Goal: Information Seeking & Learning: Learn about a topic

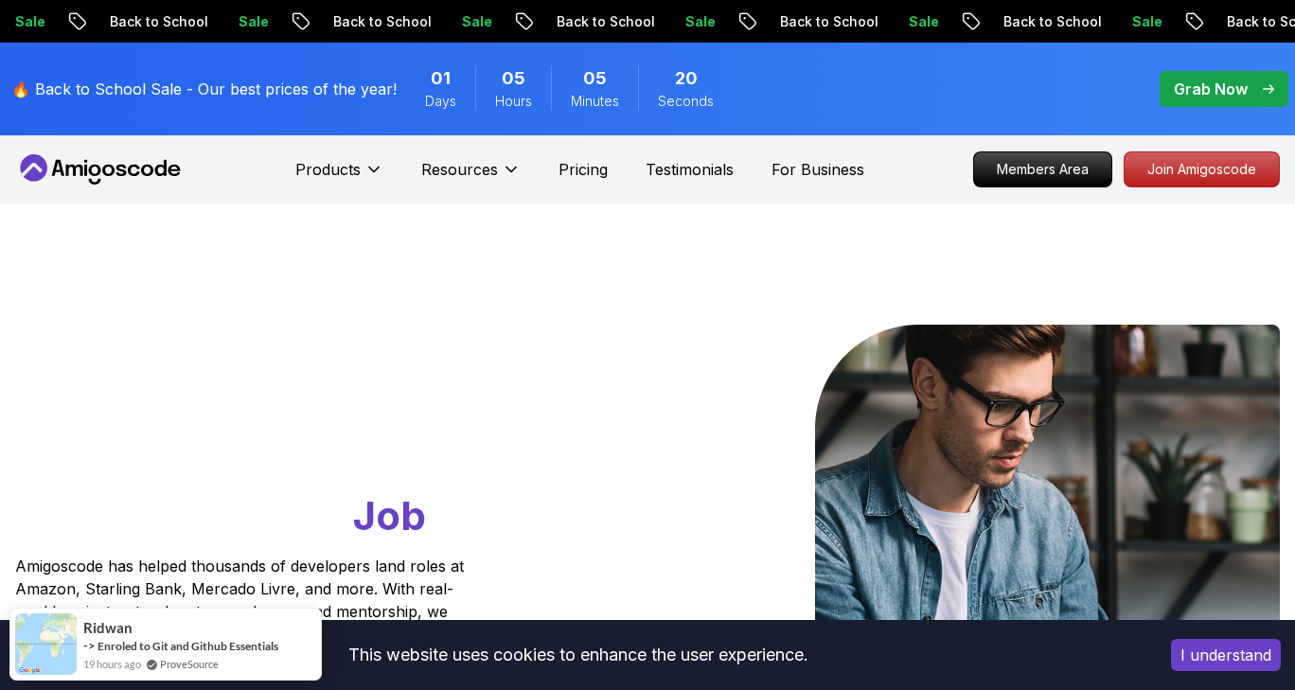
click at [1255, 78] on div "Grab Now" at bounding box center [1224, 89] width 100 height 23
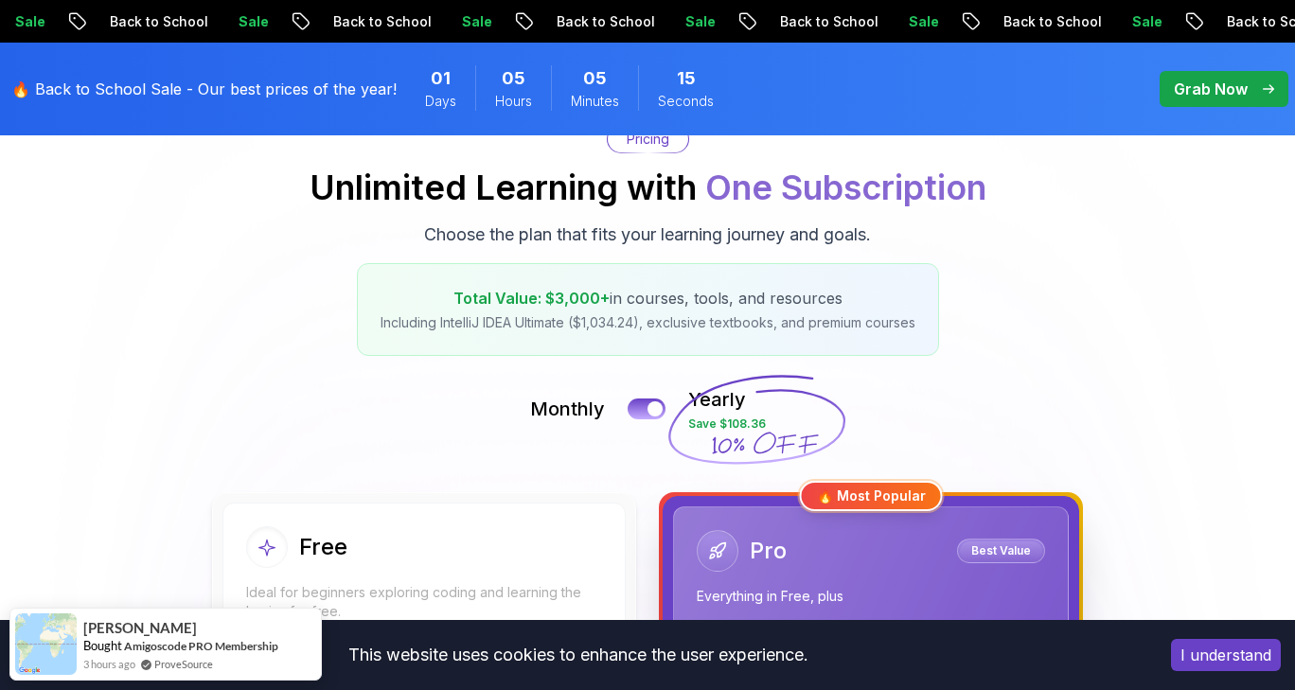
scroll to position [204, 0]
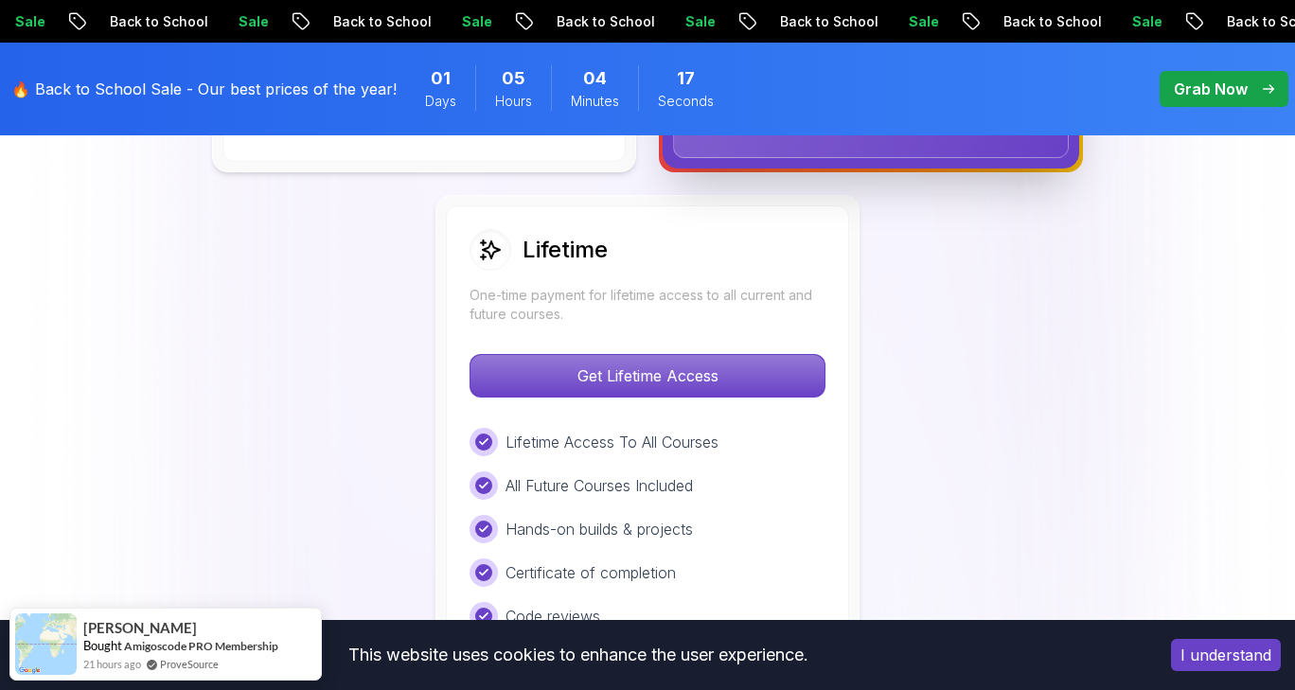
scroll to position [1417, 0]
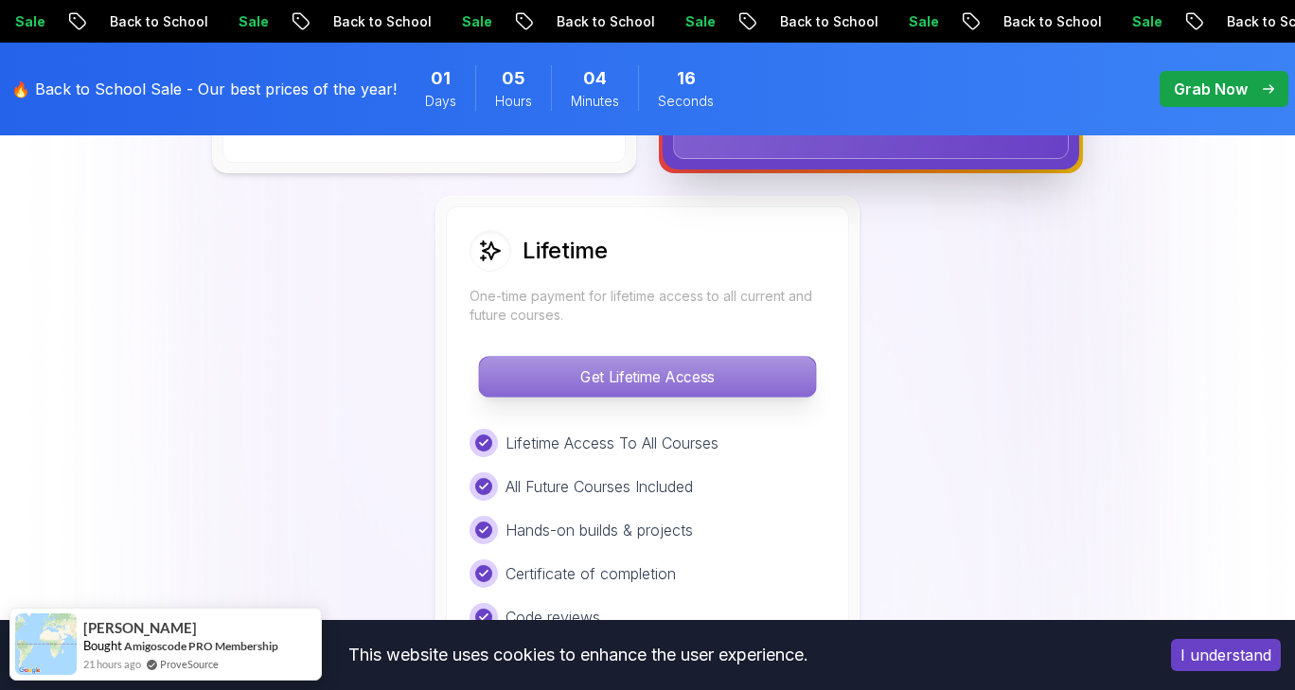
click at [740, 368] on p "Get Lifetime Access" at bounding box center [647, 377] width 336 height 40
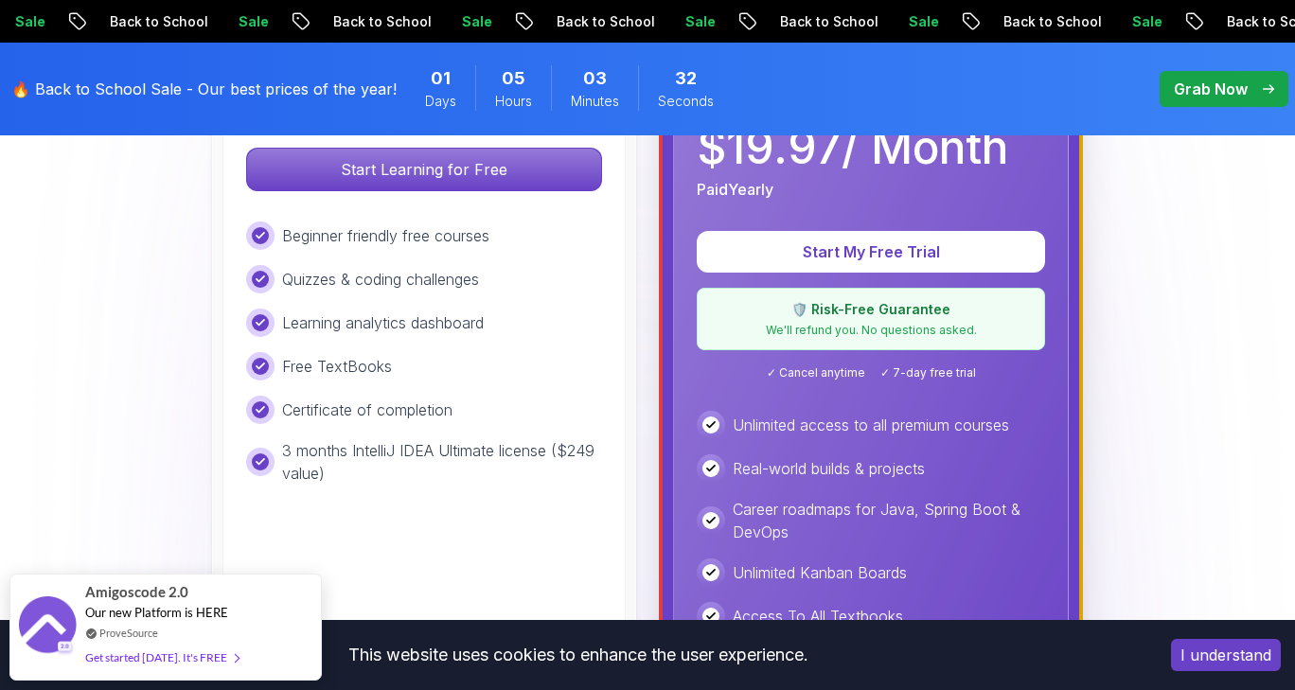
scroll to position [702, 0]
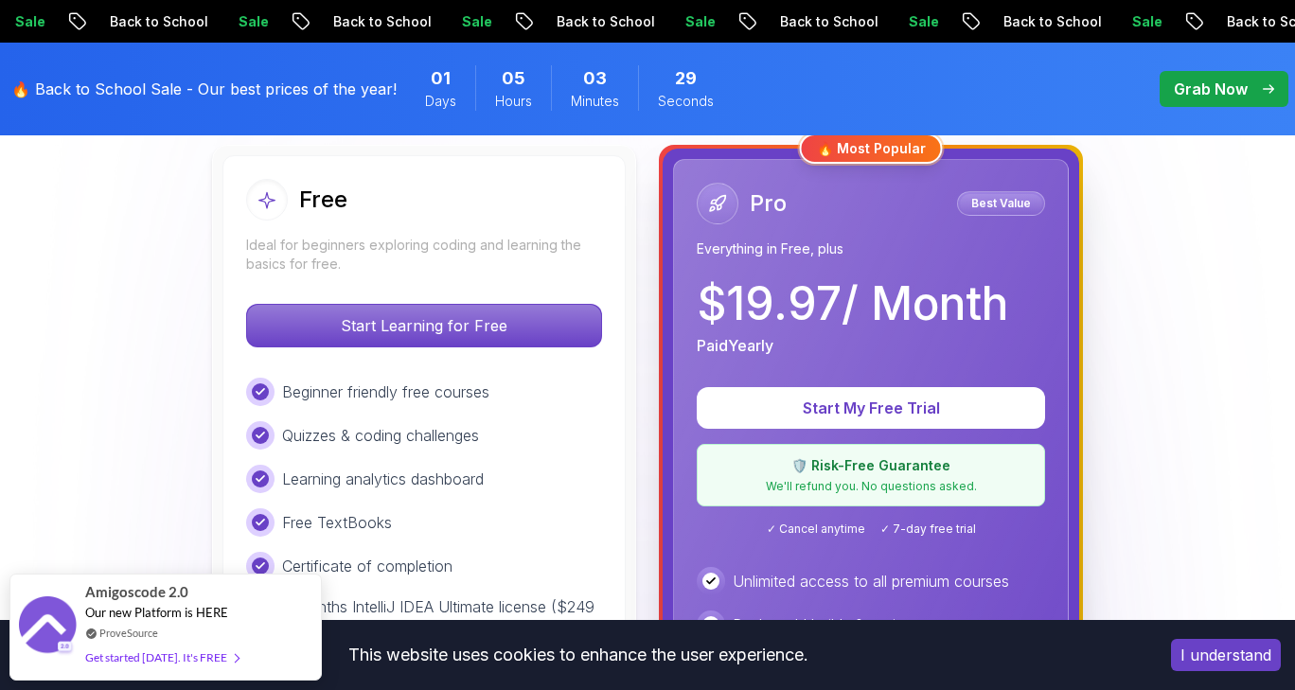
click at [854, 270] on div "Pro Best Value Everything in Free, plus $ 19.97 / Month Paid Yearly" at bounding box center [871, 270] width 348 height 174
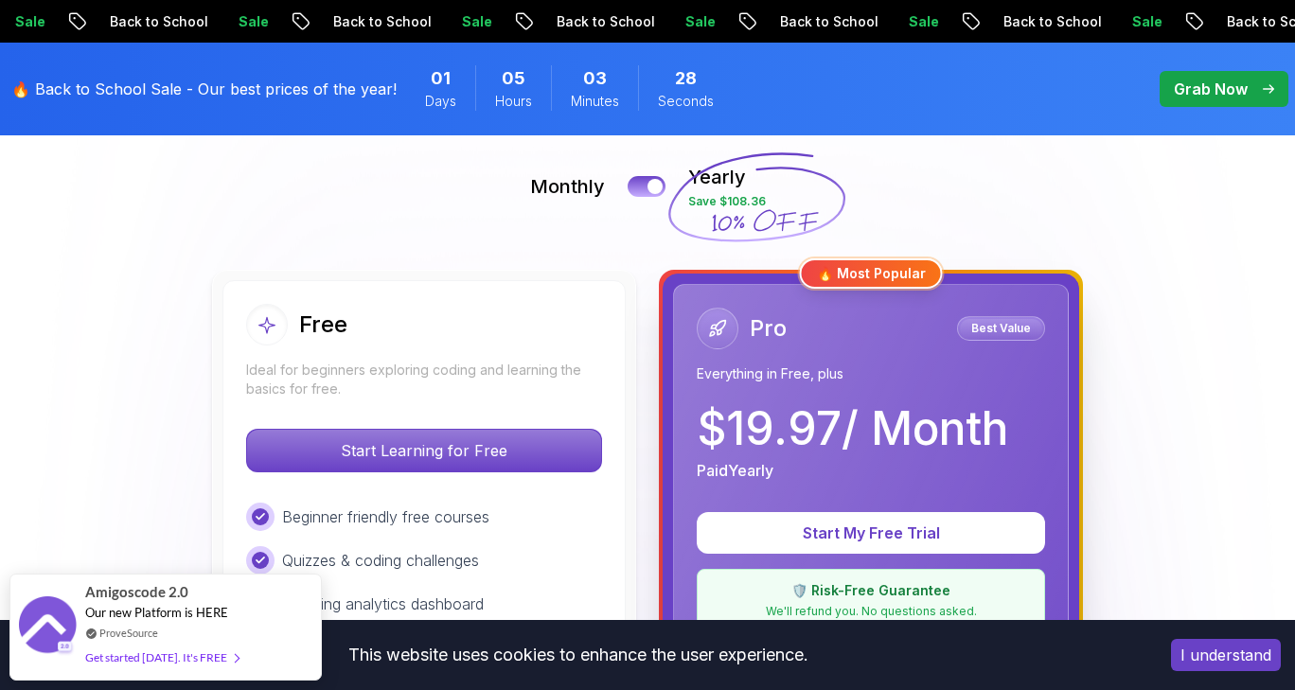
scroll to position [419, 0]
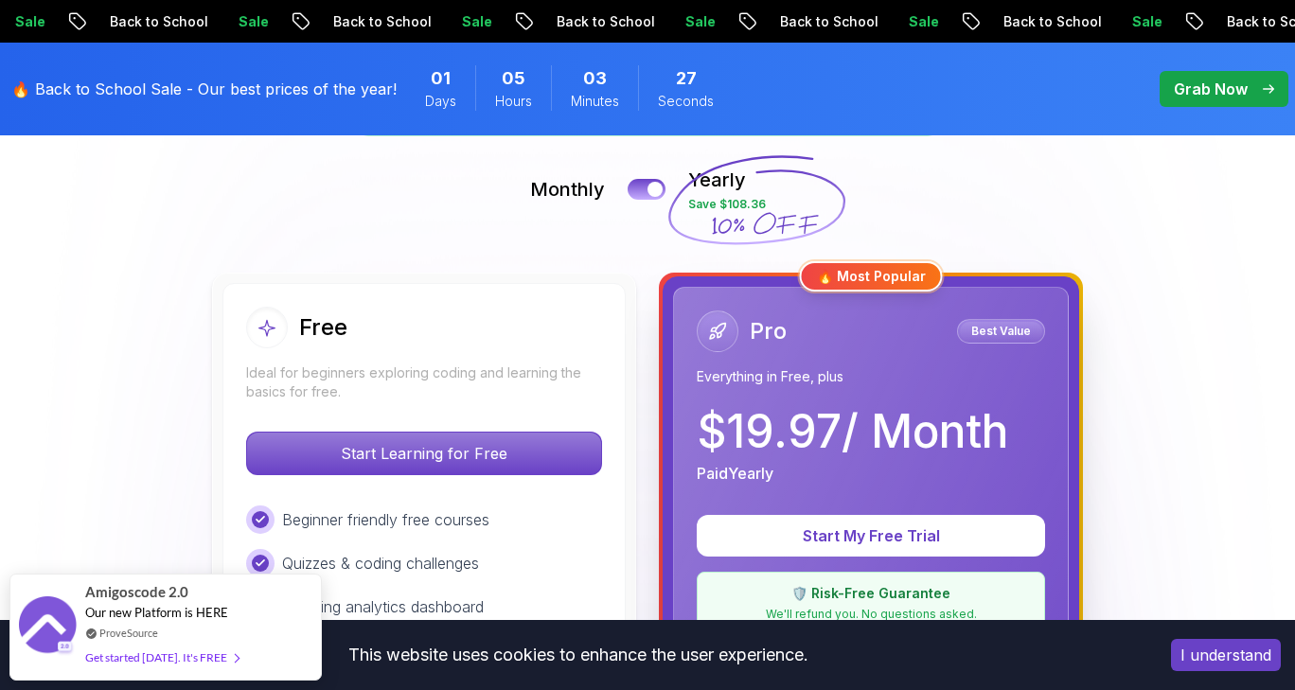
click at [884, 281] on div "🔥 Most Popular" at bounding box center [871, 276] width 143 height 30
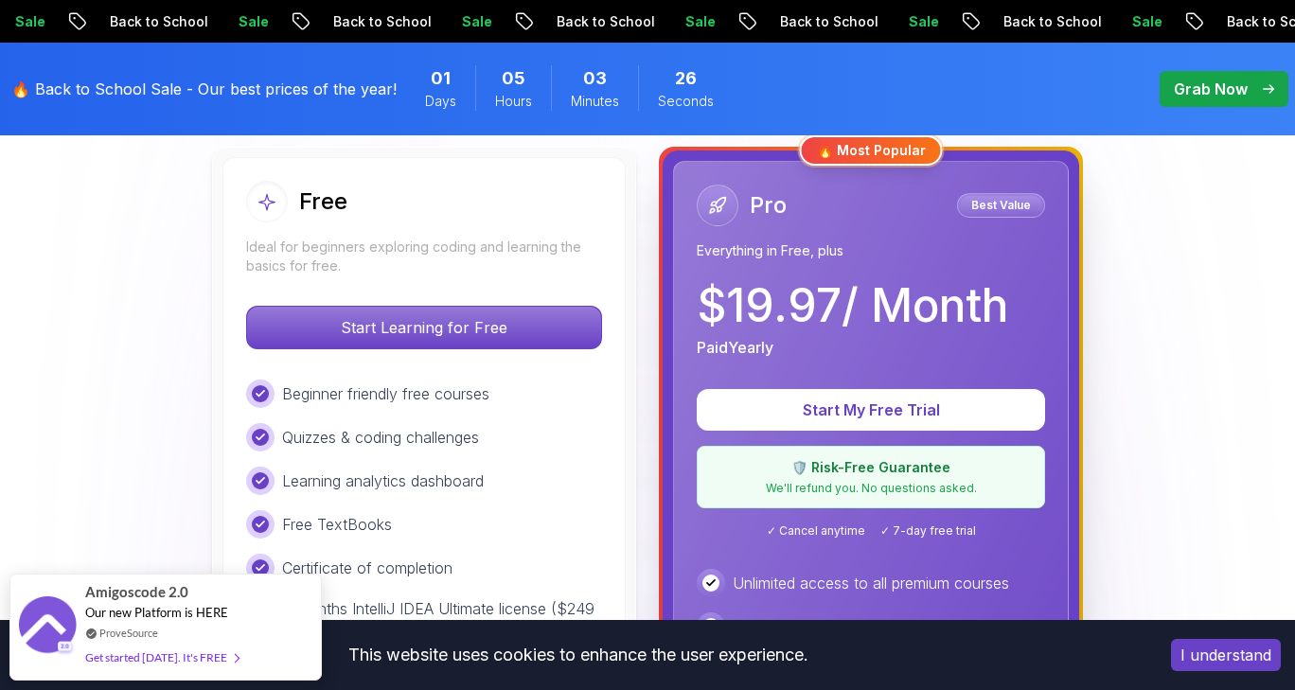
scroll to position [548, 0]
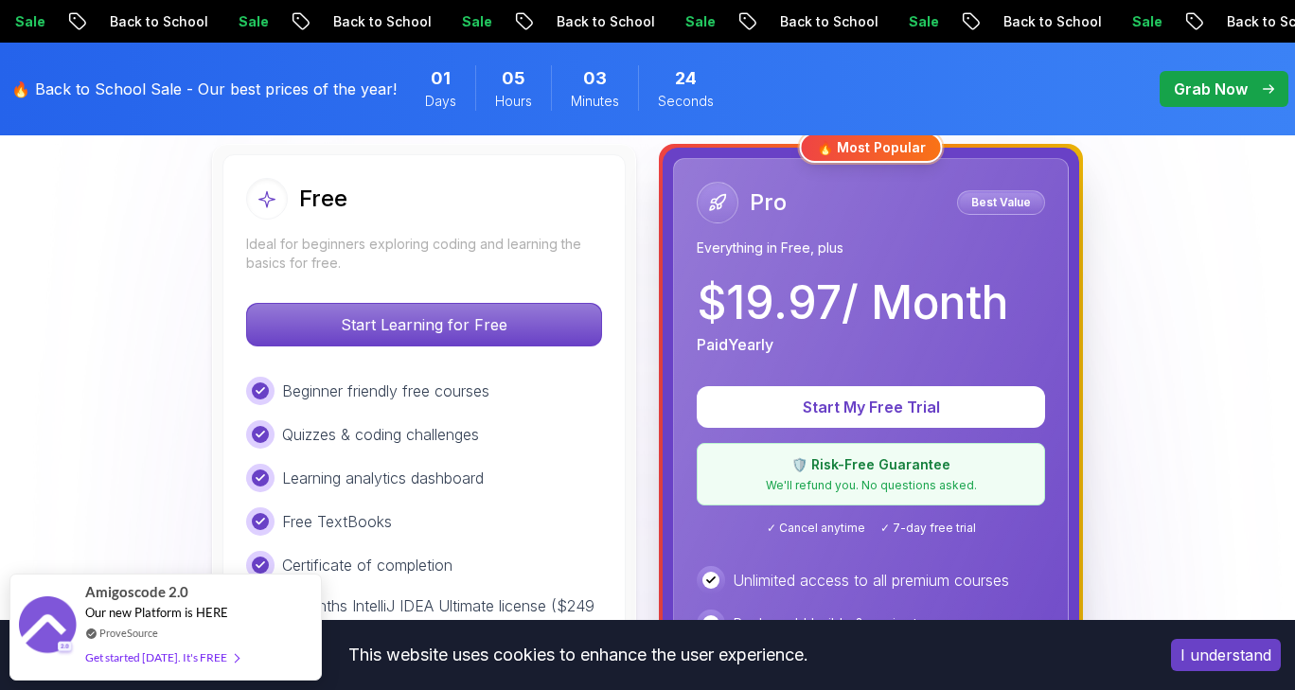
click at [886, 504] on div "🛡️ Risk-Free Guarantee We'll refund you. No questions asked." at bounding box center [871, 474] width 348 height 62
click at [1209, 98] on p "Grab Now" at bounding box center [1211, 89] width 74 height 23
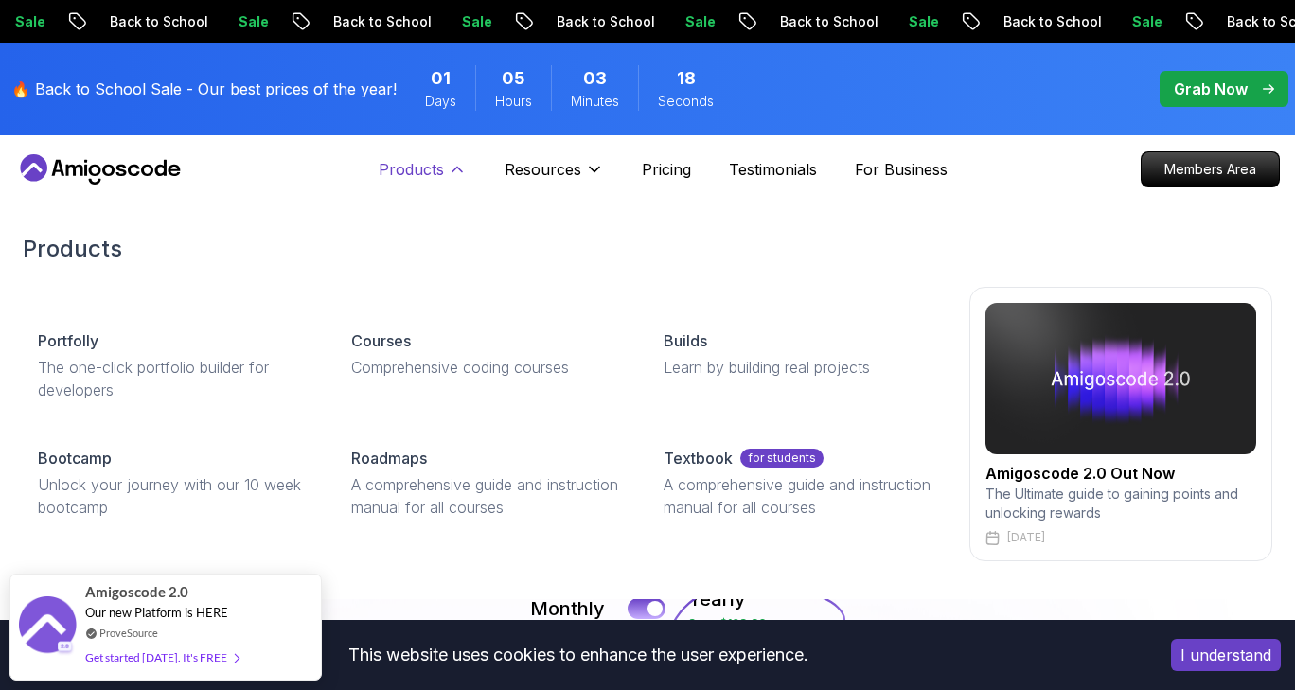
click at [449, 164] on icon at bounding box center [457, 169] width 19 height 19
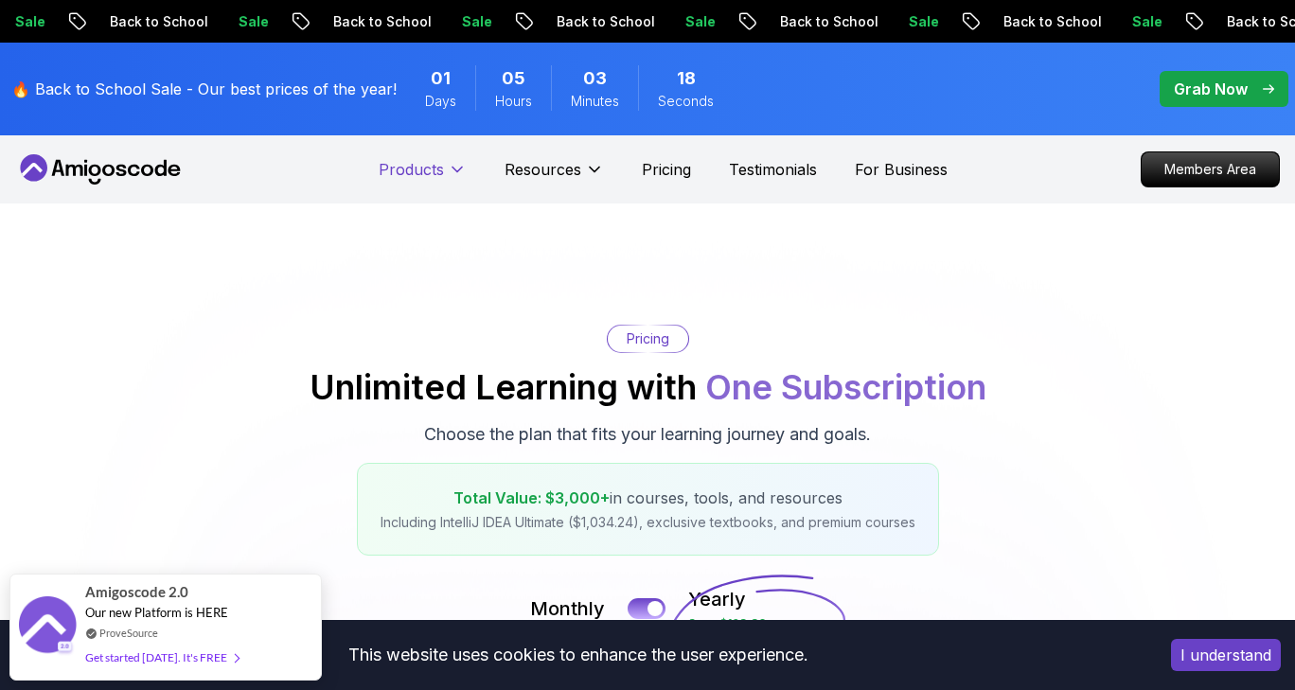
click at [449, 164] on icon at bounding box center [457, 169] width 19 height 19
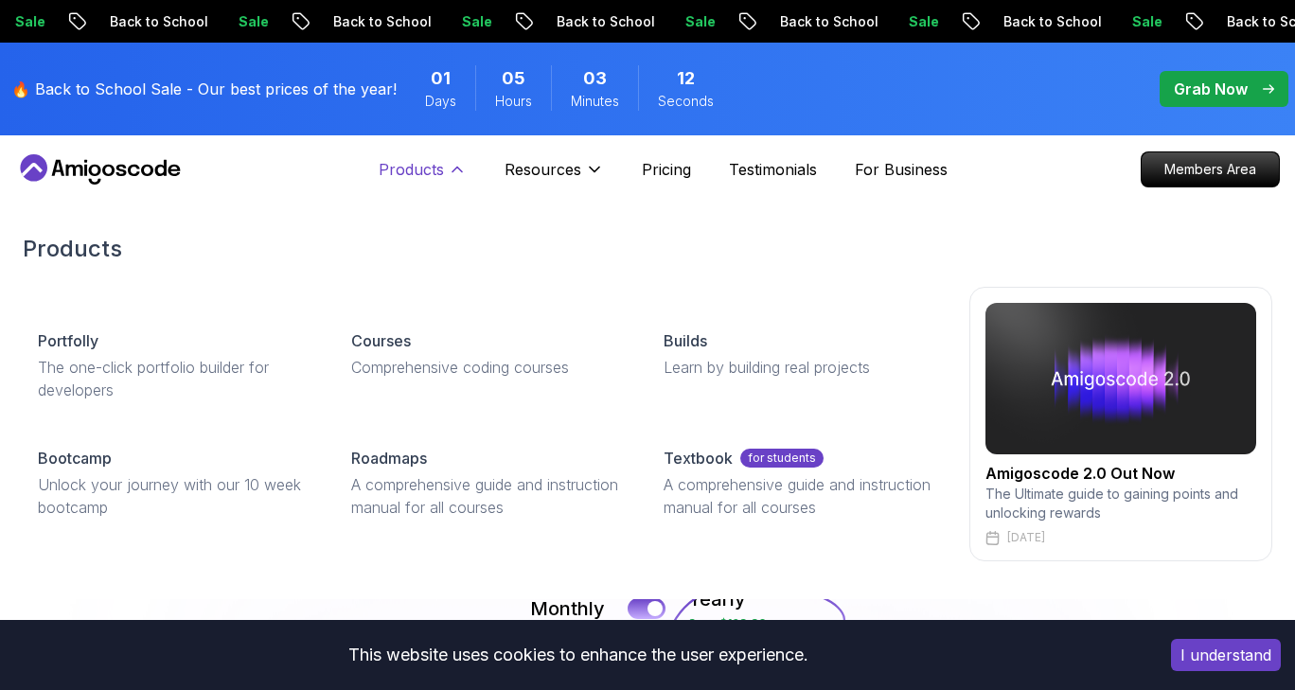
click at [437, 168] on p "Products" at bounding box center [411, 169] width 65 height 23
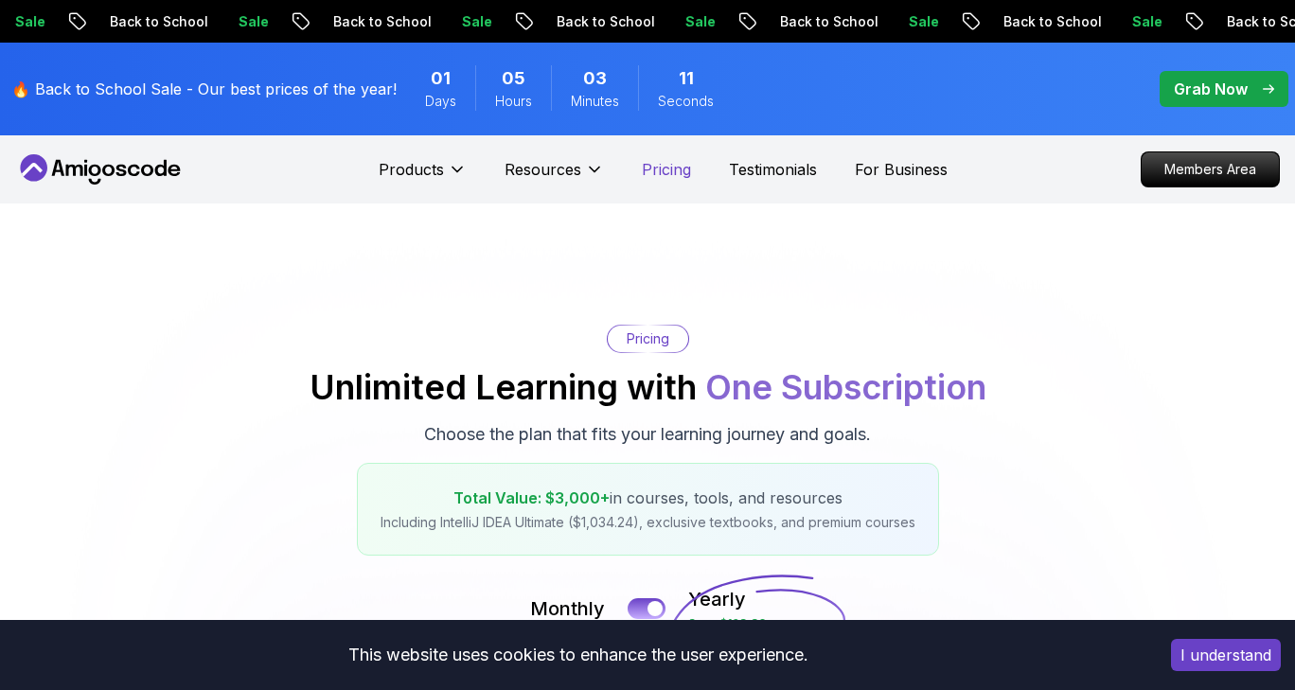
click at [657, 171] on p "Pricing" at bounding box center [666, 169] width 49 height 23
click at [937, 166] on p "For Business" at bounding box center [901, 169] width 93 height 23
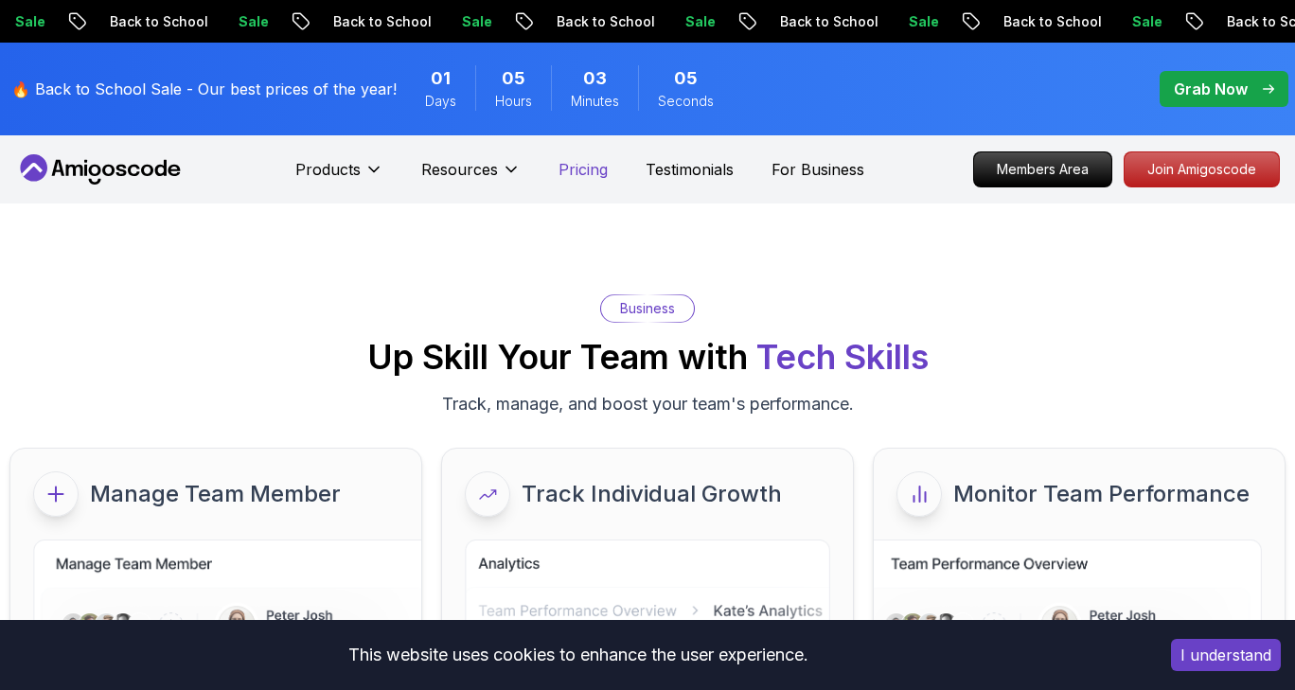
click at [574, 169] on p "Pricing" at bounding box center [583, 169] width 49 height 23
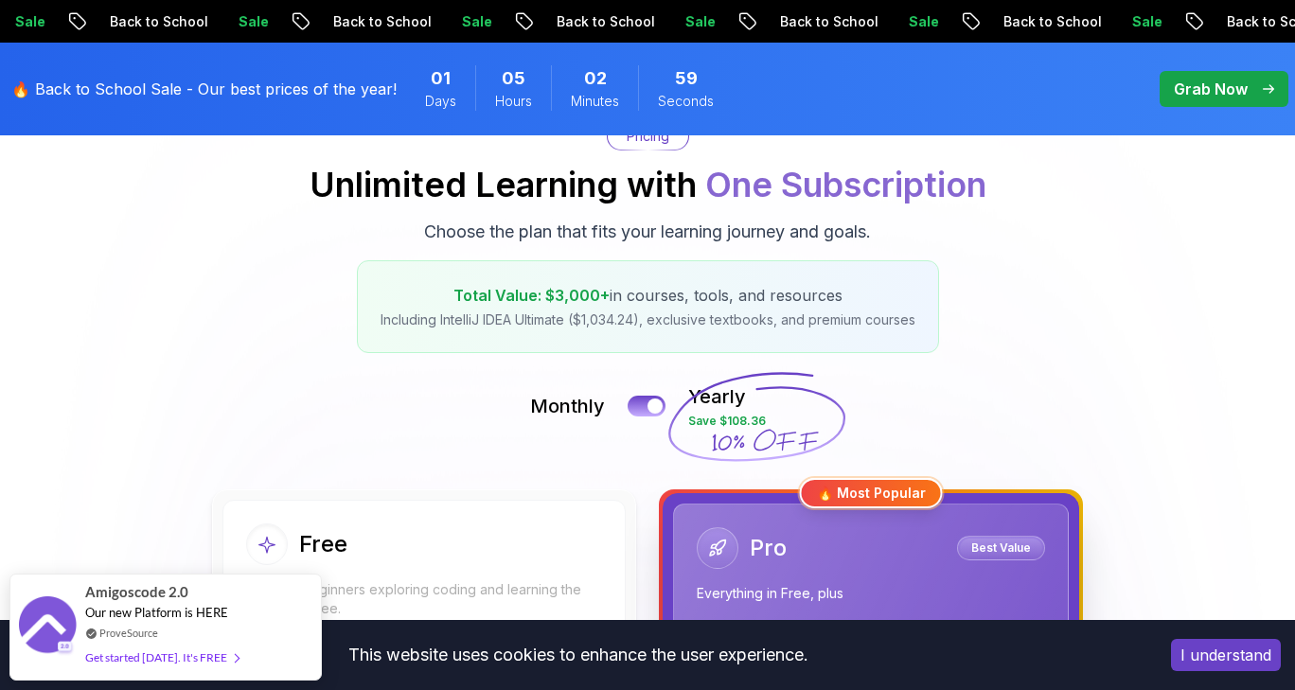
scroll to position [205, 0]
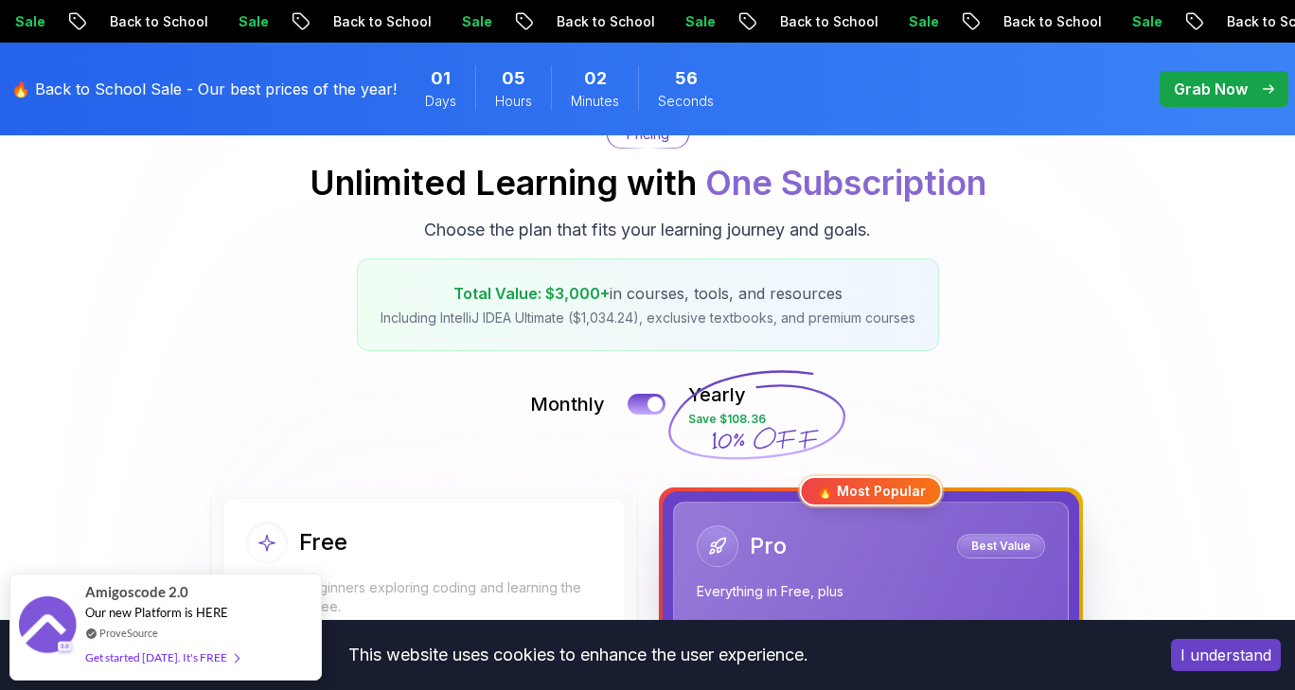
click at [1204, 656] on button "I understand" at bounding box center [1226, 655] width 110 height 32
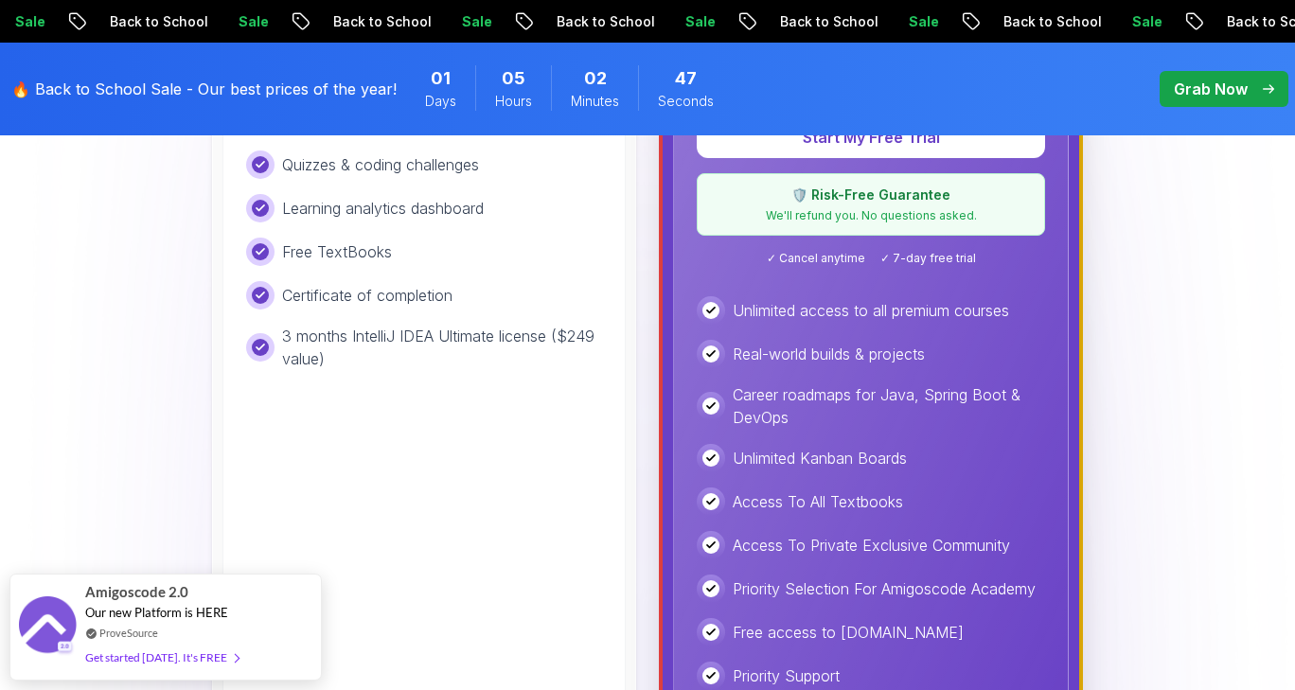
scroll to position [692, 0]
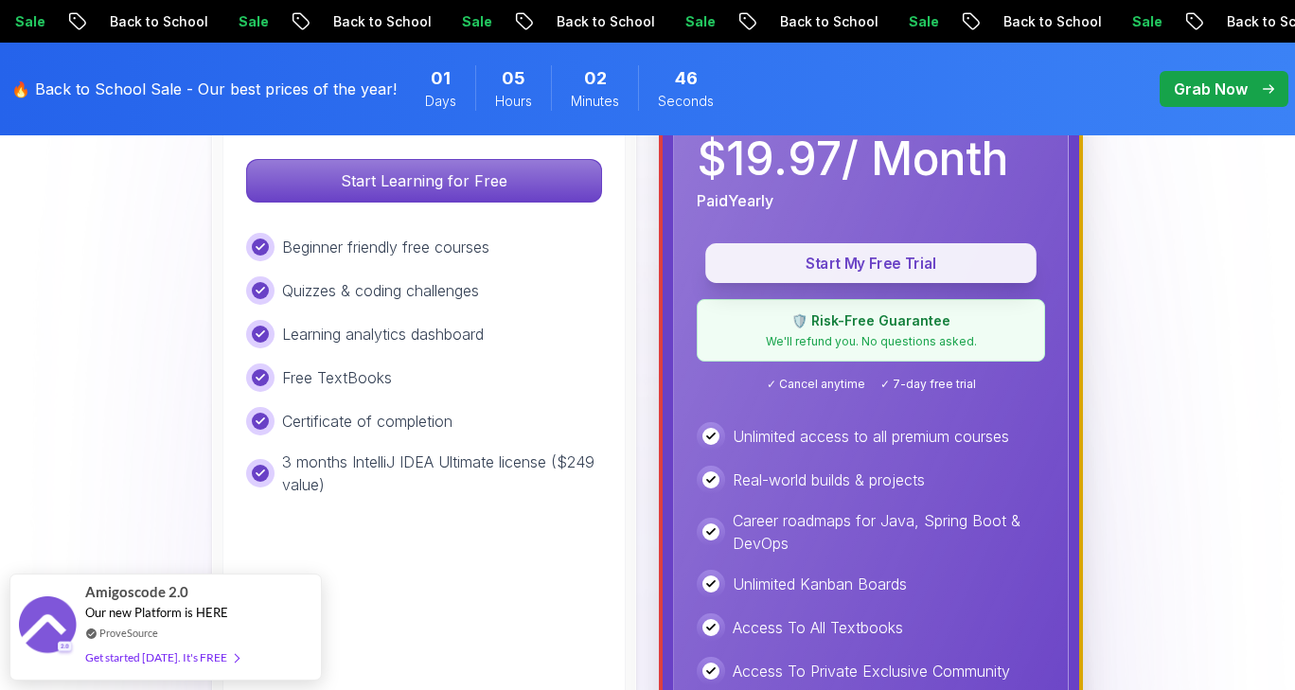
click at [924, 248] on button "Start My Free Trial" at bounding box center [870, 263] width 331 height 40
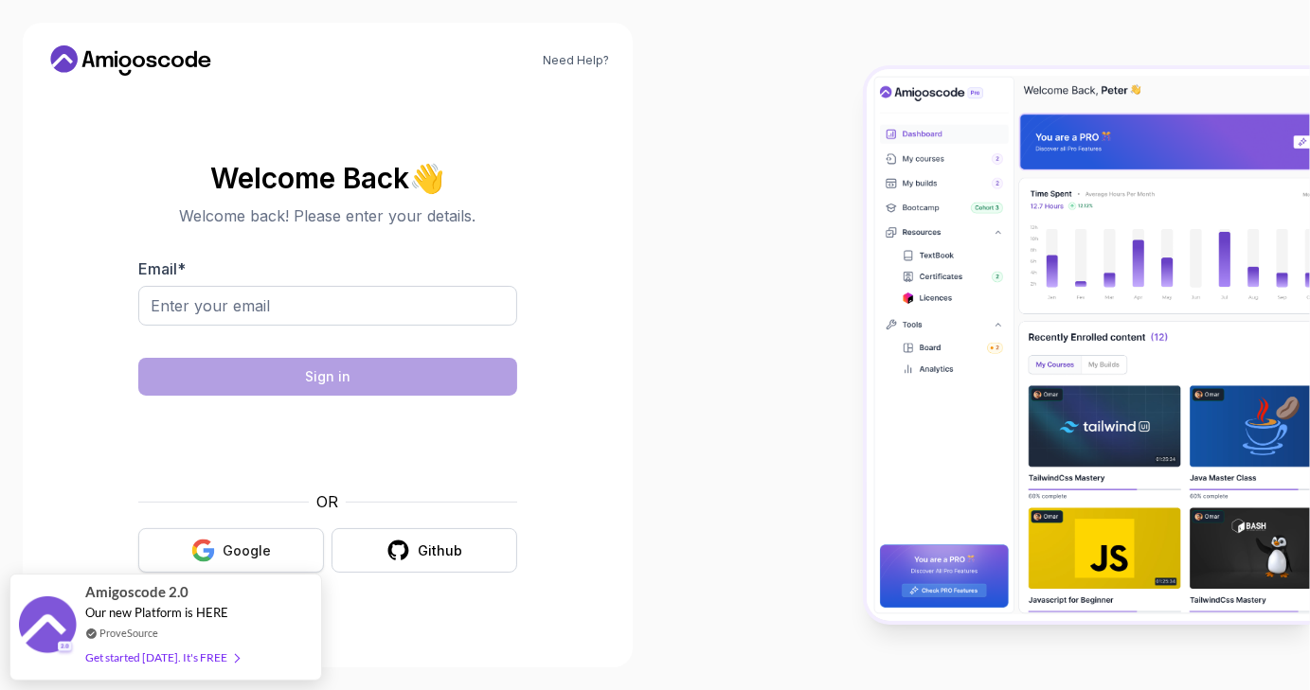
click at [261, 544] on div "Google" at bounding box center [247, 551] width 48 height 19
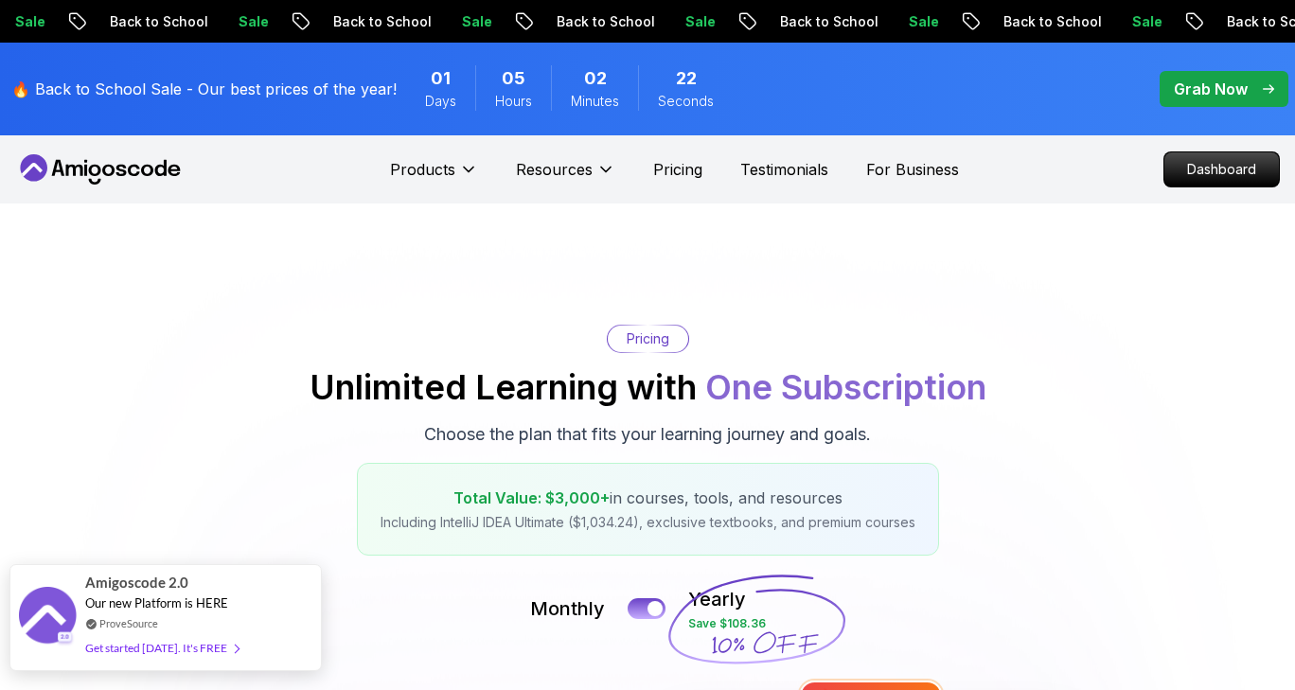
click at [299, 593] on div "Amigoscode 2.0 Our new Platform is HERE ProveSource Get started today. It's FREE" at bounding box center [165, 617] width 312 height 107
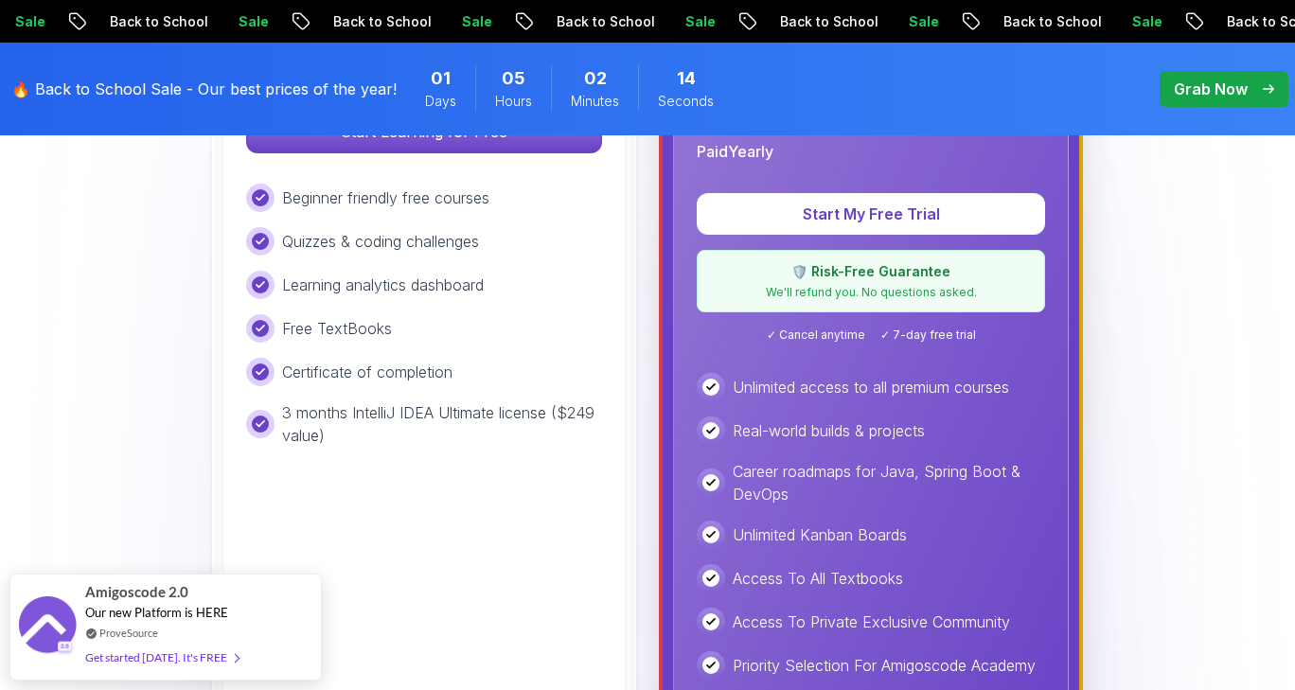
scroll to position [659, 0]
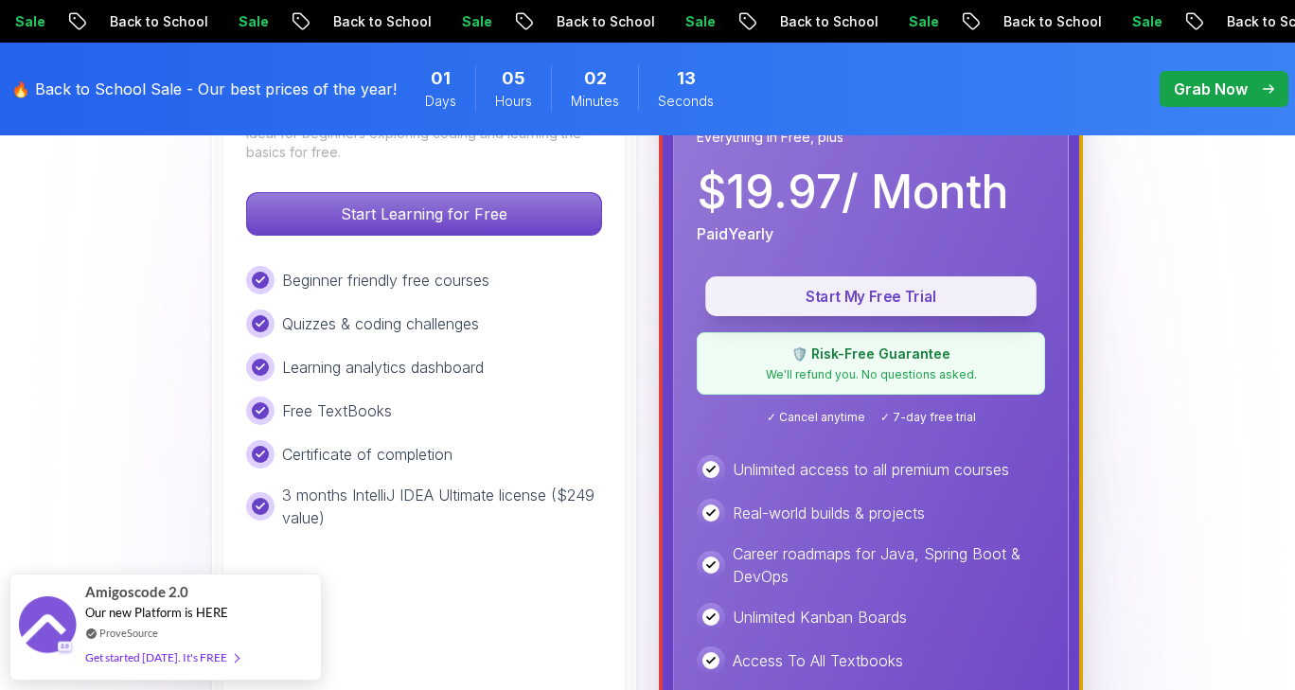
click at [892, 296] on p "Start My Free Trial" at bounding box center [871, 297] width 288 height 22
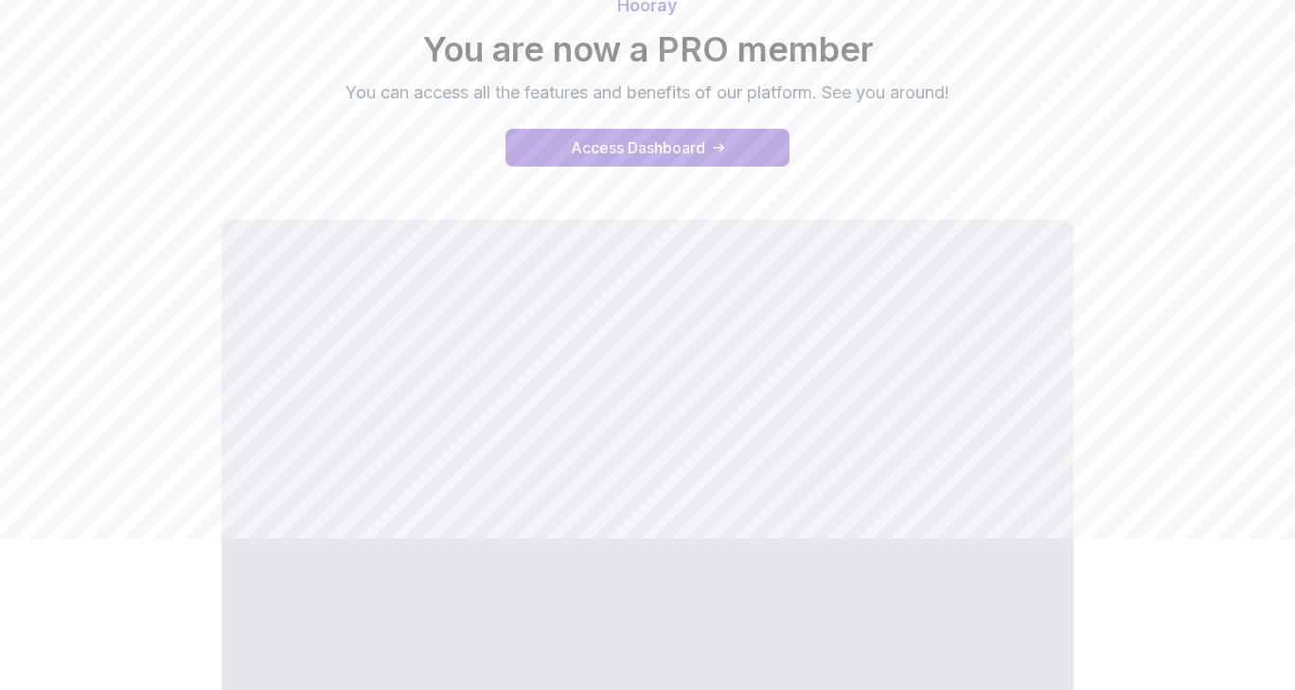
scroll to position [143, 0]
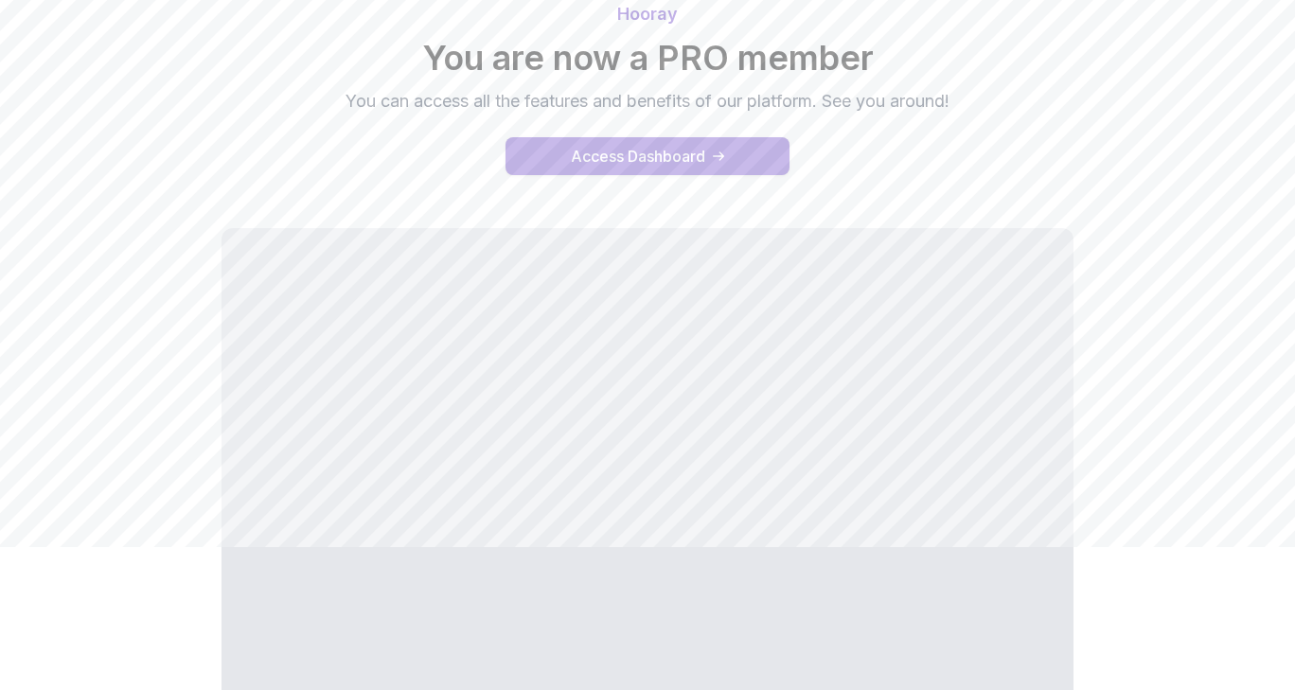
click at [756, 148] on button "Access Dashboard" at bounding box center [648, 156] width 284 height 38
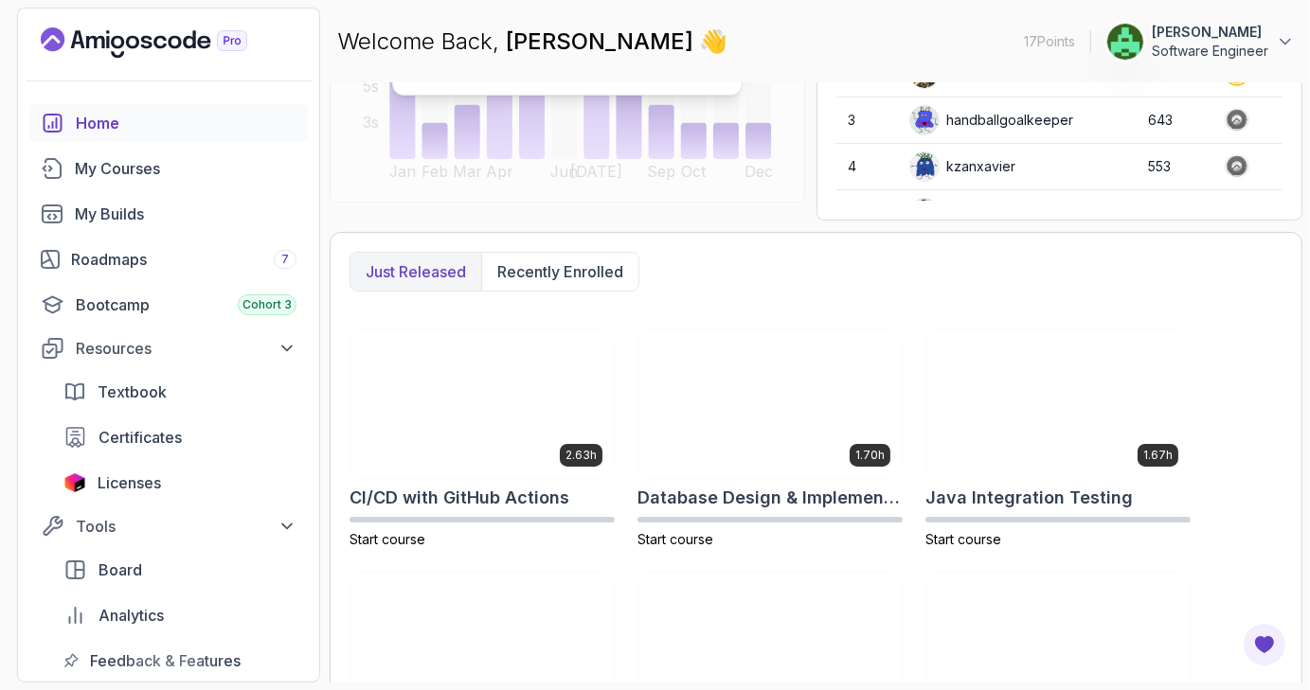
scroll to position [341, 0]
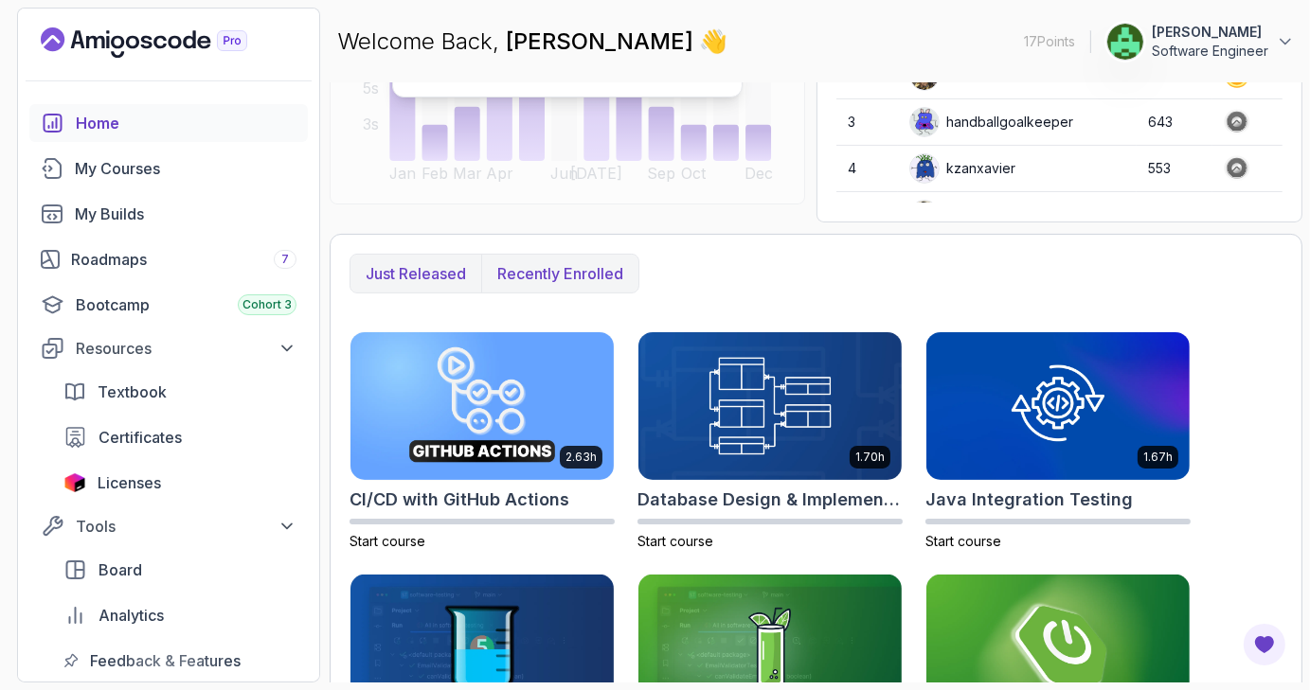
click at [633, 288] on button "Recently enrolled" at bounding box center [559, 274] width 157 height 38
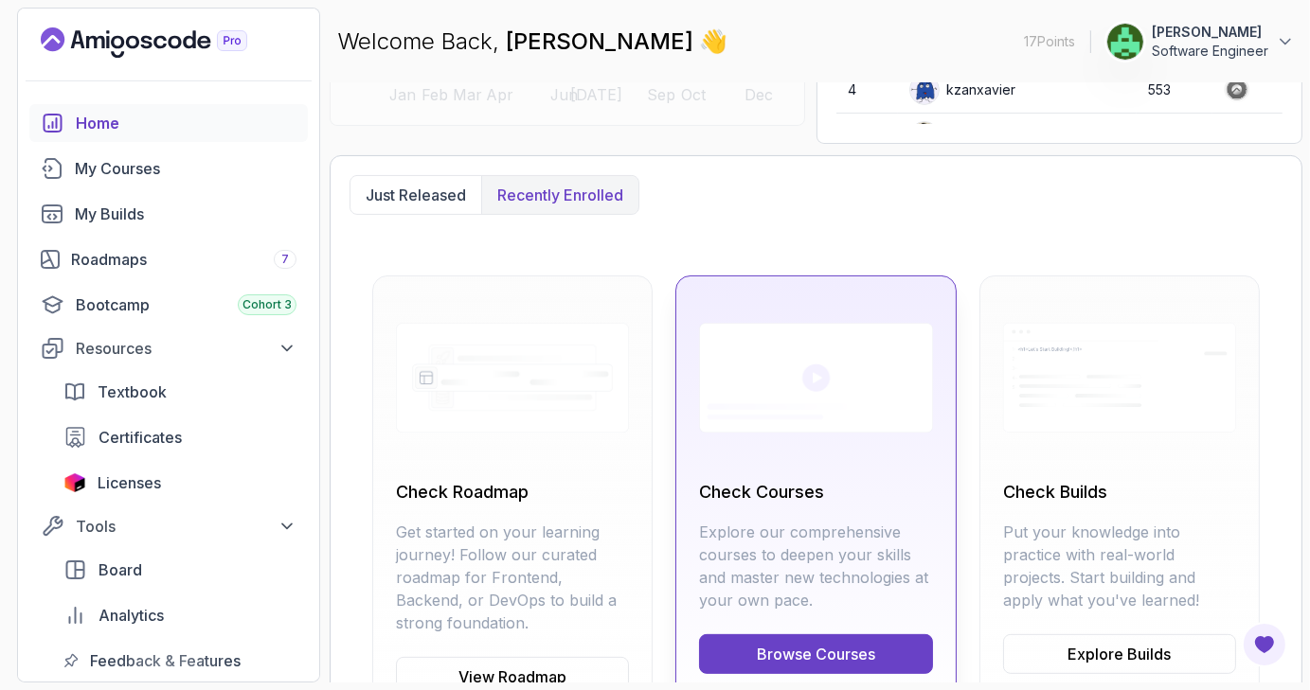
scroll to position [497, 0]
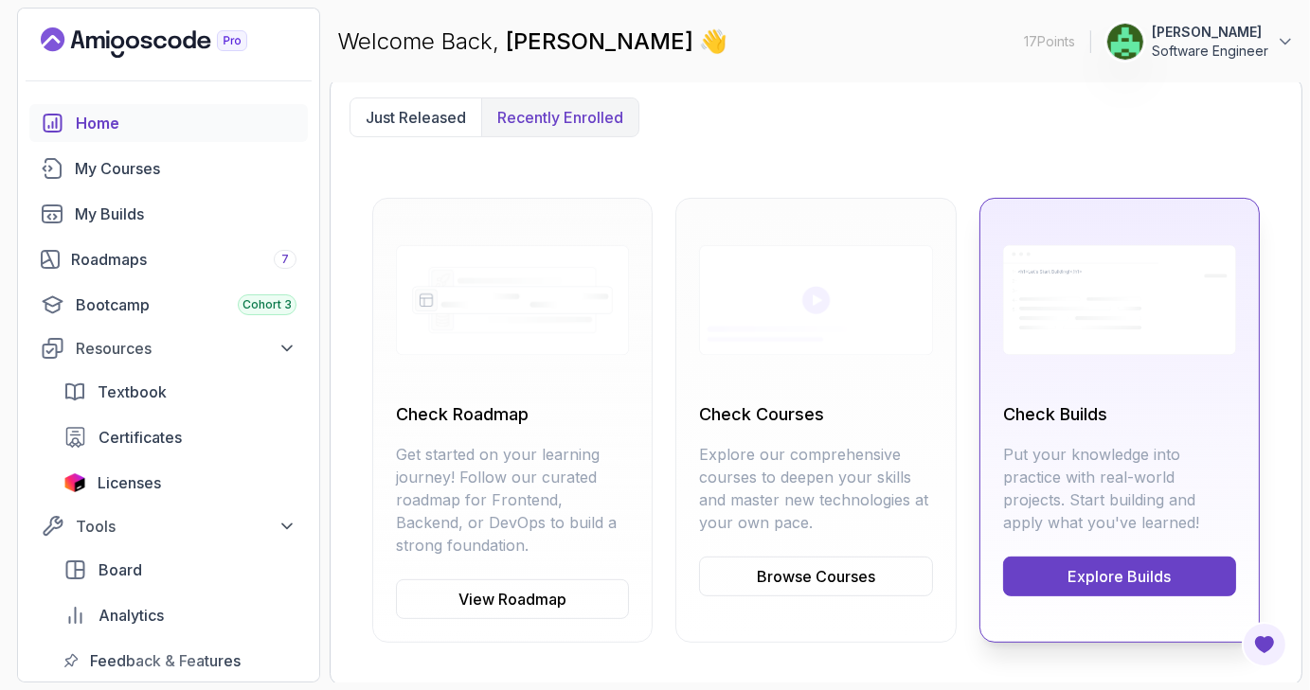
click at [1119, 583] on link "Explore Builds" at bounding box center [1119, 577] width 233 height 40
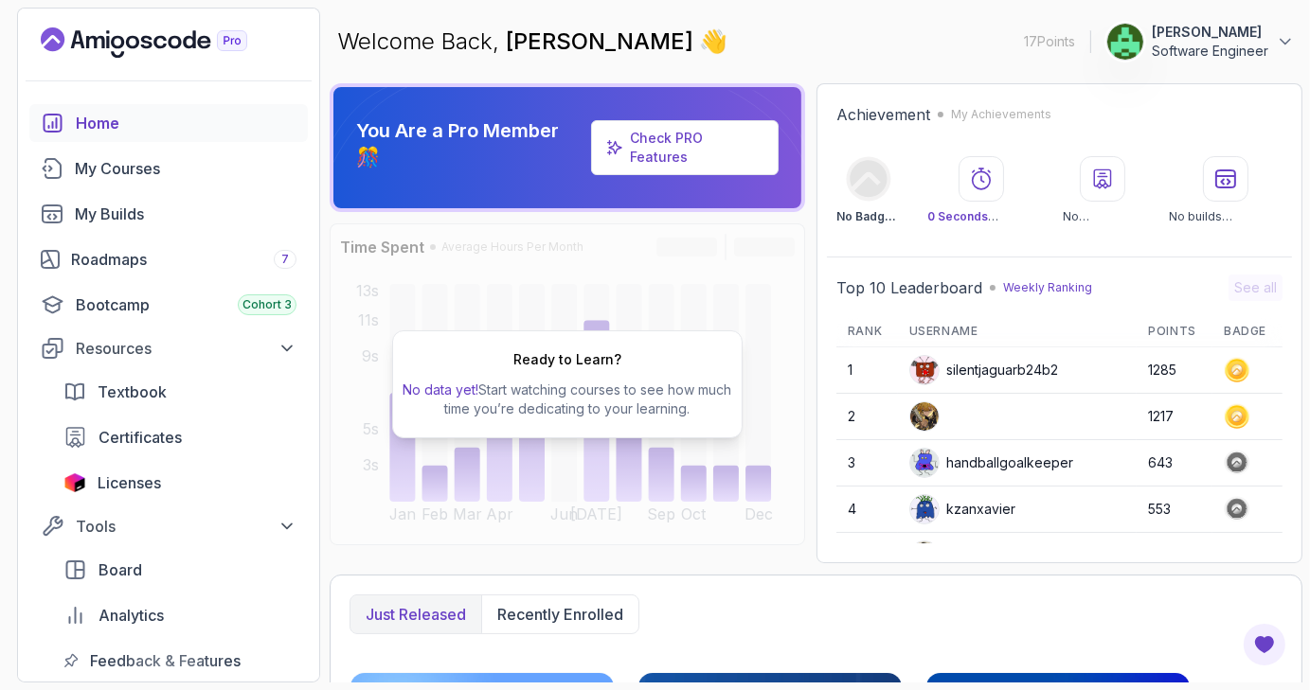
click at [722, 146] on div "Check PRO Features" at bounding box center [696, 148] width 133 height 38
click at [739, 107] on icon at bounding box center [751, 140] width 106 height 99
click at [705, 151] on div "Check PRO Features" at bounding box center [696, 148] width 133 height 38
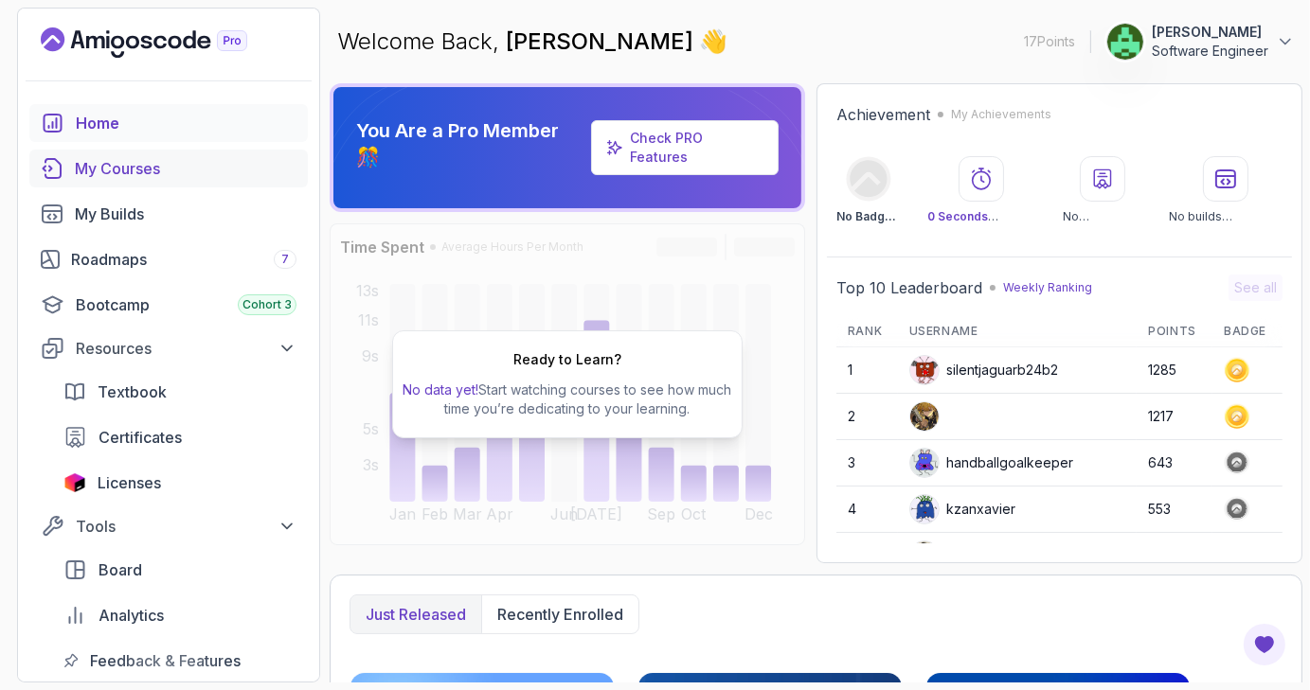
click at [185, 176] on div "My Courses" at bounding box center [186, 168] width 222 height 23
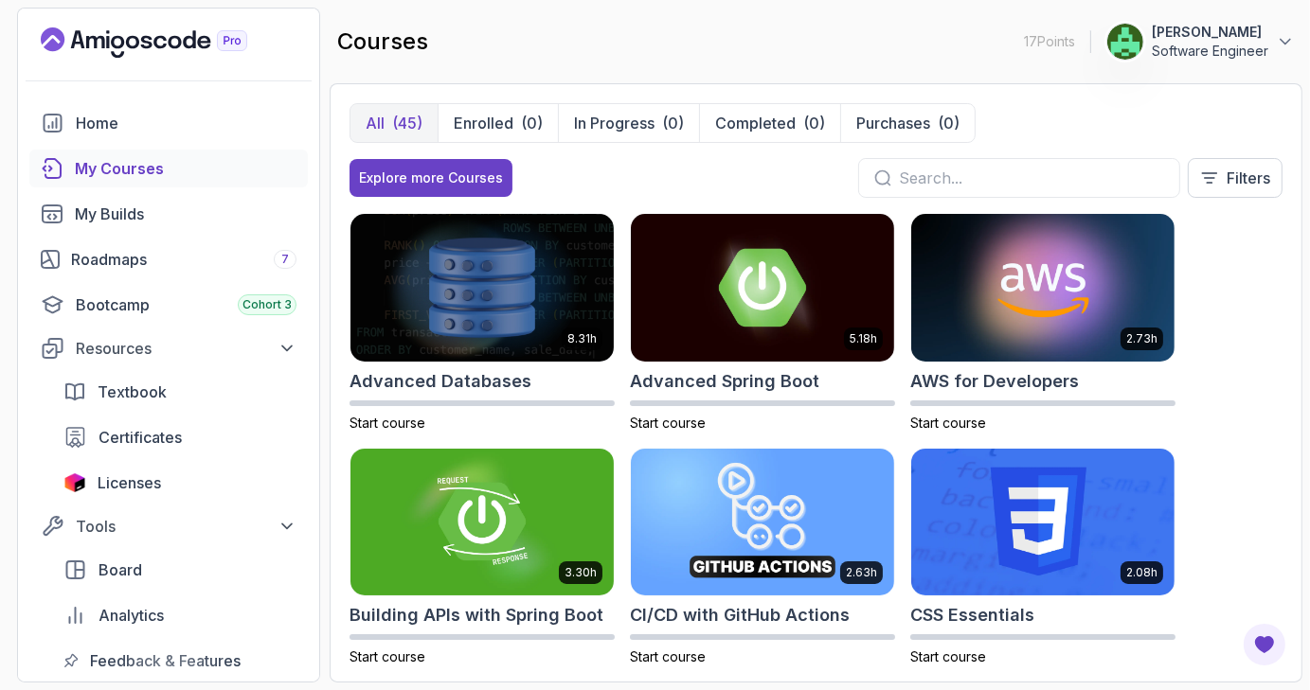
click at [2, 276] on section "17 Points Maryam Alsulaiman Software Engineer Home My Courses My Builds Roadmap…" at bounding box center [655, 345] width 1310 height 690
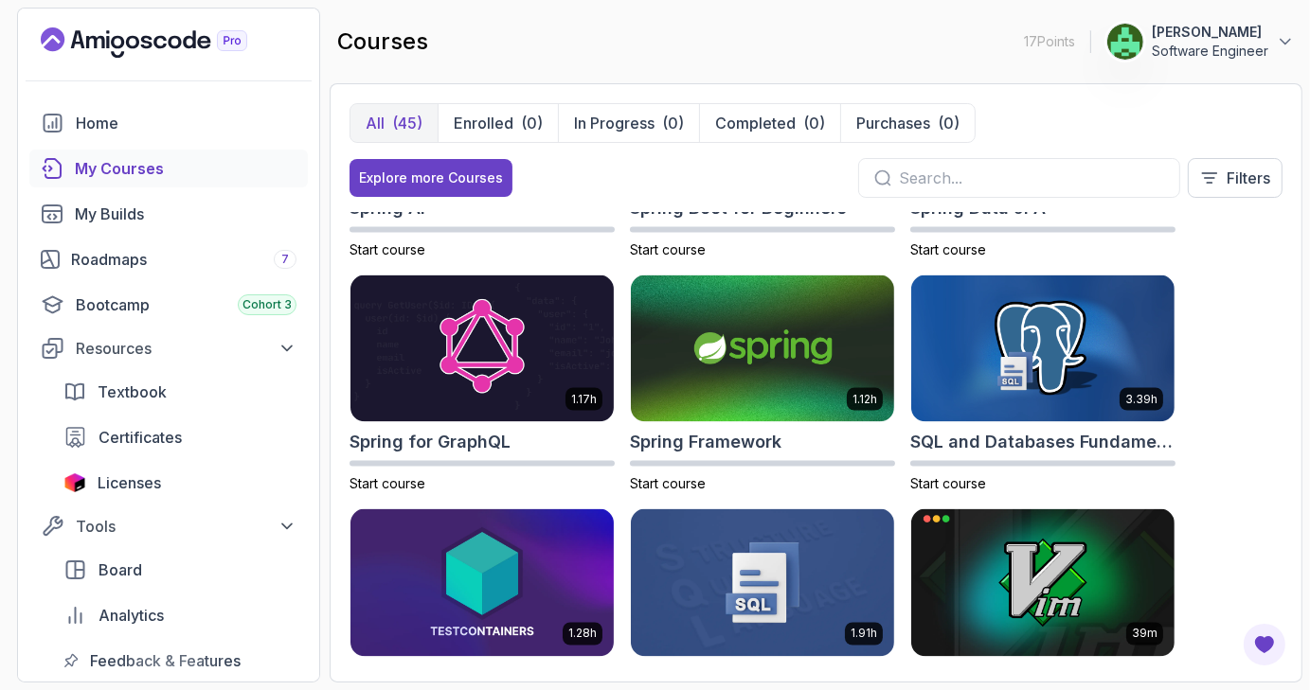
scroll to position [3072, 0]
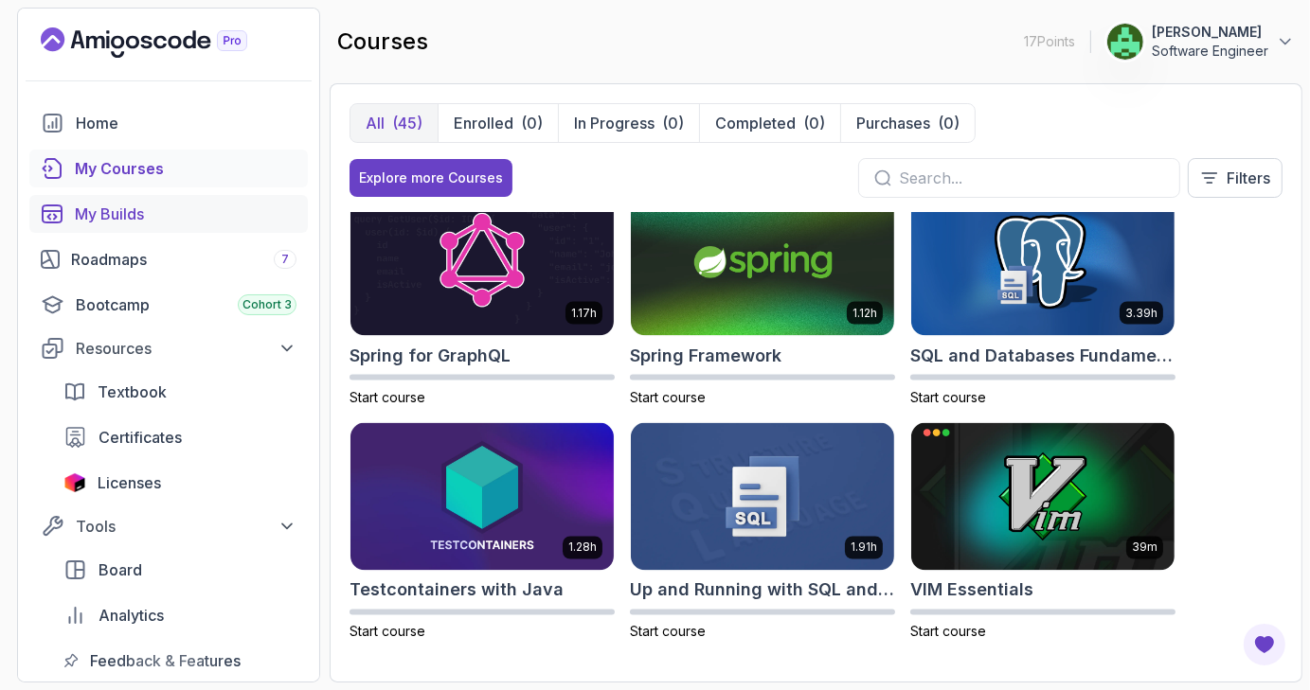
click at [125, 213] on div "My Builds" at bounding box center [186, 214] width 222 height 23
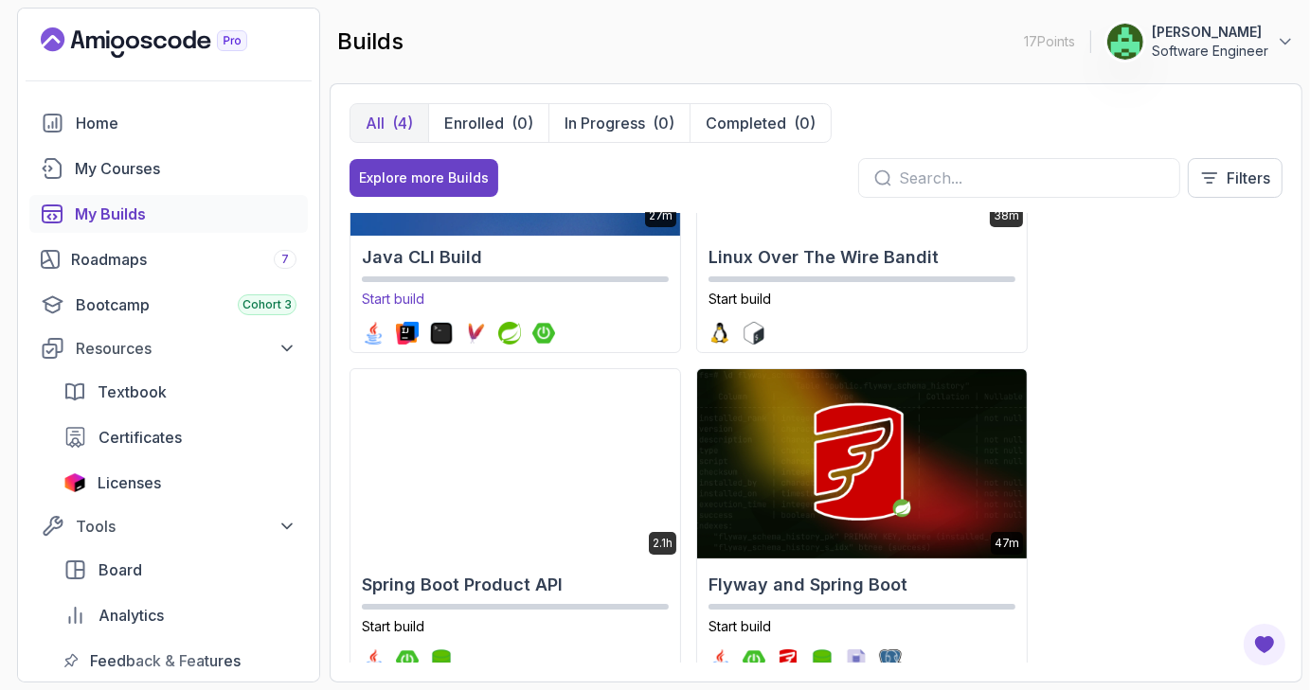
scroll to position [210, 0]
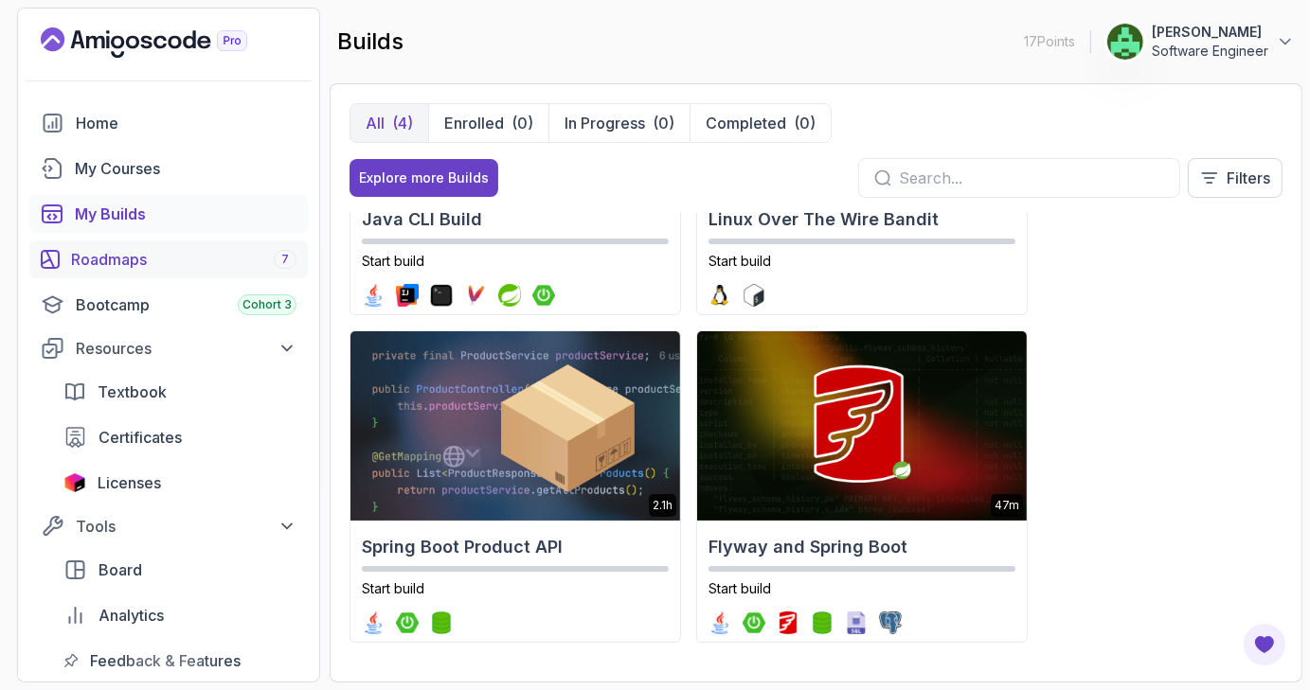
click at [170, 273] on link "Roadmaps 7" at bounding box center [168, 260] width 278 height 38
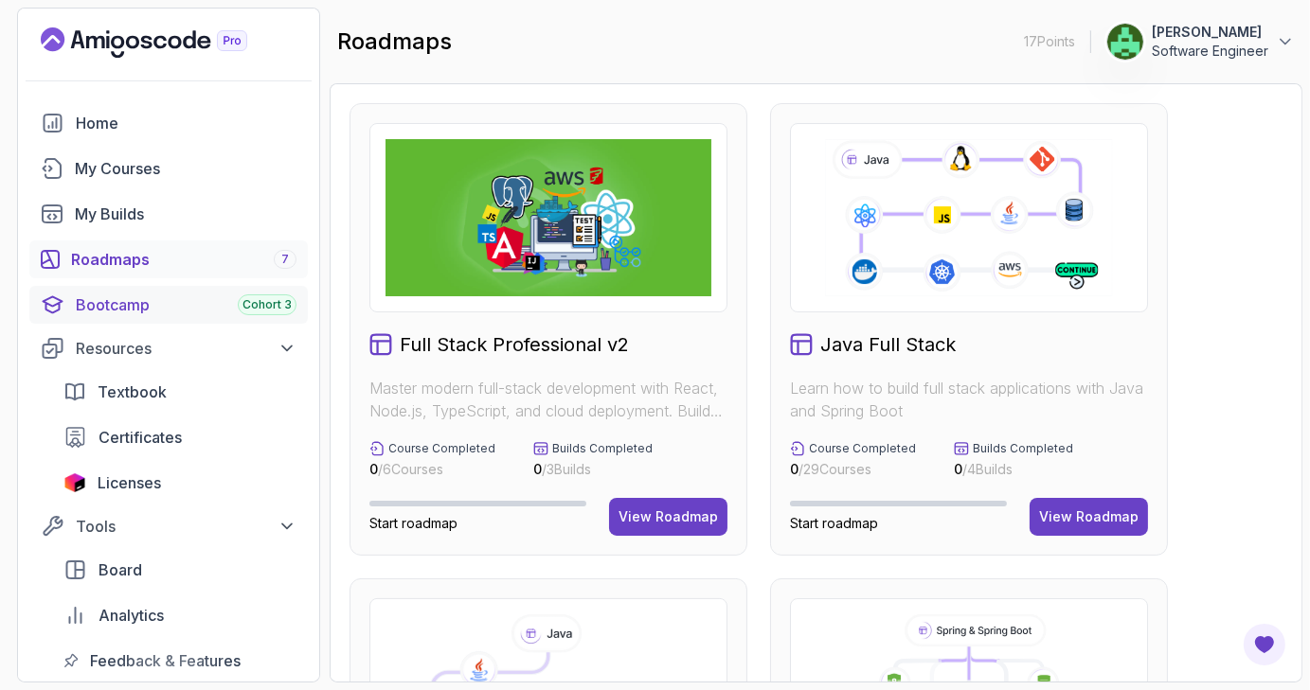
click at [176, 313] on div "Bootcamp Cohort 3" at bounding box center [186, 305] width 221 height 23
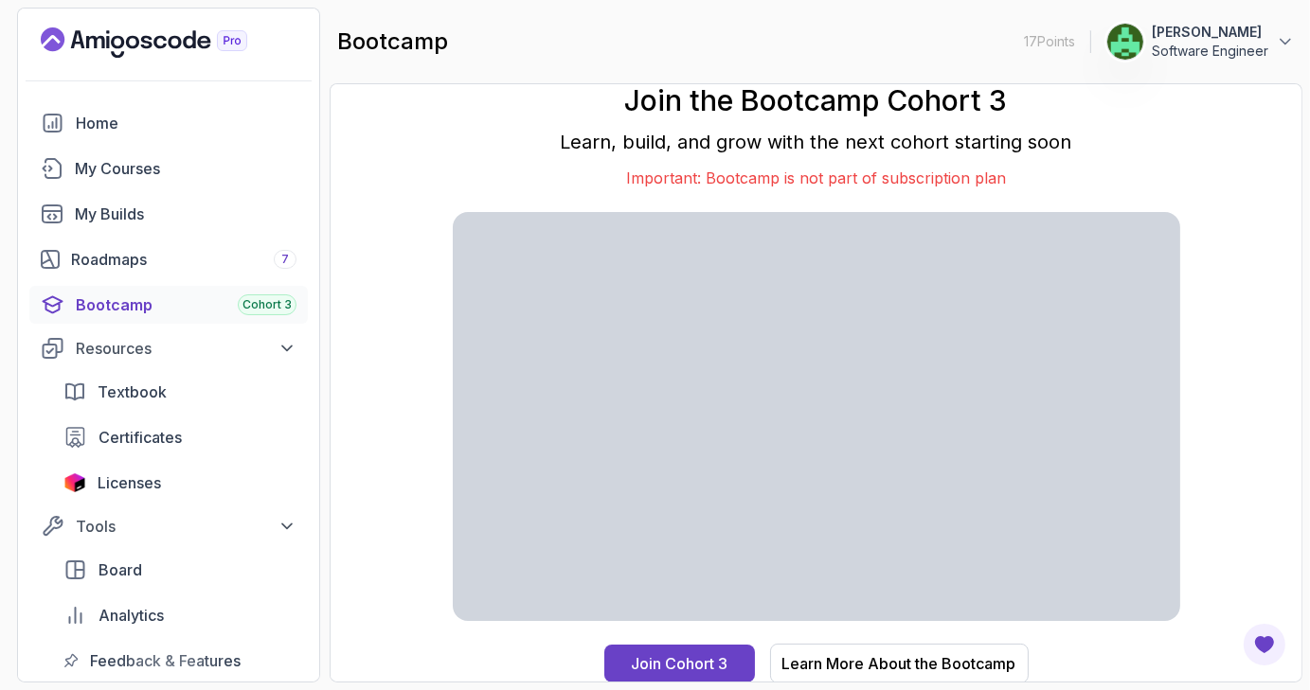
scroll to position [1, 0]
click at [250, 380] on link "Textbook" at bounding box center [180, 392] width 256 height 38
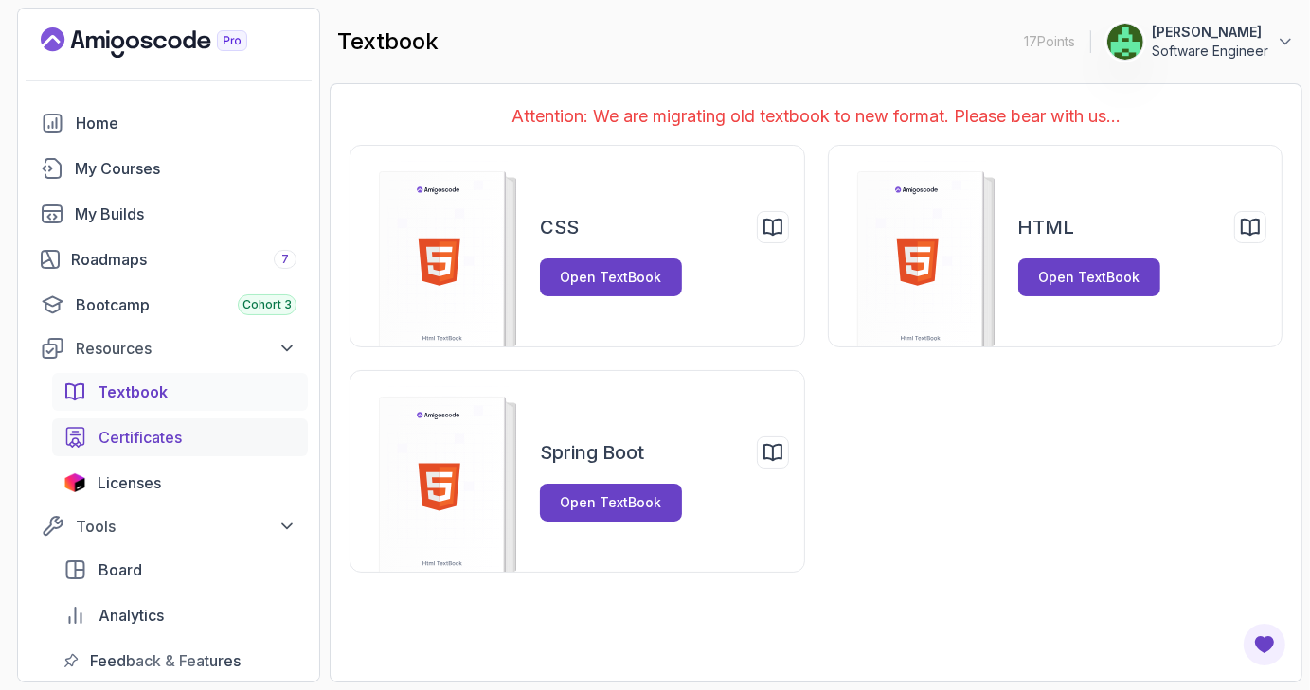
click at [186, 437] on div "Certificates" at bounding box center [197, 437] width 198 height 23
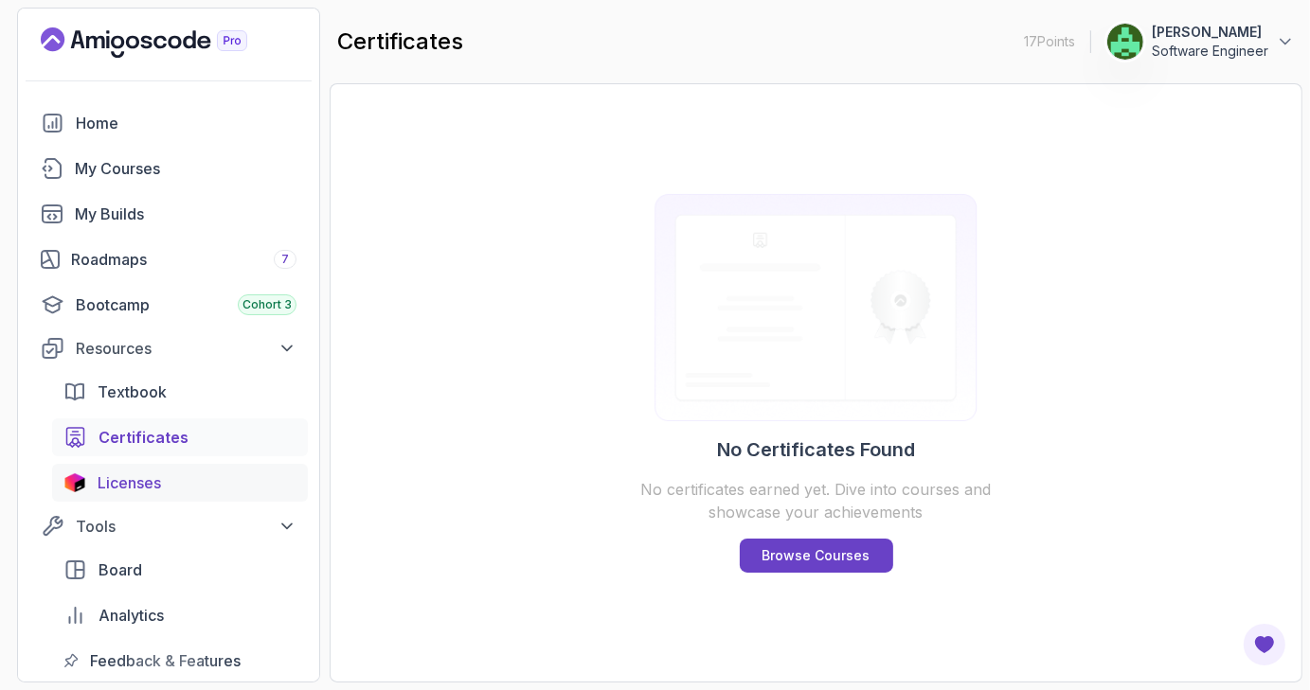
click at [185, 481] on div "Licenses" at bounding box center [197, 483] width 199 height 23
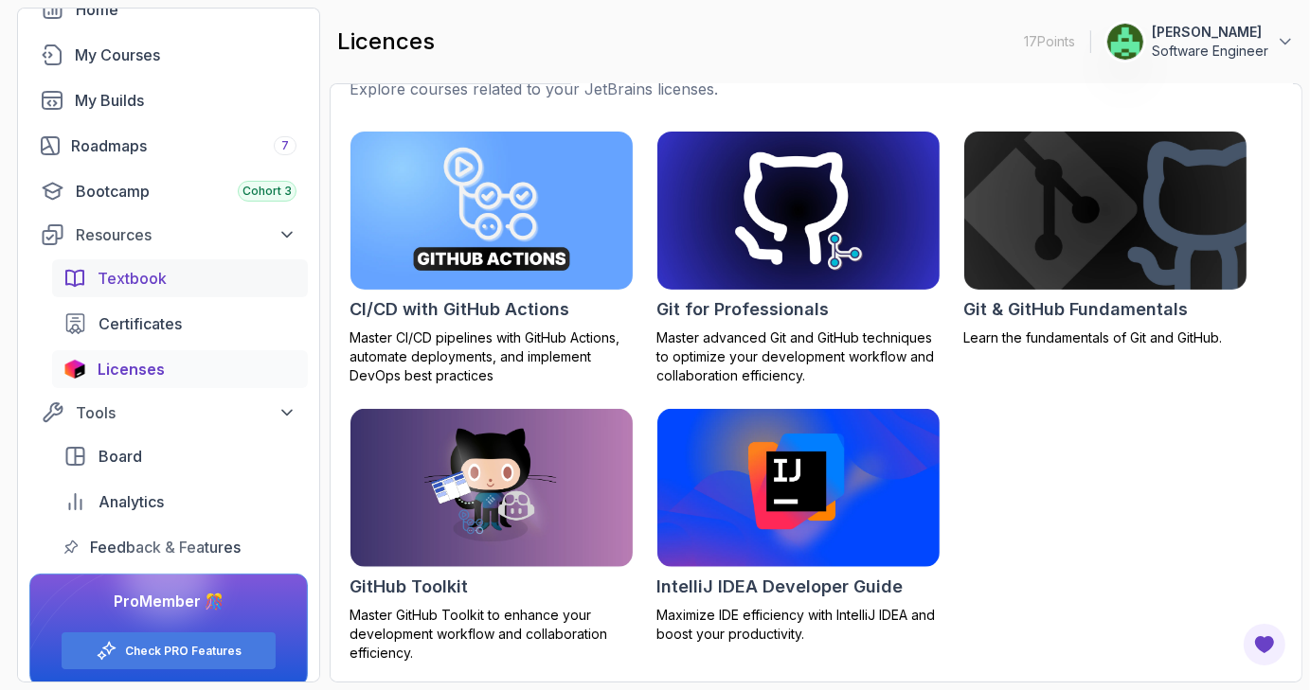
scroll to position [129, 0]
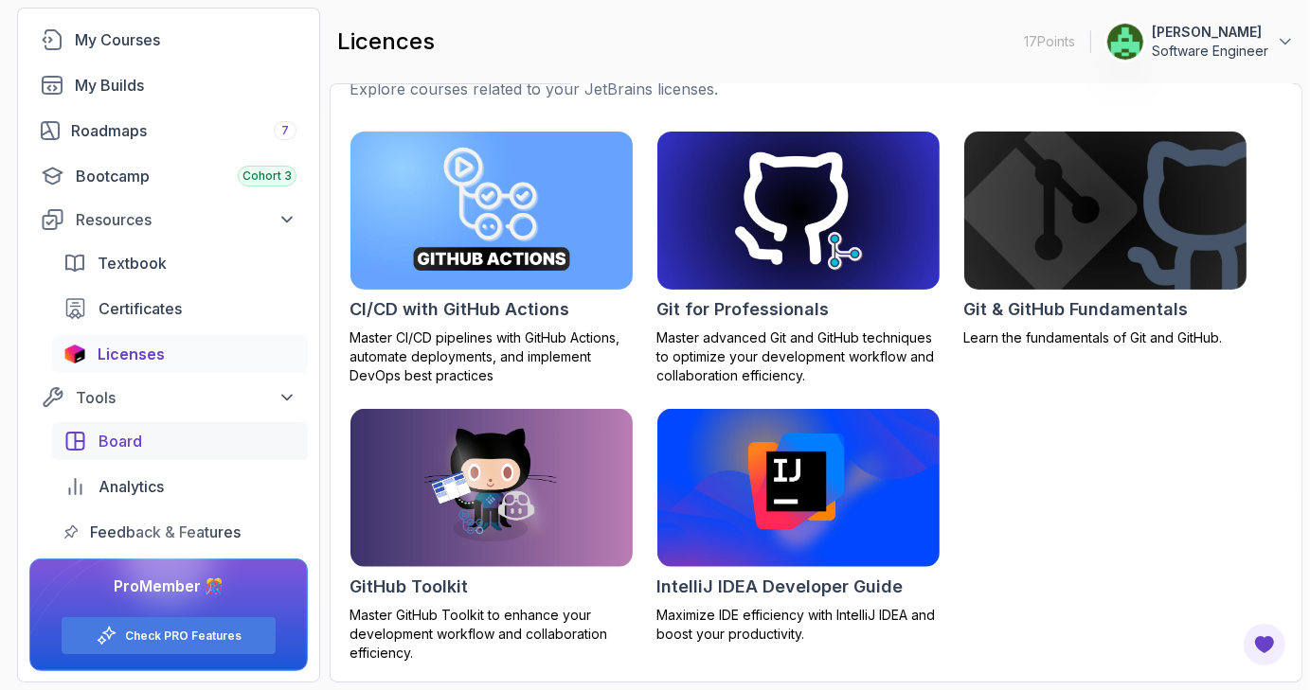
click at [205, 449] on div "Board" at bounding box center [197, 441] width 198 height 23
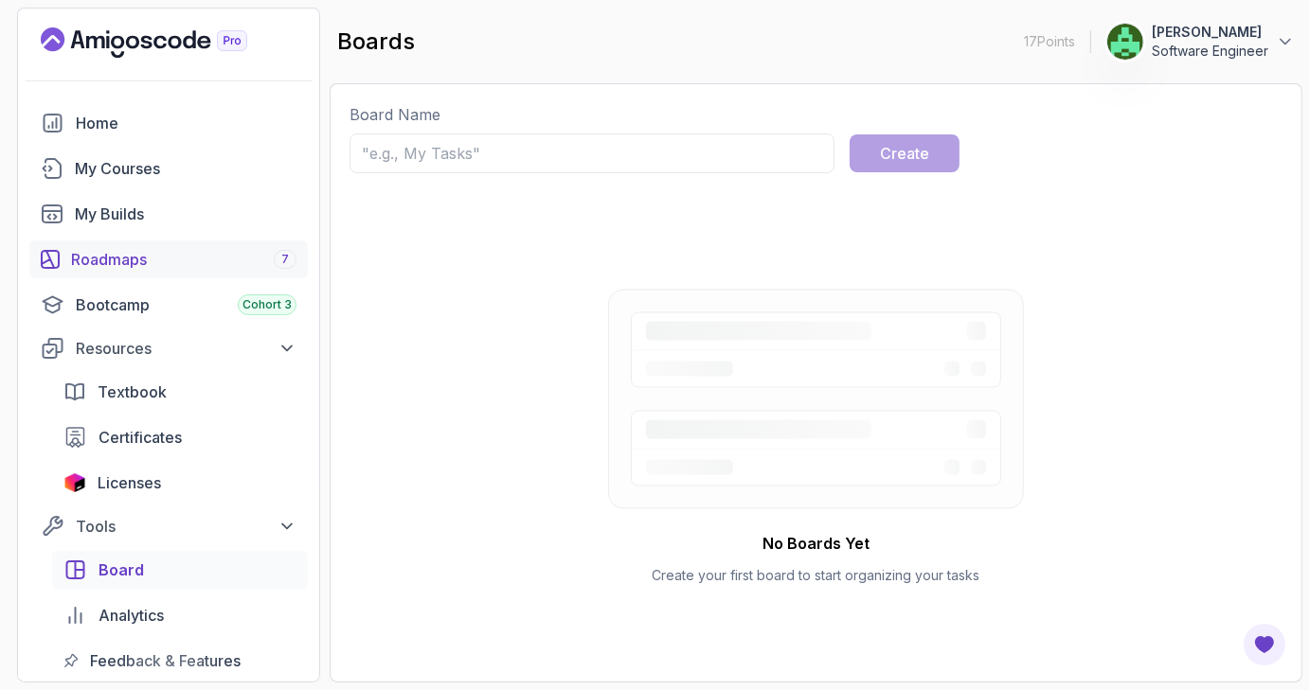
click at [230, 267] on div "Roadmaps 7" at bounding box center [183, 259] width 225 height 23
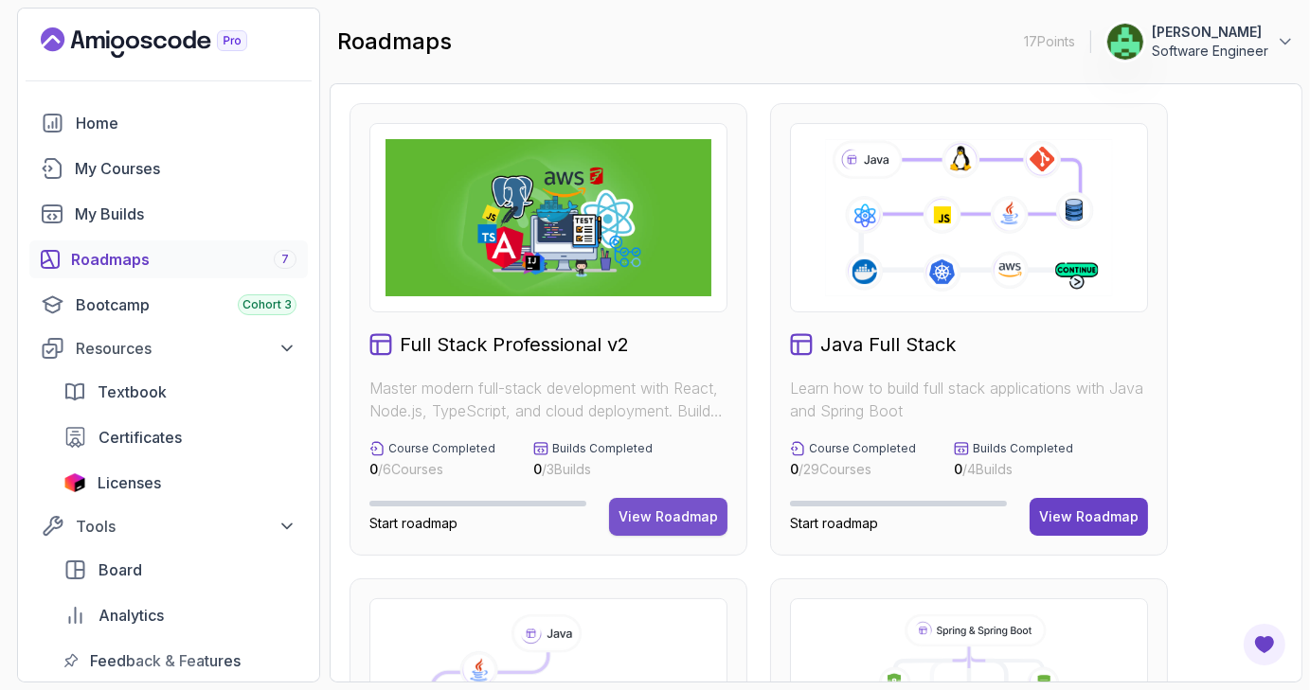
click at [690, 524] on div "View Roadmap" at bounding box center [667, 517] width 99 height 19
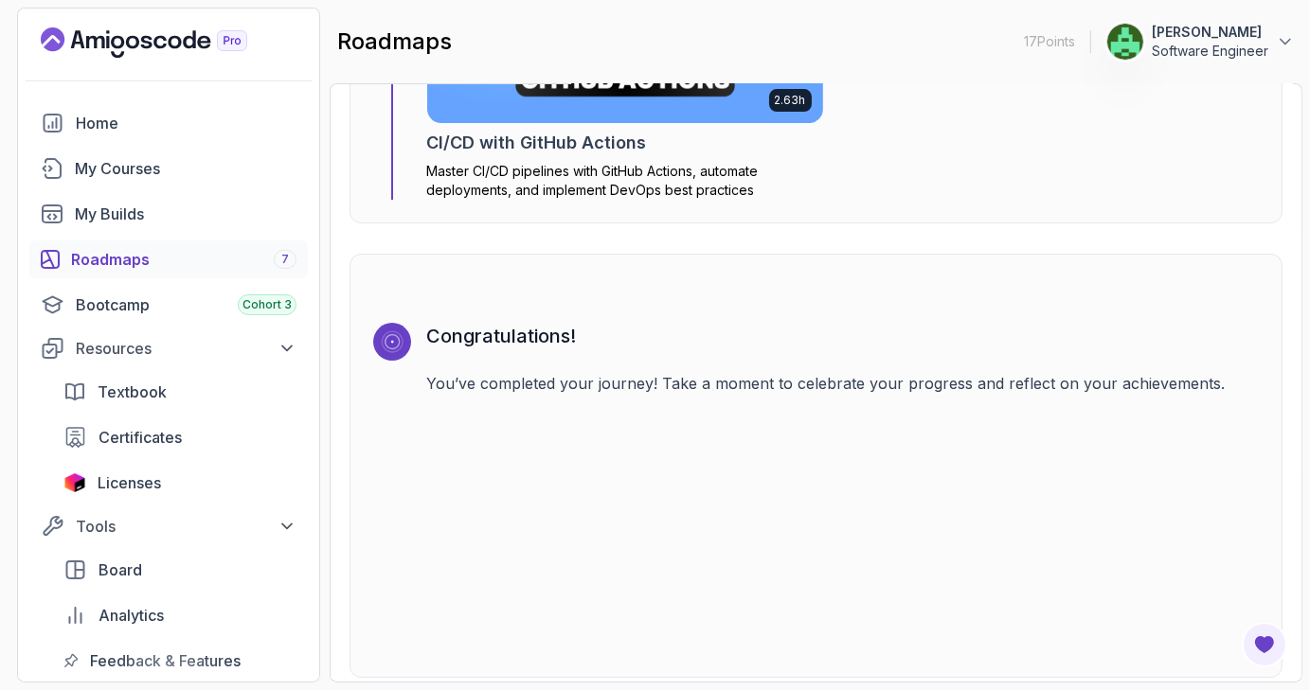
scroll to position [5878, 0]
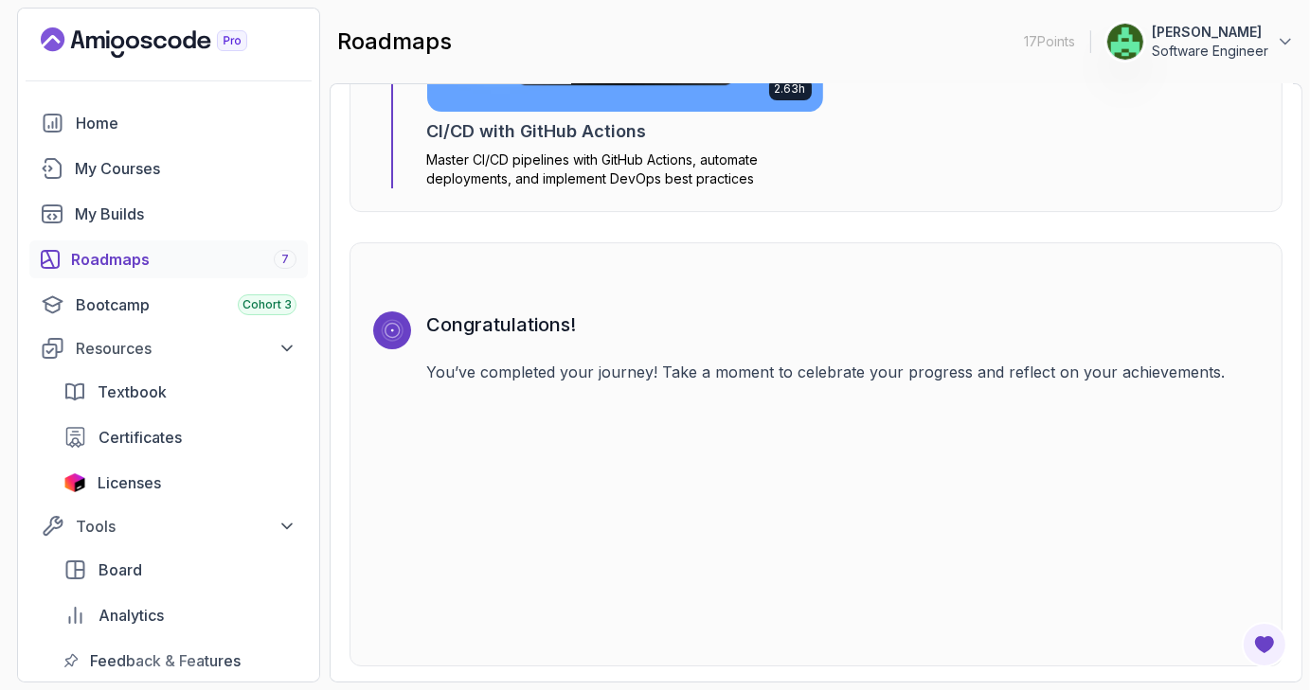
click at [193, 261] on div "Roadmaps 7" at bounding box center [183, 259] width 225 height 23
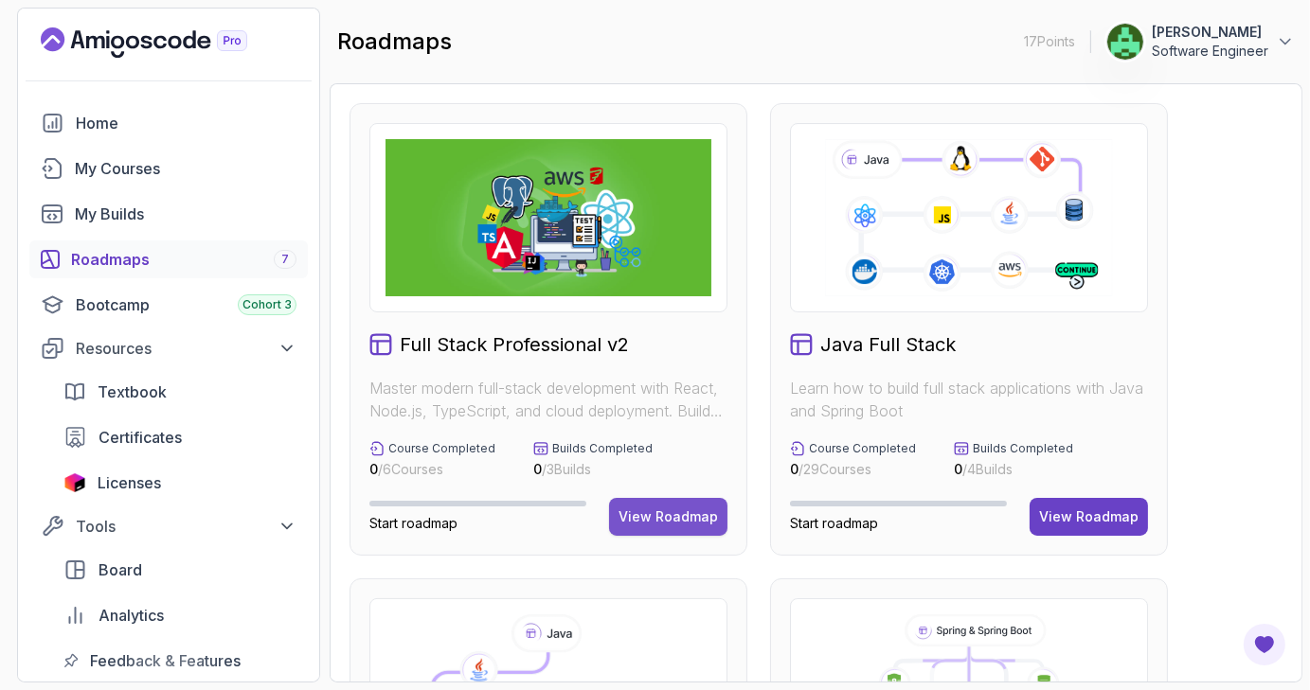
click at [662, 518] on div "View Roadmap" at bounding box center [667, 517] width 99 height 19
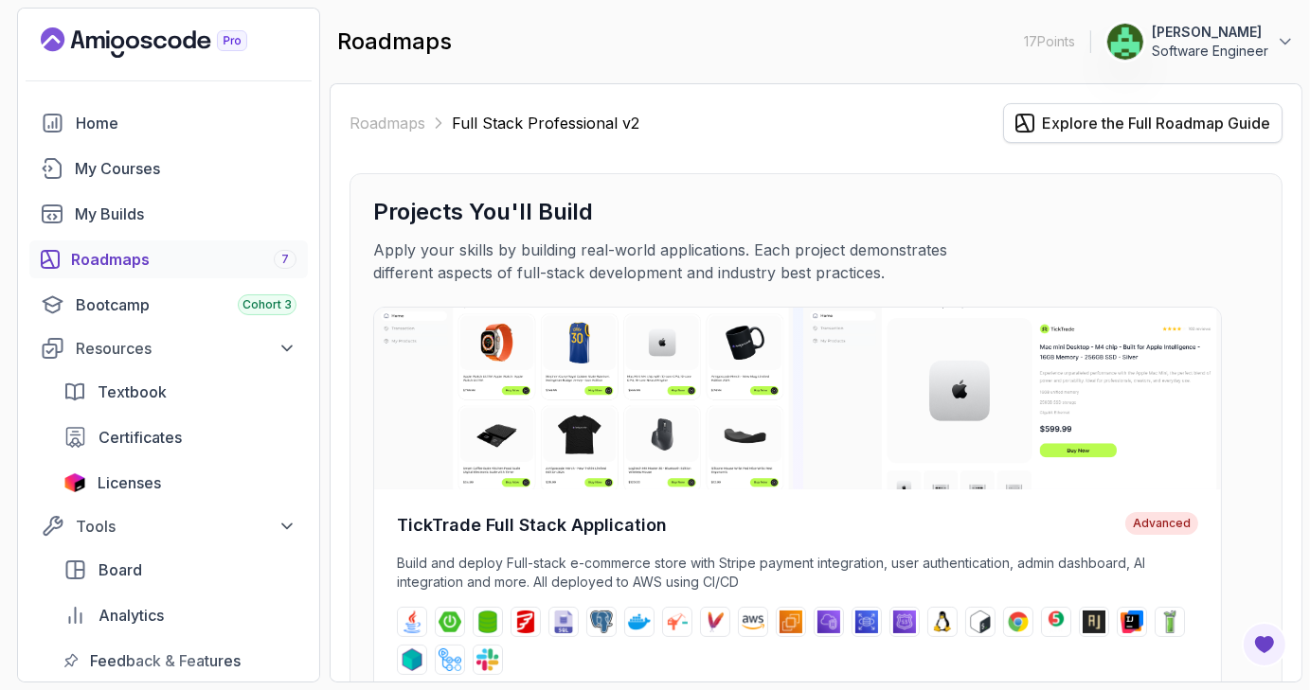
click at [1115, 121] on div "Explore the Full Roadmap Guide" at bounding box center [1156, 123] width 228 height 23
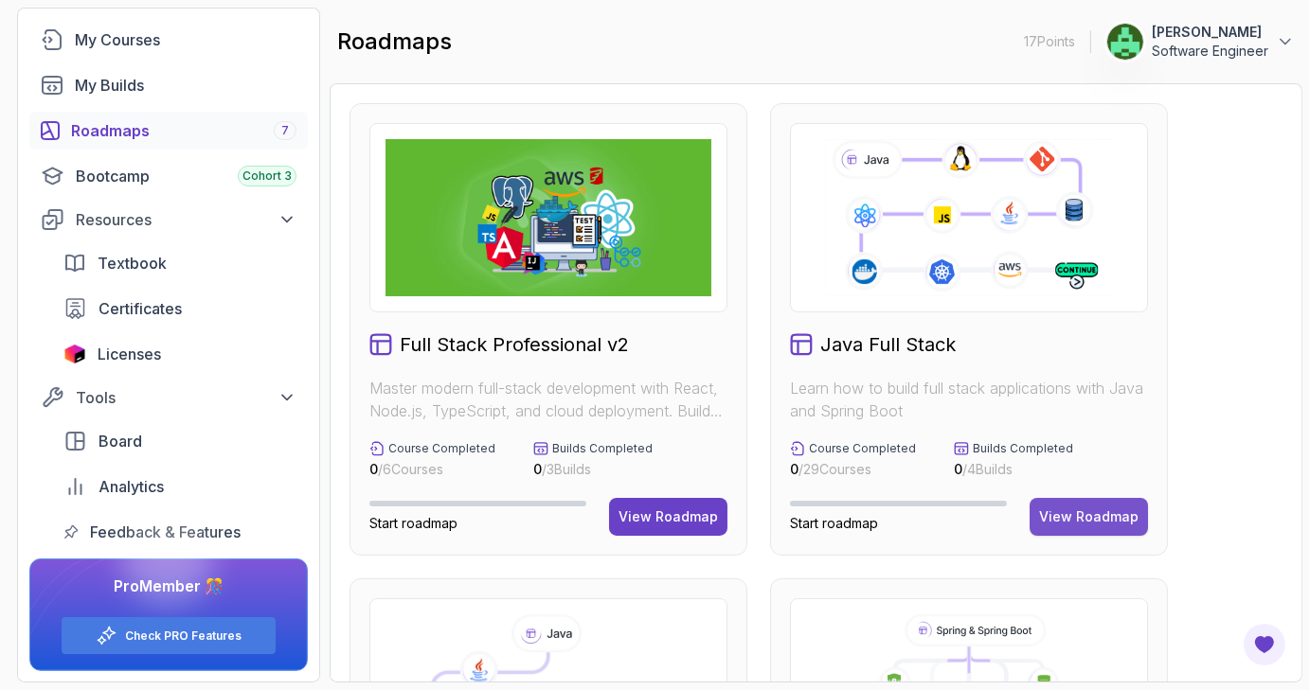
click at [1122, 517] on div "View Roadmap" at bounding box center [1088, 517] width 99 height 19
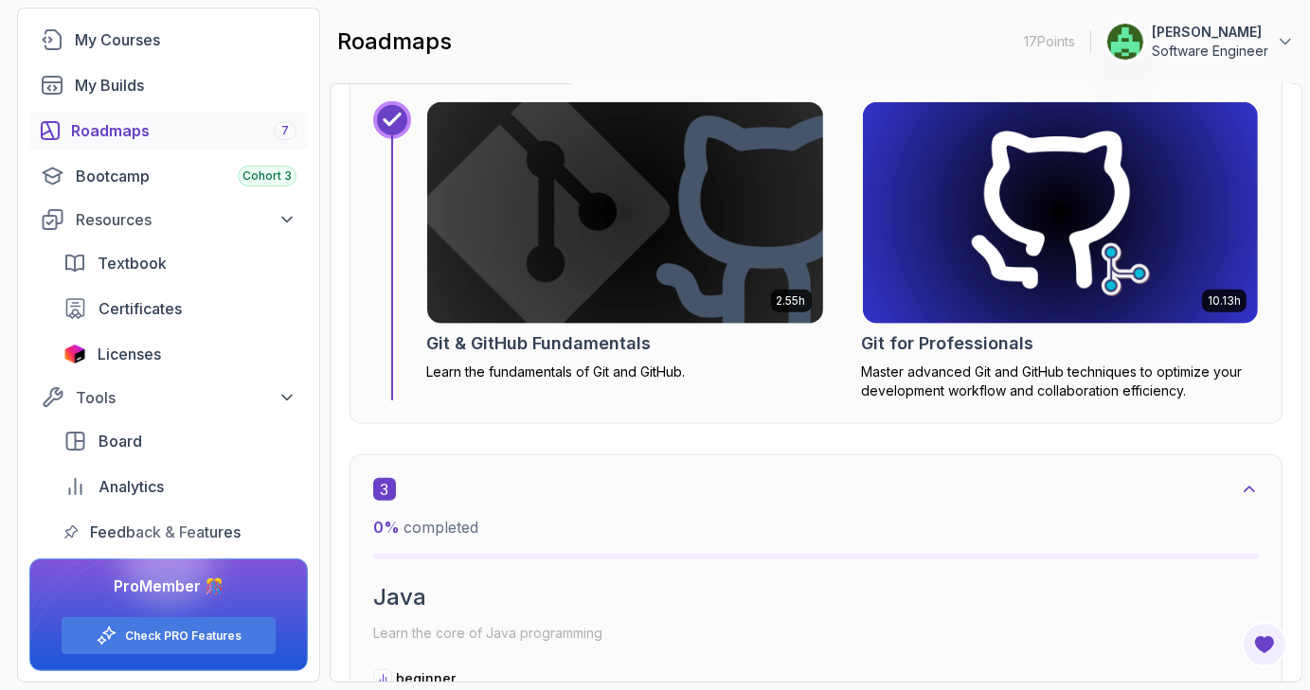
scroll to position [1554, 0]
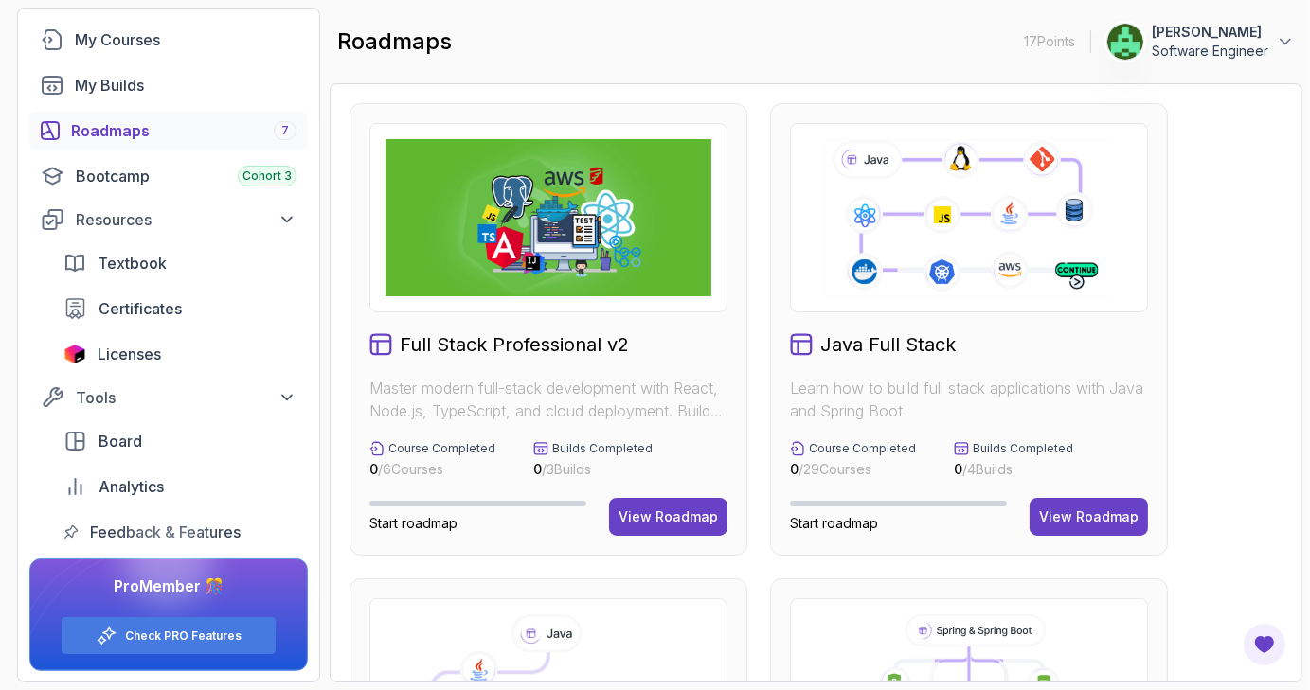
click at [431, 522] on span "Start roadmap" at bounding box center [413, 523] width 88 height 16
click at [688, 514] on div "View Roadmap" at bounding box center [667, 517] width 99 height 19
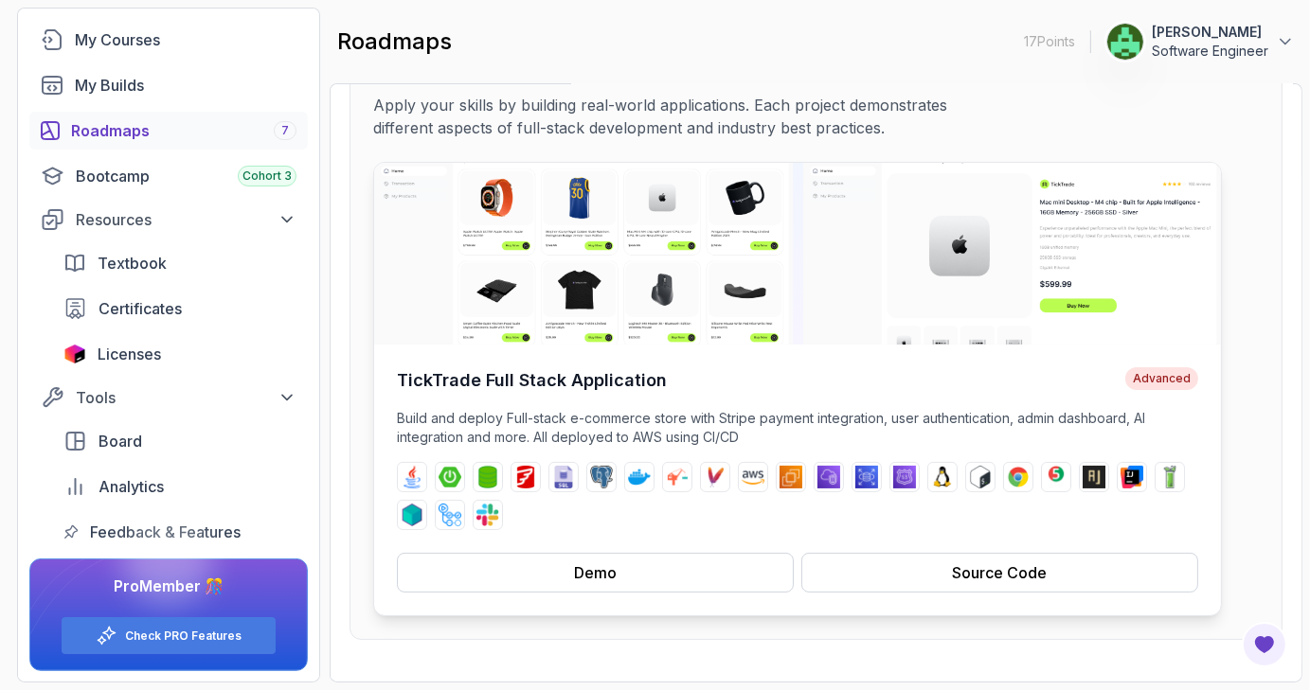
scroll to position [149, 0]
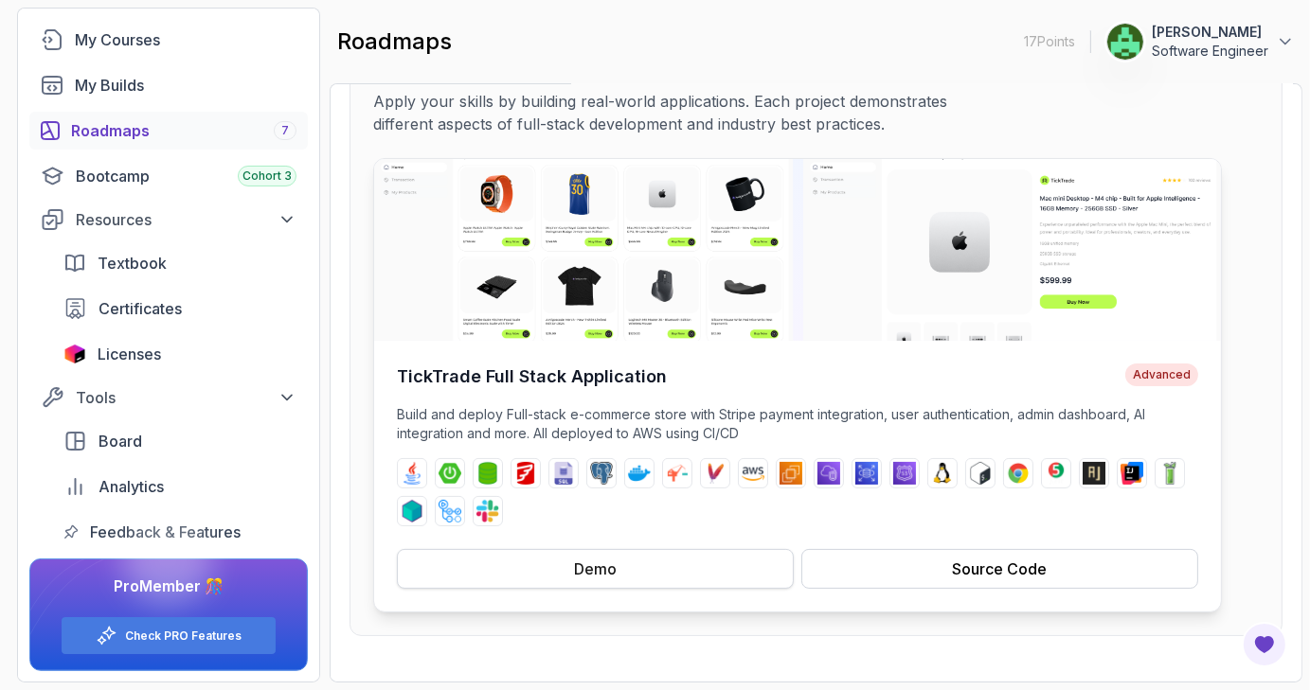
click at [702, 569] on button "Demo" at bounding box center [595, 569] width 397 height 40
click at [911, 572] on button "Source Code" at bounding box center [999, 569] width 397 height 40
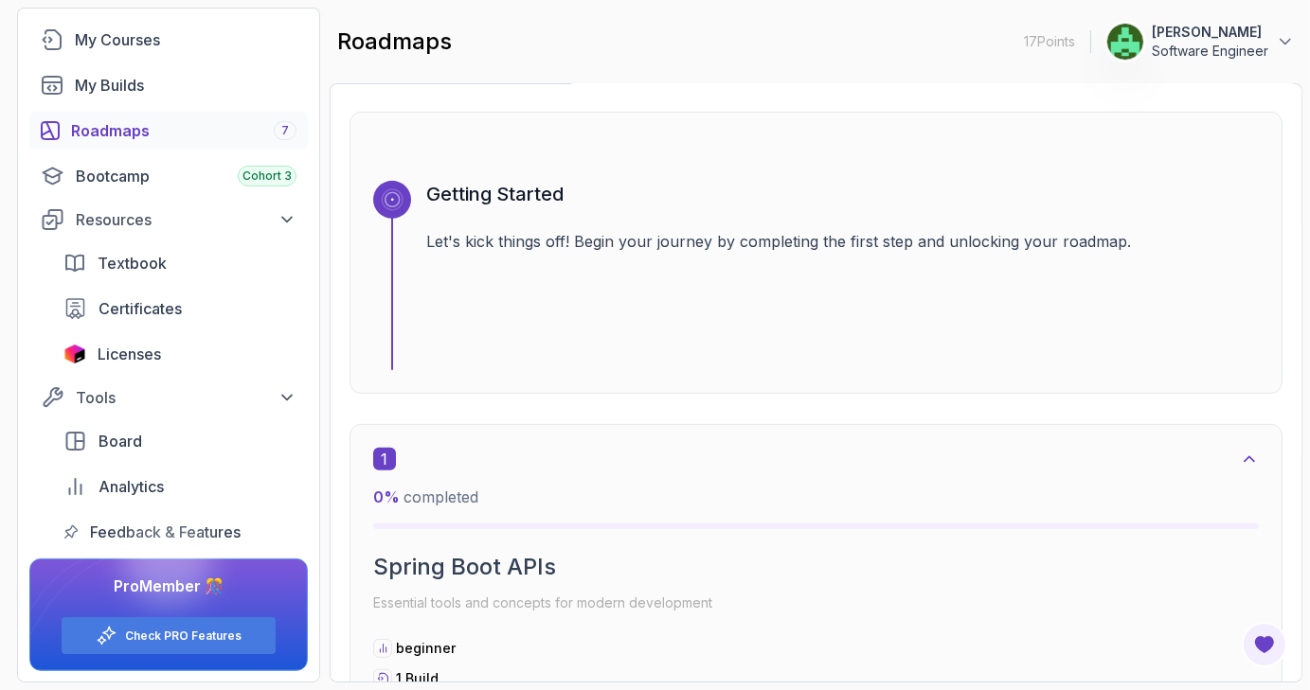
scroll to position [826, 0]
click at [622, 238] on p "Let's kick things off! Begin your journey by completing the first step and unlo…" at bounding box center [842, 240] width 832 height 23
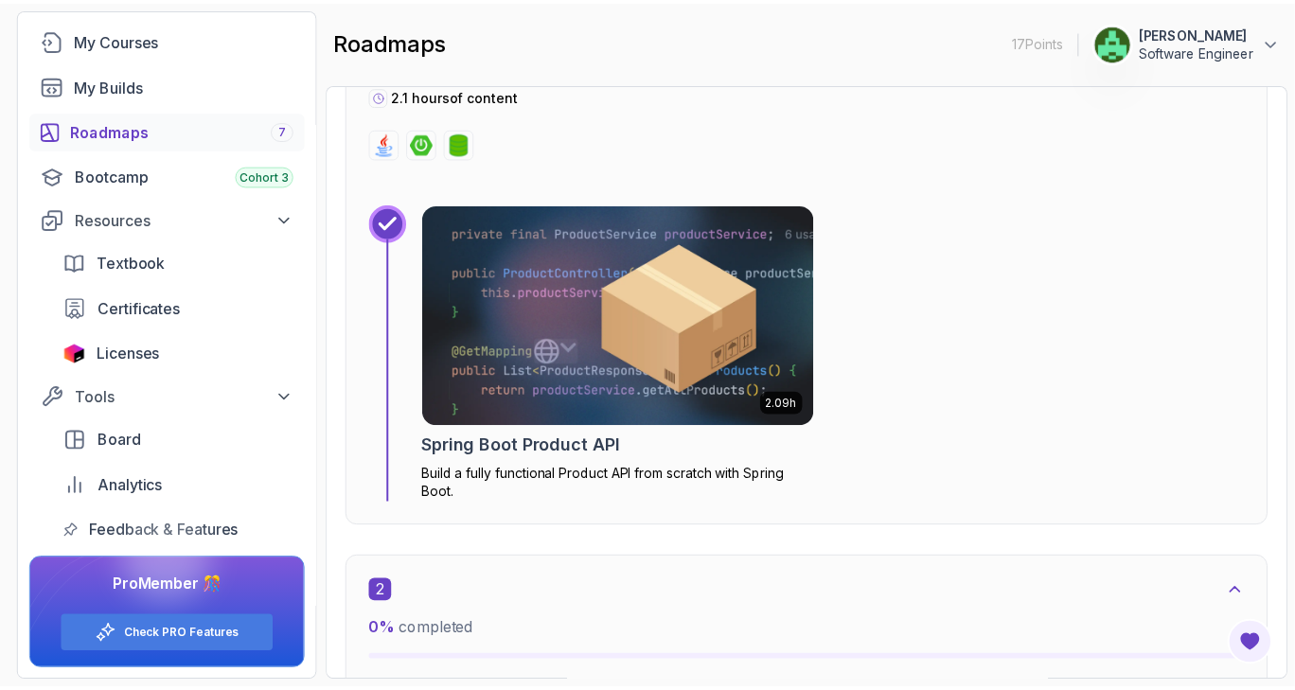
scroll to position [1449, 0]
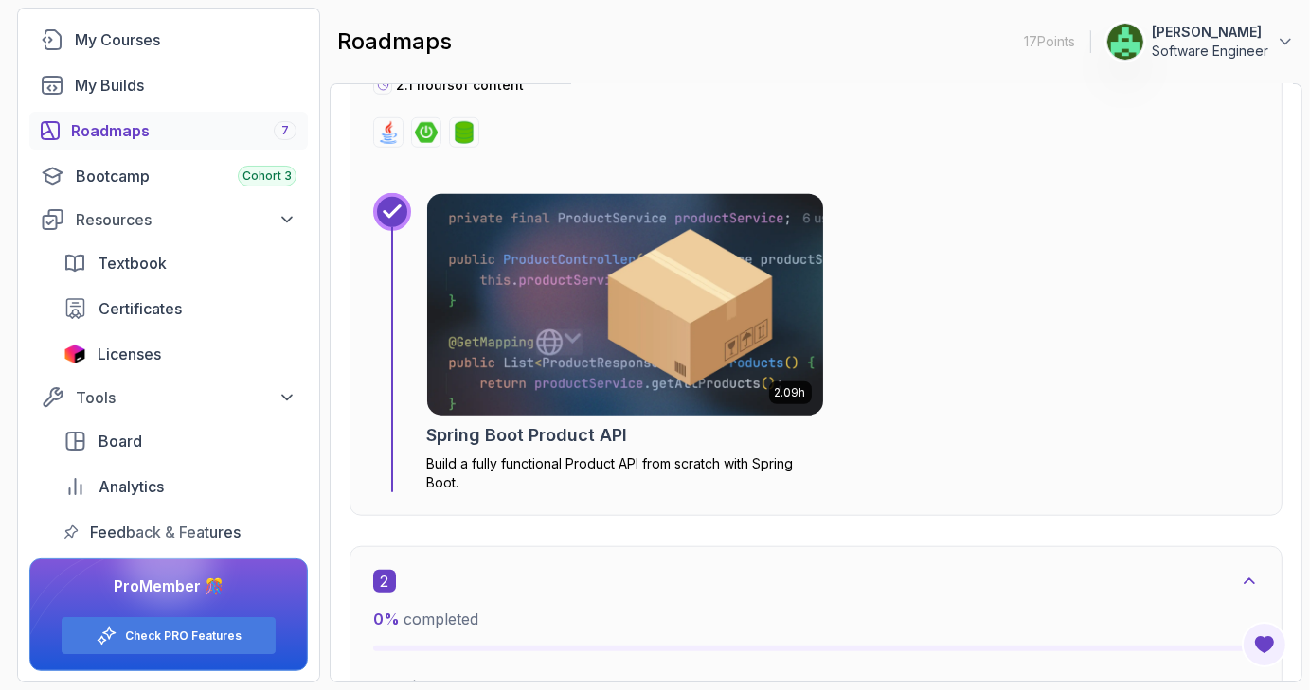
click at [508, 466] on p "Build a fully functional Product API from scratch with Spring Boot." at bounding box center [625, 474] width 398 height 38
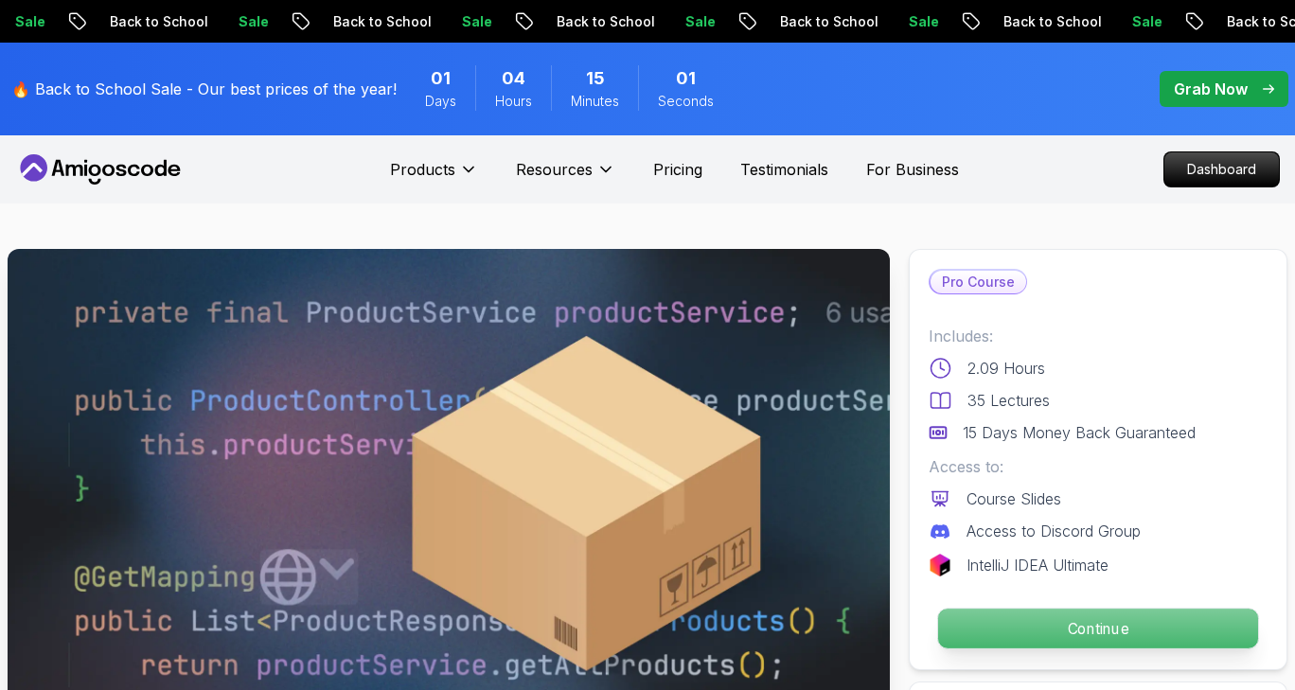
click at [1044, 619] on p "Continue" at bounding box center [1098, 629] width 320 height 40
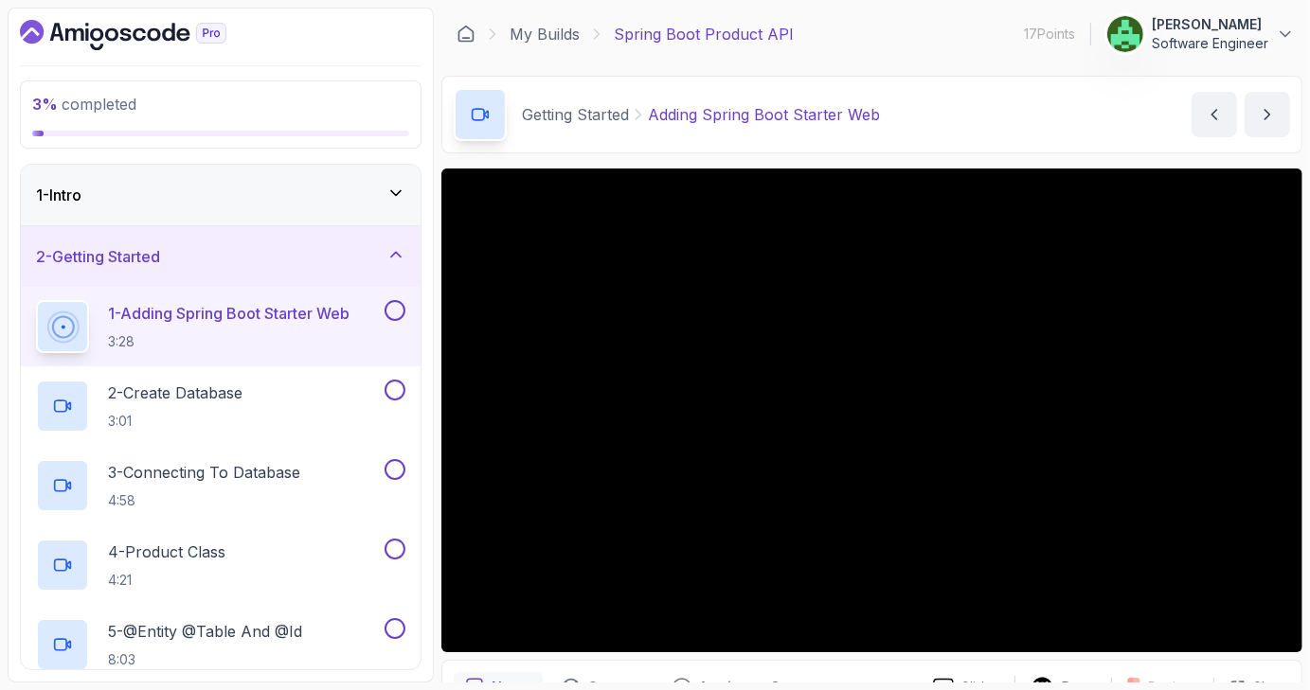
click at [282, 194] on div "1 - Intro" at bounding box center [220, 195] width 369 height 23
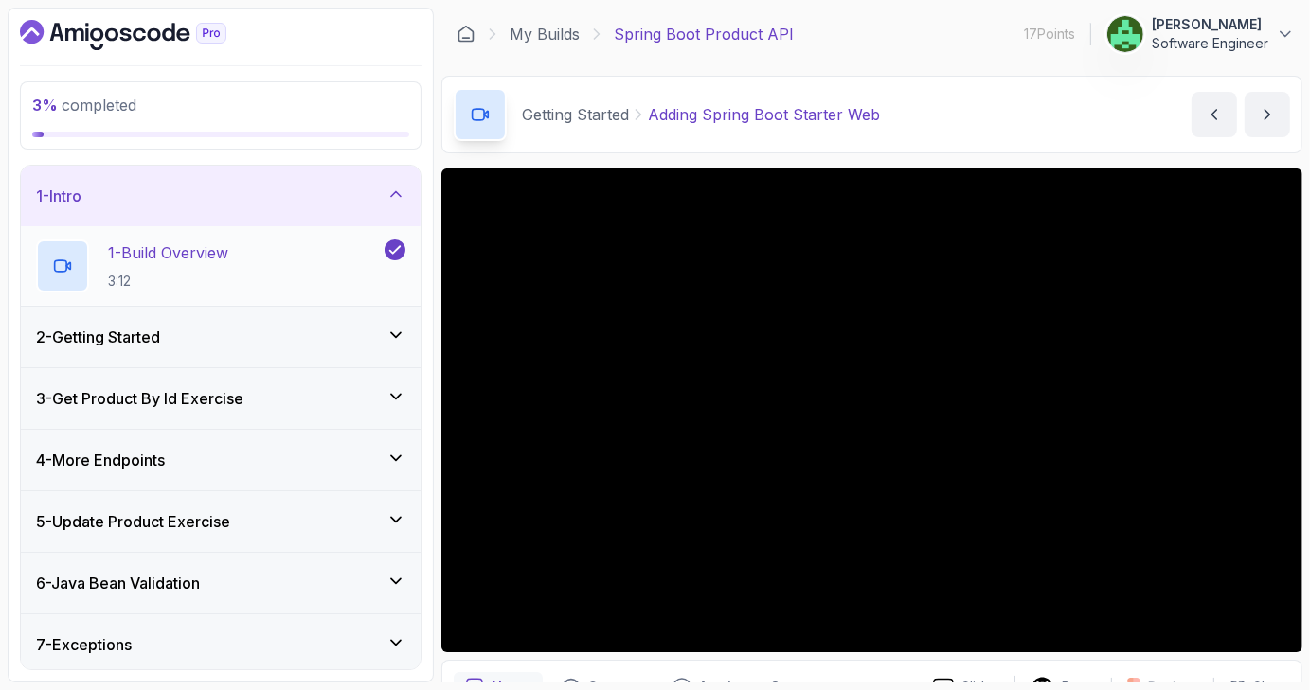
click at [280, 257] on div "1 - Build Overview 3:12" at bounding box center [208, 266] width 345 height 53
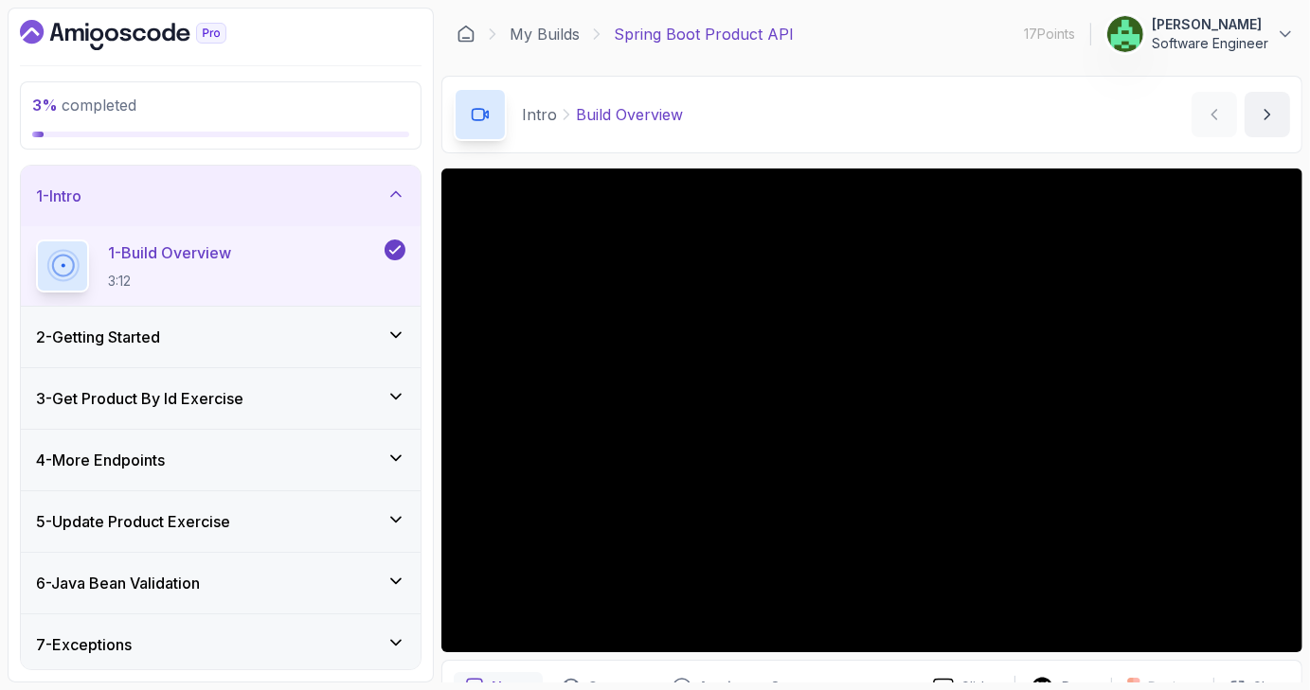
scroll to position [100, 0]
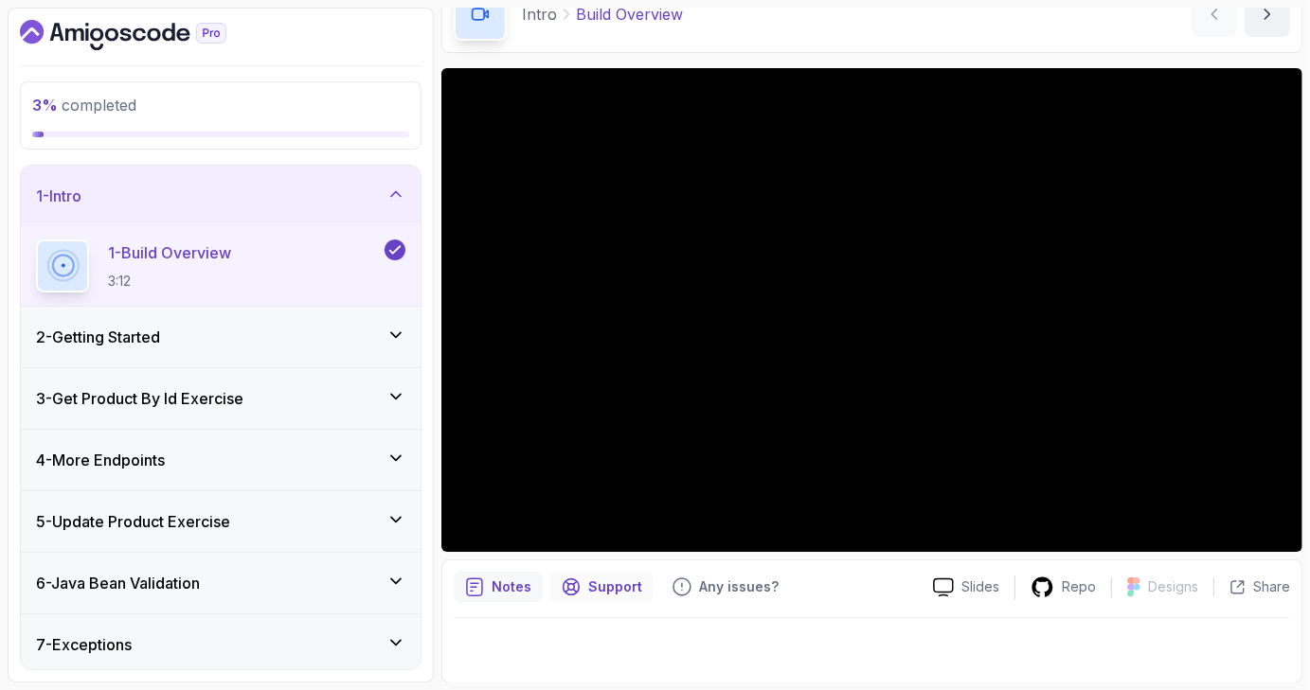
click at [618, 584] on p "Support" at bounding box center [615, 587] width 54 height 19
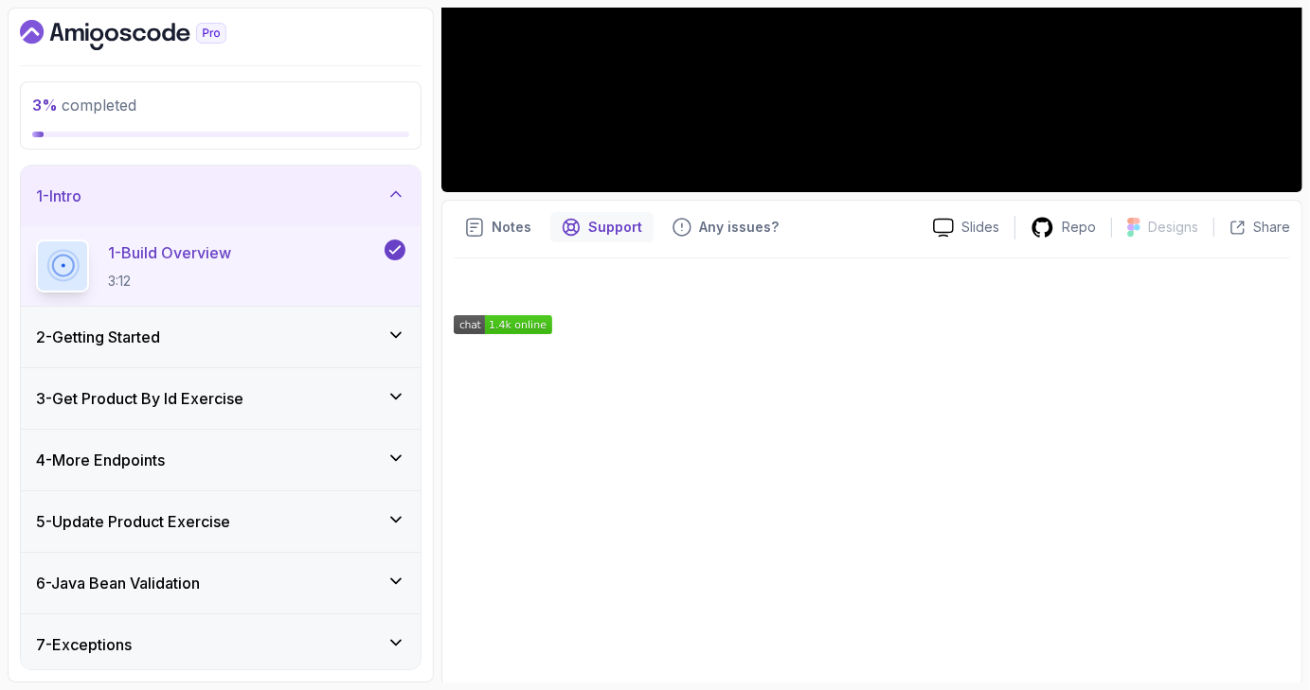
scroll to position [464, 0]
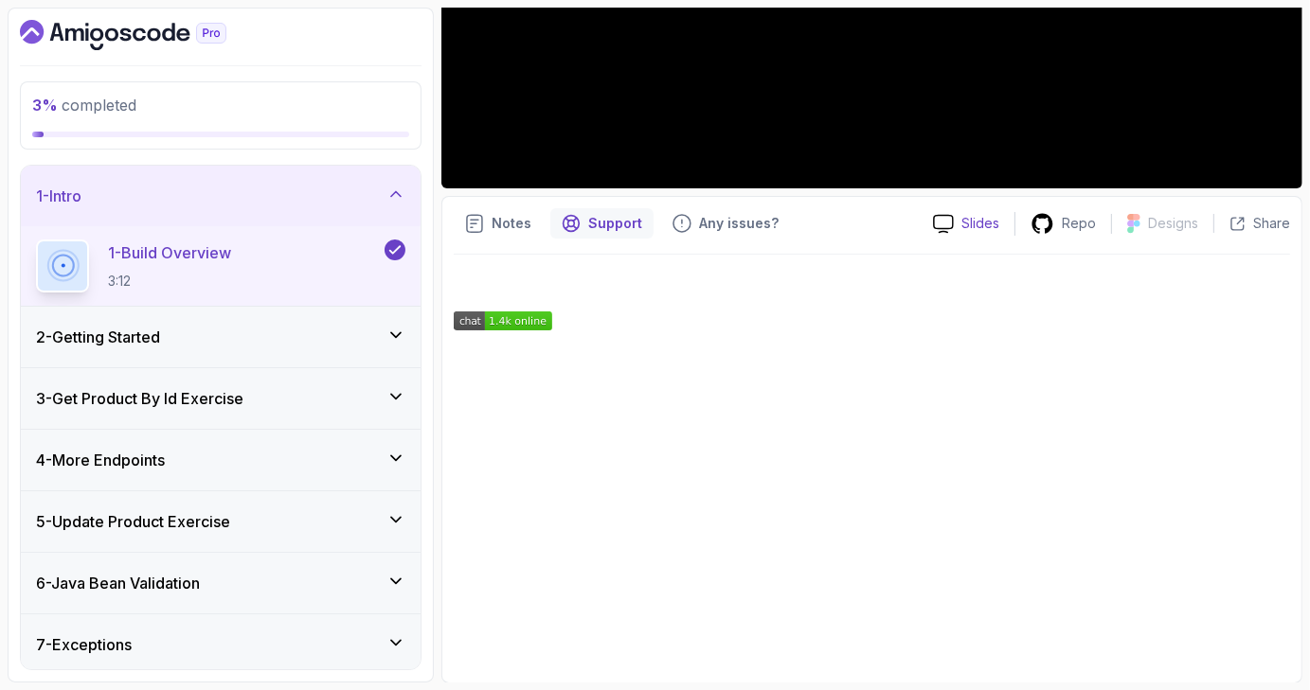
drag, startPoint x: 960, startPoint y: 236, endPoint x: 953, endPoint y: 225, distance: 12.9
click at [953, 225] on div "Slides Repo Designs Design not available Share" at bounding box center [1104, 223] width 372 height 30
click at [953, 225] on icon at bounding box center [943, 224] width 21 height 20
click at [181, 334] on div "2 - Getting Started" at bounding box center [220, 337] width 369 height 23
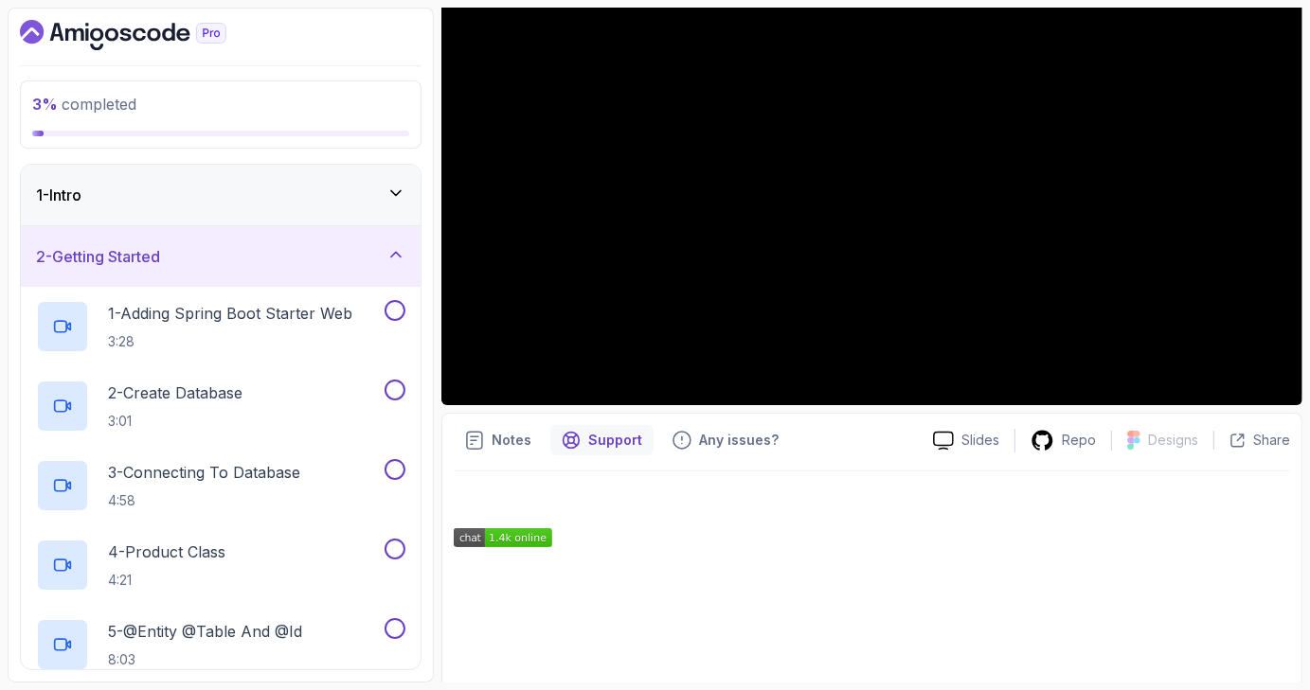
scroll to position [245, 0]
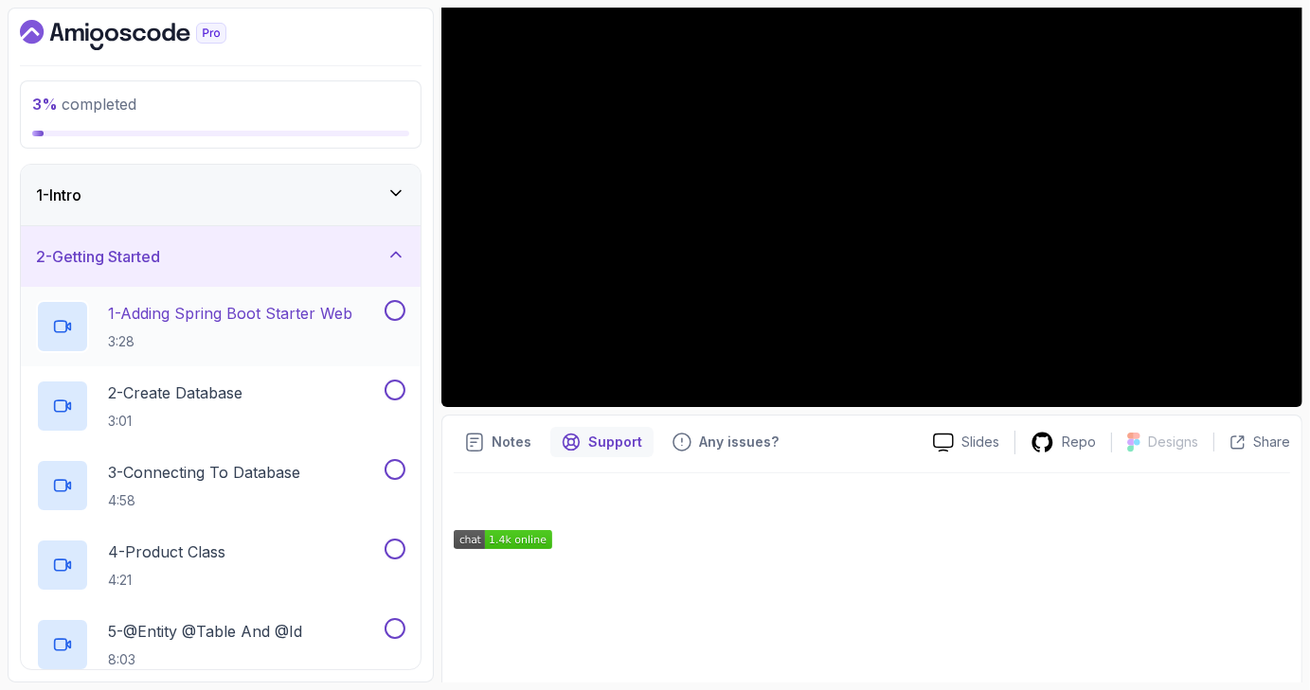
click at [191, 321] on p "1 - Adding Spring Boot Starter Web" at bounding box center [230, 313] width 244 height 23
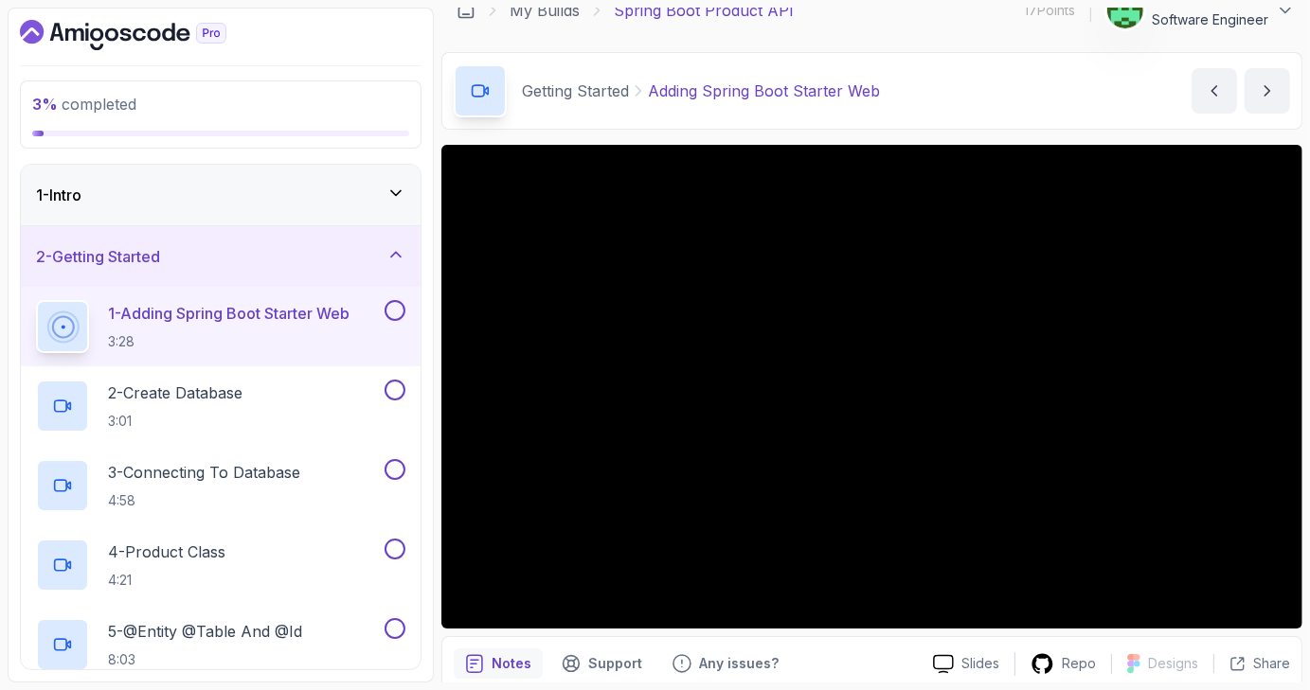
scroll to position [144, 0]
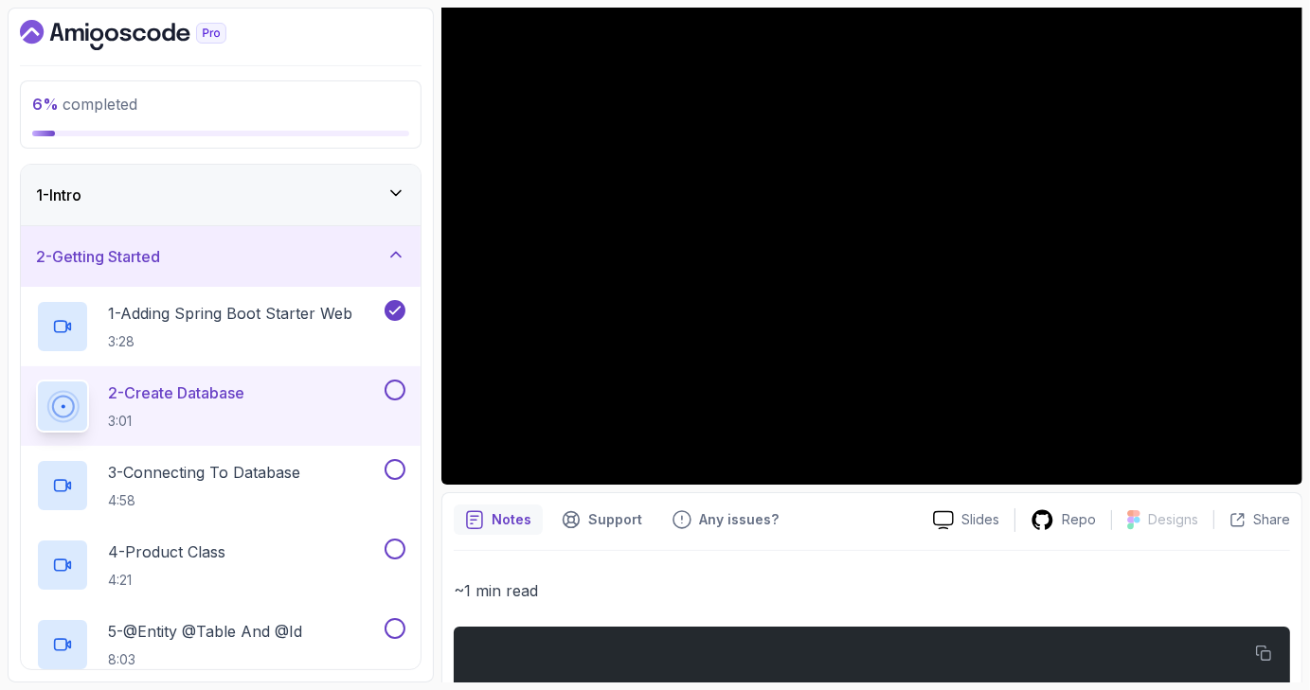
scroll to position [165, 0]
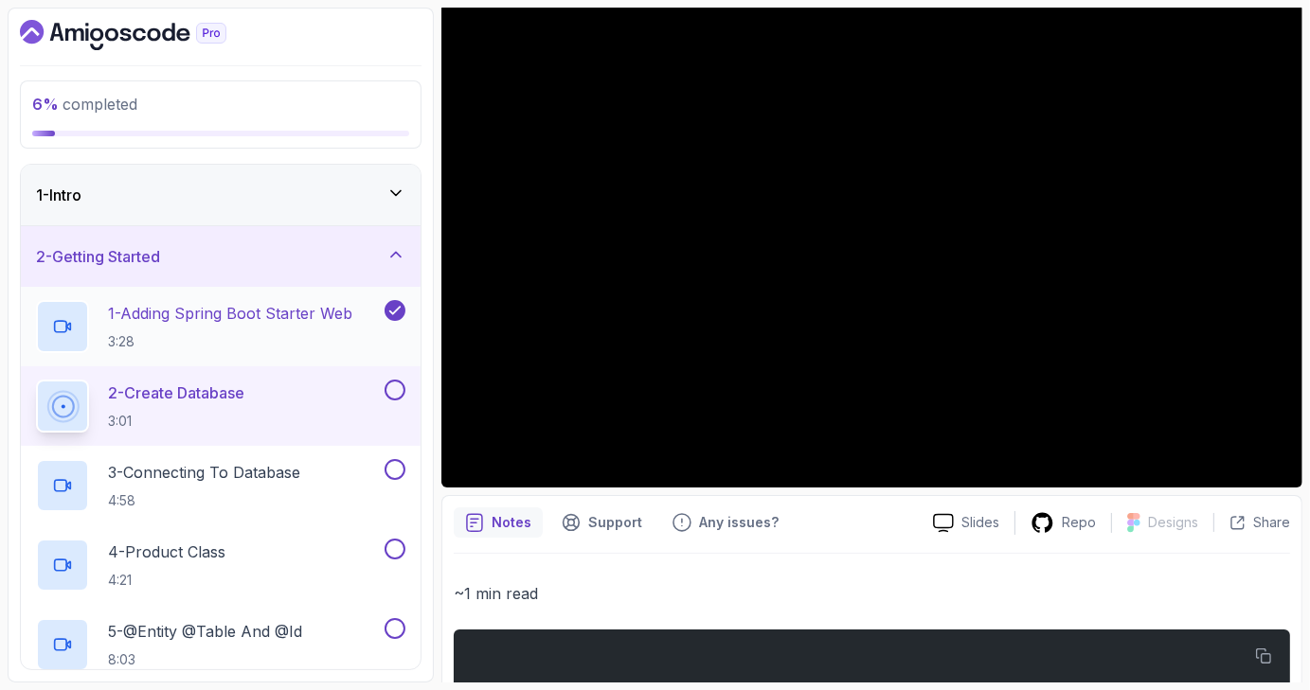
click at [289, 337] on p "3:28" at bounding box center [230, 341] width 244 height 19
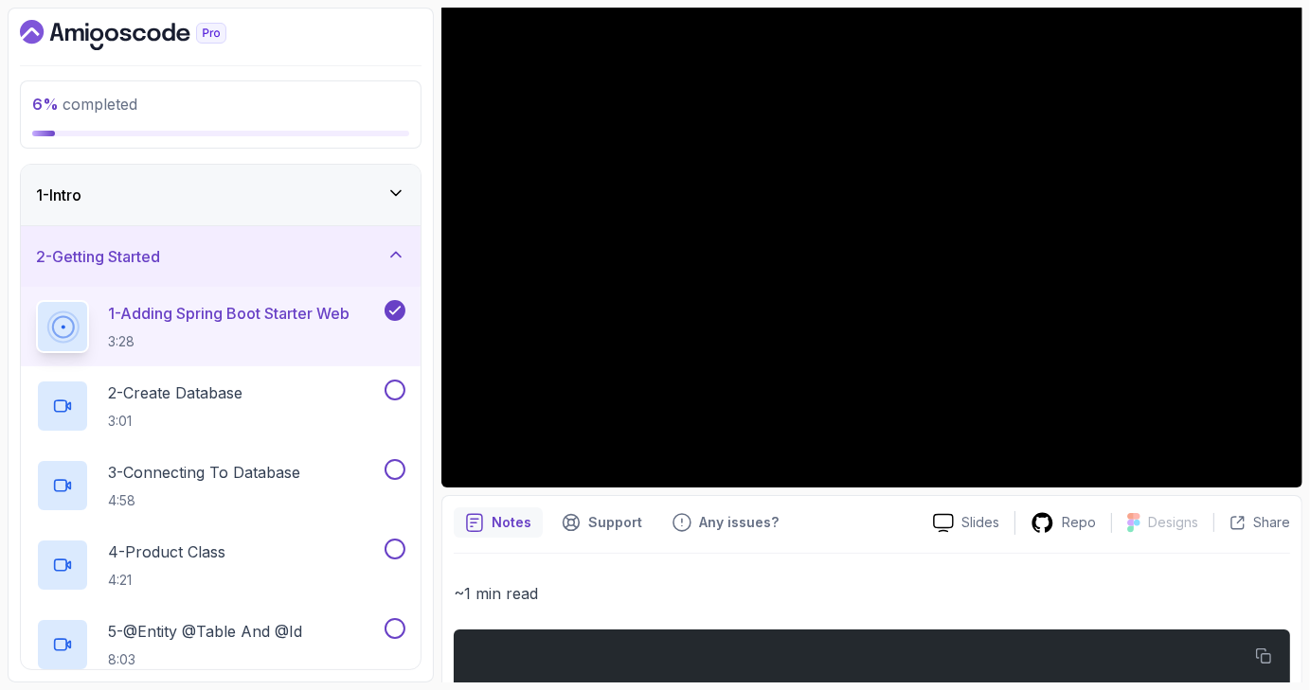
scroll to position [323, 0]
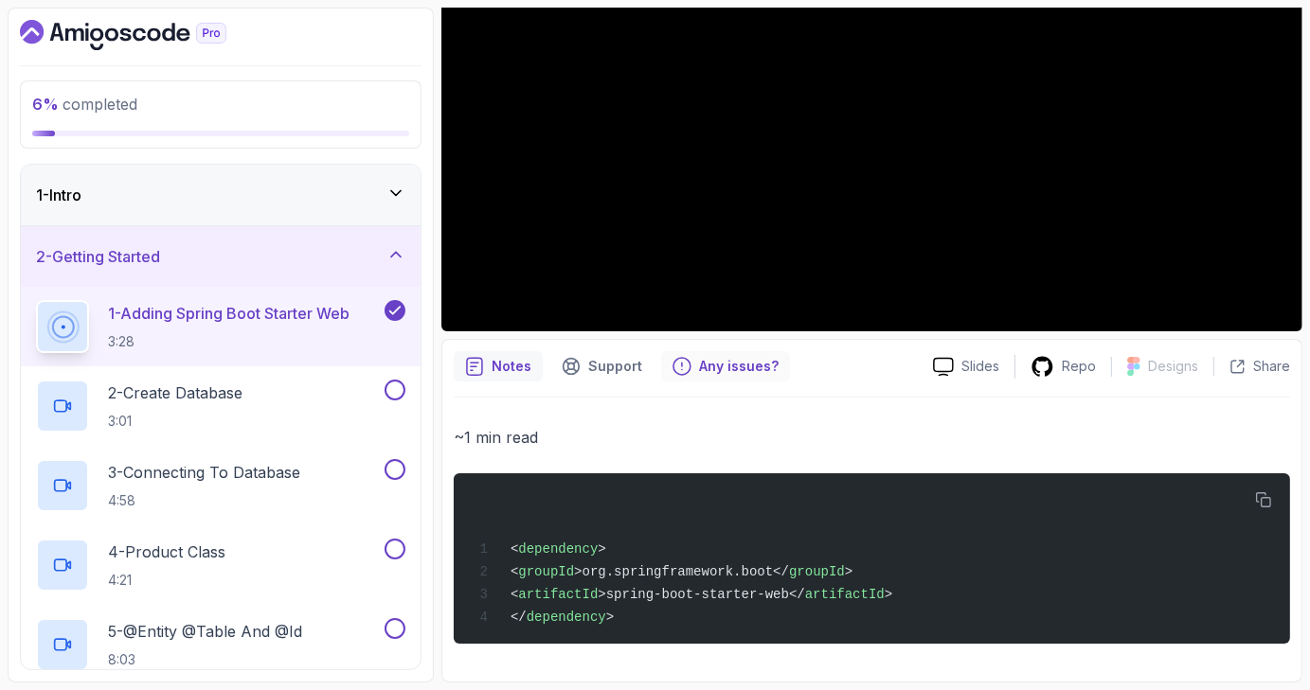
click at [705, 364] on p "Any issues?" at bounding box center [739, 366] width 80 height 19
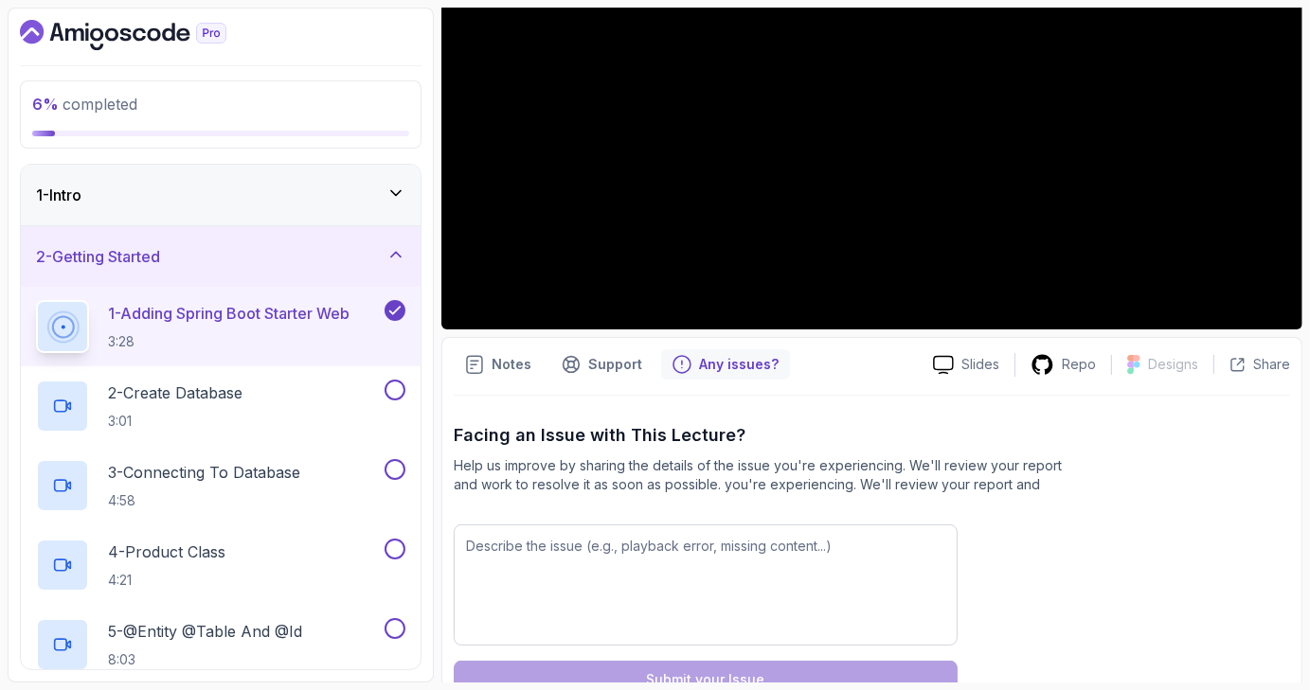
scroll to position [377, 0]
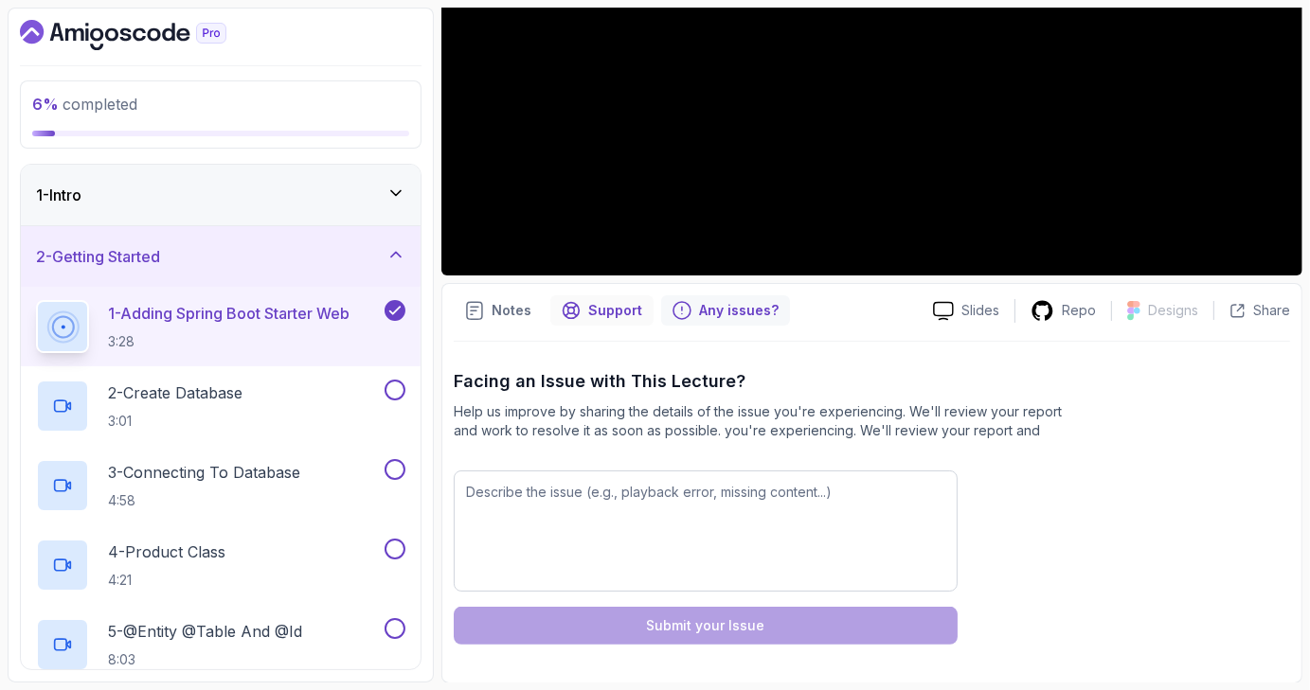
click at [599, 312] on p "Support" at bounding box center [615, 310] width 54 height 19
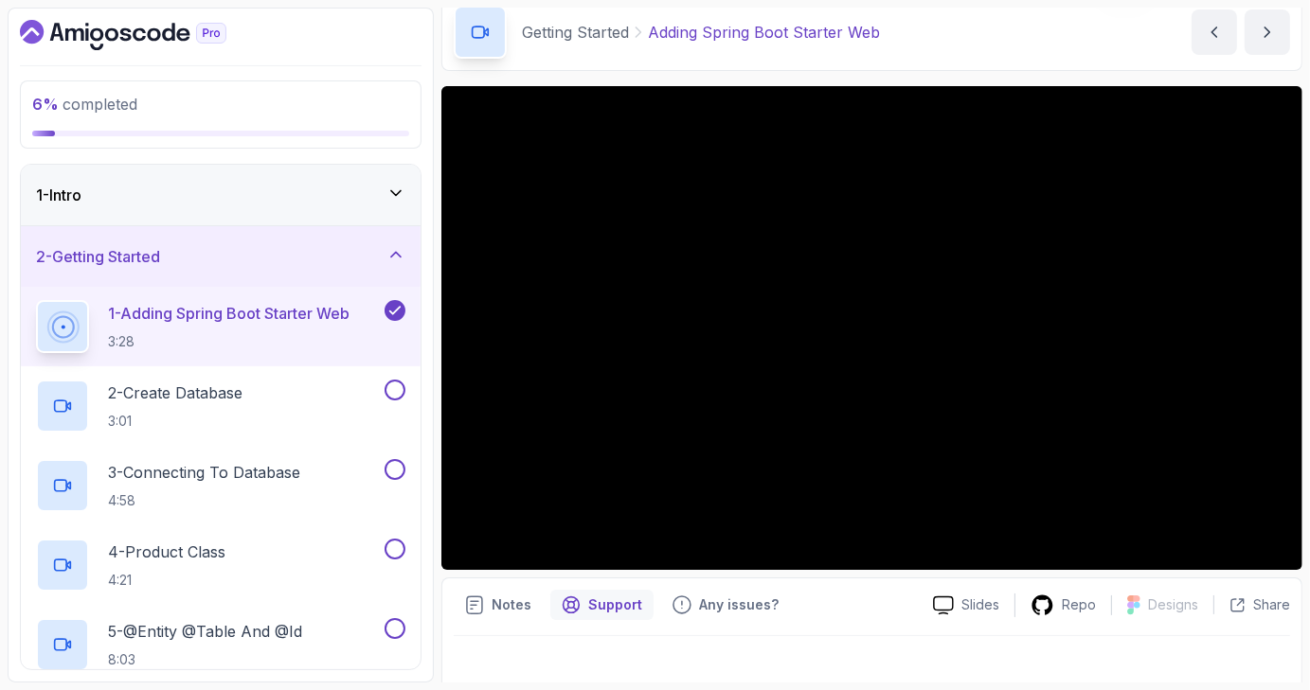
scroll to position [81, 0]
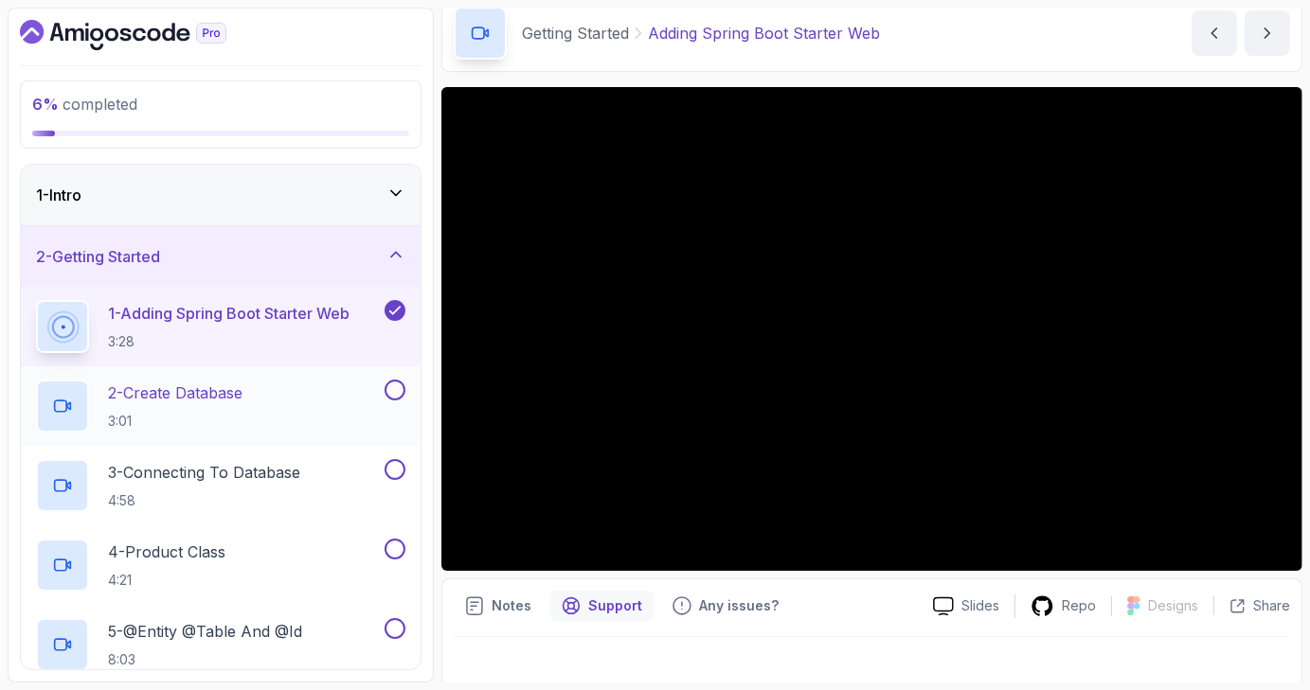
click at [234, 388] on p "2 - Create Database" at bounding box center [175, 393] width 134 height 23
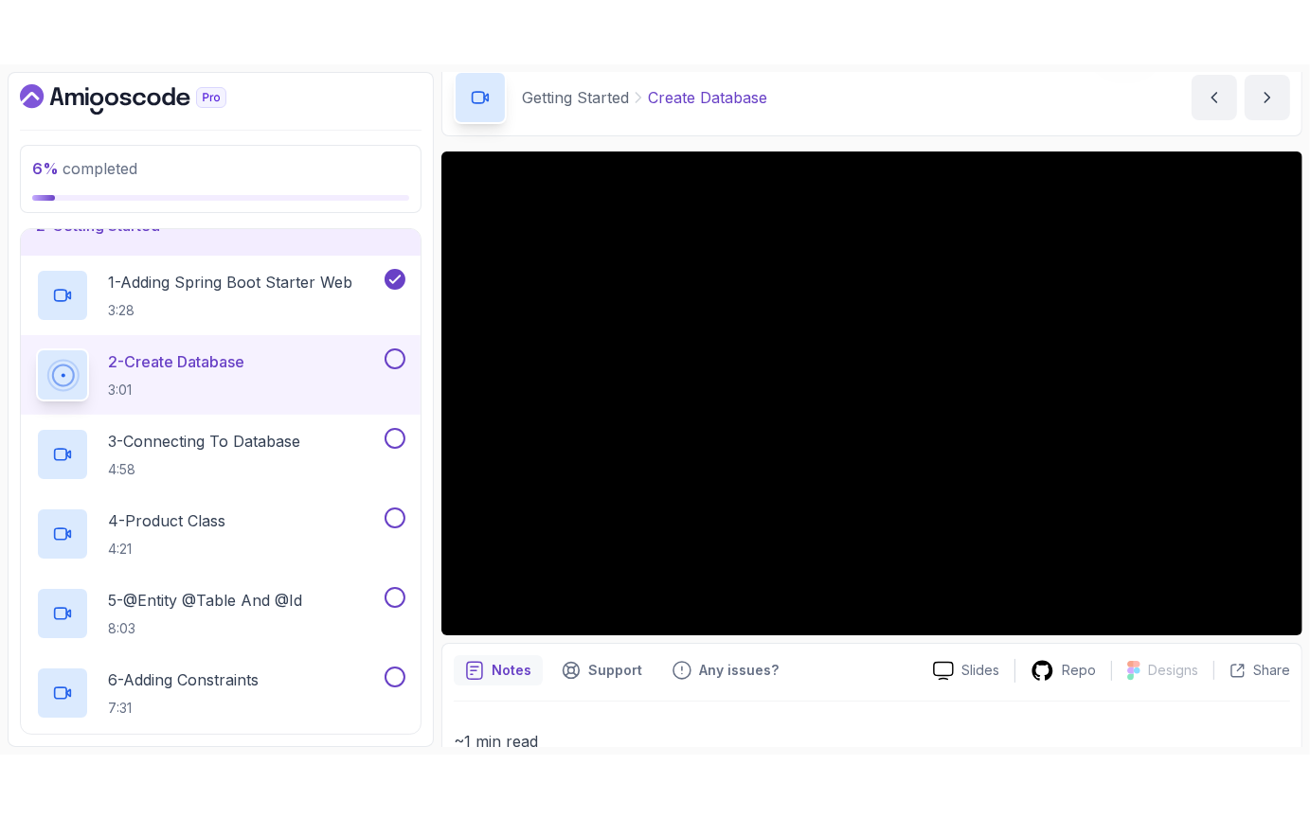
scroll to position [92, 0]
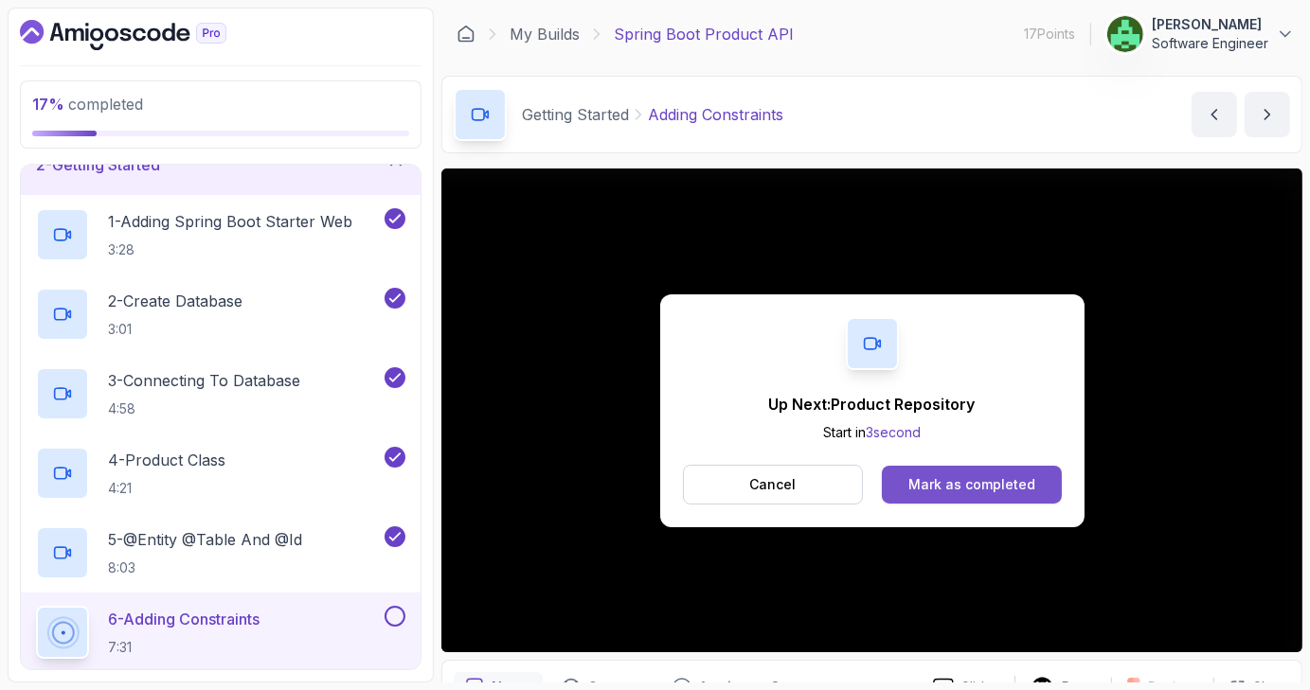
click at [981, 484] on div "Mark as completed" at bounding box center [971, 484] width 127 height 19
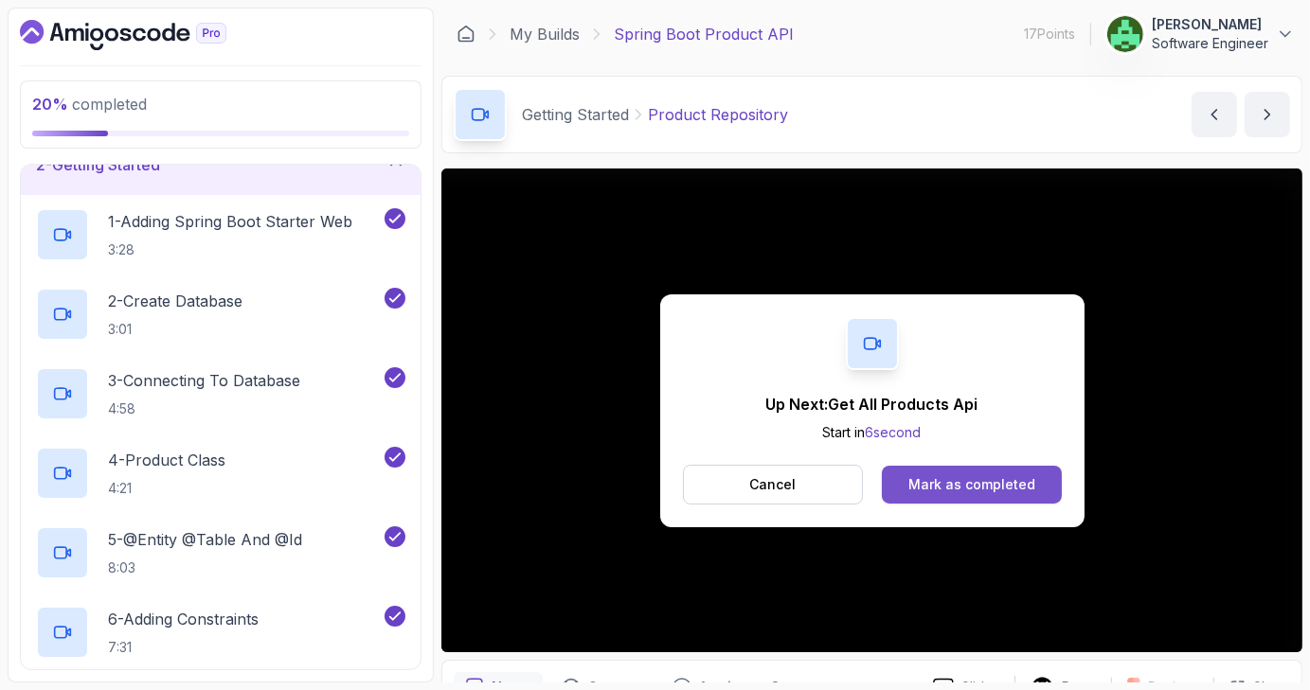
click at [990, 481] on div "Mark as completed" at bounding box center [971, 484] width 127 height 19
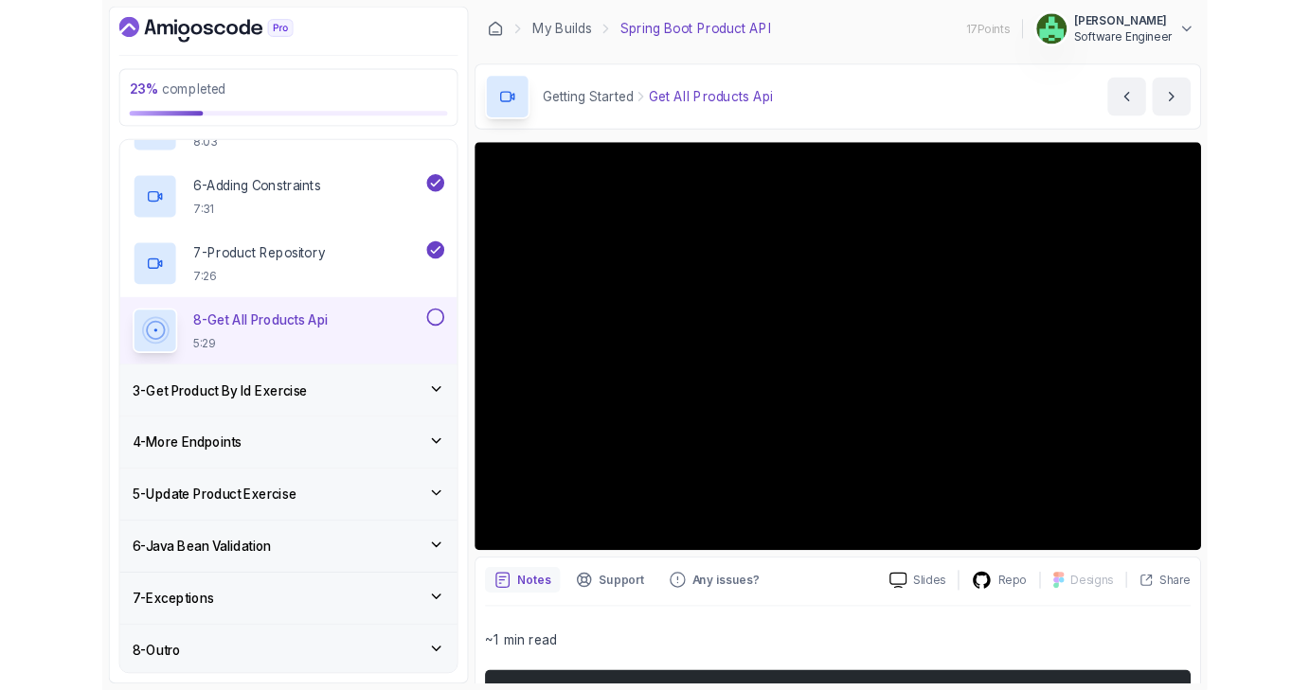
scroll to position [620, 0]
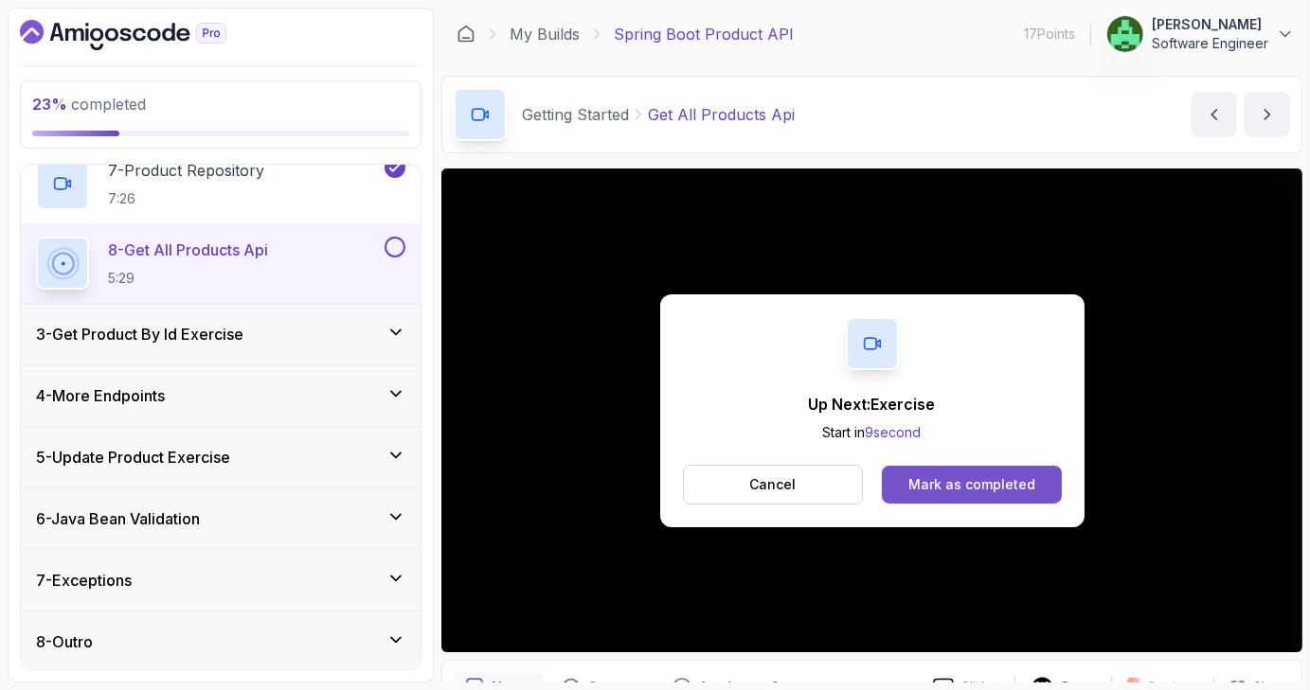
click at [965, 483] on div "Mark as completed" at bounding box center [971, 484] width 127 height 19
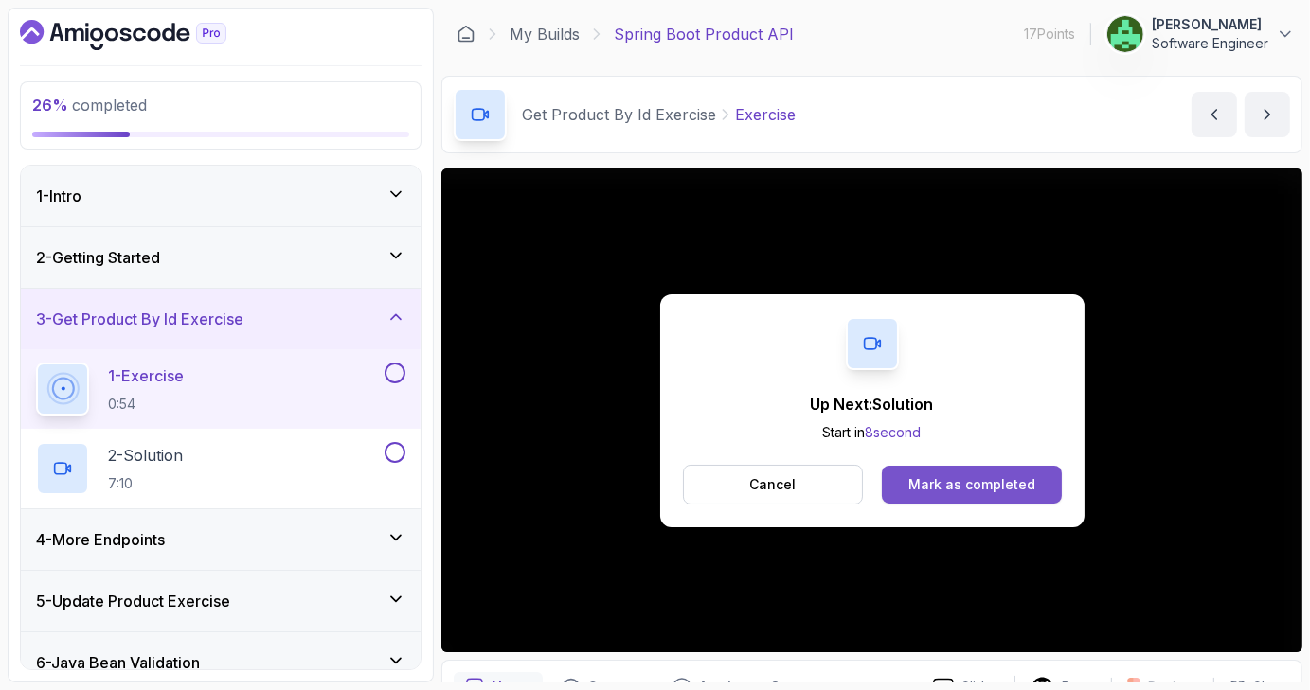
click at [990, 485] on div "Mark as completed" at bounding box center [971, 484] width 127 height 19
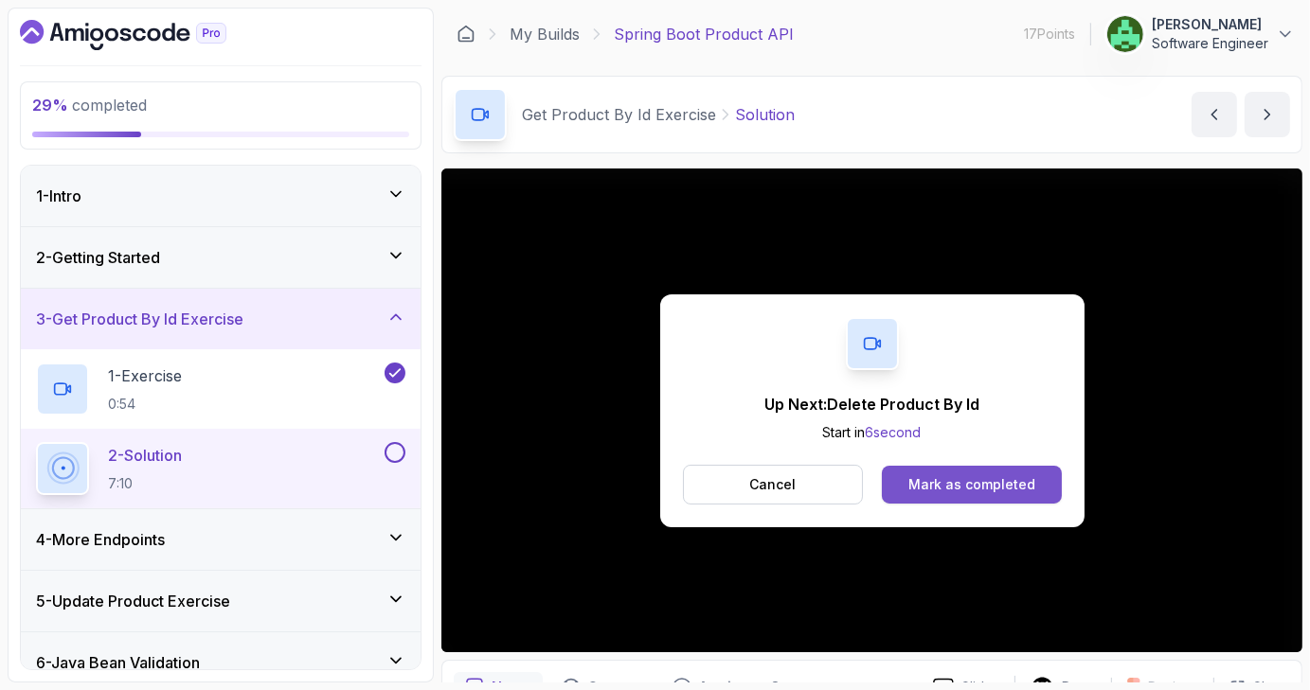
click at [990, 482] on div "Mark as completed" at bounding box center [971, 484] width 127 height 19
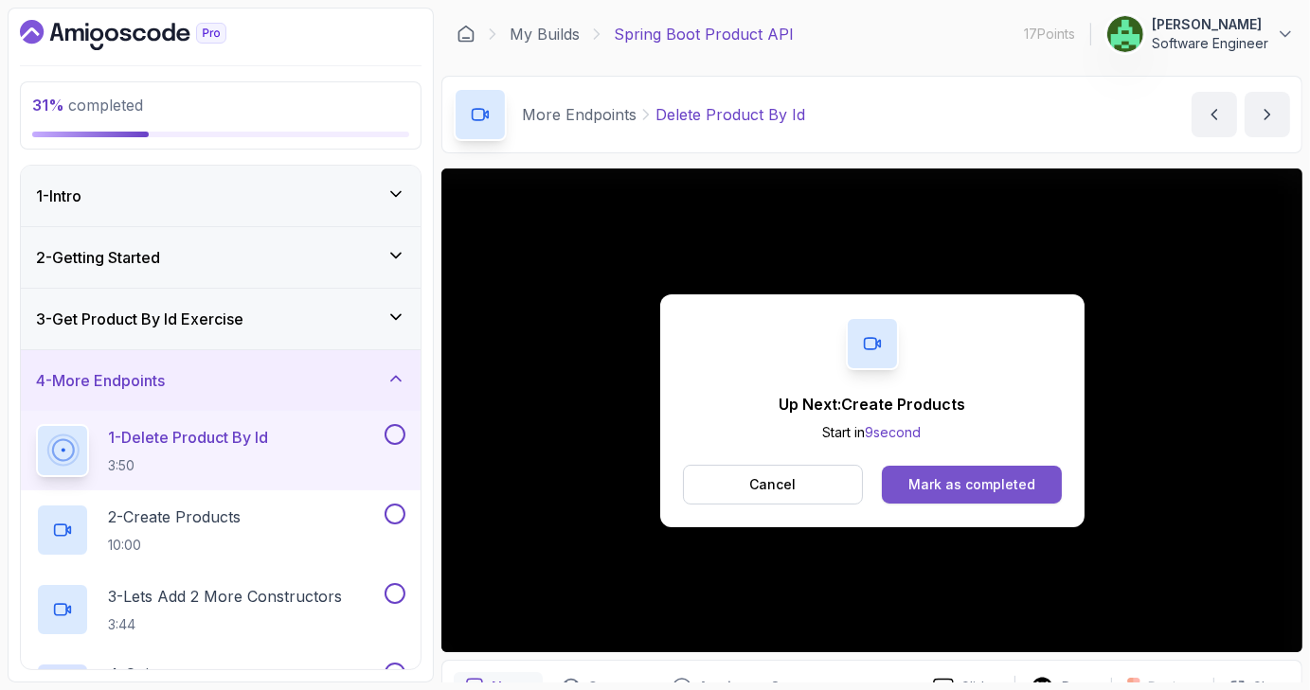
click at [991, 473] on button "Mark as completed" at bounding box center [971, 485] width 179 height 38
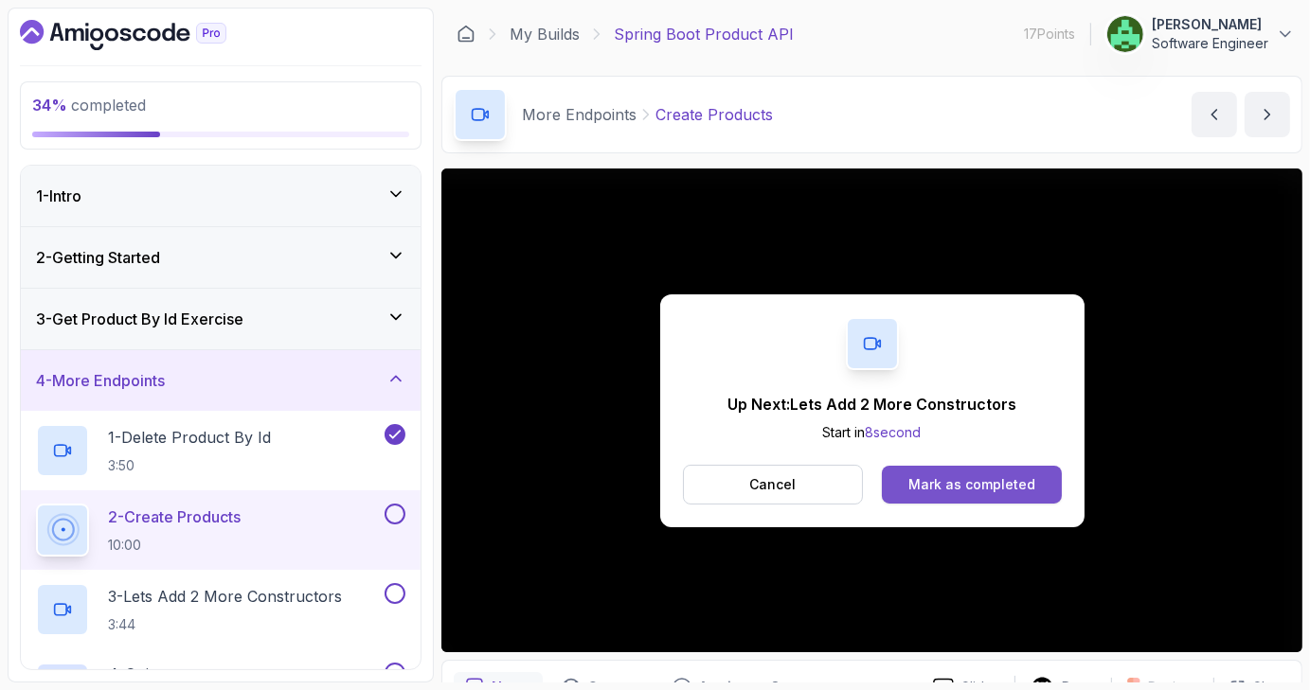
click at [983, 478] on div "Mark as completed" at bounding box center [971, 484] width 127 height 19
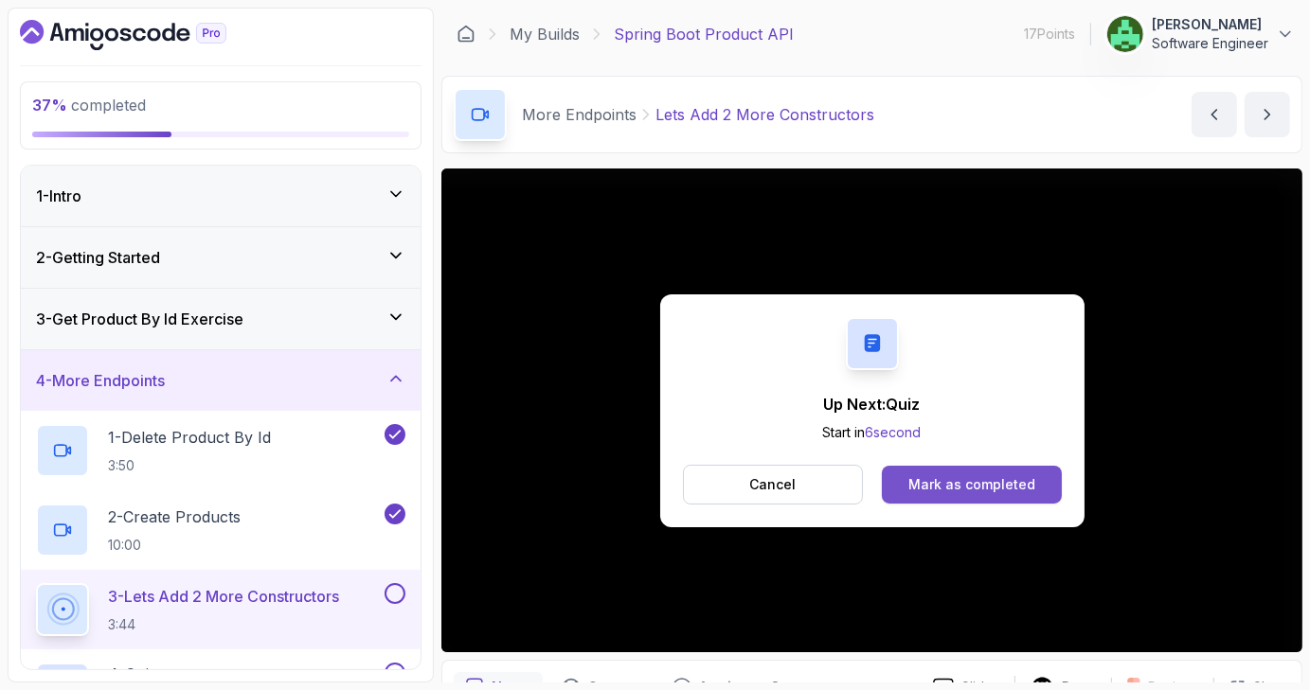
click at [988, 489] on div "Mark as completed" at bounding box center [971, 484] width 127 height 19
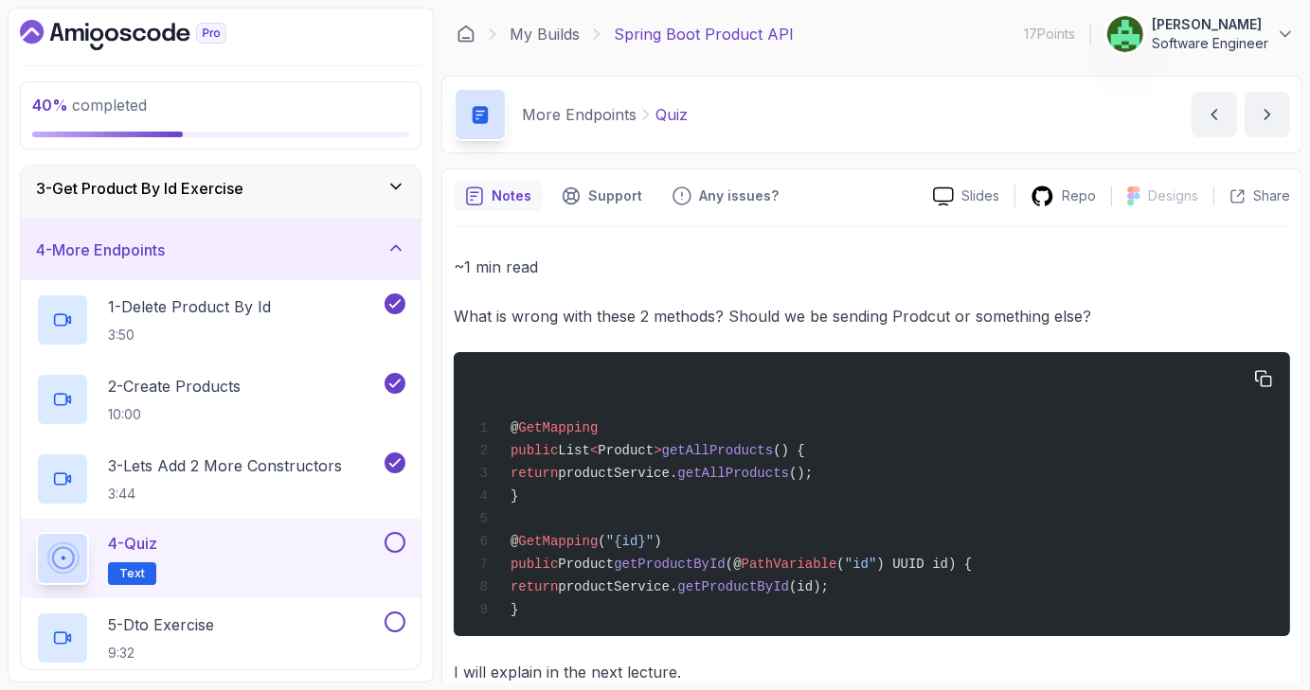
scroll to position [47, 0]
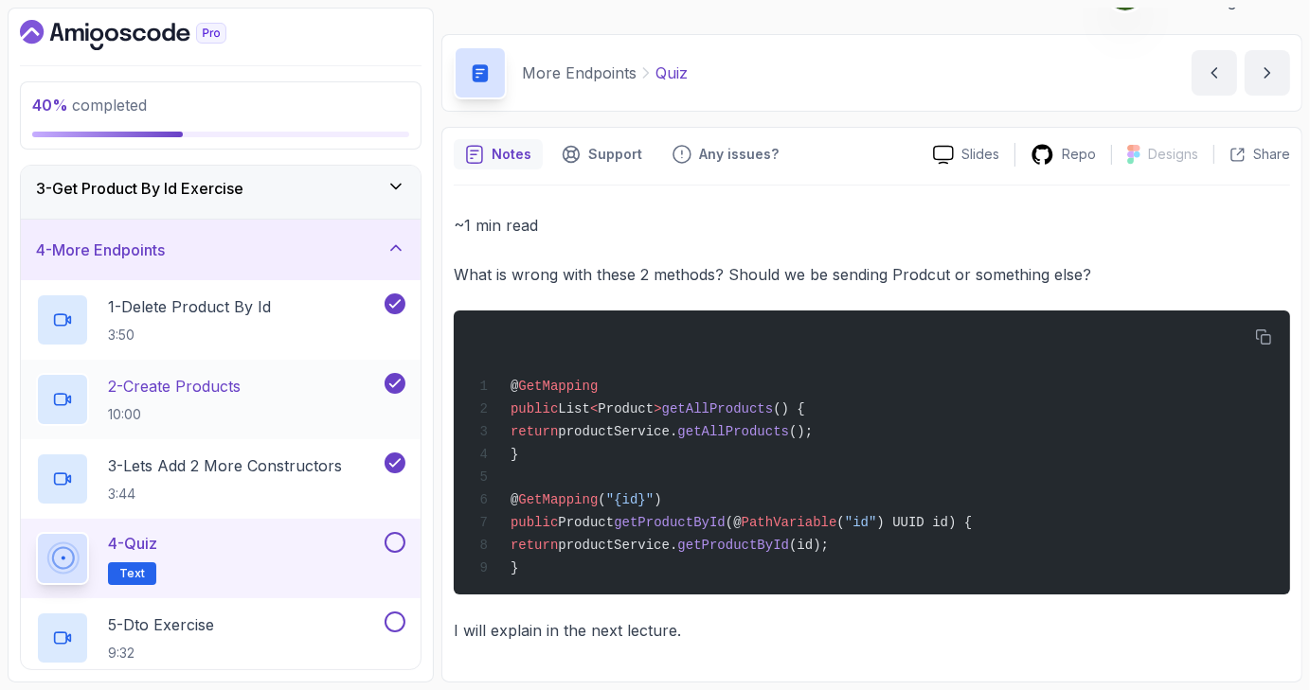
click at [348, 428] on div "2 - Create Products 10:00" at bounding box center [221, 400] width 400 height 80
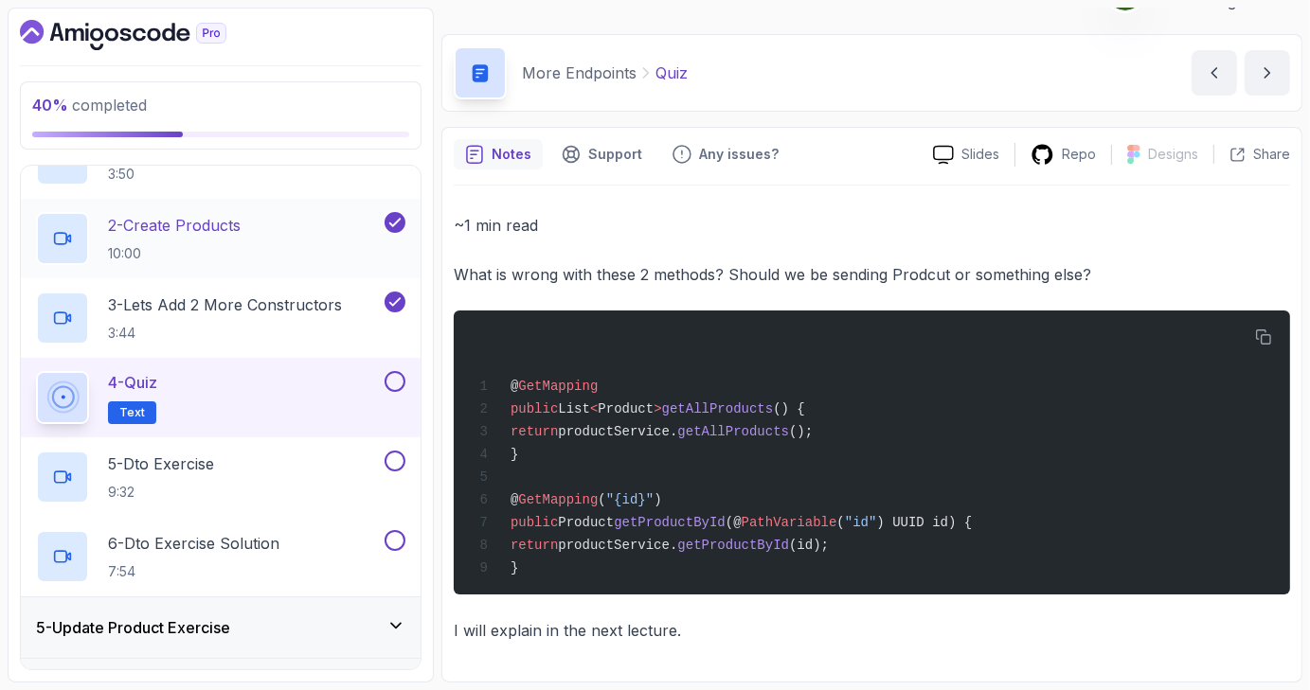
scroll to position [298, 0]
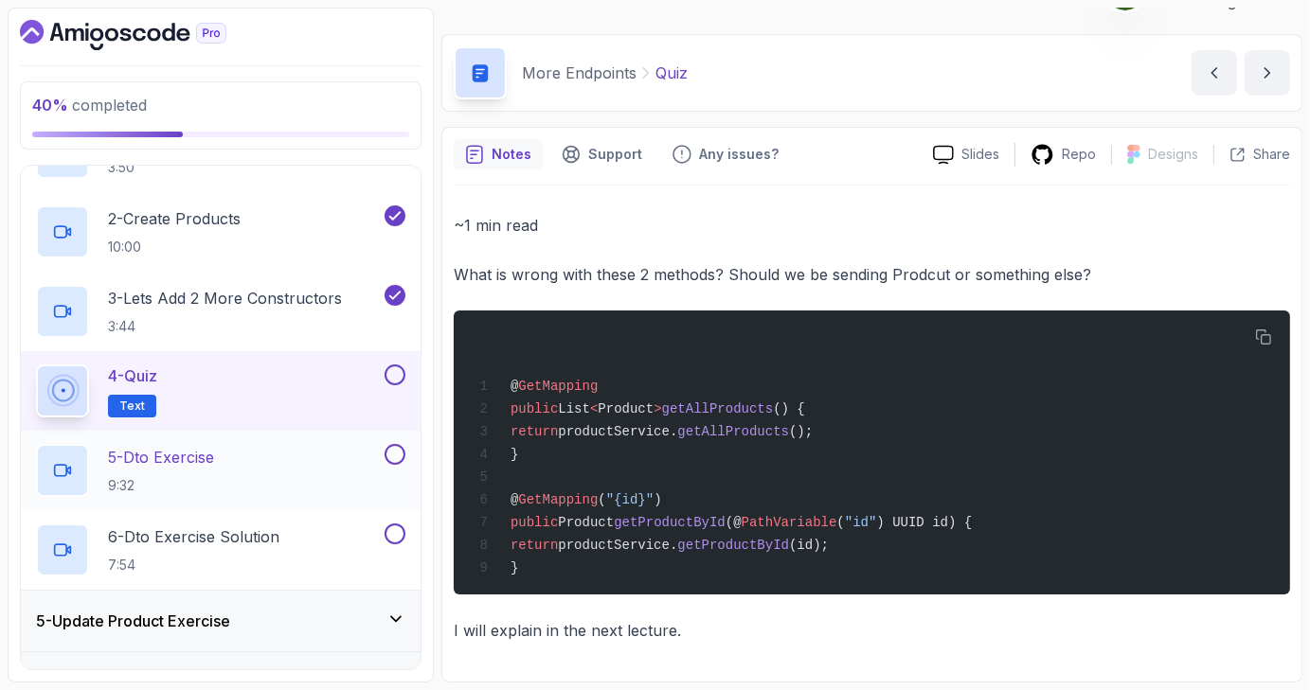
click at [331, 454] on div "5 - Dto Exercise 9:32" at bounding box center [208, 470] width 345 height 53
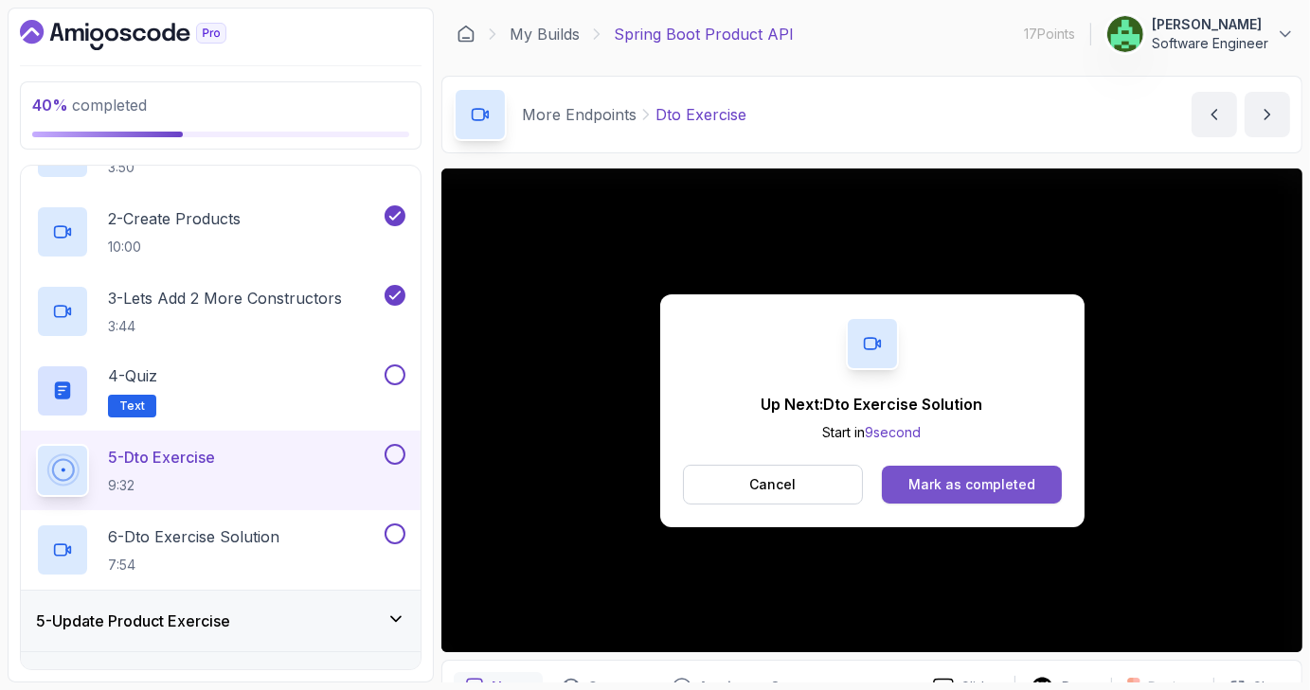
click at [1024, 486] on div "Mark as completed" at bounding box center [971, 484] width 127 height 19
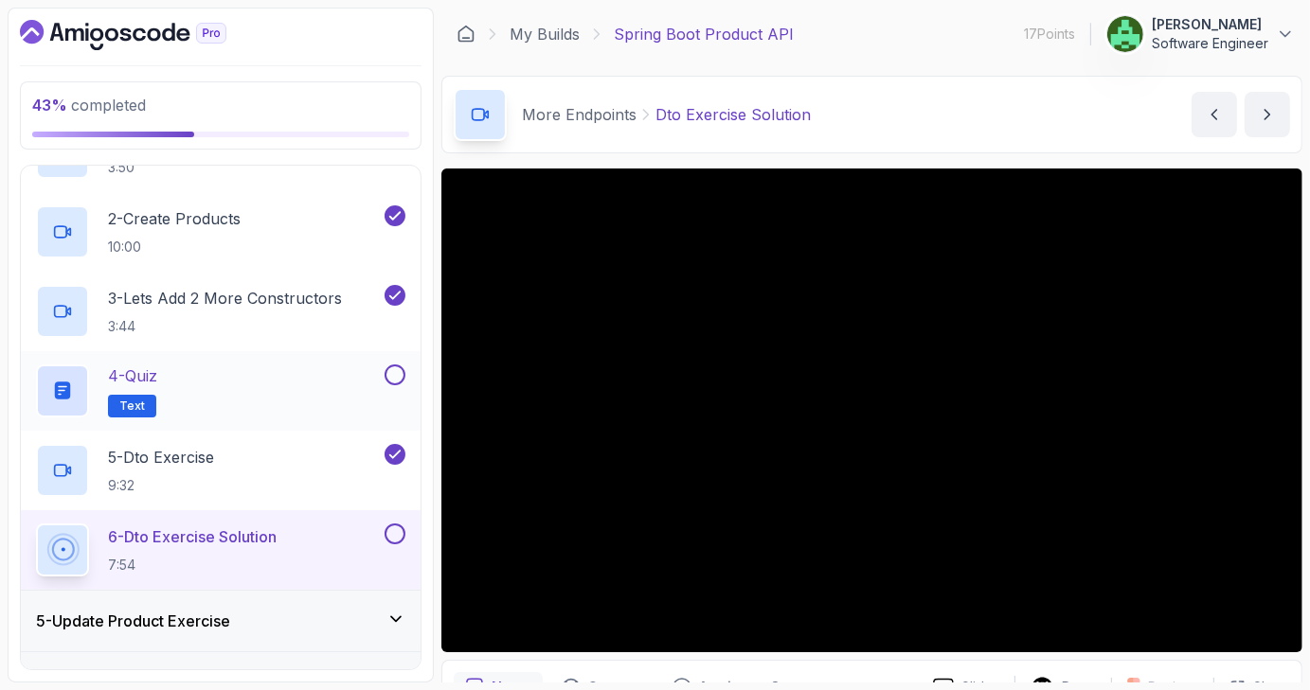
click at [401, 373] on button at bounding box center [394, 375] width 21 height 21
click at [184, 389] on div "4 - Quiz Text" at bounding box center [208, 391] width 345 height 53
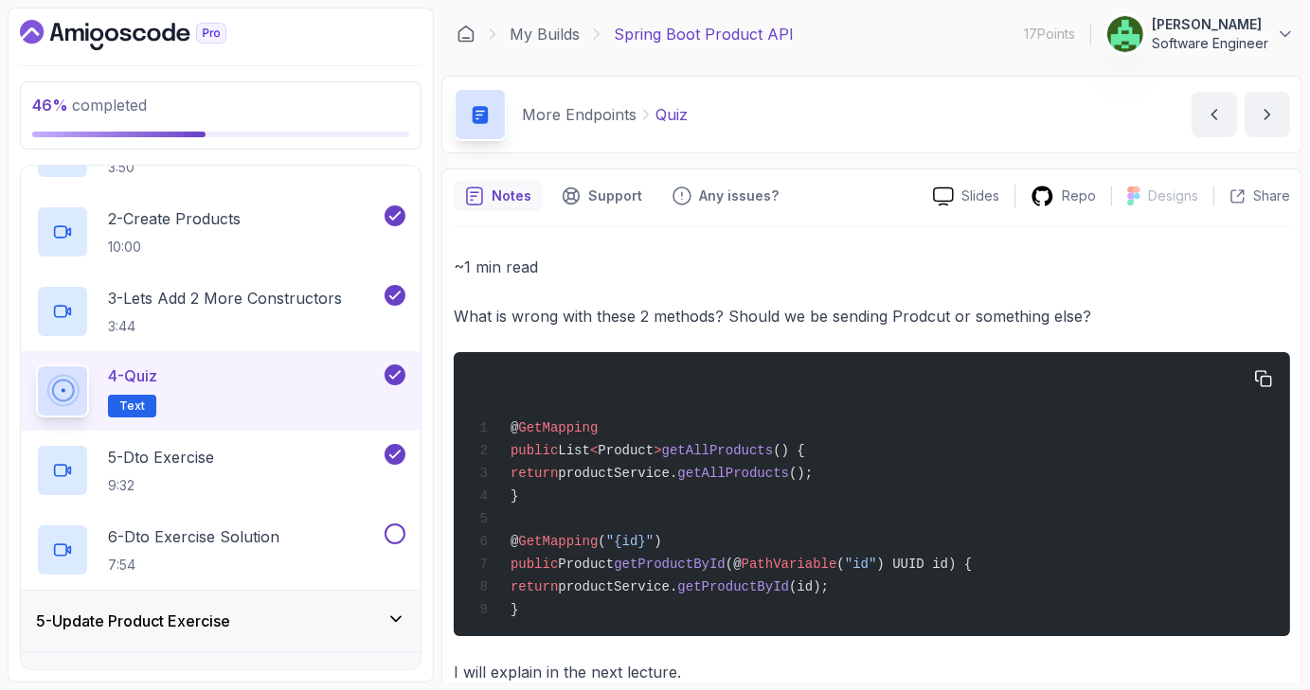
scroll to position [47, 0]
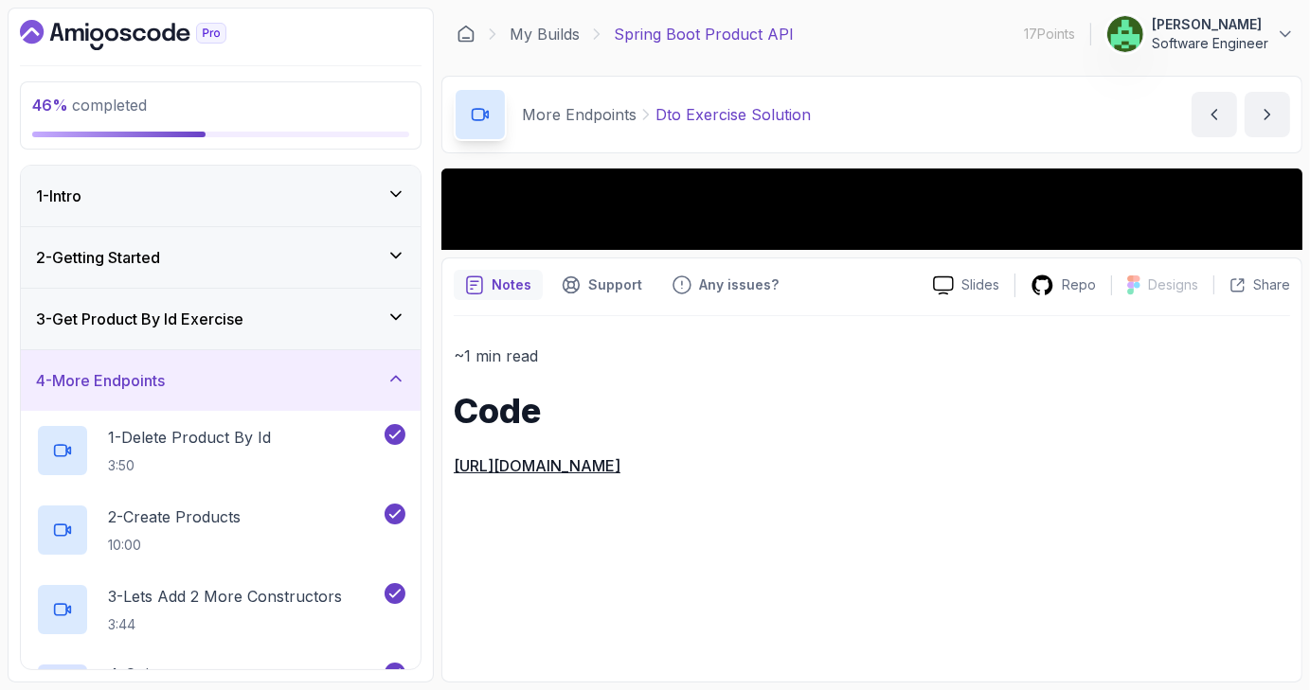
scroll to position [298, 0]
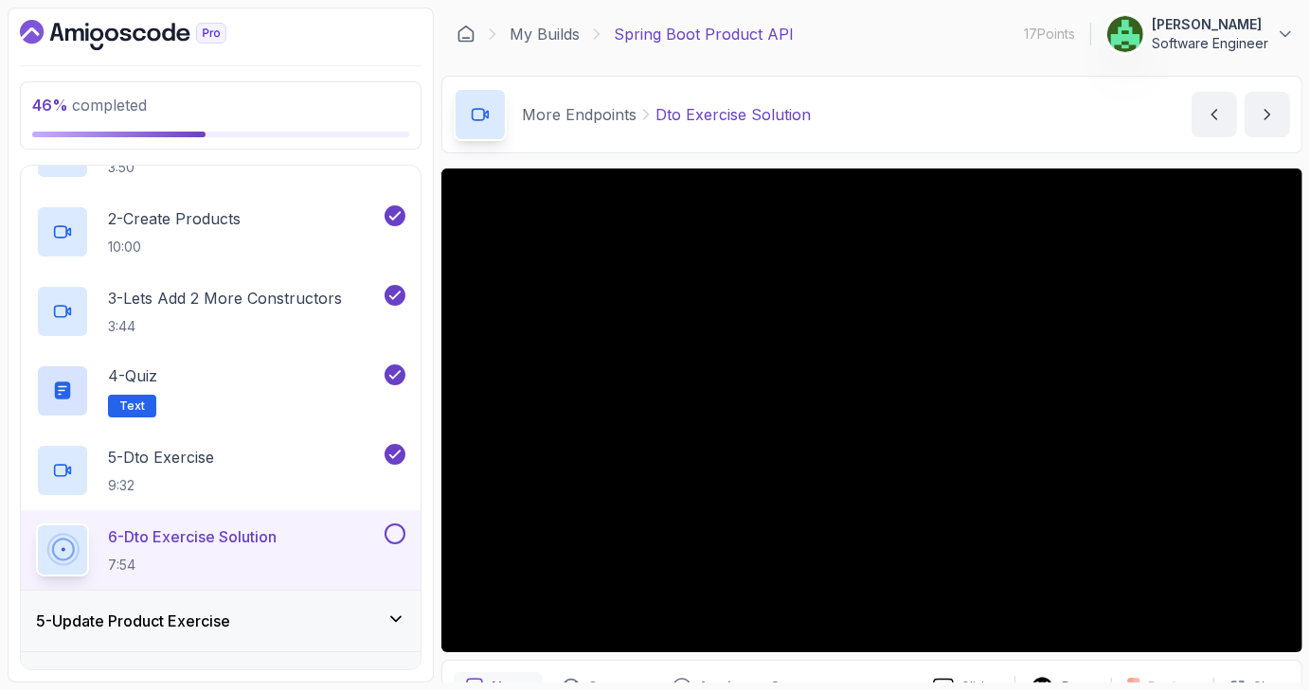
click at [390, 524] on button at bounding box center [394, 534] width 21 height 21
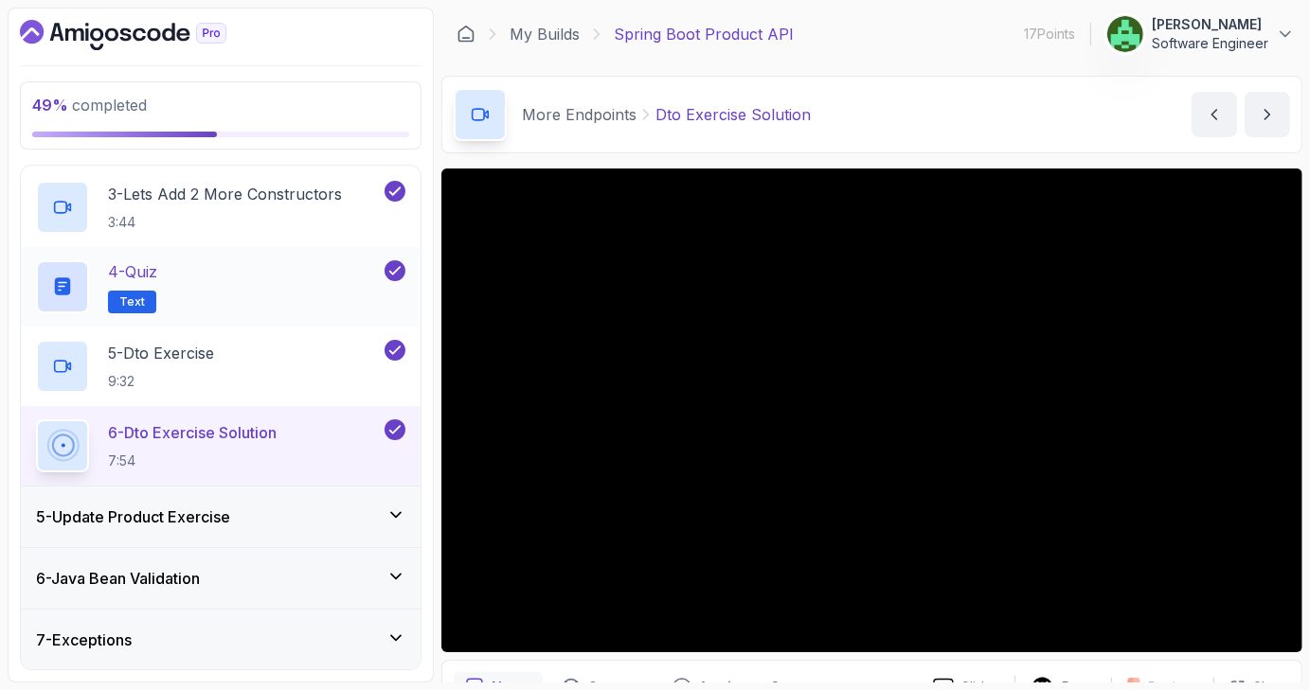
scroll to position [461, 0]
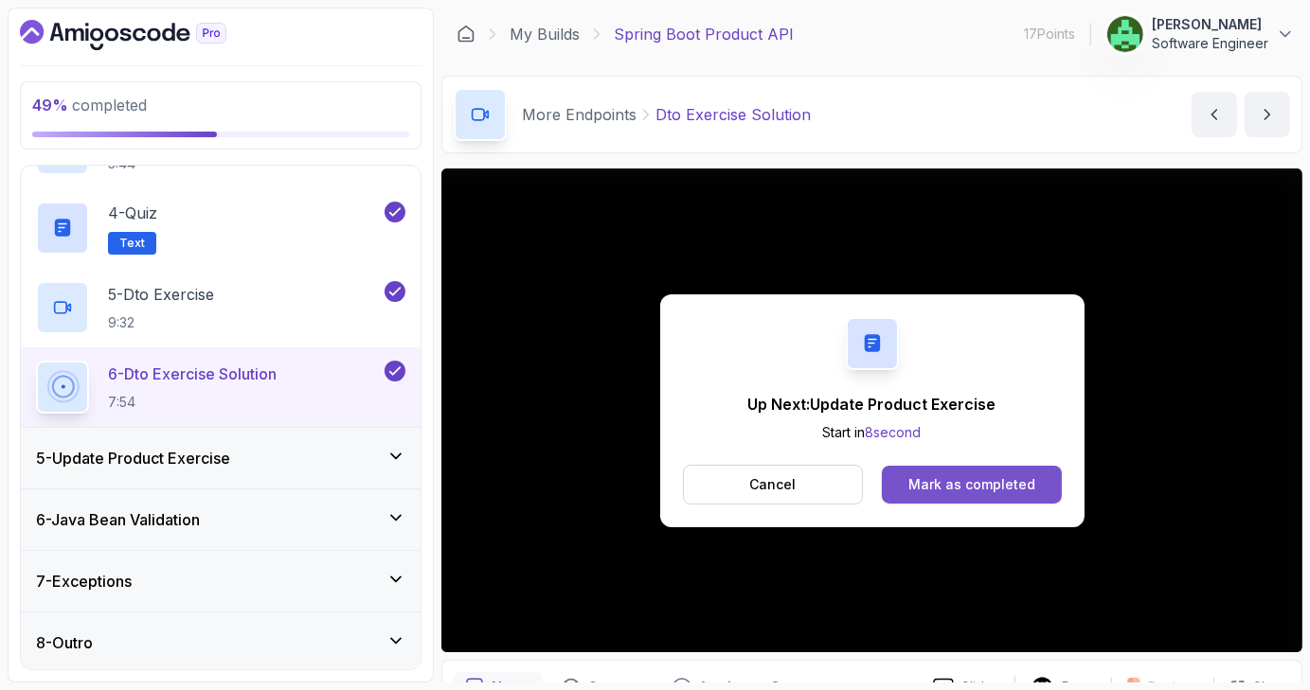
click at [966, 486] on div "Mark as completed" at bounding box center [971, 484] width 127 height 19
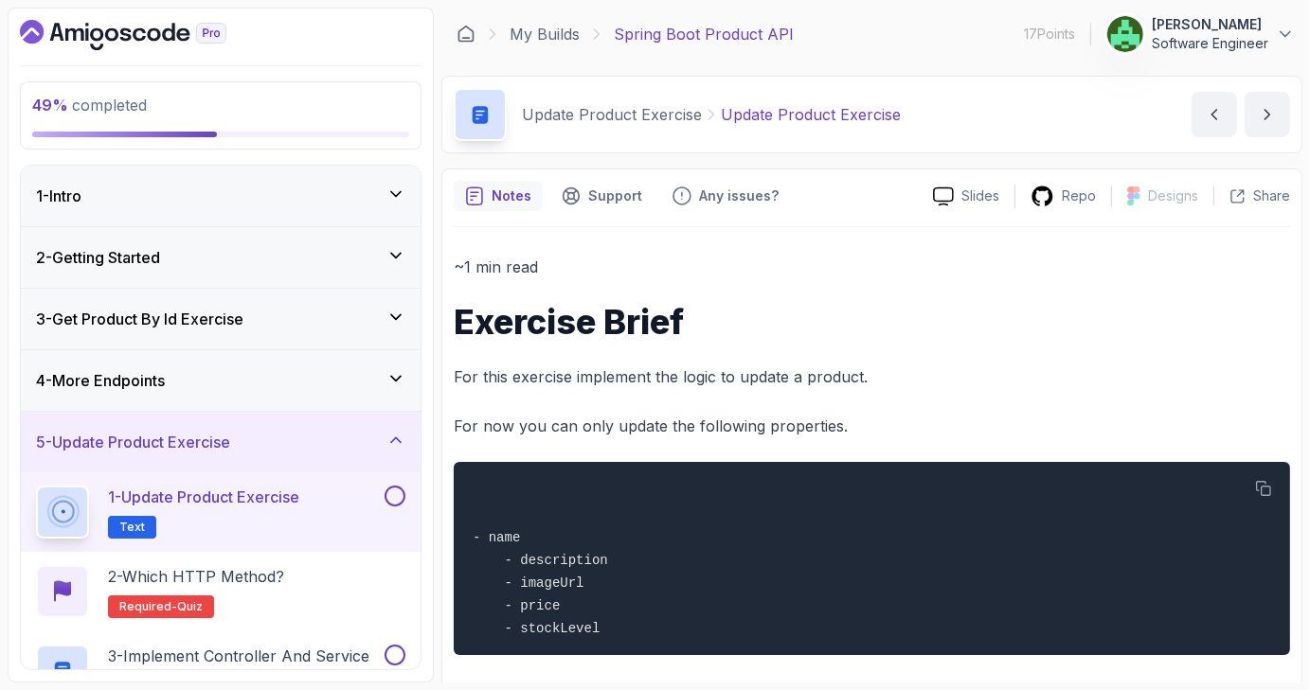
scroll to position [63, 0]
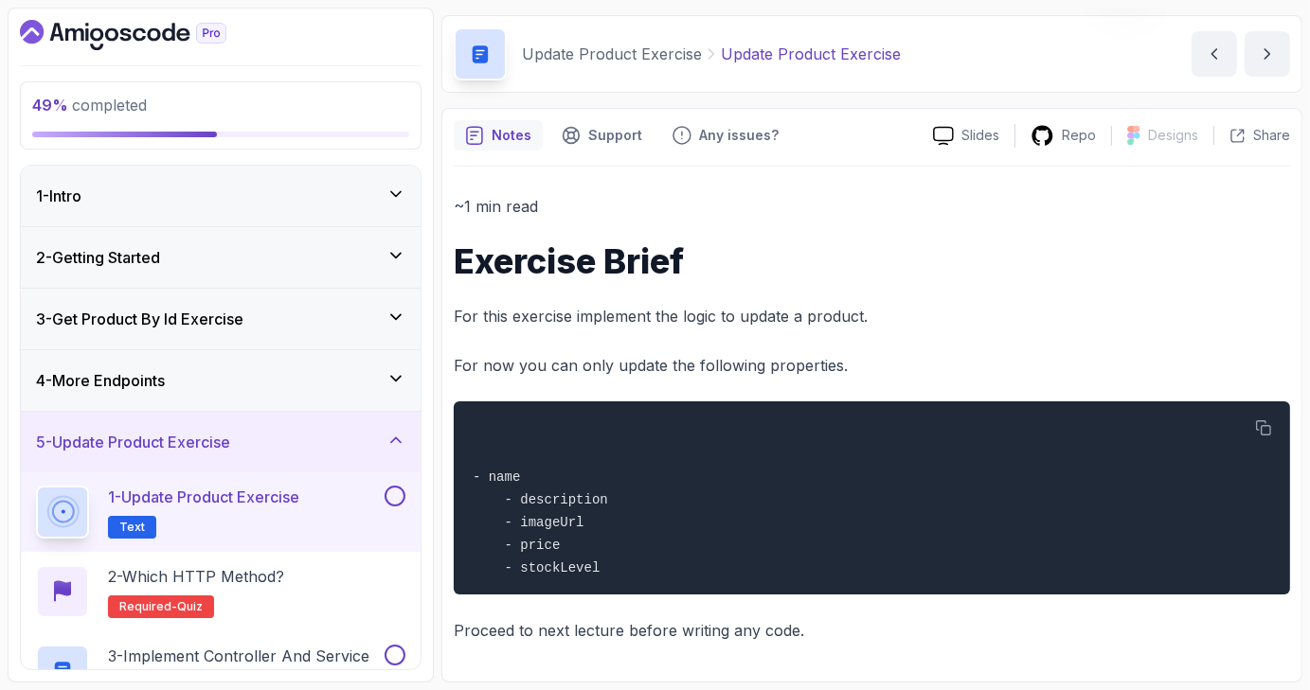
click at [394, 501] on button at bounding box center [394, 496] width 21 height 21
click at [295, 596] on div "2 - Which HTTP Method? Required- quiz" at bounding box center [220, 591] width 369 height 53
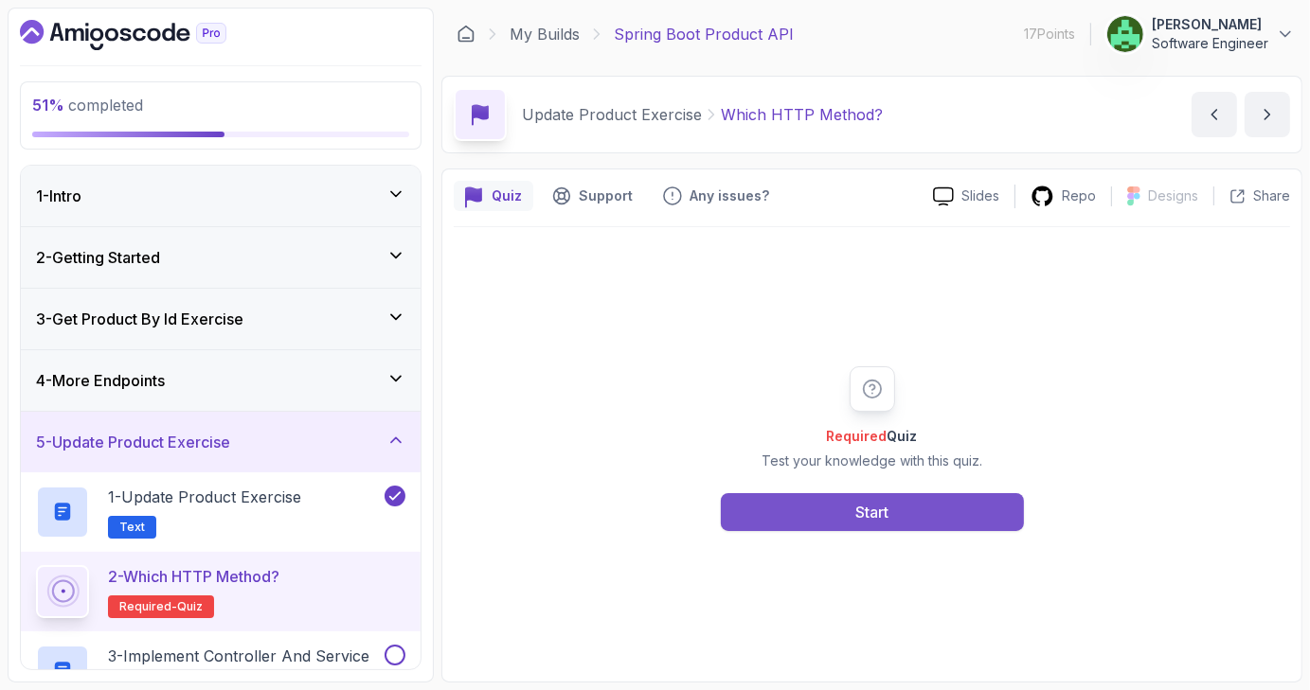
click at [939, 516] on button "Start" at bounding box center [872, 512] width 303 height 38
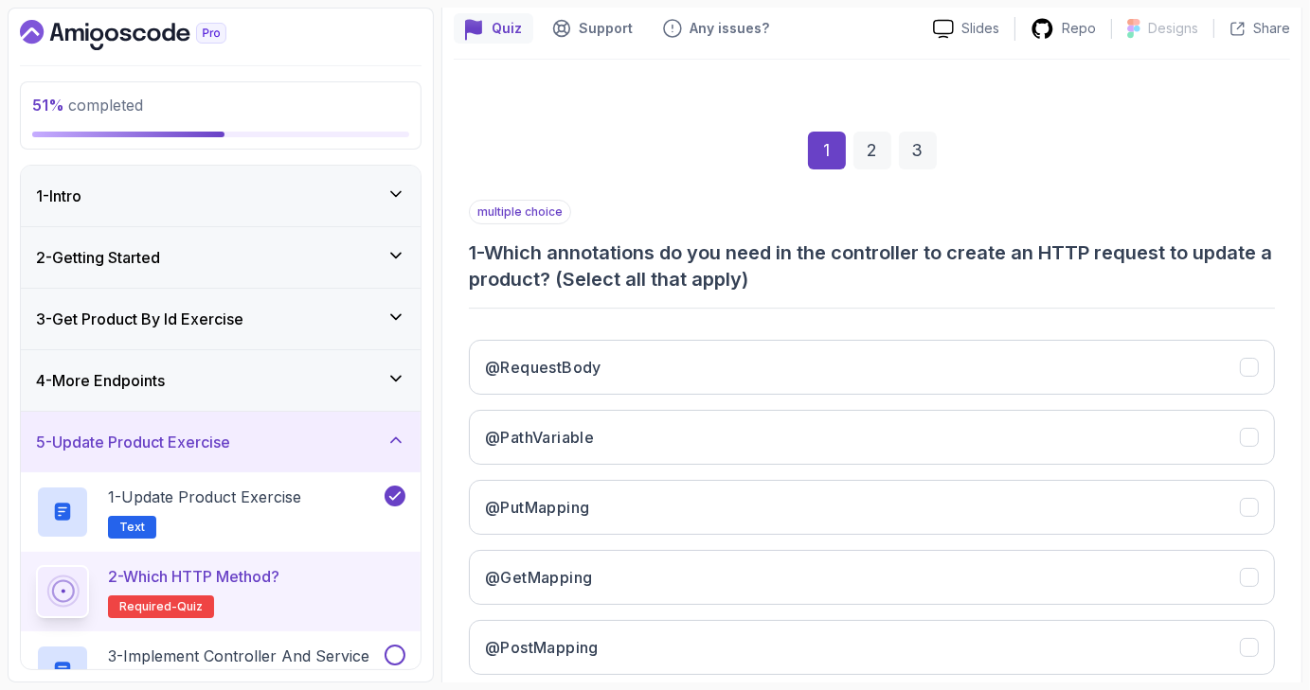
scroll to position [187, 0]
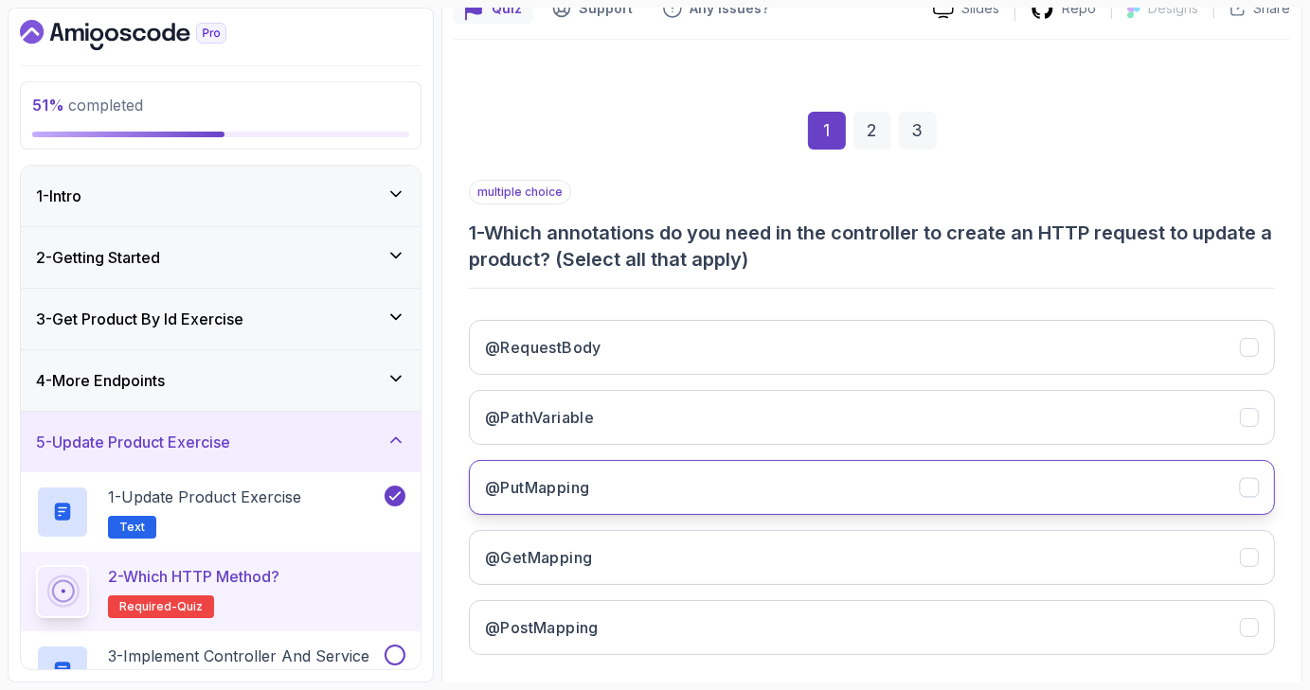
click at [811, 495] on button "@PutMapping" at bounding box center [872, 487] width 806 height 55
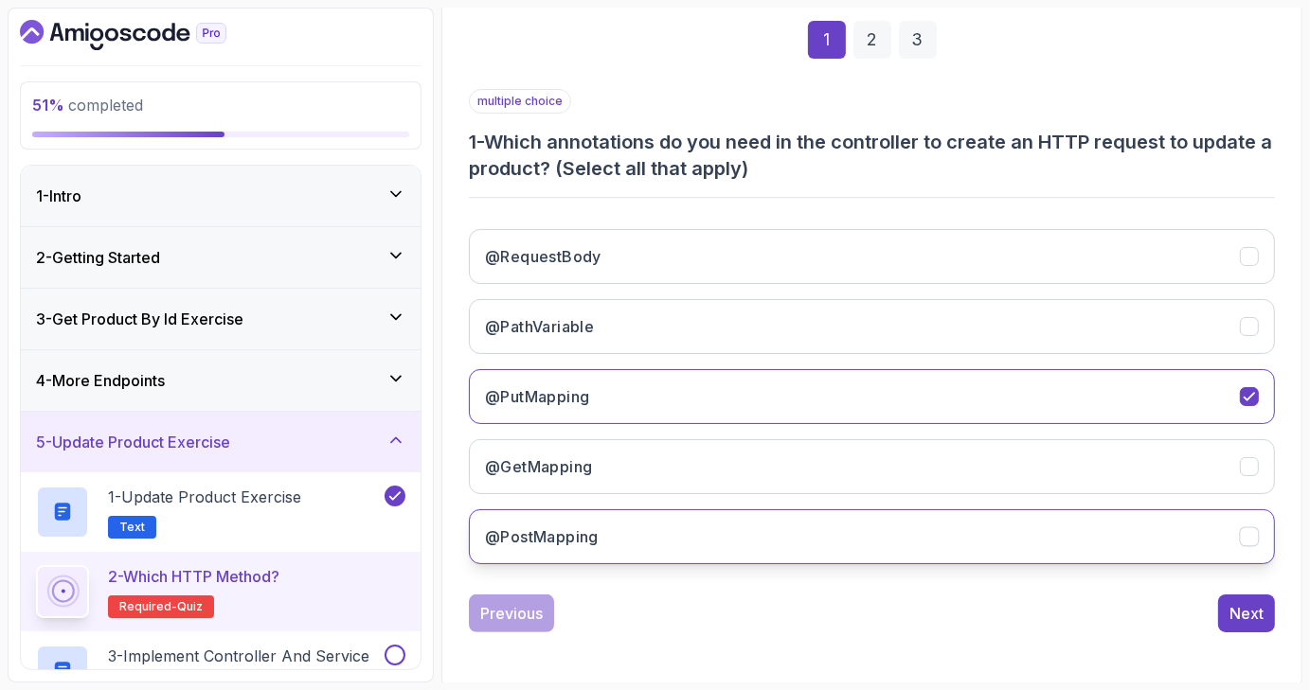
click at [945, 544] on button "@PostMapping" at bounding box center [872, 536] width 806 height 55
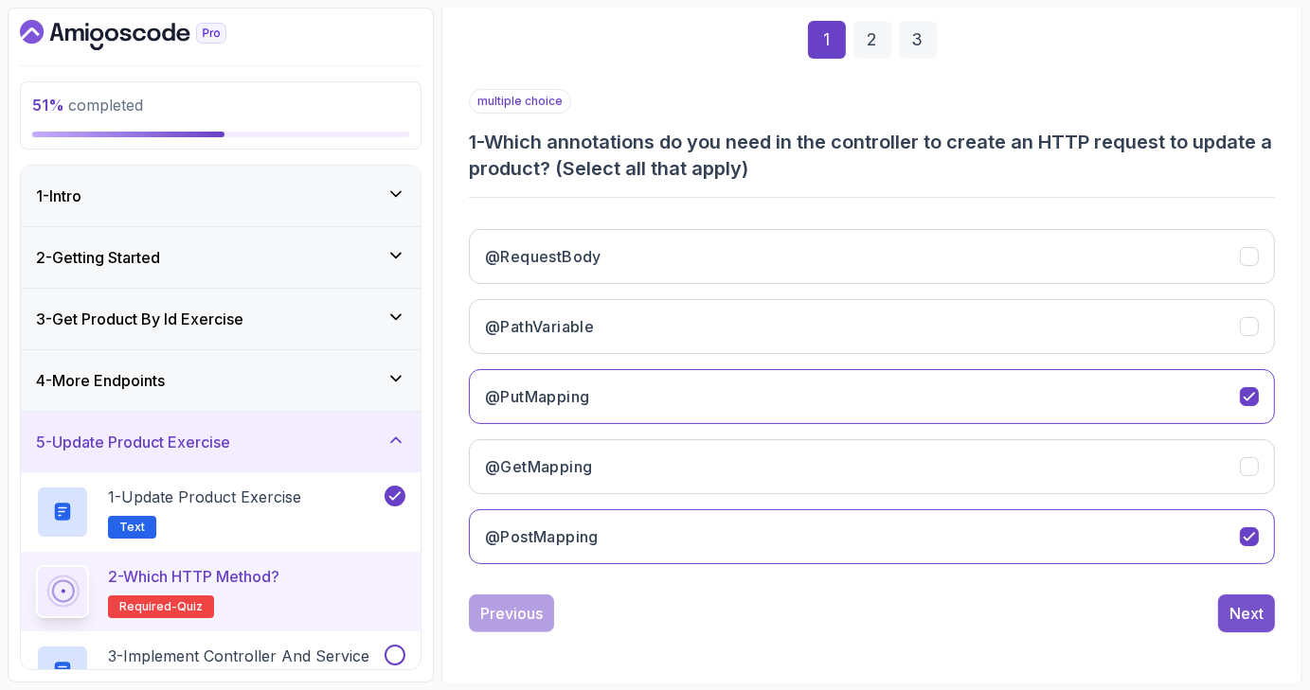
click at [1246, 608] on div "Next" at bounding box center [1246, 613] width 34 height 23
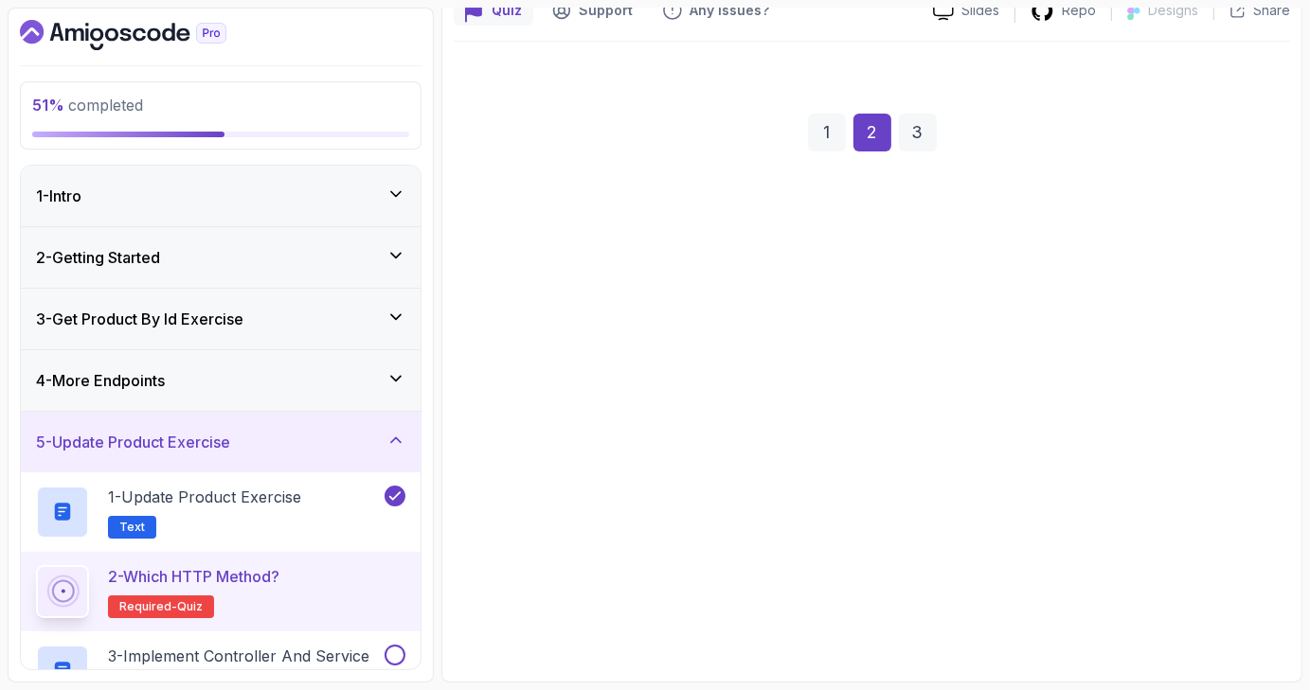
scroll to position [183, 0]
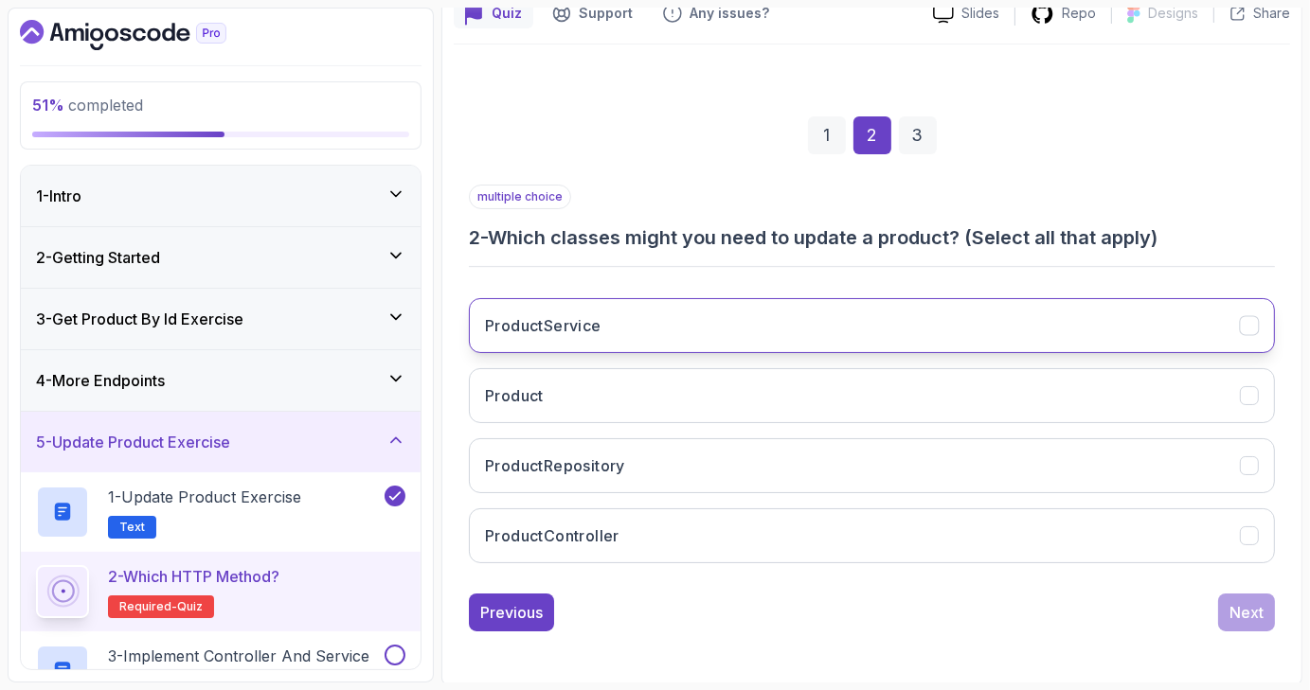
click at [1250, 321] on icon "ProductService" at bounding box center [1249, 326] width 18 height 18
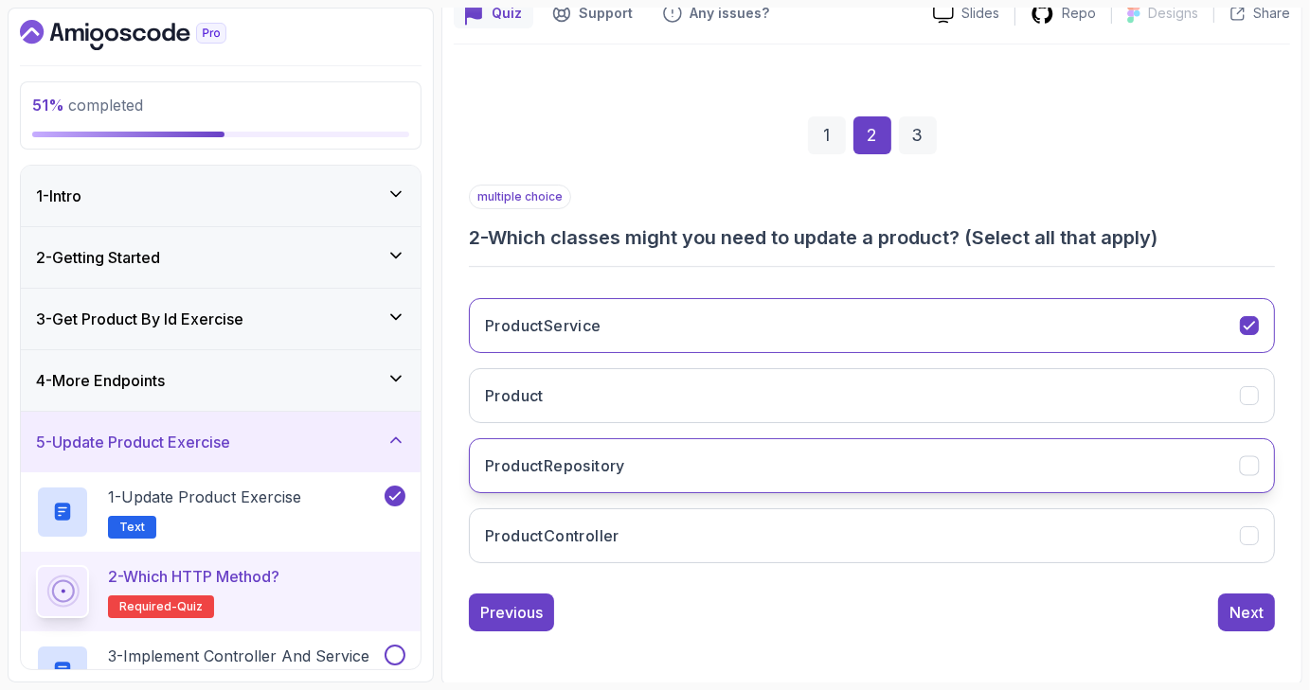
click at [1253, 471] on icon "ProductRepository" at bounding box center [1249, 466] width 18 height 18
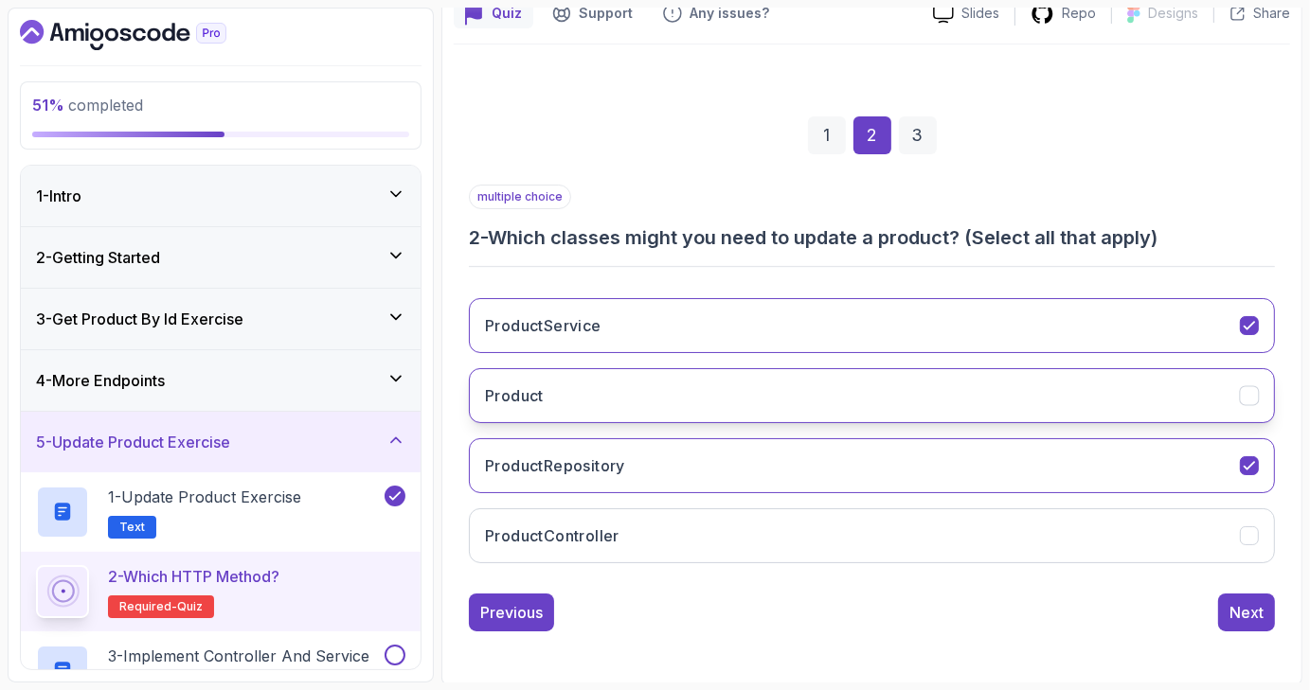
click at [1248, 382] on button "Product" at bounding box center [872, 395] width 806 height 55
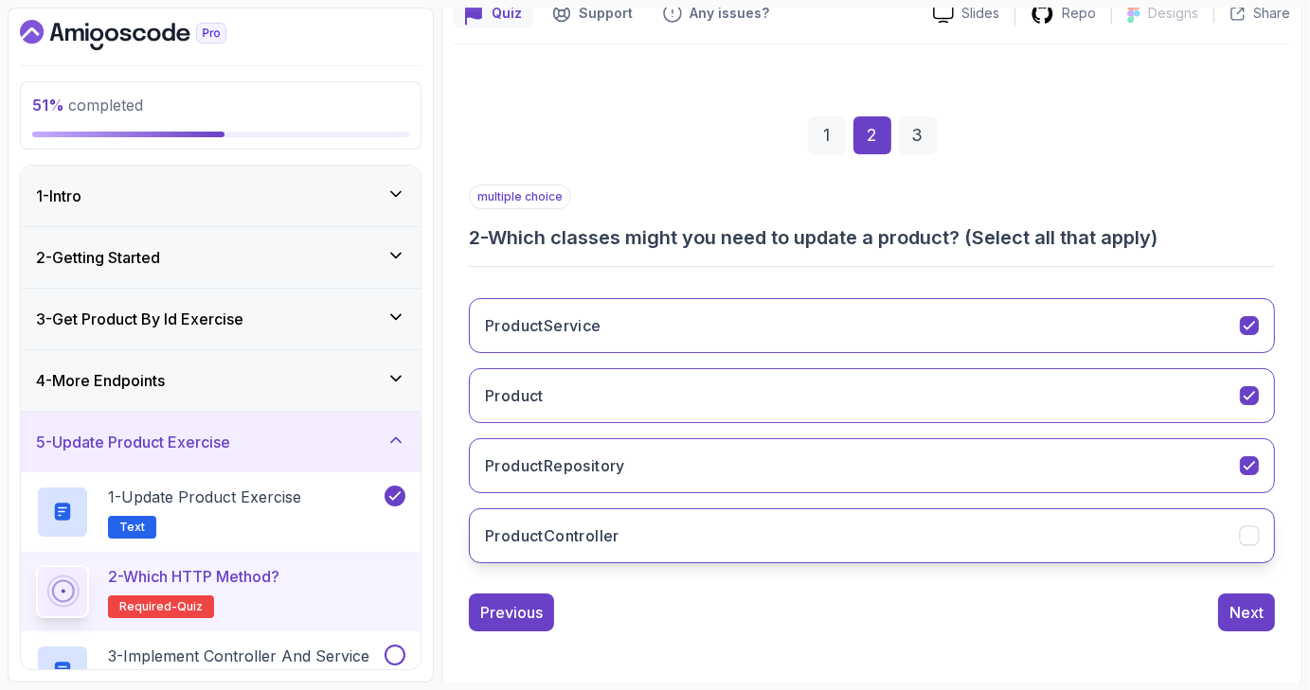
click at [1254, 527] on icon "ProductController" at bounding box center [1249, 536] width 18 height 18
click at [1248, 615] on div "Next" at bounding box center [1246, 612] width 34 height 23
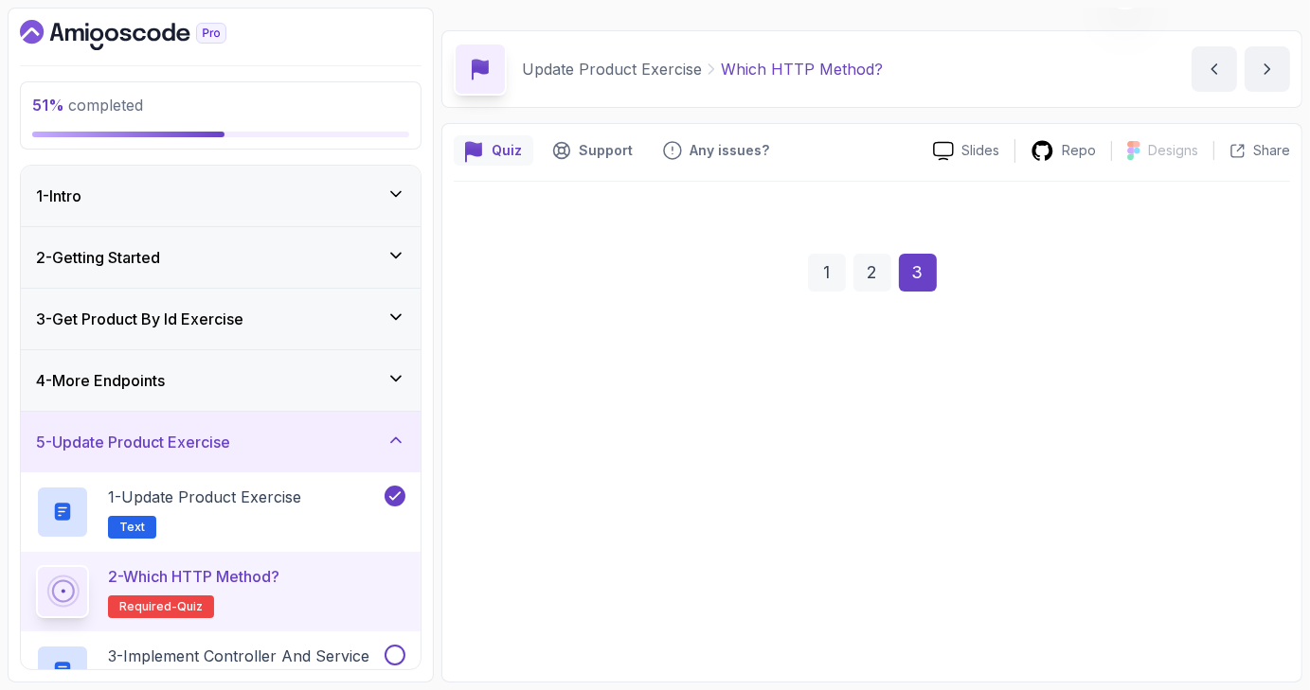
scroll to position [44, 0]
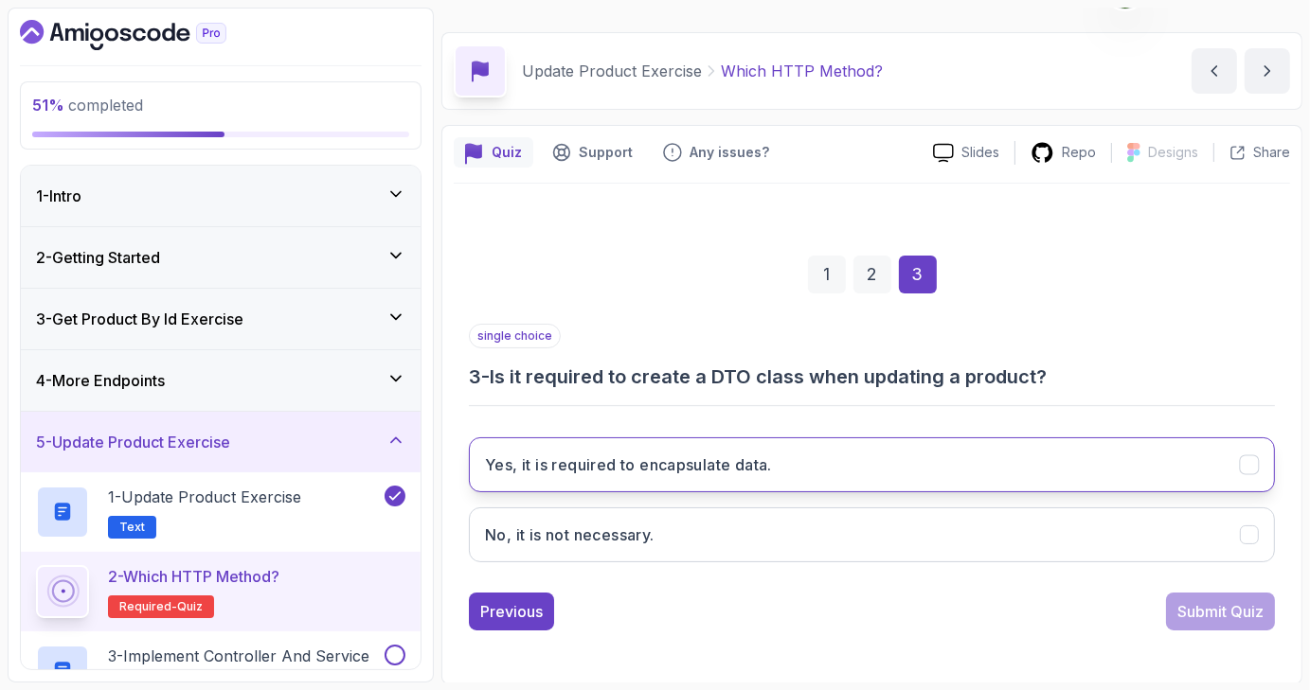
click at [1242, 458] on icon "Yes, it is required to encapsulate data." at bounding box center [1249, 465] width 18 height 18
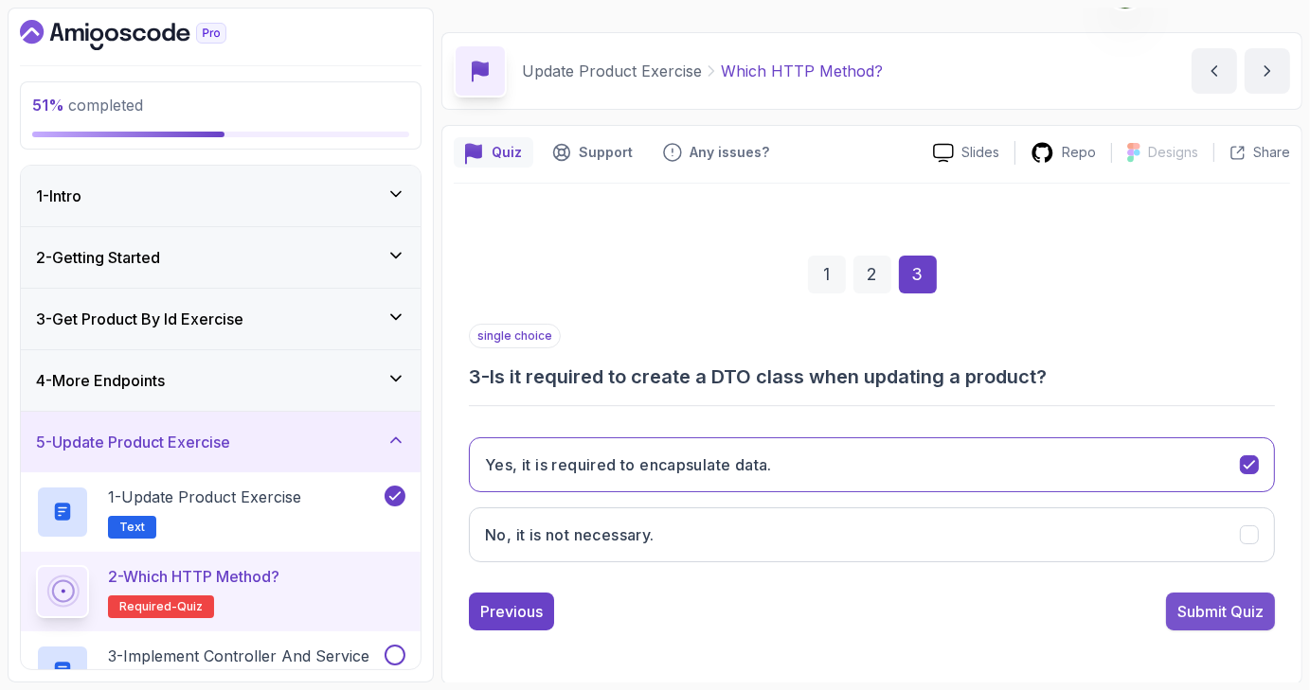
click at [1223, 615] on div "Submit Quiz" at bounding box center [1220, 611] width 86 height 23
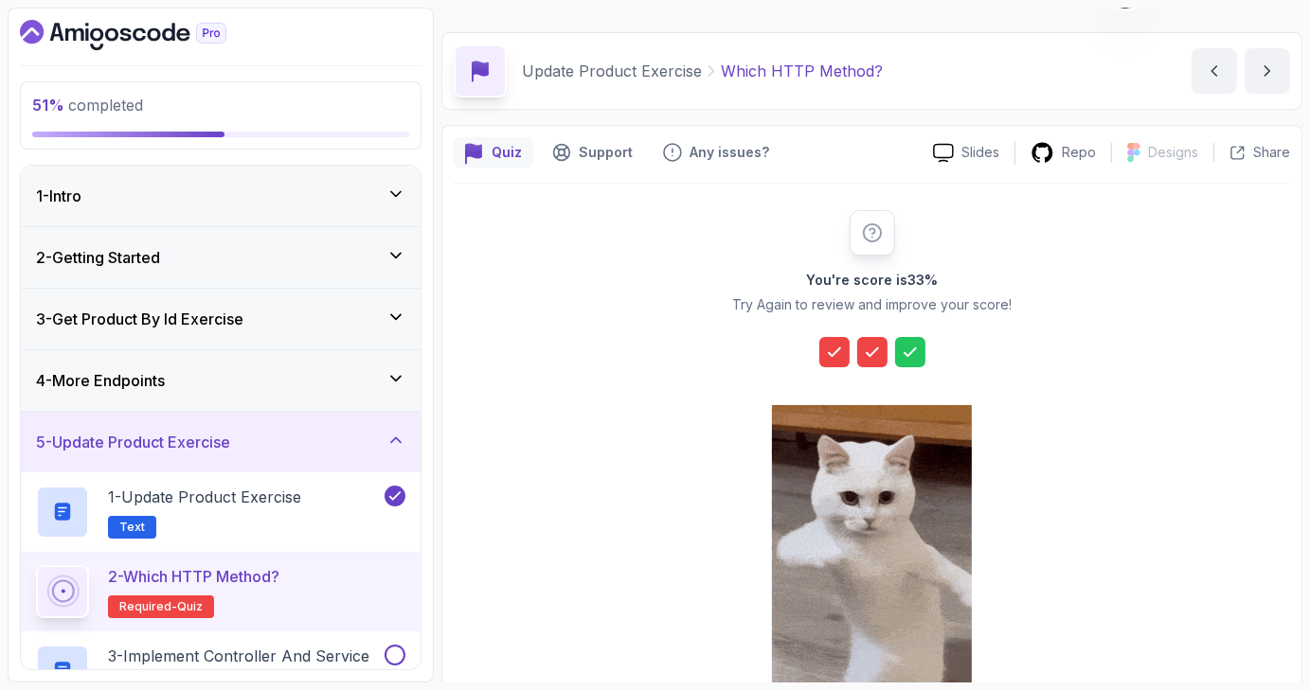
scroll to position [216, 0]
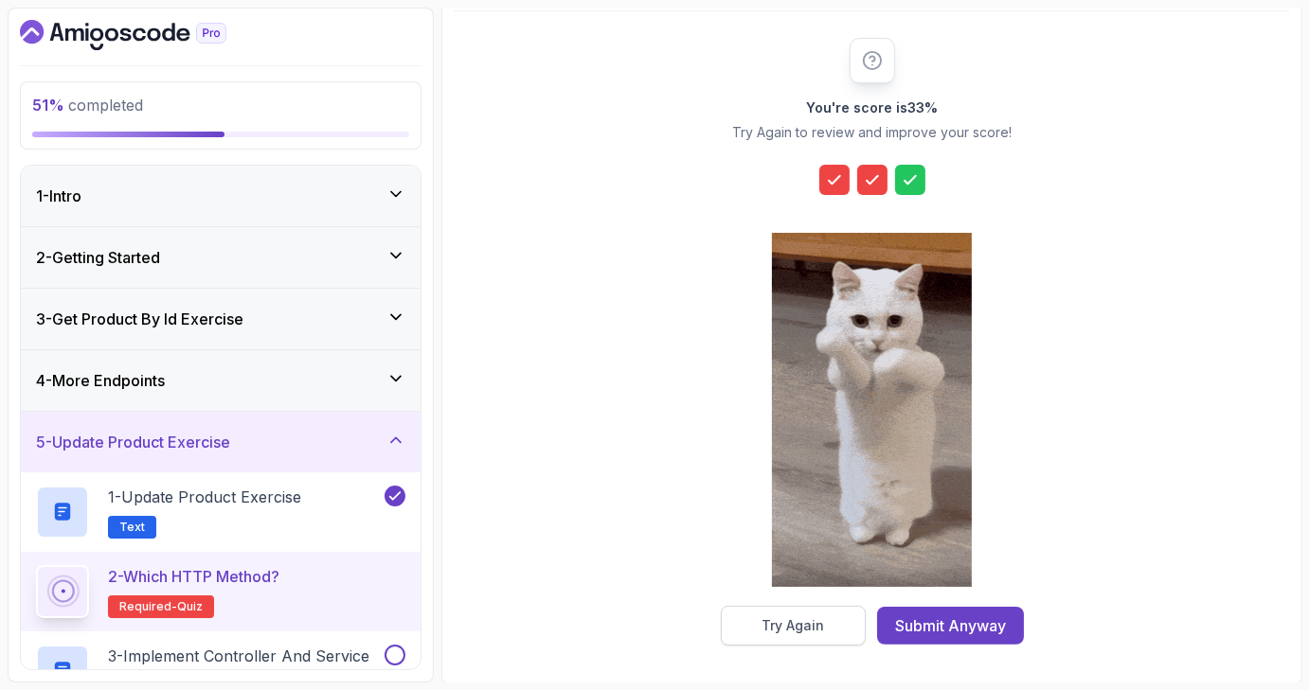
click at [821, 621] on div "Try Again" at bounding box center [792, 625] width 62 height 19
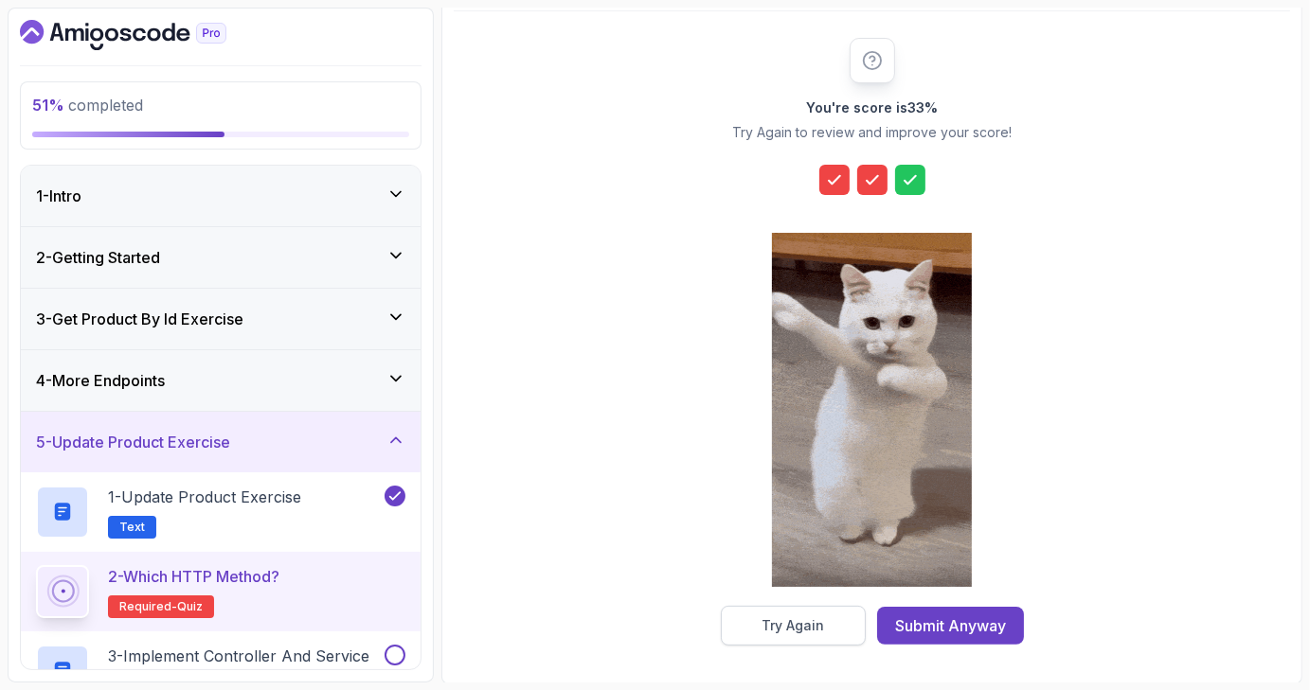
scroll to position [44, 0]
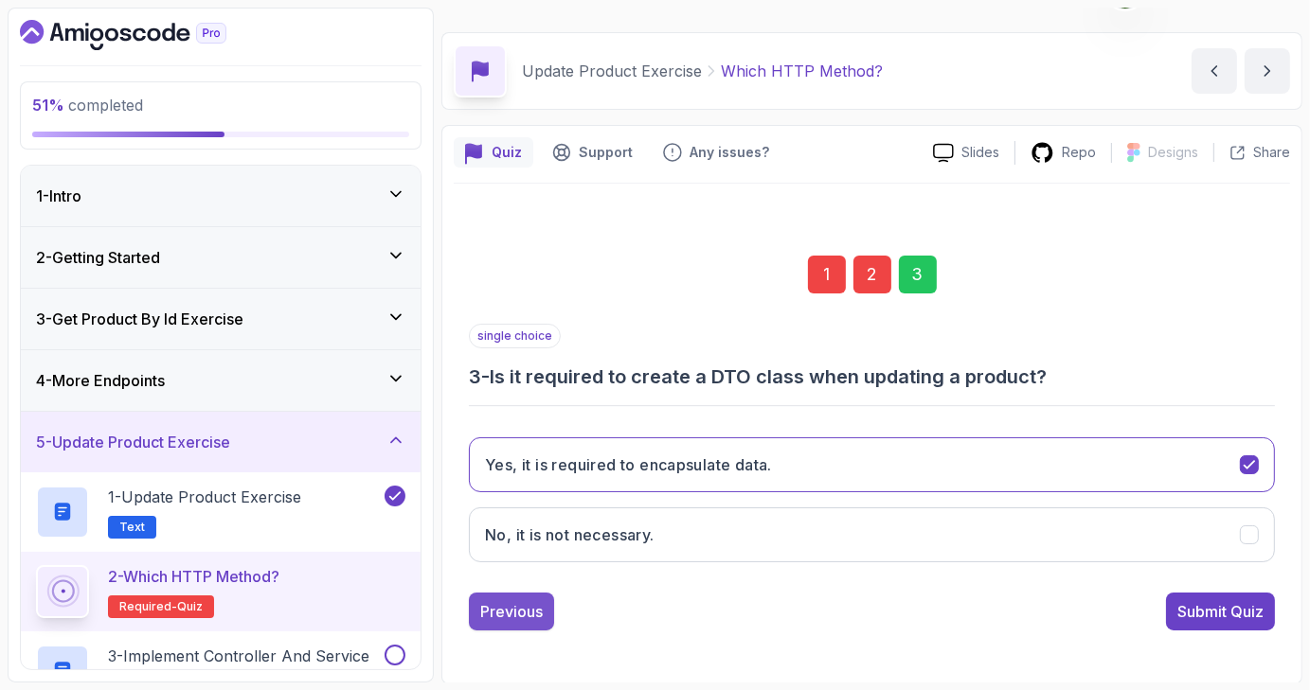
click at [523, 617] on div "Previous" at bounding box center [511, 611] width 62 height 23
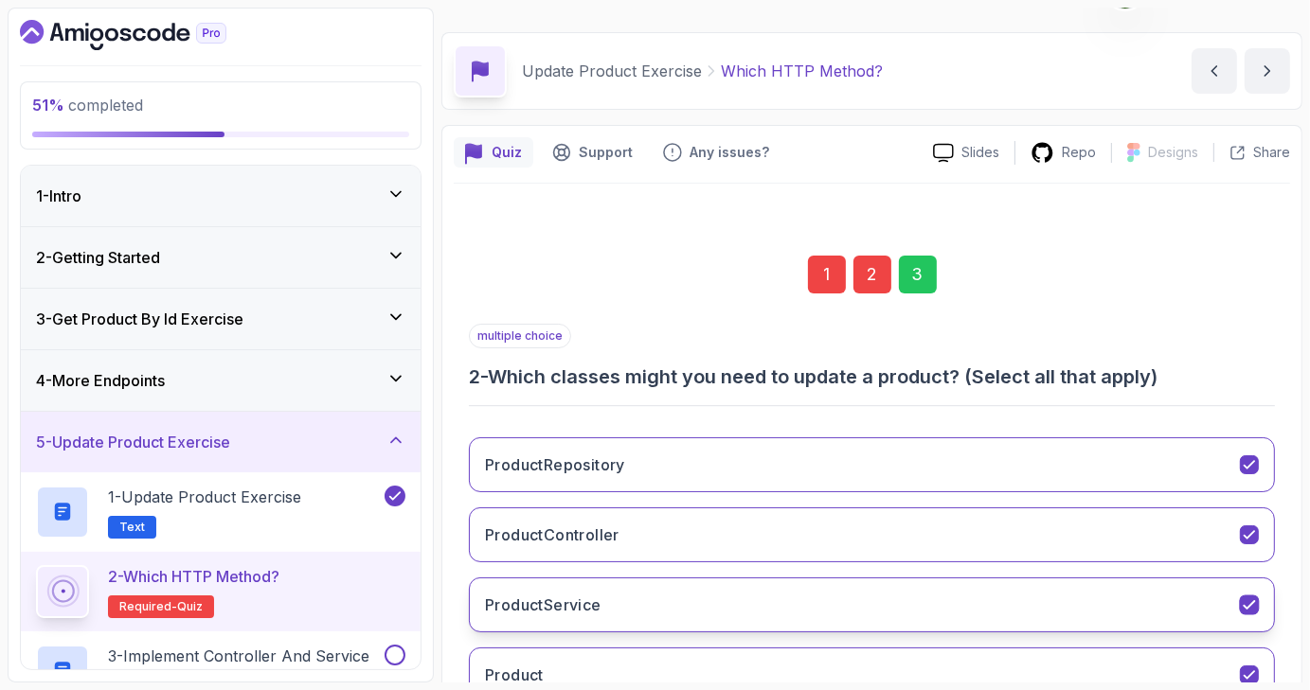
scroll to position [183, 0]
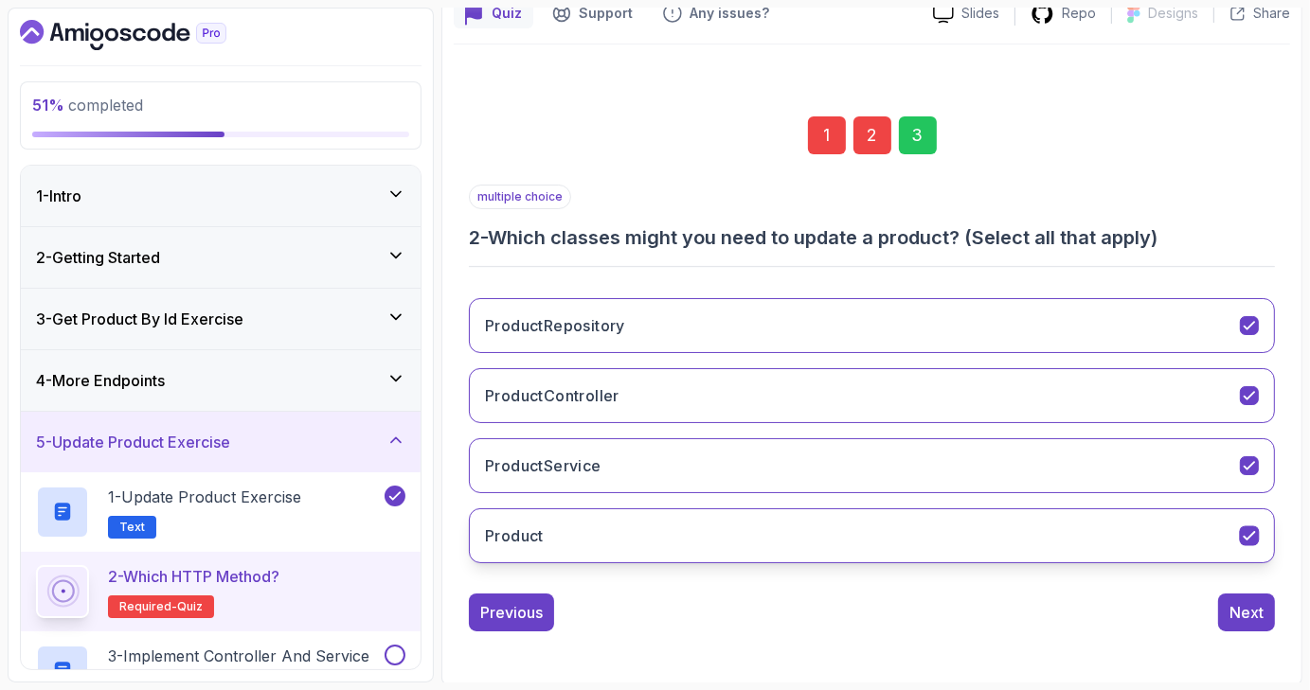
click at [1253, 527] on icon "Product" at bounding box center [1249, 536] width 18 height 18
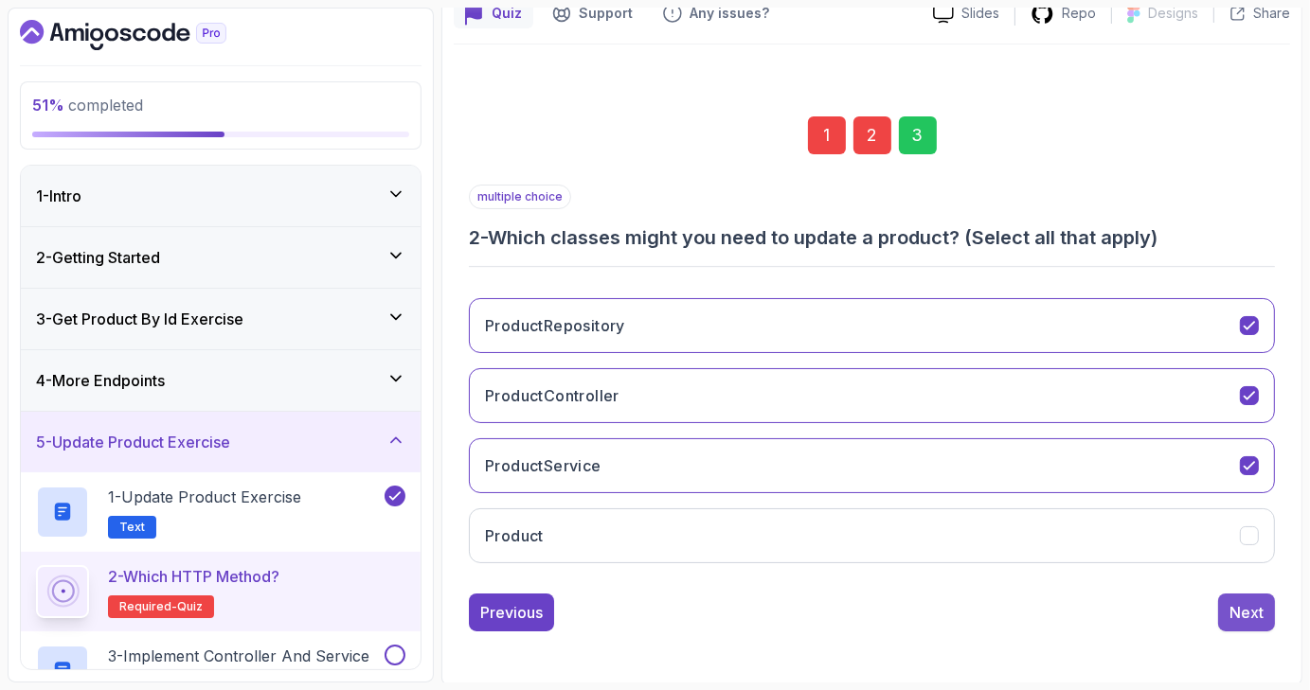
click at [1235, 612] on div "Next" at bounding box center [1246, 612] width 34 height 23
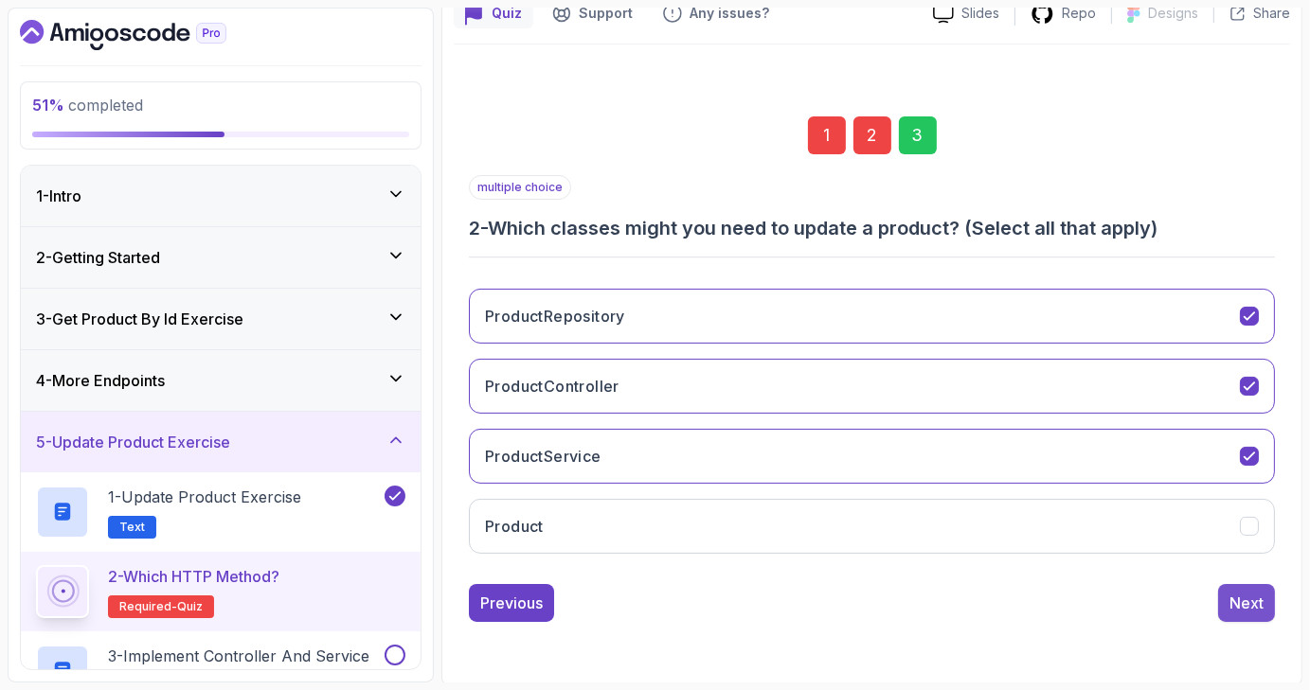
scroll to position [44, 0]
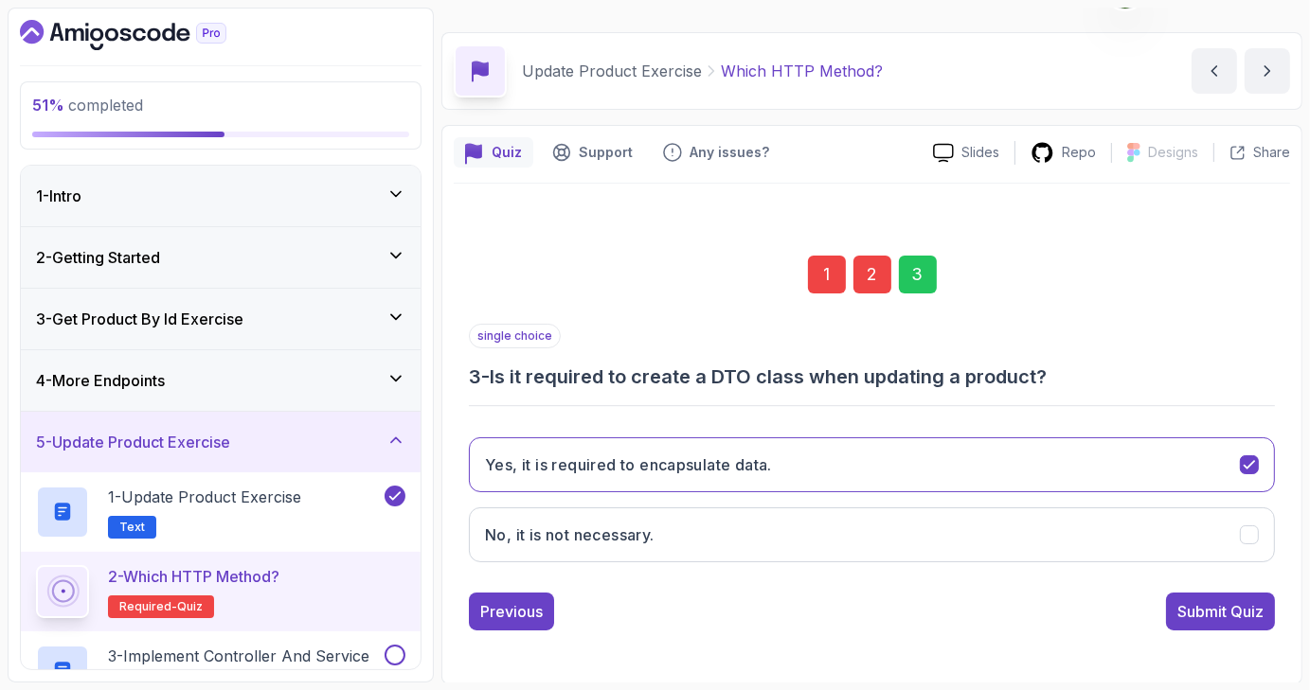
click at [1235, 612] on div "Submit Quiz" at bounding box center [1220, 611] width 86 height 23
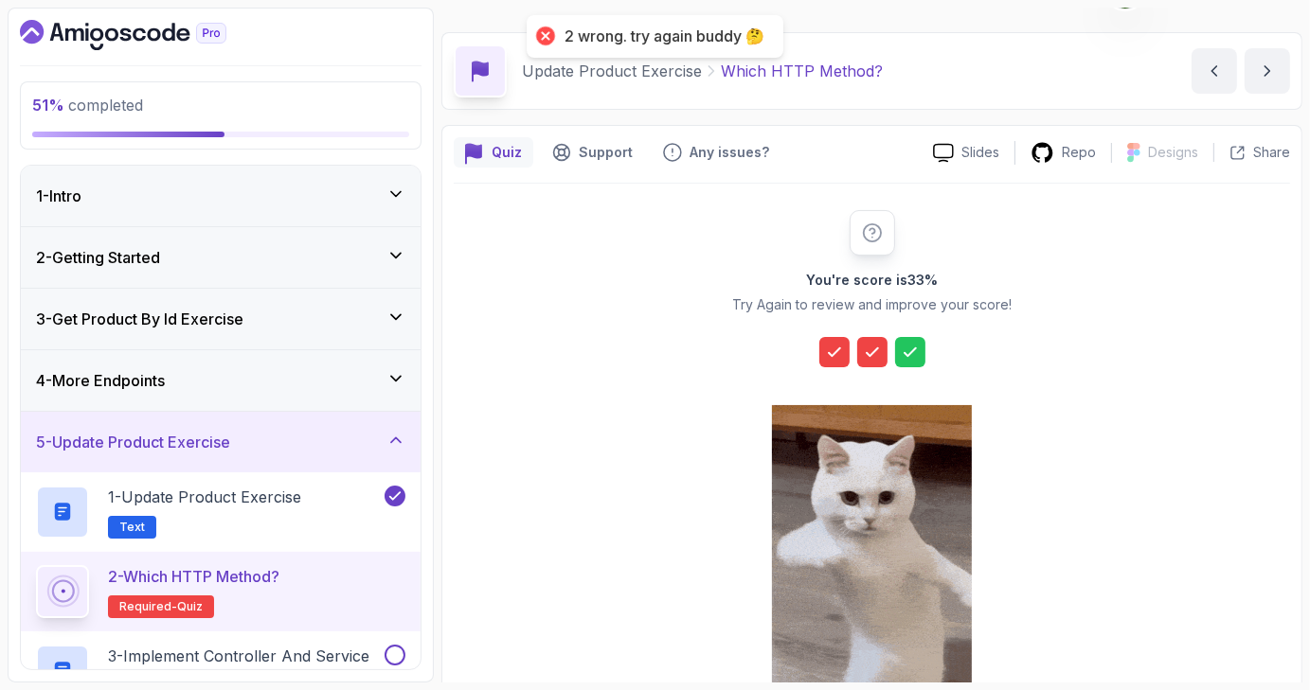
scroll to position [216, 0]
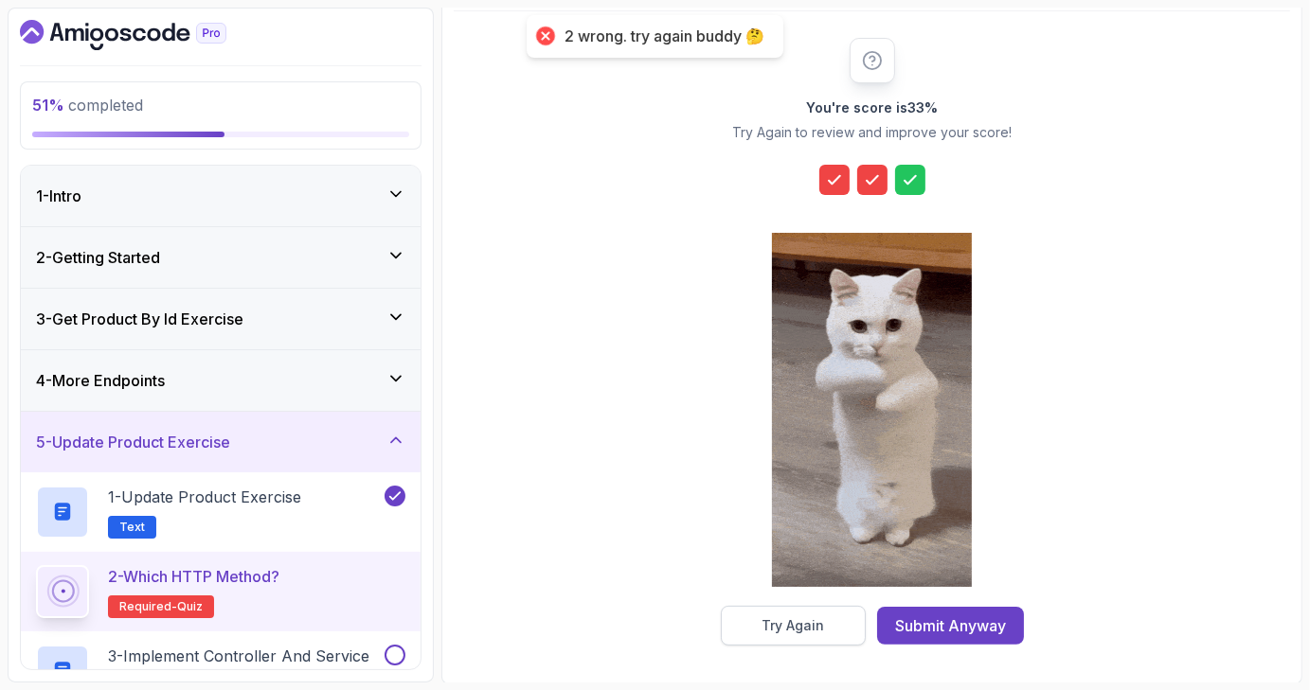
click at [794, 622] on div "Try Again" at bounding box center [792, 625] width 62 height 19
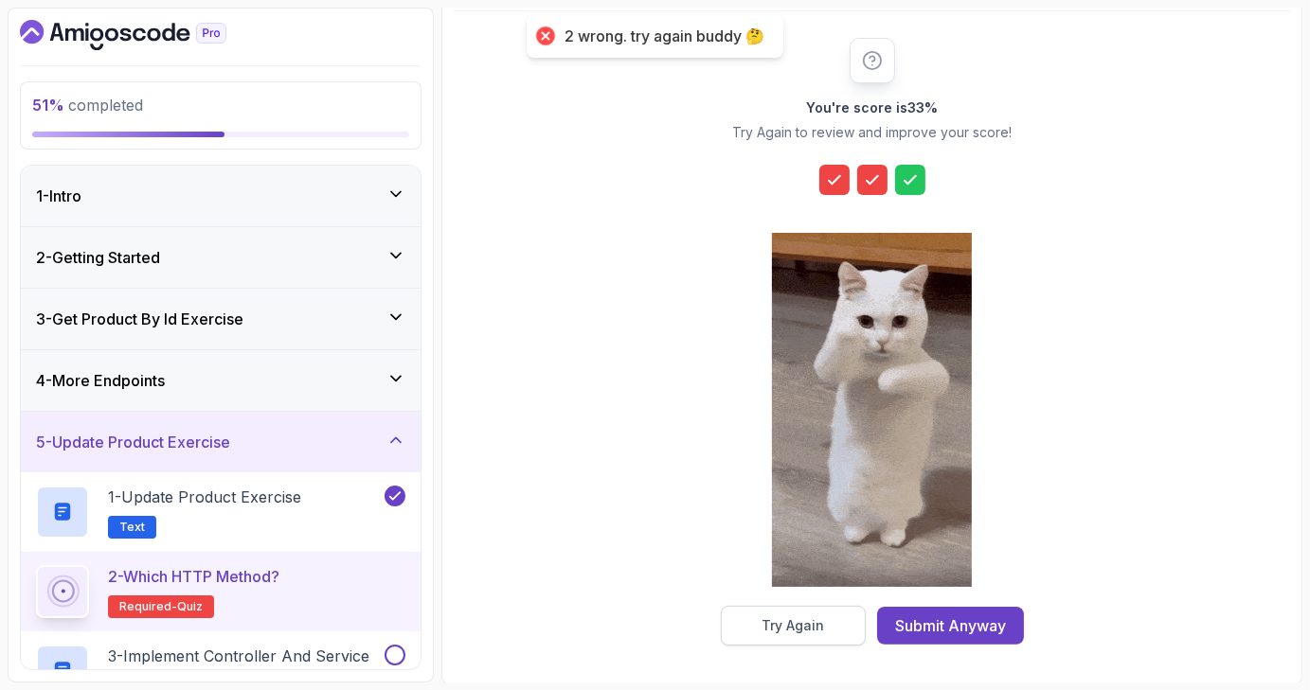
scroll to position [44, 0]
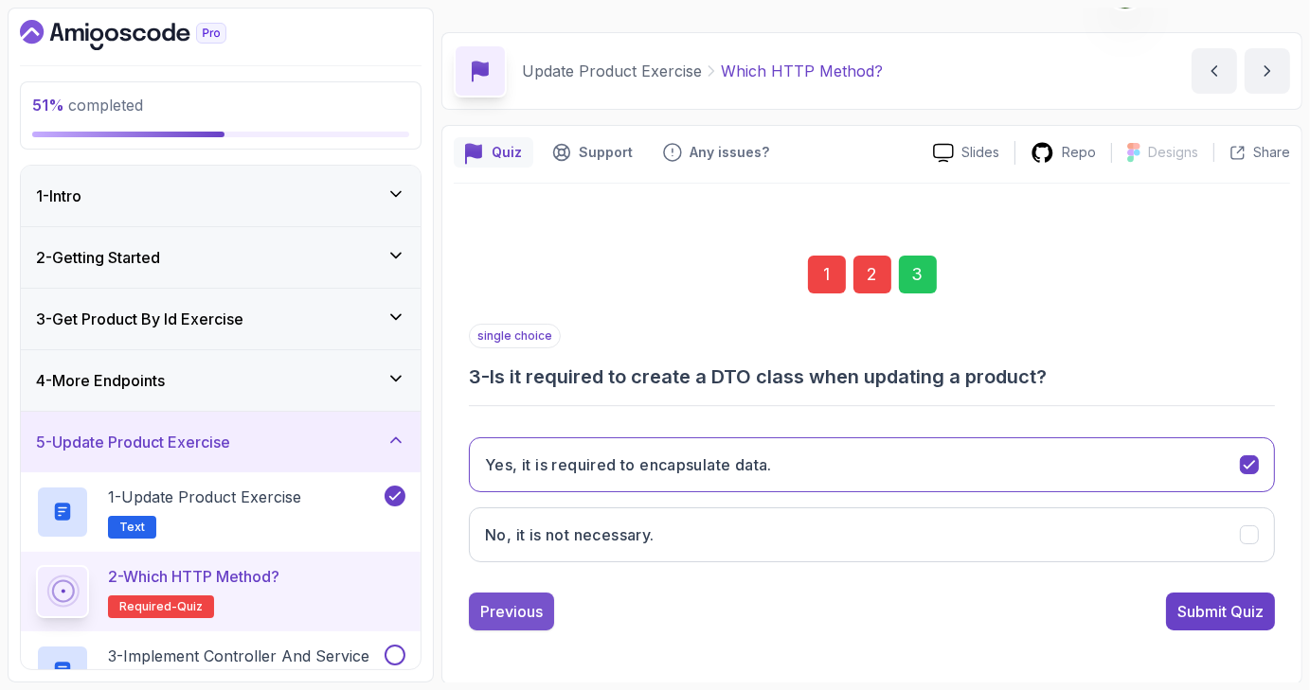
click at [538, 603] on div "Previous" at bounding box center [511, 611] width 62 height 23
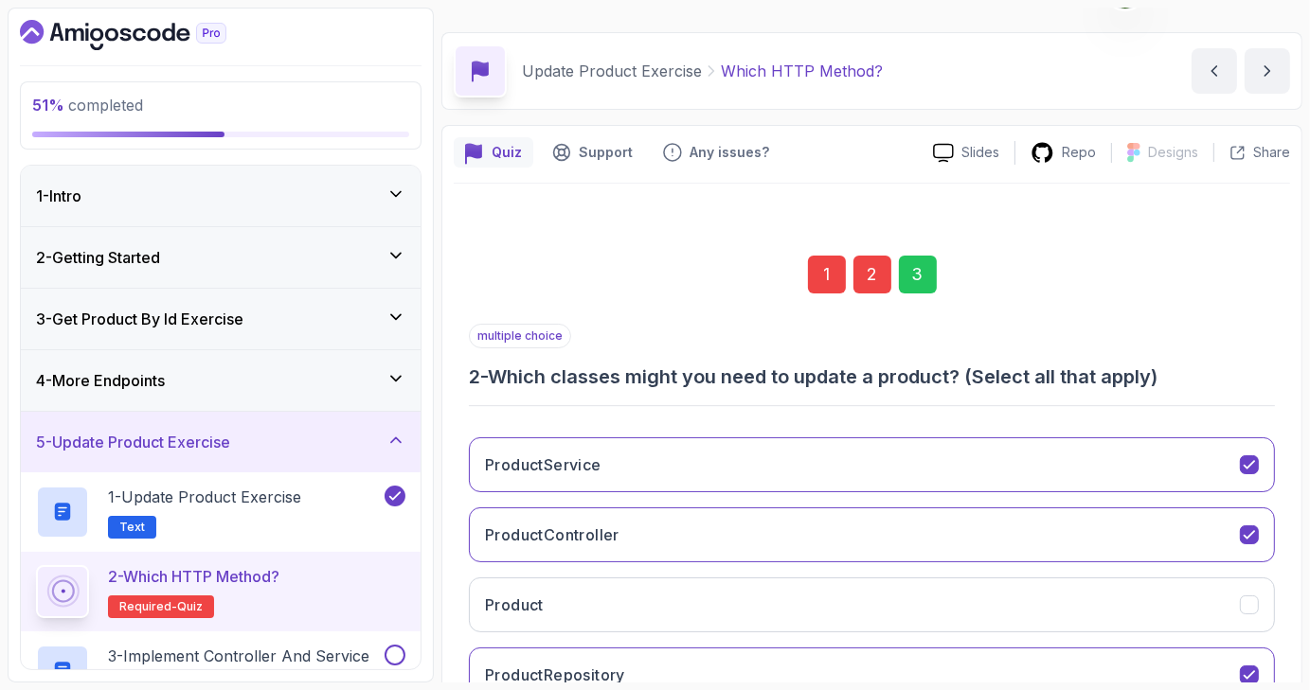
scroll to position [183, 0]
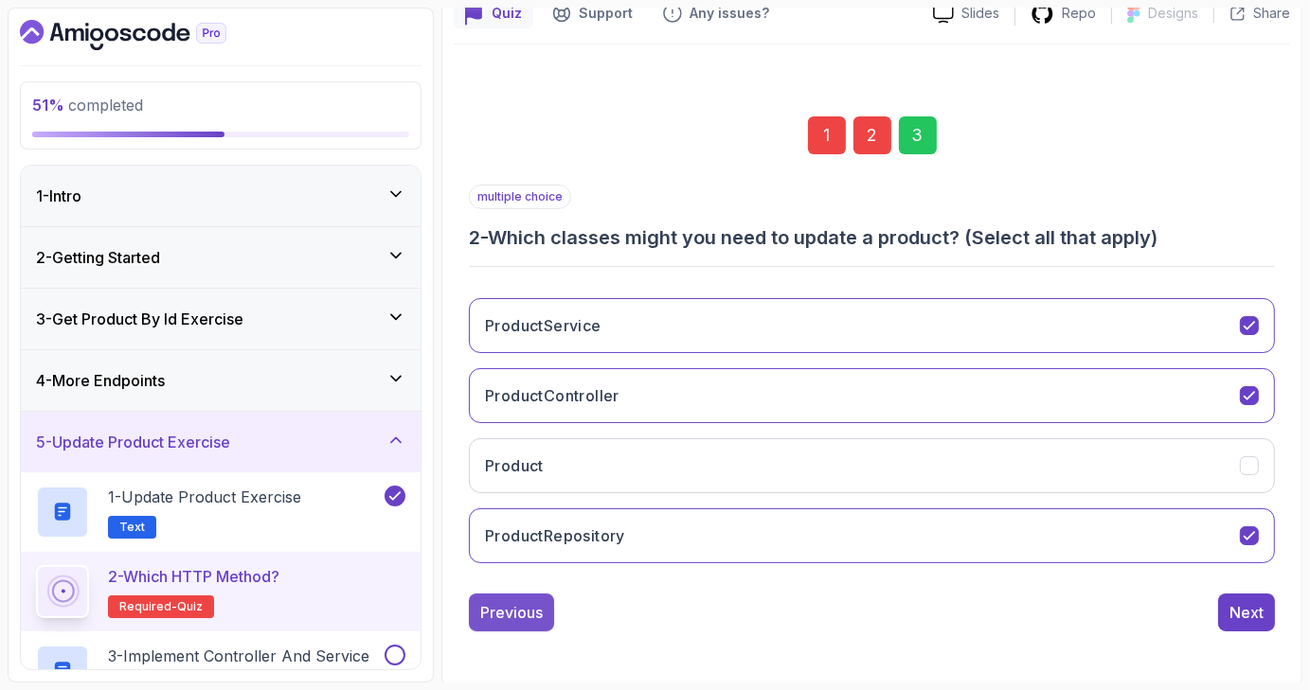
click at [519, 620] on div "Previous" at bounding box center [511, 612] width 62 height 23
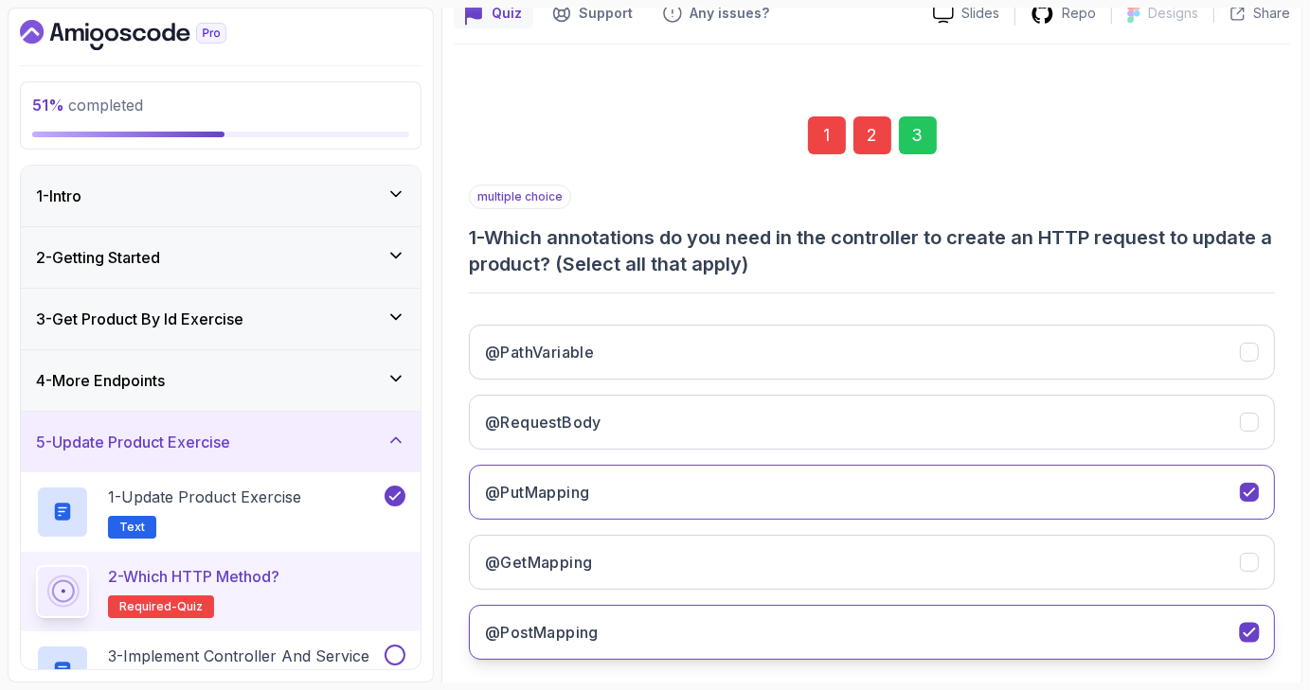
click at [1252, 632] on icon "@PostMapping" at bounding box center [1249, 633] width 18 height 18
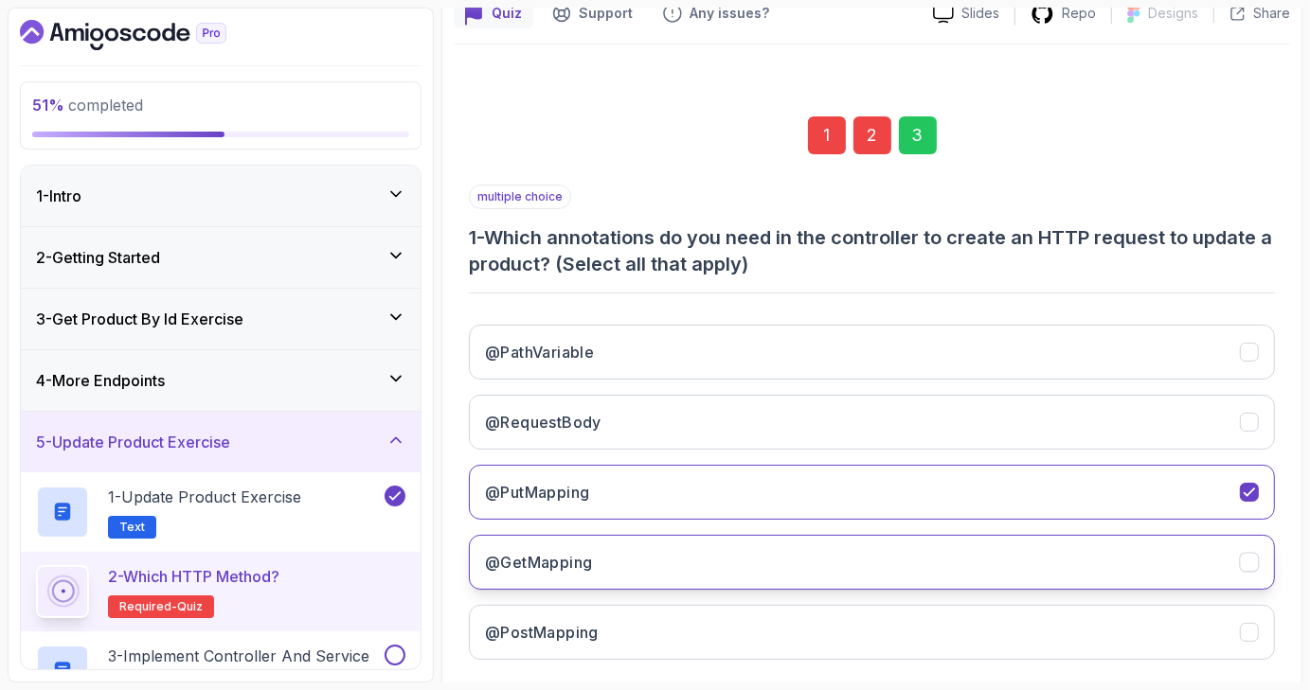
scroll to position [278, 0]
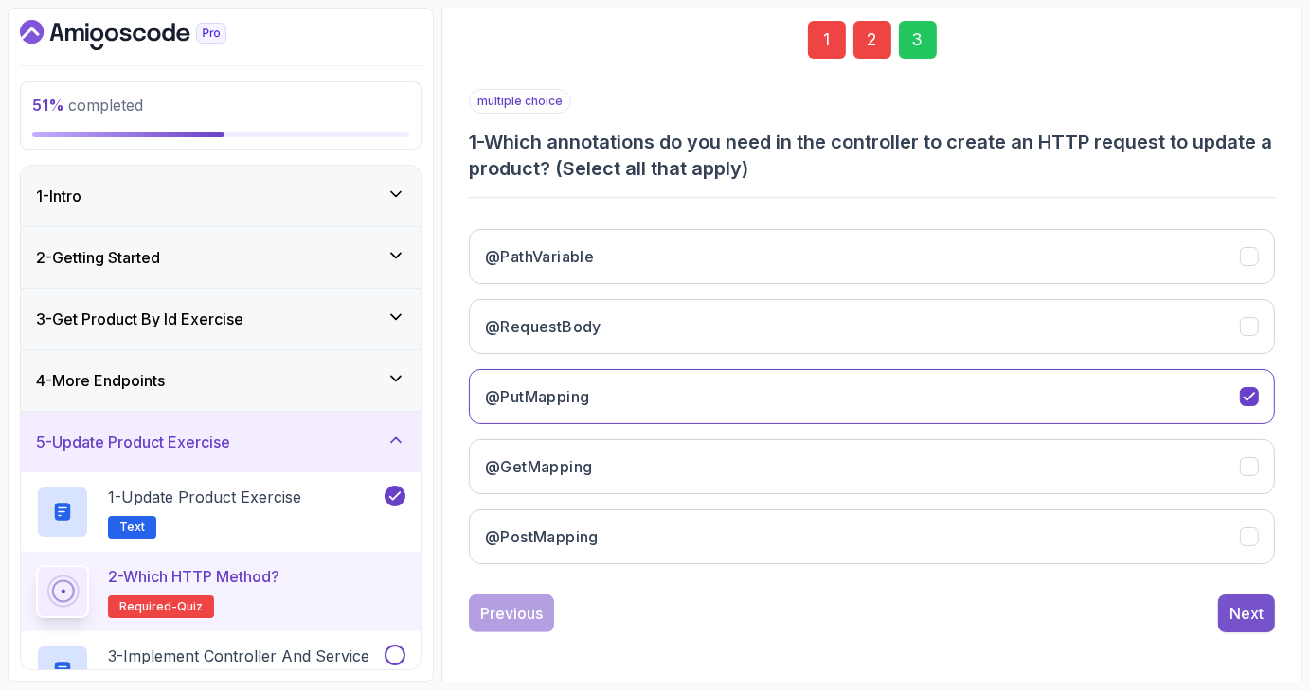
click at [1262, 615] on div "Next" at bounding box center [1246, 613] width 34 height 23
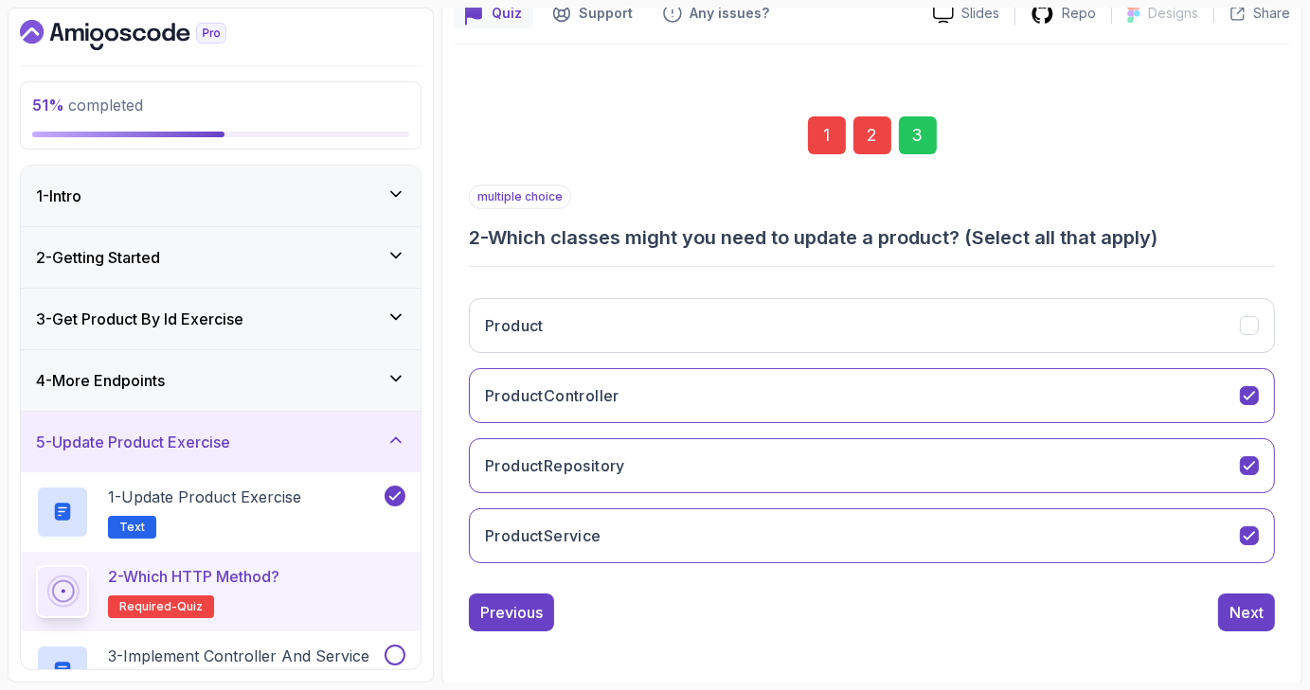
scroll to position [0, 0]
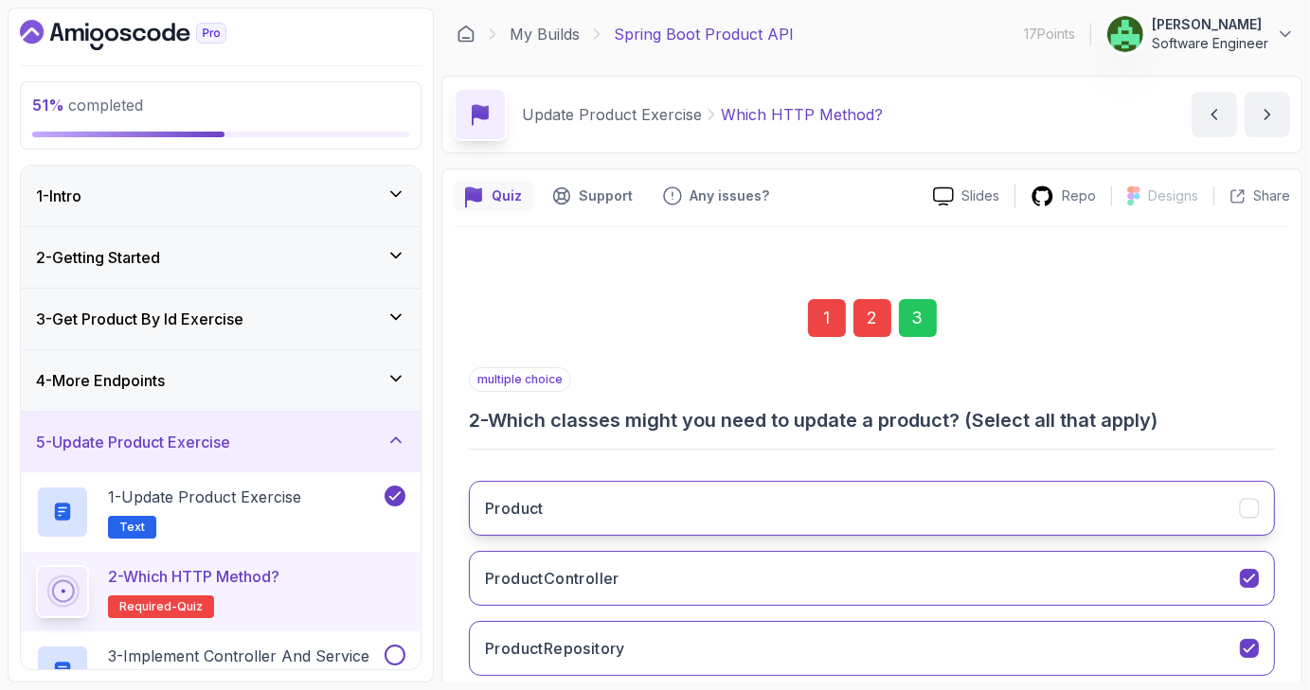
click at [1256, 508] on icon "Product" at bounding box center [1249, 509] width 18 height 18
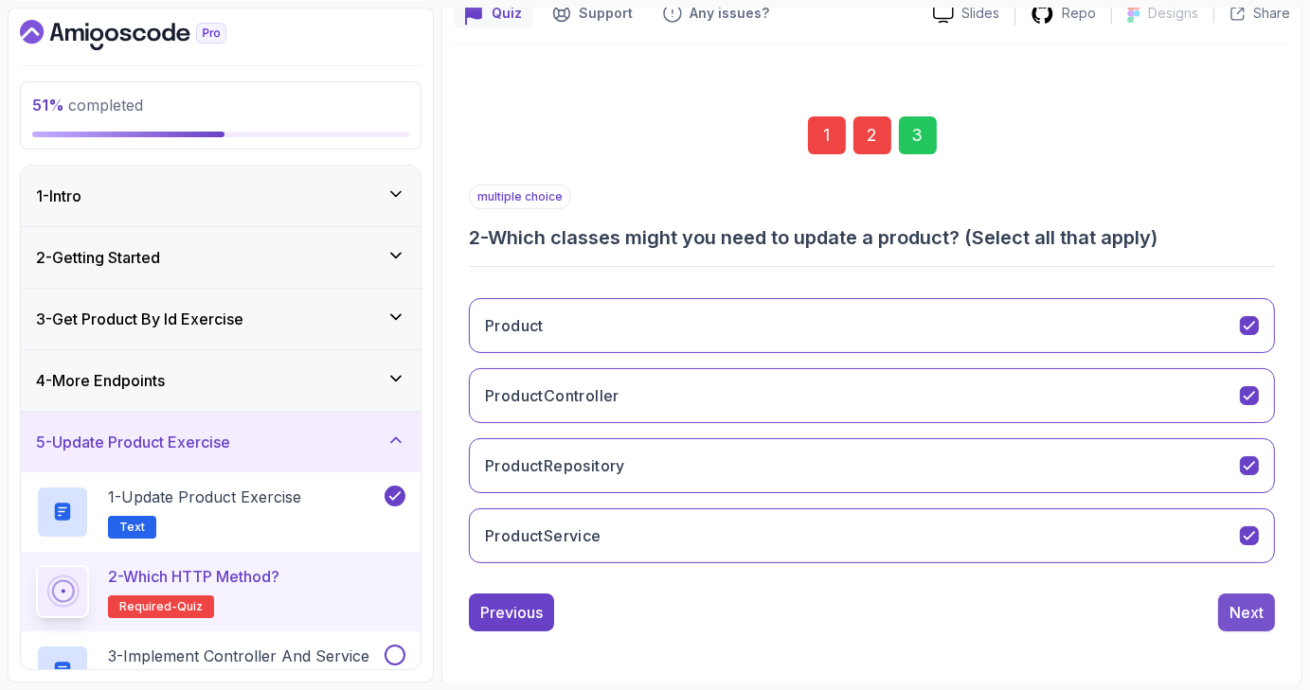
click at [1255, 610] on div "Next" at bounding box center [1246, 612] width 34 height 23
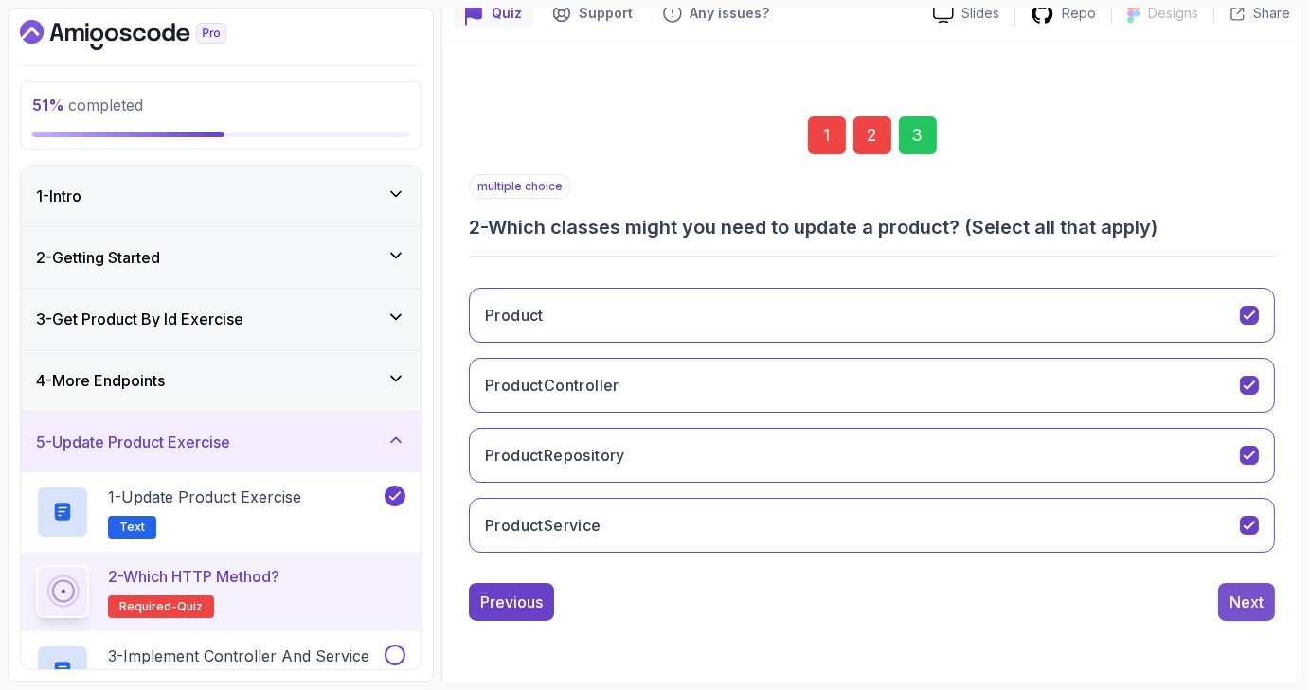
scroll to position [44, 0]
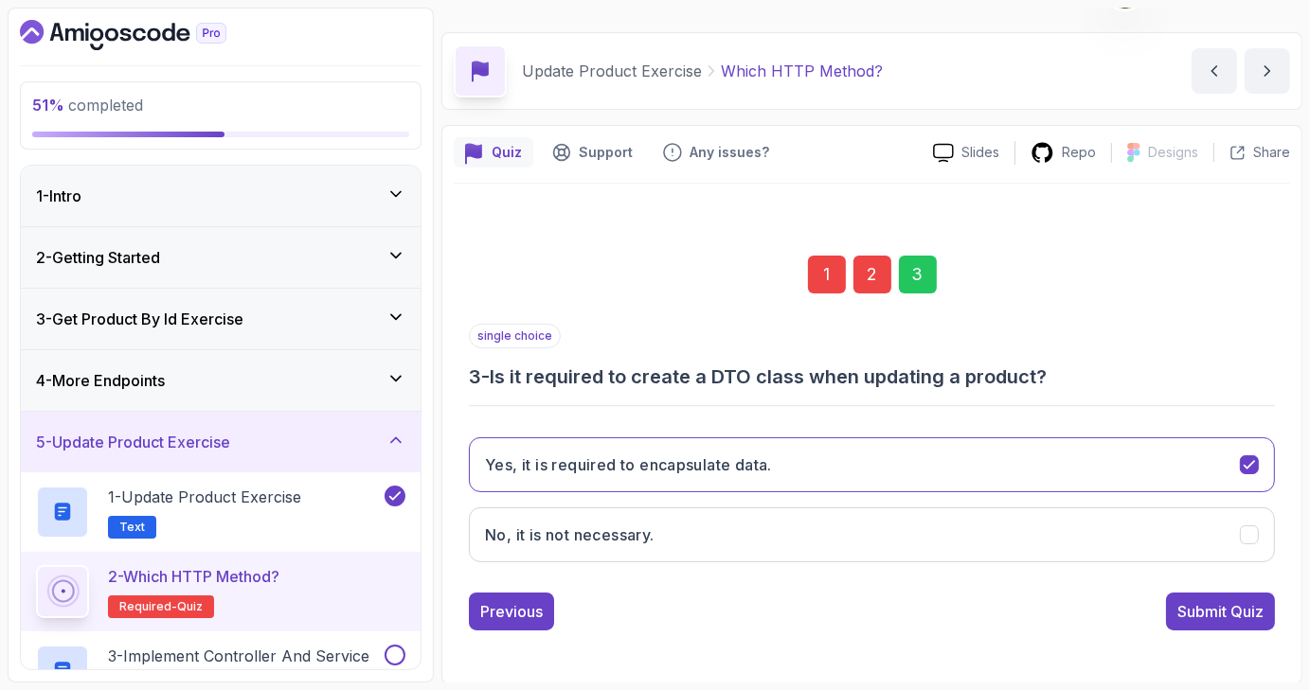
click at [1255, 610] on div "Submit Quiz" at bounding box center [1220, 611] width 86 height 23
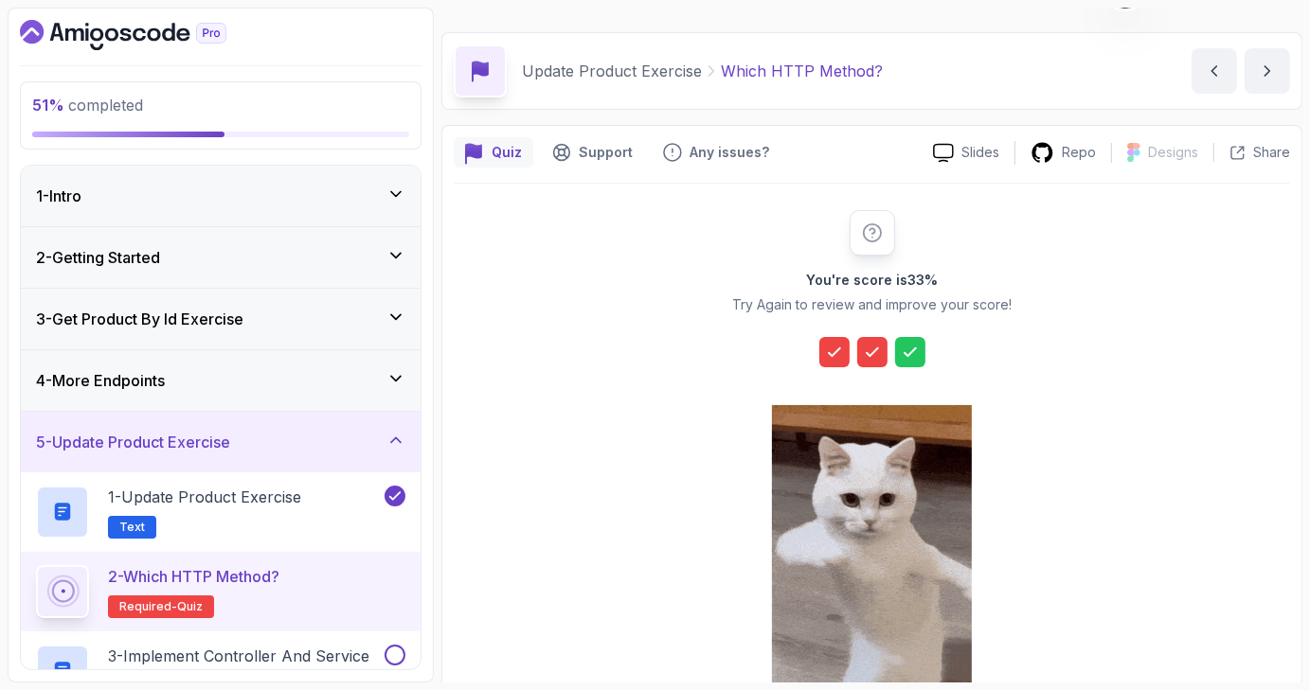
scroll to position [216, 0]
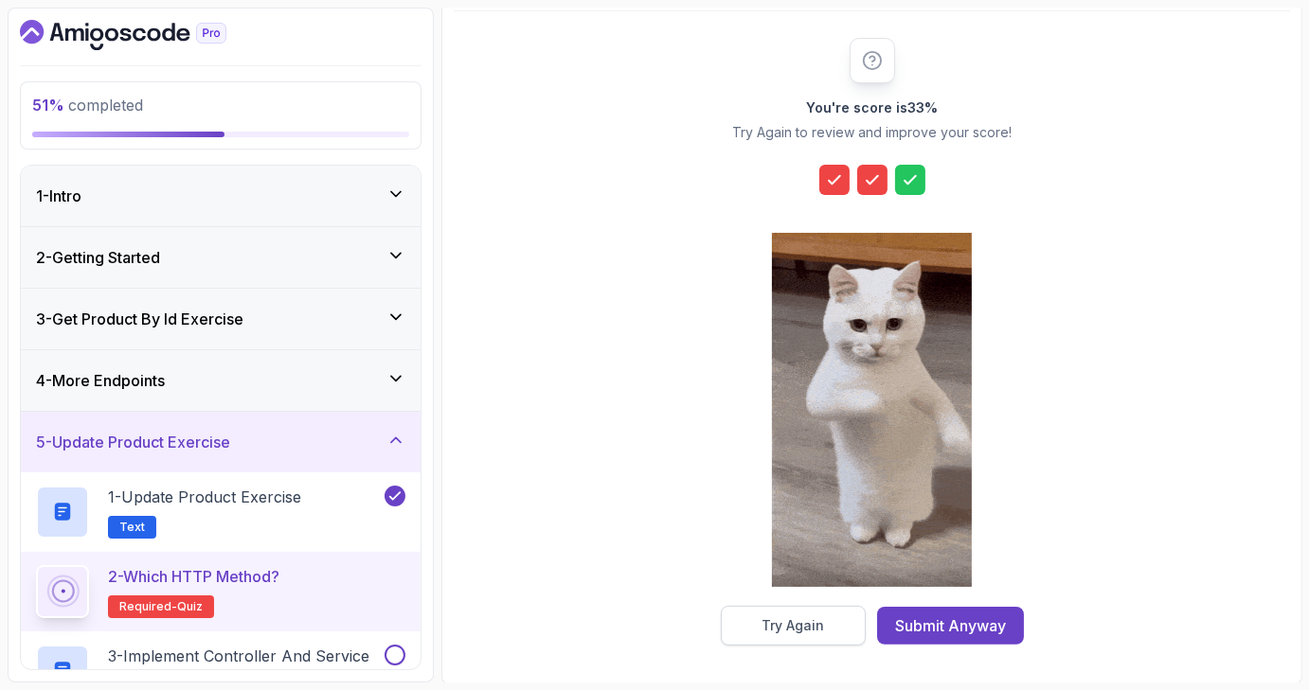
click at [800, 611] on button "Try Again" at bounding box center [793, 626] width 145 height 40
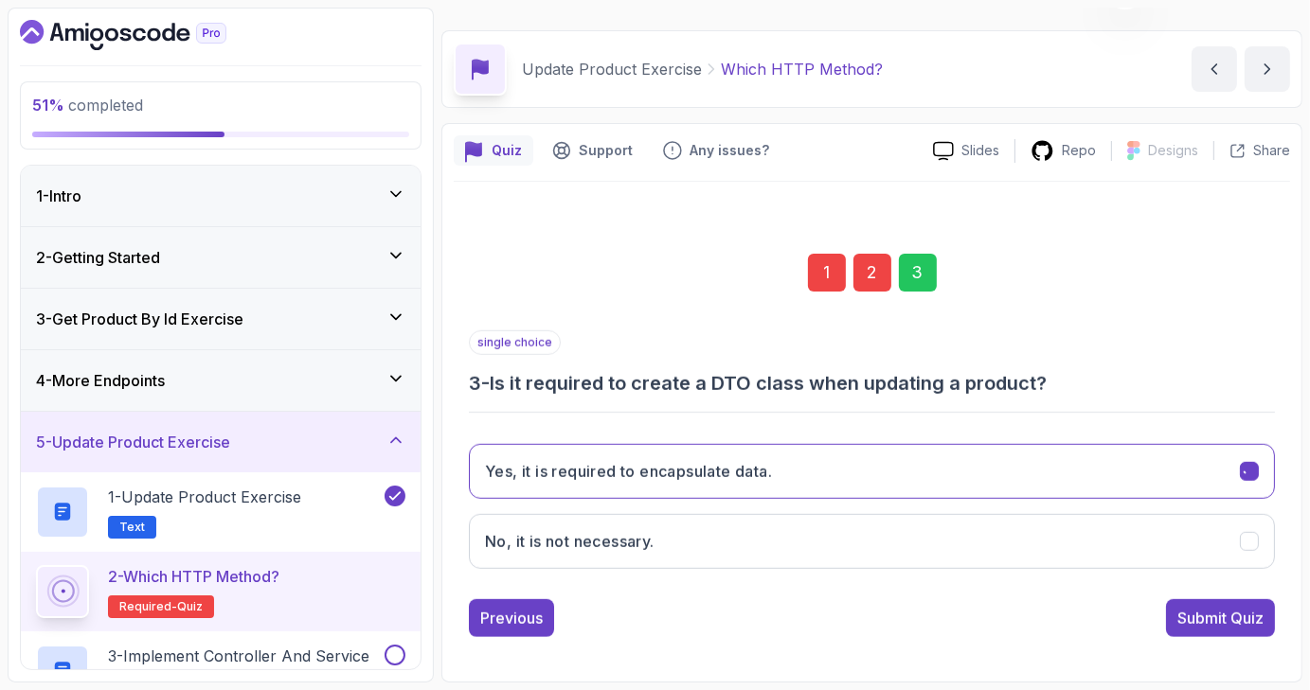
scroll to position [44, 0]
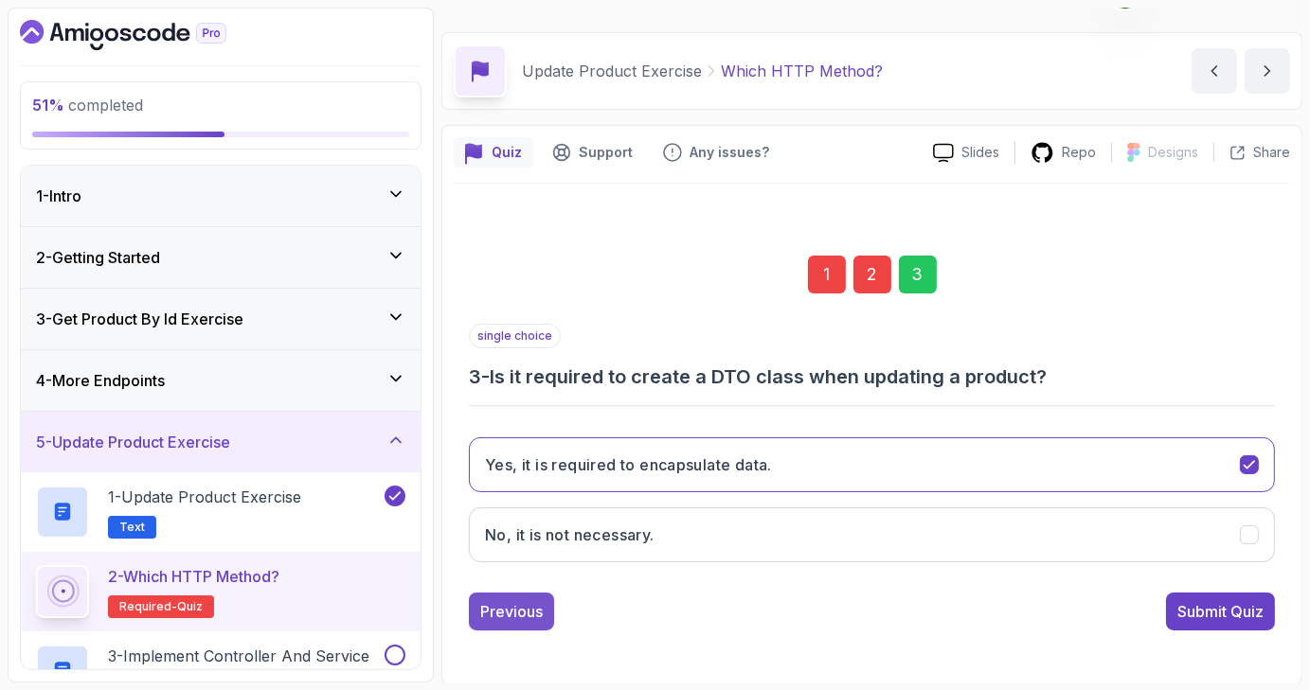
click at [527, 614] on div "Previous" at bounding box center [511, 611] width 62 height 23
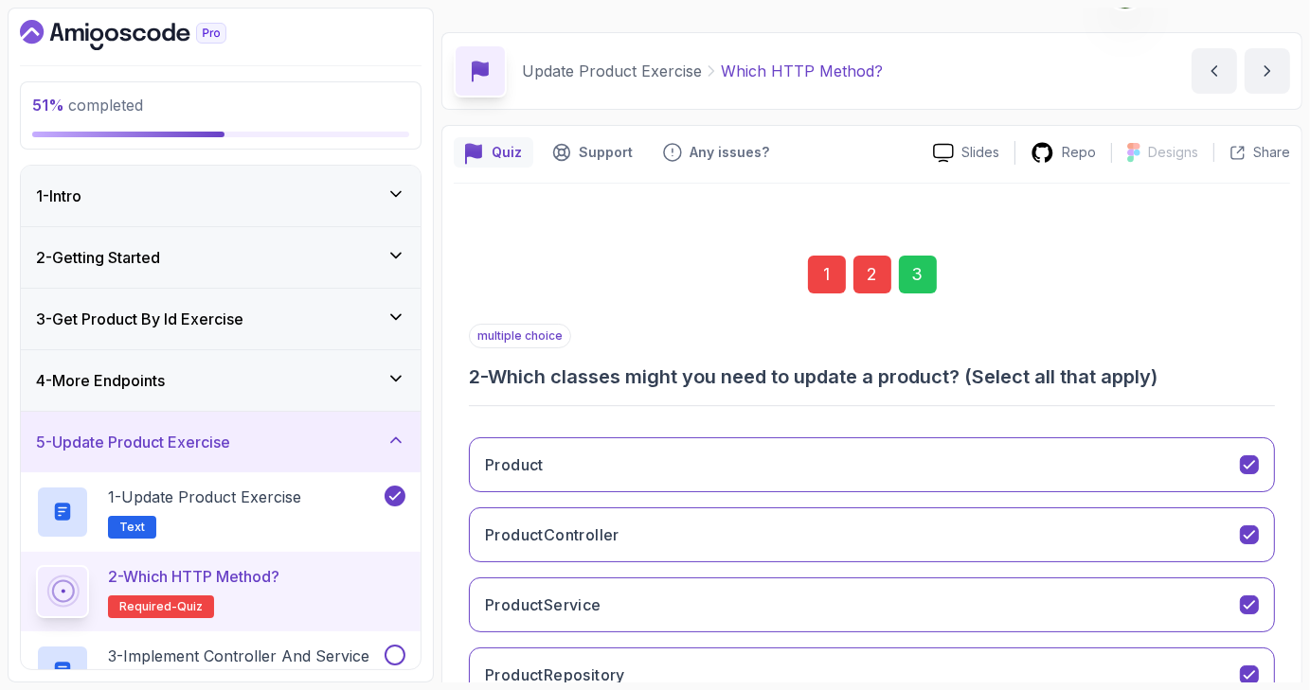
scroll to position [183, 0]
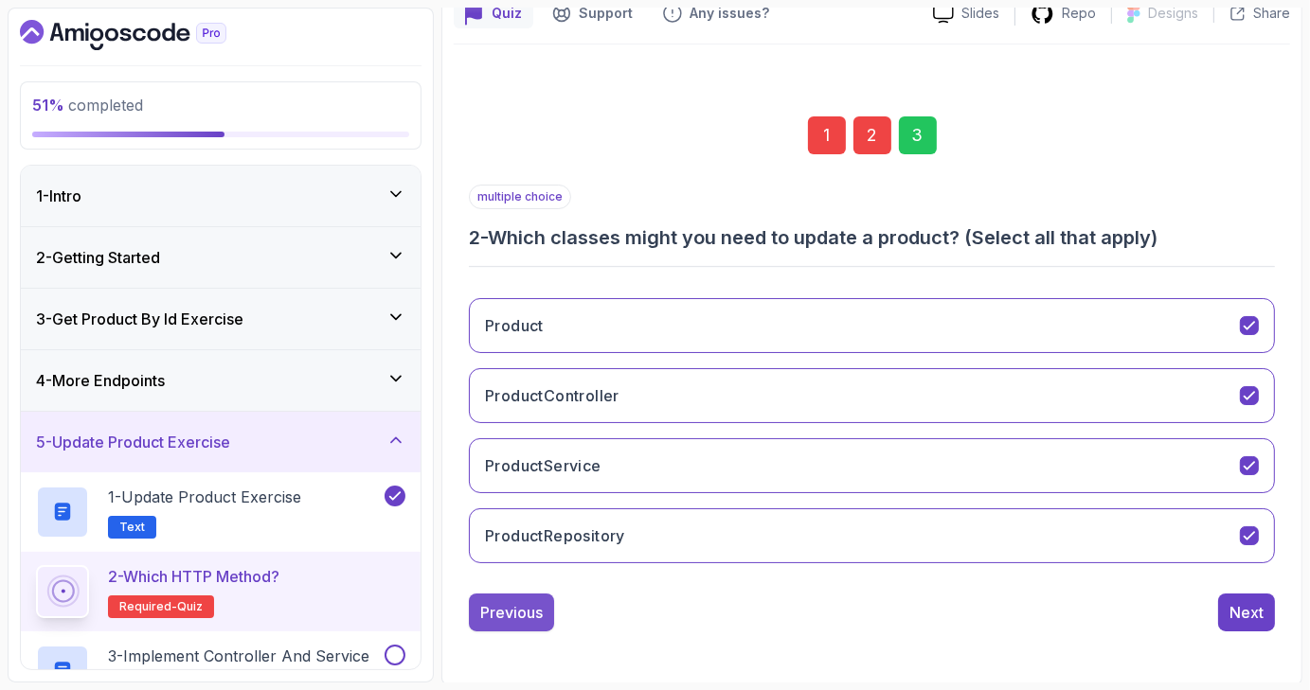
click at [537, 604] on div "Previous" at bounding box center [511, 612] width 62 height 23
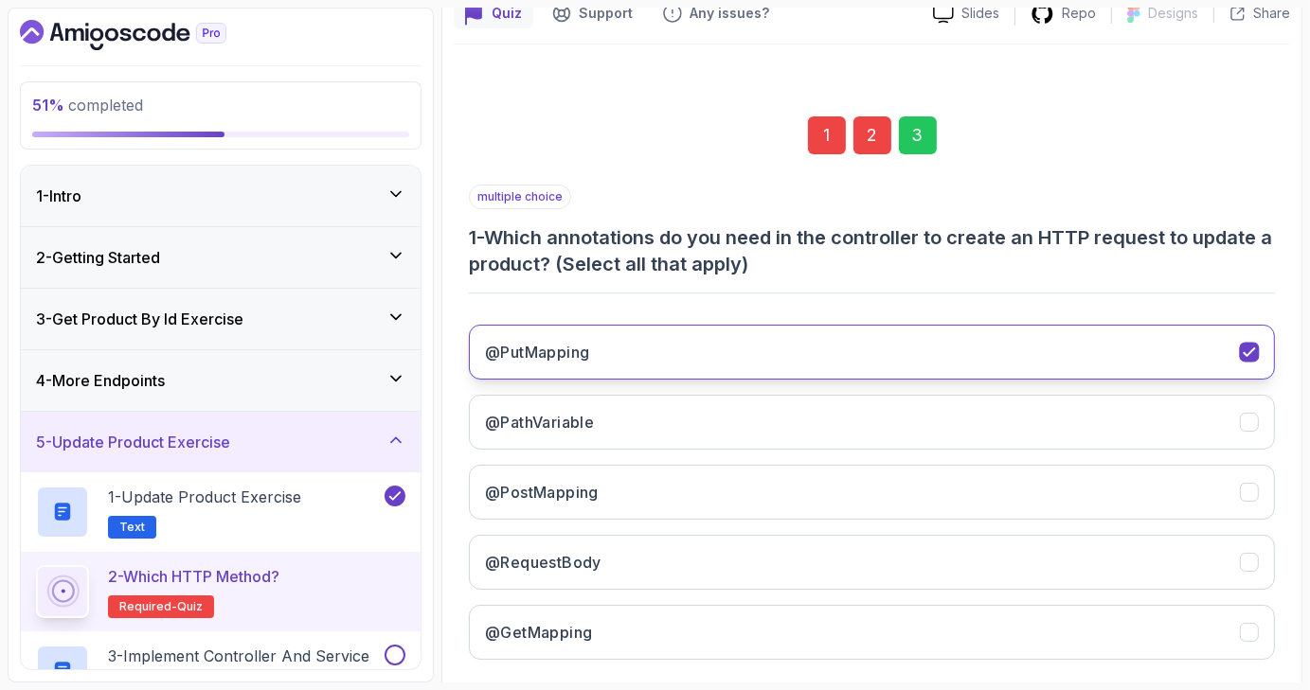
scroll to position [278, 0]
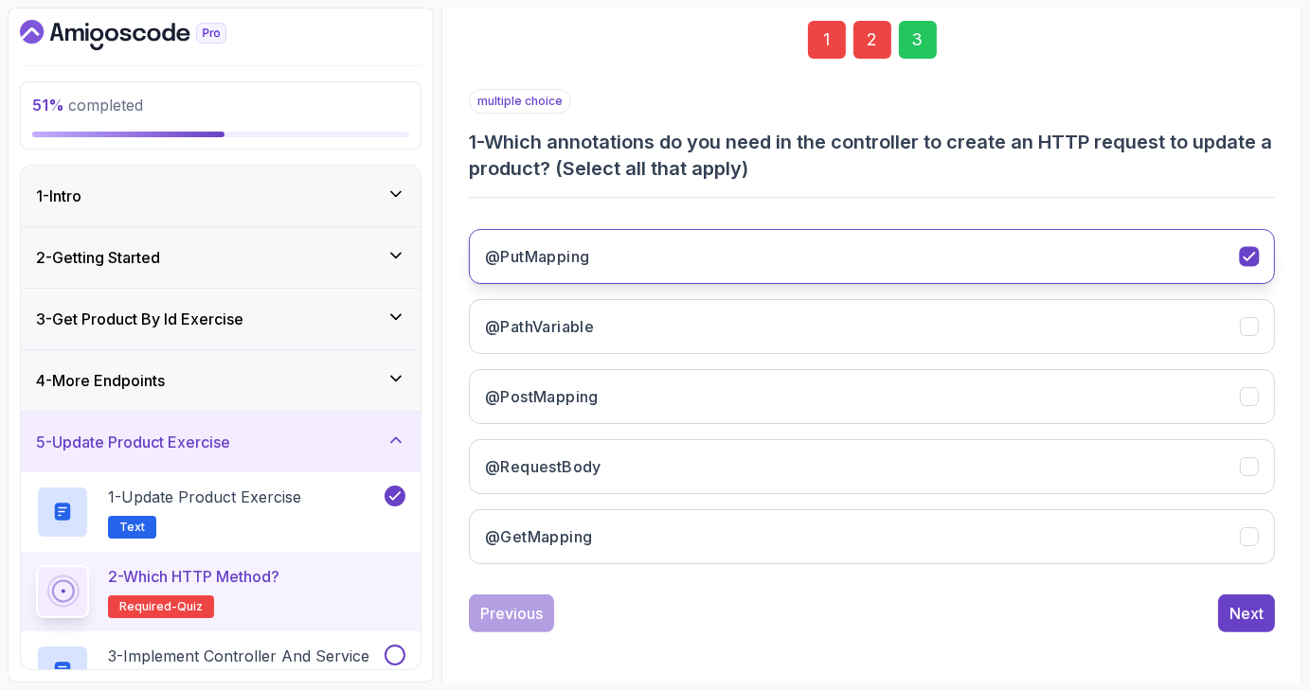
click at [1252, 248] on icon "@PutMapping" at bounding box center [1249, 257] width 18 height 18
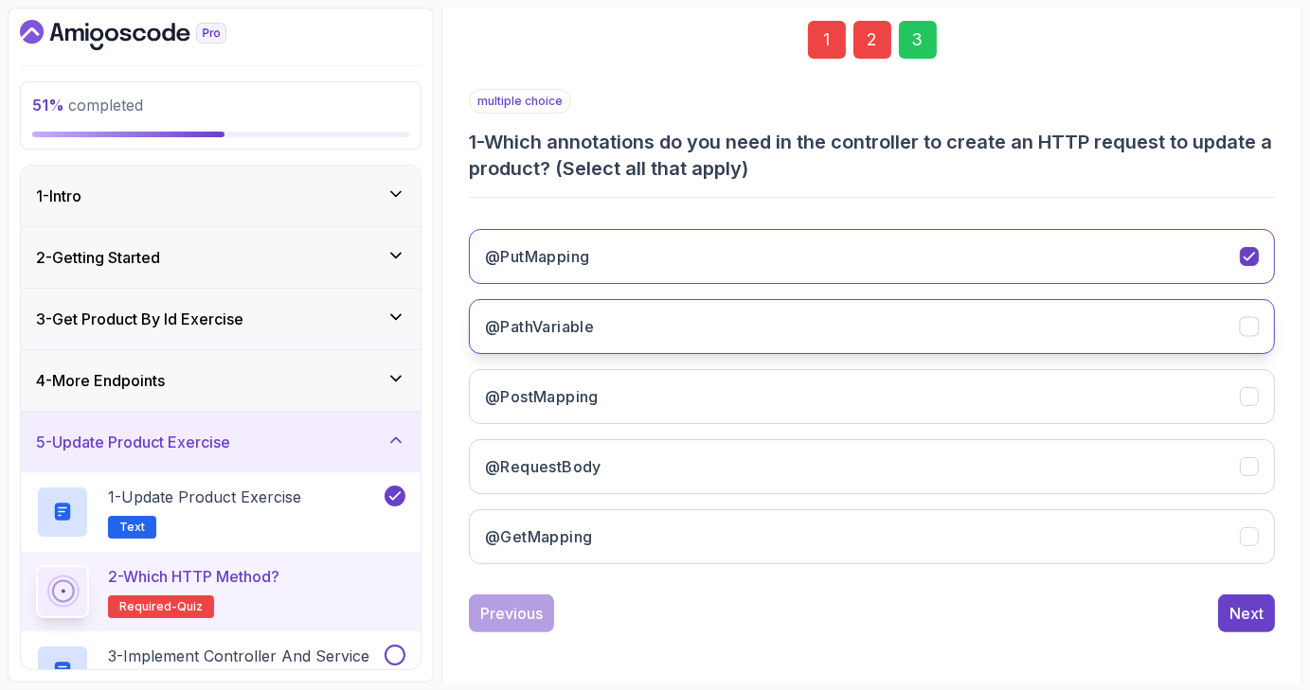
click at [1244, 330] on icon "@PathVariable" at bounding box center [1249, 327] width 18 height 18
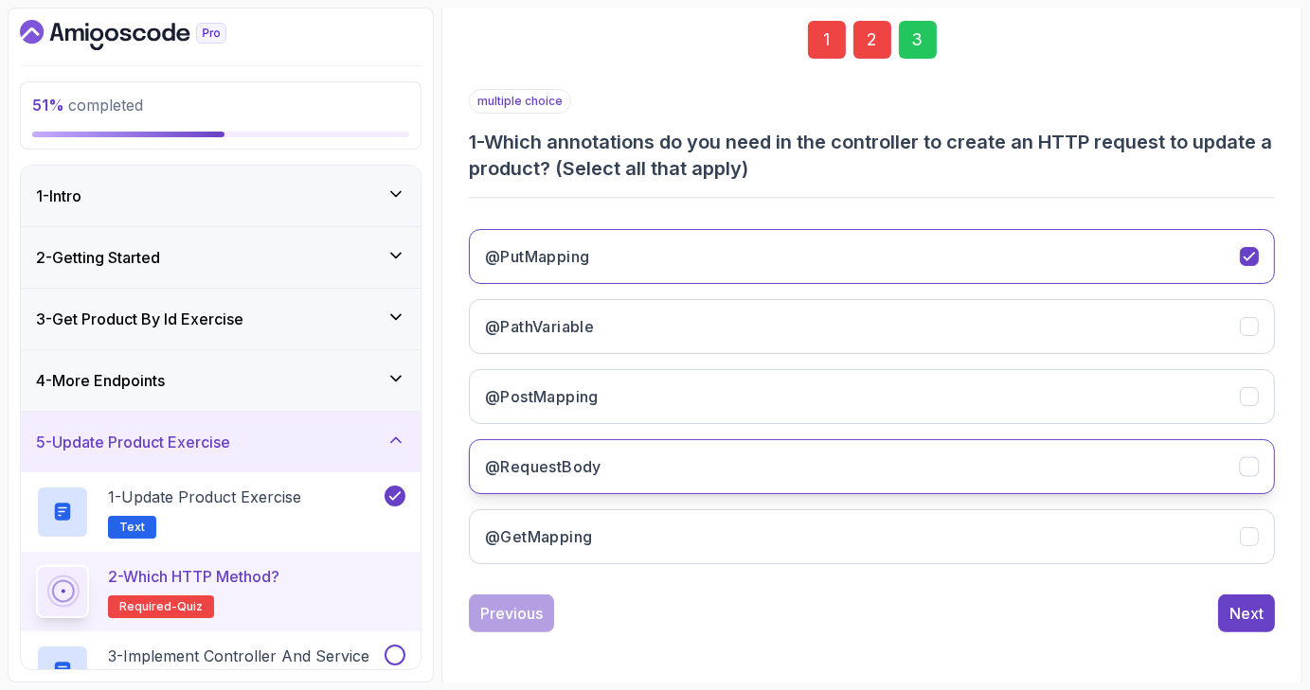
click at [1254, 458] on icon "@RequestBody" at bounding box center [1249, 467] width 18 height 18
click at [1240, 616] on div "Next" at bounding box center [1246, 613] width 34 height 23
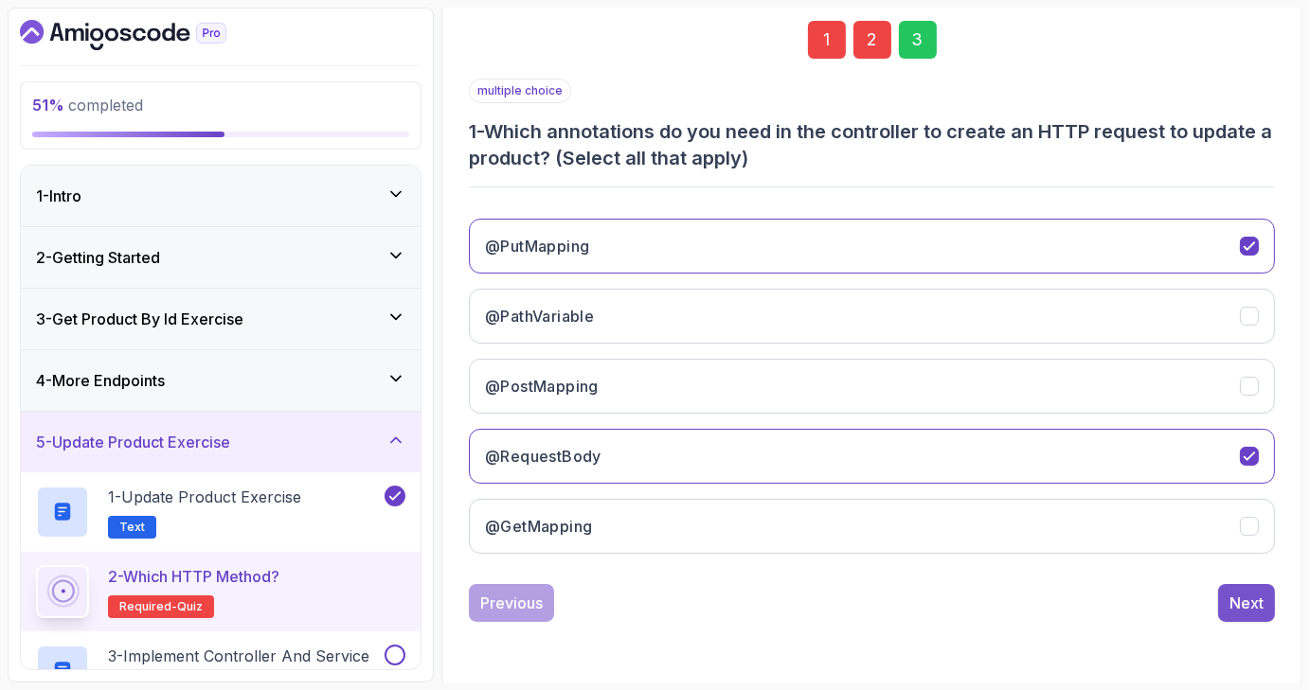
scroll to position [183, 0]
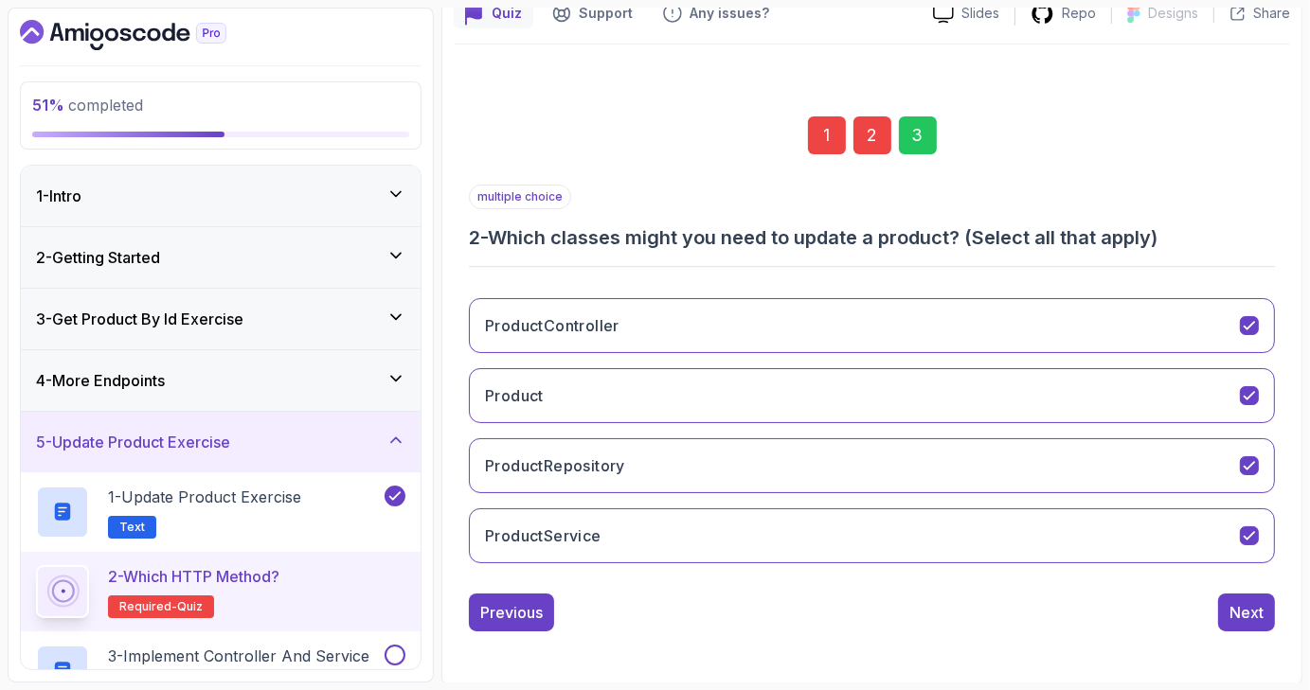
click at [1240, 616] on div "Next" at bounding box center [1246, 612] width 34 height 23
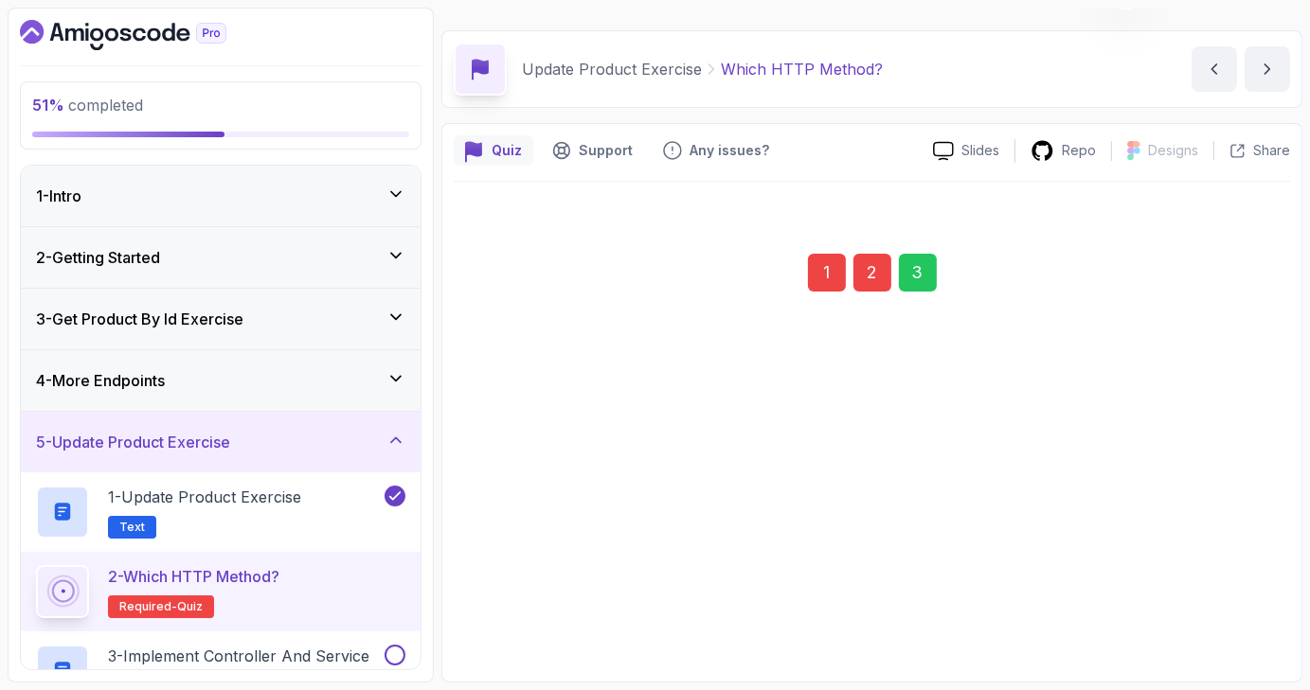
scroll to position [44, 0]
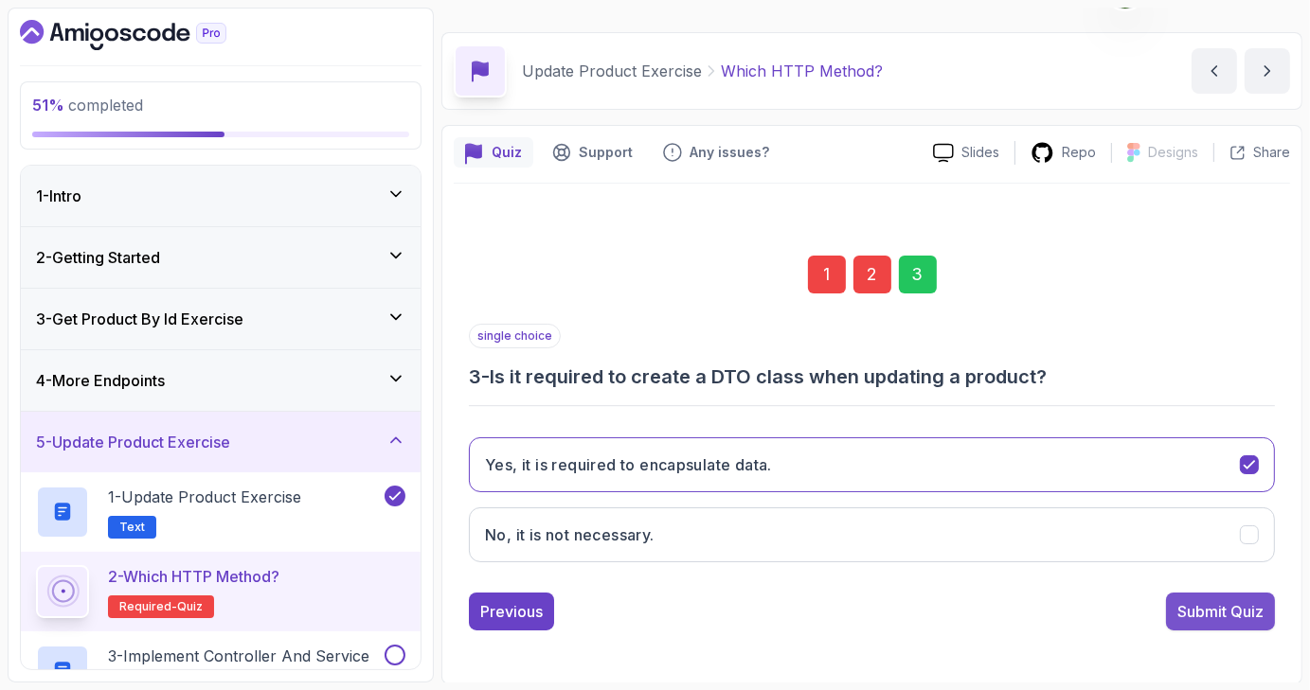
click at [1235, 601] on div "Submit Quiz" at bounding box center [1220, 611] width 86 height 23
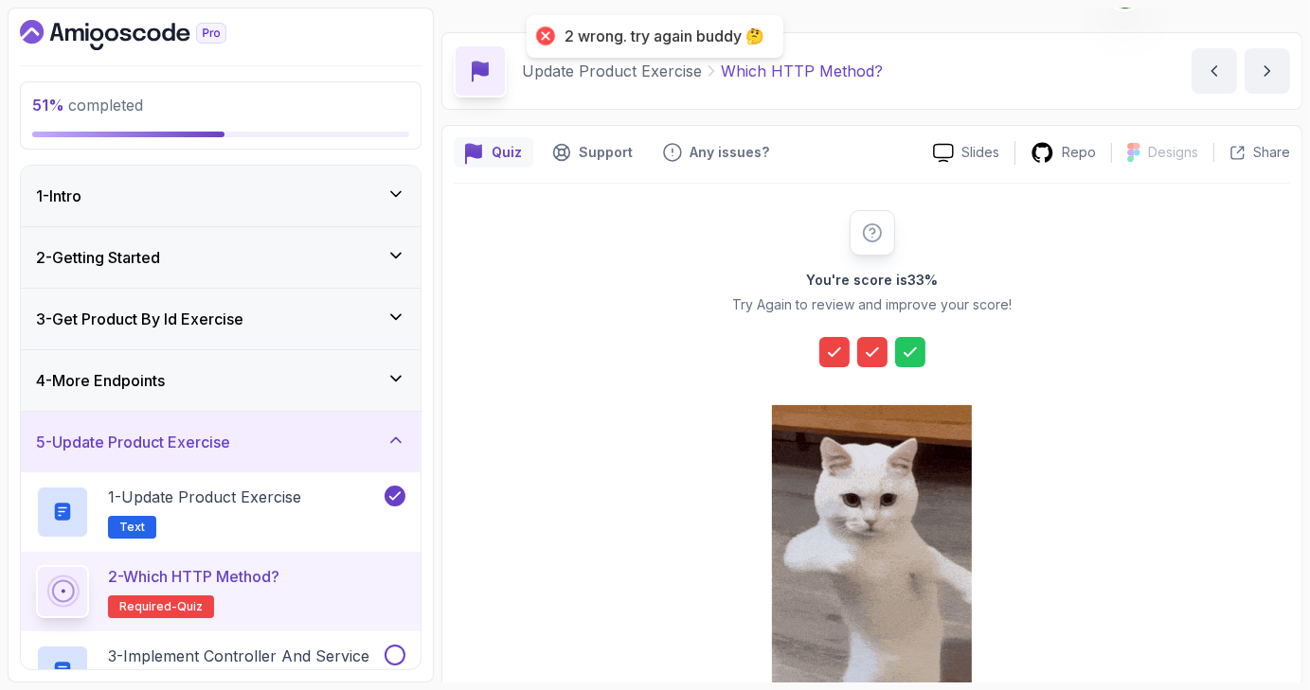
scroll to position [216, 0]
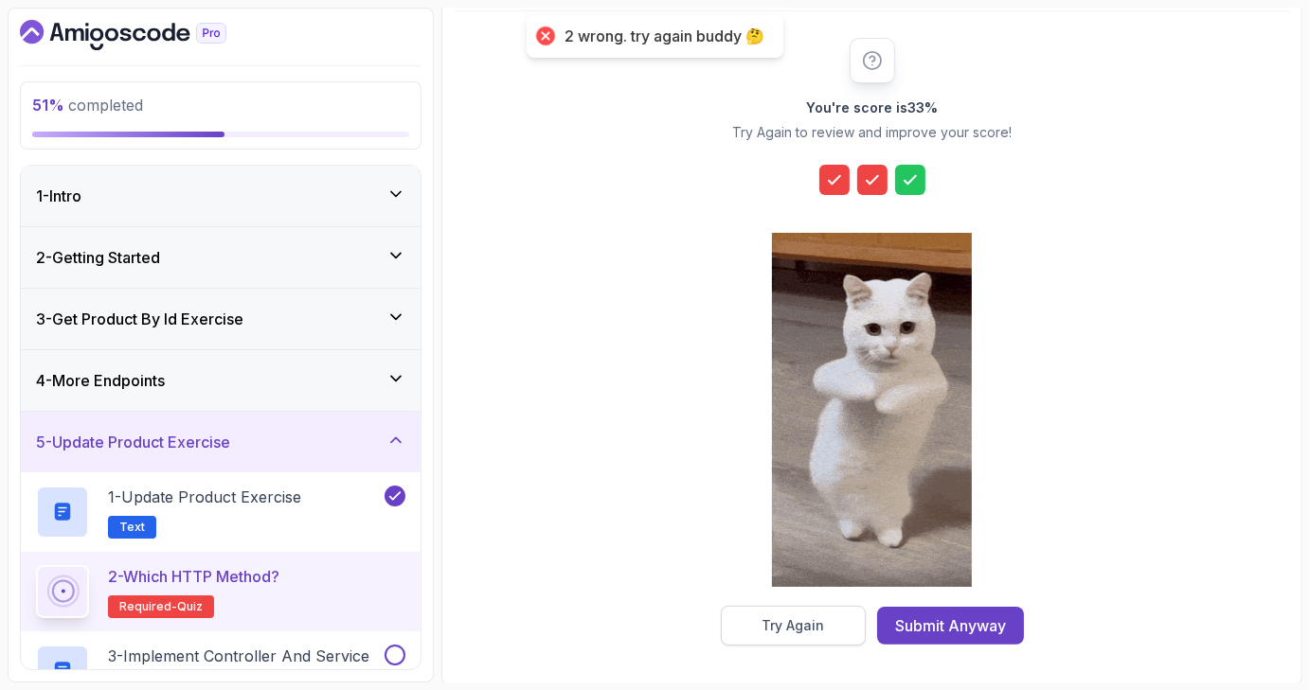
click at [817, 631] on div "Try Again" at bounding box center [792, 625] width 62 height 19
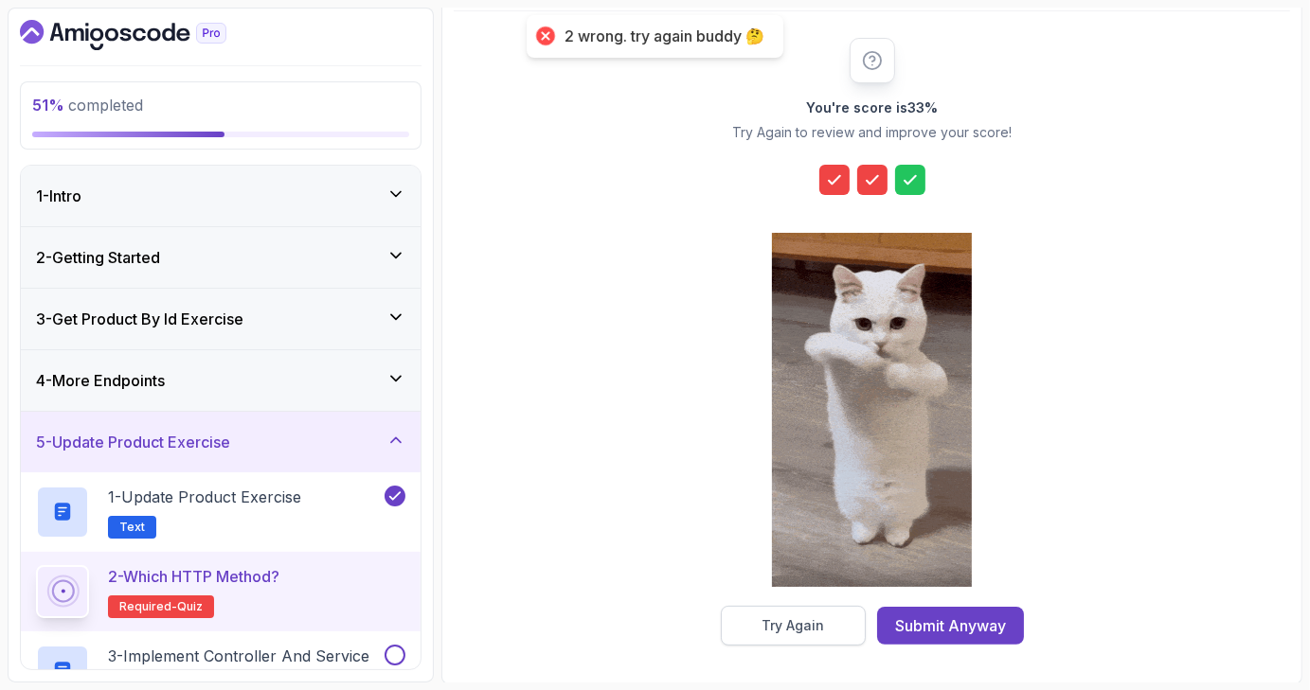
scroll to position [44, 0]
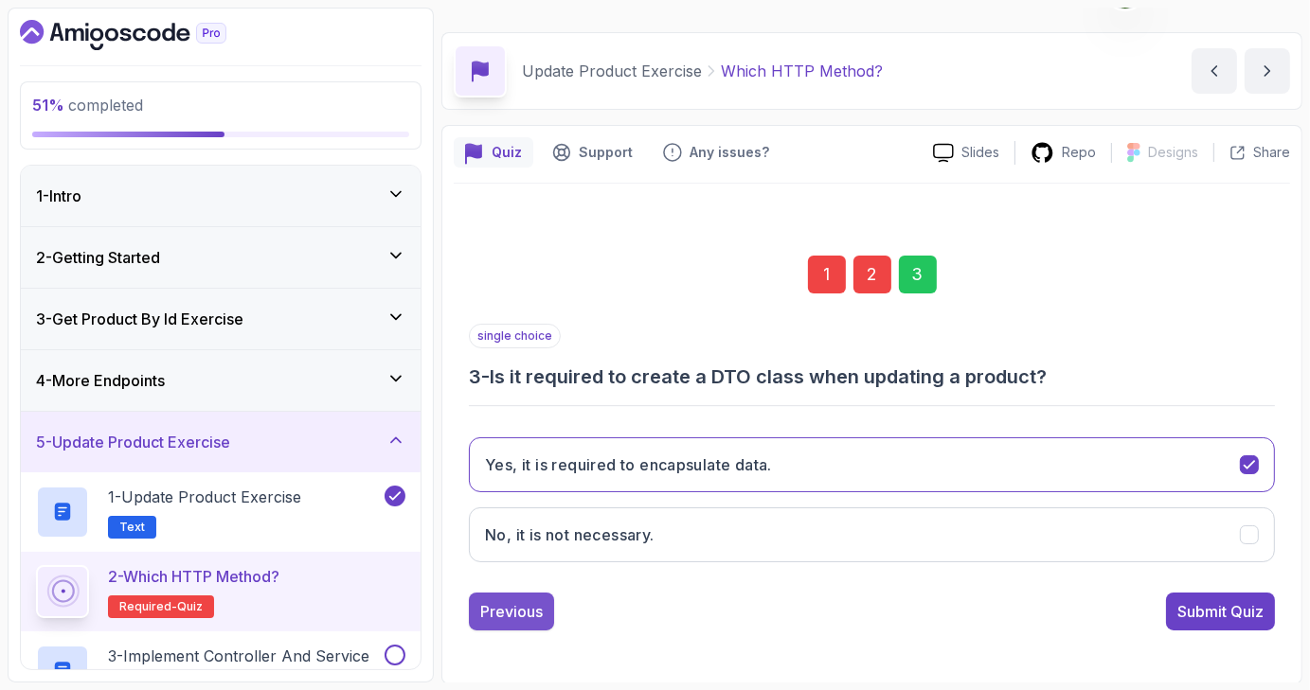
click at [515, 593] on button "Previous" at bounding box center [511, 612] width 85 height 38
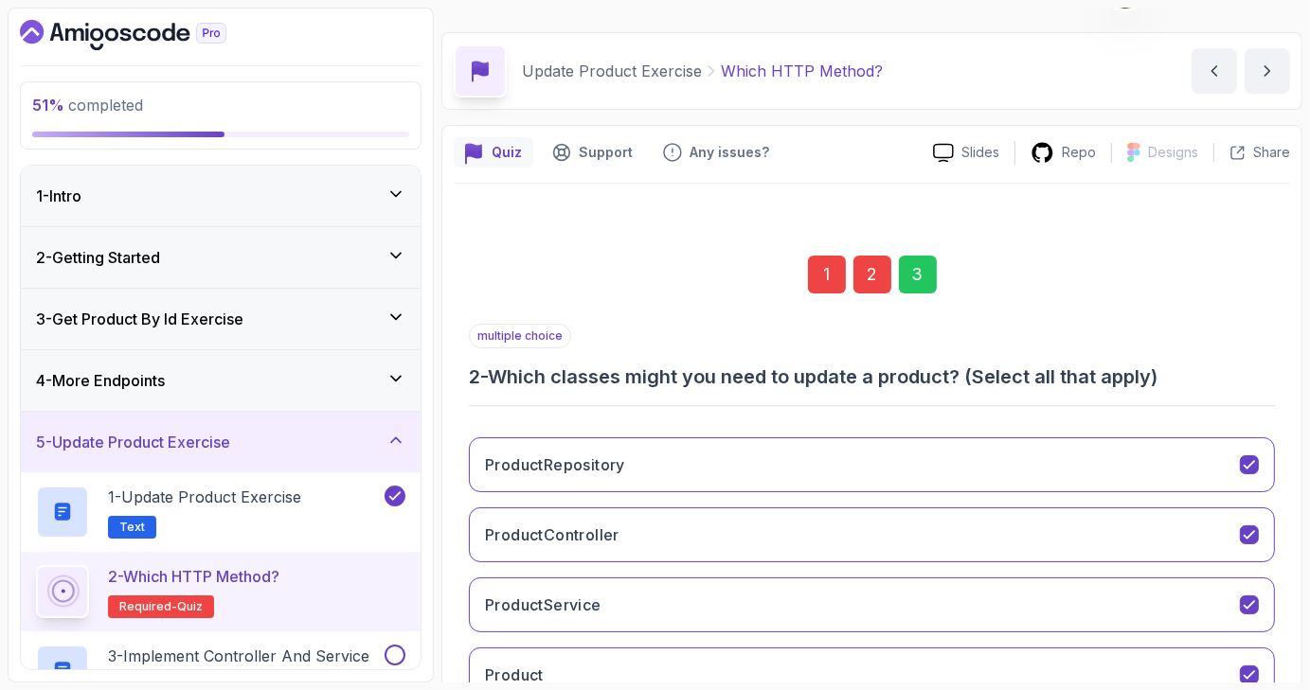
scroll to position [183, 0]
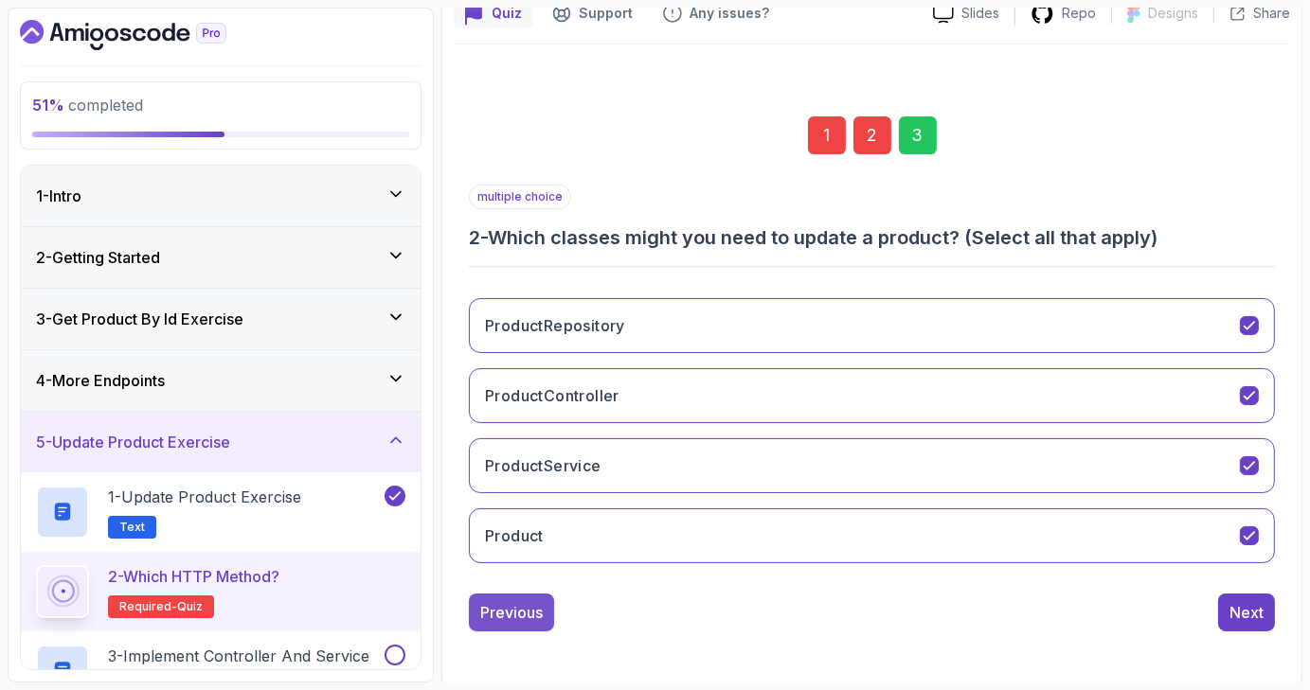
click at [515, 610] on div "Previous" at bounding box center [511, 612] width 62 height 23
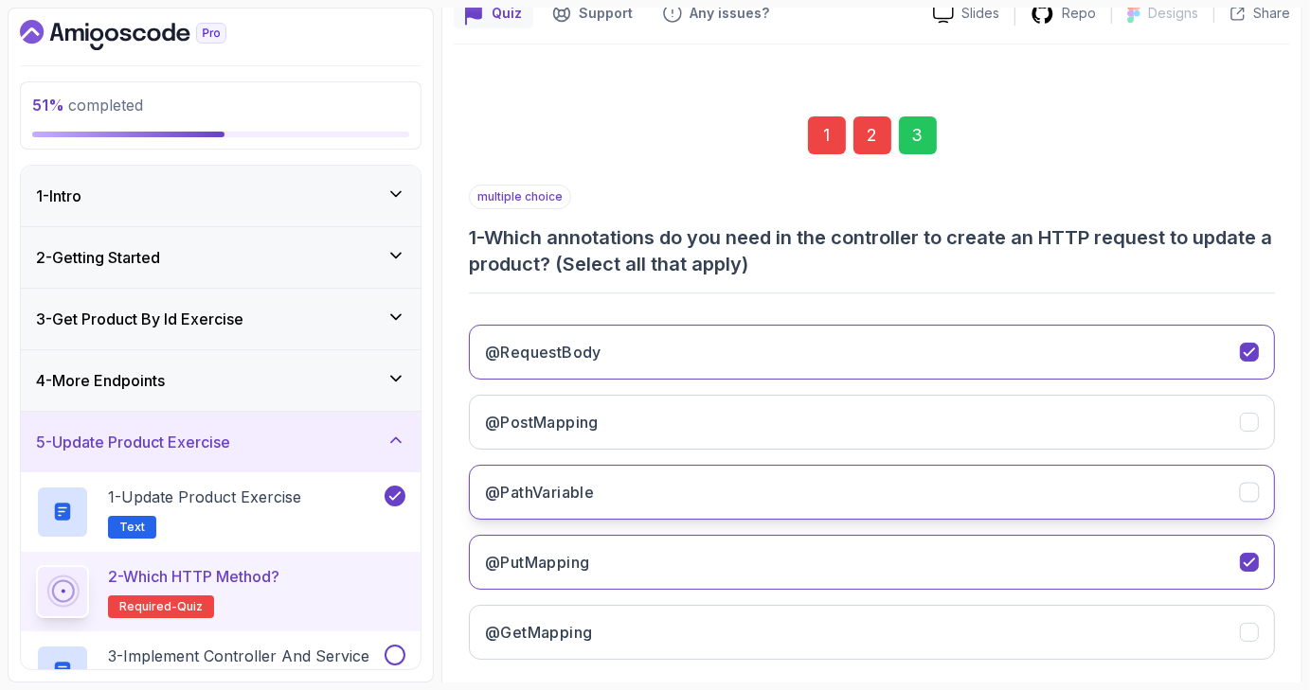
click at [1261, 495] on button "@PathVariable" at bounding box center [872, 492] width 806 height 55
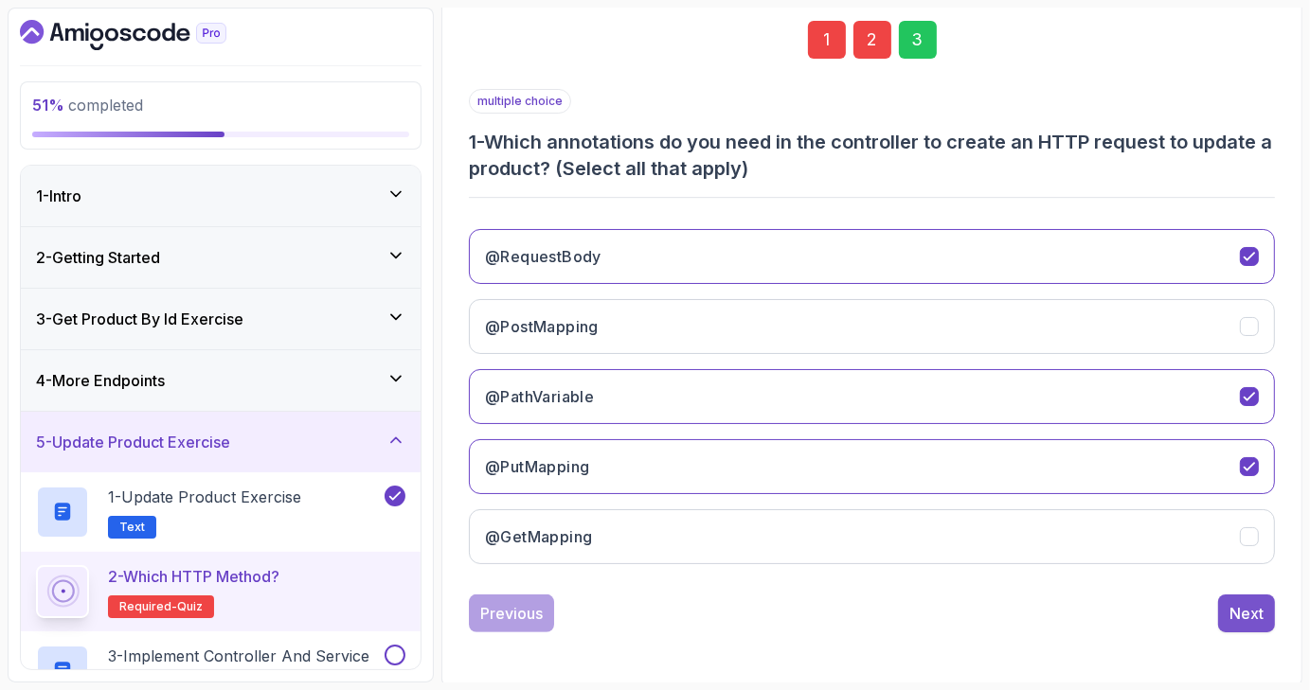
click at [1249, 615] on div "Next" at bounding box center [1246, 613] width 34 height 23
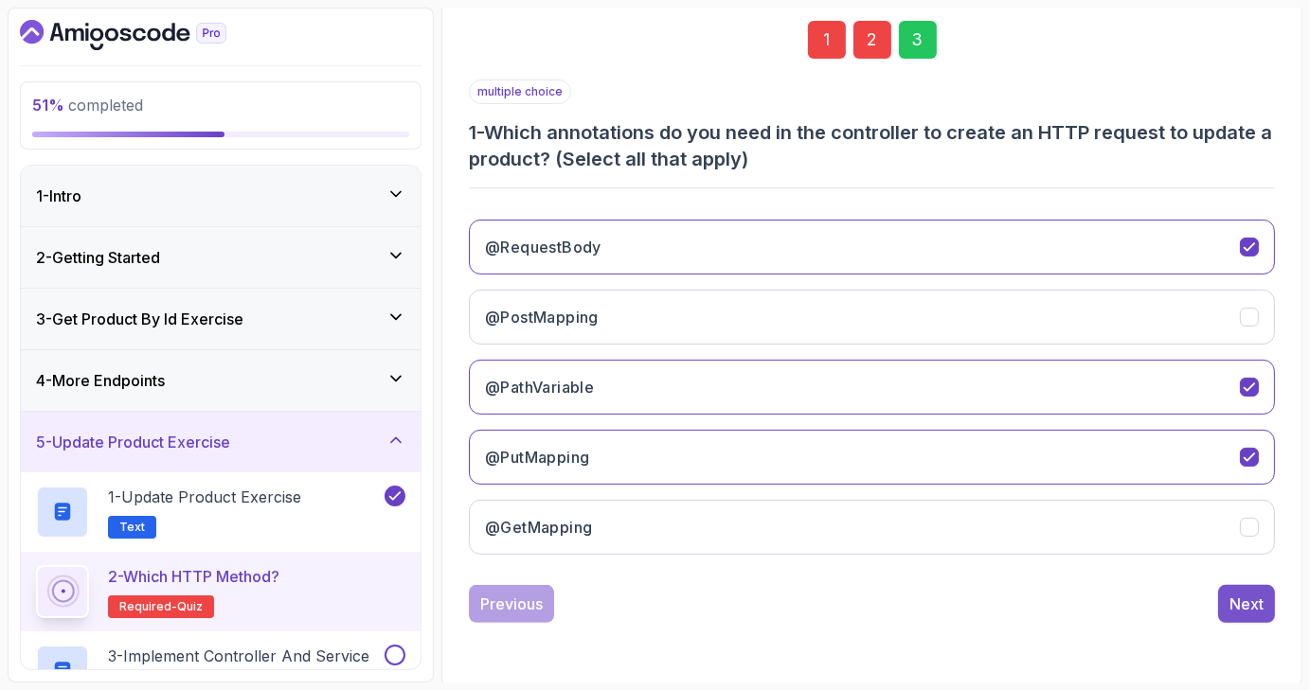
scroll to position [183, 0]
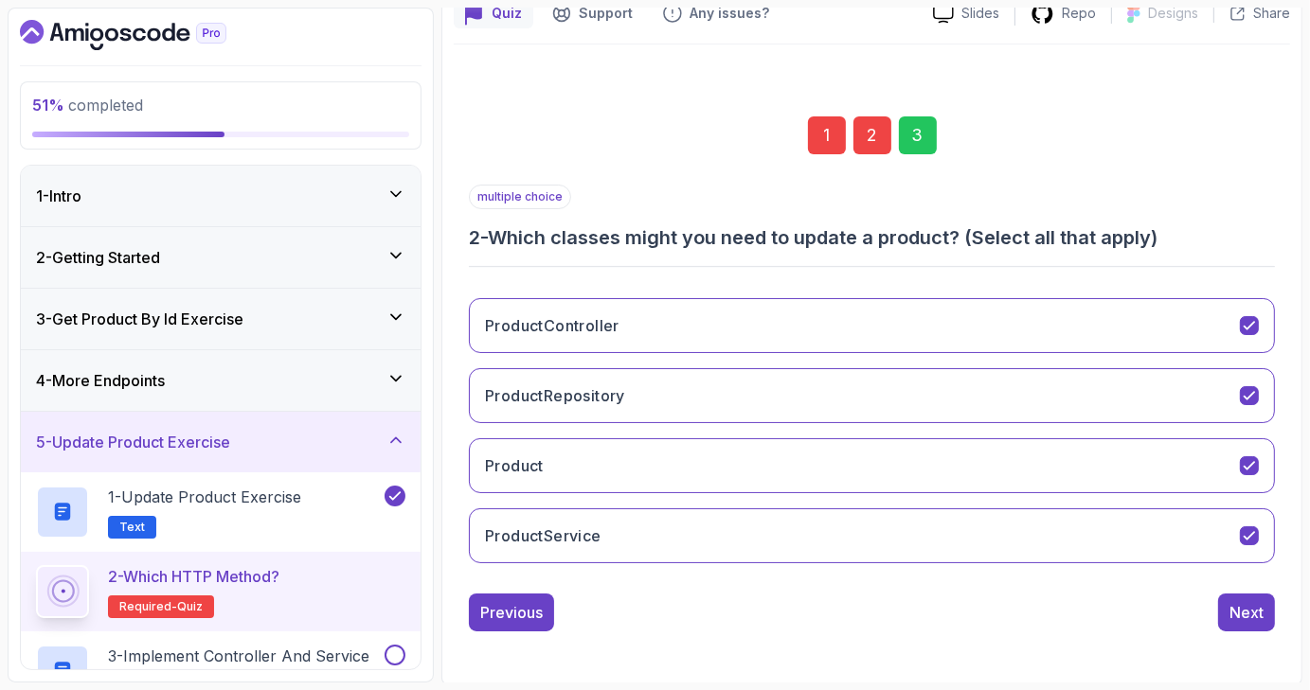
click at [1249, 615] on div "Next" at bounding box center [1246, 612] width 34 height 23
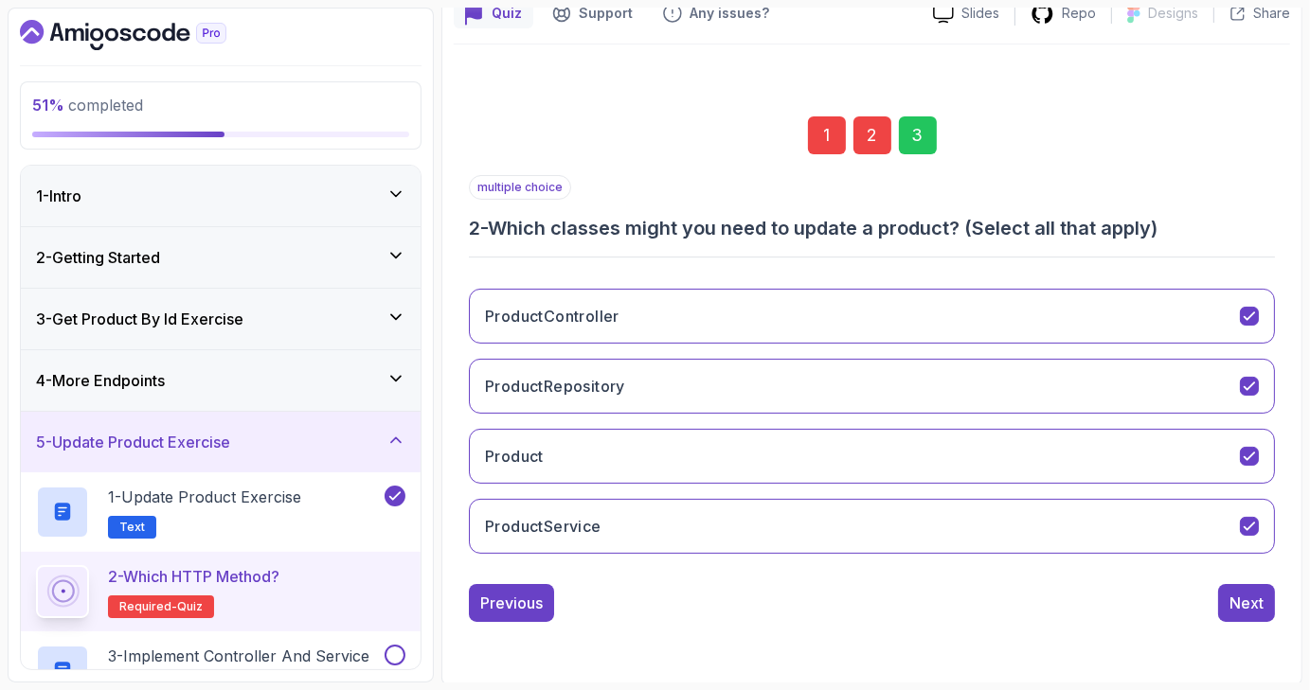
scroll to position [44, 0]
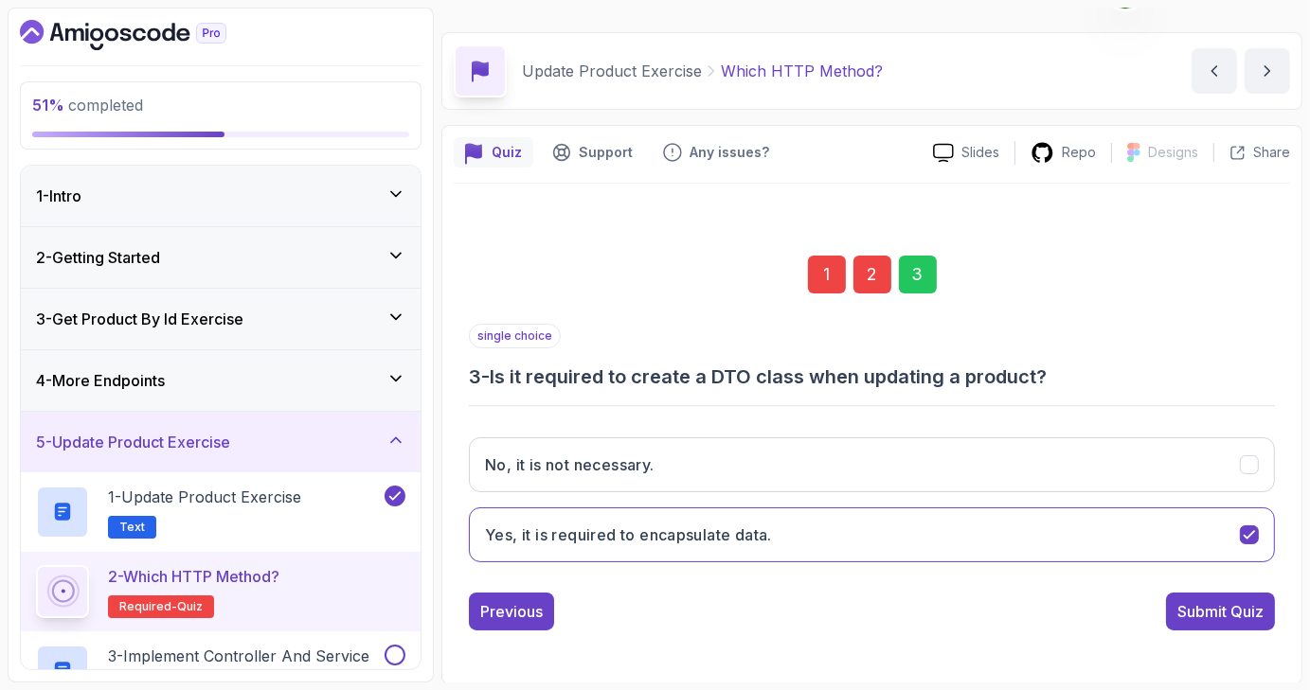
click at [1249, 615] on div "Submit Quiz" at bounding box center [1220, 611] width 86 height 23
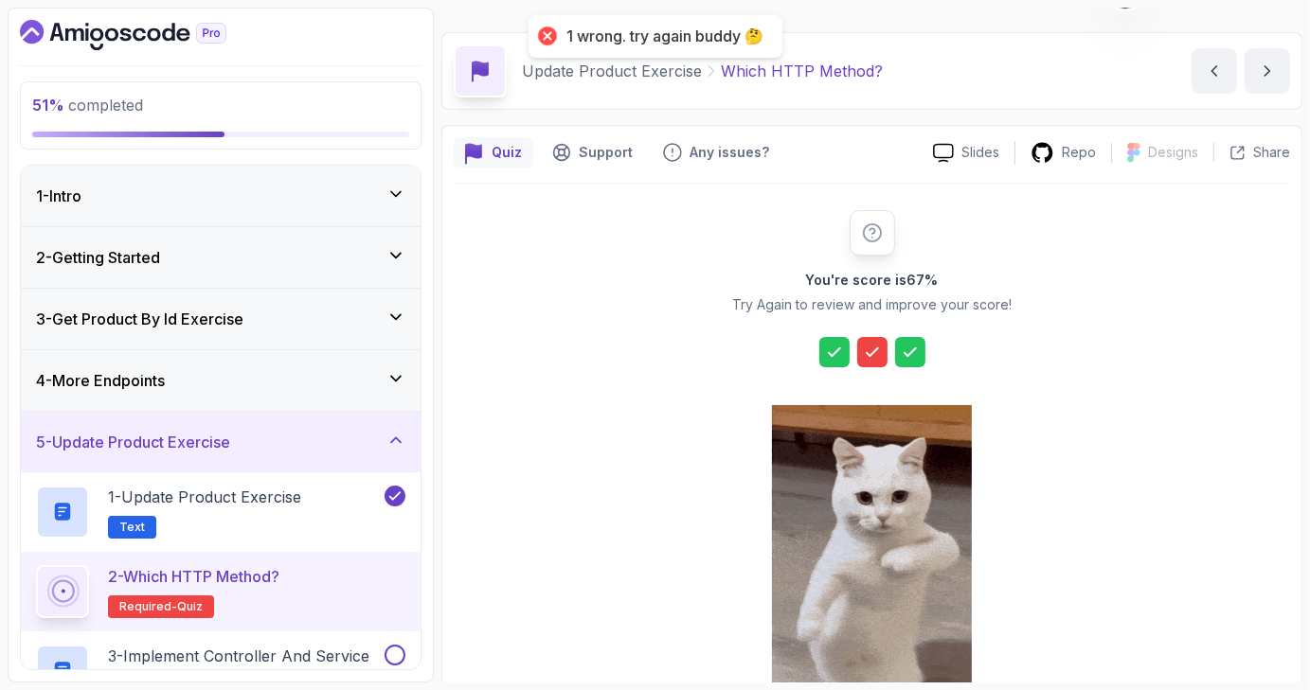
scroll to position [216, 0]
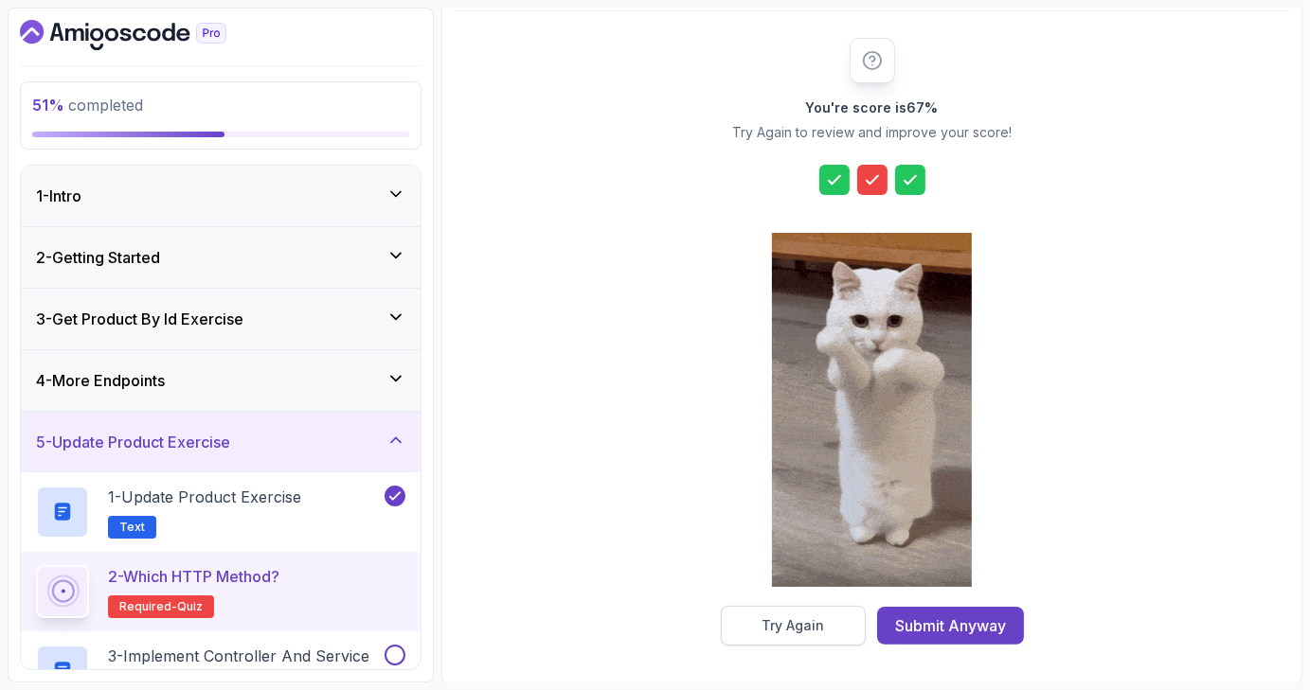
click at [833, 625] on button "Try Again" at bounding box center [793, 626] width 145 height 40
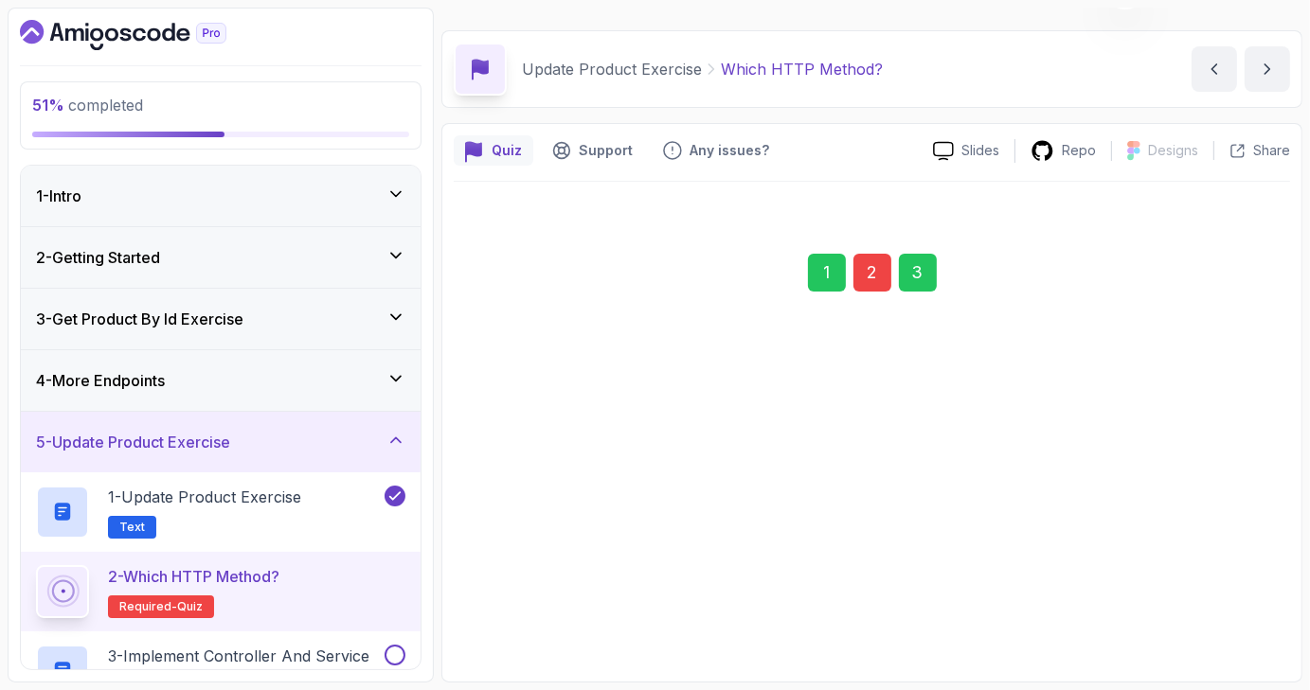
scroll to position [44, 0]
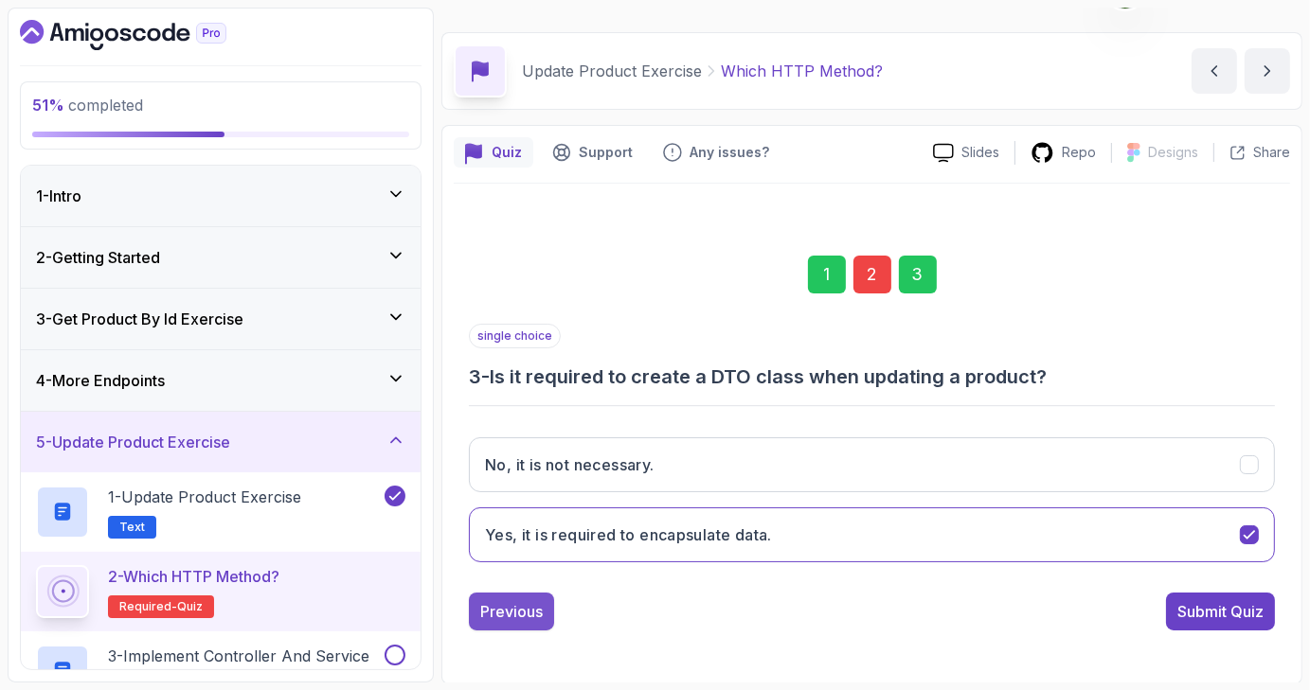
click at [526, 614] on div "Previous" at bounding box center [511, 611] width 62 height 23
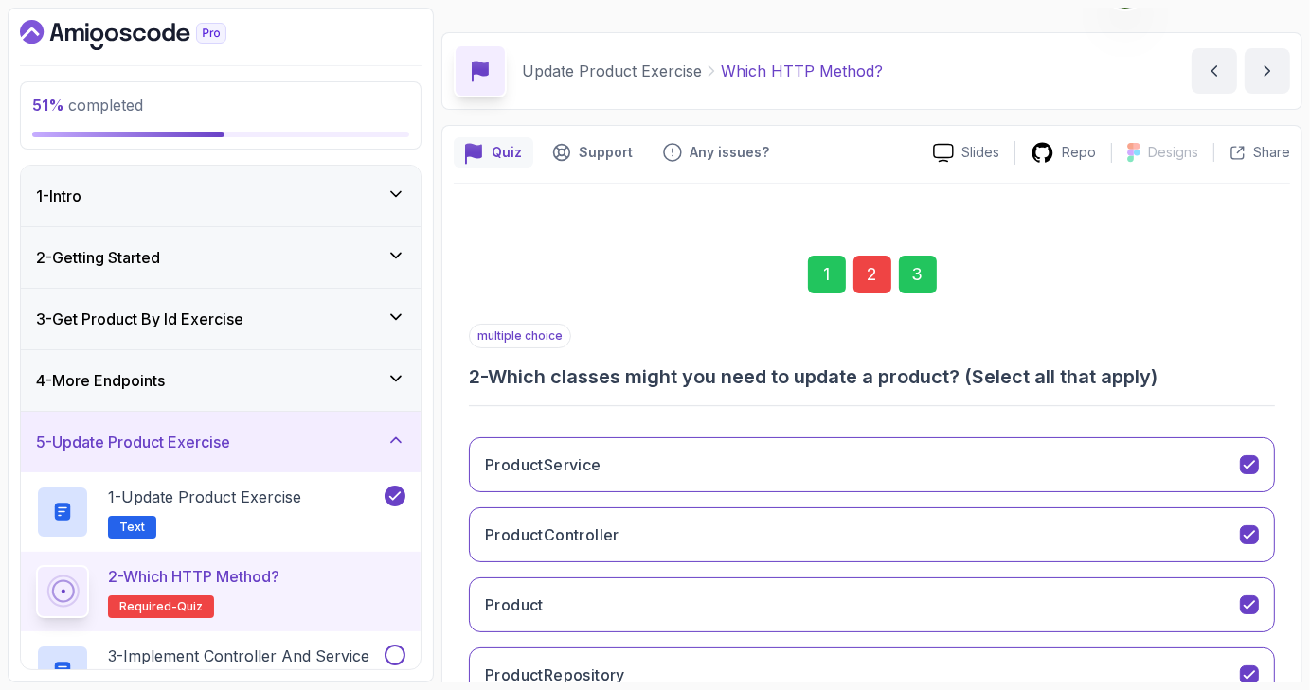
scroll to position [183, 0]
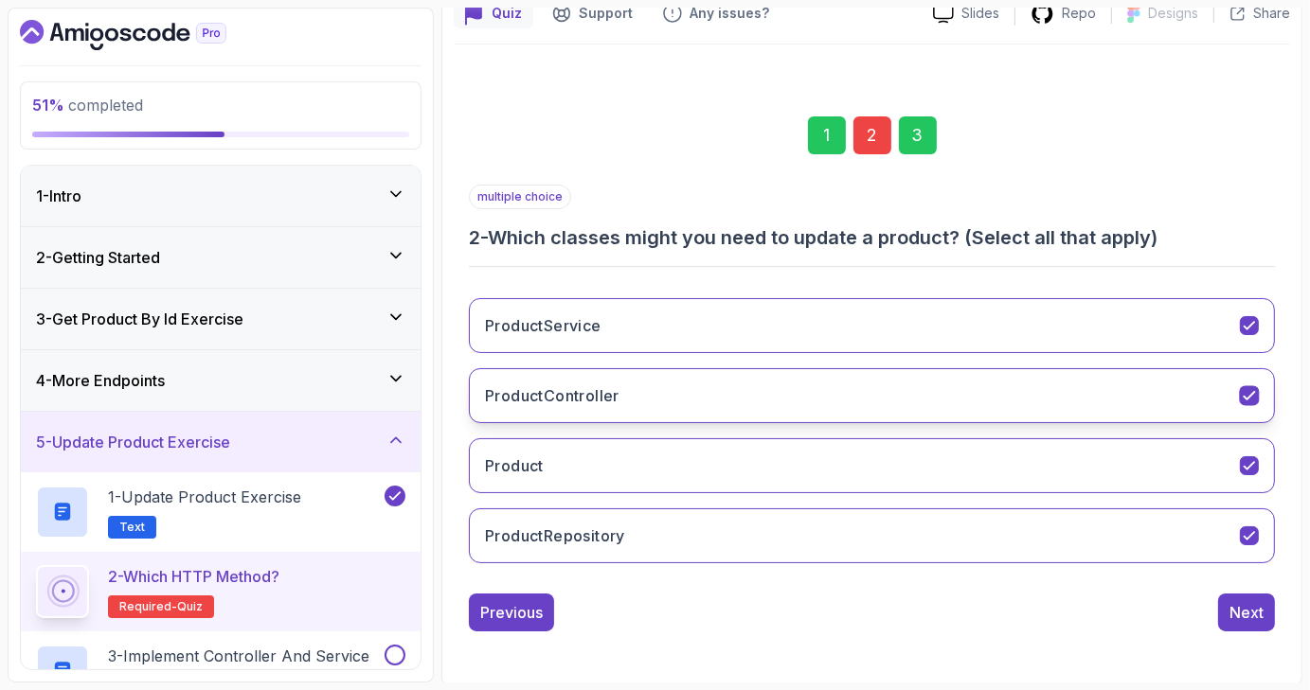
click at [1251, 387] on icon "ProductController" at bounding box center [1249, 396] width 18 height 18
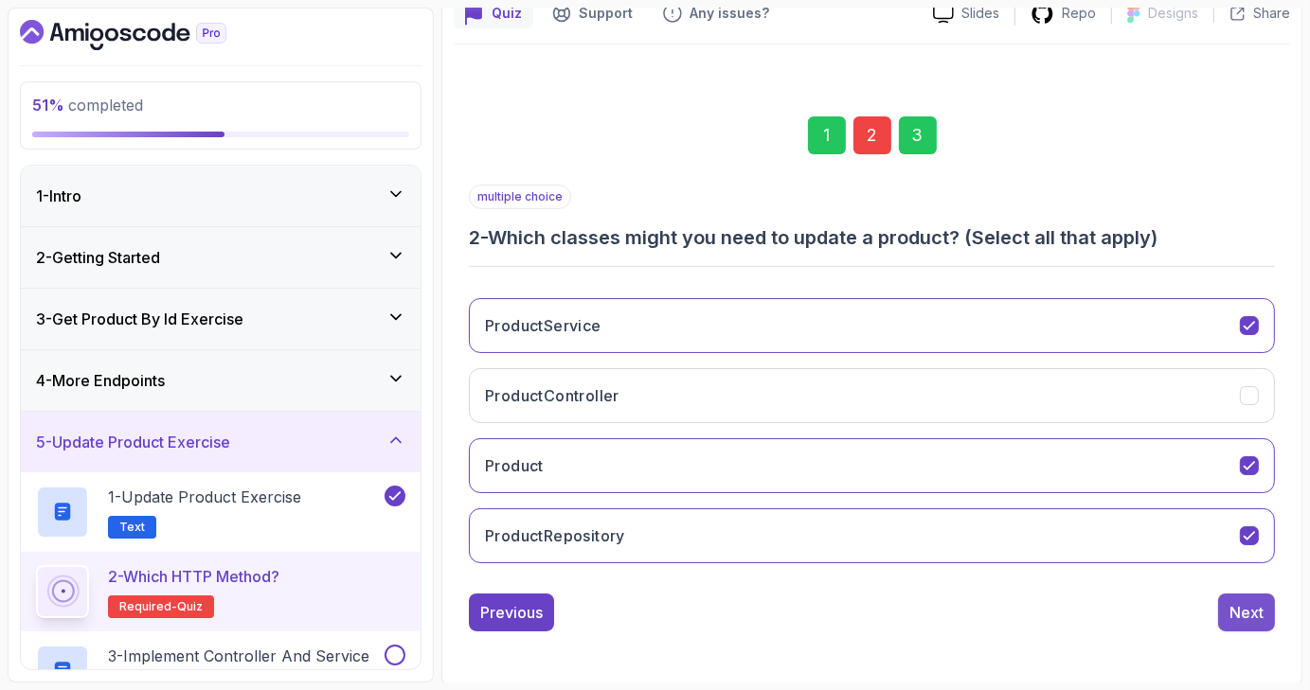
click at [1251, 604] on div "Next" at bounding box center [1246, 612] width 34 height 23
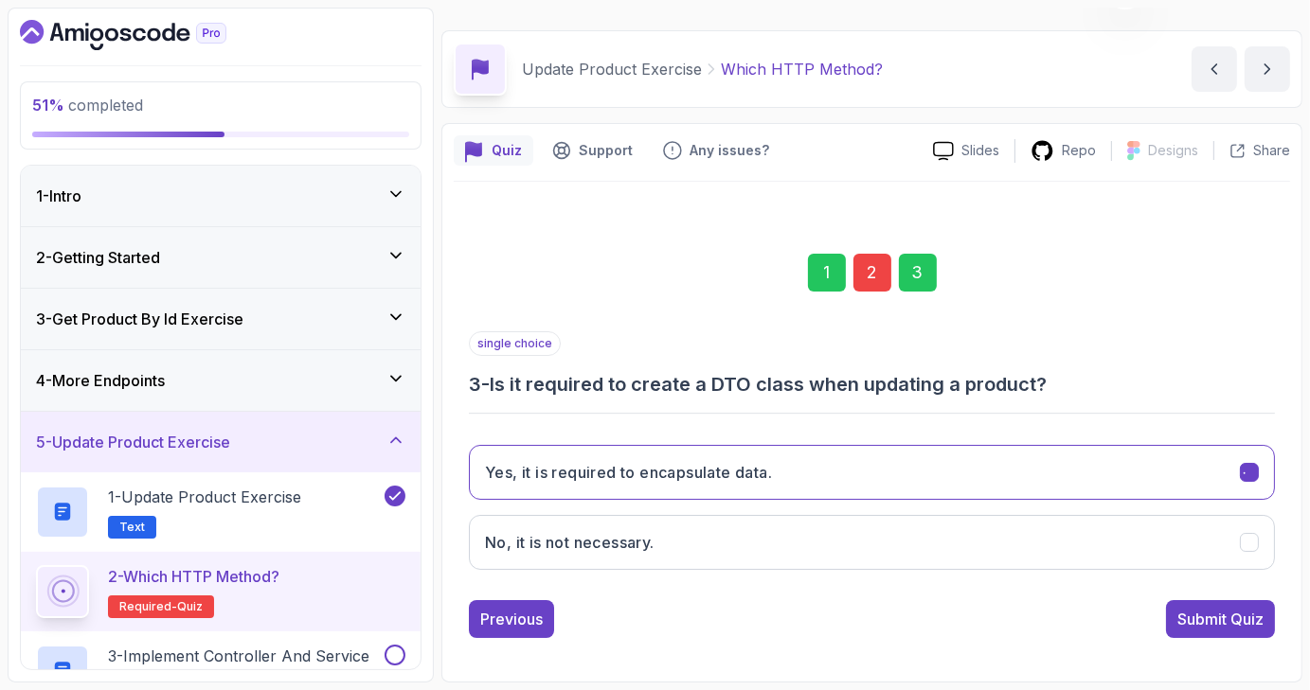
scroll to position [44, 0]
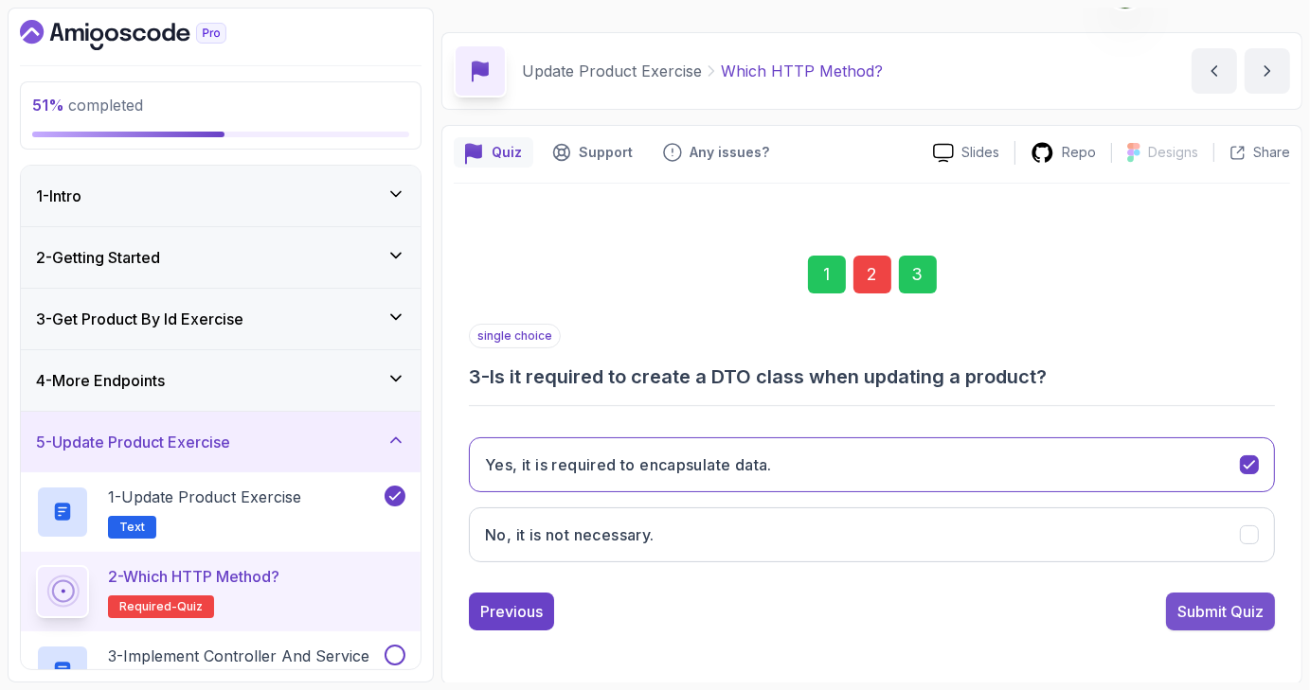
click at [1231, 618] on div "Submit Quiz" at bounding box center [1220, 611] width 86 height 23
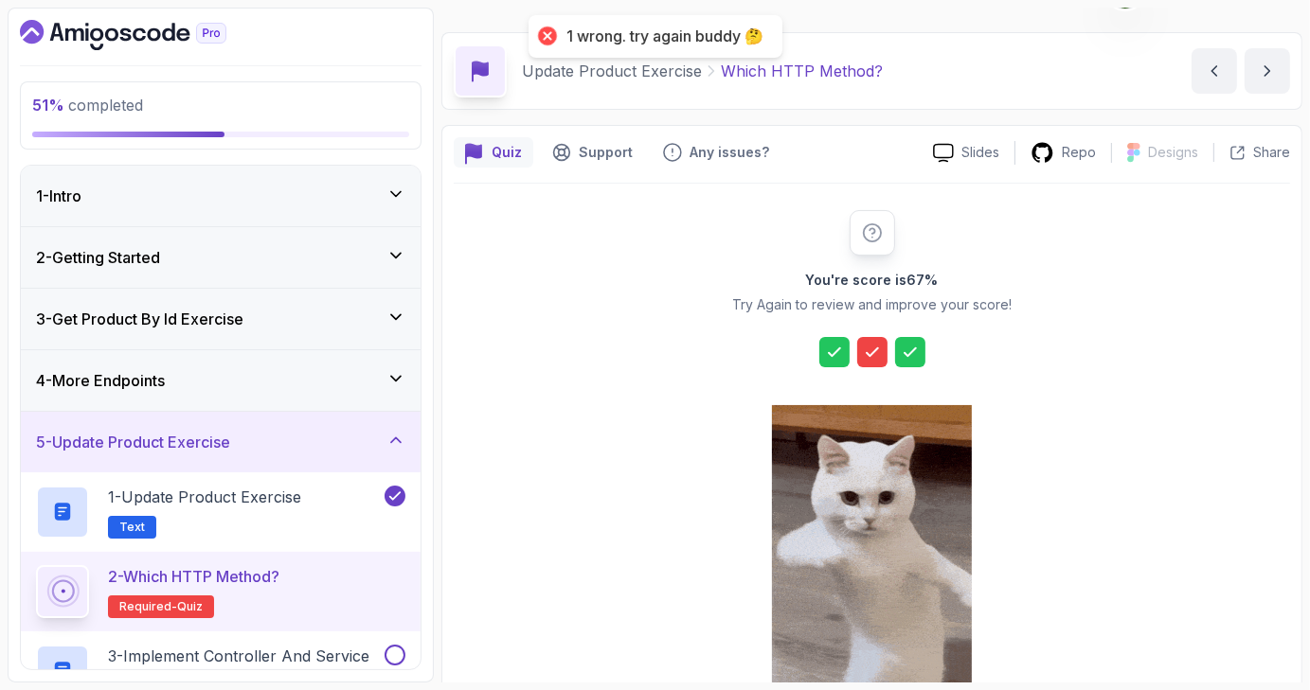
scroll to position [216, 0]
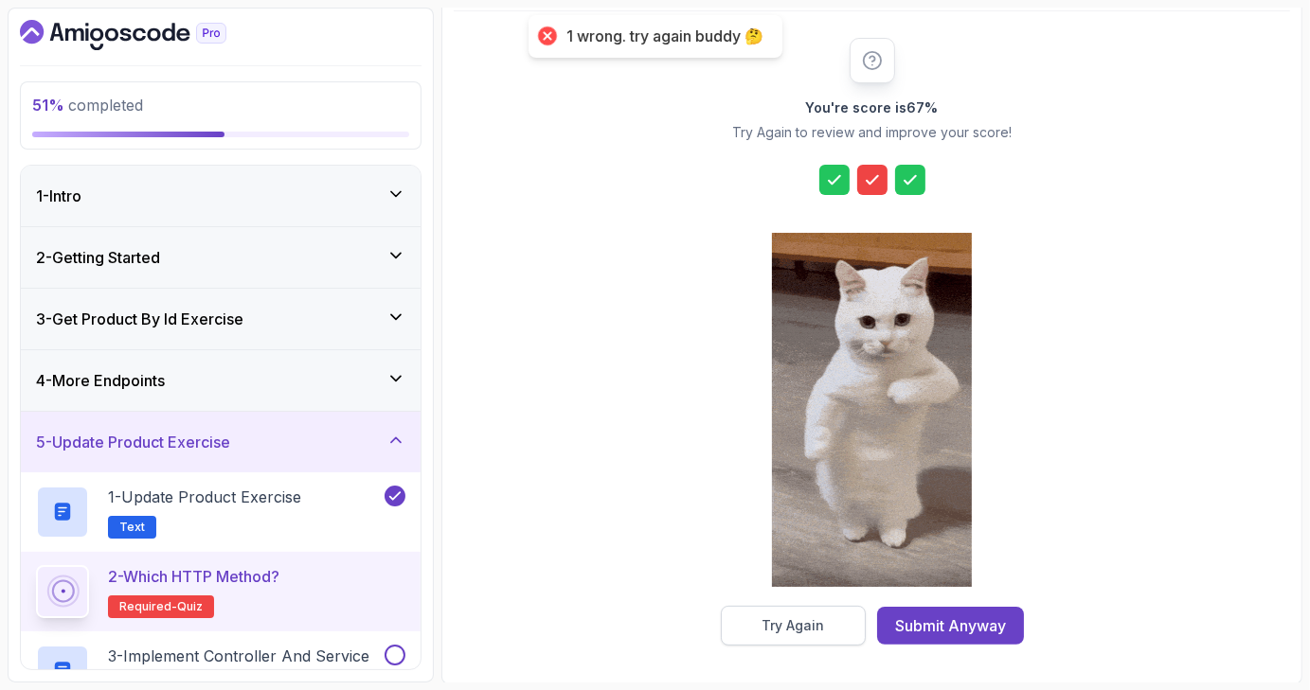
click at [811, 622] on div "Try Again" at bounding box center [792, 625] width 62 height 19
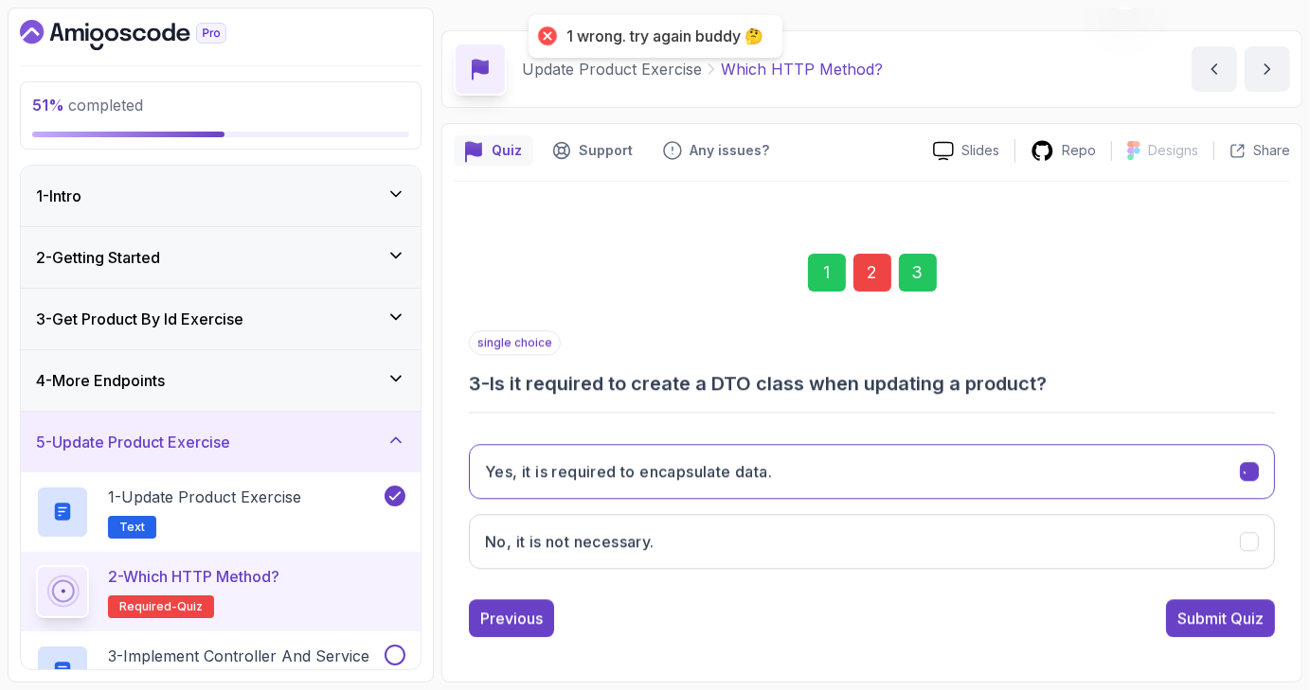
scroll to position [44, 0]
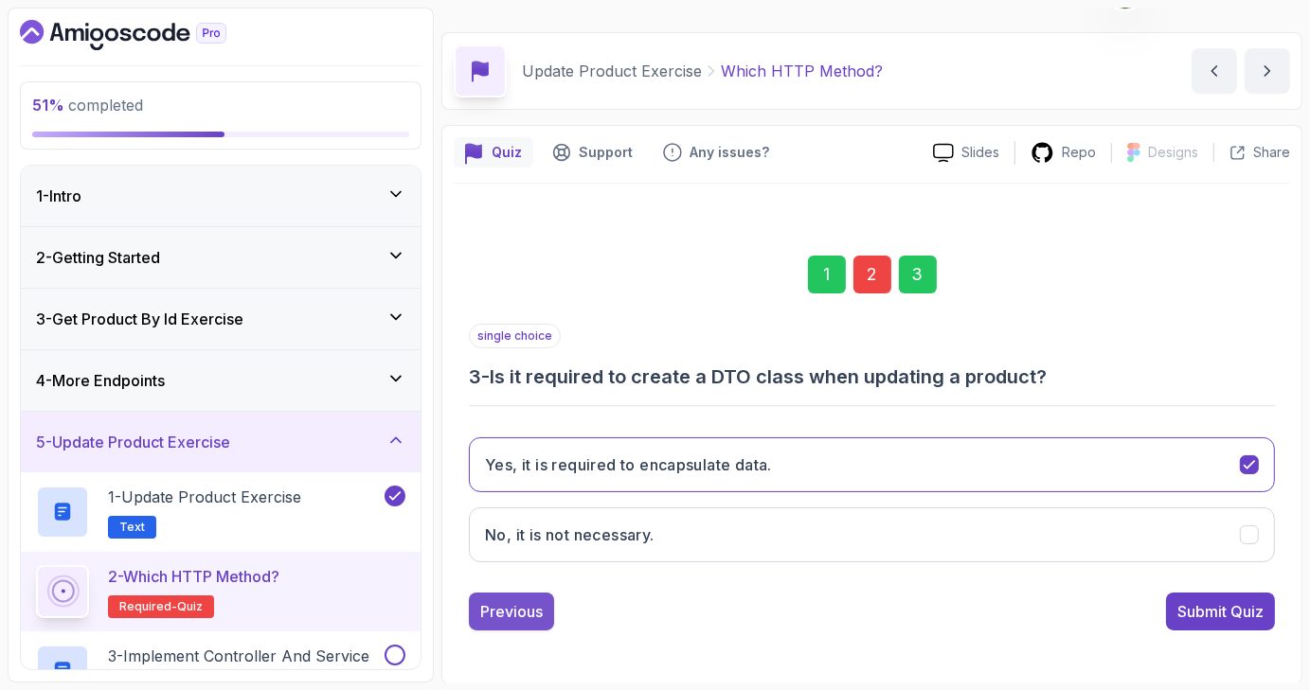
click at [530, 598] on button "Previous" at bounding box center [511, 612] width 85 height 38
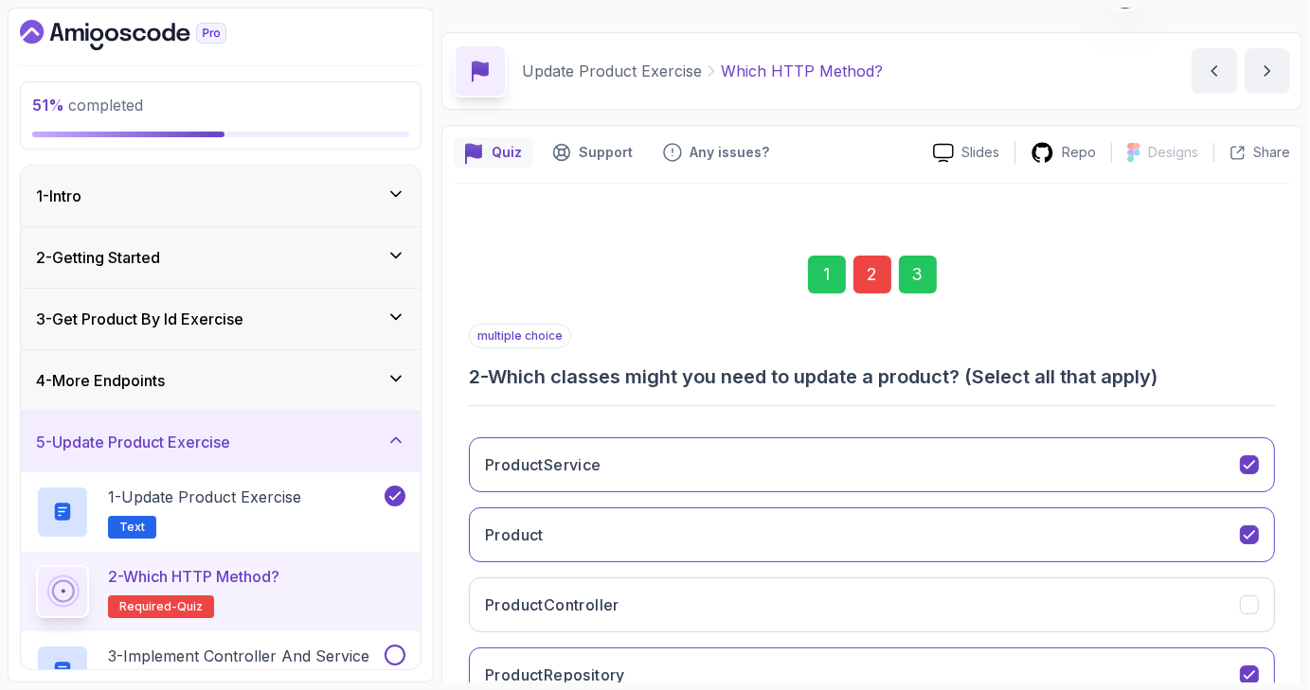
scroll to position [183, 0]
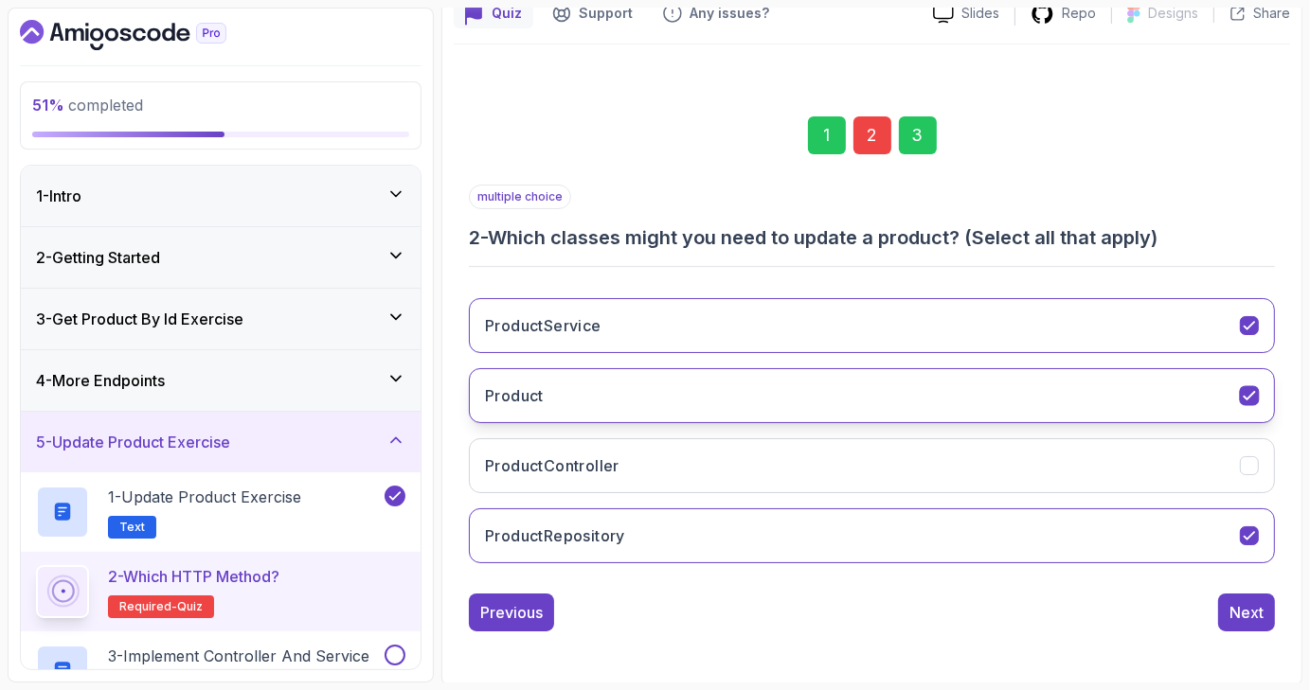
click at [1246, 391] on icon "Product" at bounding box center [1249, 396] width 18 height 18
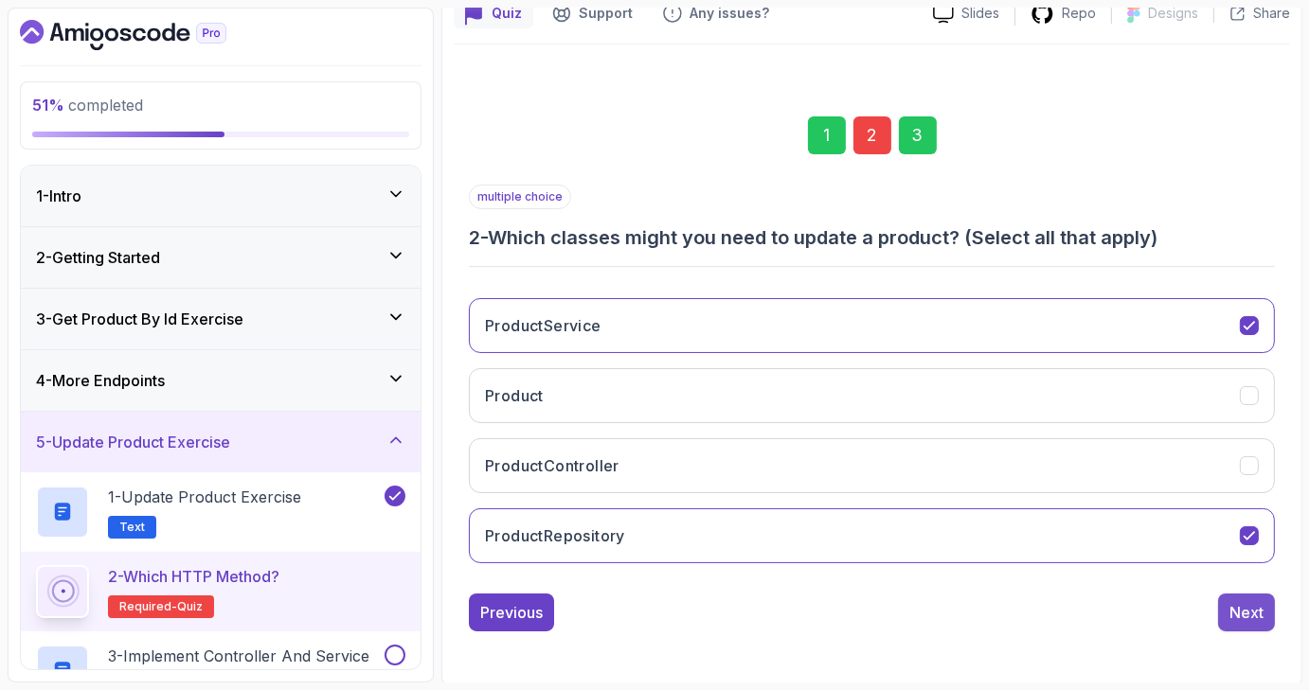
click at [1244, 609] on div "Next" at bounding box center [1246, 612] width 34 height 23
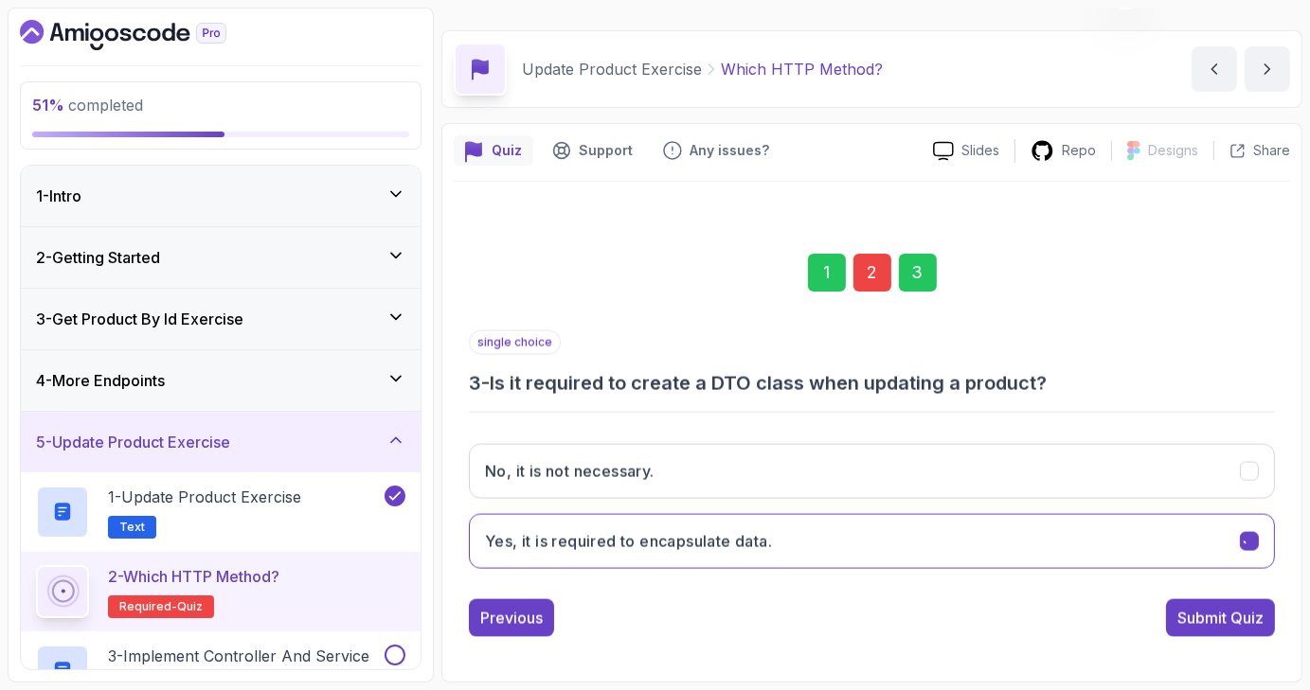
scroll to position [44, 0]
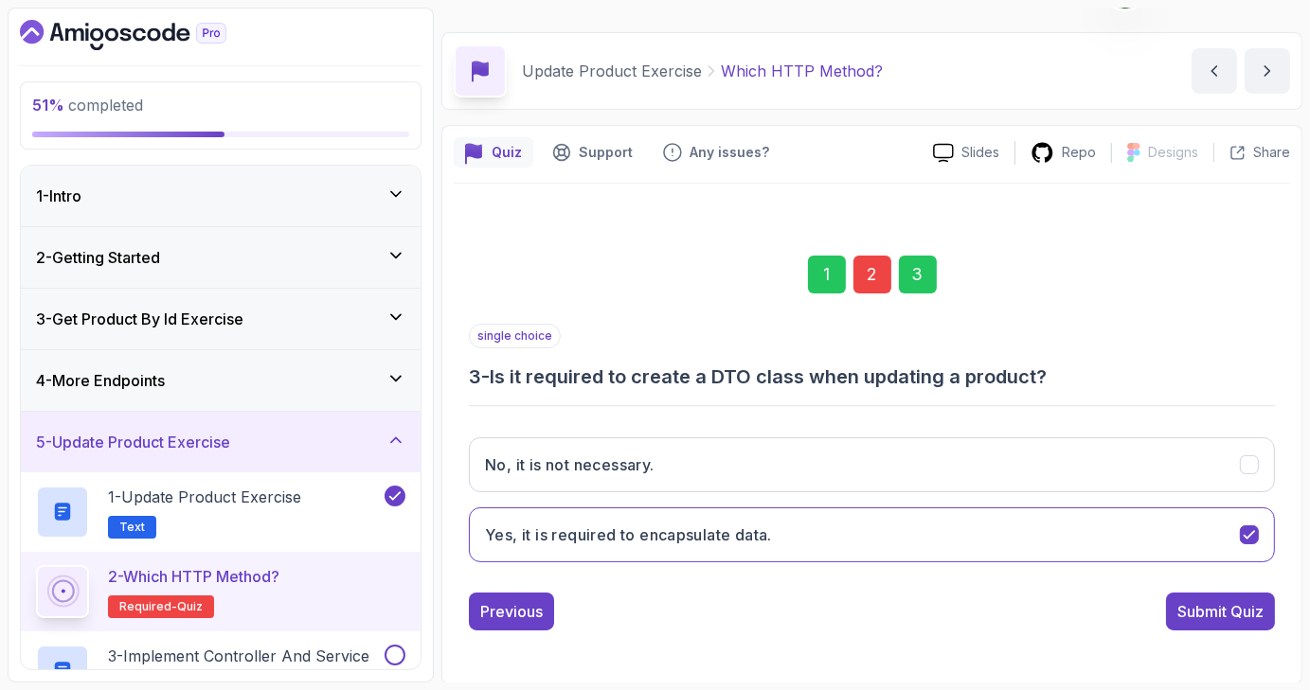
click at [1244, 609] on div "Submit Quiz" at bounding box center [1220, 611] width 86 height 23
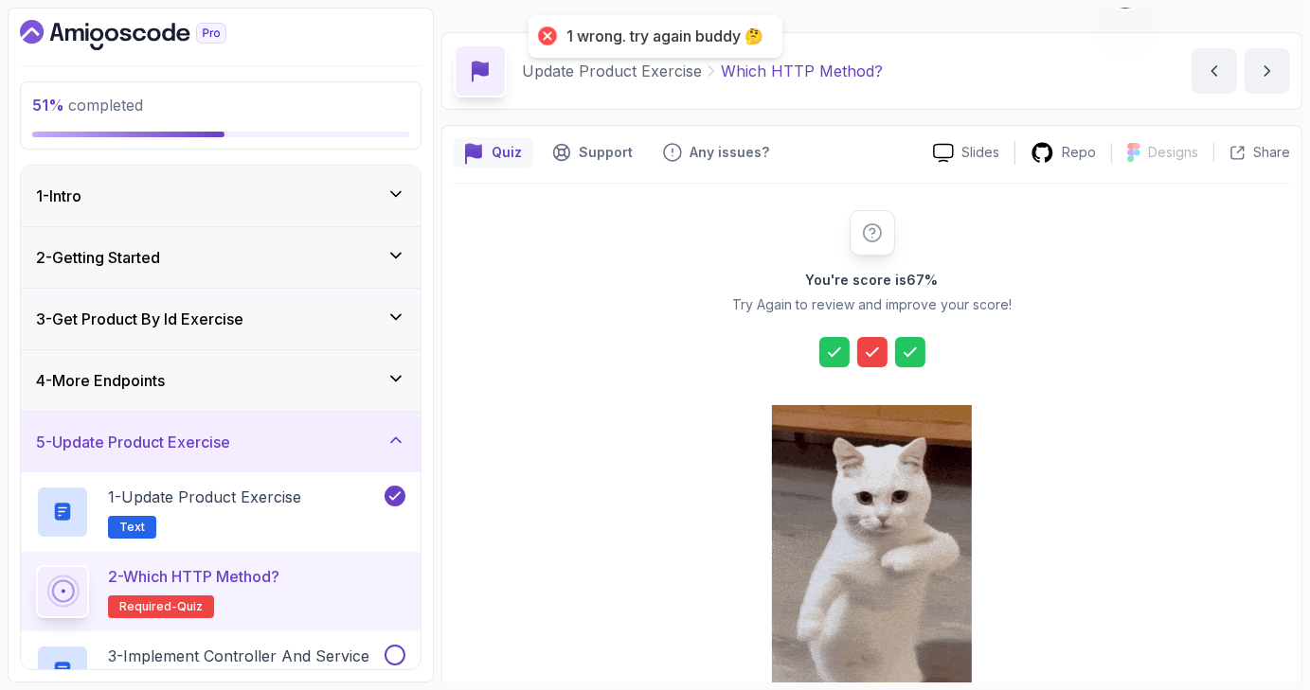
scroll to position [216, 0]
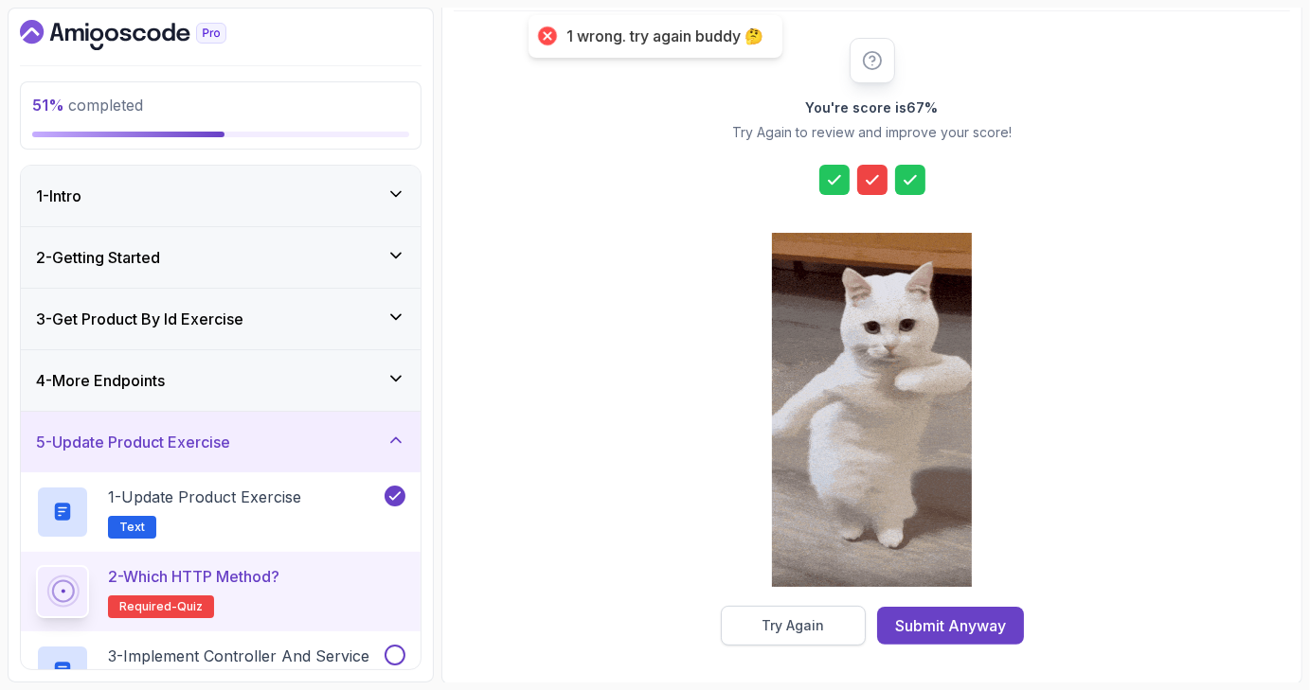
click at [820, 620] on div "Try Again" at bounding box center [792, 625] width 62 height 19
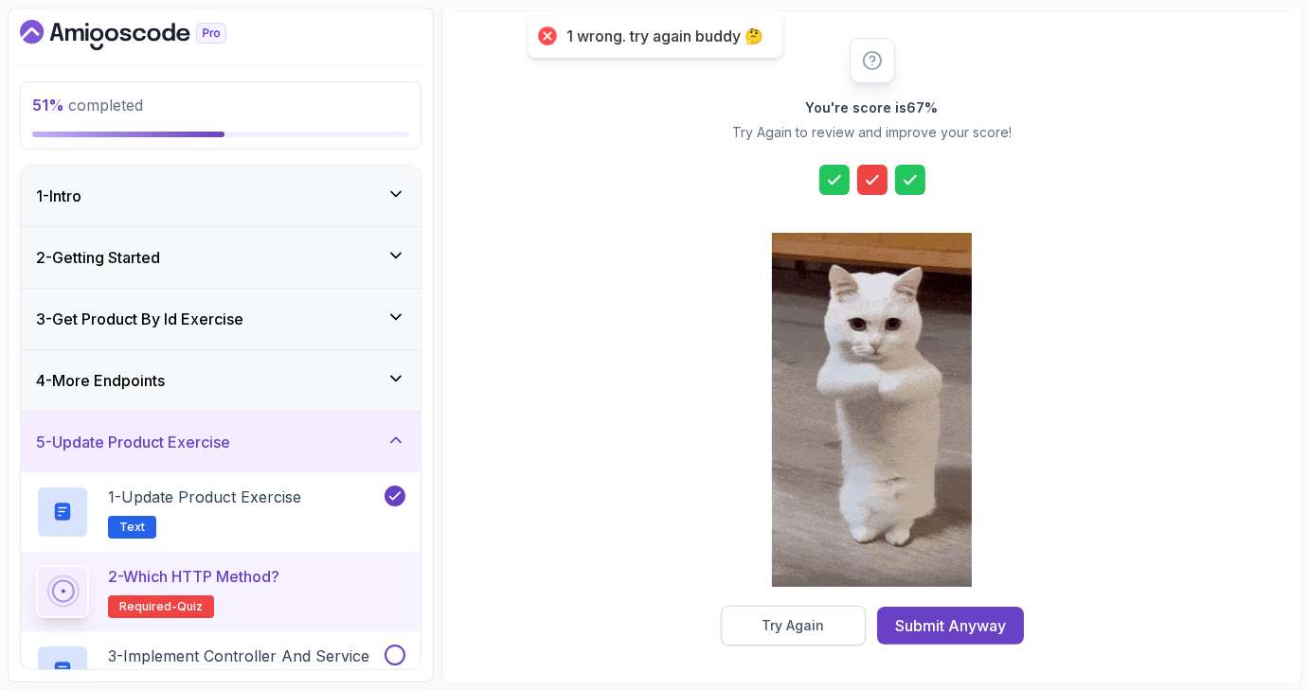
scroll to position [44, 0]
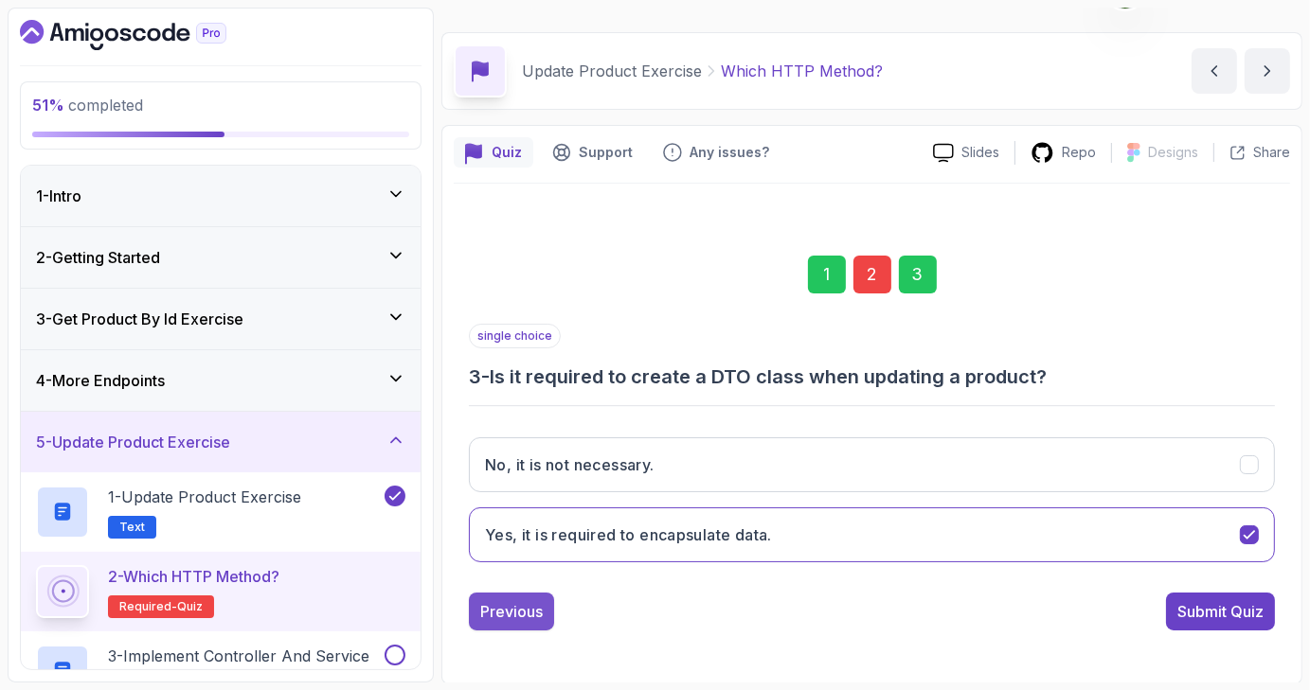
click at [536, 603] on div "Previous" at bounding box center [511, 611] width 62 height 23
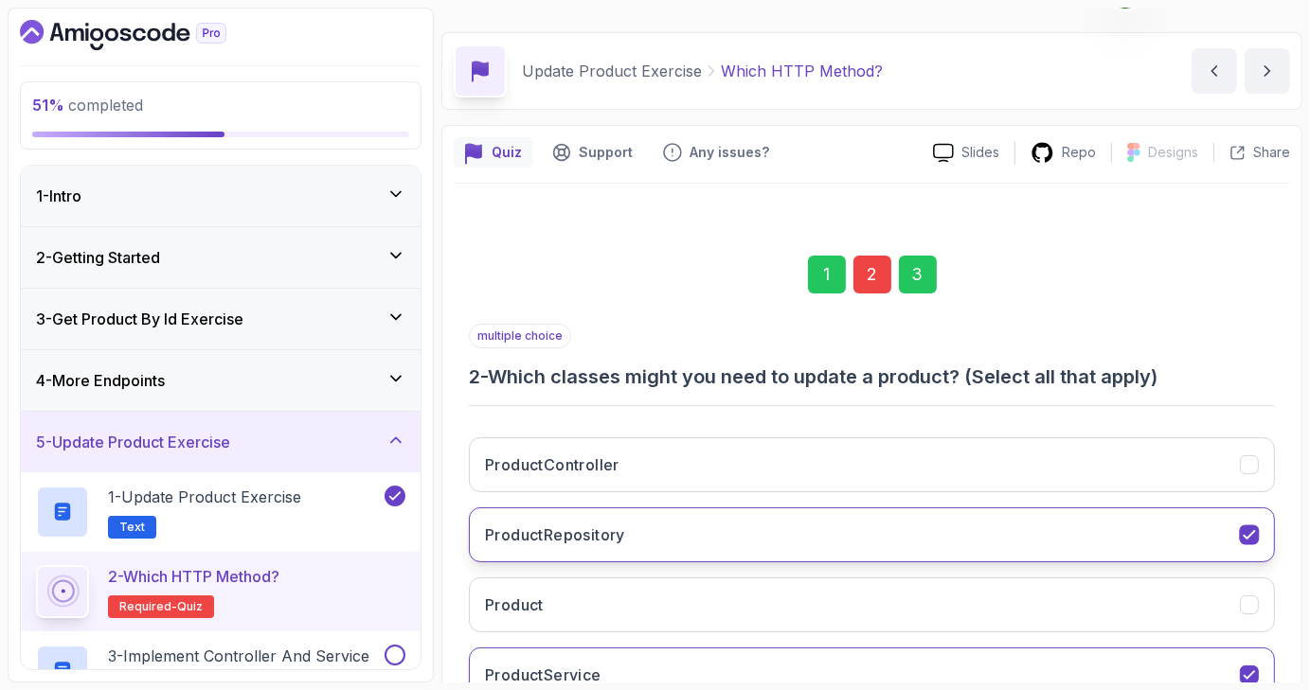
scroll to position [183, 0]
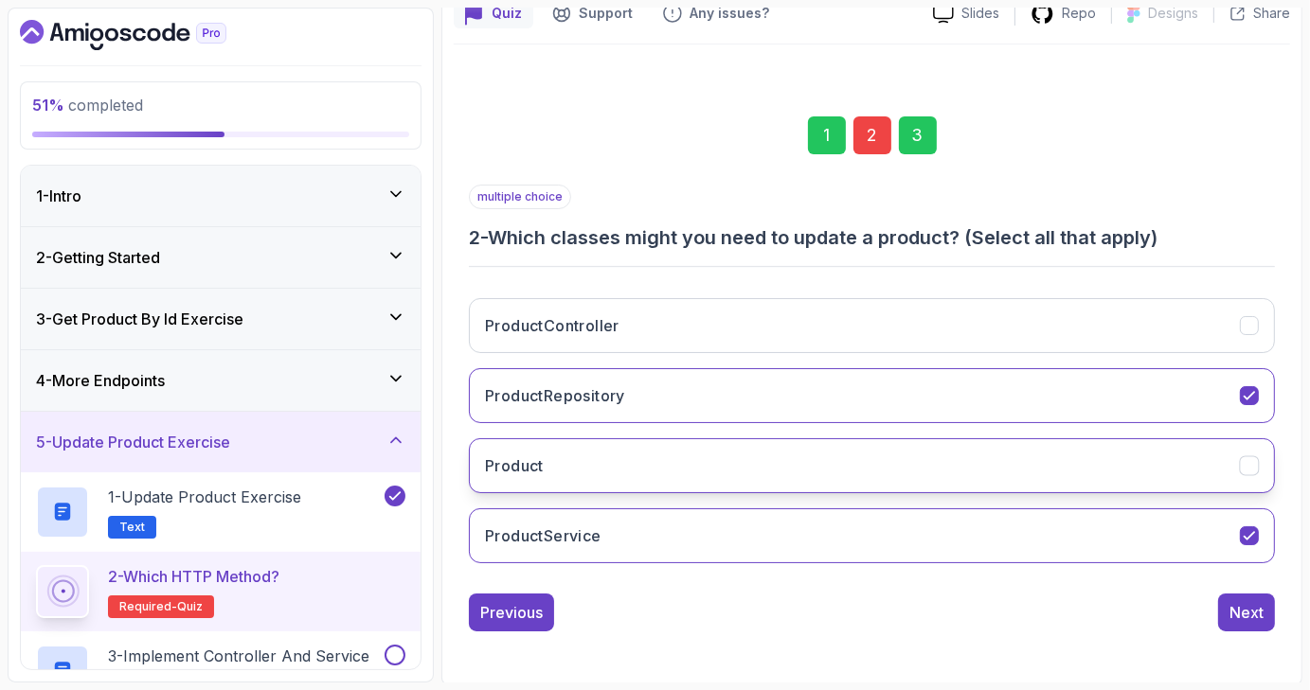
click at [1249, 463] on icon "Product" at bounding box center [1249, 466] width 18 height 18
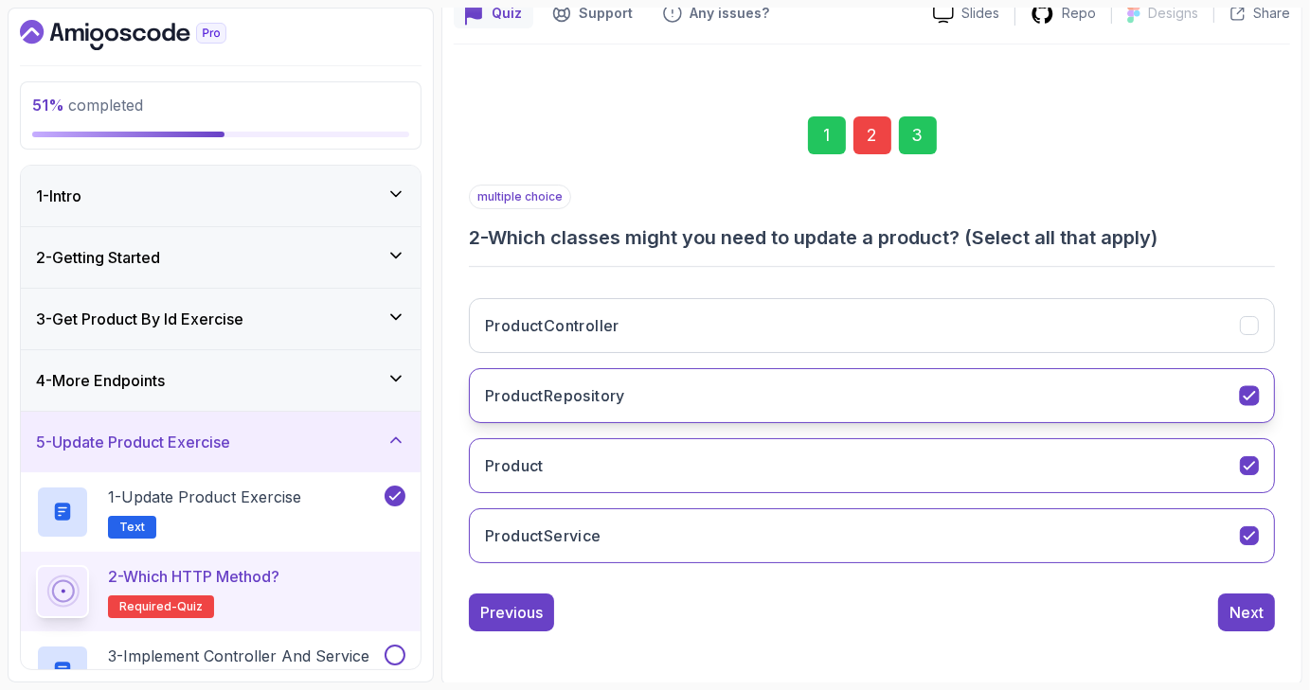
click at [1249, 390] on icon "ProductRepository" at bounding box center [1249, 396] width 18 height 18
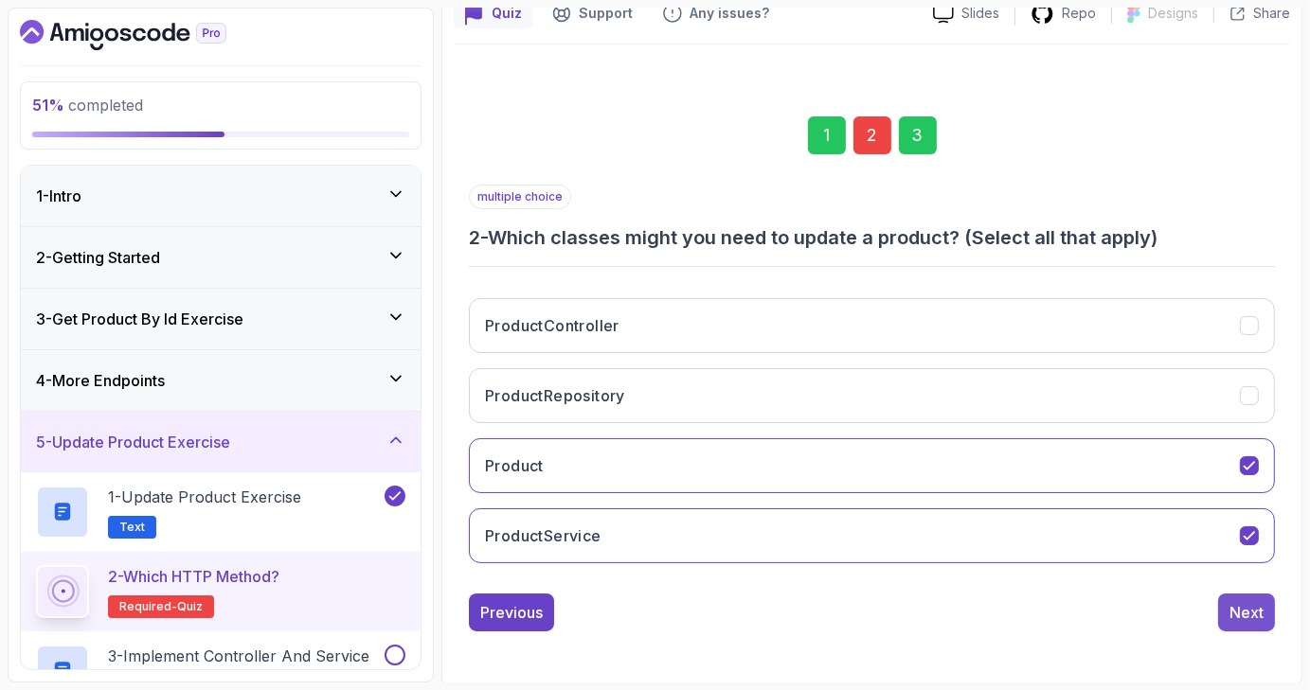
click at [1245, 608] on div "Next" at bounding box center [1246, 612] width 34 height 23
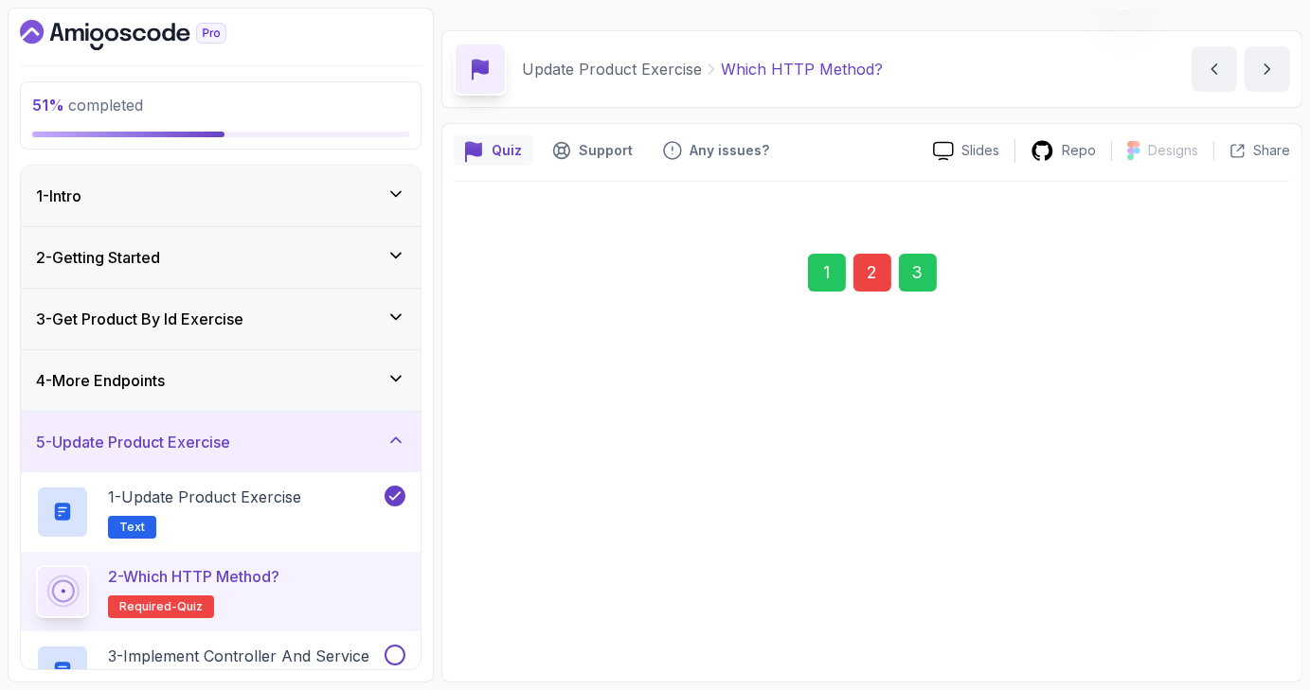
scroll to position [44, 0]
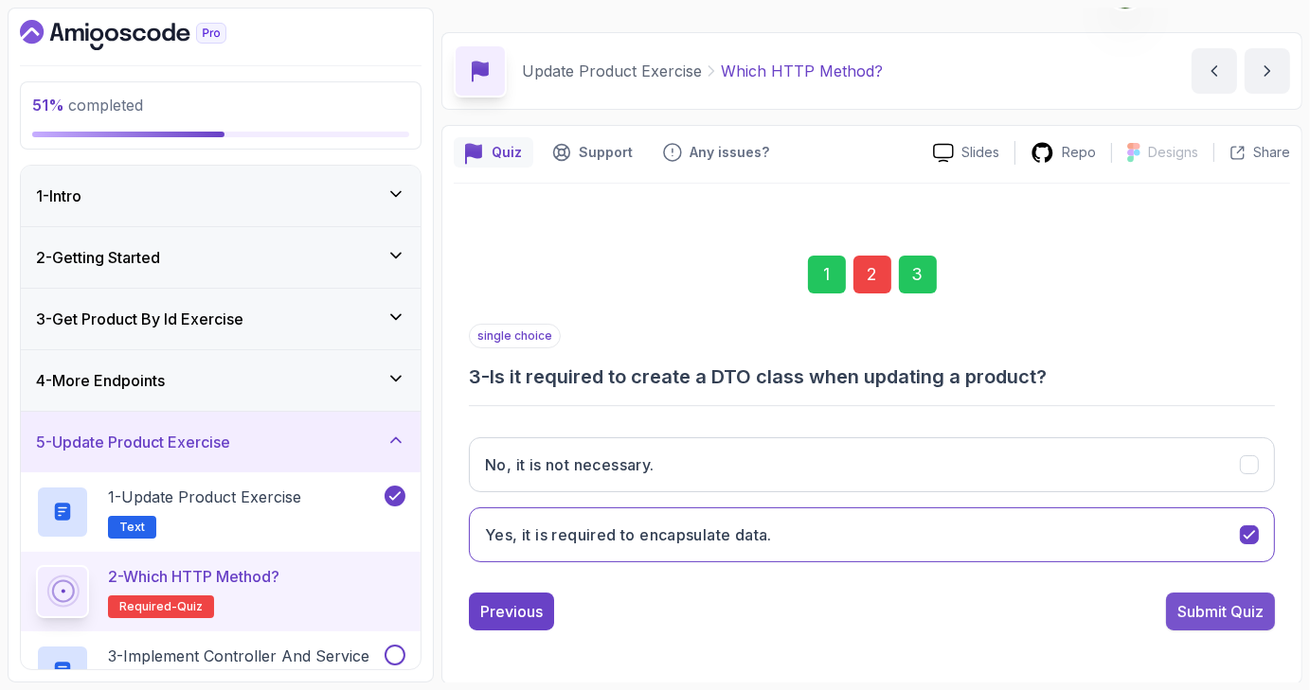
click at [1210, 607] on div "Submit Quiz" at bounding box center [1220, 611] width 86 height 23
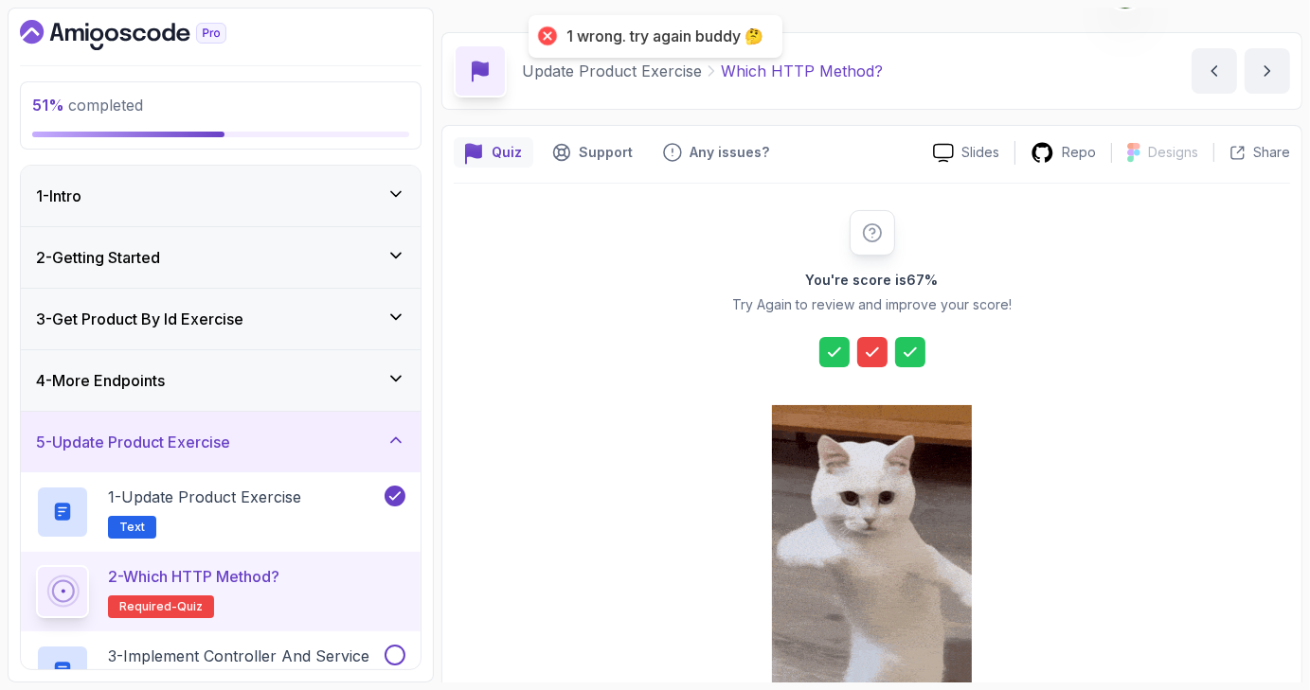
scroll to position [216, 0]
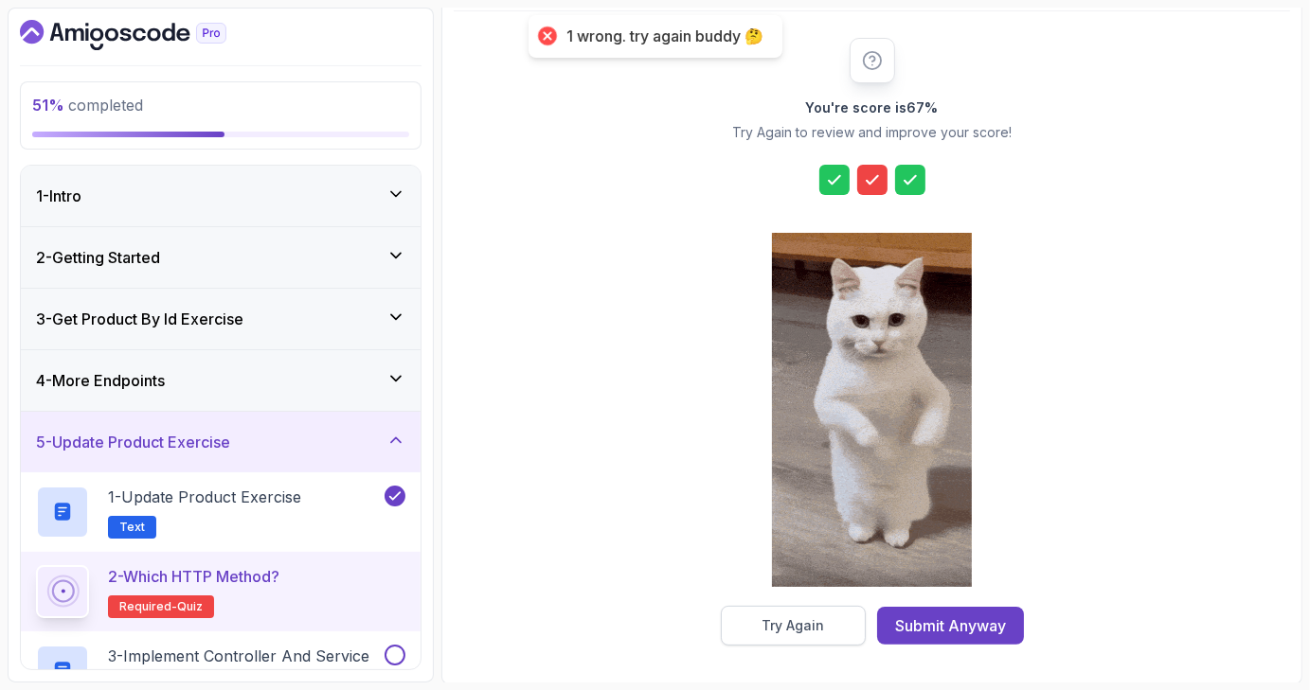
click at [808, 620] on div "Try Again" at bounding box center [792, 625] width 62 height 19
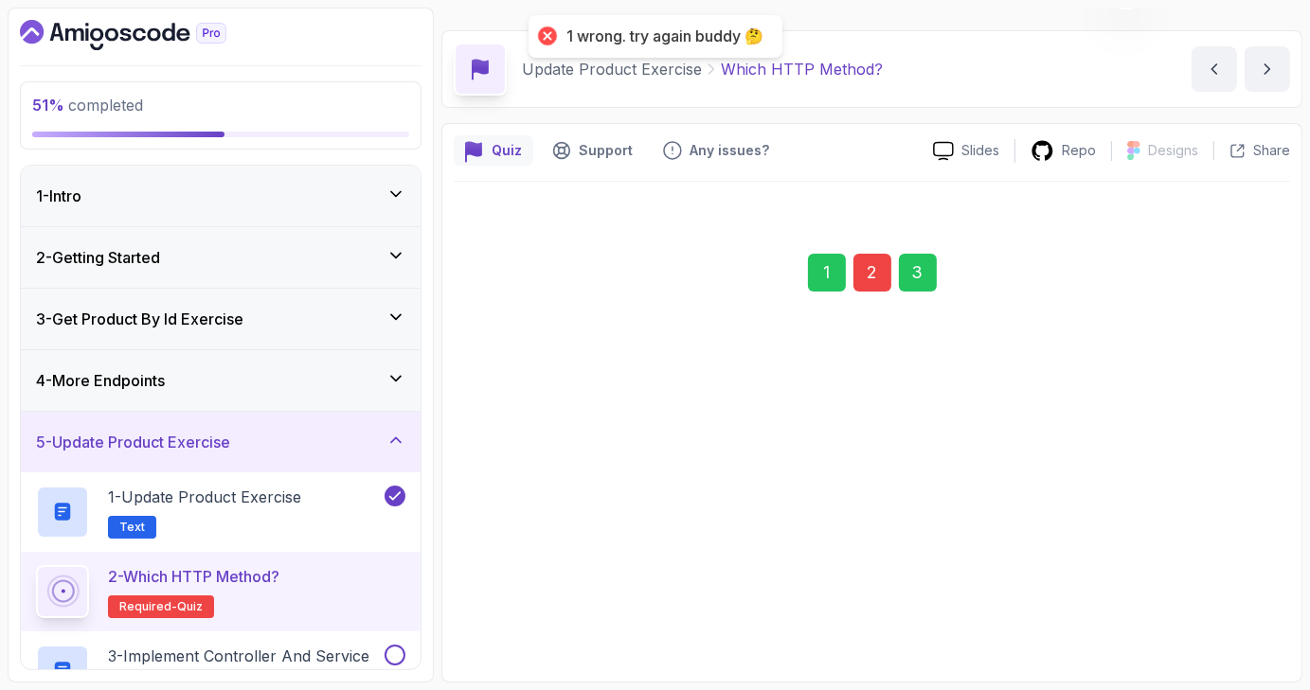
scroll to position [44, 0]
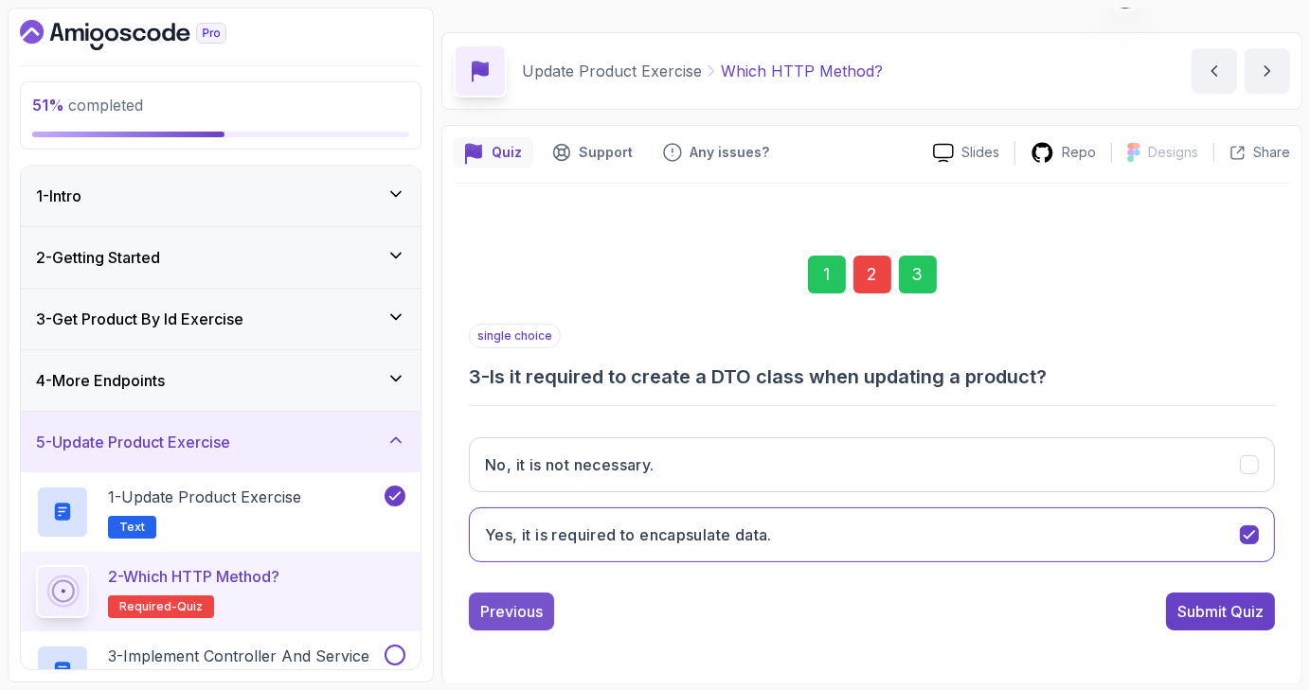
click at [532, 611] on div "Previous" at bounding box center [511, 611] width 62 height 23
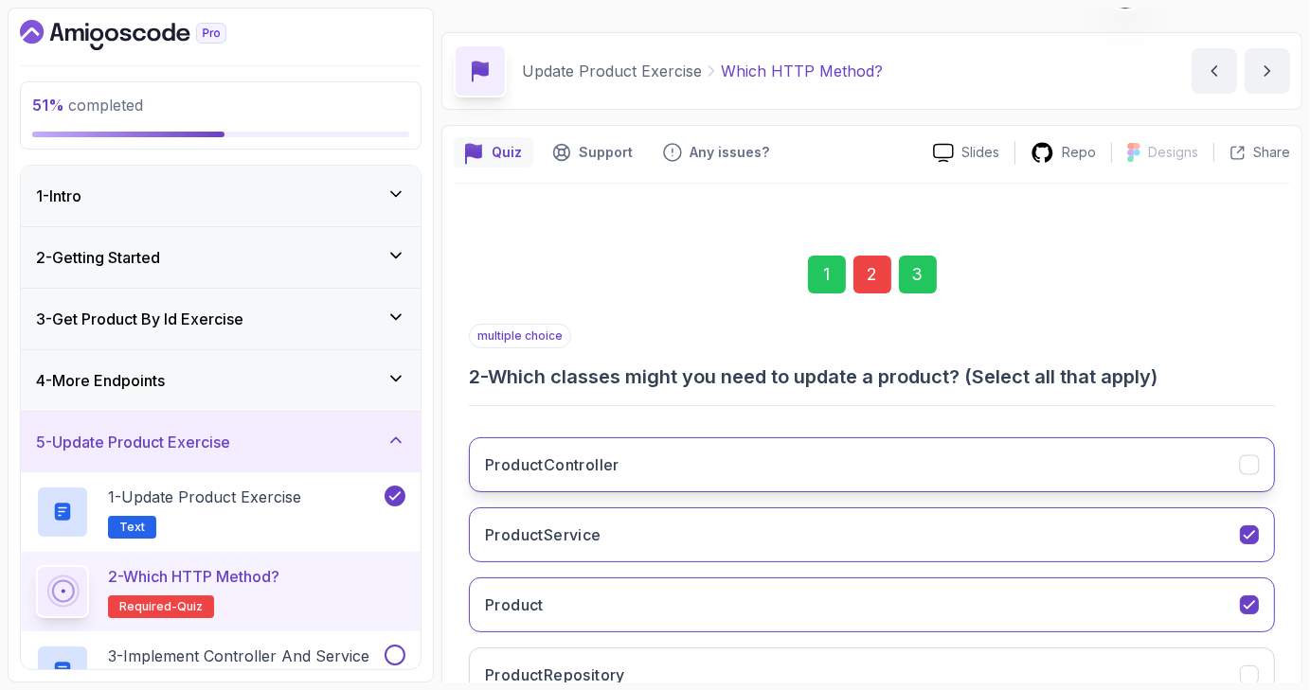
click at [1248, 456] on icon "ProductController" at bounding box center [1249, 465] width 18 height 18
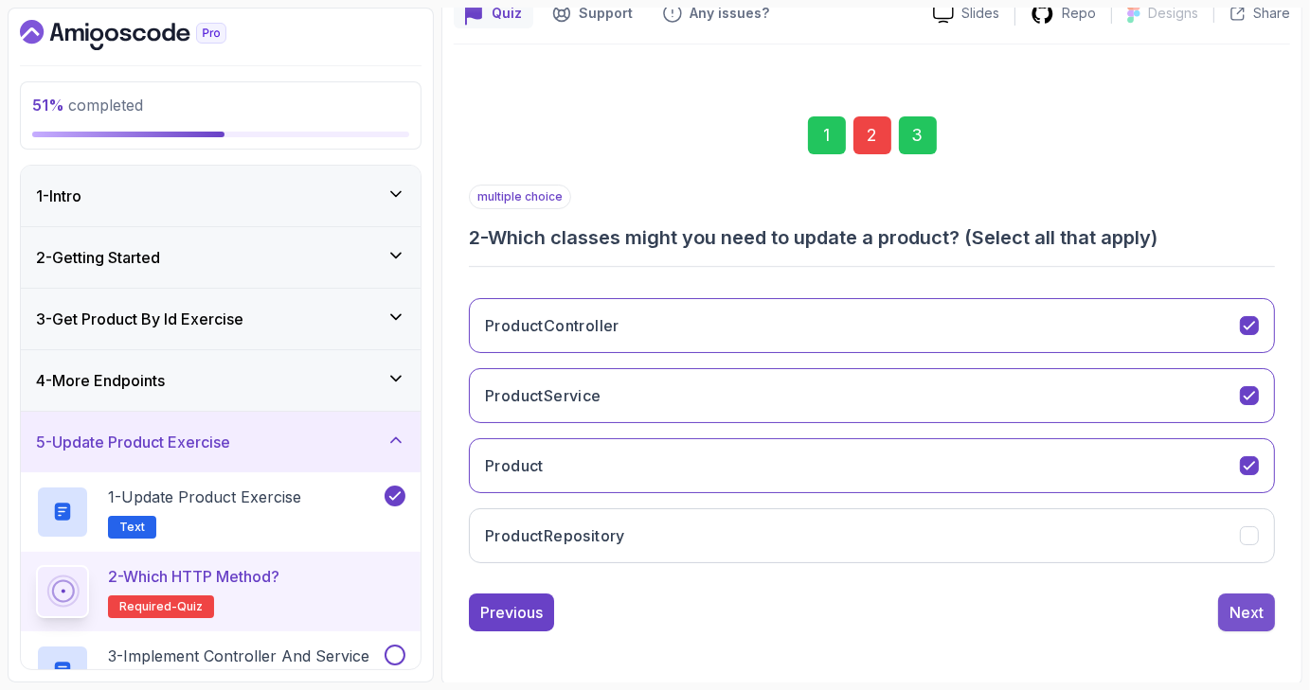
click at [1237, 619] on div "Next" at bounding box center [1246, 612] width 34 height 23
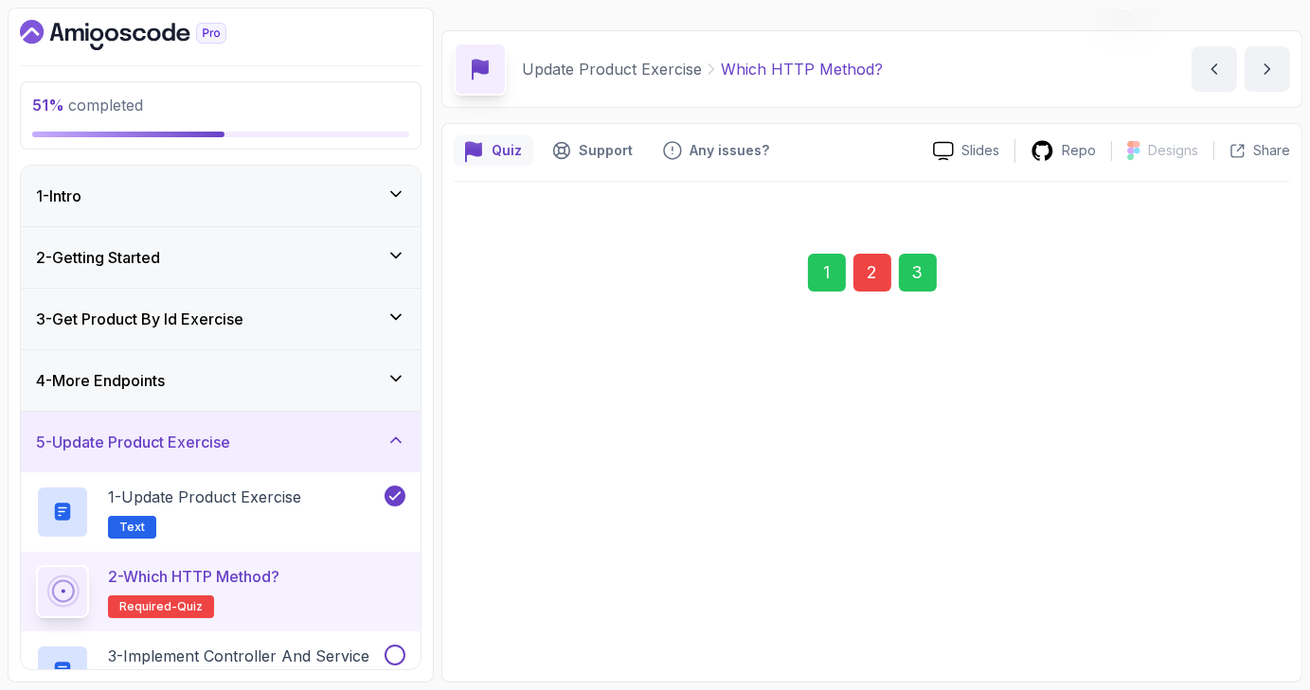
scroll to position [44, 0]
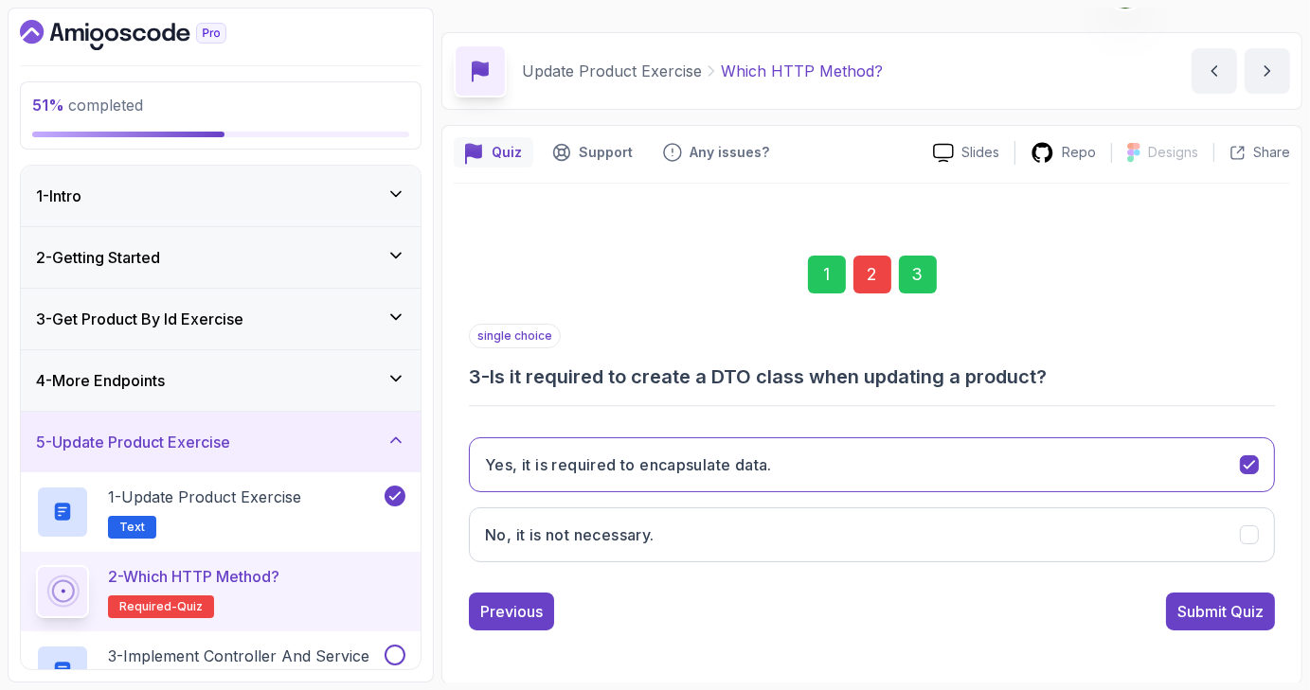
click at [1237, 619] on div "Submit Quiz" at bounding box center [1220, 611] width 86 height 23
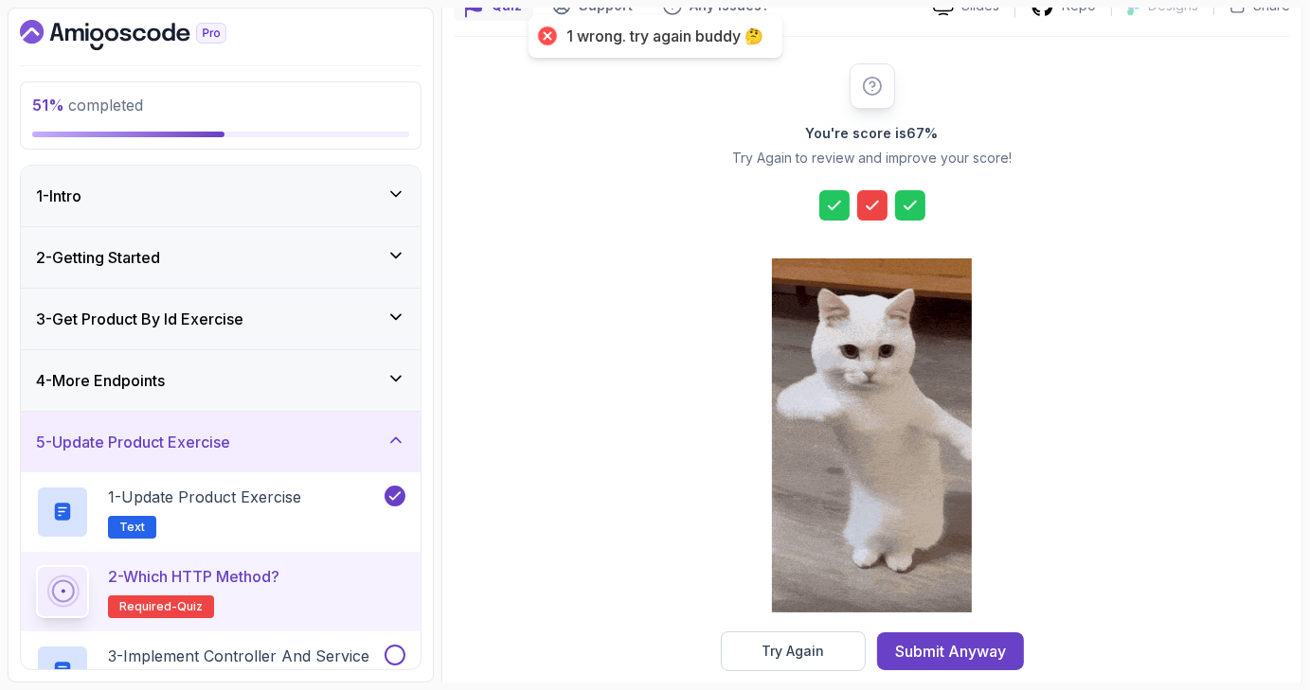
scroll to position [191, 0]
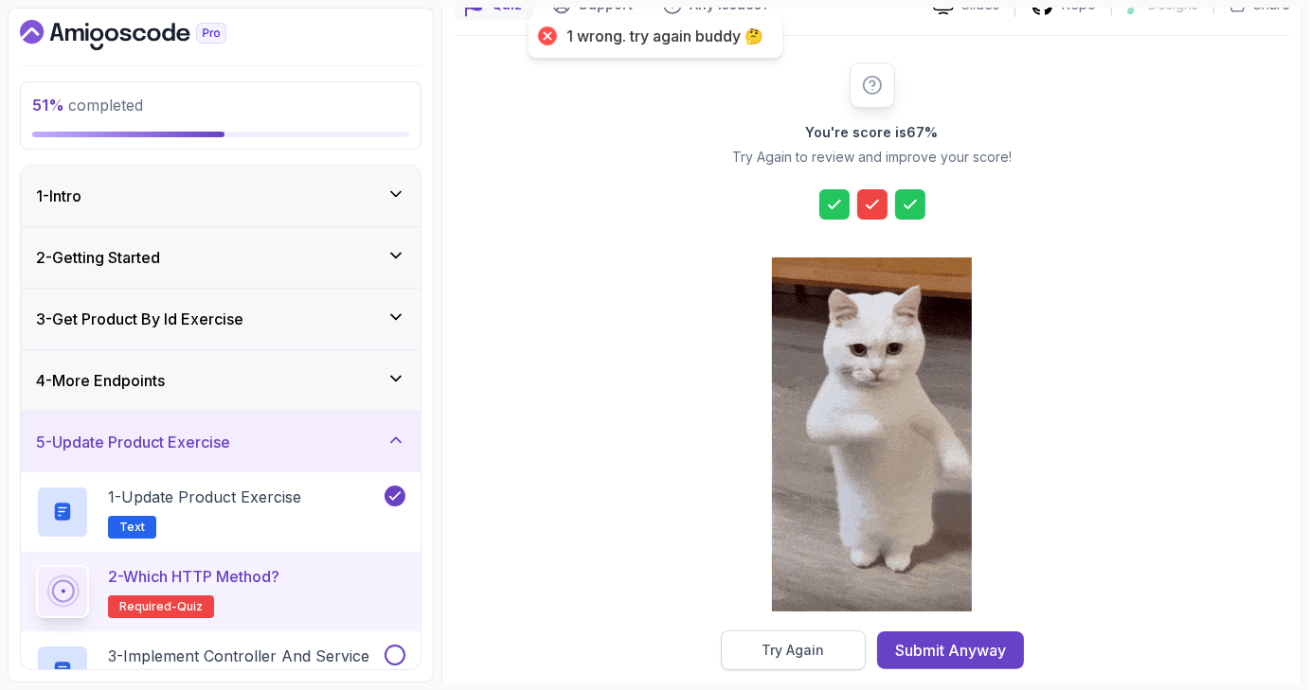
click at [837, 663] on button "Try Again" at bounding box center [793, 651] width 145 height 40
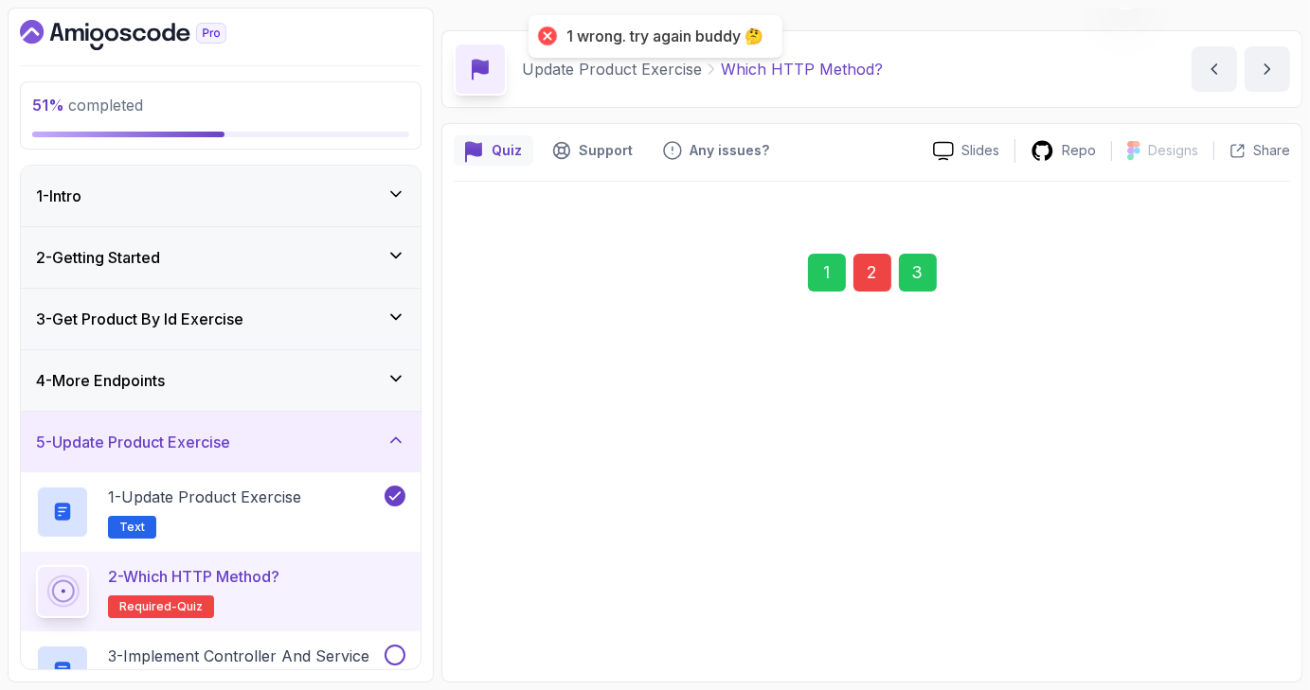
scroll to position [44, 0]
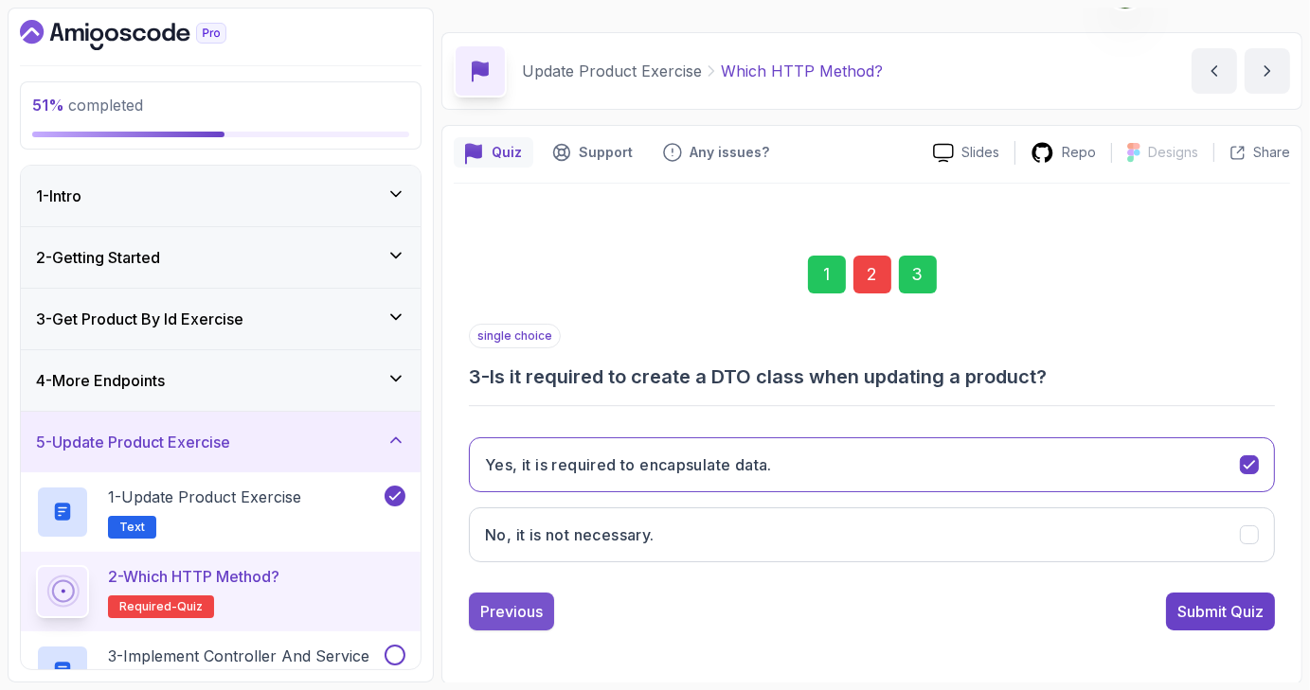
click at [524, 621] on button "Previous" at bounding box center [511, 612] width 85 height 38
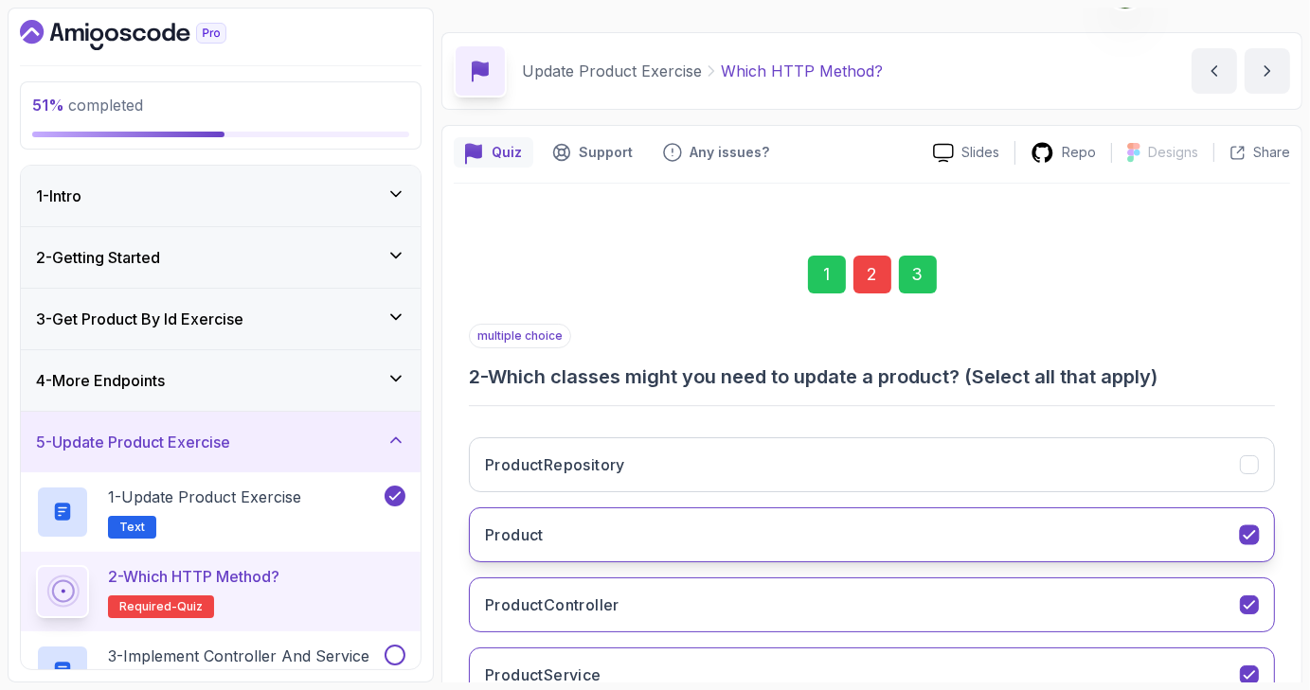
scroll to position [183, 0]
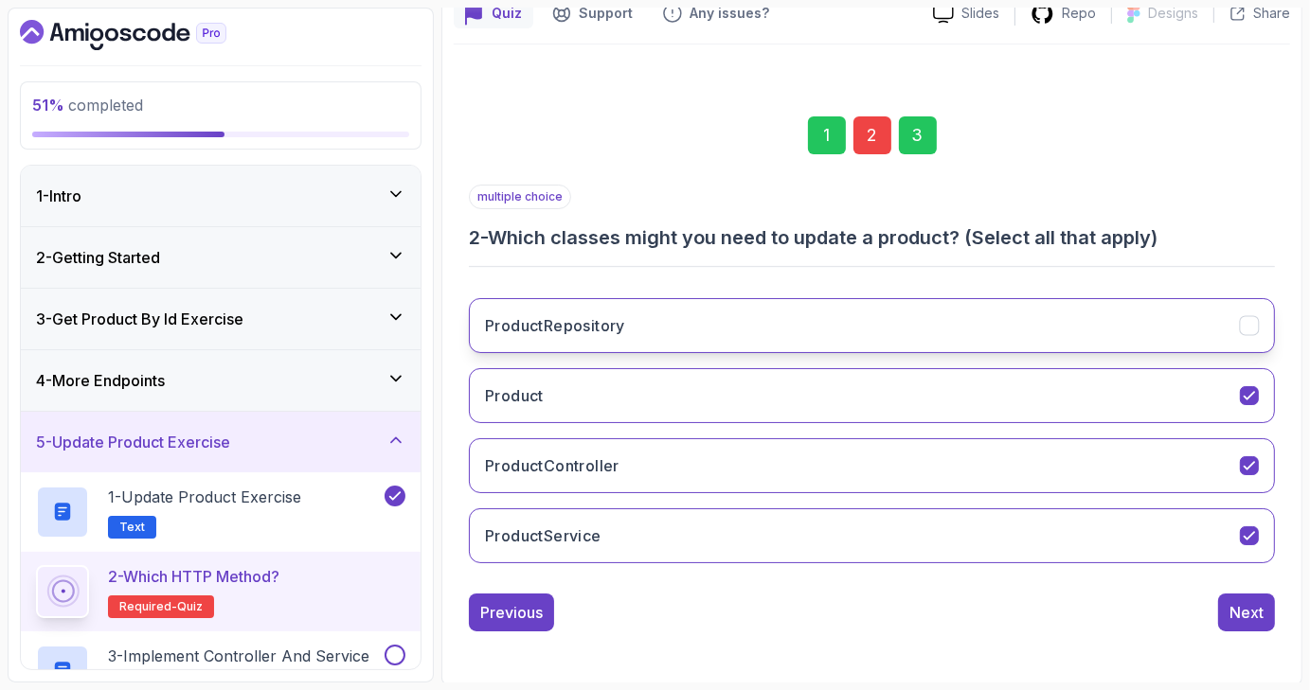
click at [1245, 322] on icon "ProductRepository" at bounding box center [1249, 326] width 18 height 18
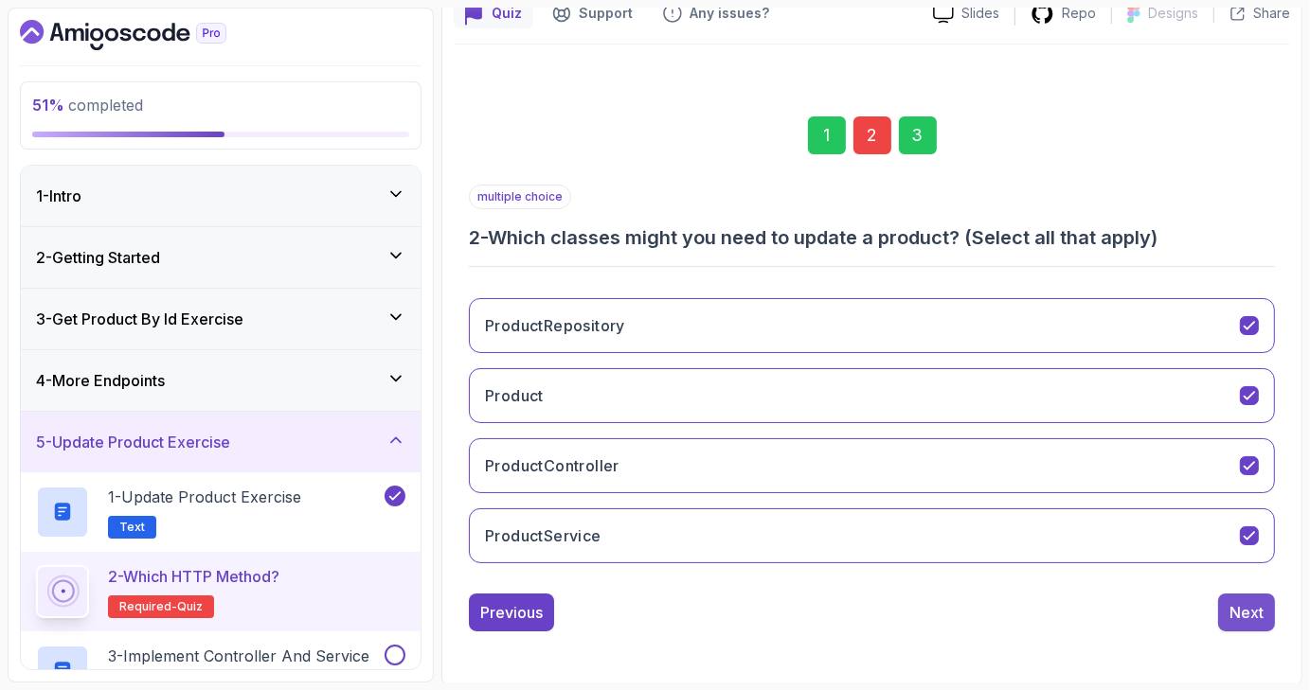
click at [1252, 601] on div "Next" at bounding box center [1246, 612] width 34 height 23
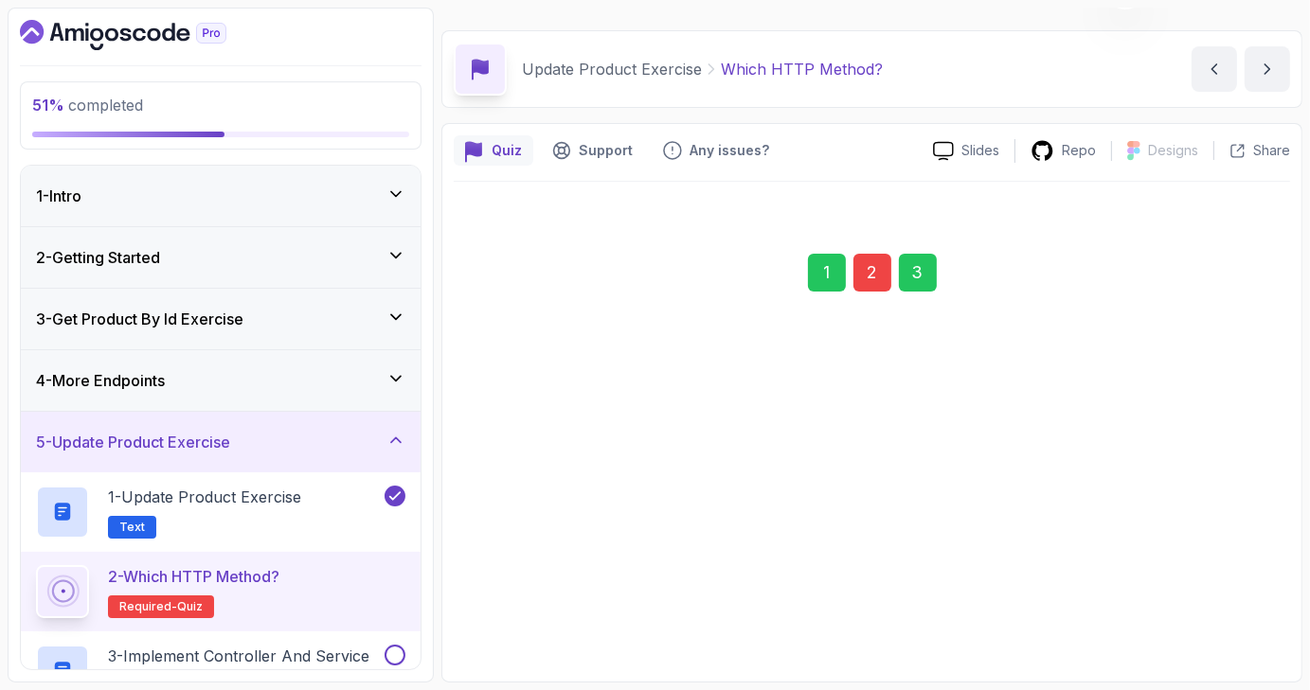
scroll to position [44, 0]
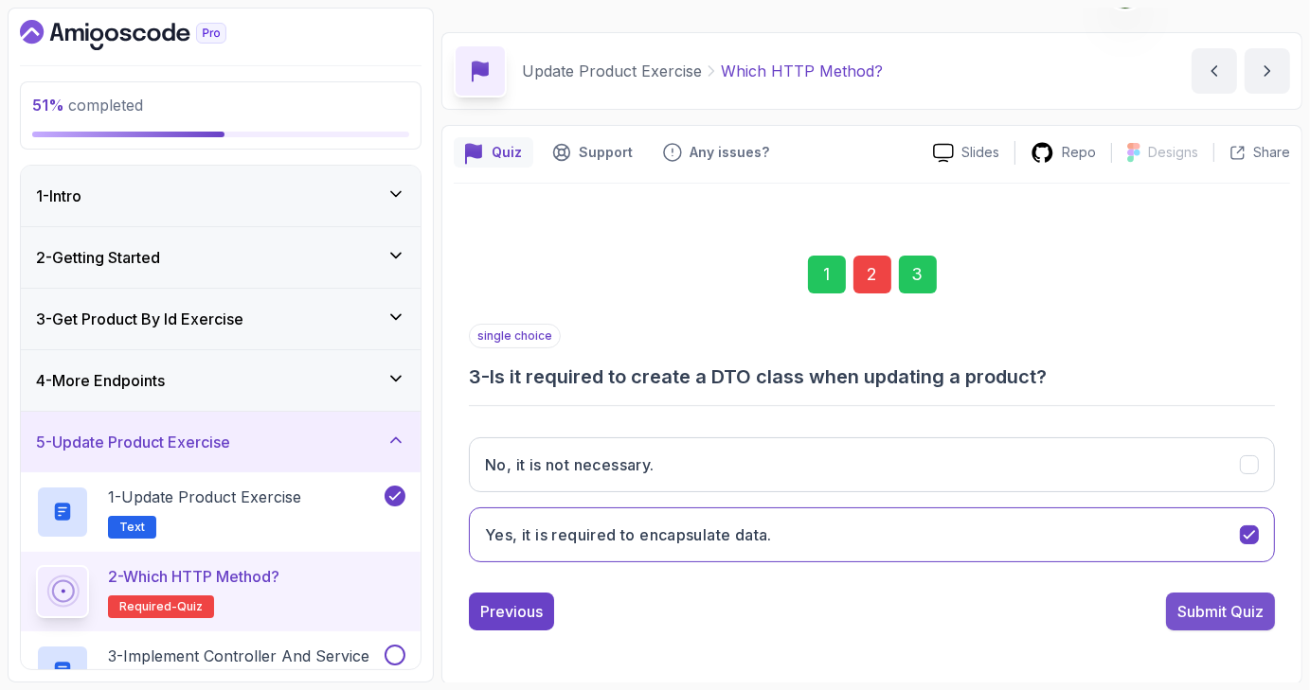
click at [1210, 611] on div "Submit Quiz" at bounding box center [1220, 611] width 86 height 23
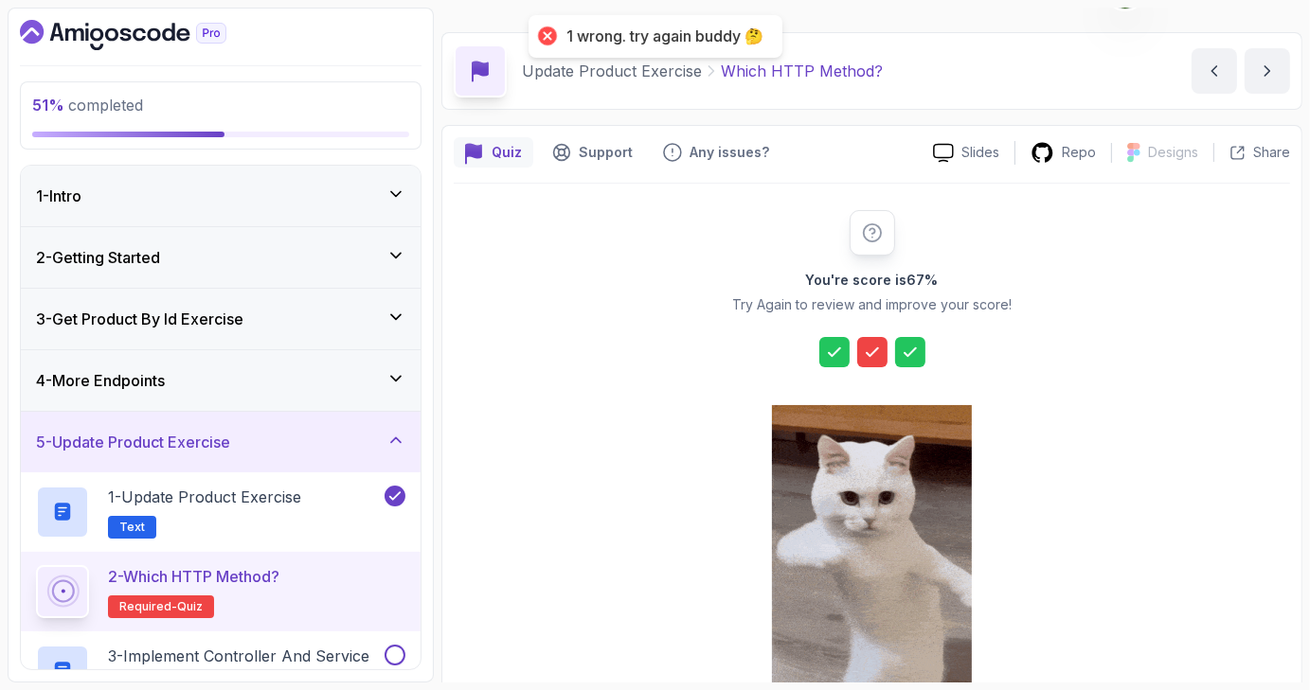
scroll to position [216, 0]
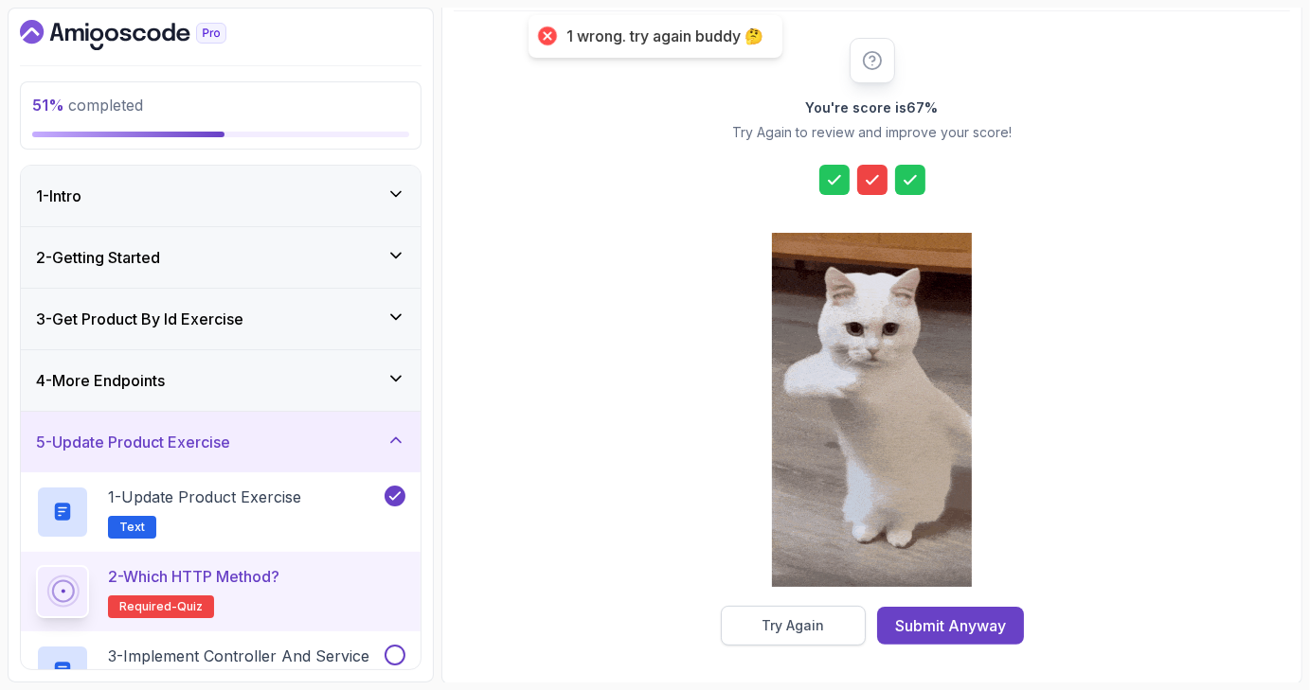
click at [779, 616] on div "Try Again" at bounding box center [792, 625] width 62 height 19
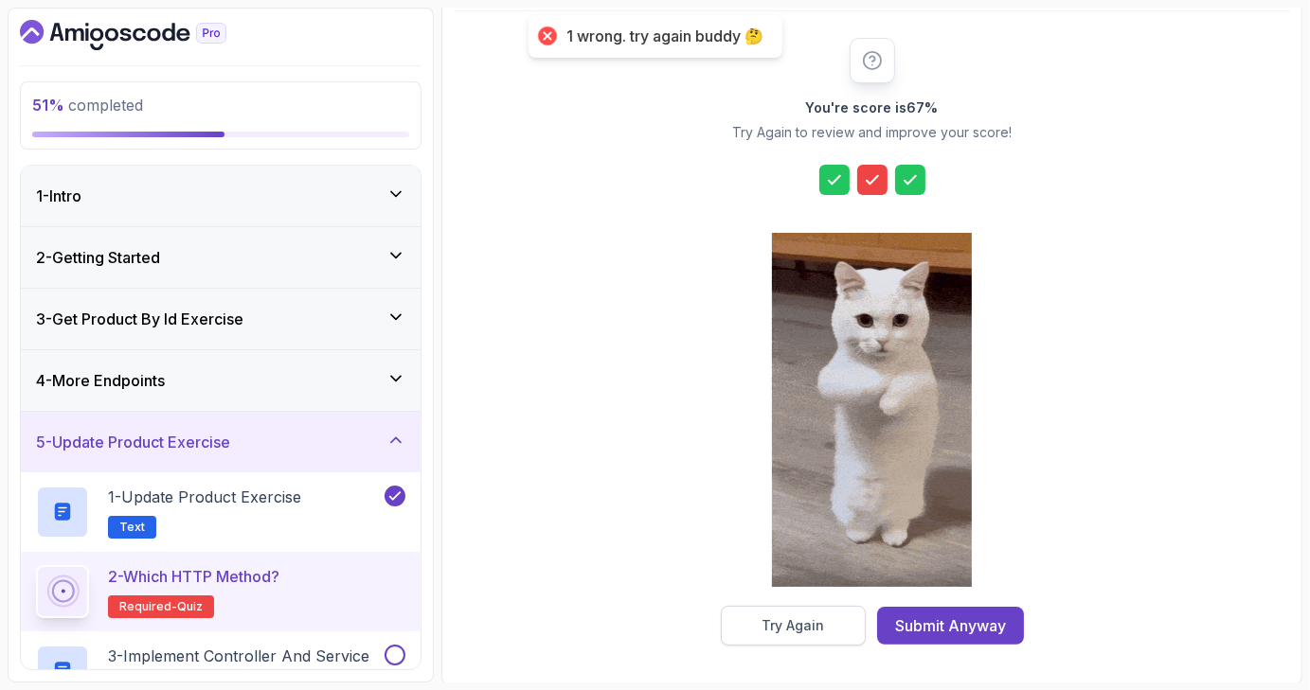
scroll to position [44, 0]
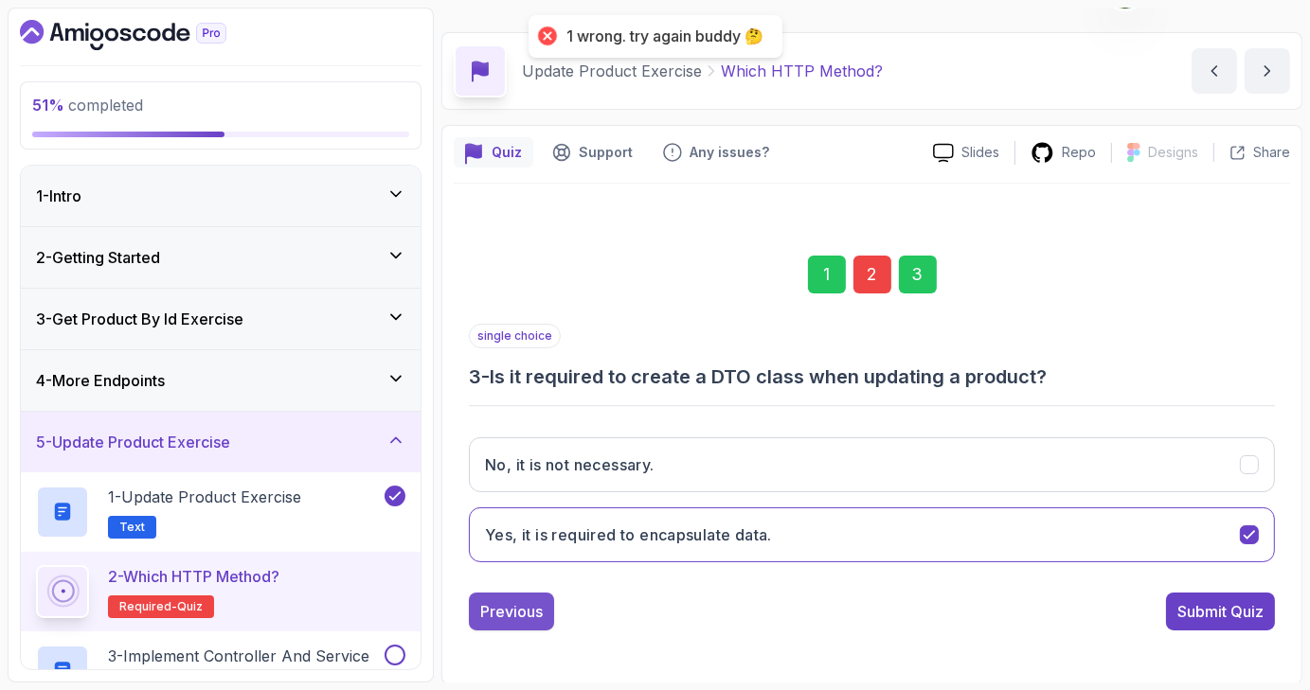
click at [516, 605] on div "Previous" at bounding box center [511, 611] width 62 height 23
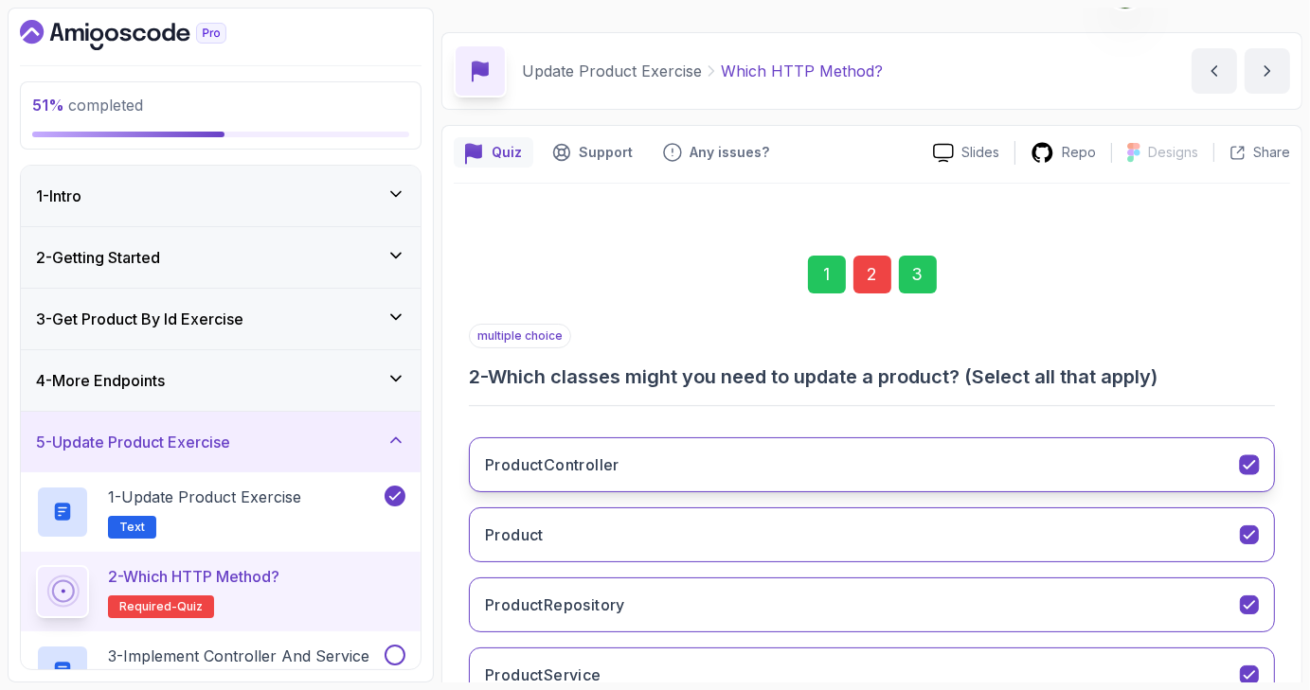
scroll to position [183, 0]
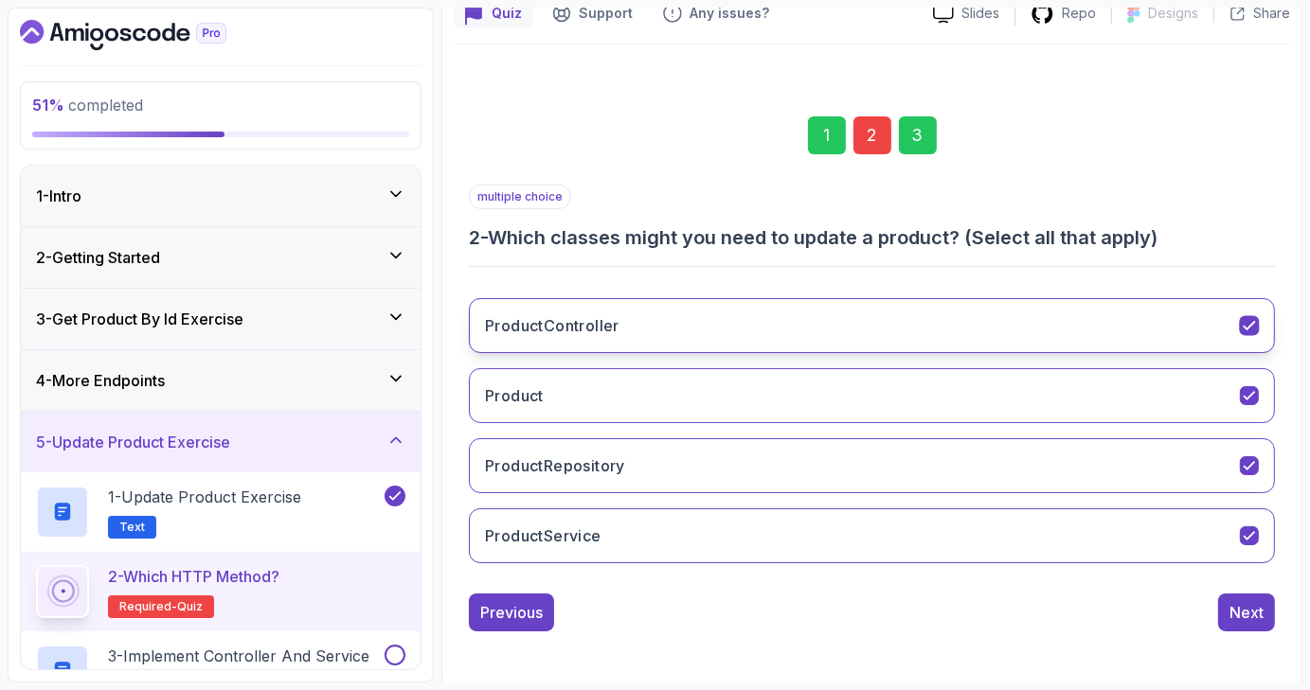
click at [1254, 317] on icon "ProductController" at bounding box center [1249, 326] width 18 height 18
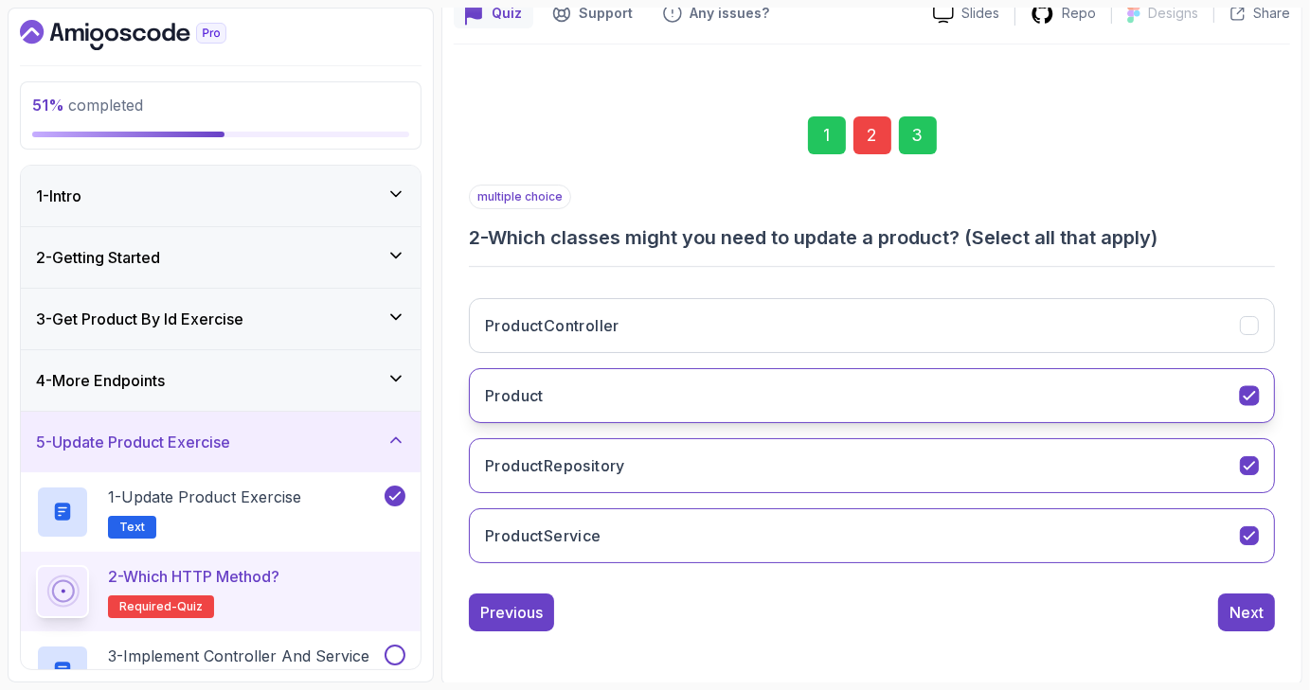
click at [1252, 397] on icon "Product" at bounding box center [1249, 396] width 18 height 18
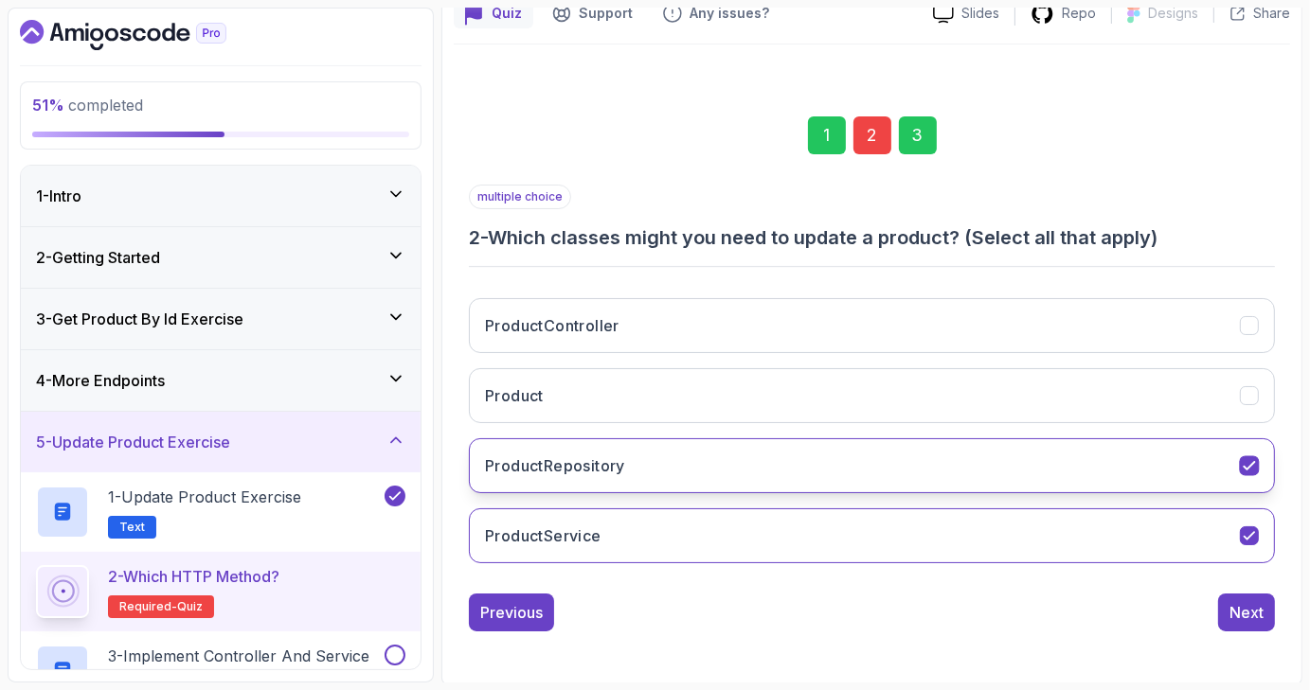
click at [1250, 470] on icon "ProductRepository" at bounding box center [1249, 466] width 18 height 18
click at [1248, 462] on icon "ProductRepository" at bounding box center [1249, 466] width 18 height 18
click at [1240, 601] on div "Next" at bounding box center [1246, 612] width 34 height 23
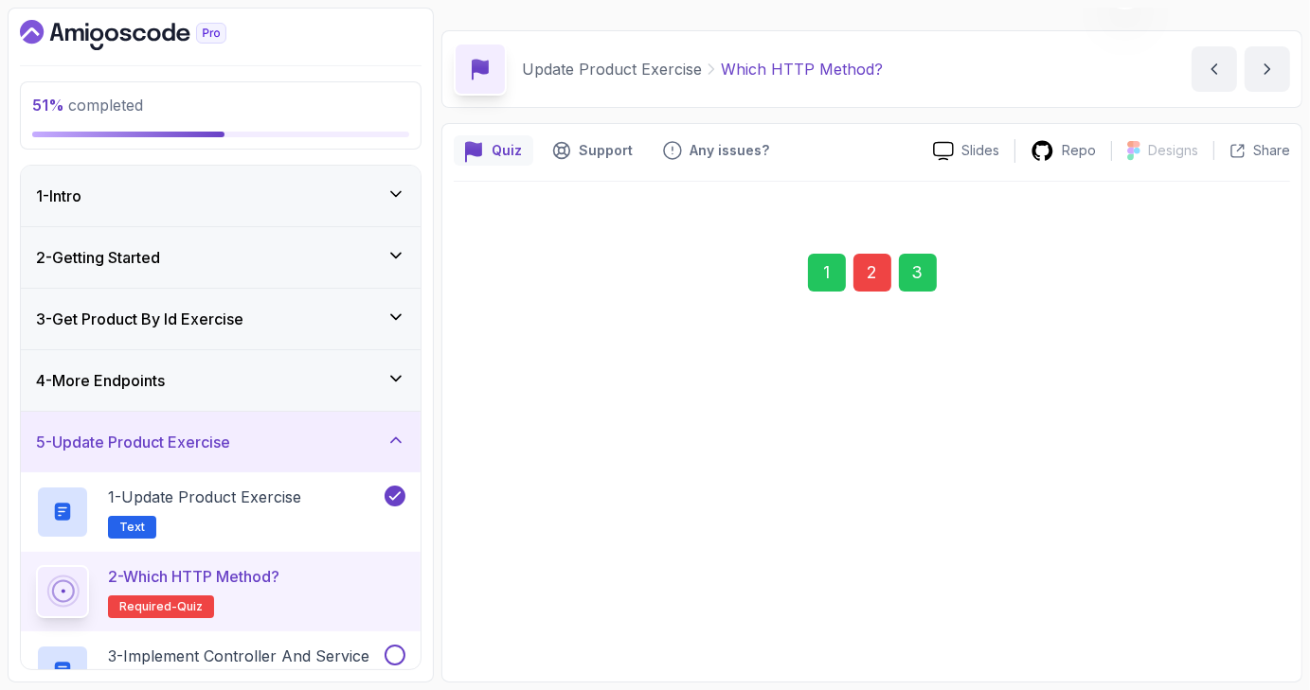
scroll to position [44, 0]
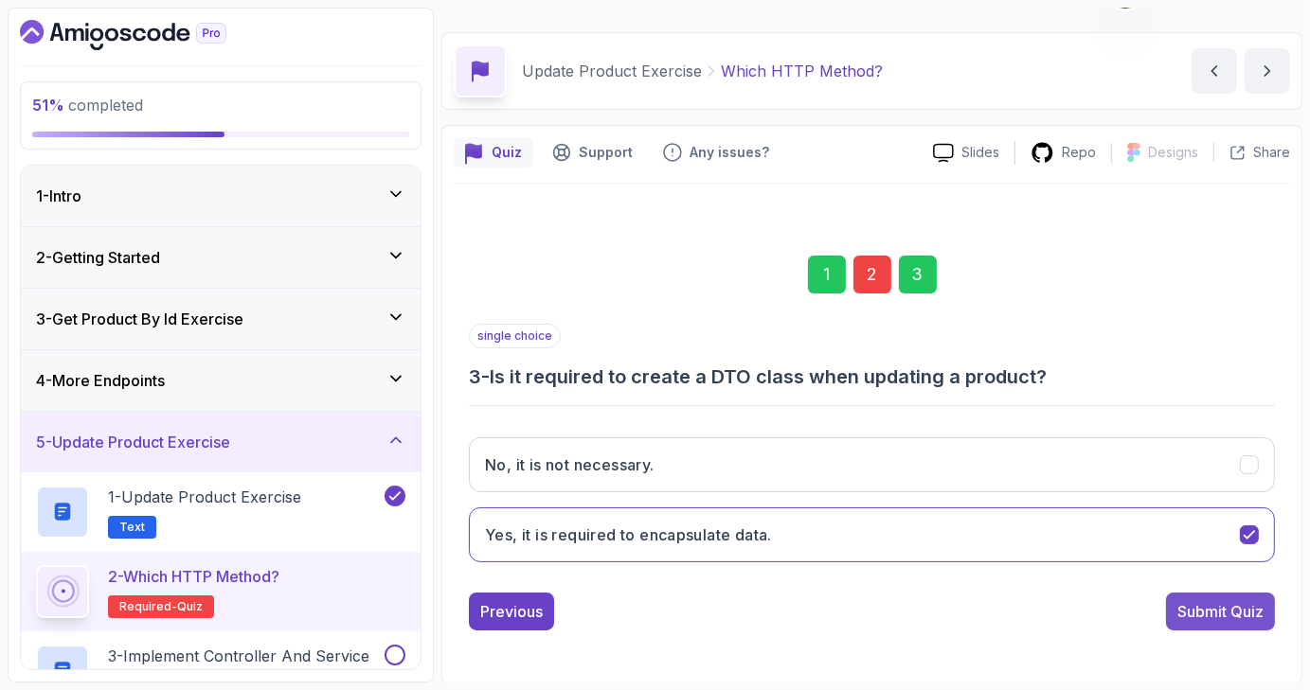
click at [1189, 612] on div "Submit Quiz" at bounding box center [1220, 611] width 86 height 23
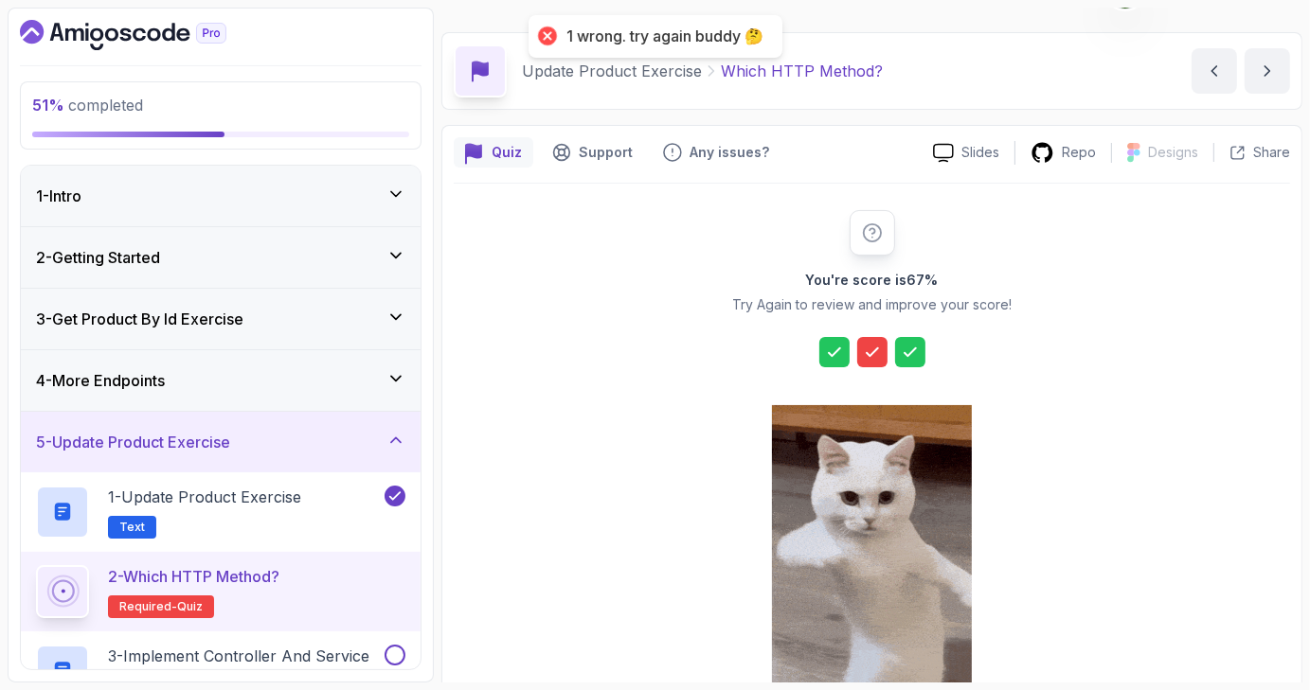
scroll to position [216, 0]
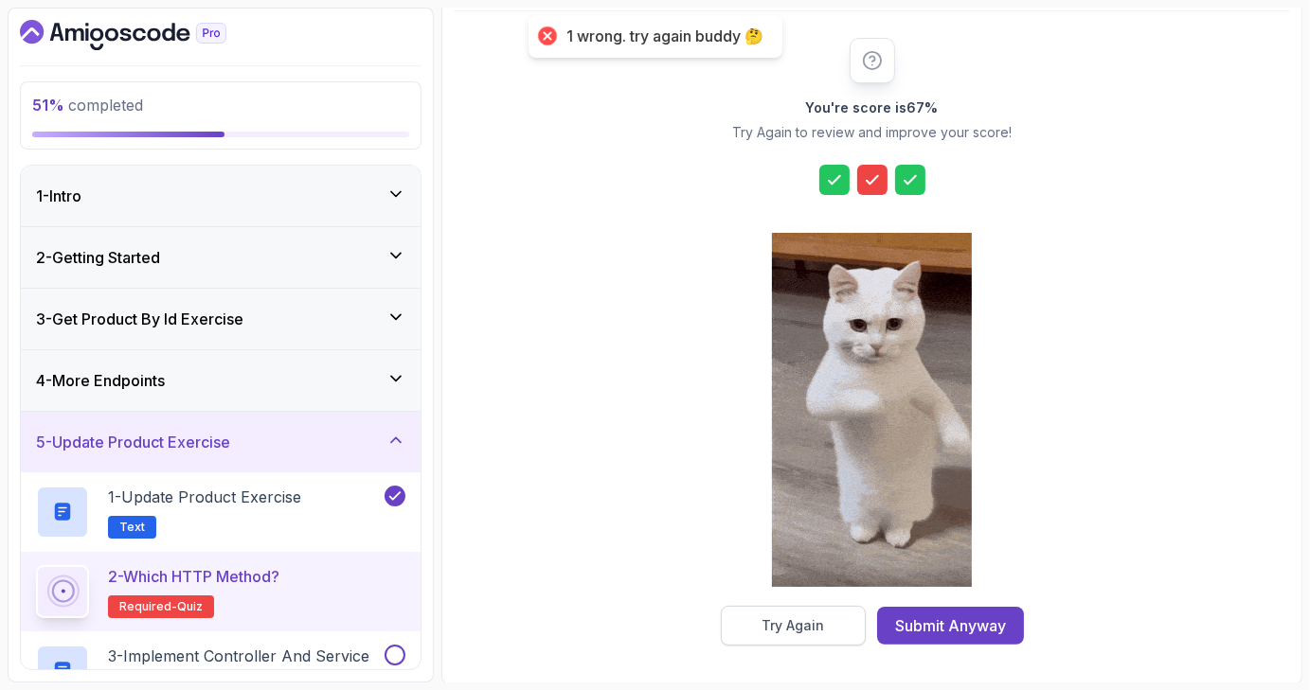
click at [793, 616] on div "Try Again" at bounding box center [792, 625] width 62 height 19
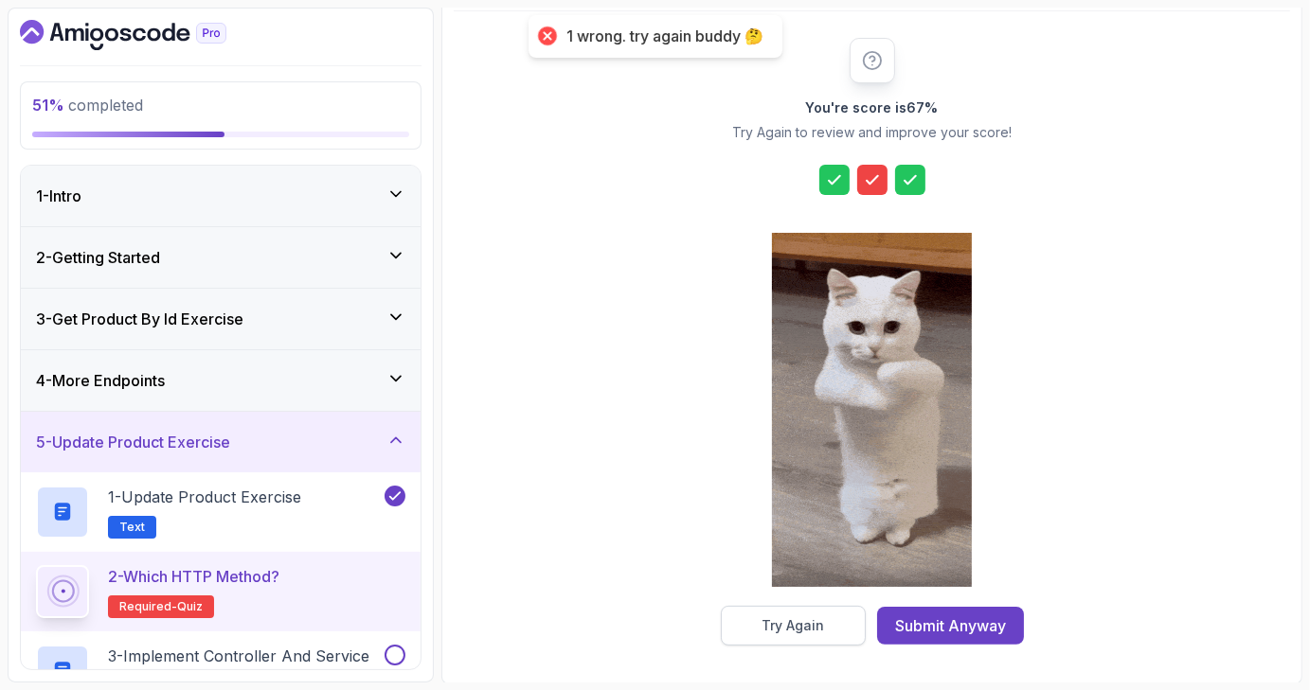
scroll to position [44, 0]
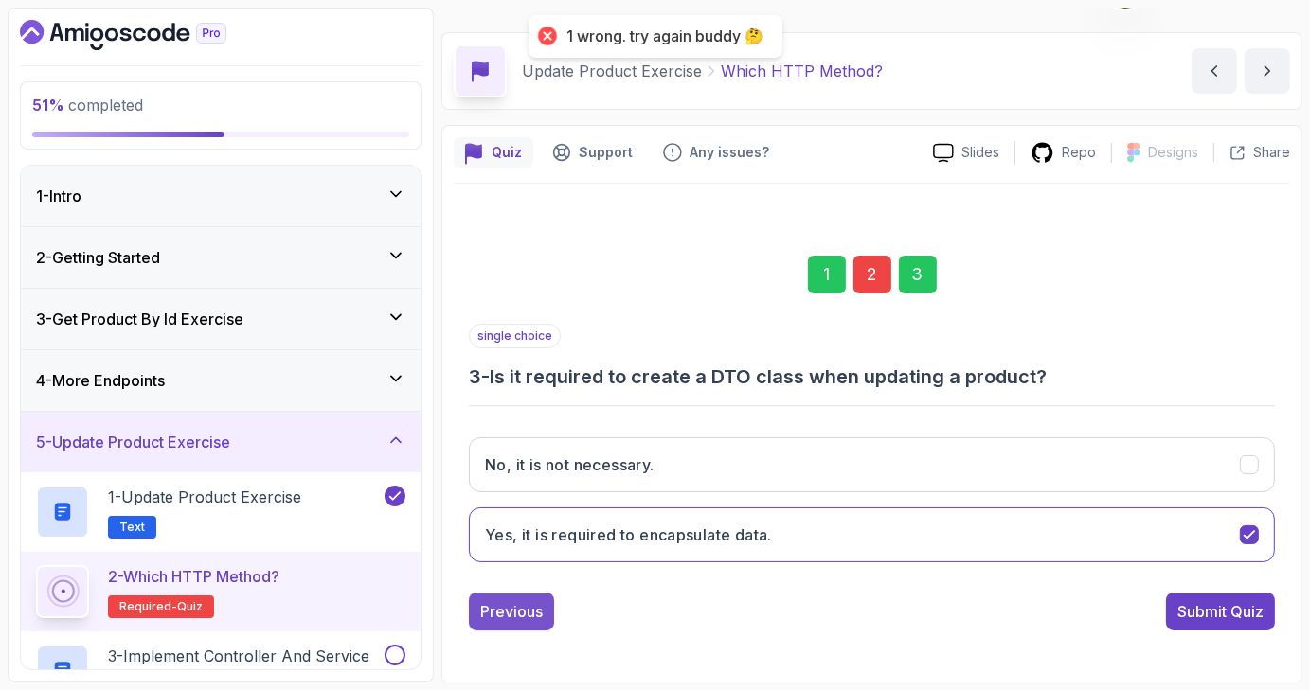
click at [511, 609] on div "Previous" at bounding box center [511, 611] width 62 height 23
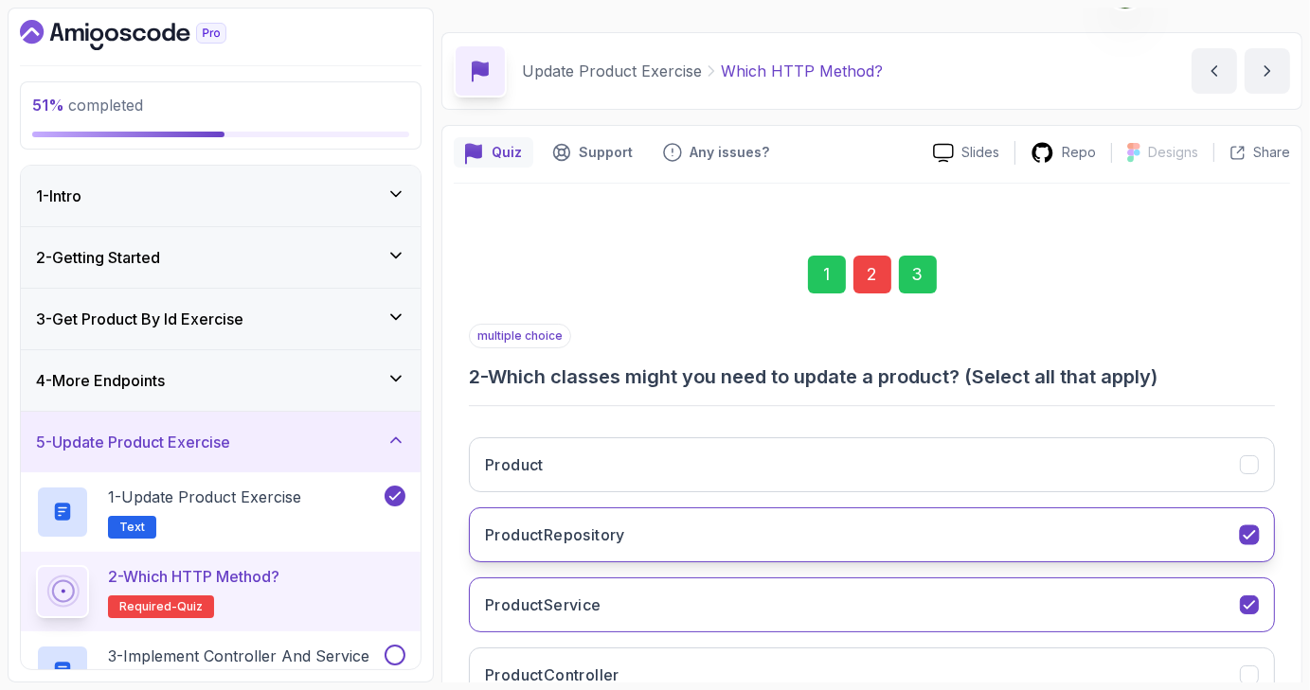
scroll to position [183, 0]
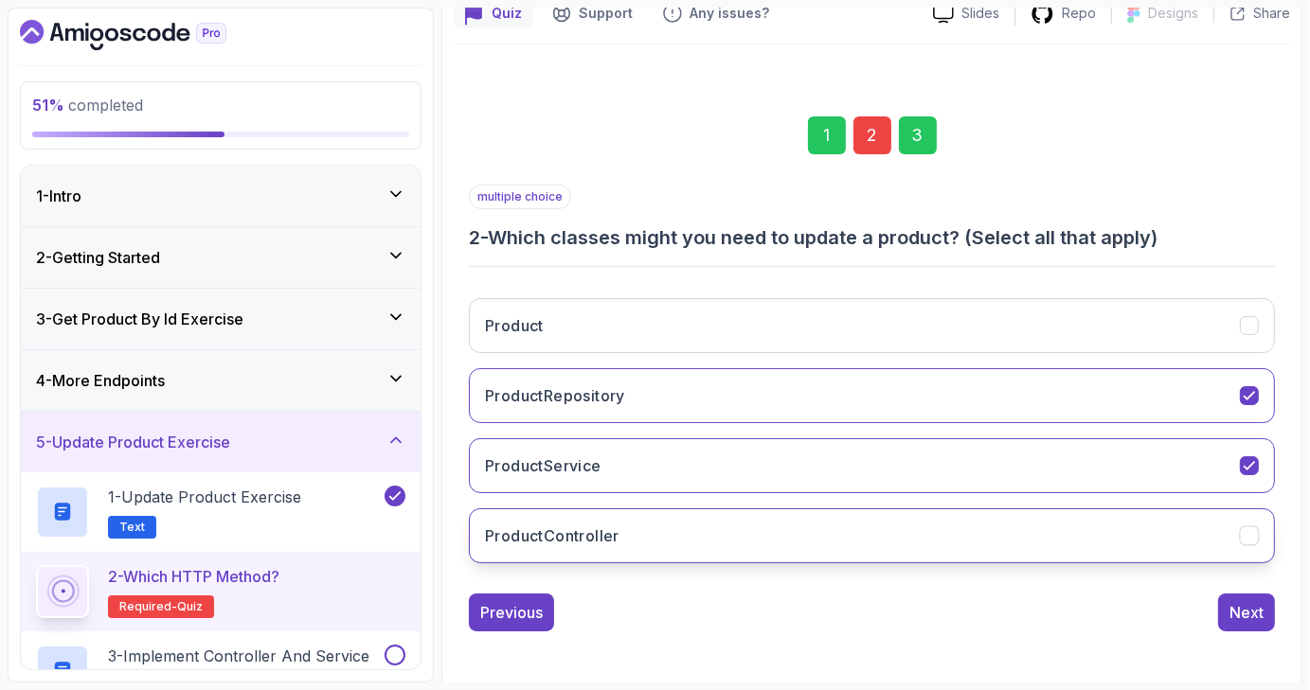
click at [1249, 539] on icon "ProductController" at bounding box center [1249, 536] width 18 height 18
click at [1238, 601] on div "Next" at bounding box center [1246, 612] width 34 height 23
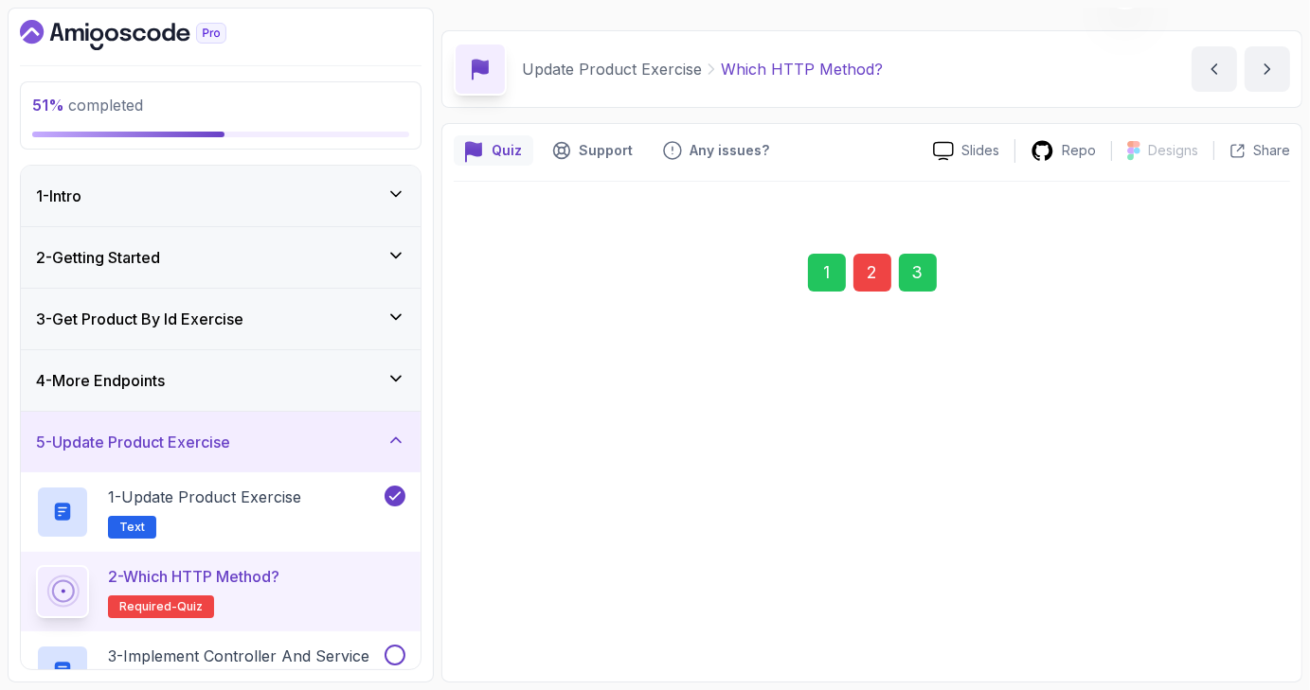
scroll to position [44, 0]
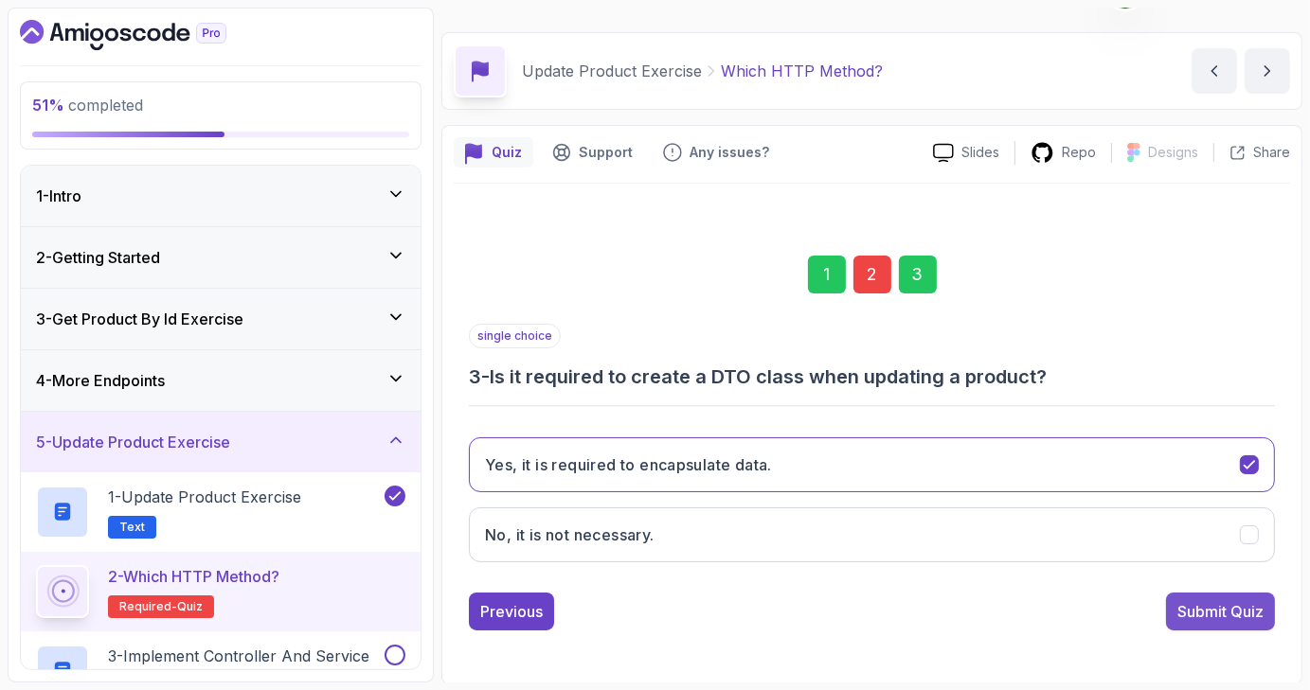
click at [1219, 619] on div "Submit Quiz" at bounding box center [1220, 611] width 86 height 23
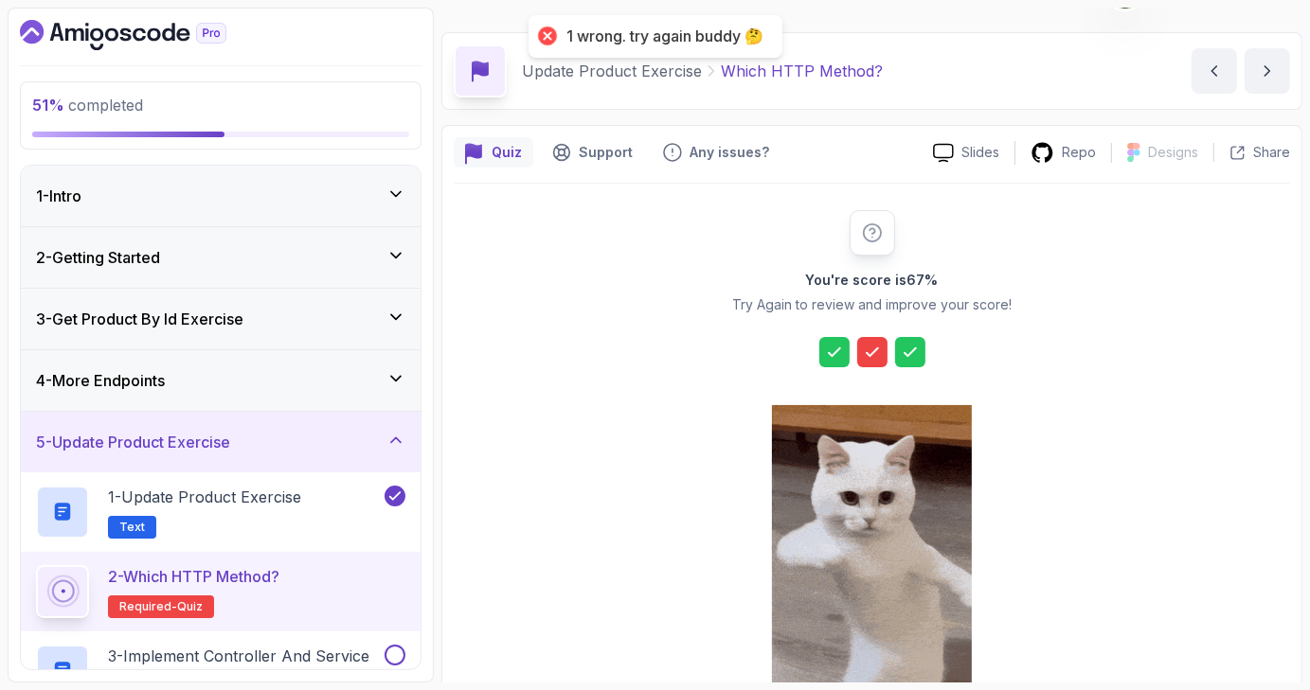
scroll to position [216, 0]
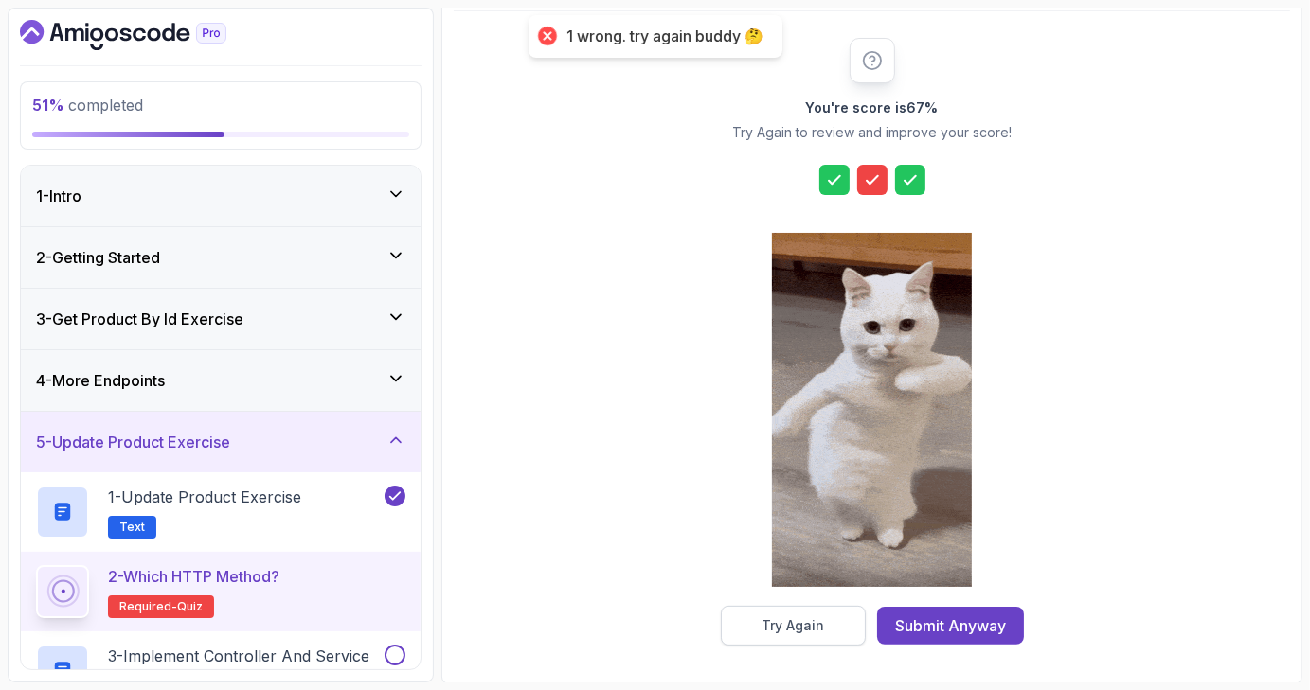
click at [794, 631] on div "Try Again" at bounding box center [792, 625] width 62 height 19
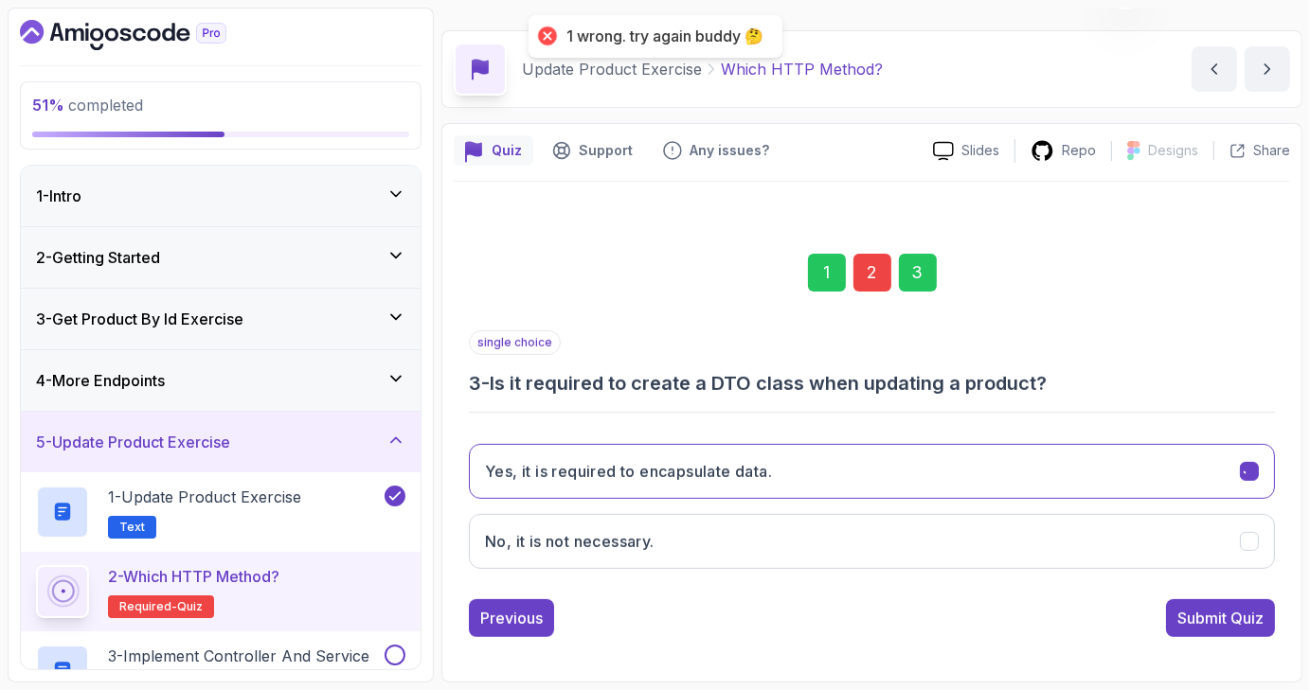
scroll to position [44, 0]
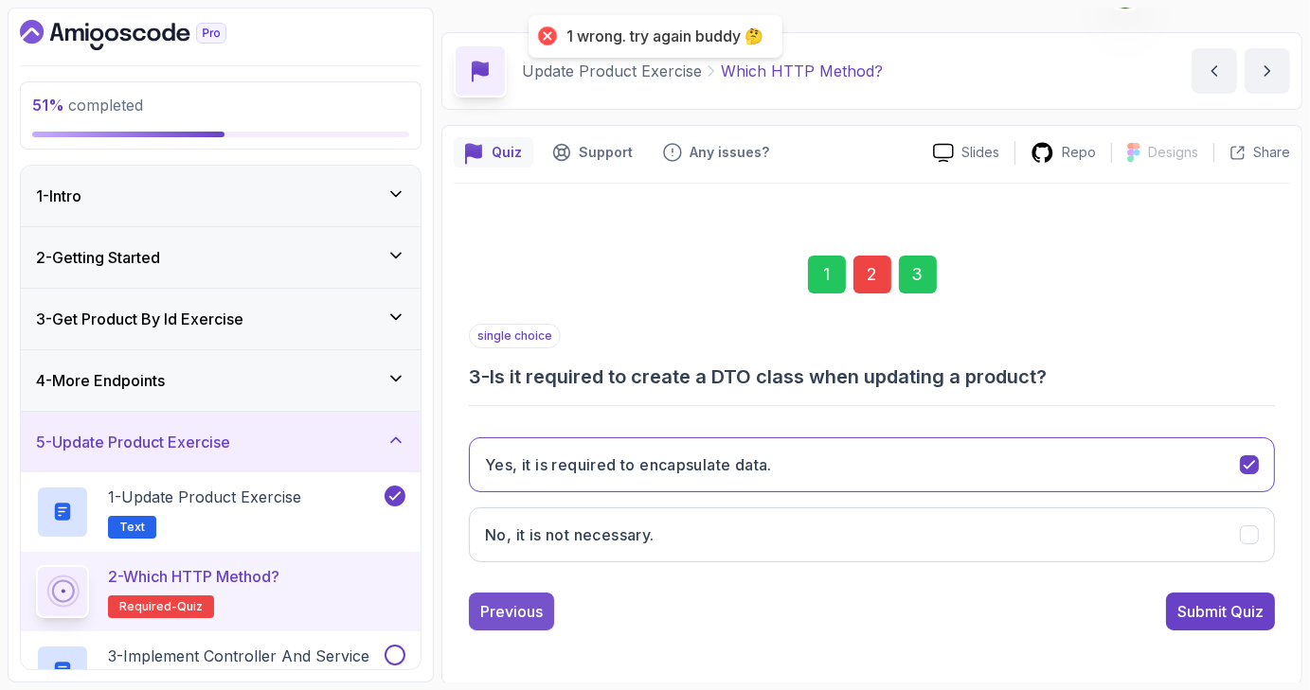
click at [482, 600] on div "Previous" at bounding box center [511, 611] width 62 height 23
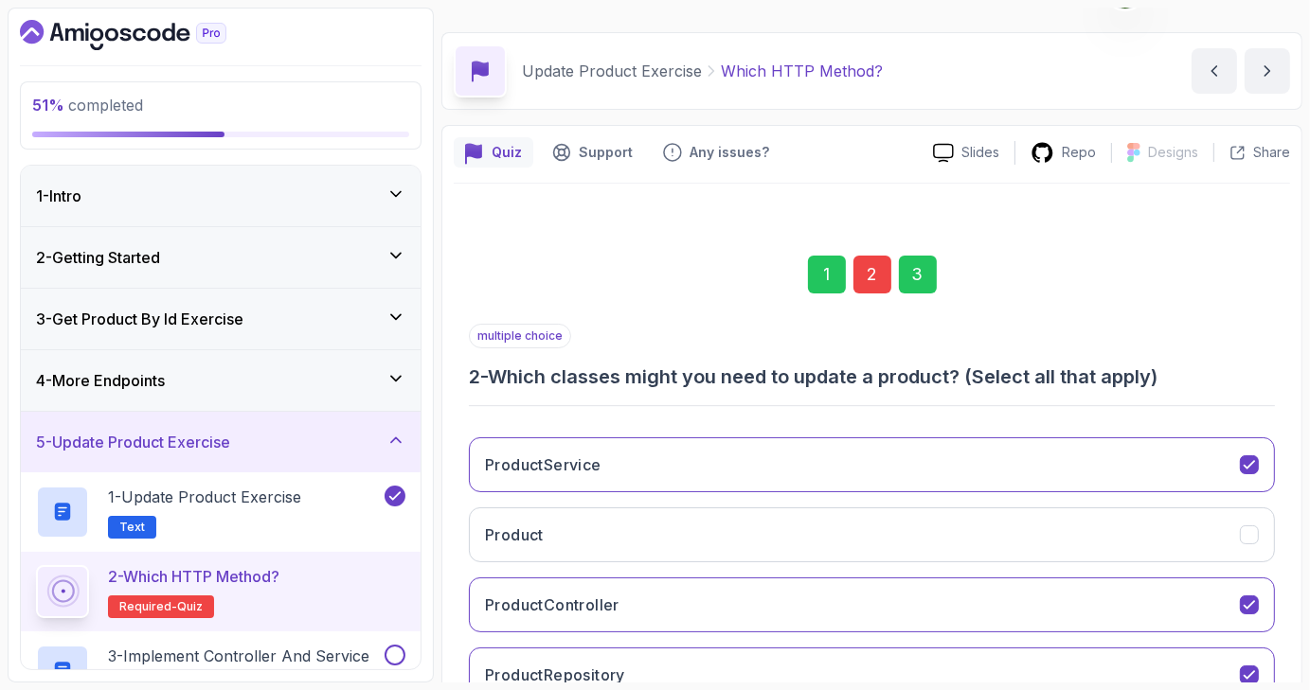
scroll to position [183, 0]
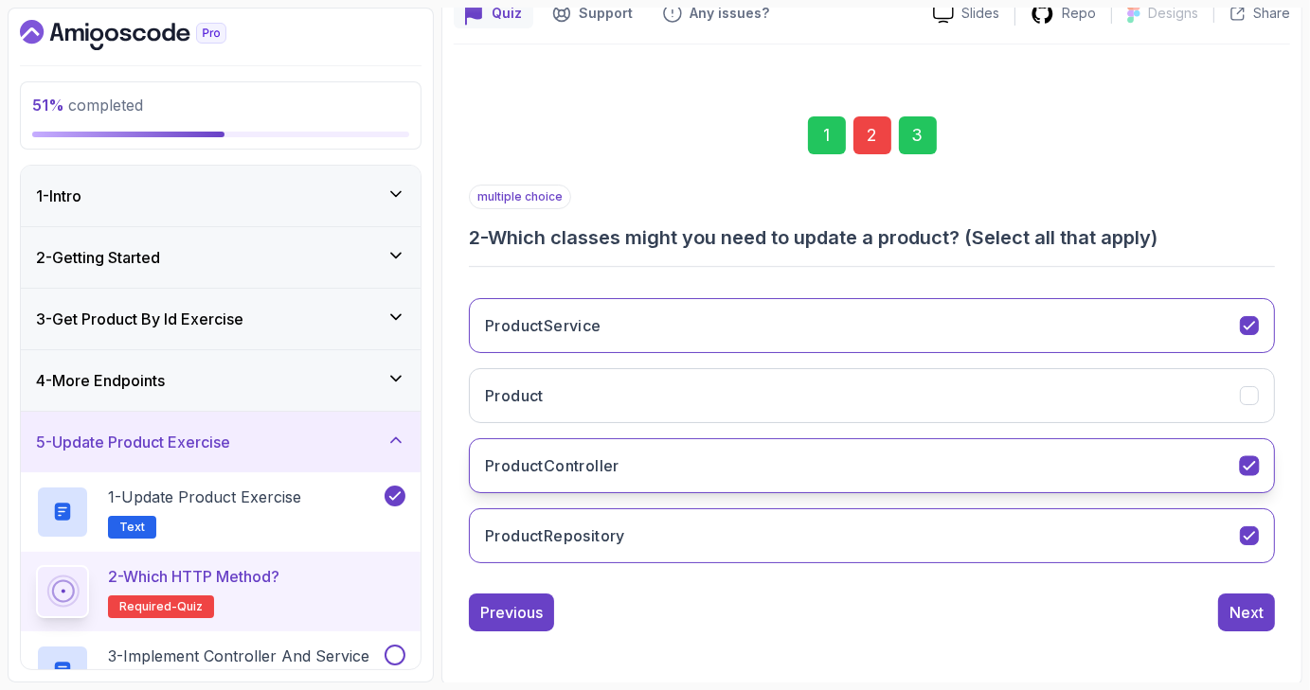
click at [1252, 462] on icon "ProductController" at bounding box center [1248, 466] width 10 height 8
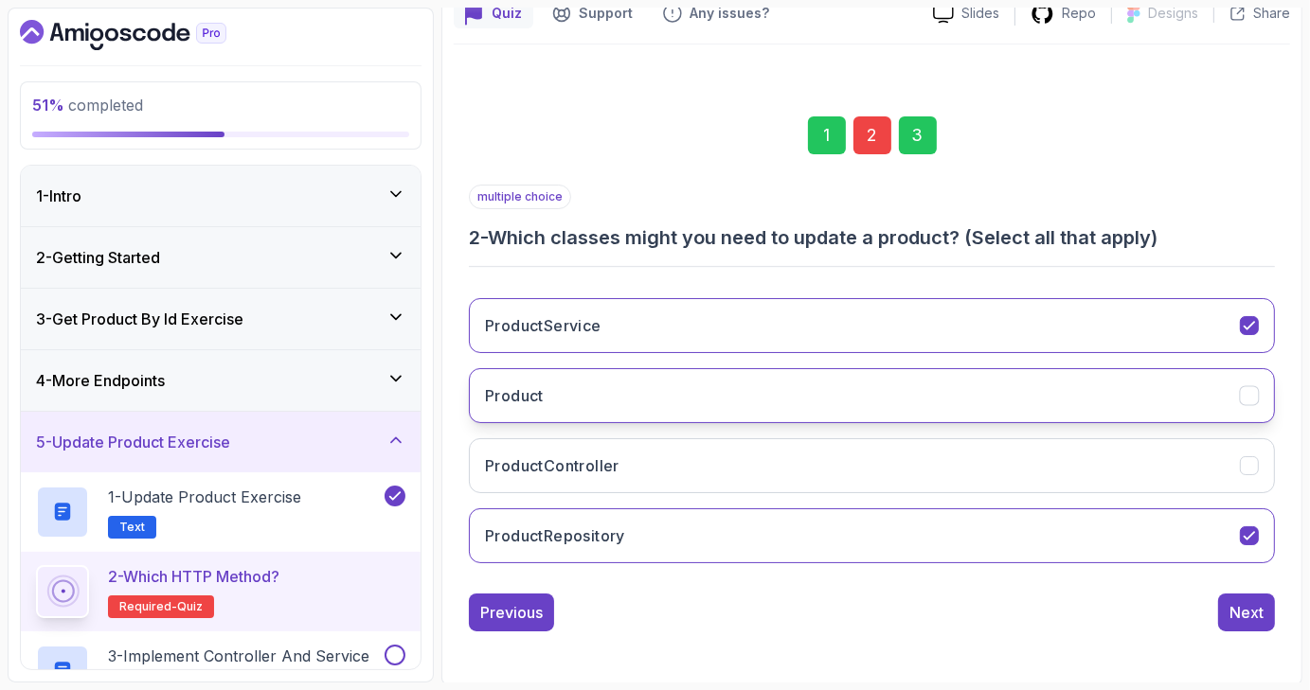
click at [1250, 392] on icon "Product" at bounding box center [1249, 396] width 18 height 18
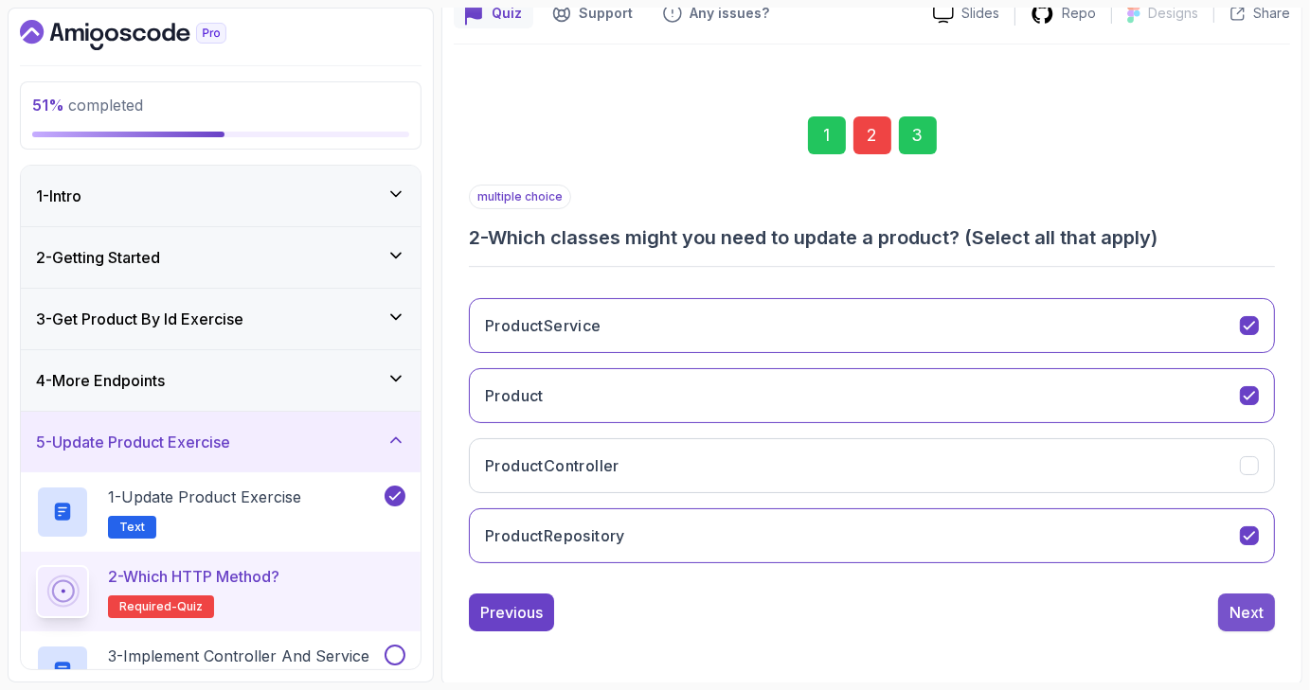
click at [1239, 625] on button "Next" at bounding box center [1246, 613] width 57 height 38
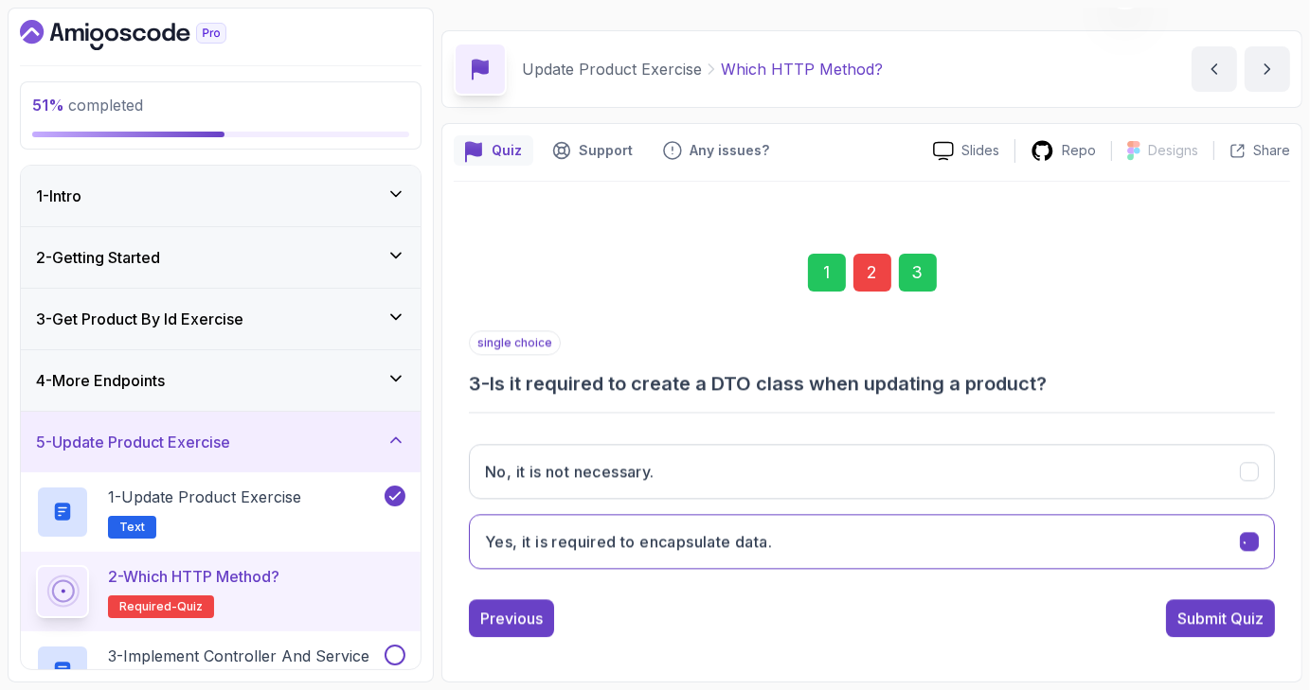
scroll to position [44, 0]
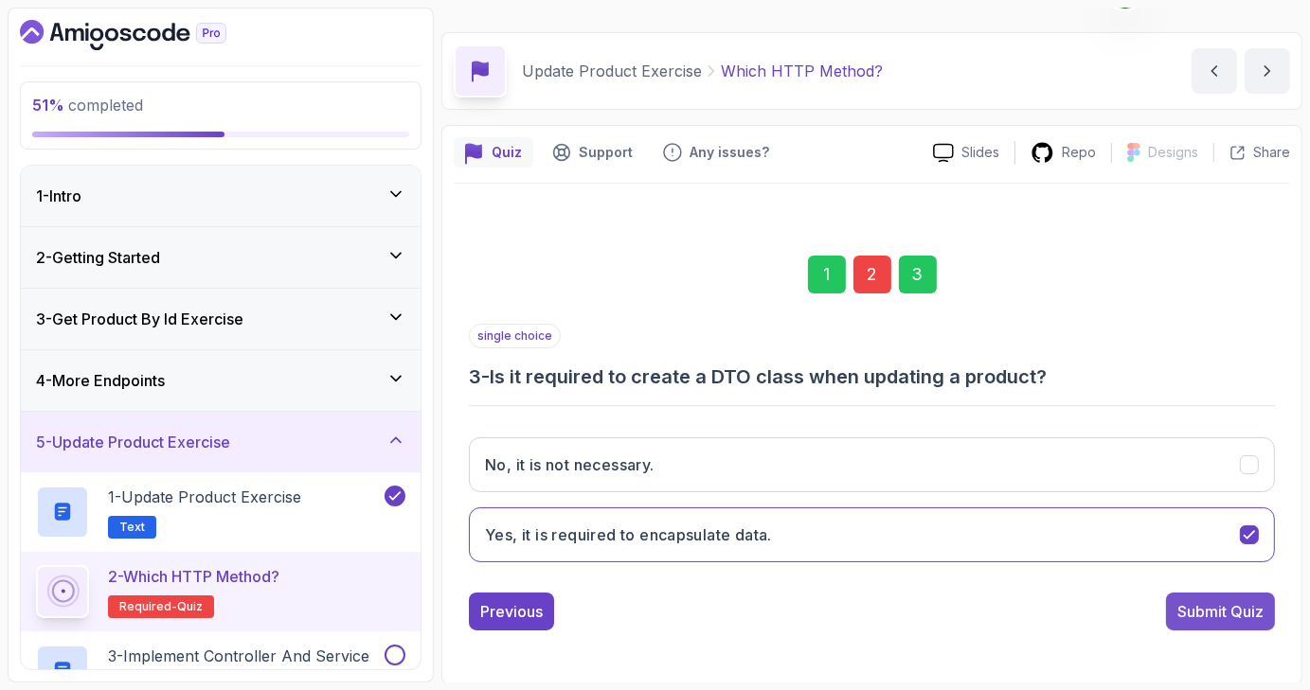
click at [1218, 606] on div "Submit Quiz" at bounding box center [1220, 611] width 86 height 23
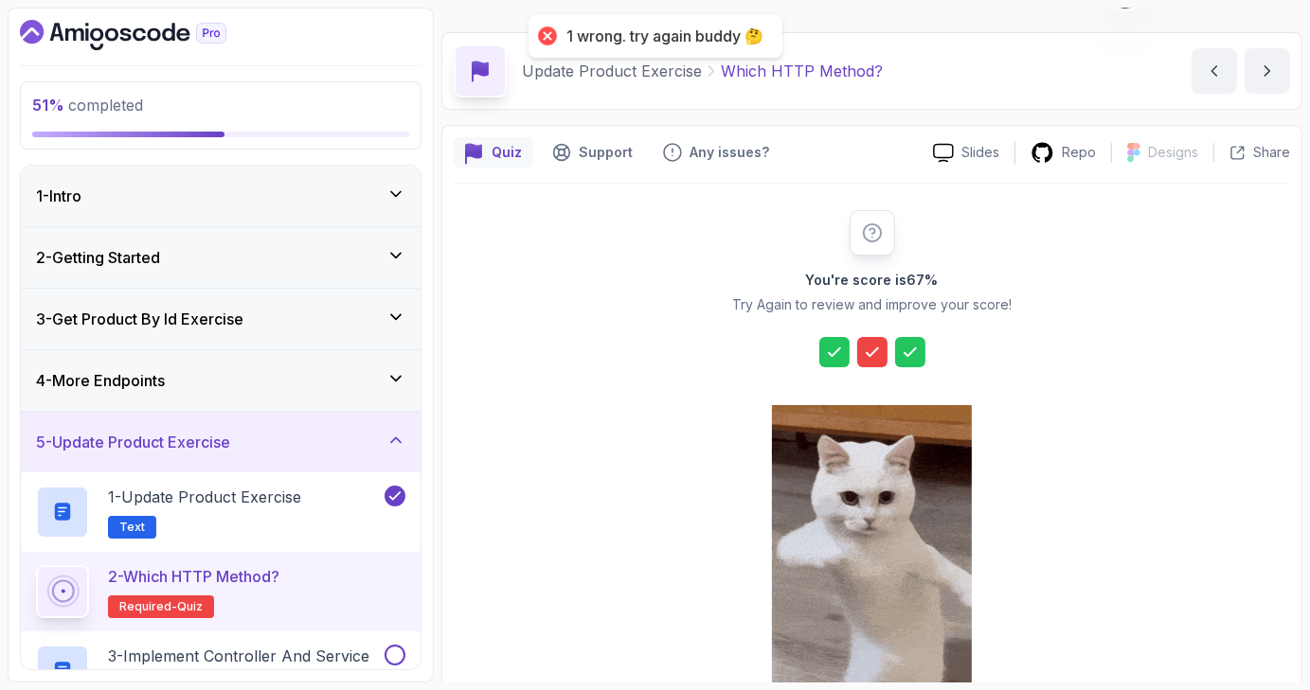
scroll to position [216, 0]
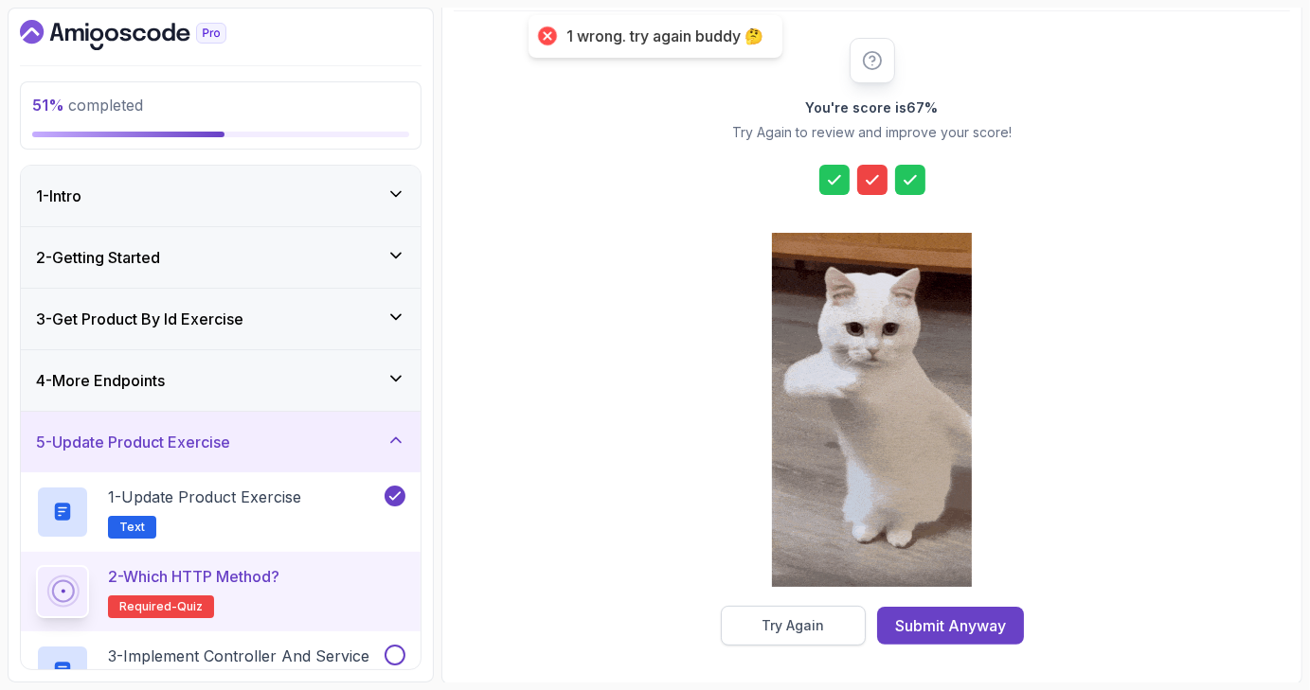
click at [802, 617] on div "Try Again" at bounding box center [792, 625] width 62 height 19
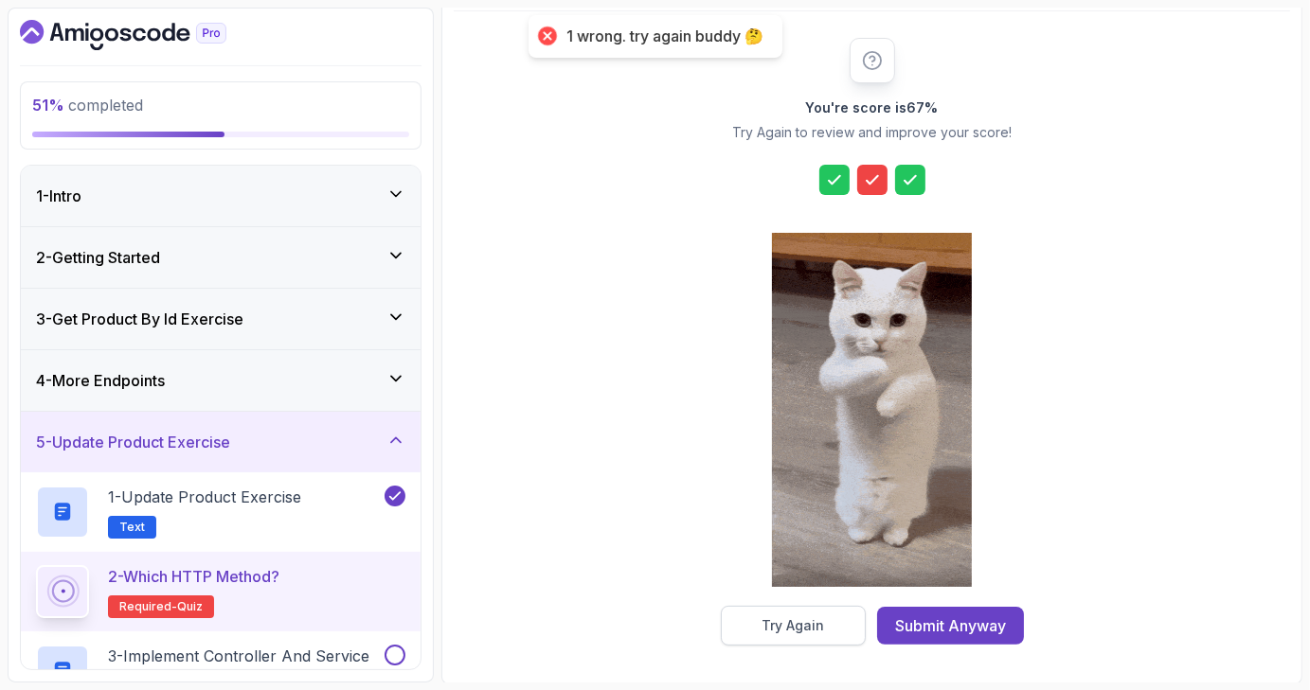
scroll to position [44, 0]
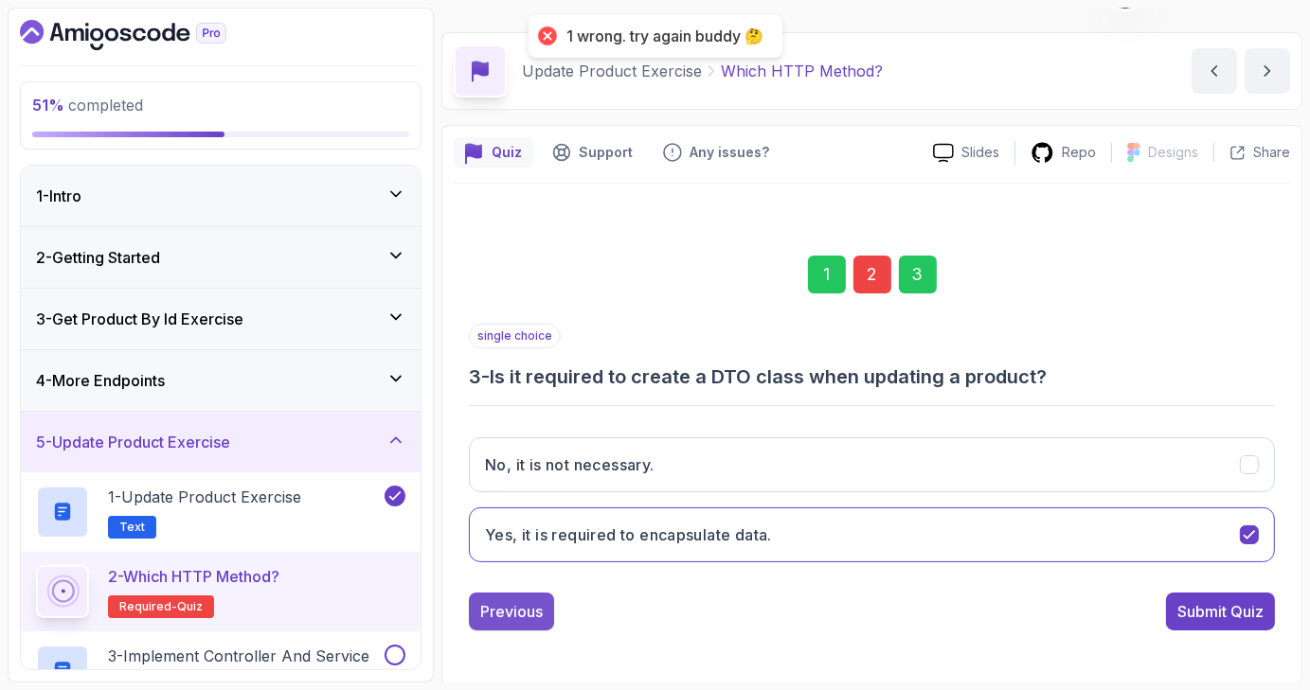
click at [534, 615] on div "Previous" at bounding box center [511, 611] width 62 height 23
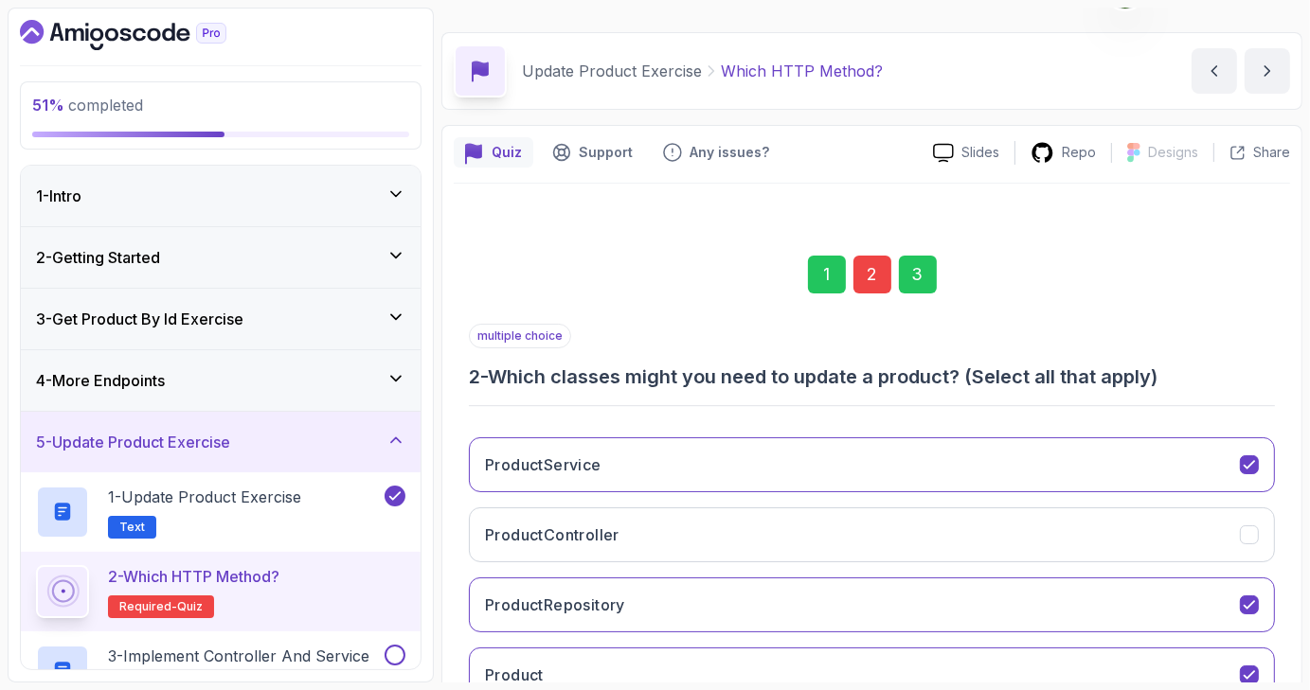
scroll to position [183, 0]
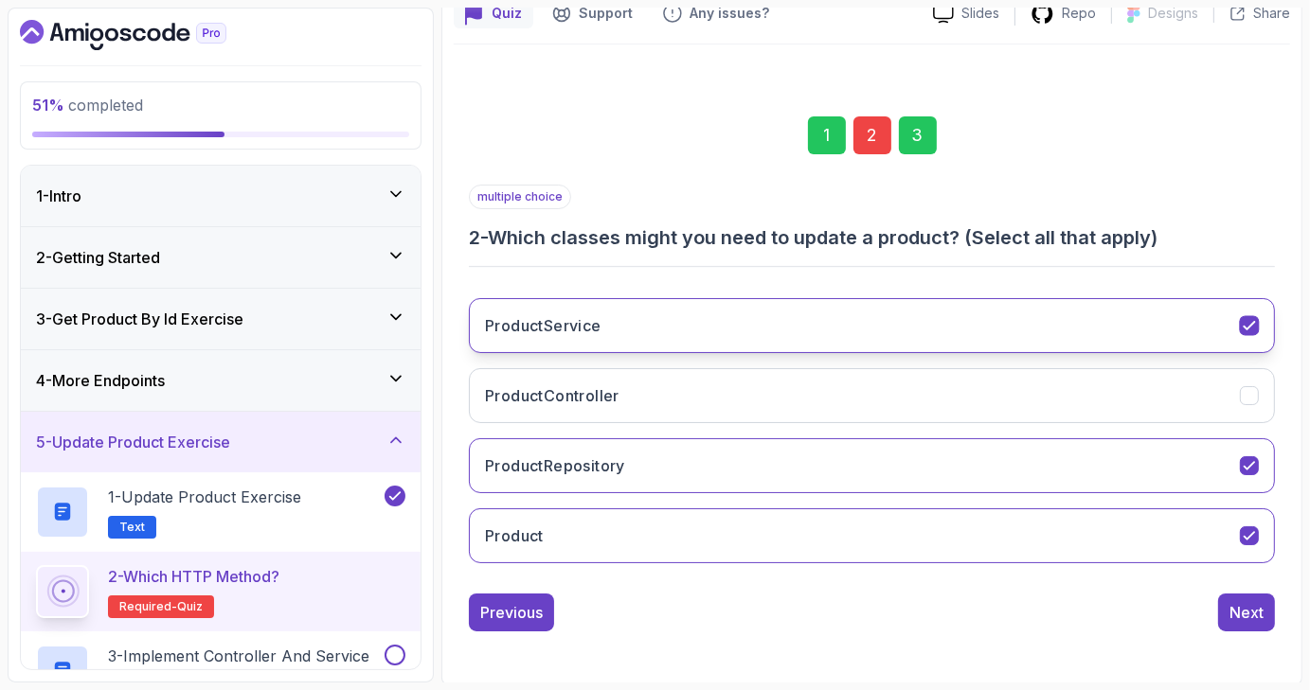
click at [1253, 332] on icon "ProductService" at bounding box center [1249, 326] width 18 height 18
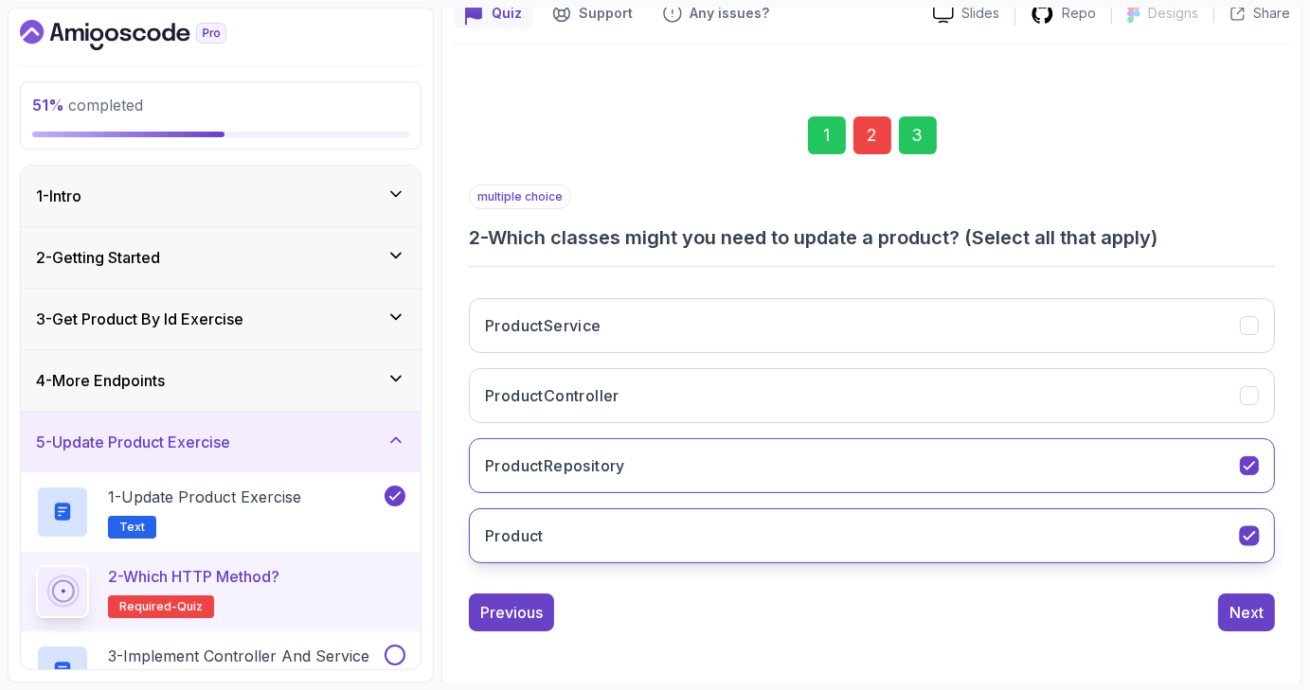
click at [1251, 529] on icon "Product" at bounding box center [1249, 536] width 18 height 18
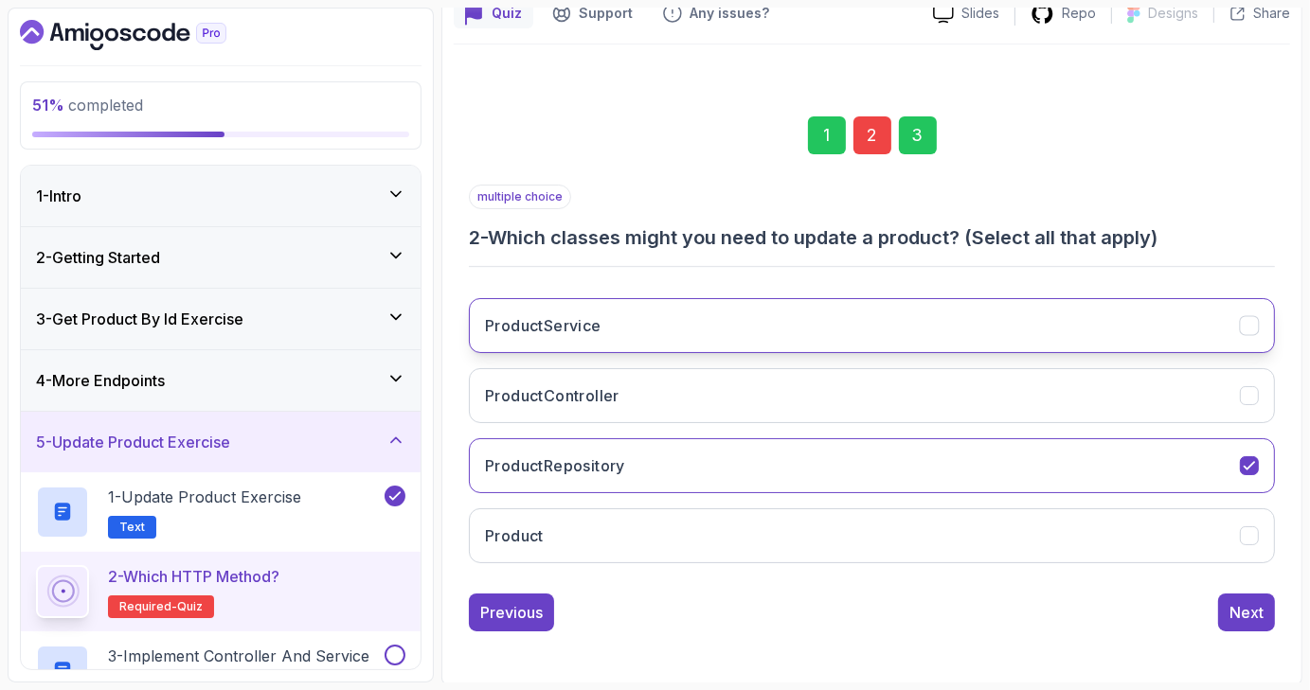
click at [1250, 328] on icon "ProductService" at bounding box center [1249, 326] width 18 height 18
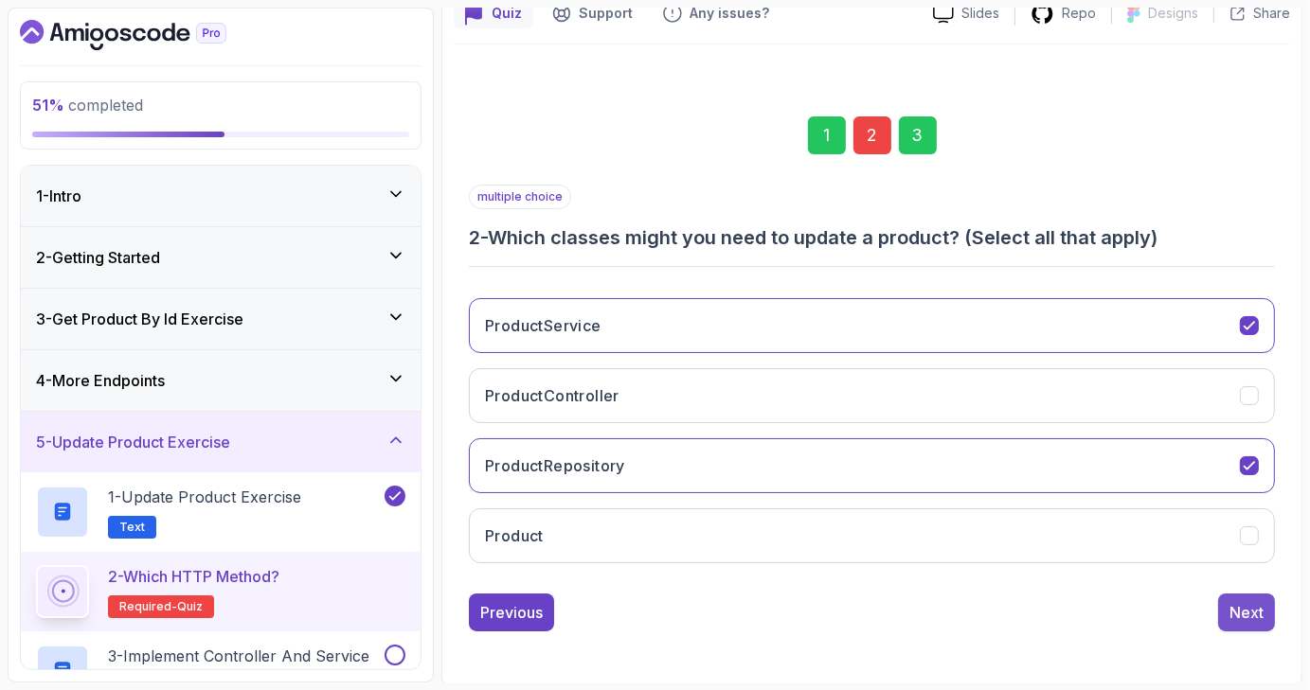
click at [1248, 596] on button "Next" at bounding box center [1246, 613] width 57 height 38
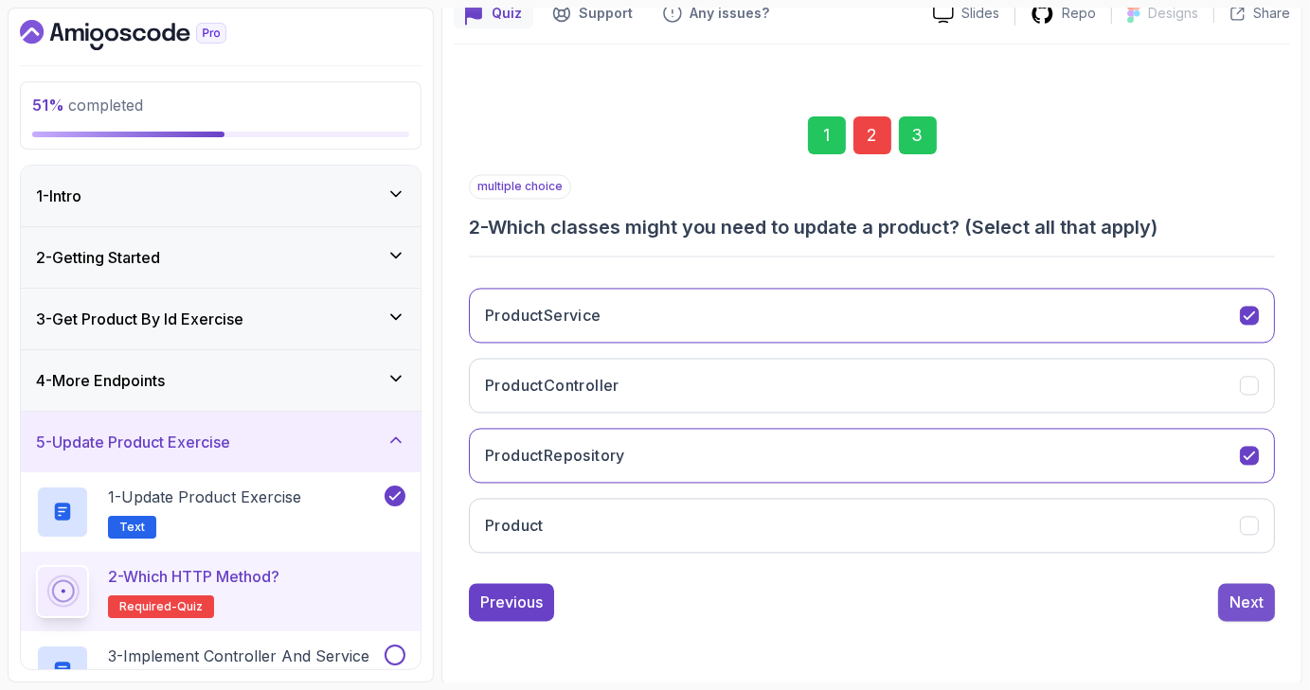
scroll to position [44, 0]
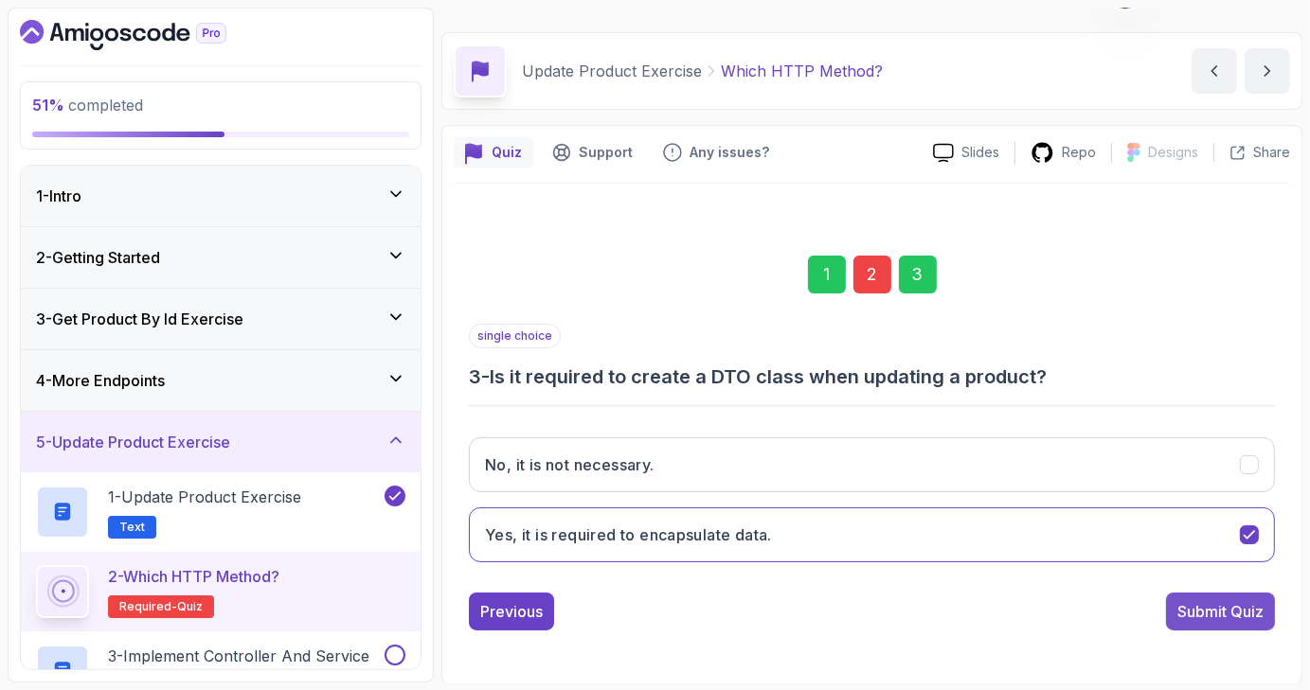
click at [1209, 606] on div "Submit Quiz" at bounding box center [1220, 611] width 86 height 23
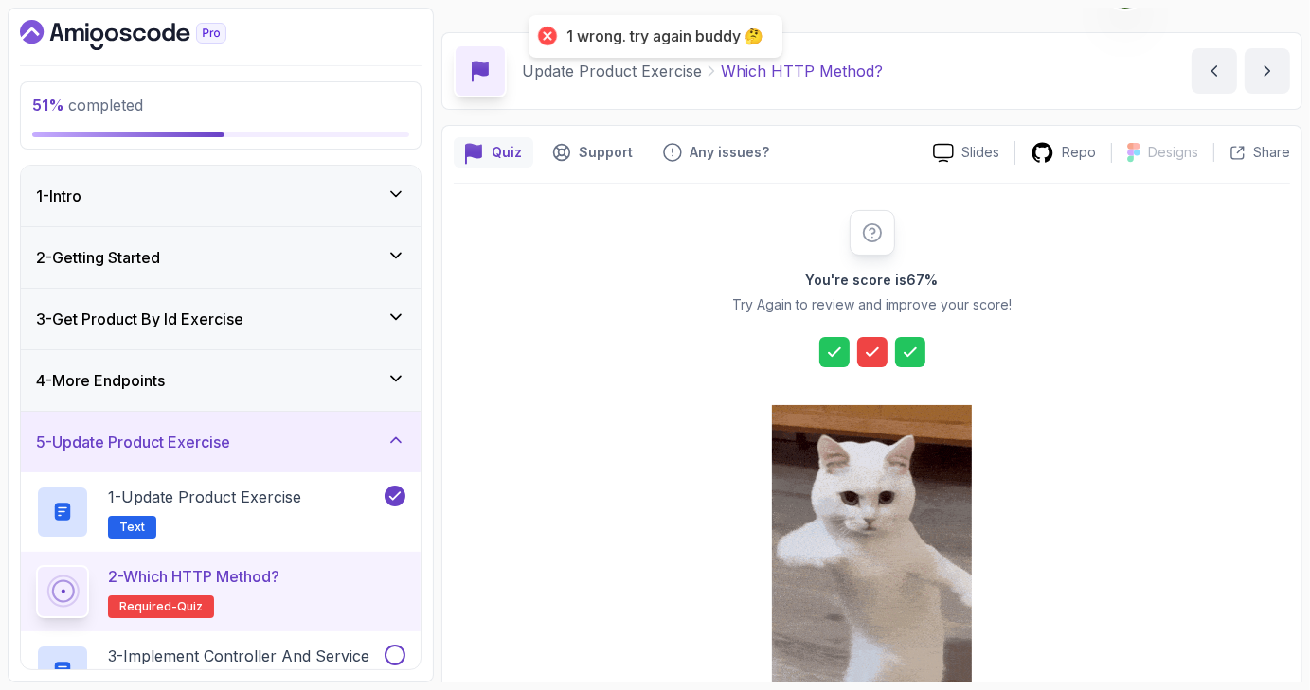
scroll to position [216, 0]
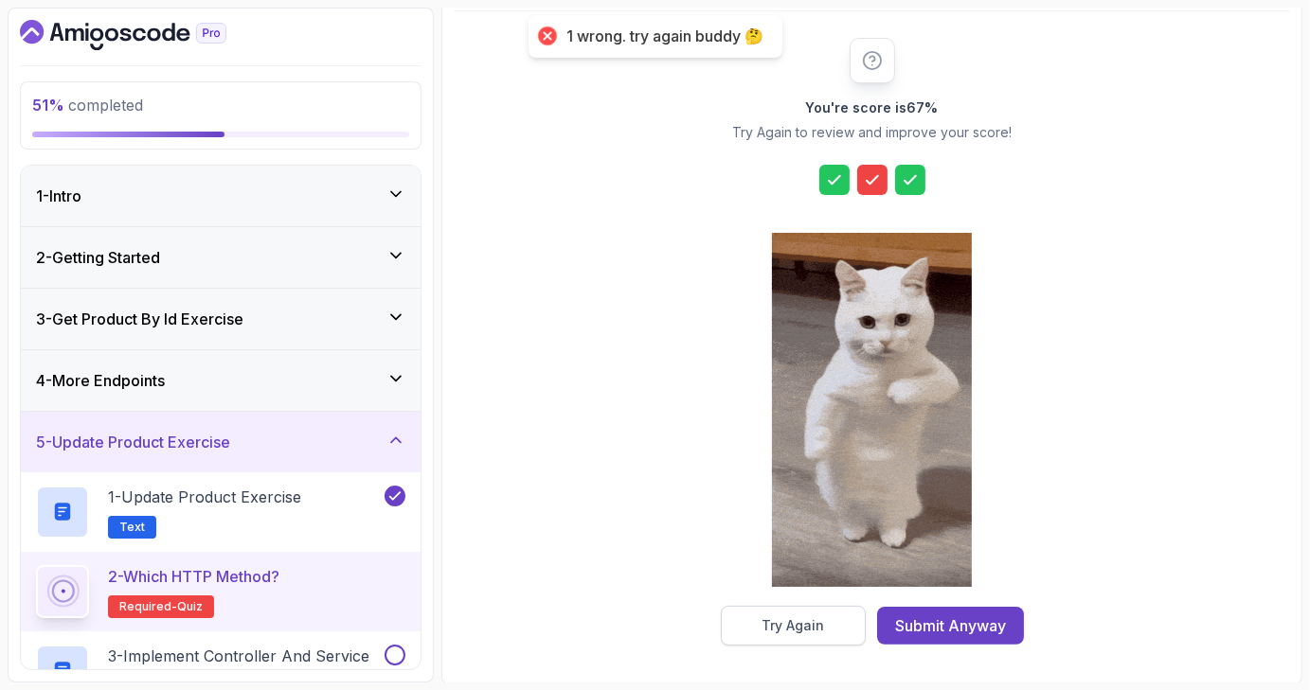
click at [814, 620] on div "Try Again" at bounding box center [792, 625] width 62 height 19
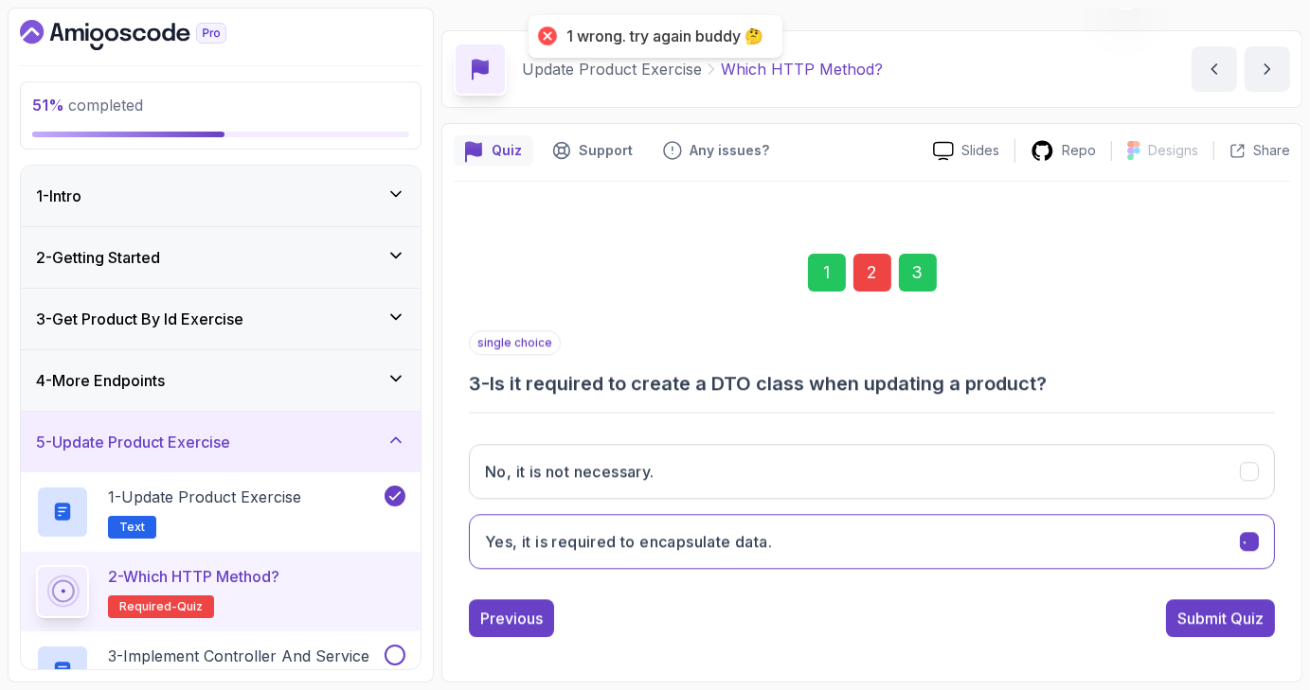
scroll to position [44, 0]
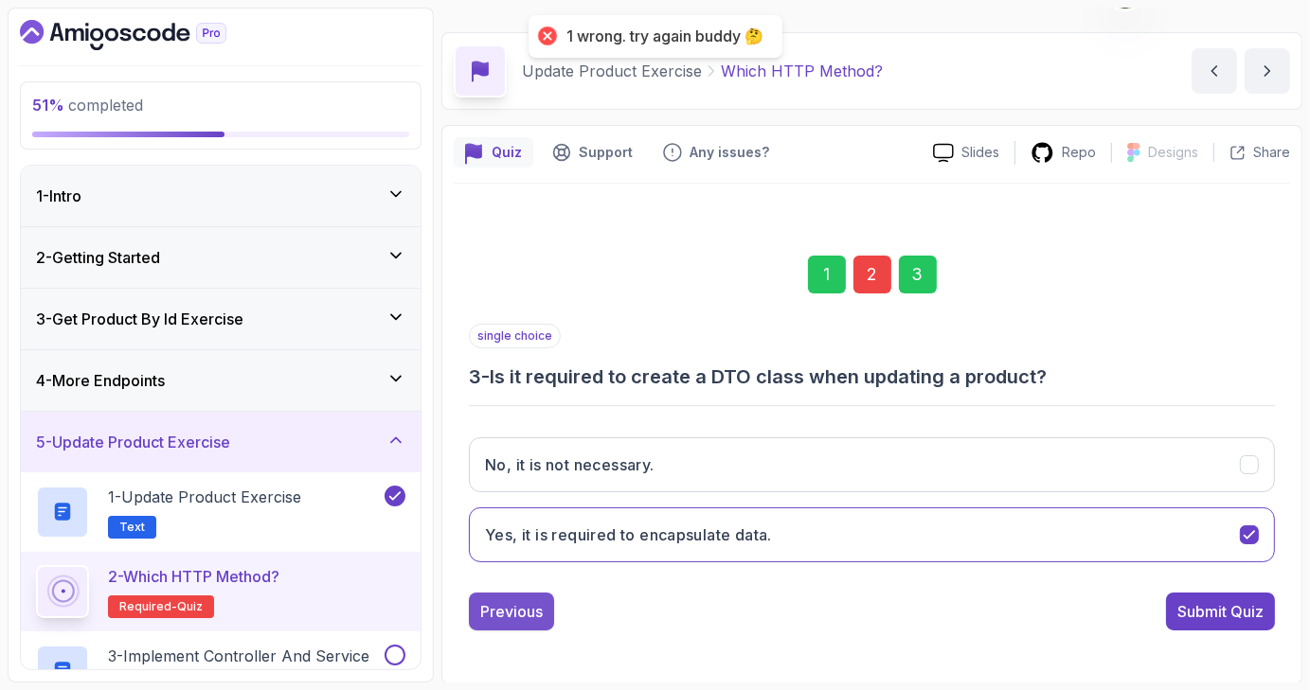
click at [543, 614] on button "Previous" at bounding box center [511, 612] width 85 height 38
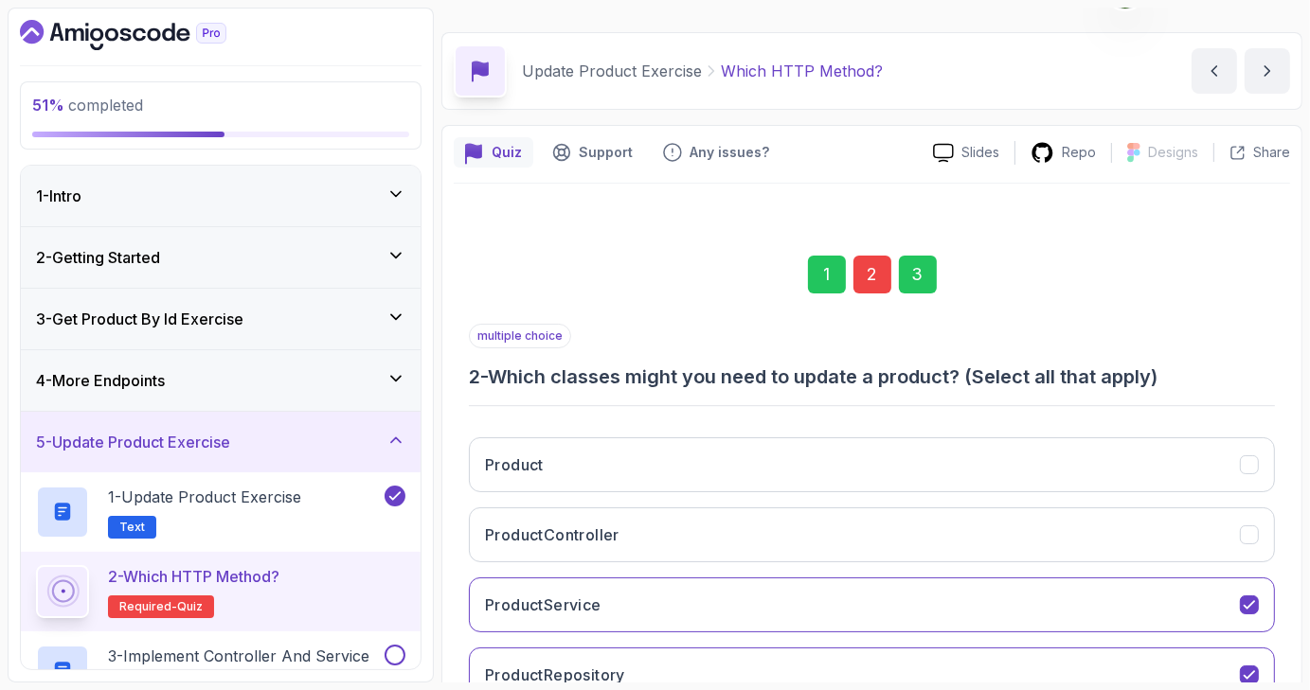
scroll to position [183, 0]
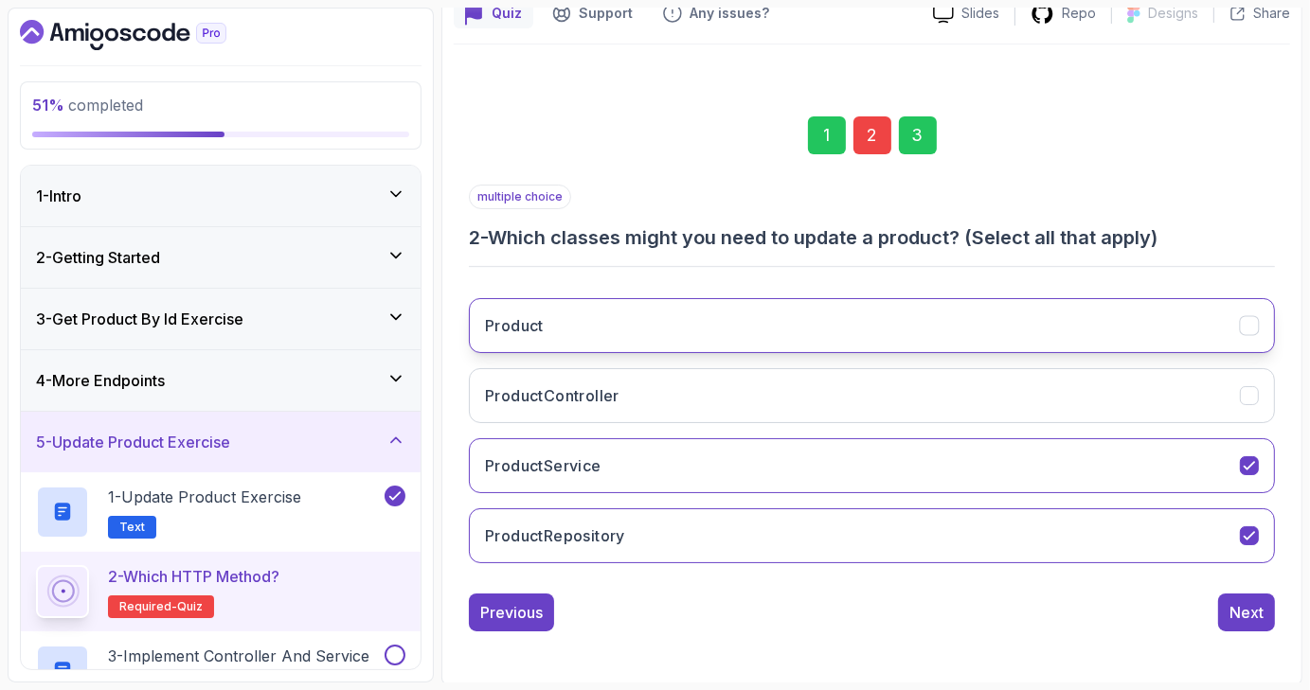
click at [1252, 330] on icon "Product" at bounding box center [1249, 326] width 18 height 18
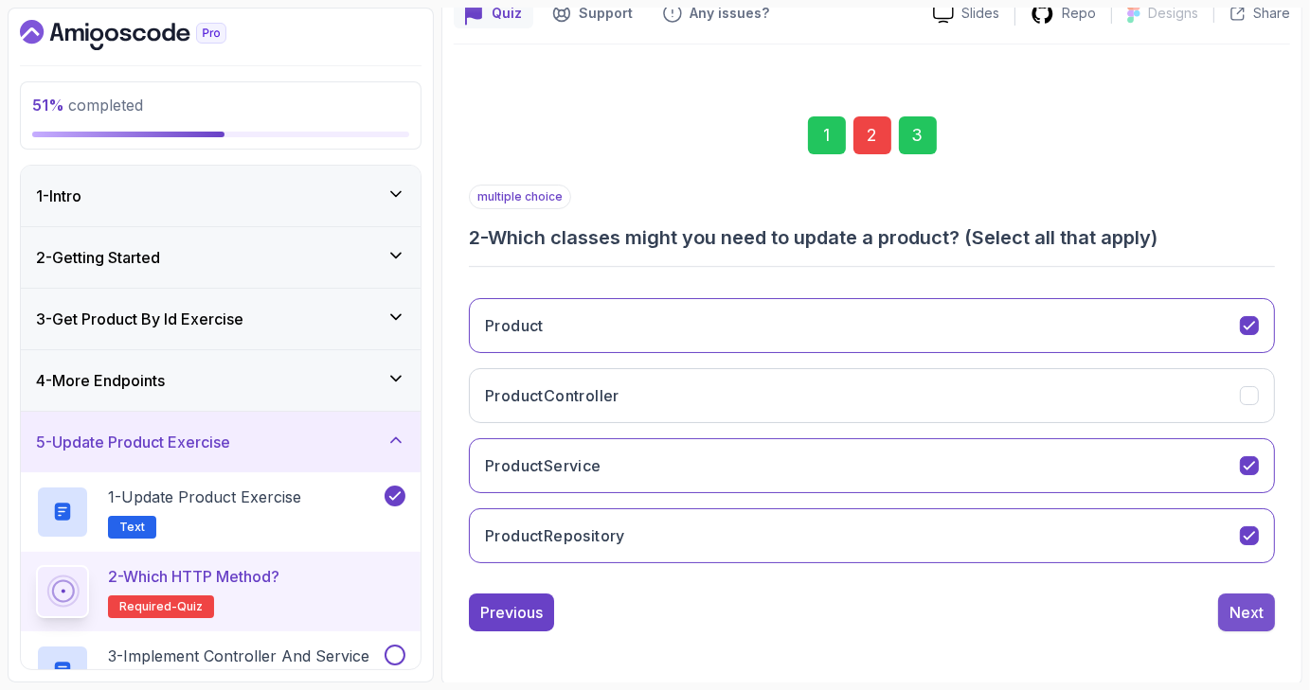
click at [1248, 598] on button "Next" at bounding box center [1246, 613] width 57 height 38
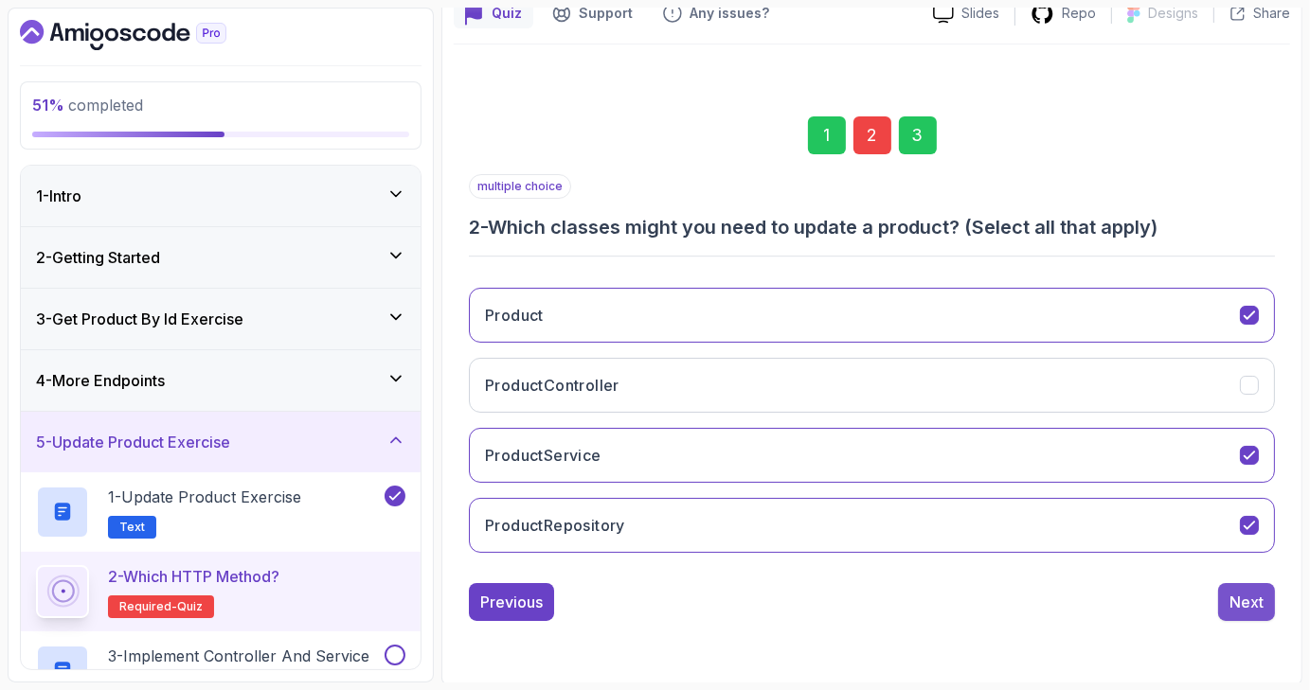
scroll to position [44, 0]
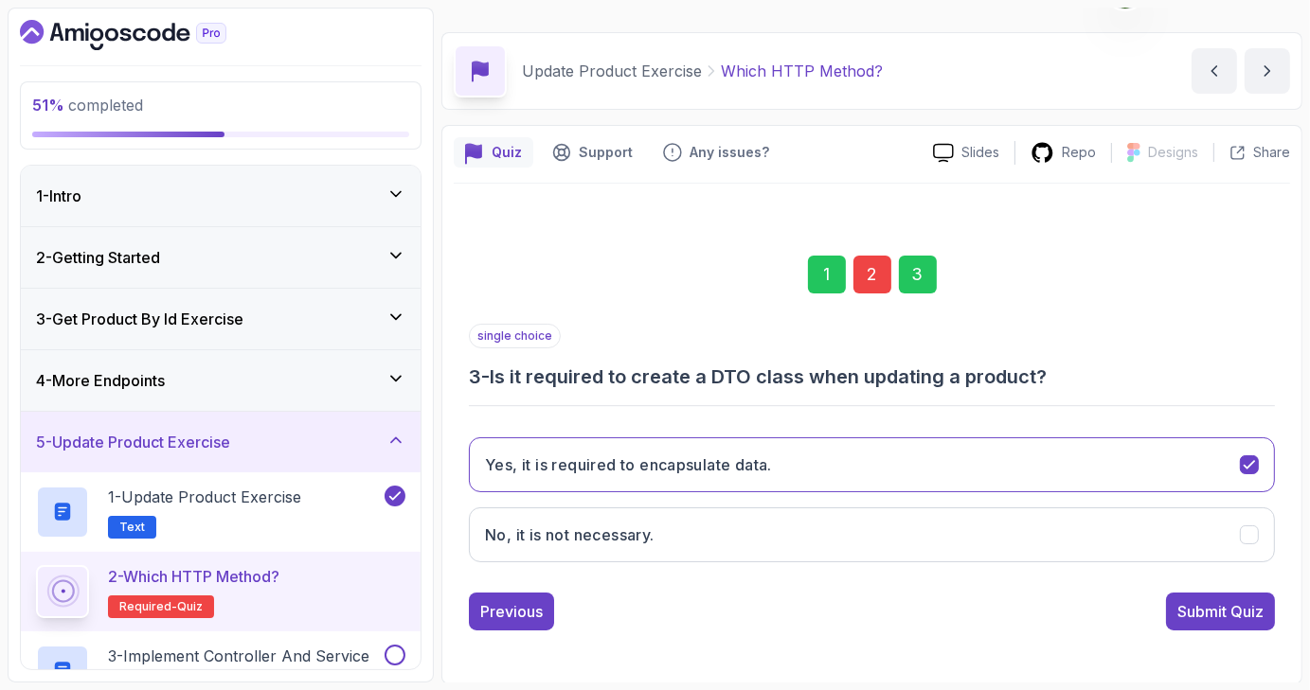
click at [1248, 598] on button "Submit Quiz" at bounding box center [1220, 612] width 109 height 38
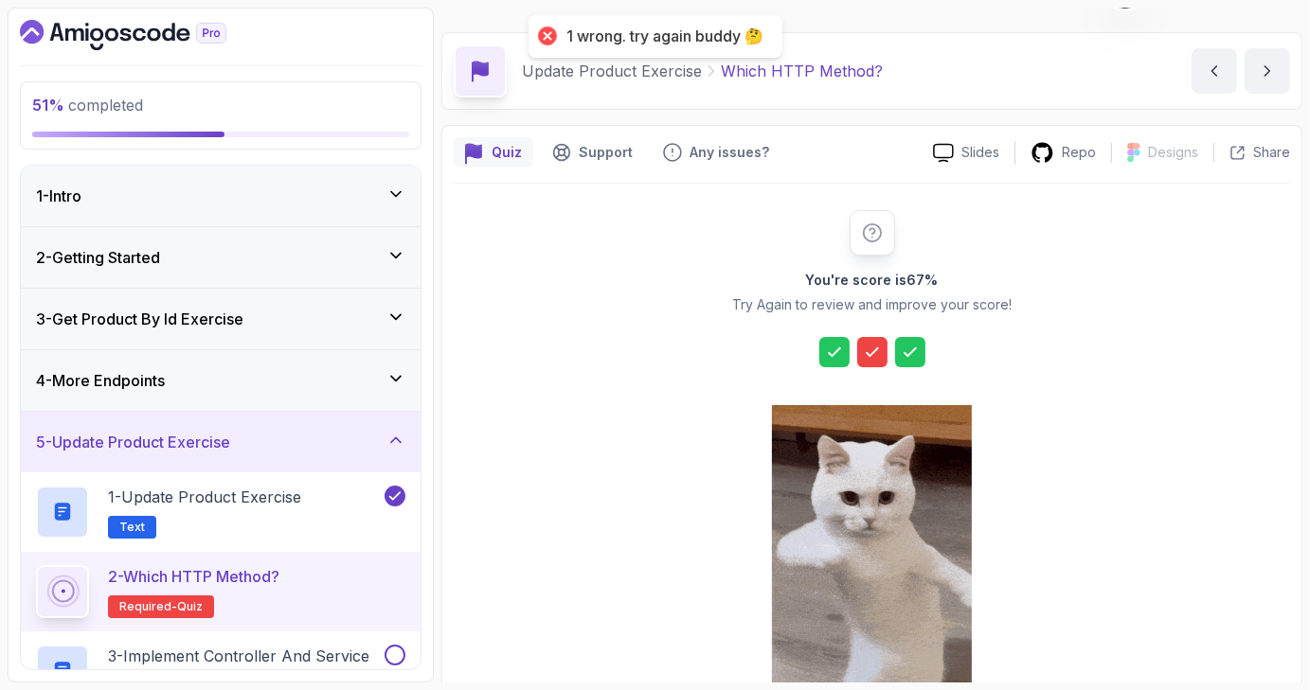
scroll to position [216, 0]
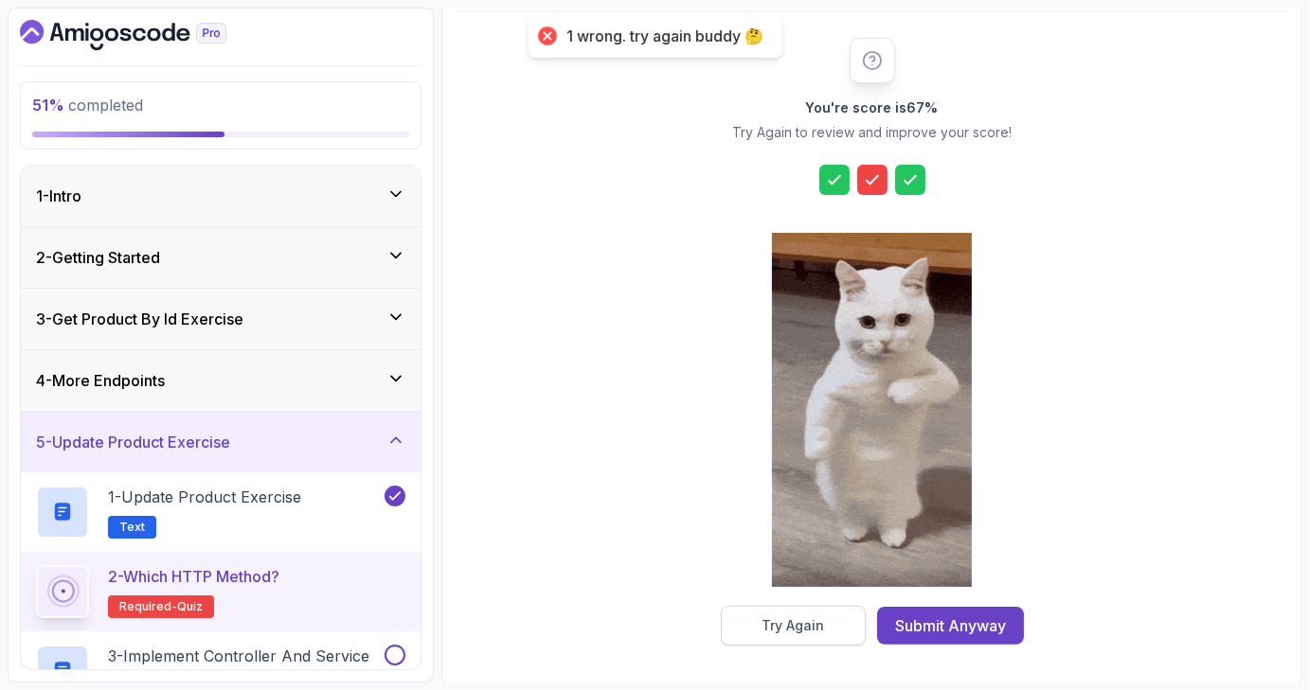
click at [823, 629] on div "Try Again" at bounding box center [792, 625] width 62 height 19
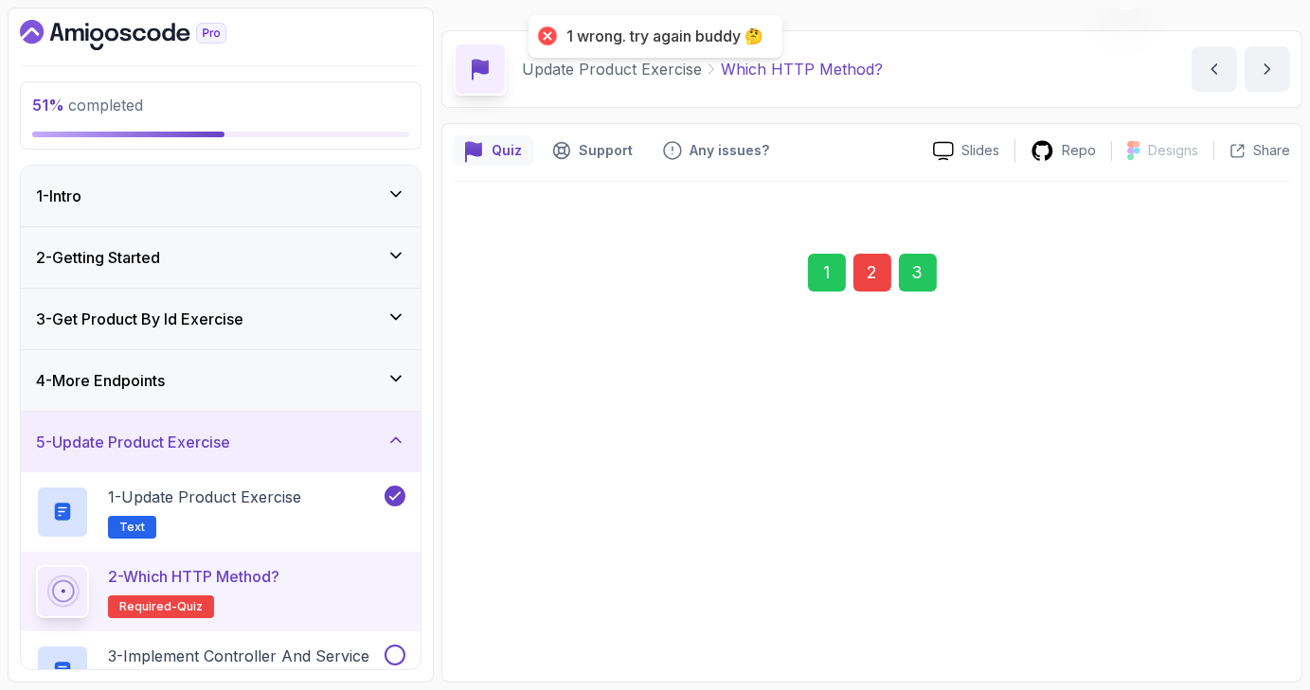
scroll to position [44, 0]
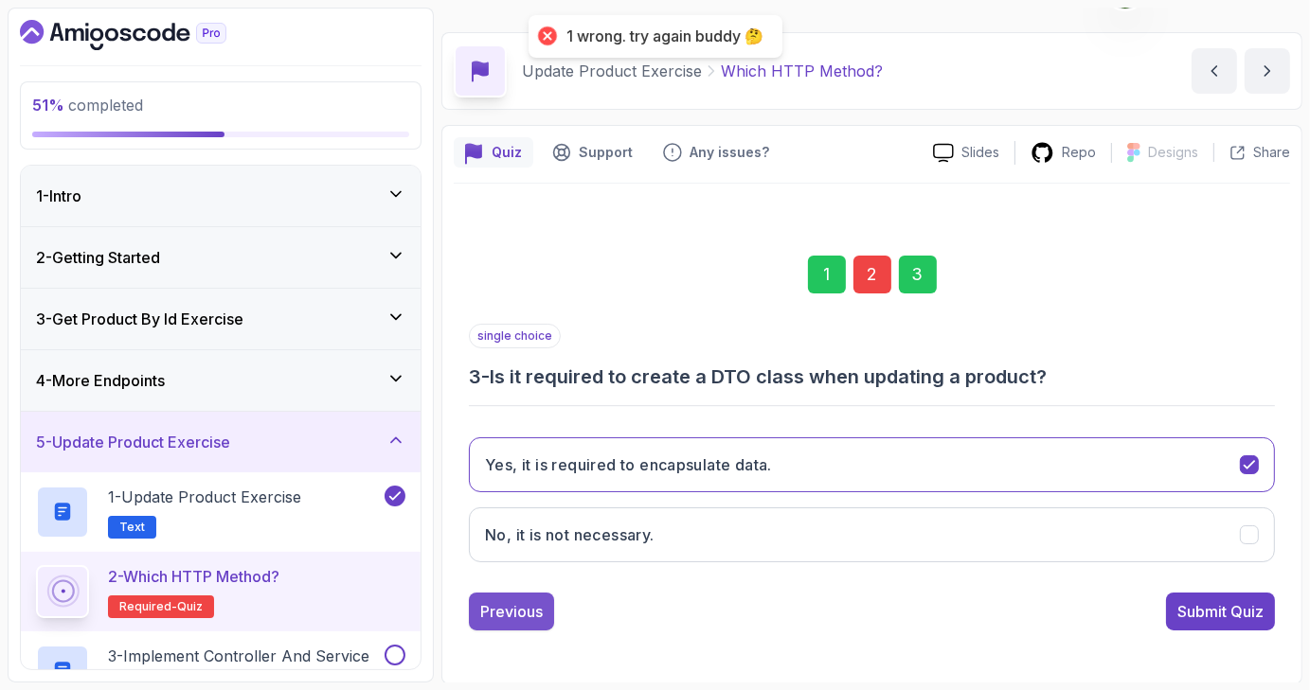
click at [550, 613] on button "Previous" at bounding box center [511, 612] width 85 height 38
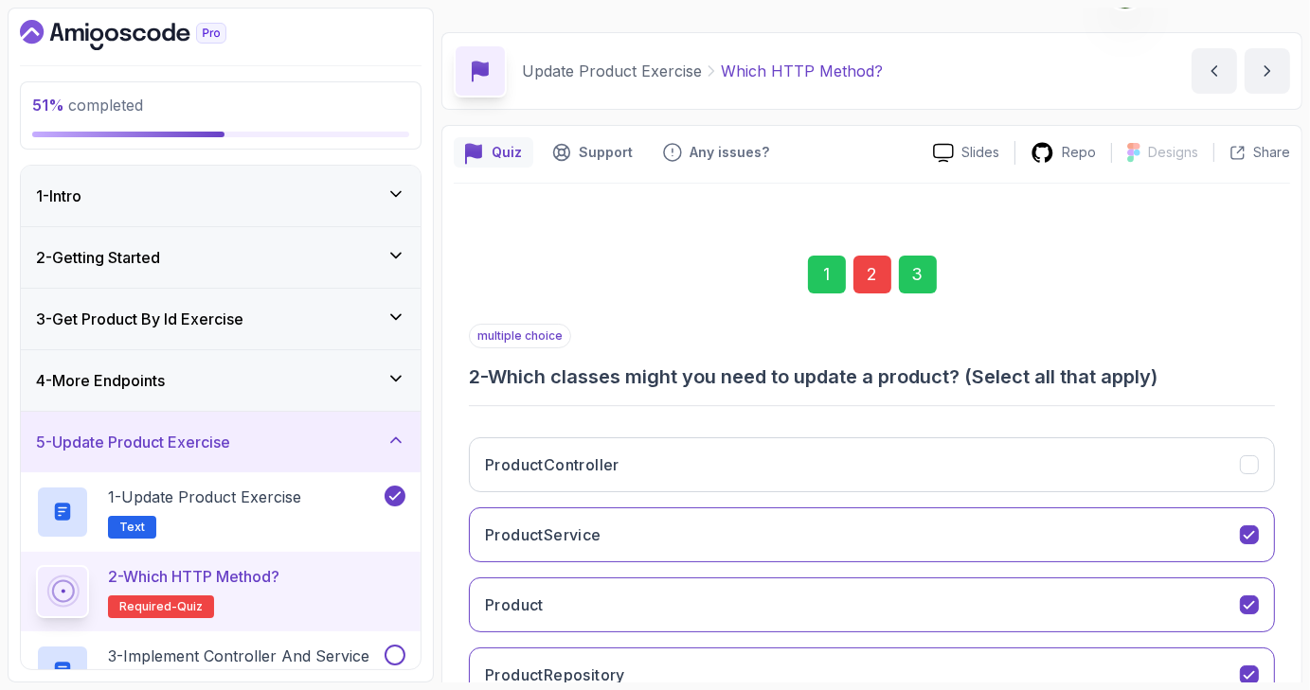
scroll to position [183, 0]
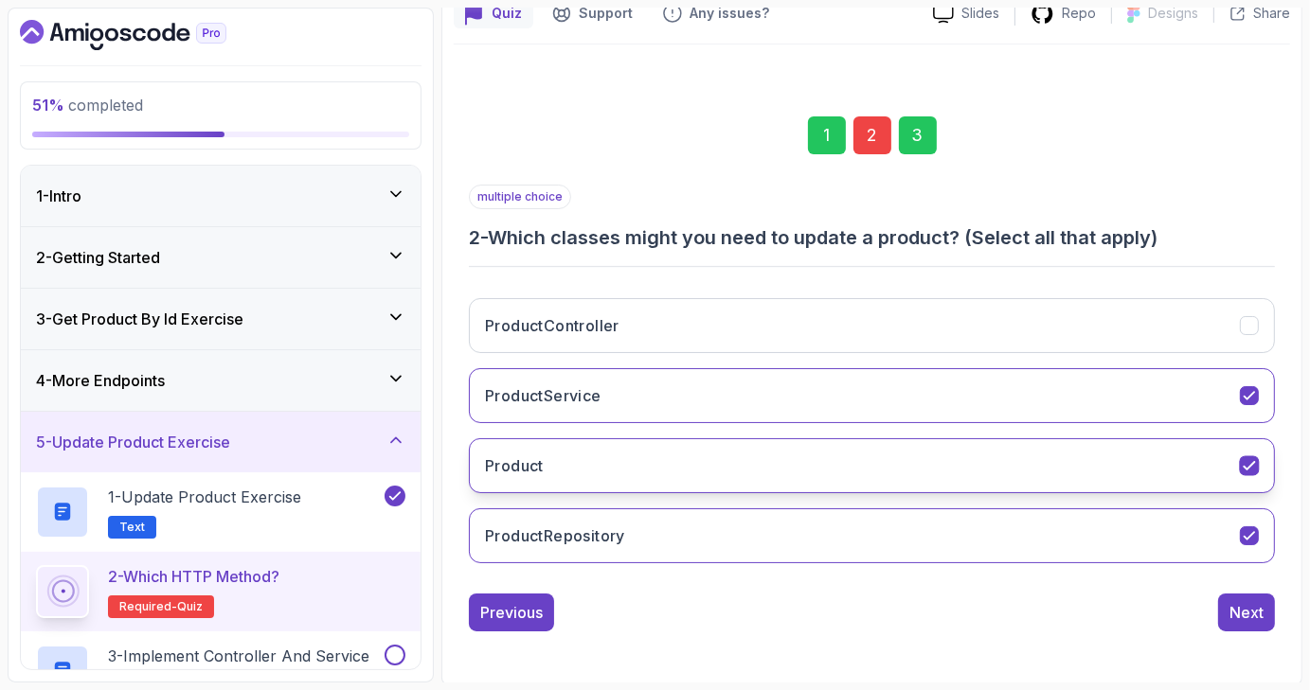
click at [1257, 463] on icon "Product" at bounding box center [1249, 466] width 18 height 18
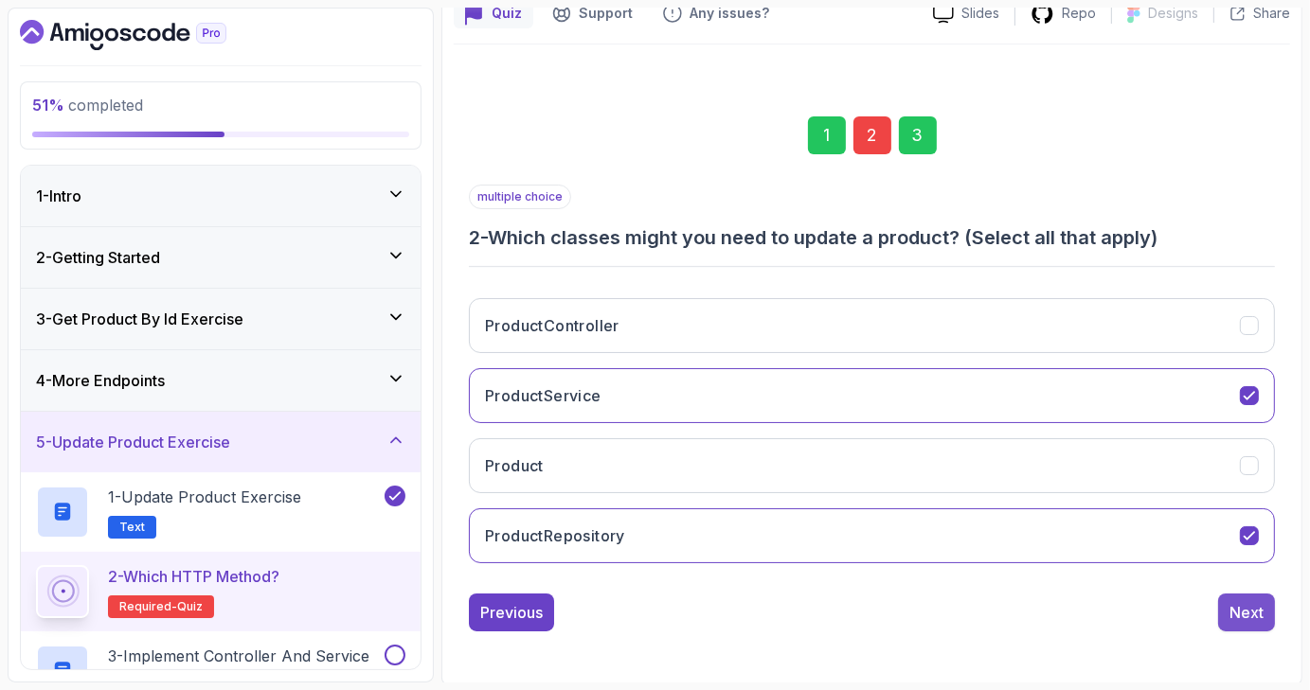
click at [1269, 607] on button "Next" at bounding box center [1246, 613] width 57 height 38
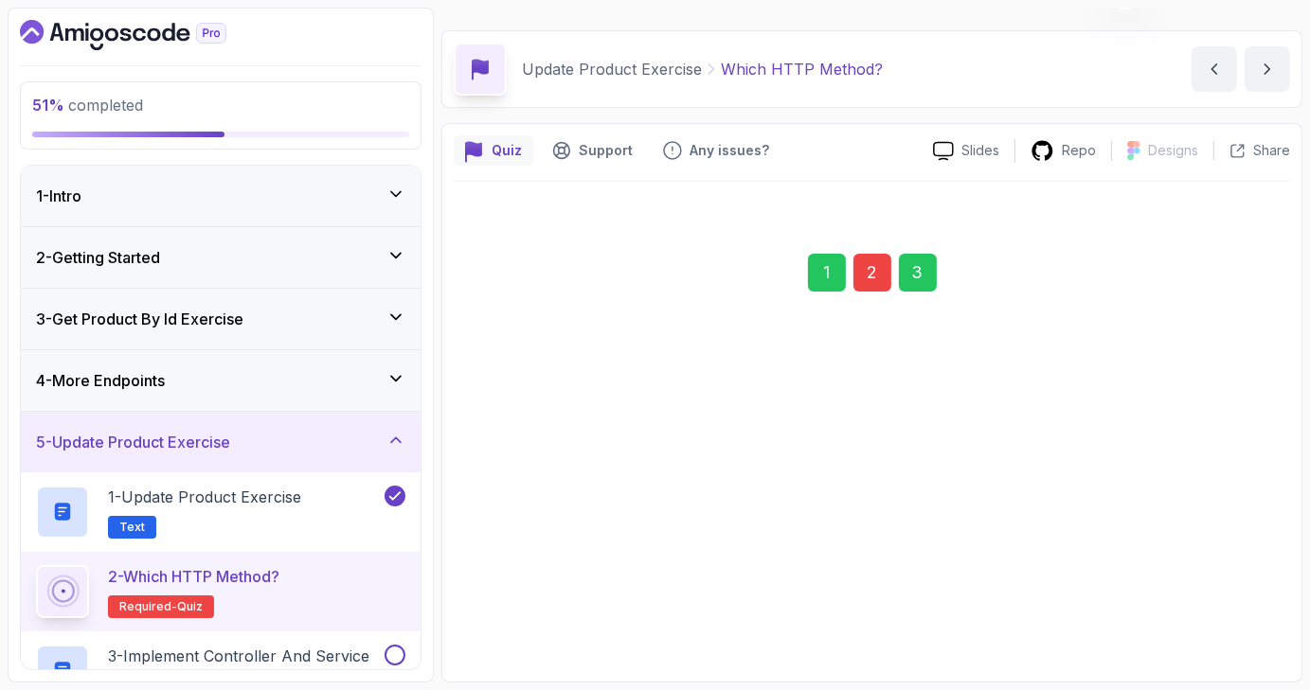
scroll to position [44, 0]
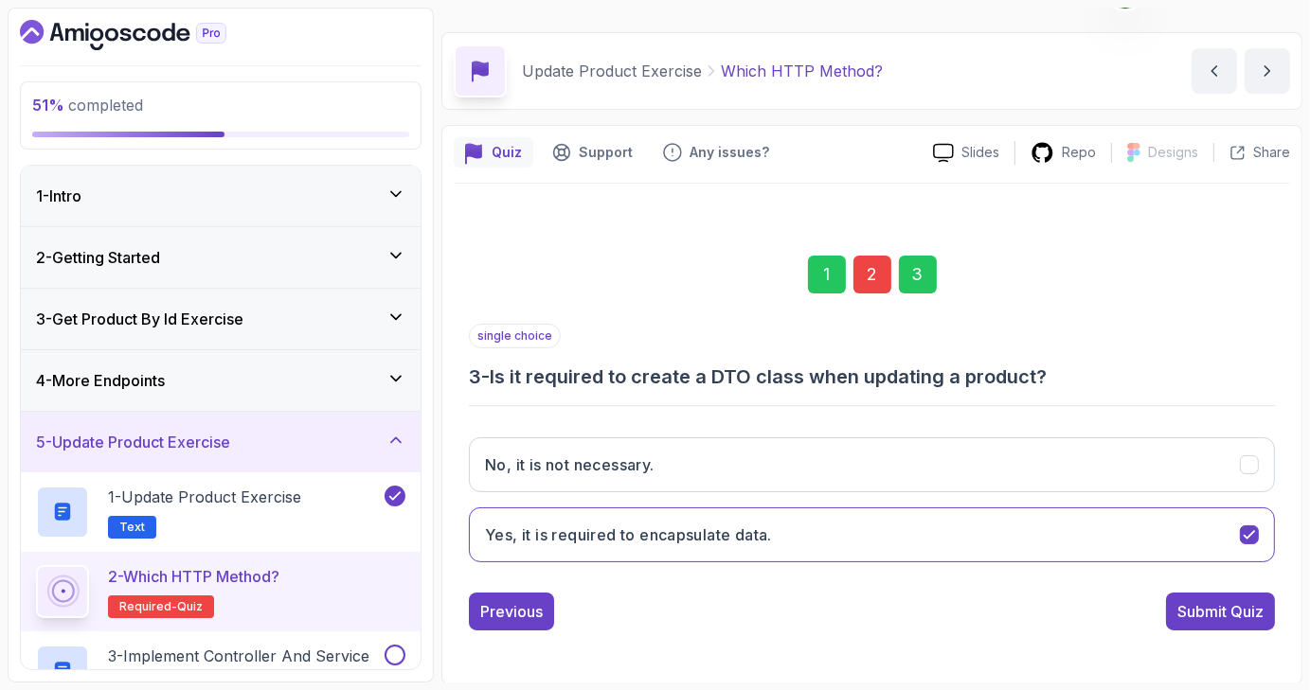
click at [1269, 607] on button "Submit Quiz" at bounding box center [1220, 612] width 109 height 38
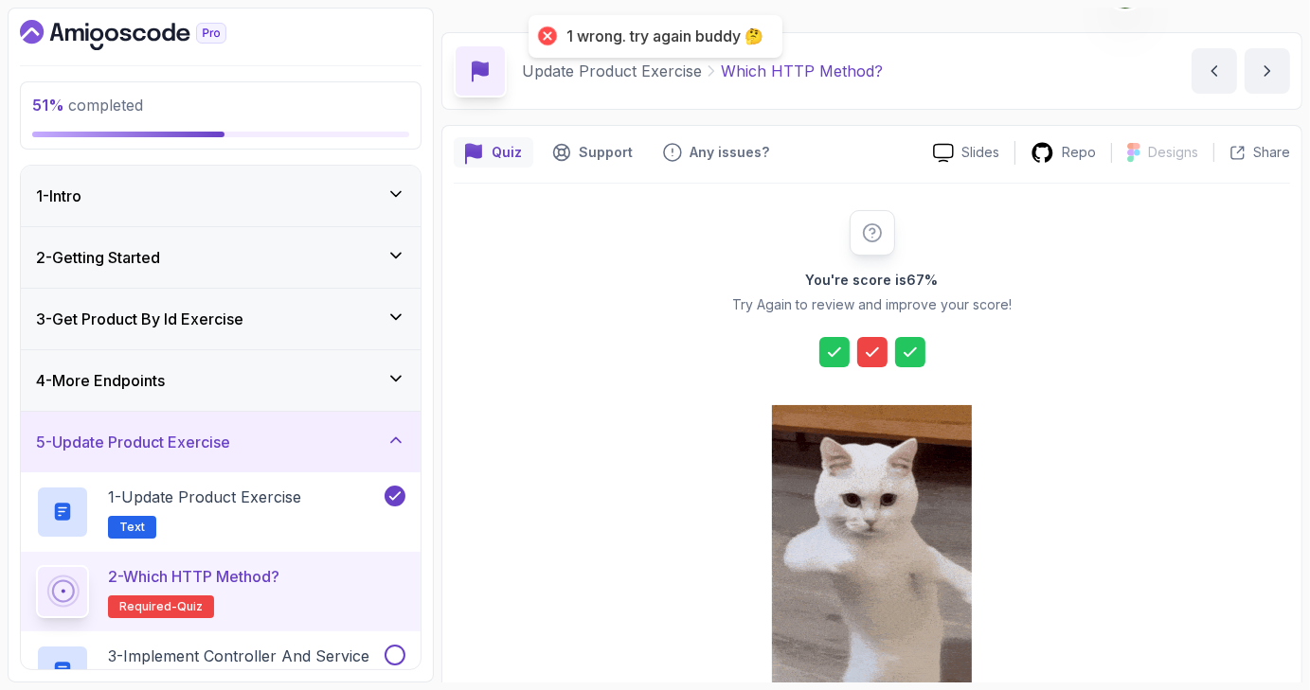
scroll to position [216, 0]
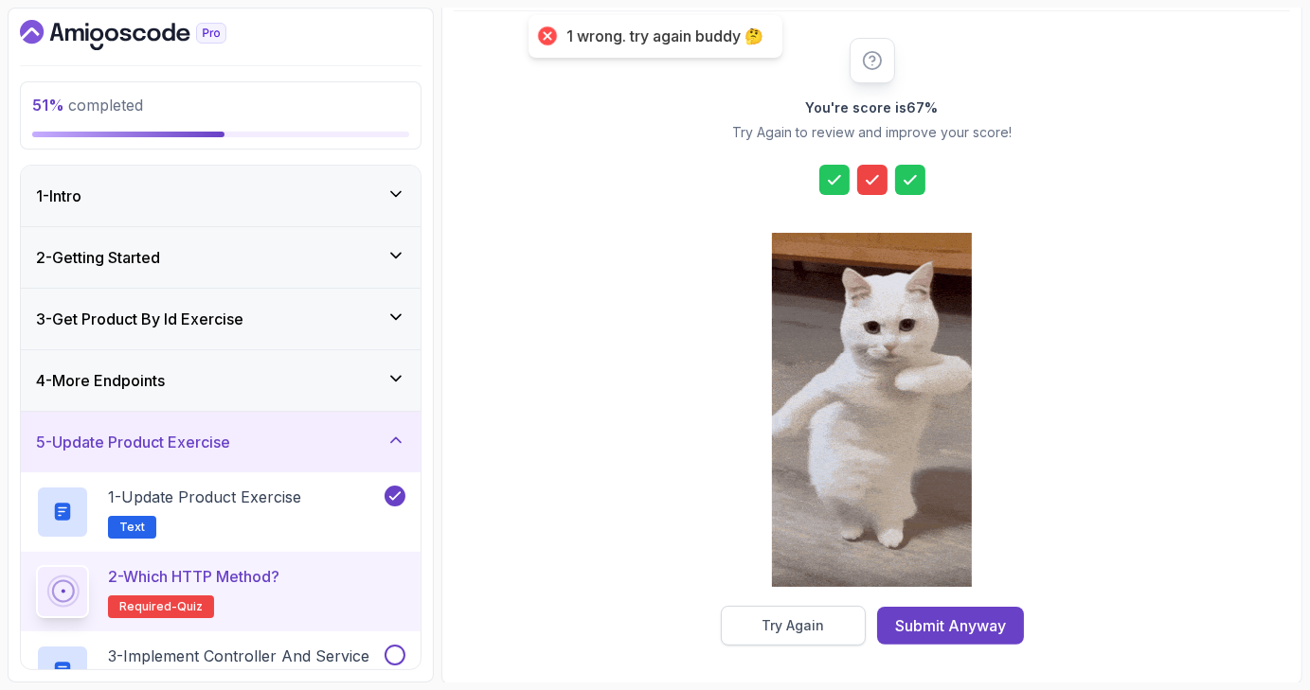
click at [777, 623] on div "Try Again" at bounding box center [792, 625] width 62 height 19
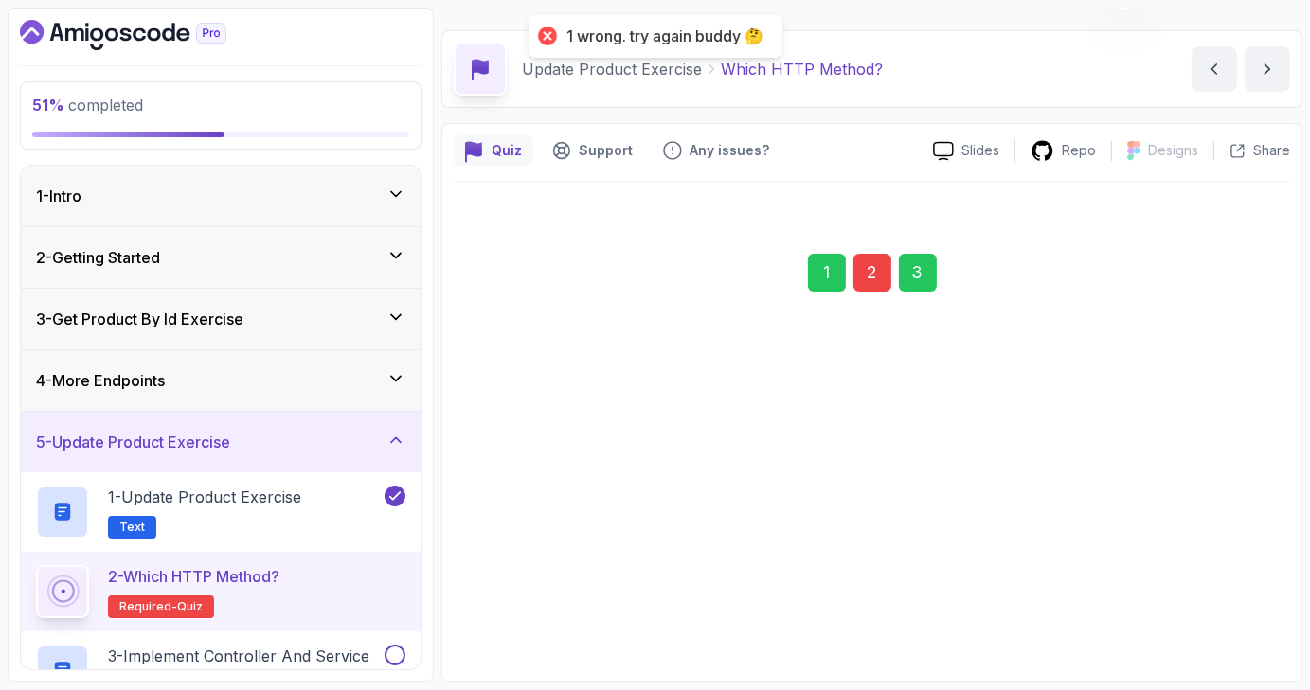
scroll to position [44, 0]
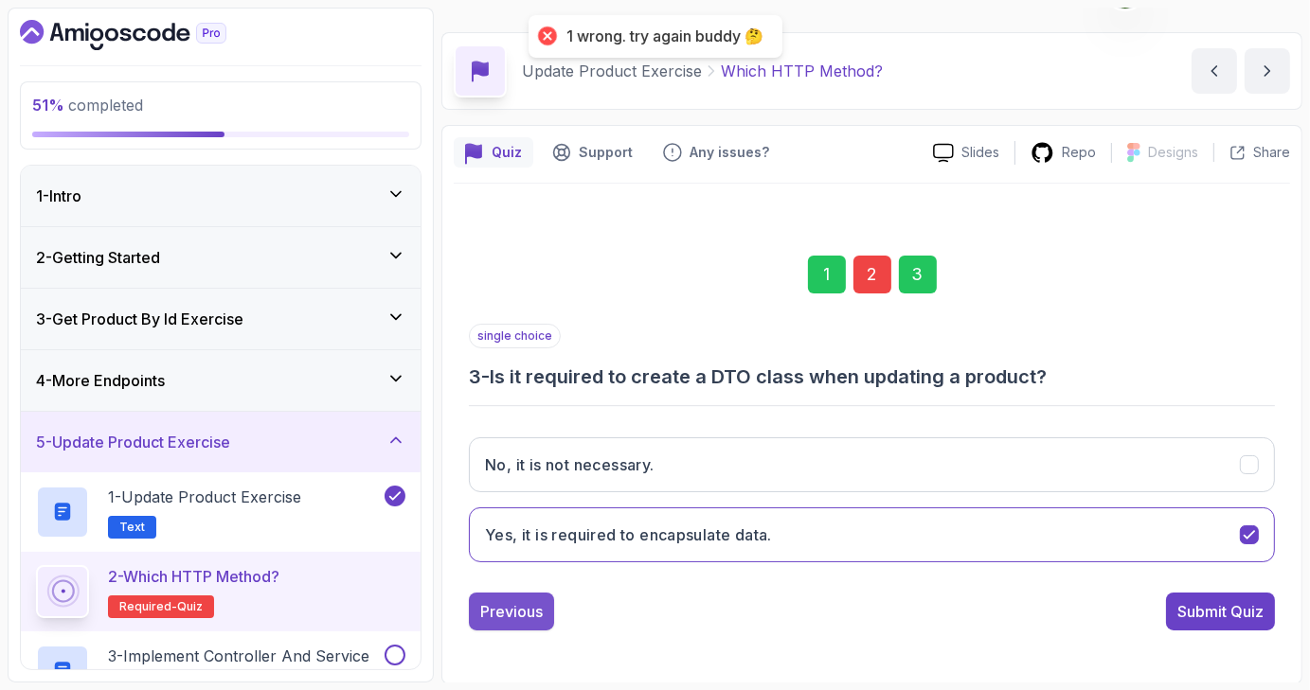
click at [533, 601] on div "Previous" at bounding box center [511, 611] width 62 height 23
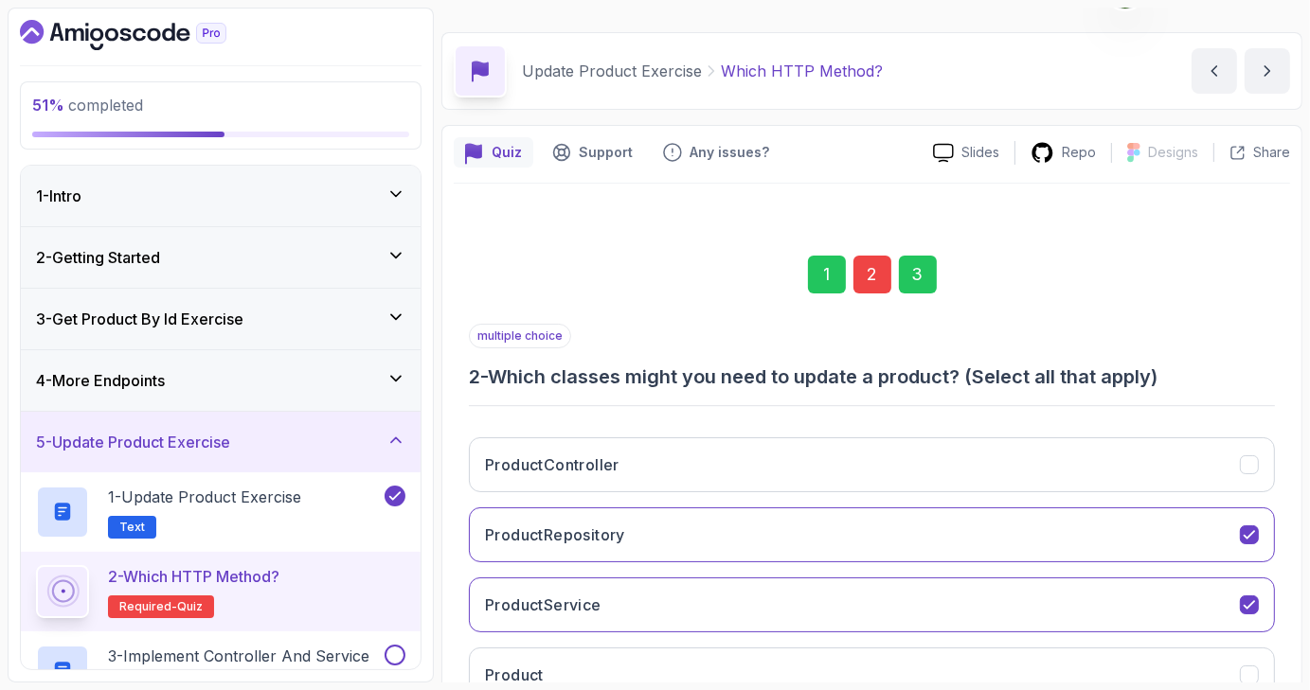
scroll to position [183, 0]
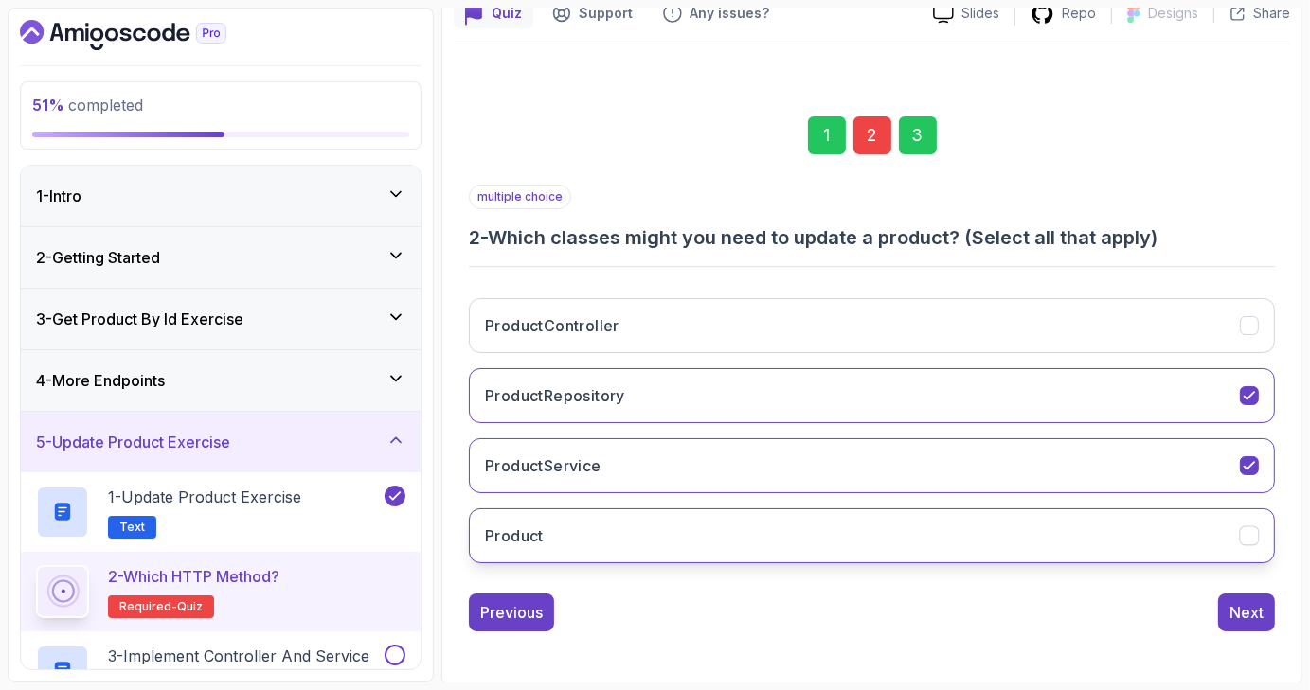
click at [1242, 535] on icon "Product" at bounding box center [1249, 536] width 18 height 18
click at [1254, 610] on div "Next" at bounding box center [1246, 612] width 34 height 23
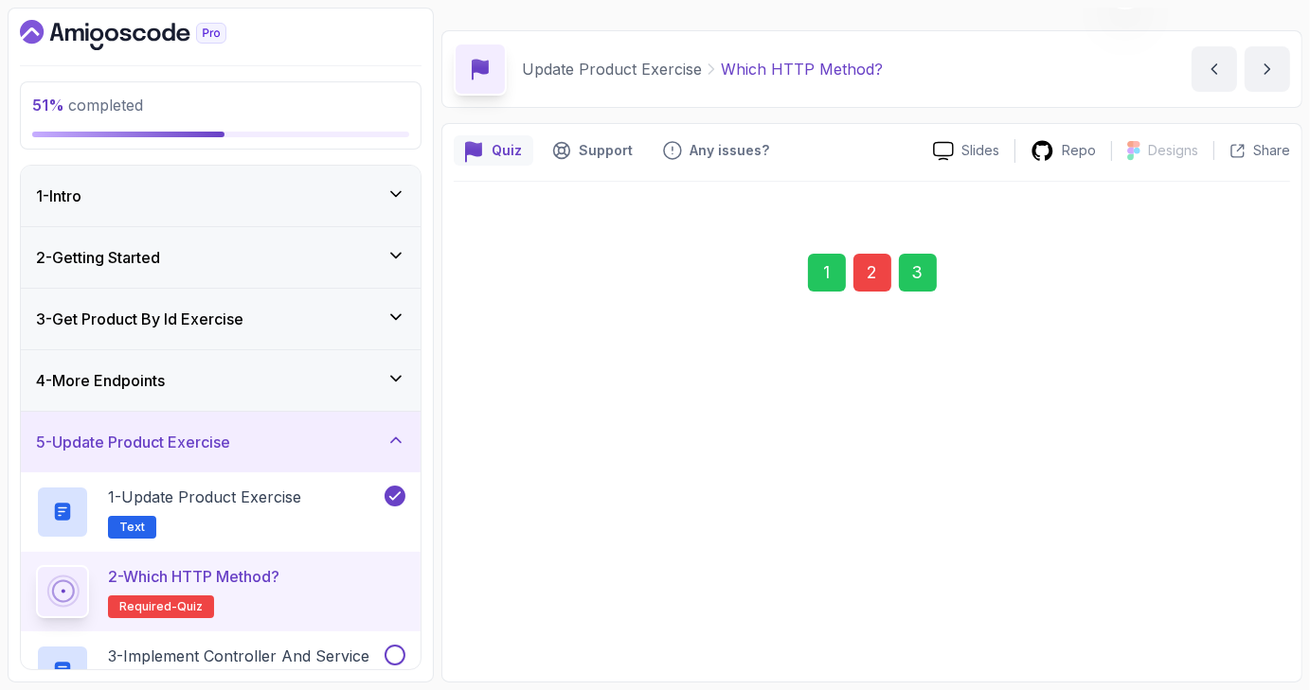
scroll to position [44, 0]
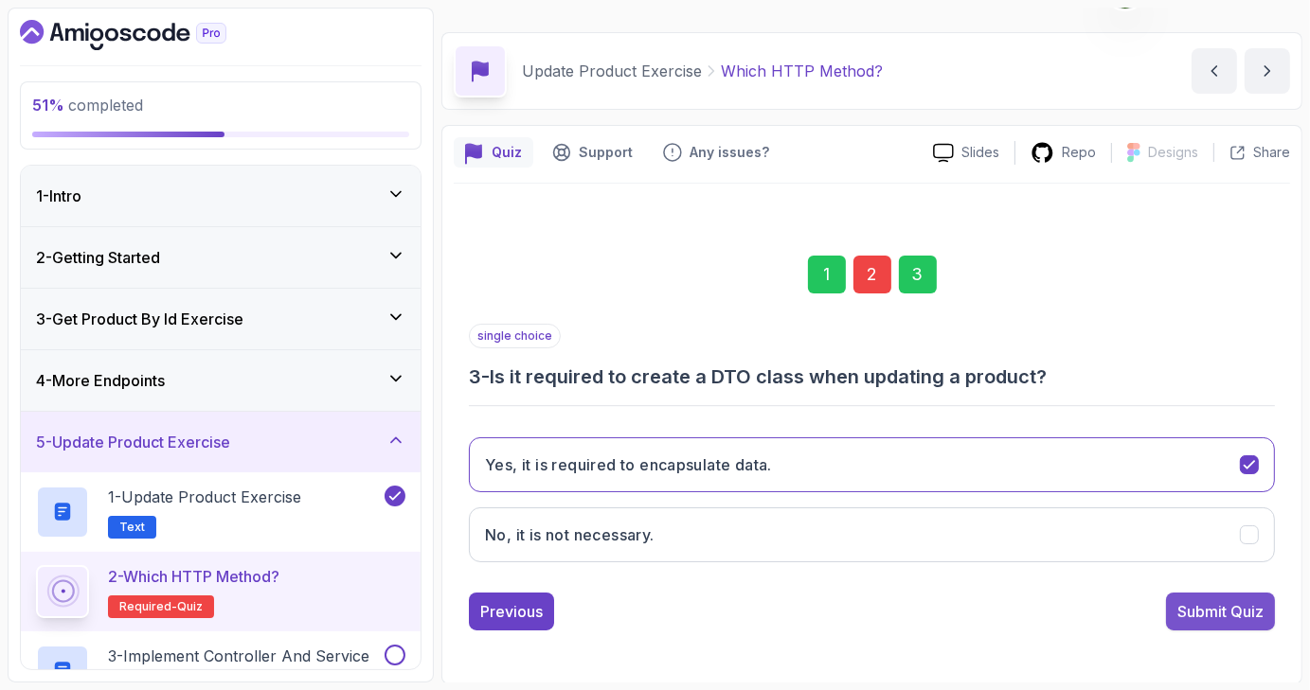
click at [1210, 605] on div "Submit Quiz" at bounding box center [1220, 611] width 86 height 23
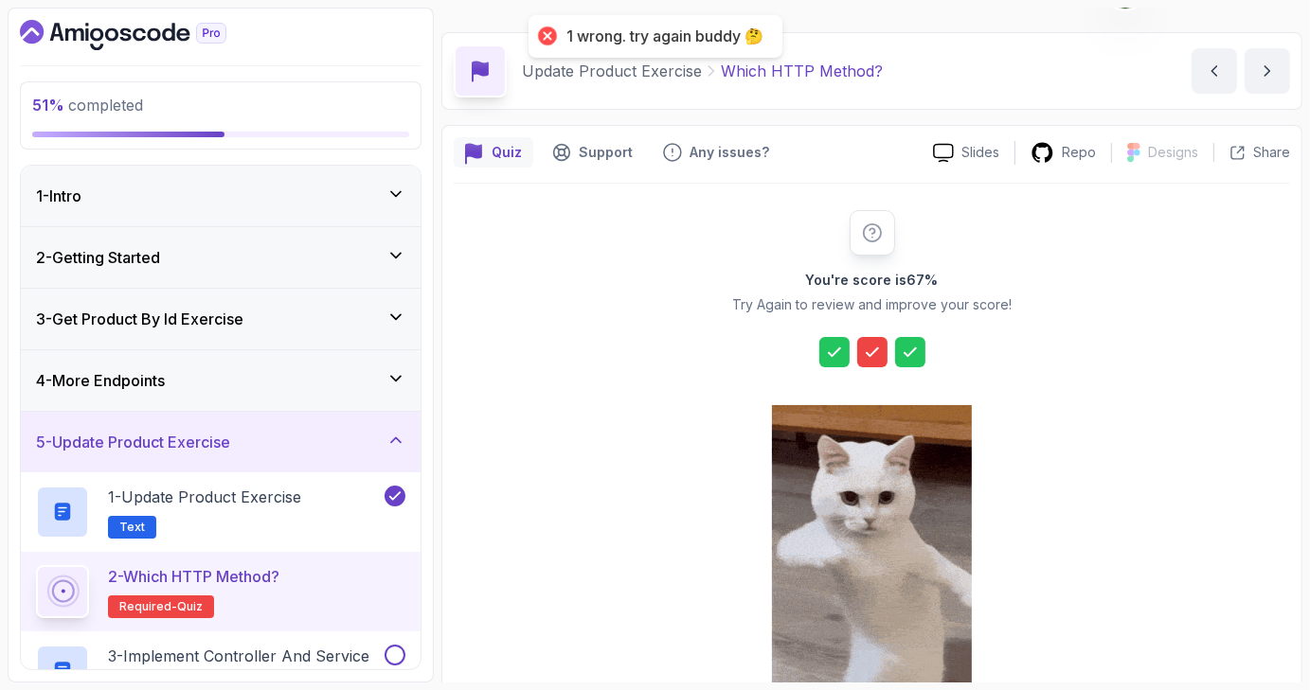
scroll to position [216, 0]
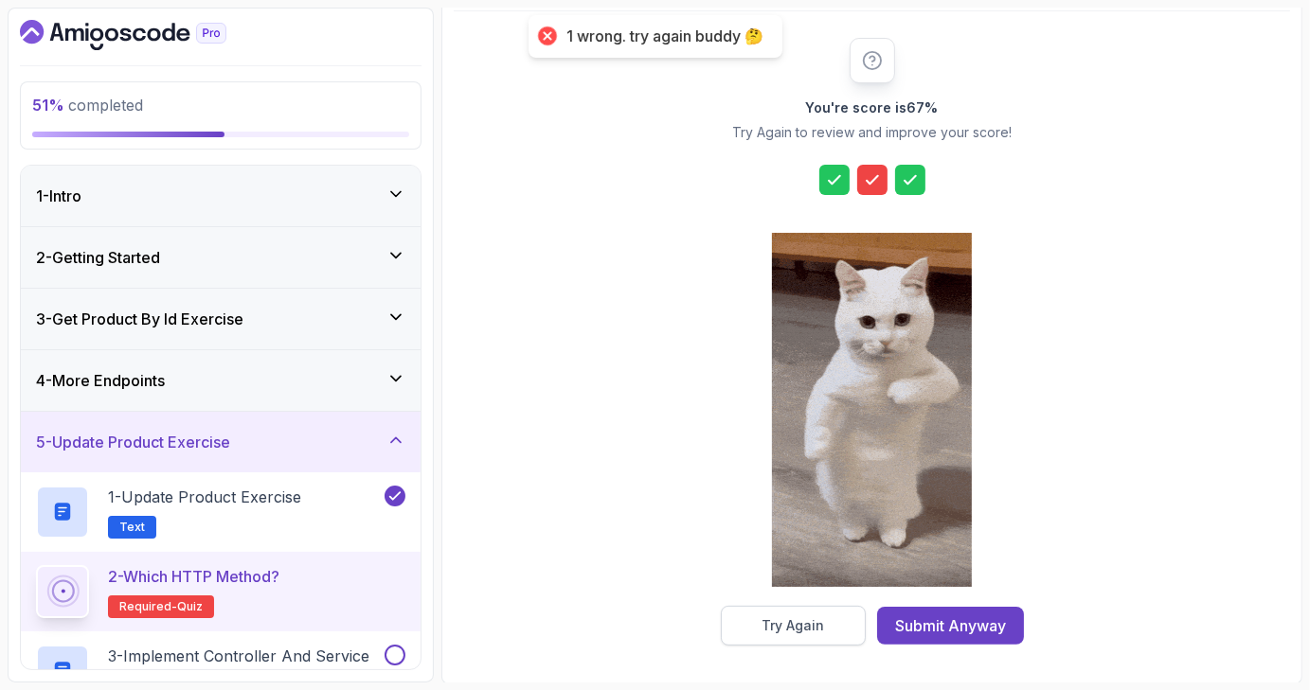
click at [821, 628] on div "Try Again" at bounding box center [792, 625] width 62 height 19
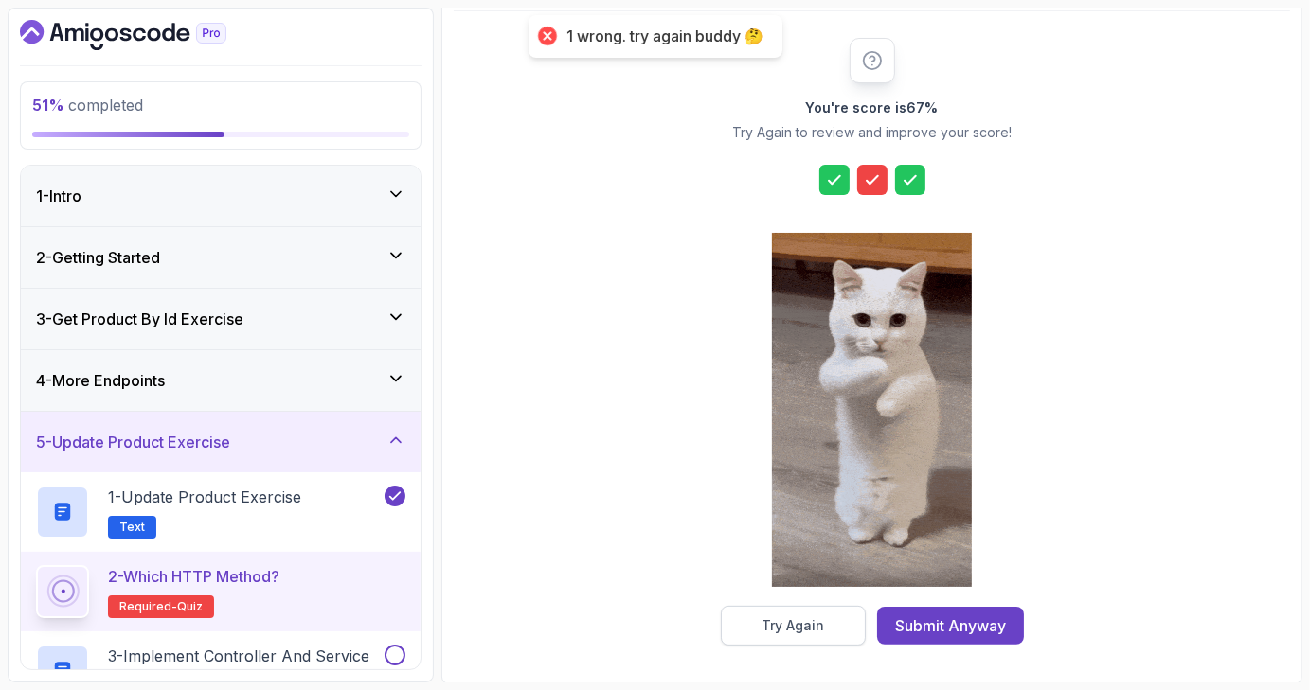
scroll to position [44, 0]
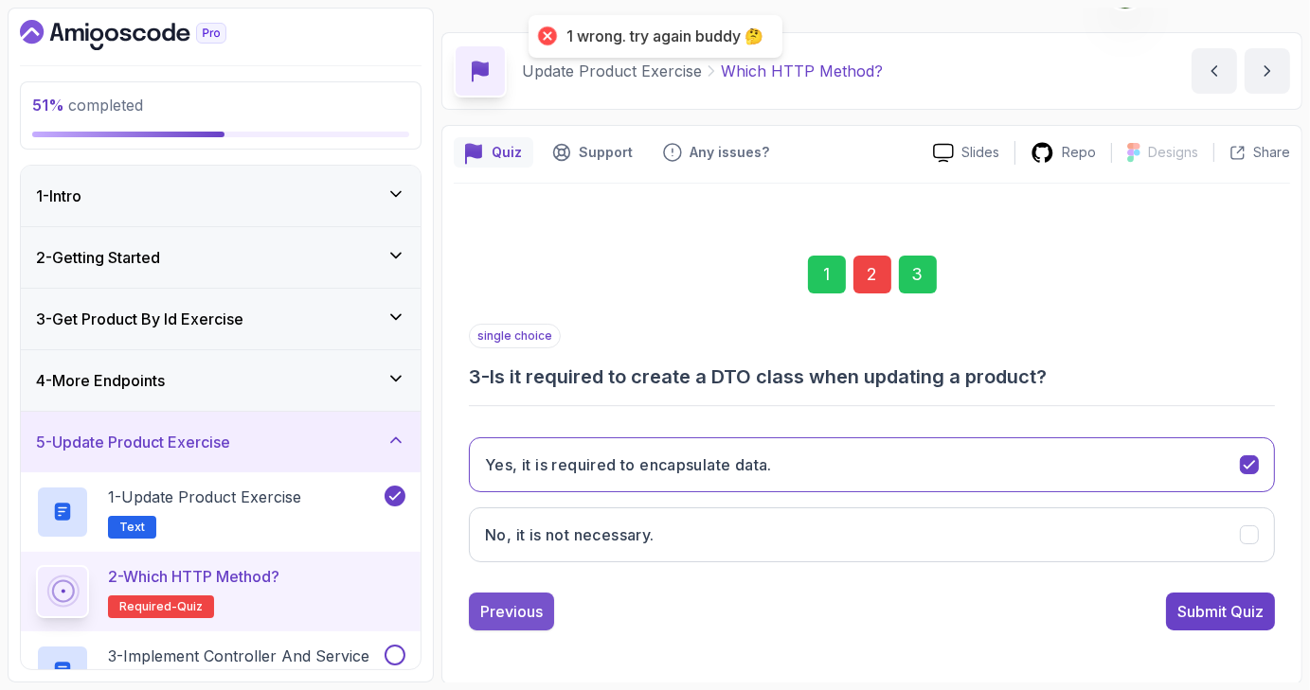
click at [516, 594] on button "Previous" at bounding box center [511, 612] width 85 height 38
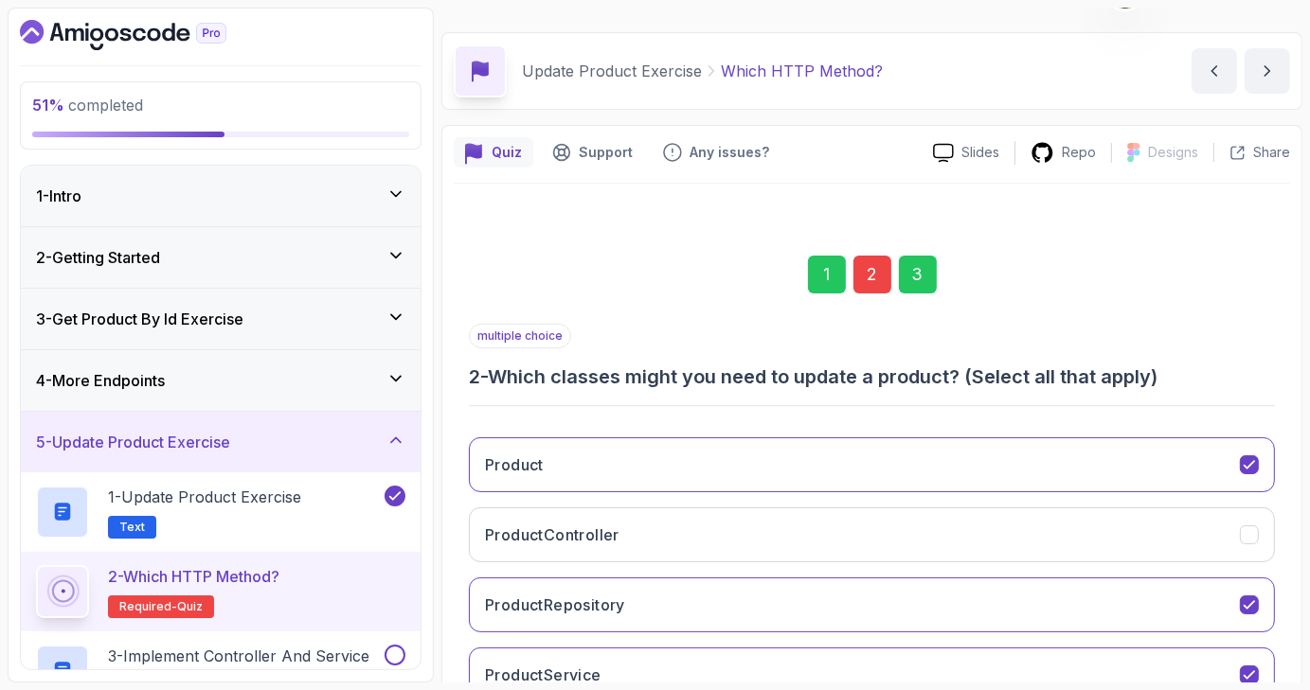
scroll to position [183, 0]
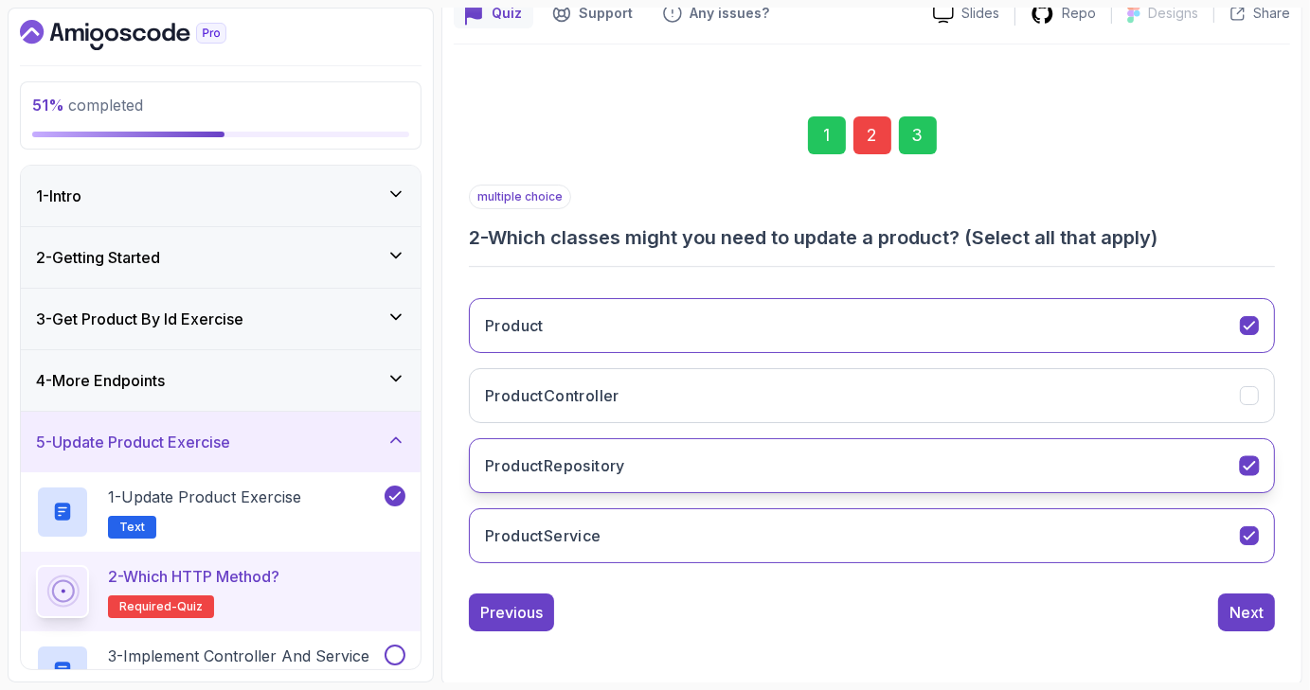
click at [1252, 469] on icon "ProductRepository" at bounding box center [1249, 466] width 18 height 18
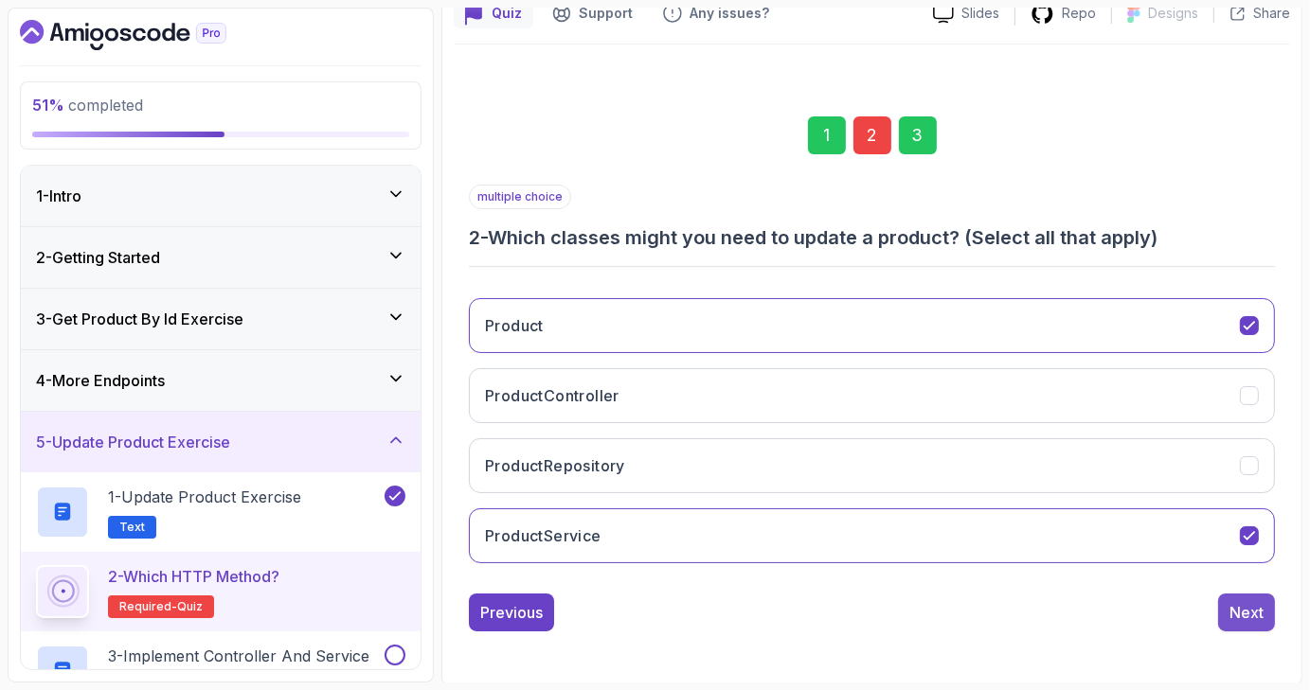
click at [1237, 602] on div "Next" at bounding box center [1246, 612] width 34 height 23
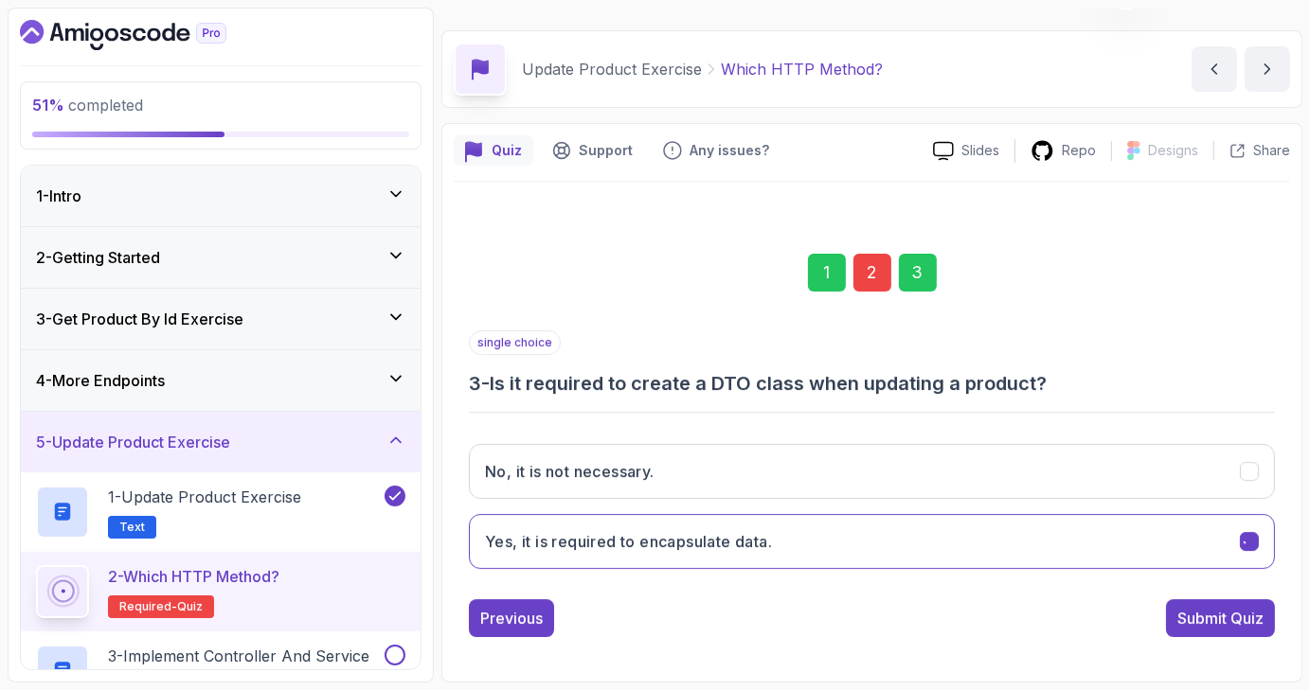
scroll to position [44, 0]
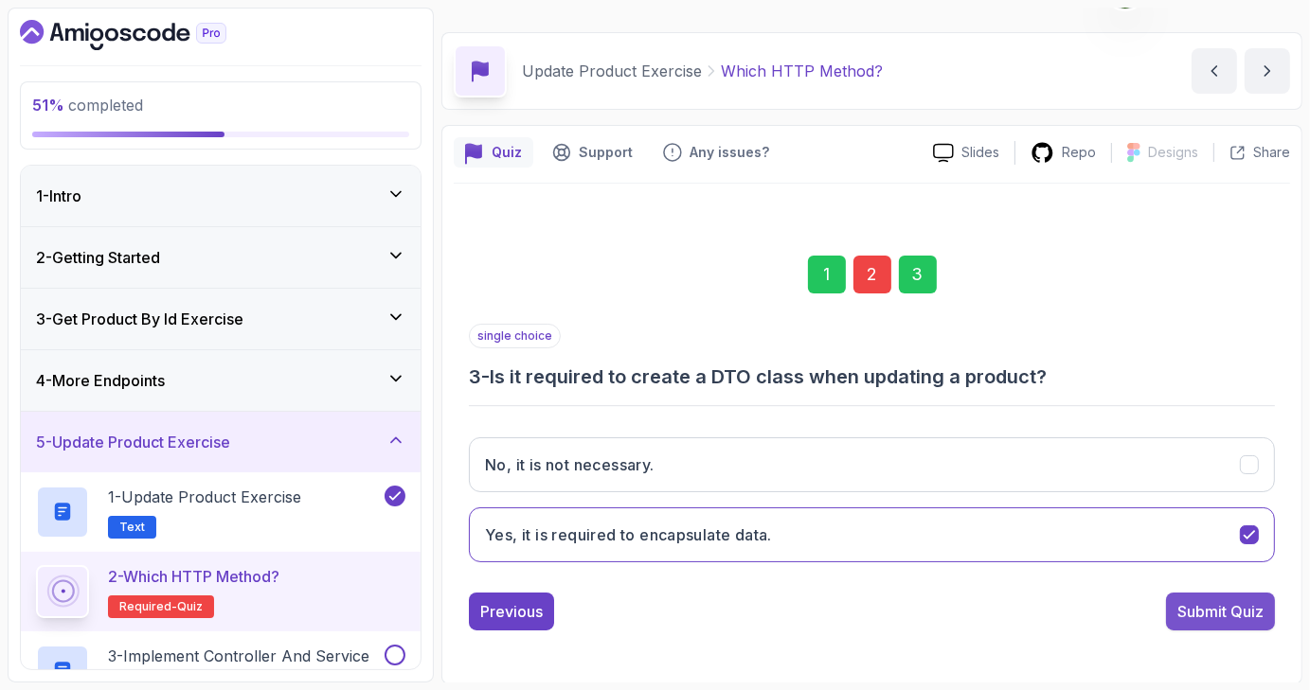
click at [1203, 611] on div "Submit Quiz" at bounding box center [1220, 611] width 86 height 23
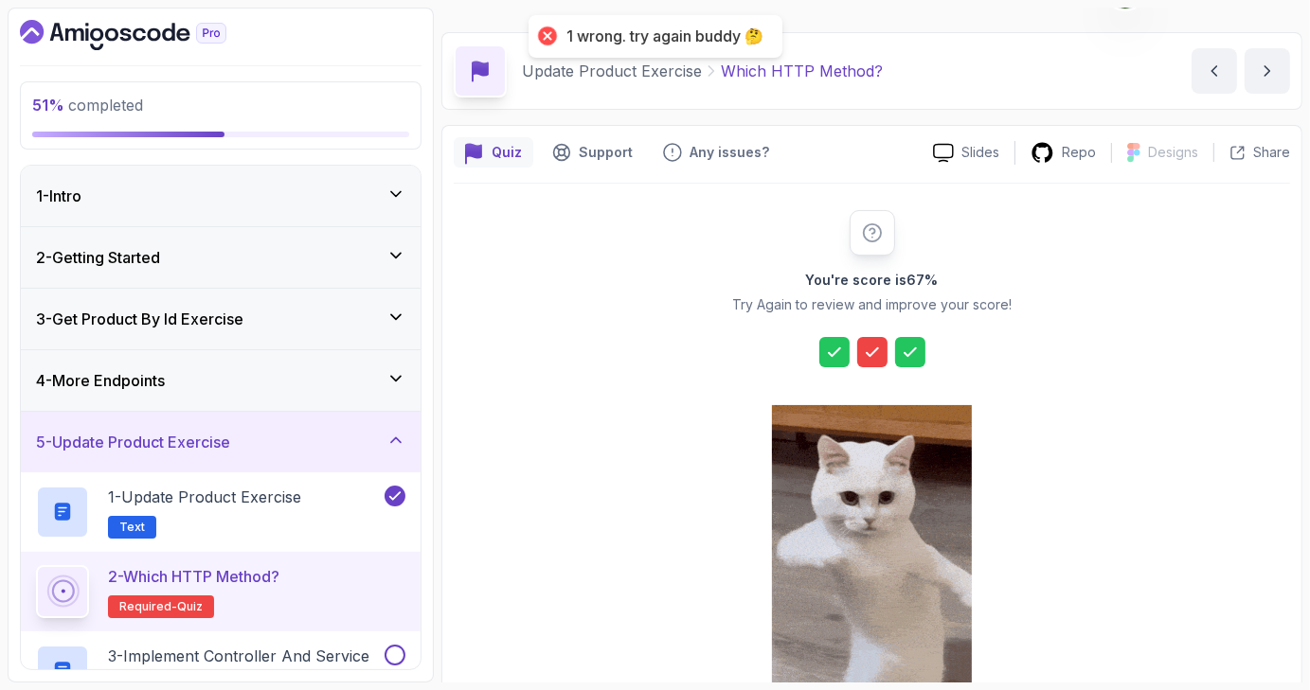
scroll to position [216, 0]
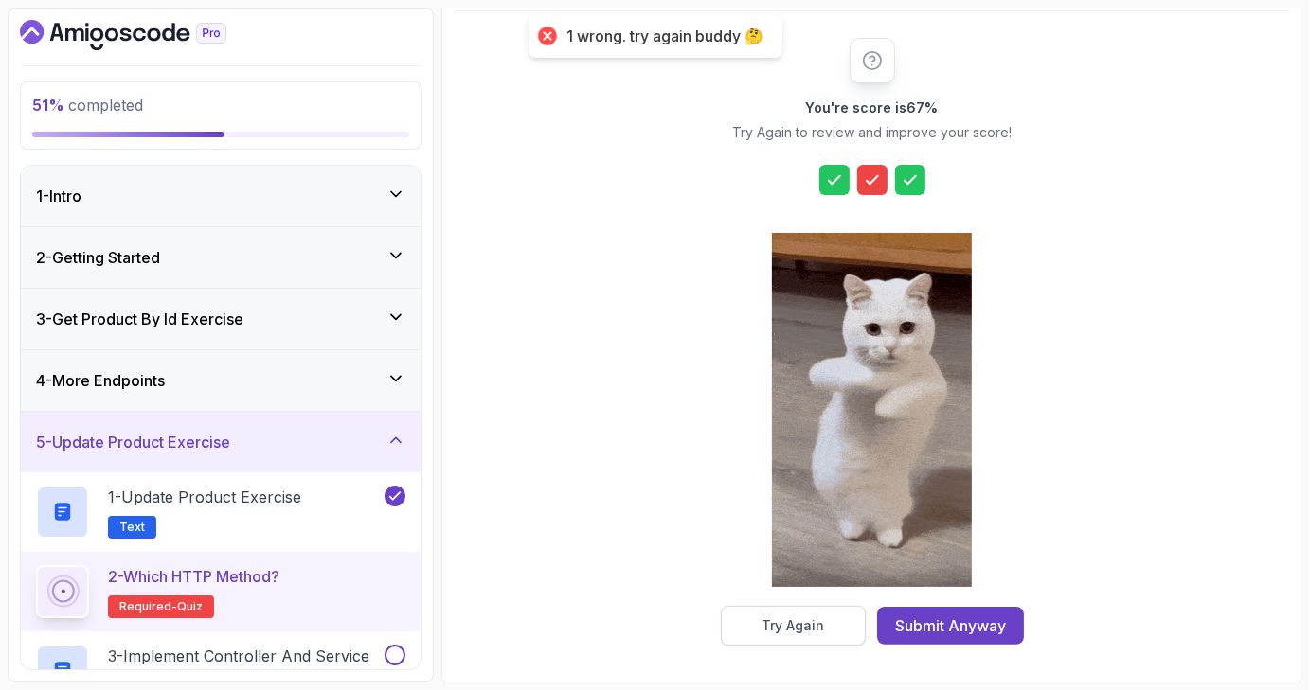
click at [778, 606] on button "Try Again" at bounding box center [793, 626] width 145 height 40
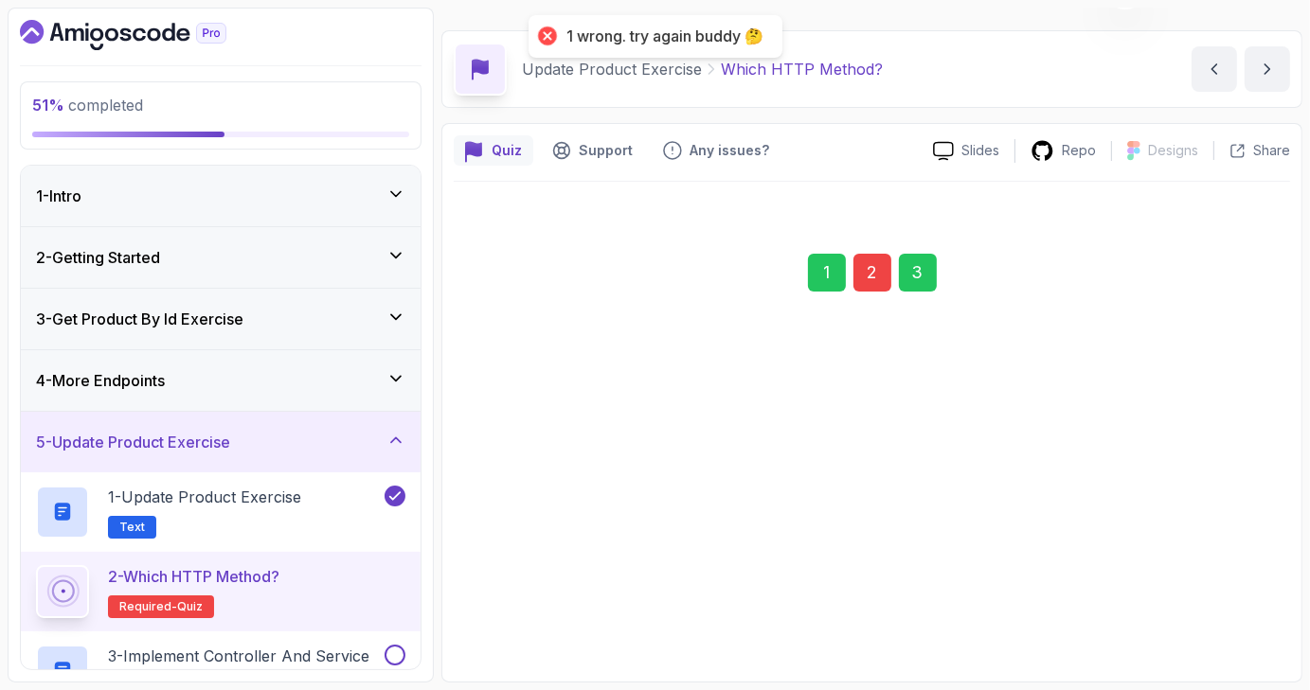
scroll to position [44, 0]
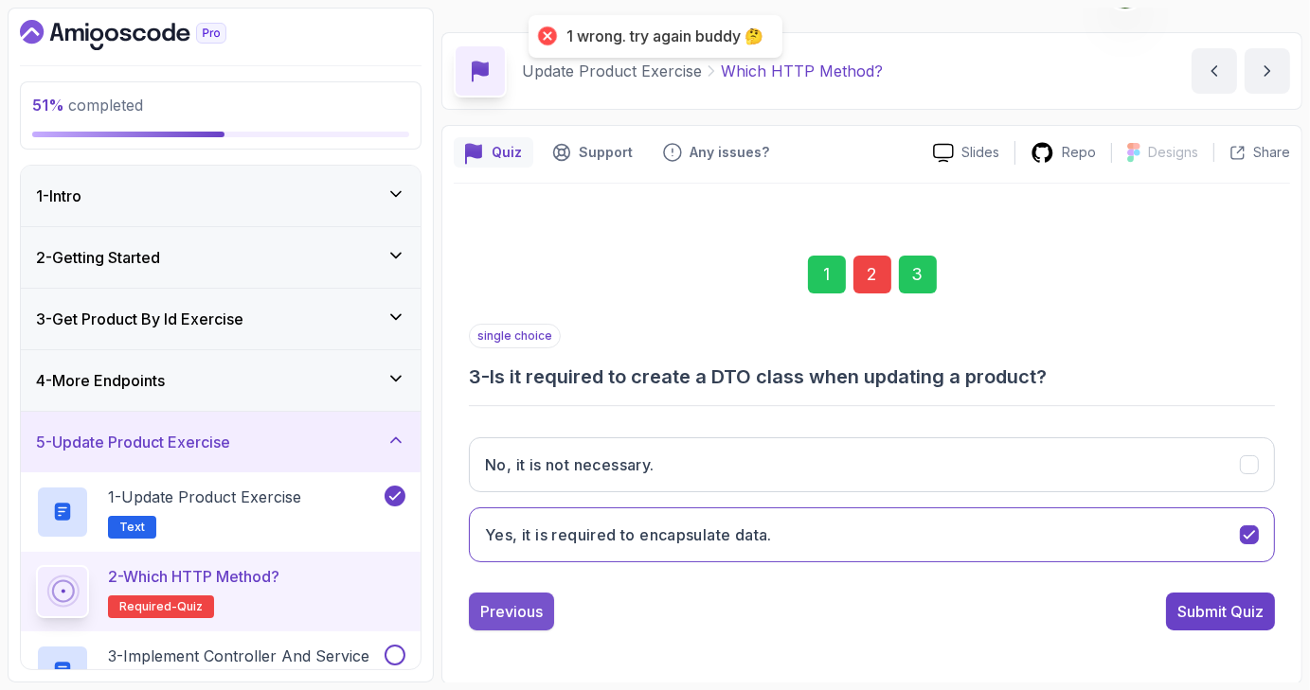
click at [521, 600] on div "Previous" at bounding box center [511, 611] width 62 height 23
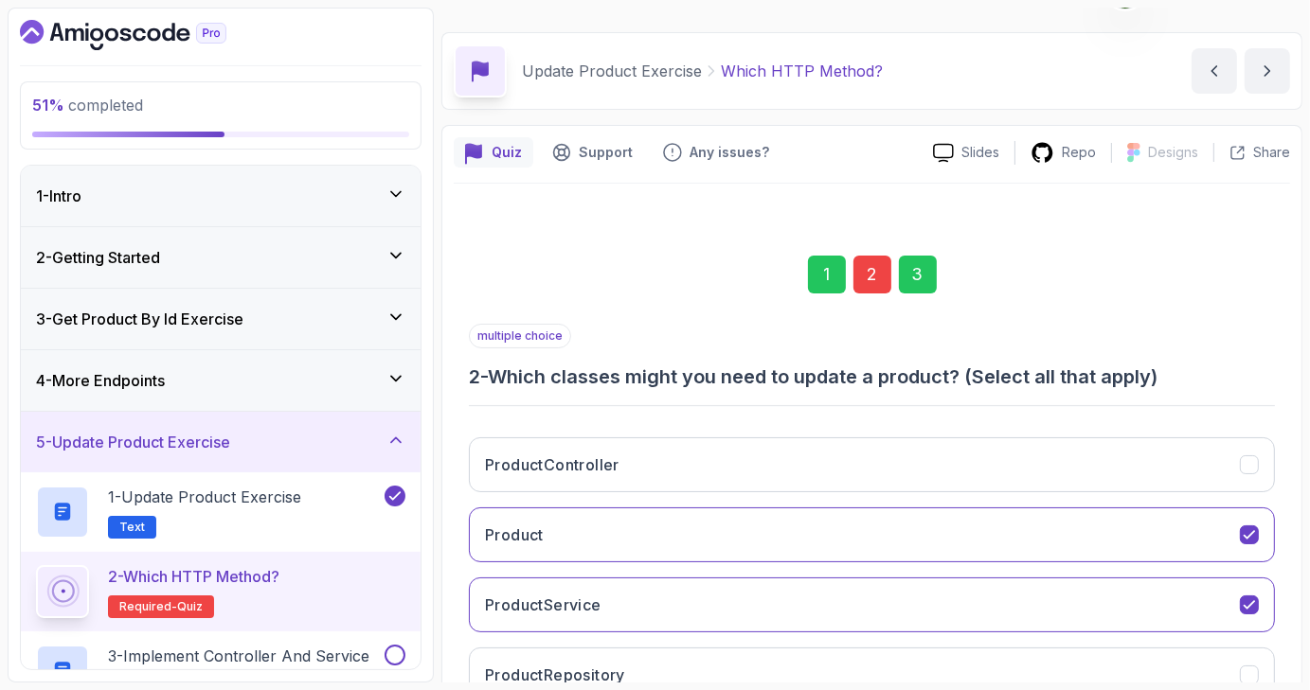
scroll to position [183, 0]
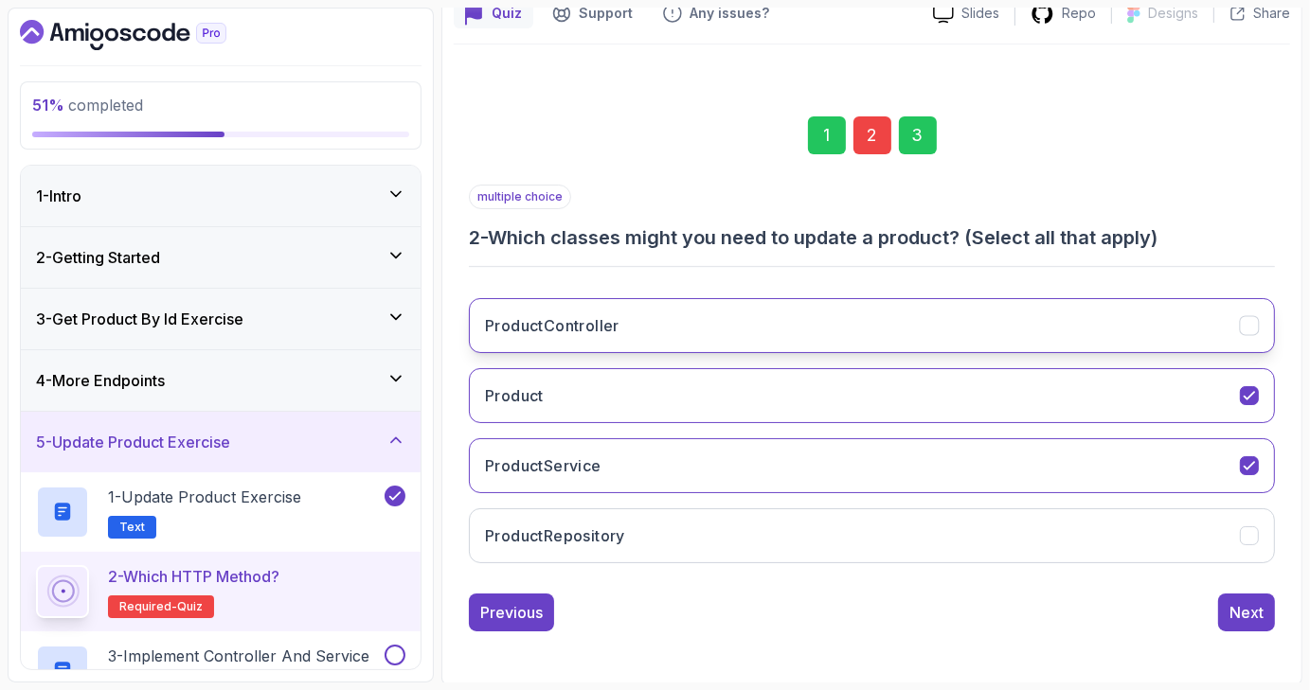
click at [1250, 321] on icon "ProductController" at bounding box center [1249, 326] width 18 height 18
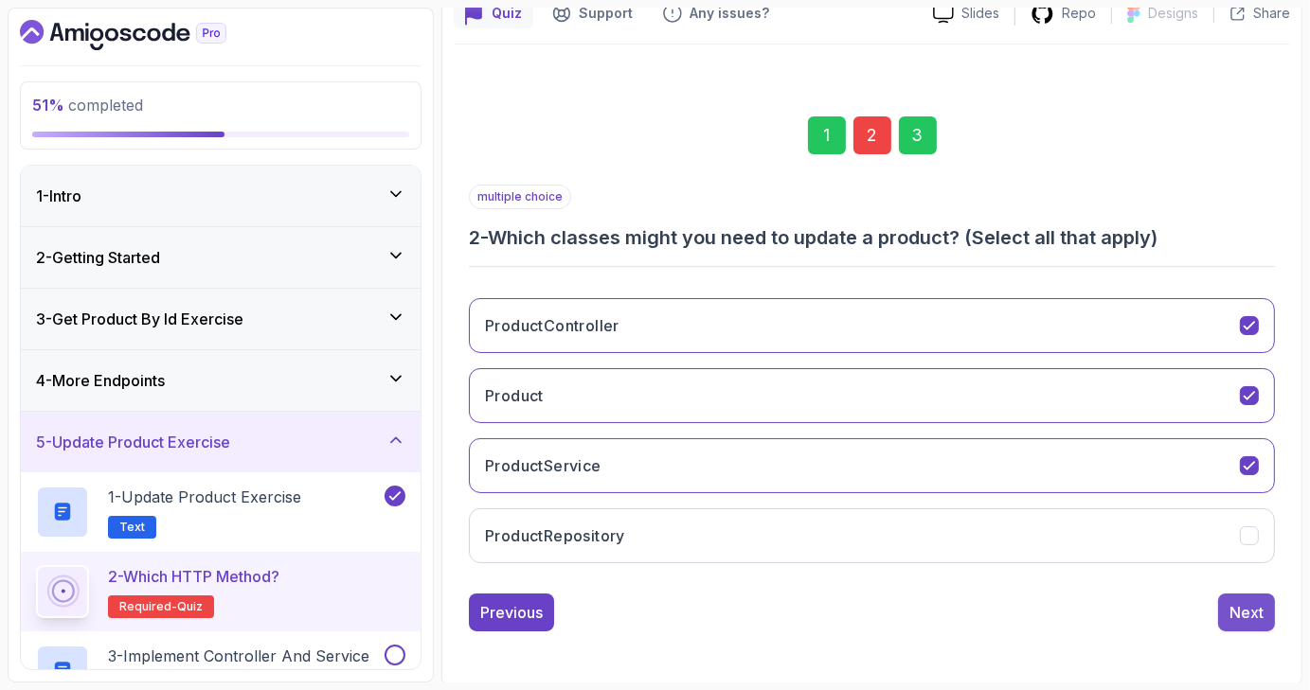
click at [1263, 609] on button "Next" at bounding box center [1246, 613] width 57 height 38
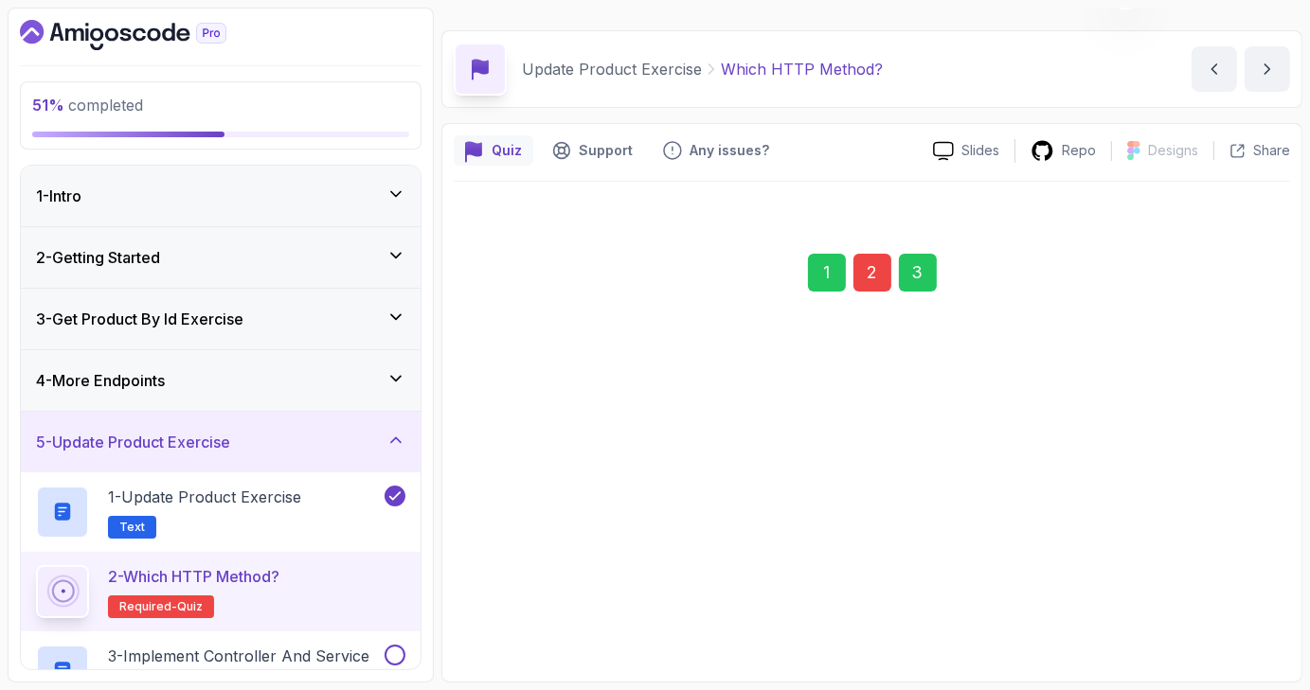
scroll to position [44, 0]
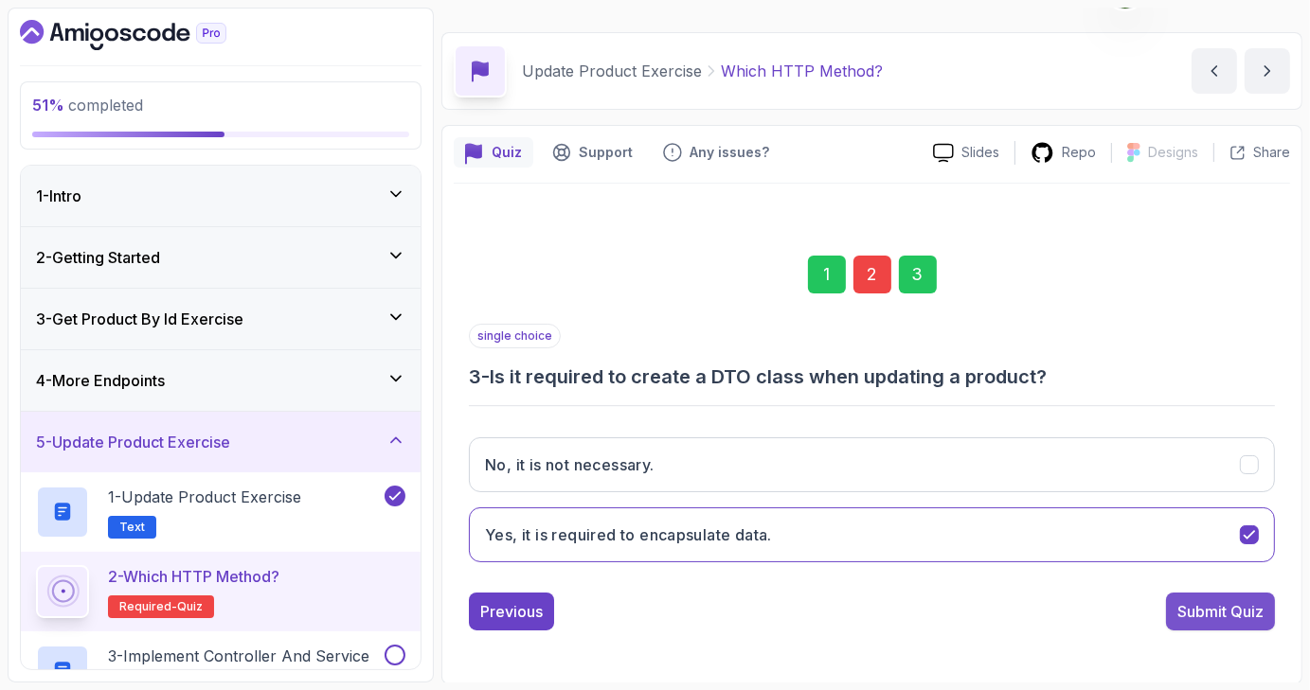
click at [1204, 612] on div "Submit Quiz" at bounding box center [1220, 611] width 86 height 23
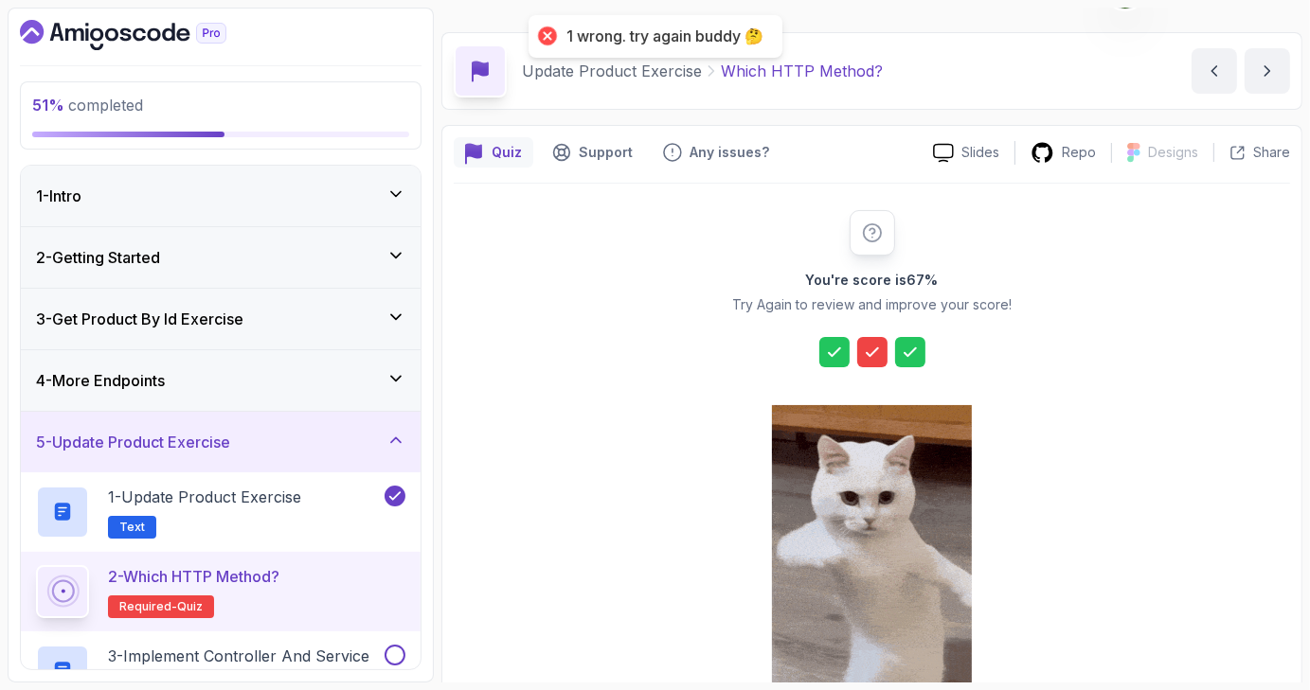
scroll to position [216, 0]
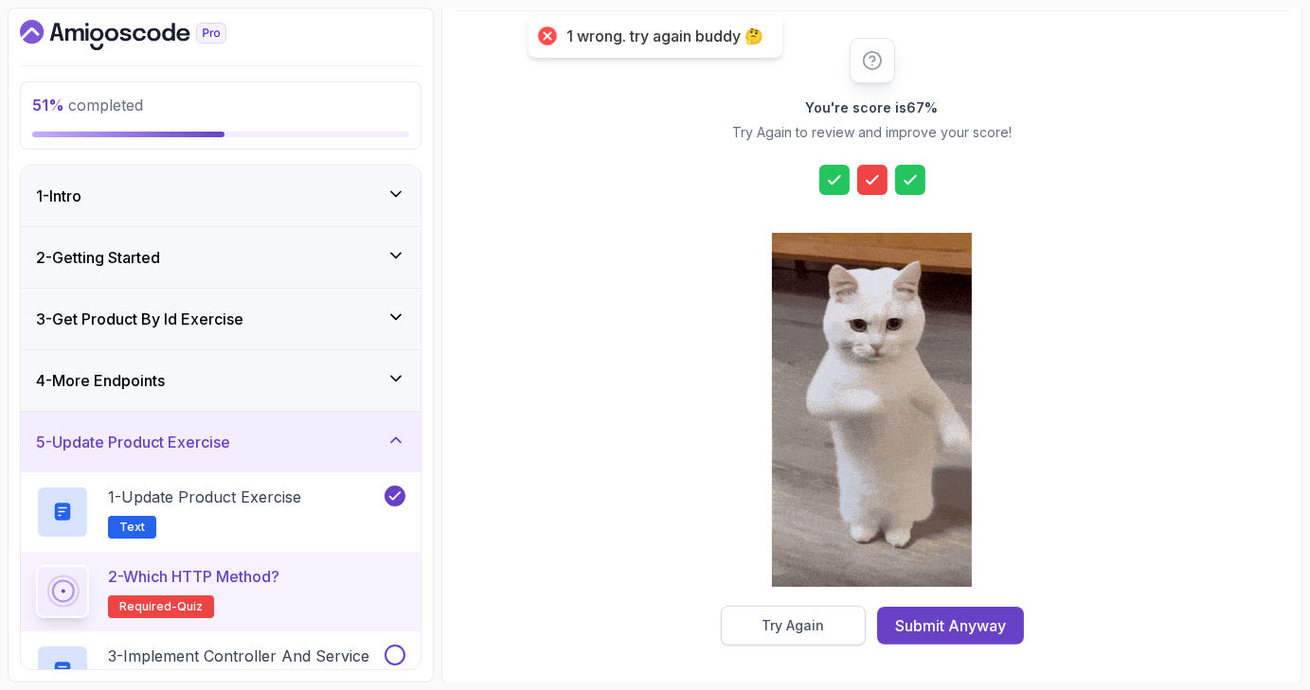
click at [763, 628] on div "Try Again" at bounding box center [792, 625] width 62 height 19
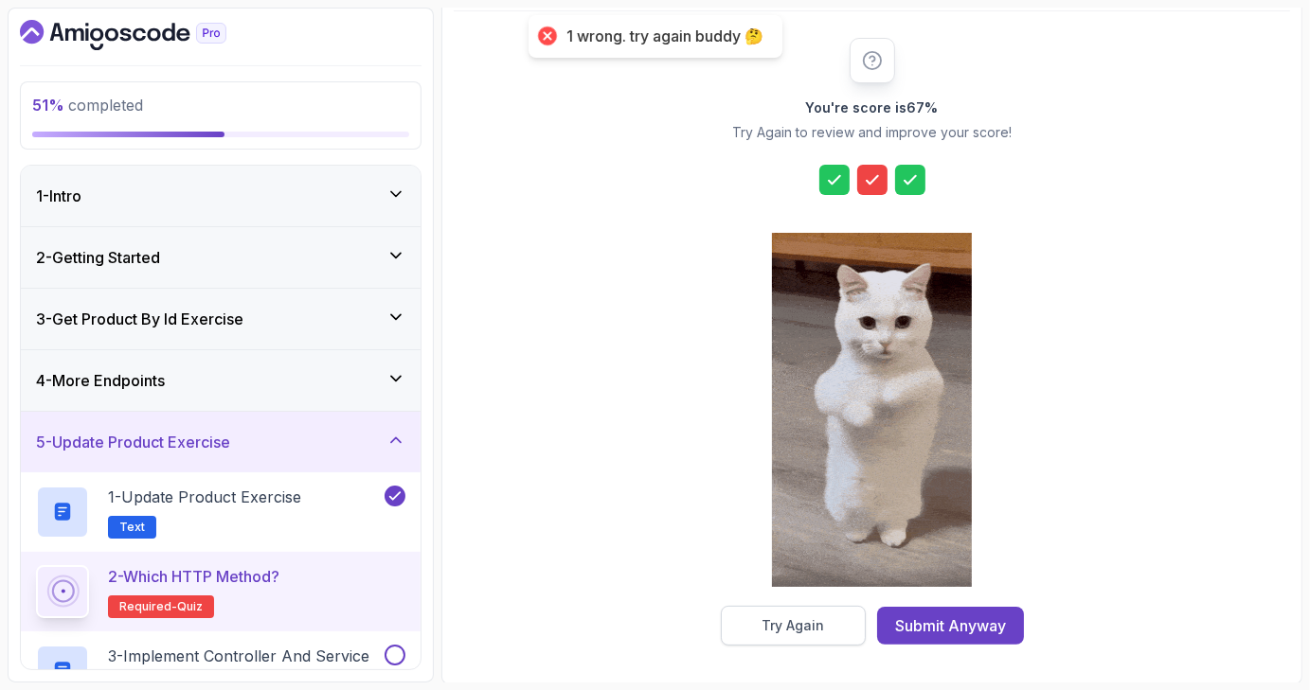
scroll to position [44, 0]
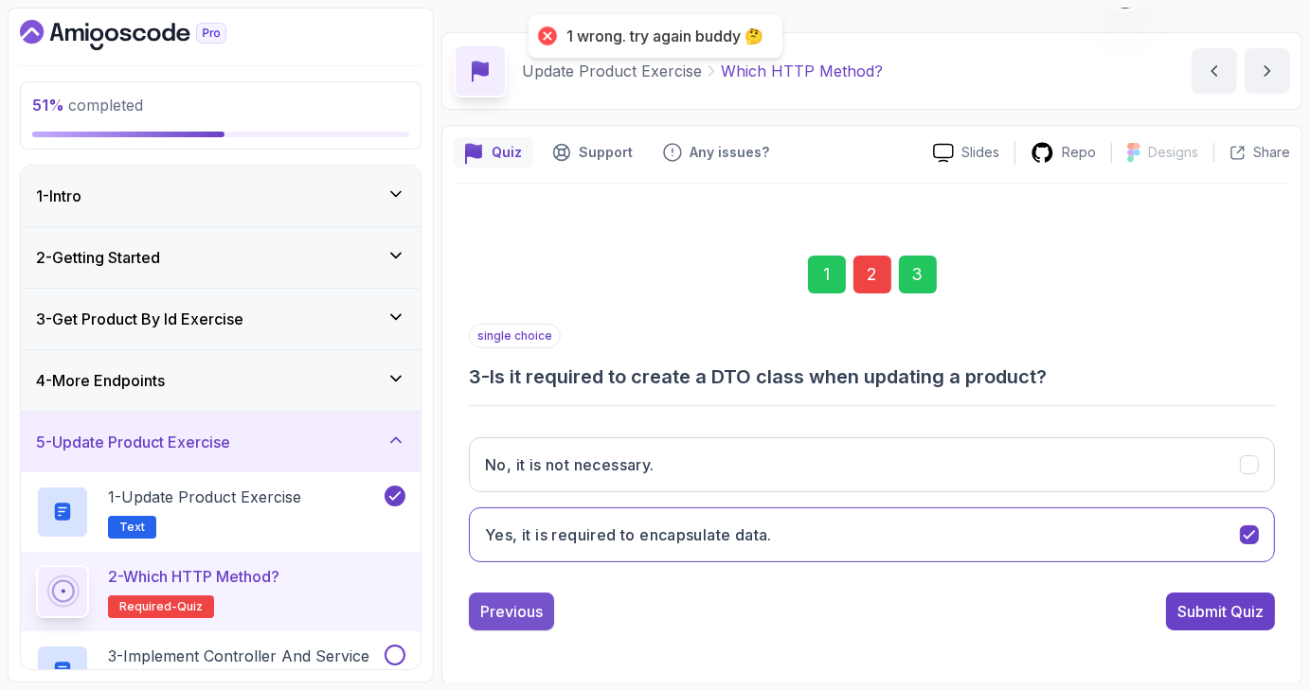
click at [534, 602] on div "Previous" at bounding box center [511, 611] width 62 height 23
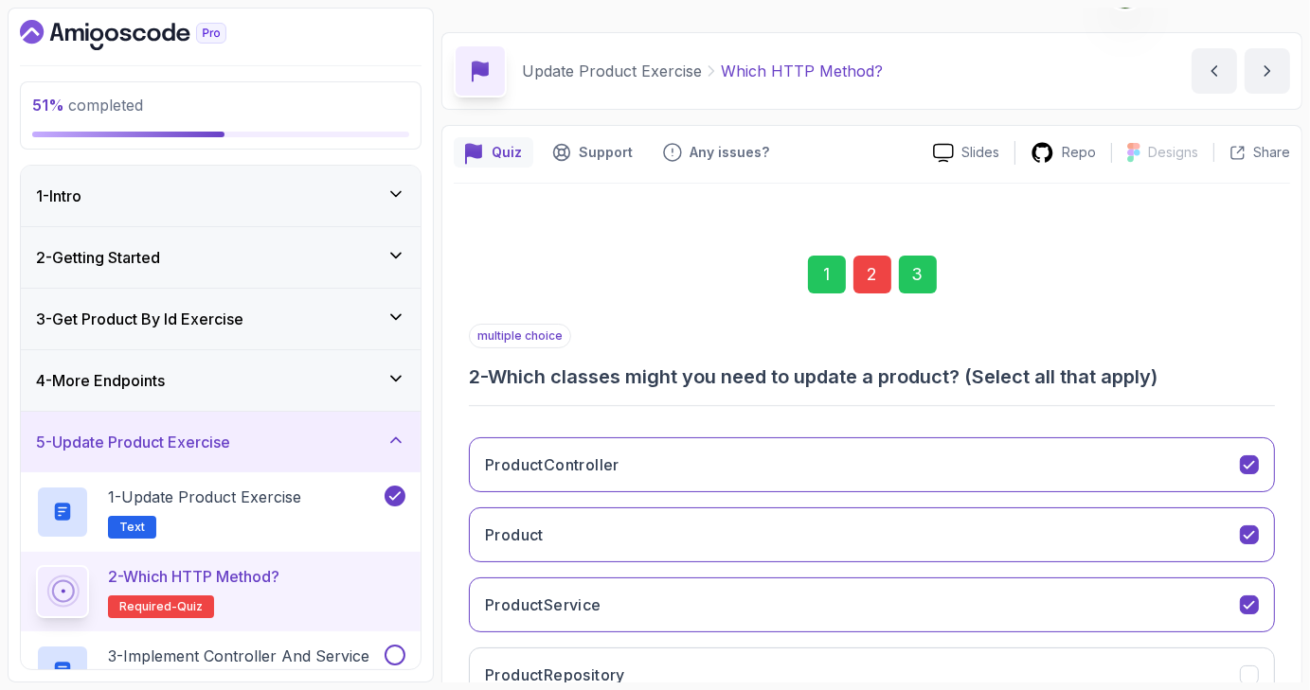
scroll to position [183, 0]
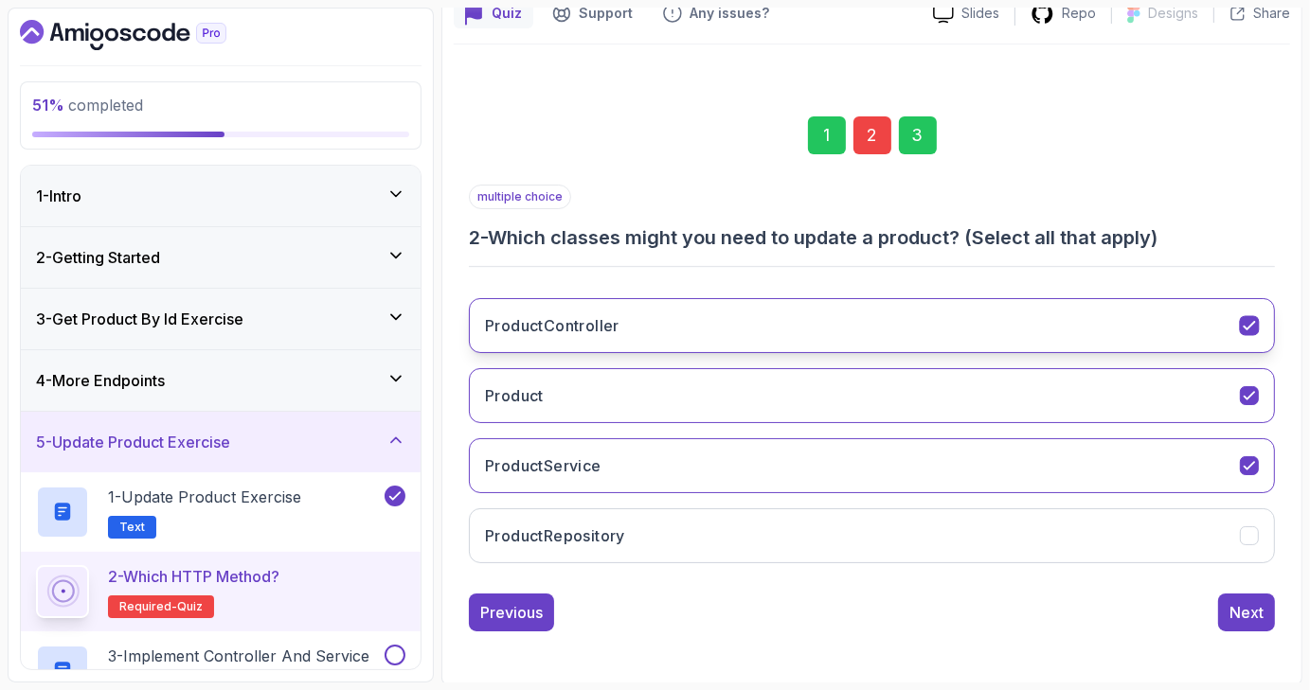
click at [1243, 325] on icon "ProductController" at bounding box center [1248, 326] width 10 height 8
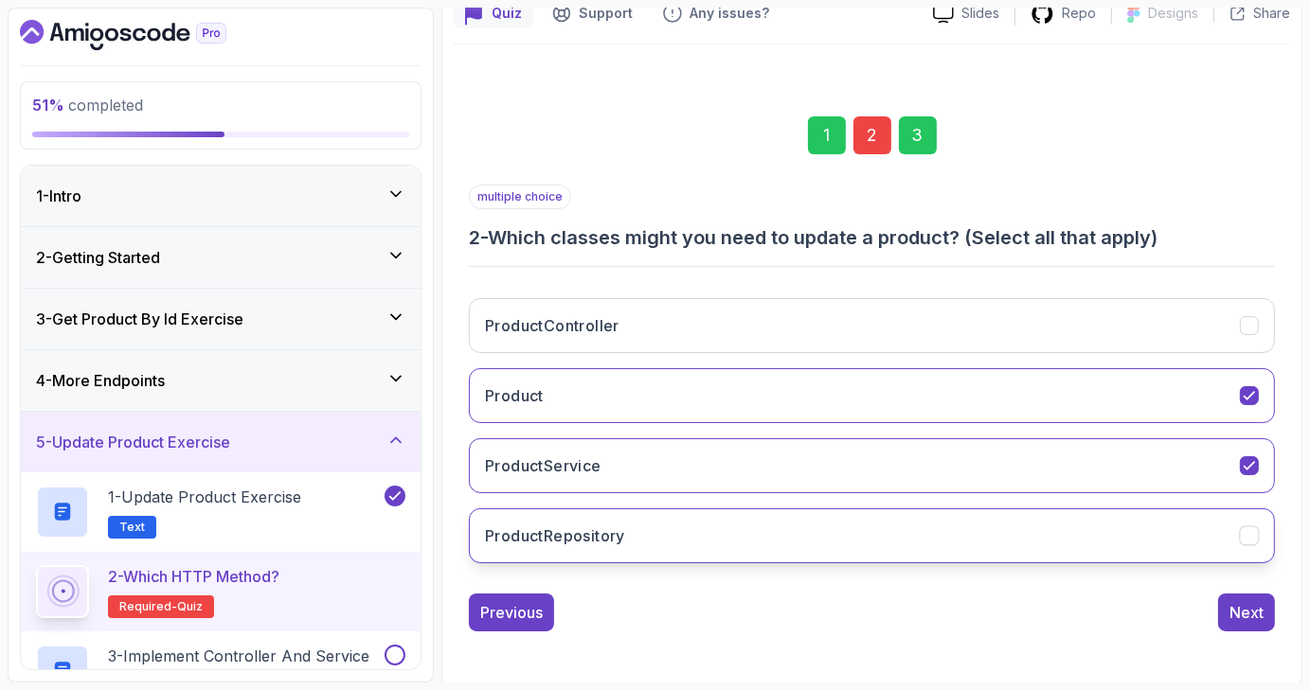
click at [1255, 527] on icon "ProductRepository" at bounding box center [1249, 536] width 18 height 18
click at [1261, 613] on div "Next" at bounding box center [1246, 612] width 34 height 23
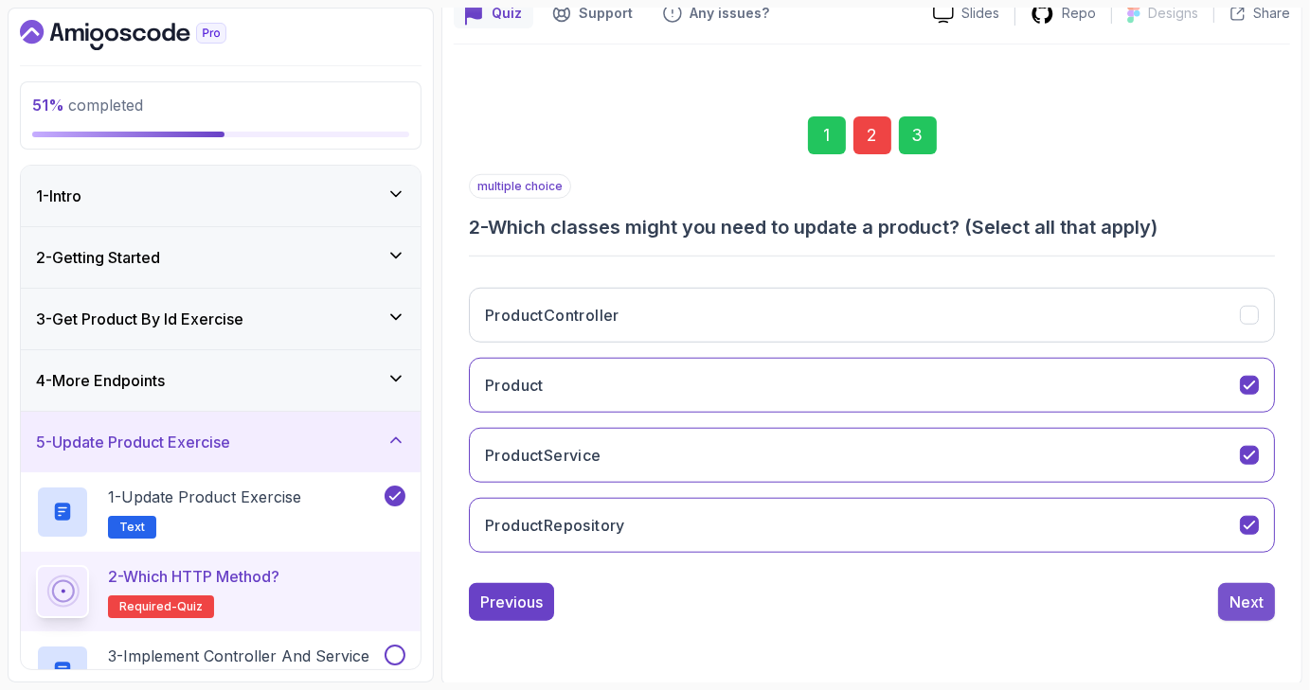
scroll to position [44, 0]
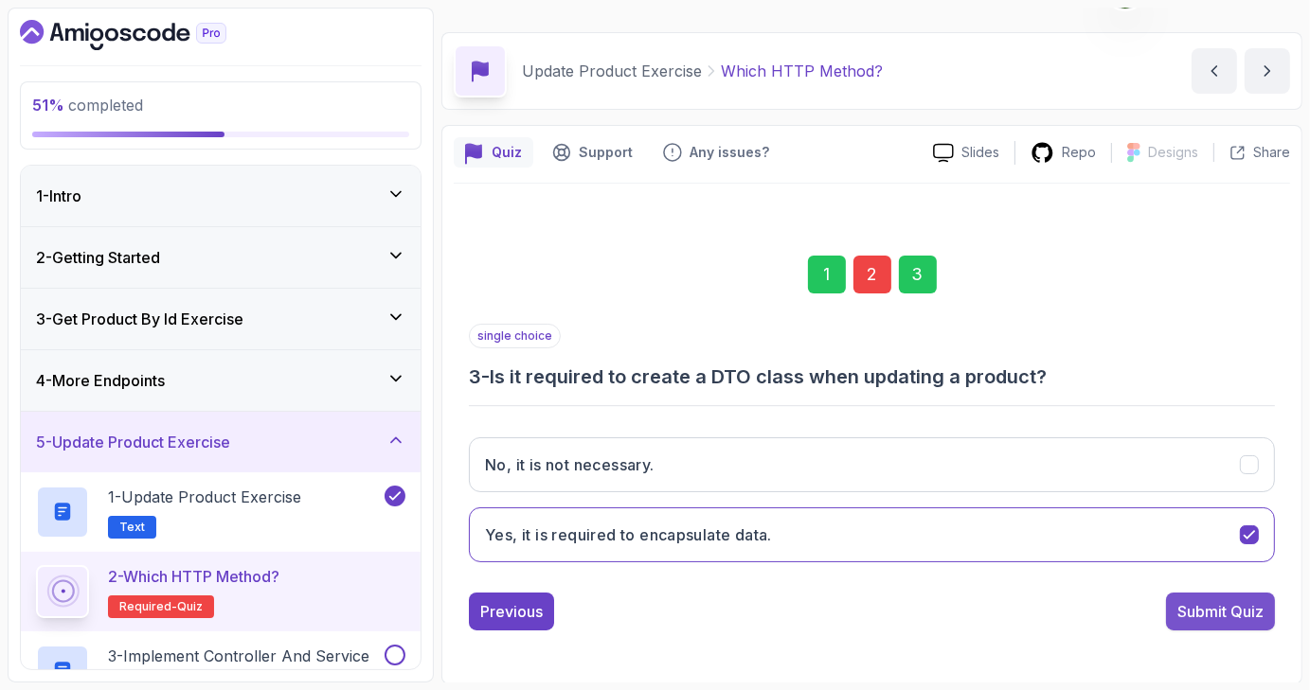
click at [1222, 605] on div "Submit Quiz" at bounding box center [1220, 611] width 86 height 23
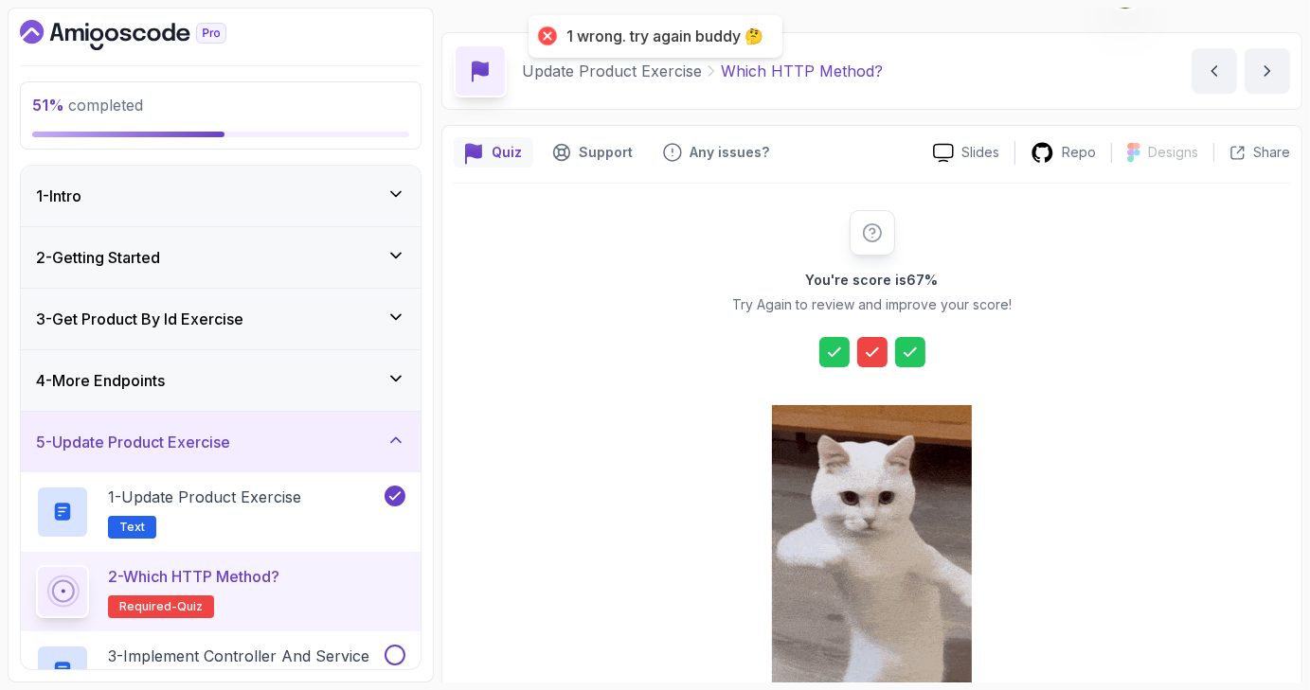
scroll to position [216, 0]
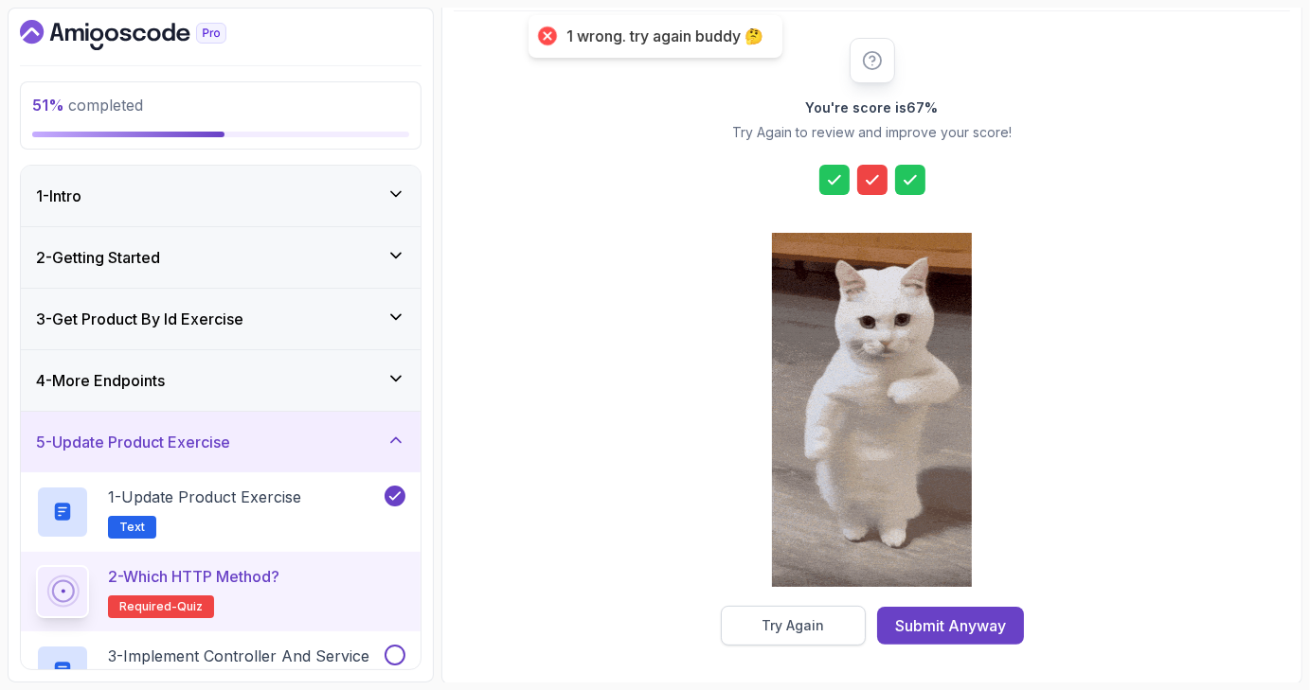
click at [767, 618] on div "Try Again" at bounding box center [792, 625] width 62 height 19
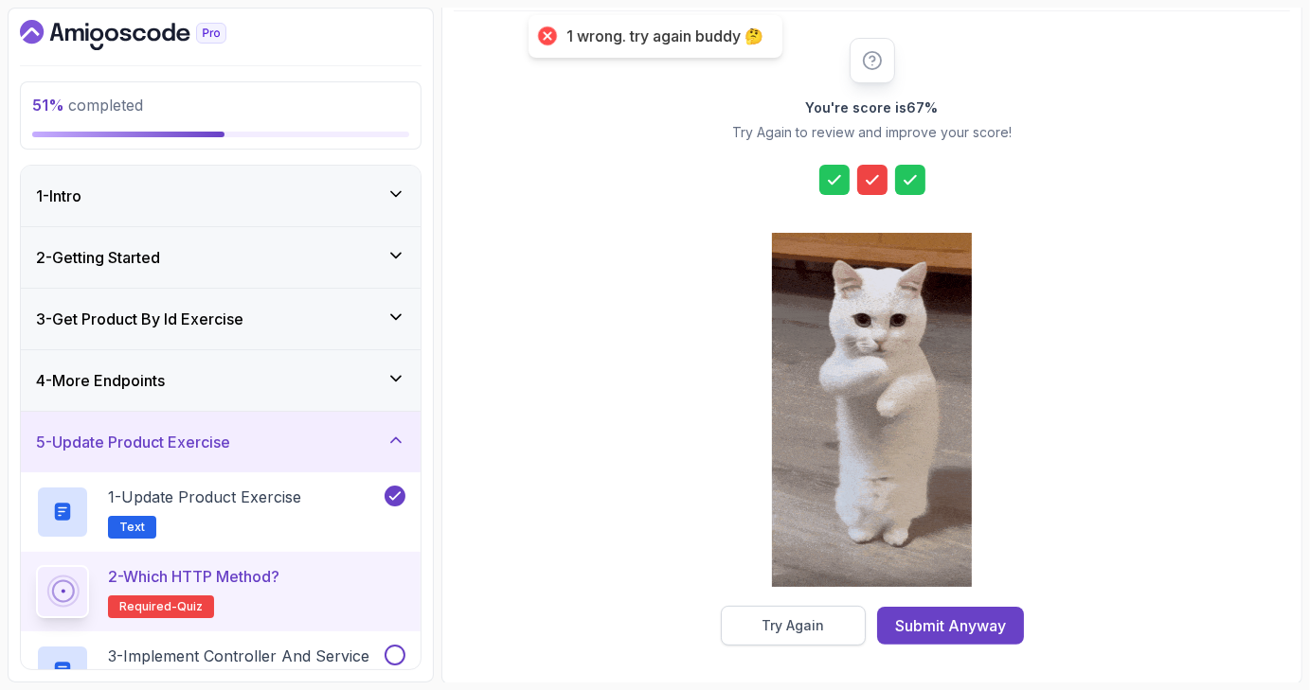
scroll to position [44, 0]
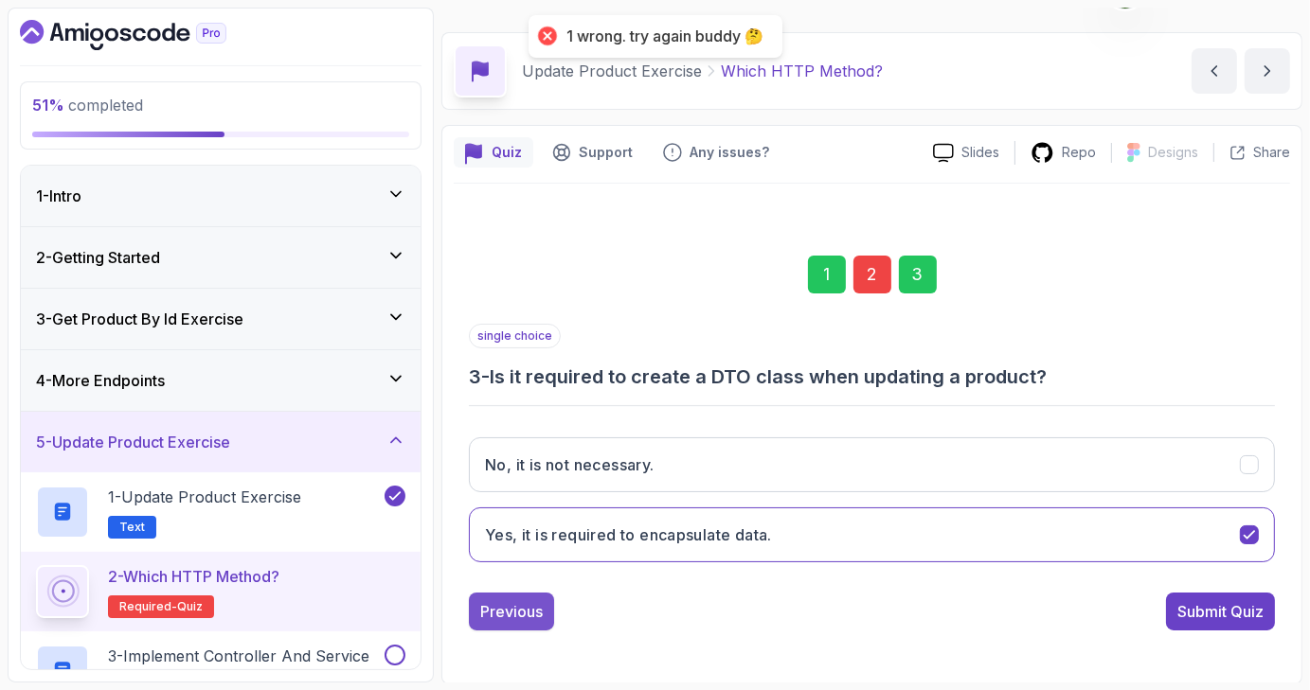
click at [512, 605] on div "Previous" at bounding box center [511, 611] width 62 height 23
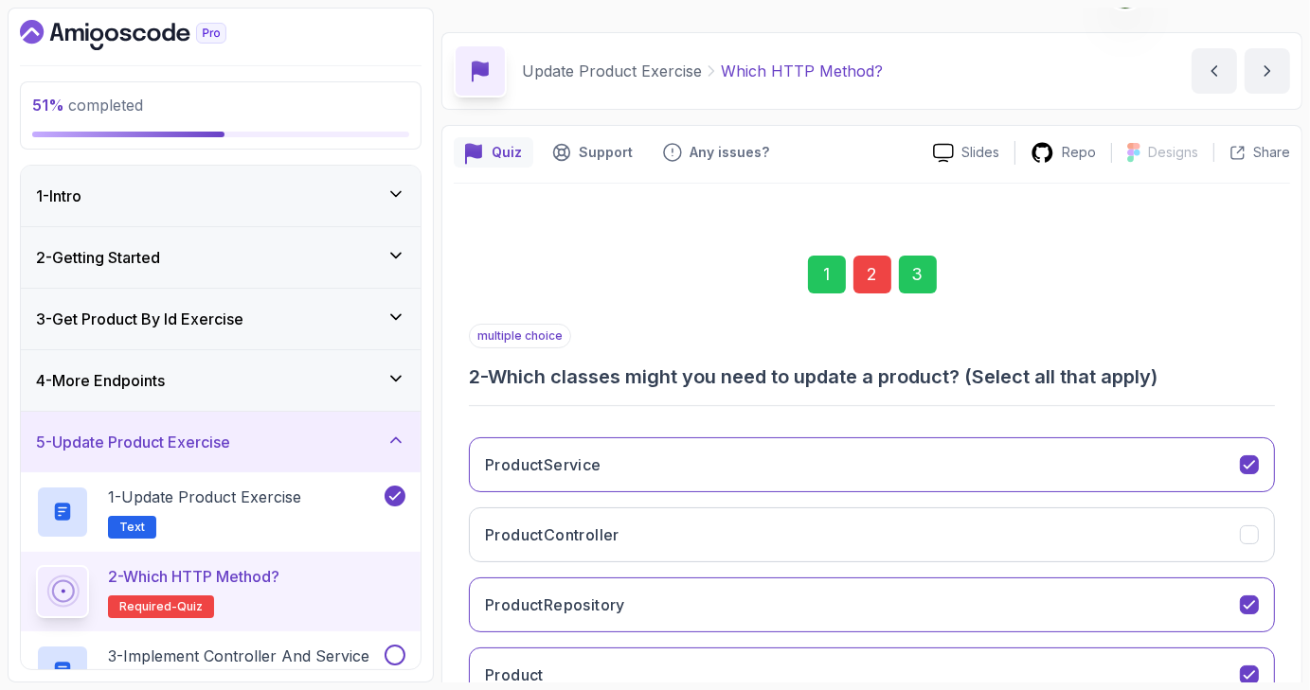
scroll to position [183, 0]
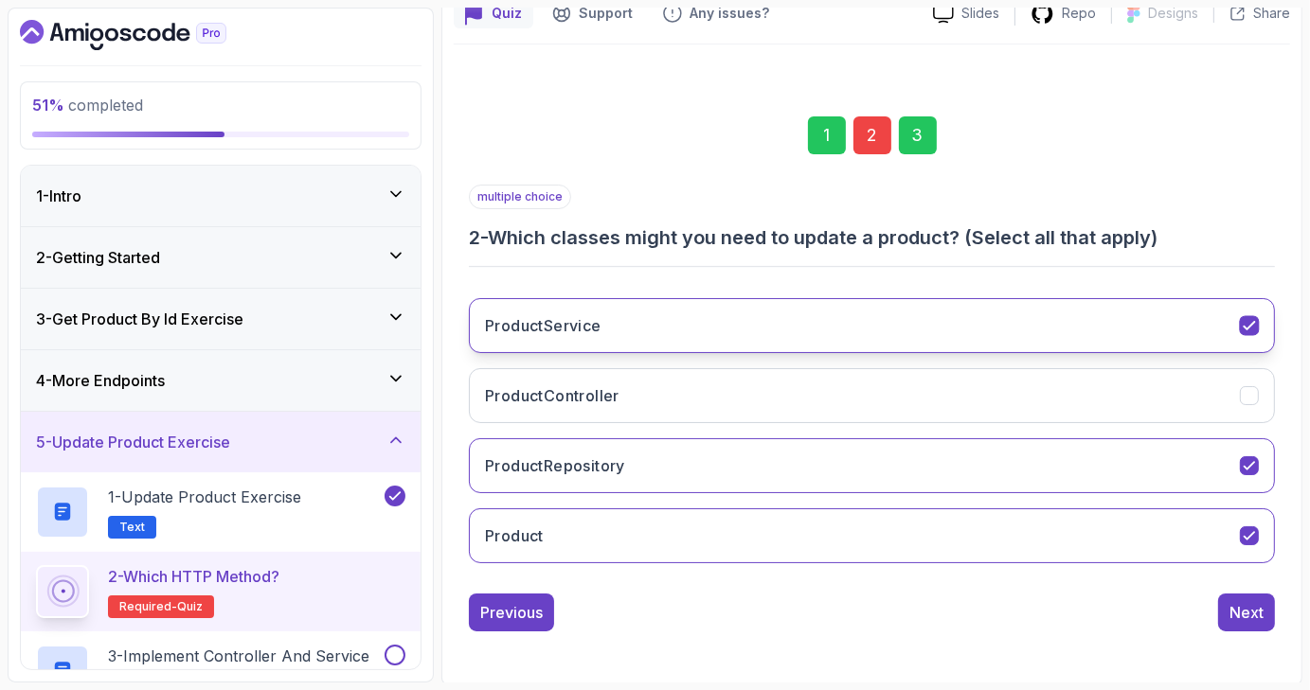
click at [1254, 316] on div "ProductService" at bounding box center [1250, 326] width 20 height 20
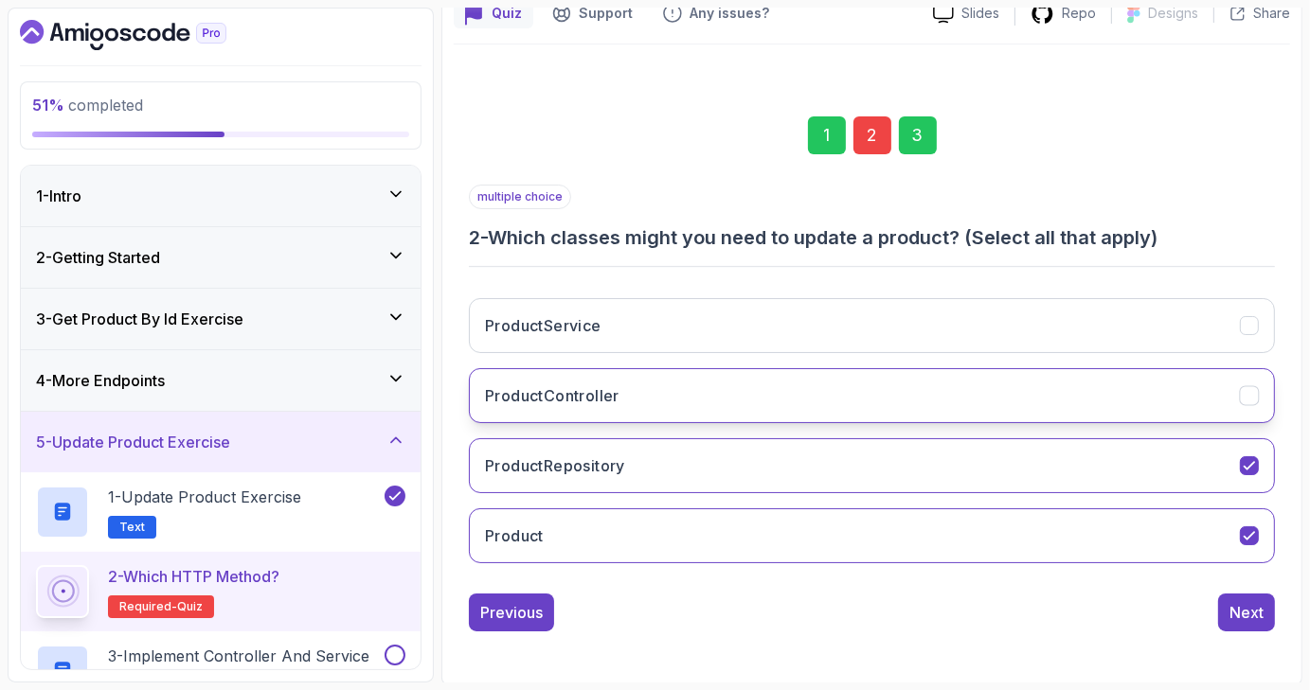
click at [1246, 388] on icon "ProductController" at bounding box center [1249, 396] width 18 height 18
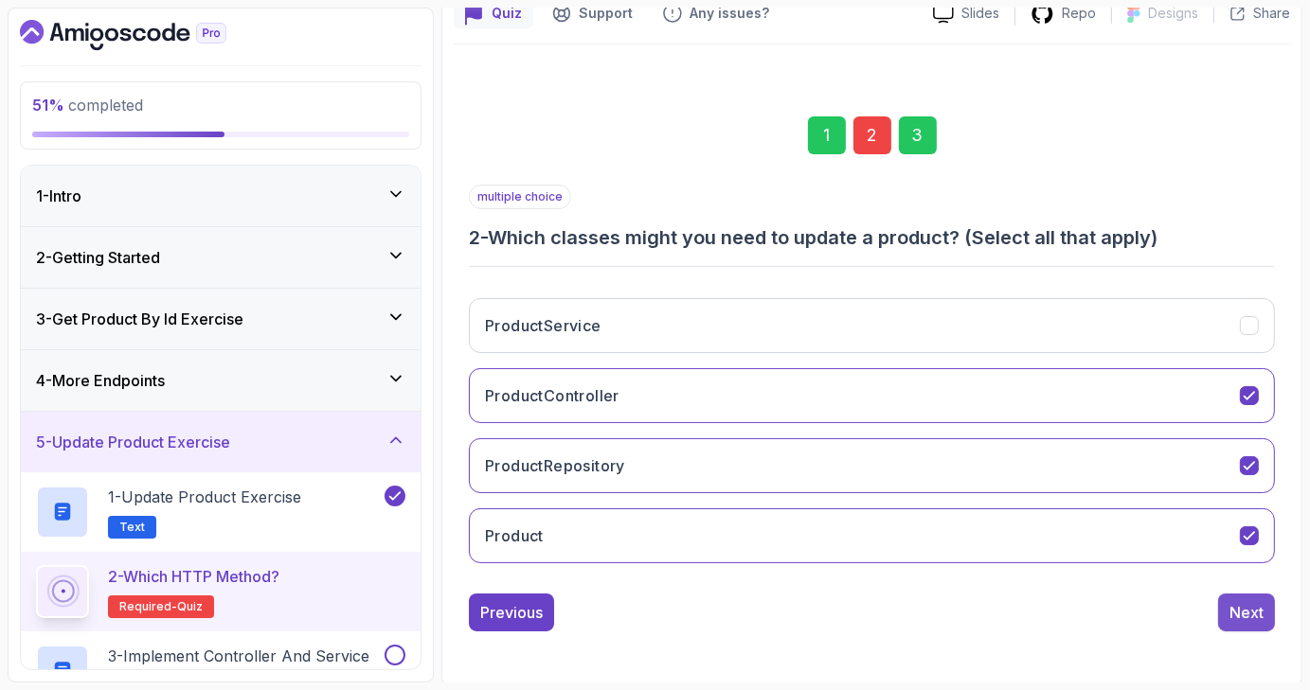
click at [1237, 617] on div "Next" at bounding box center [1246, 612] width 34 height 23
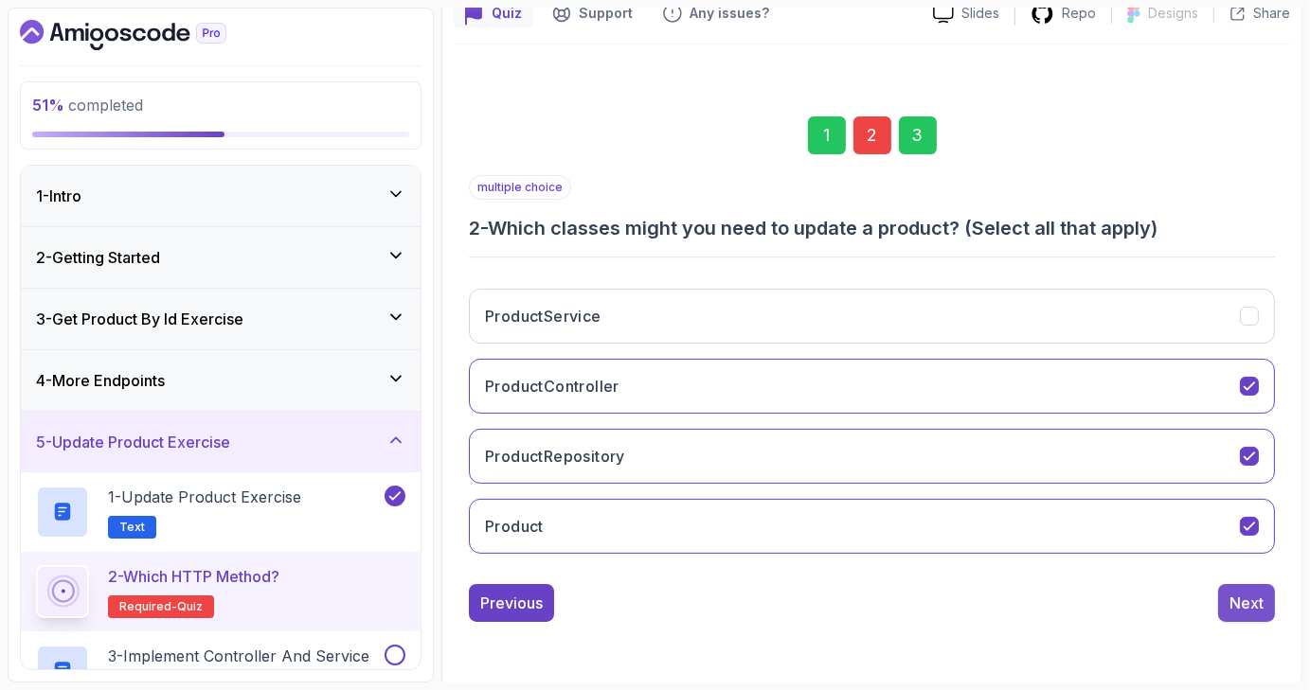
scroll to position [44, 0]
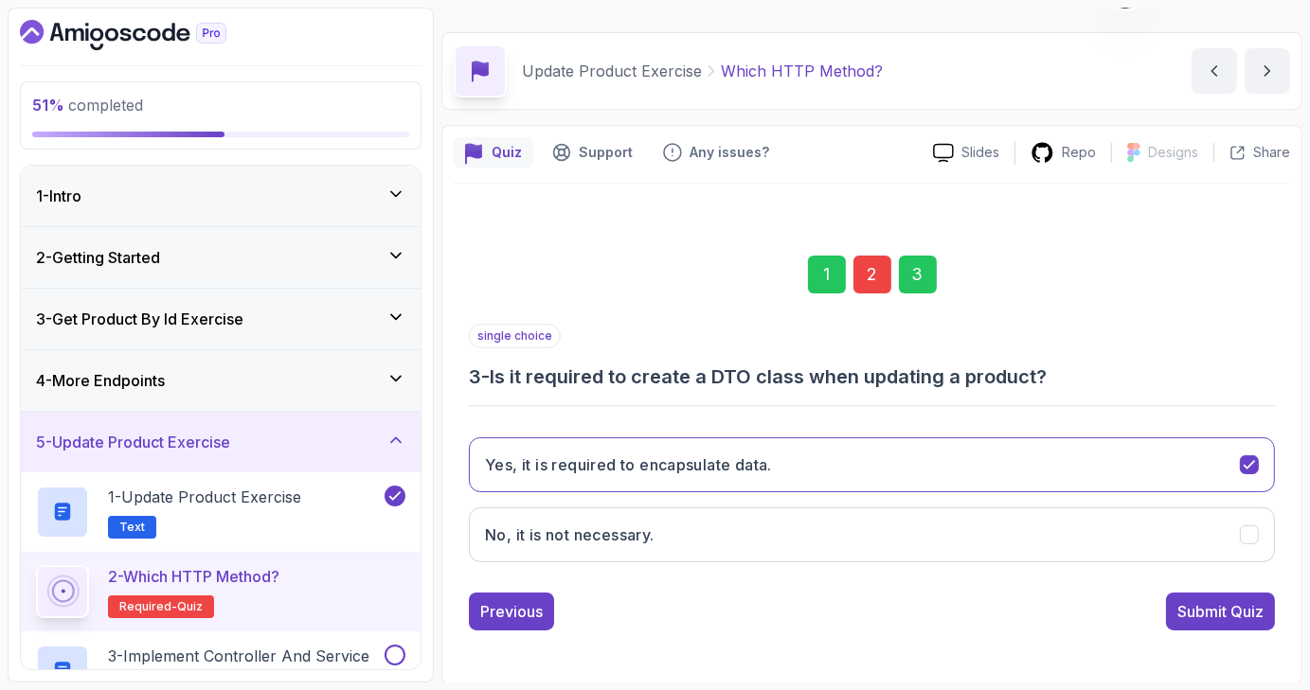
click at [1237, 617] on div "Submit Quiz" at bounding box center [1220, 611] width 86 height 23
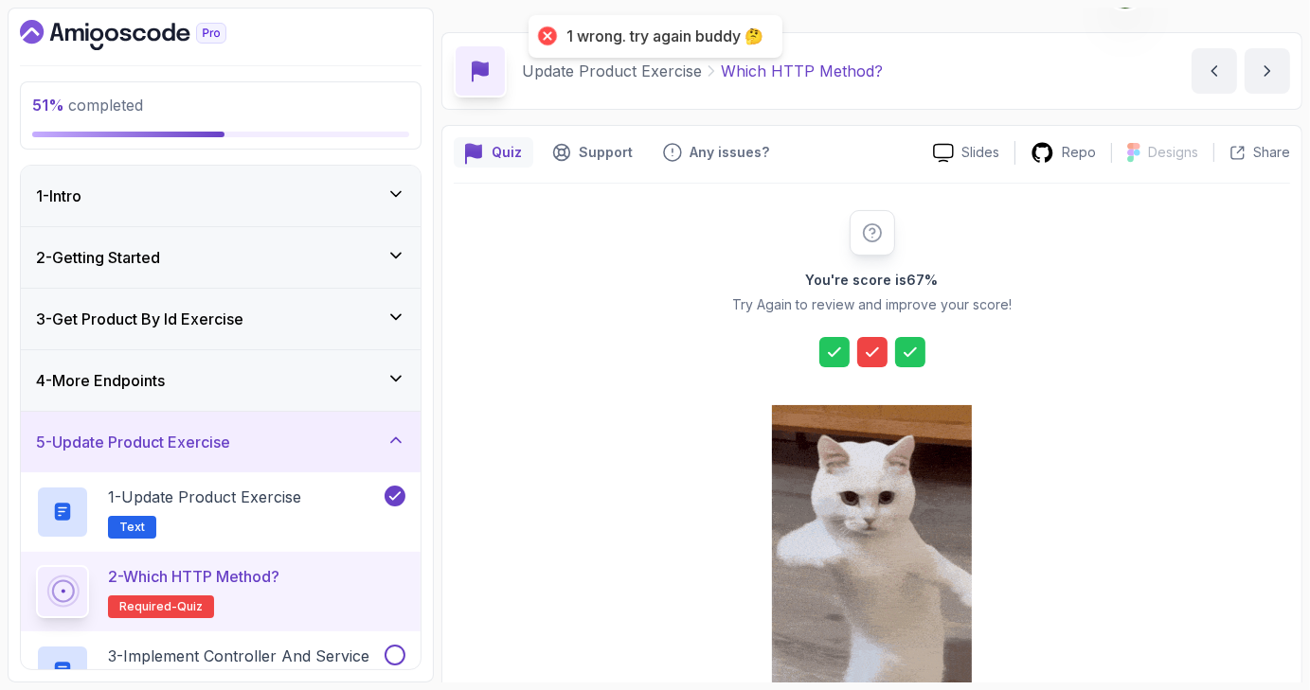
scroll to position [216, 0]
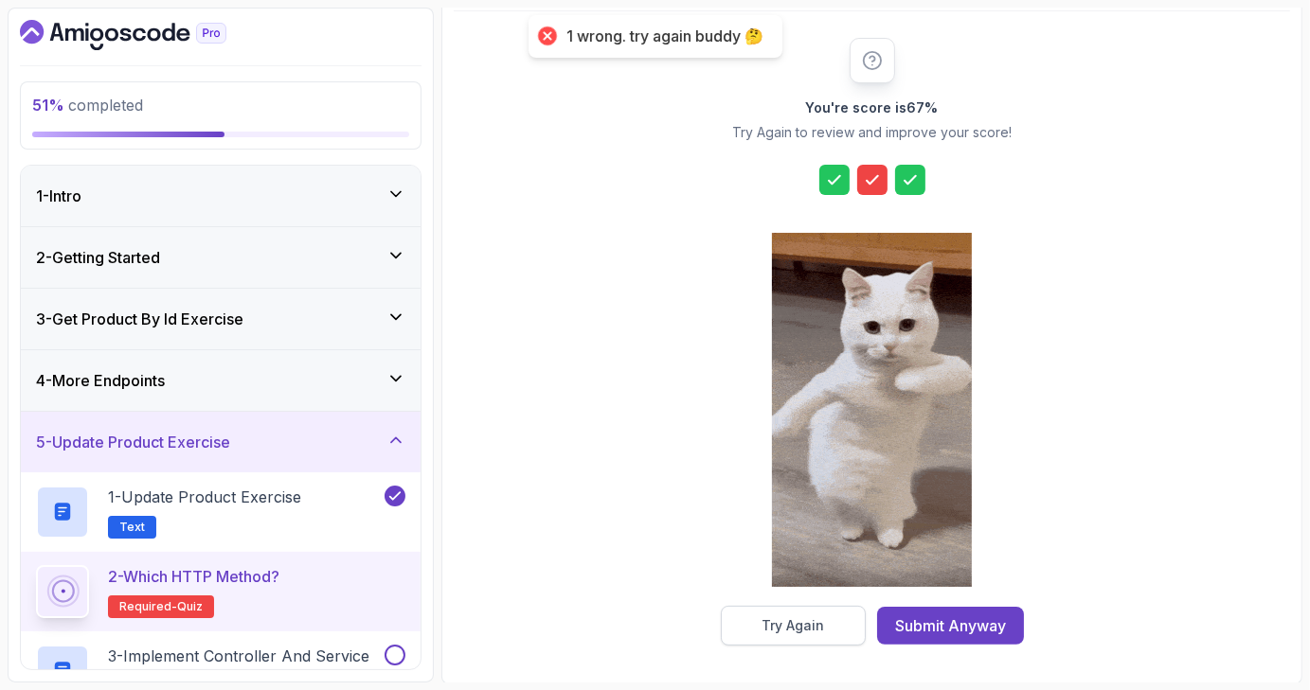
click at [826, 635] on button "Try Again" at bounding box center [793, 626] width 145 height 40
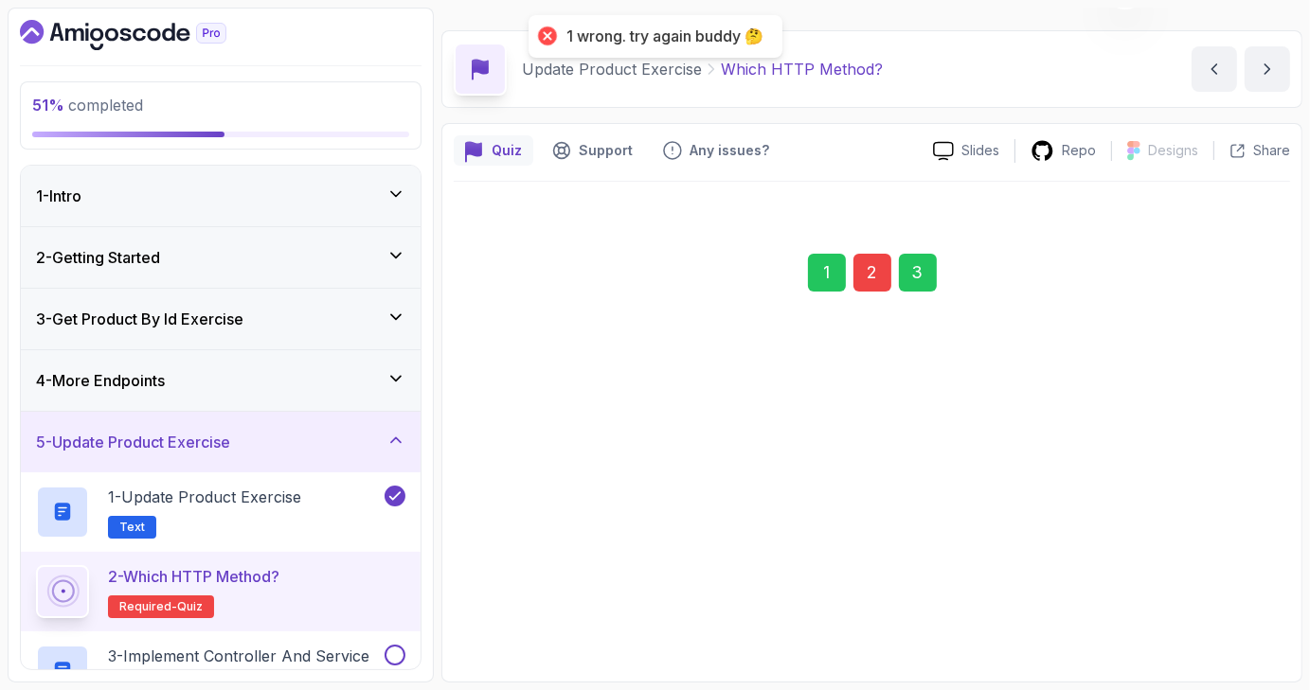
scroll to position [44, 0]
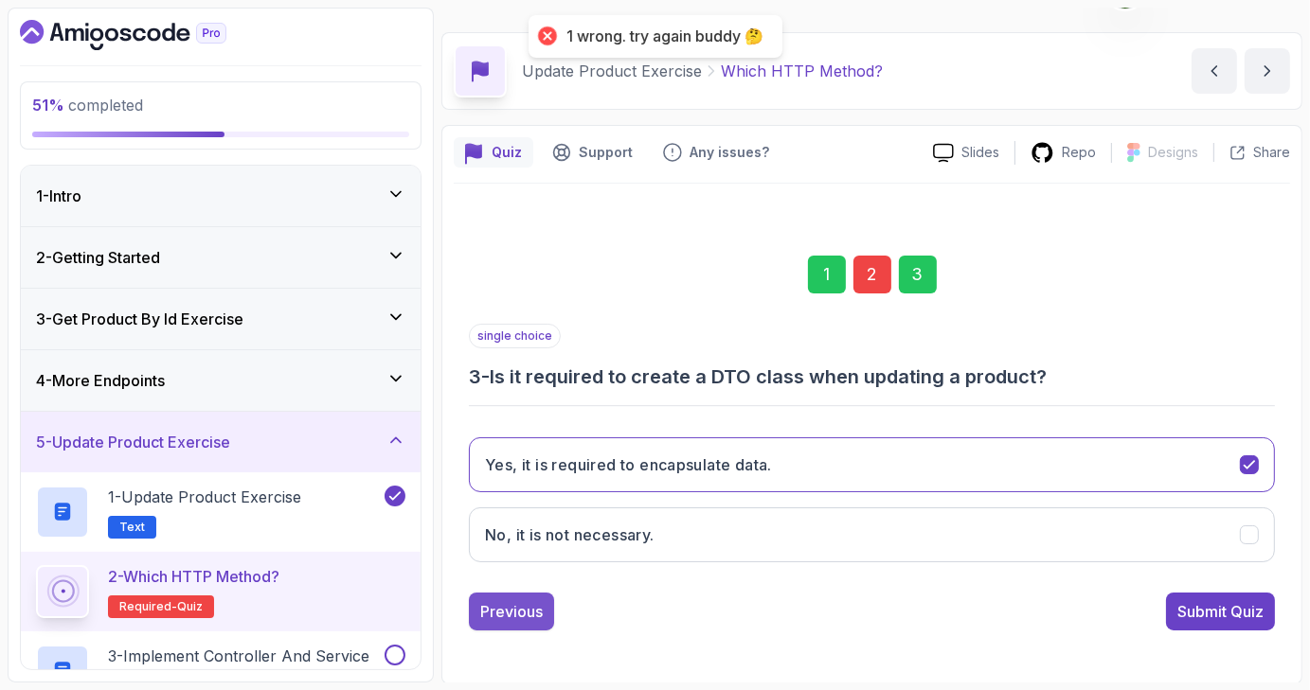
click at [516, 594] on button "Previous" at bounding box center [511, 612] width 85 height 38
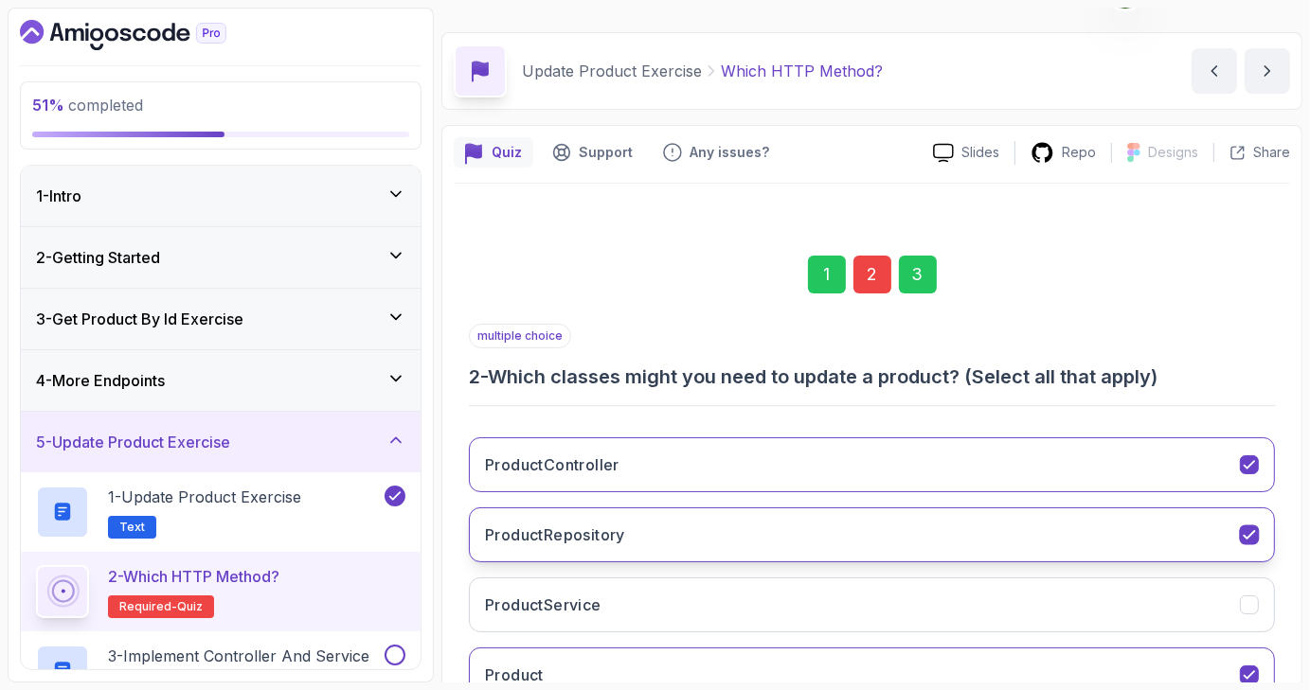
scroll to position [183, 0]
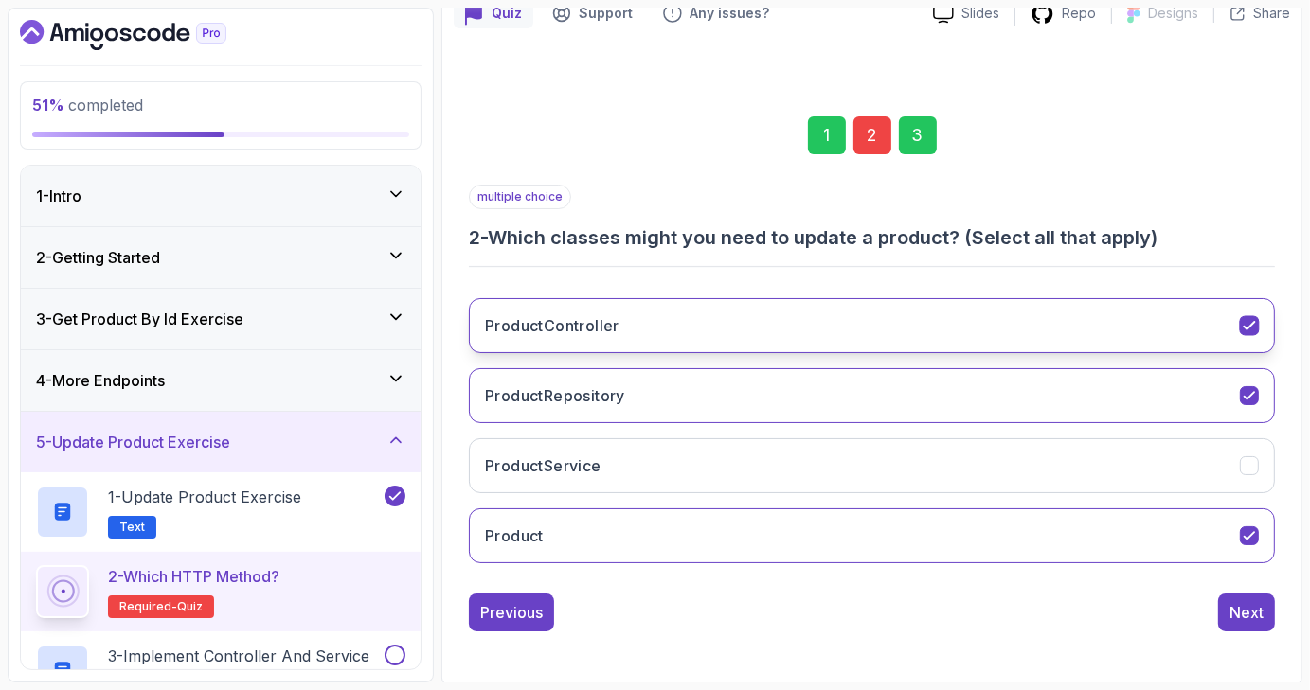
click at [1243, 324] on icon "ProductController" at bounding box center [1249, 326] width 18 height 18
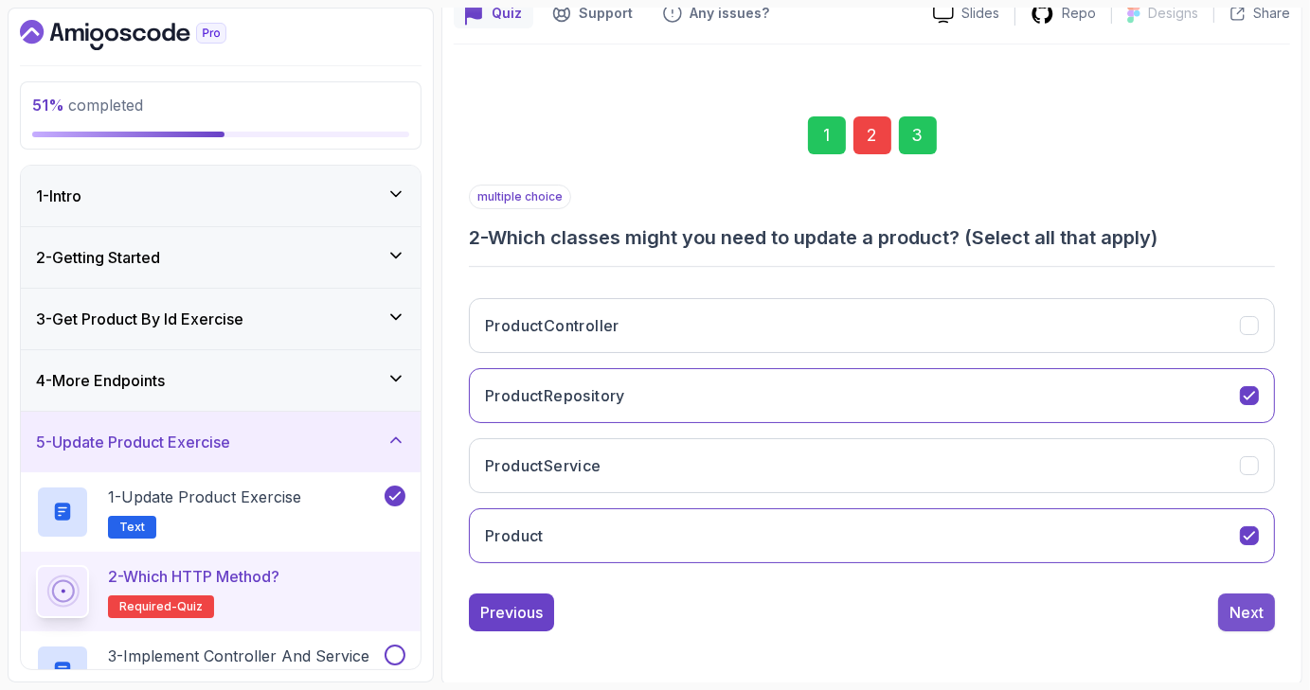
click at [1248, 603] on div "Next" at bounding box center [1246, 612] width 34 height 23
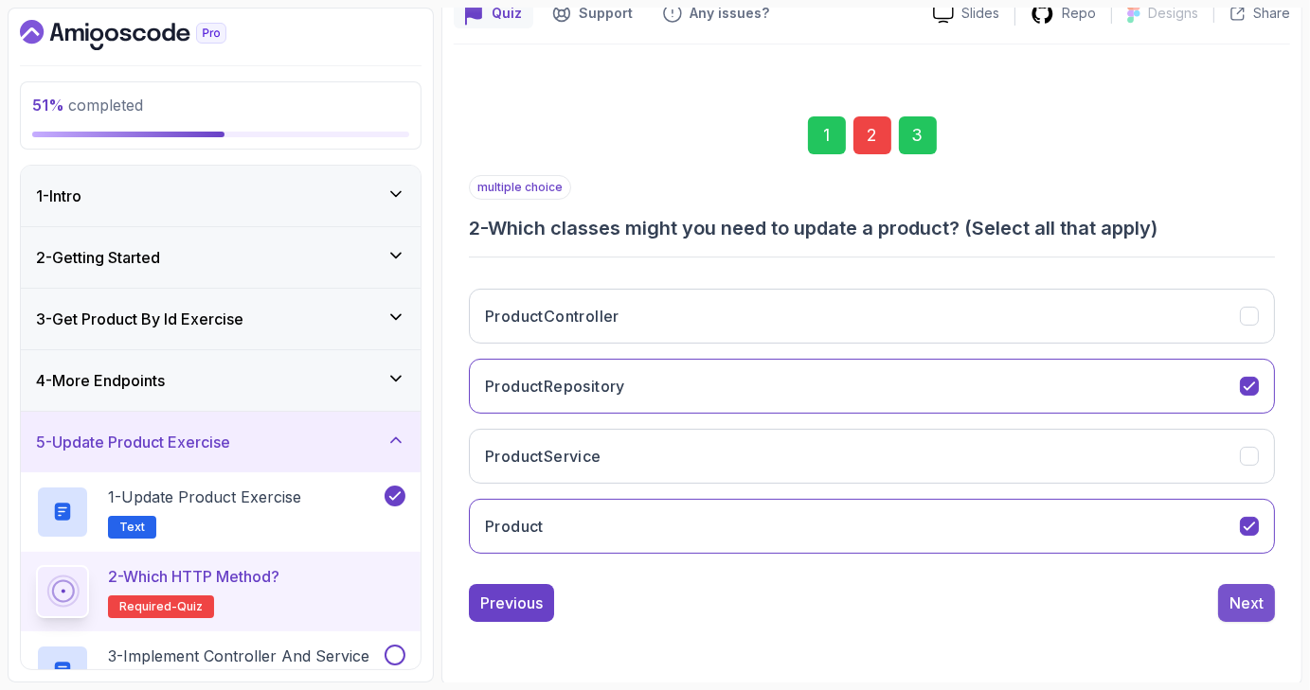
scroll to position [44, 0]
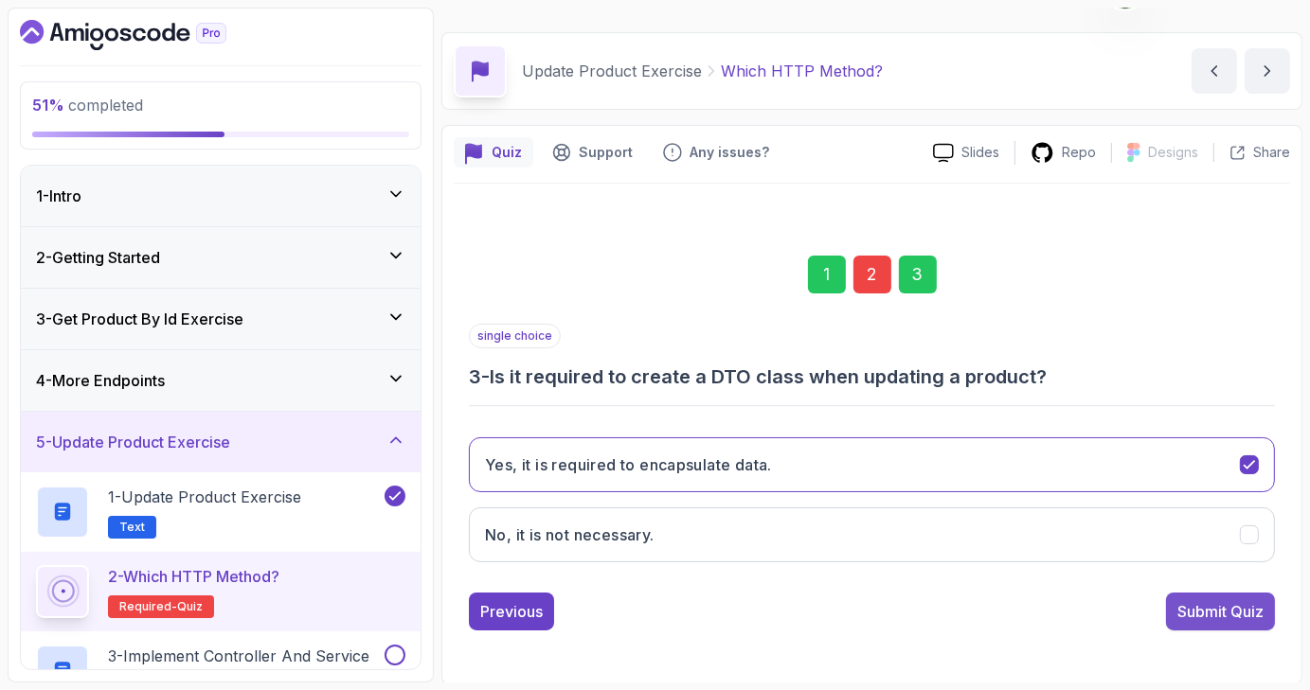
click at [1228, 615] on div "Submit Quiz" at bounding box center [1220, 611] width 86 height 23
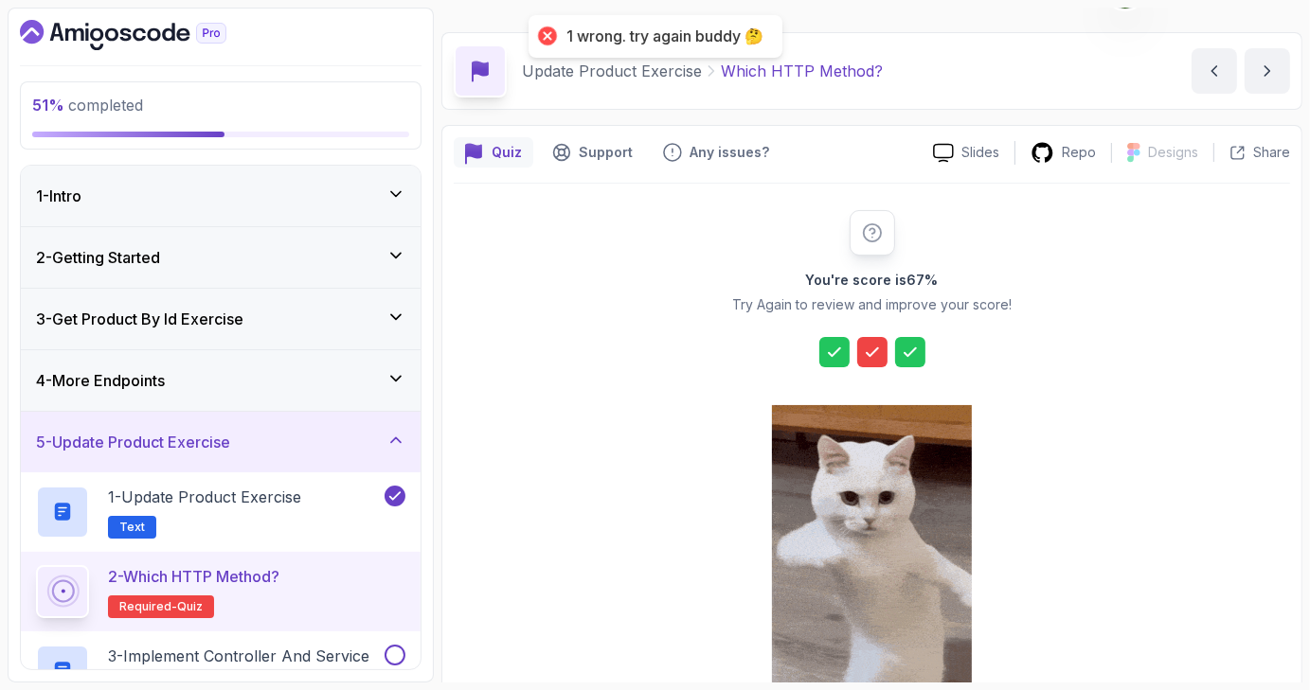
scroll to position [216, 0]
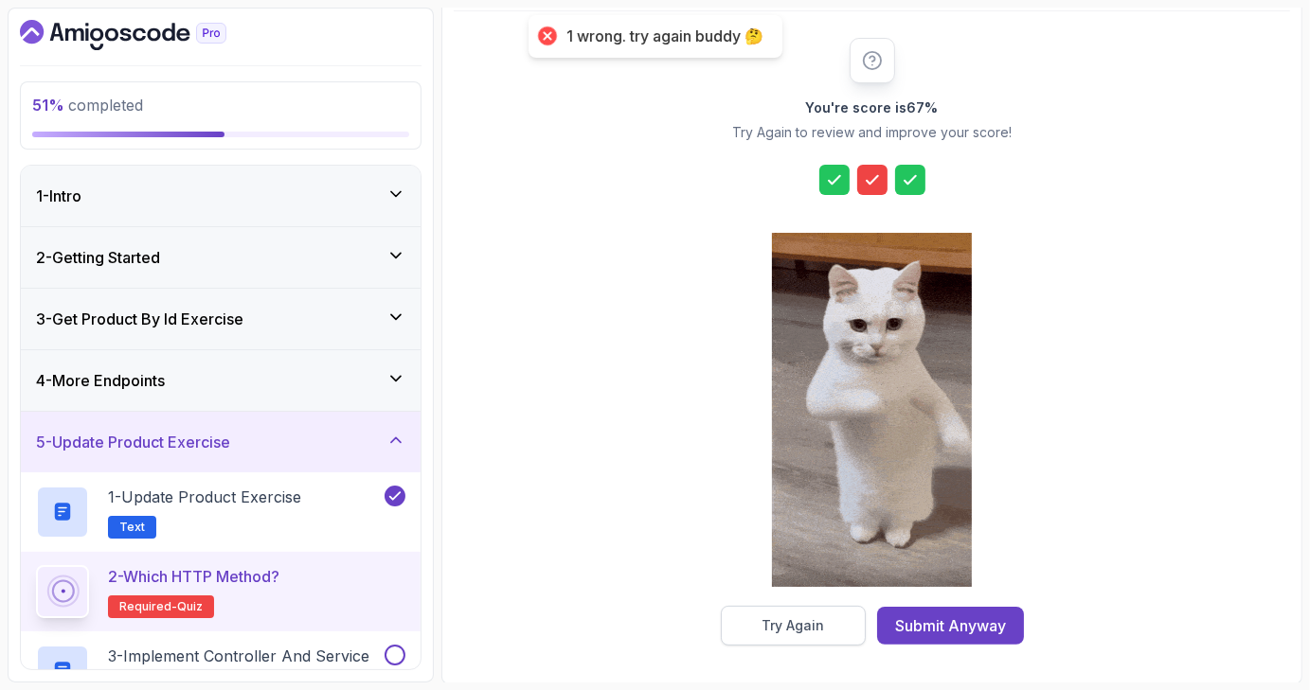
click at [759, 624] on button "Try Again" at bounding box center [793, 626] width 145 height 40
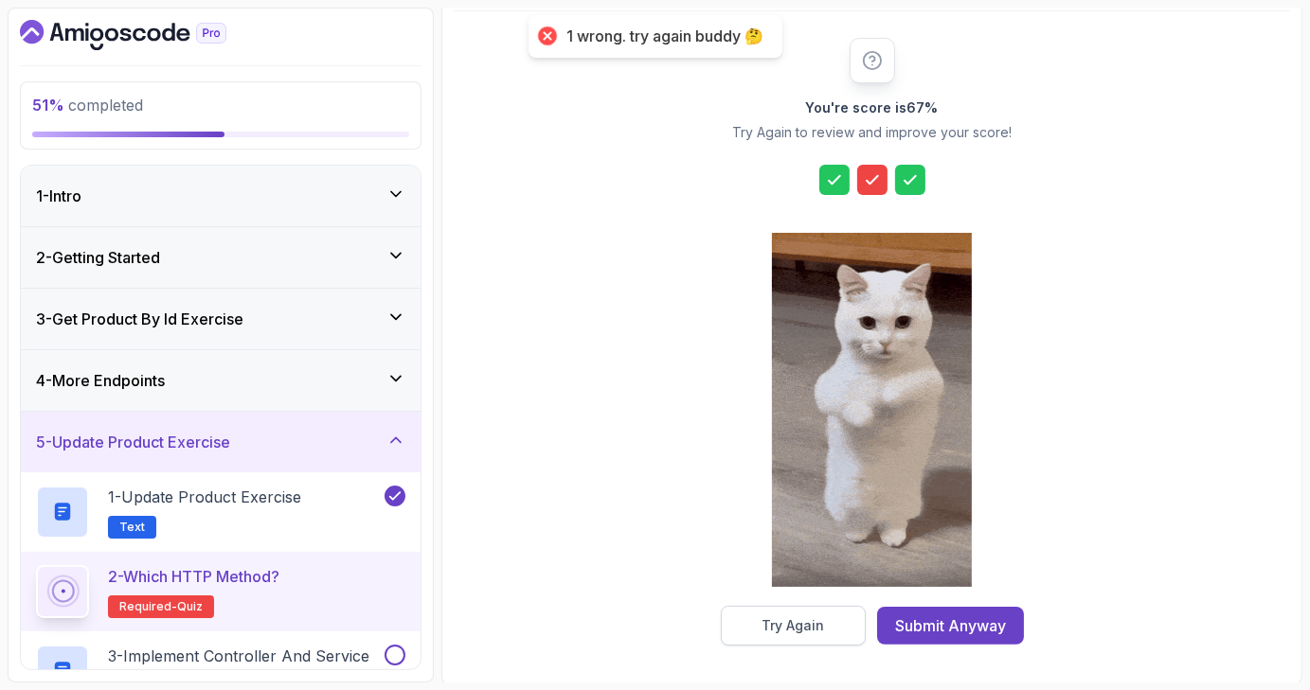
scroll to position [44, 0]
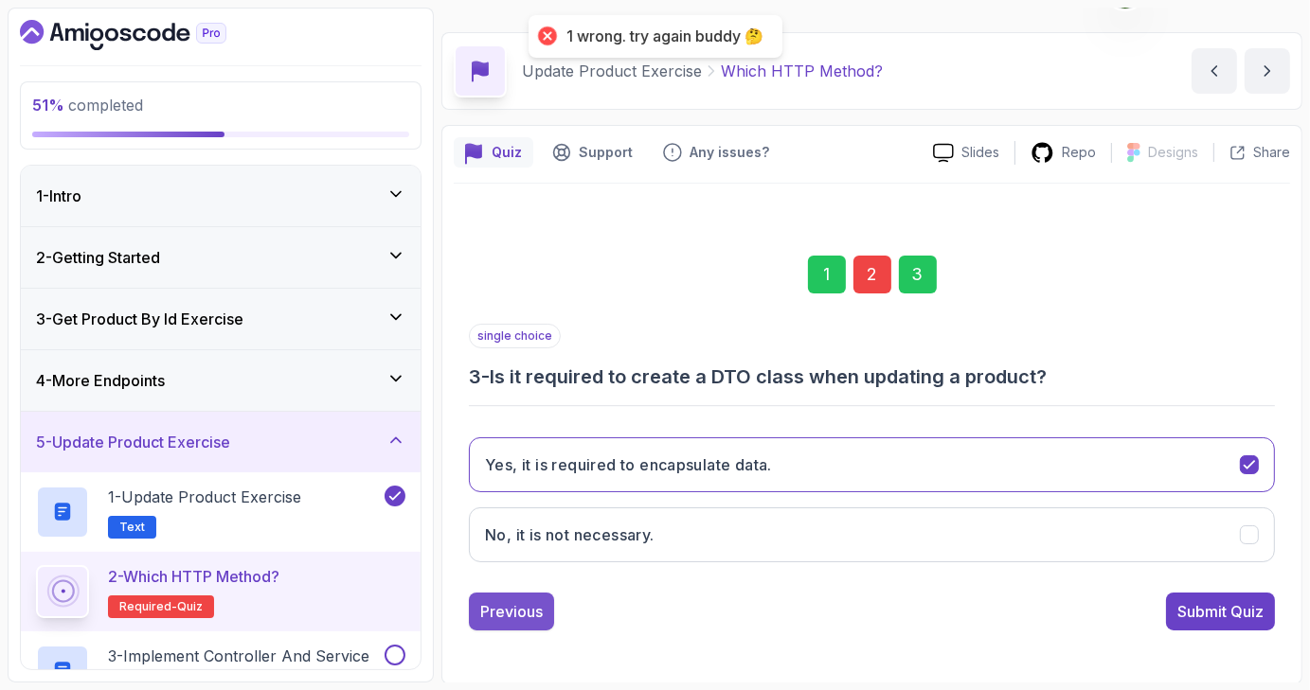
click at [526, 600] on div "Previous" at bounding box center [511, 611] width 62 height 23
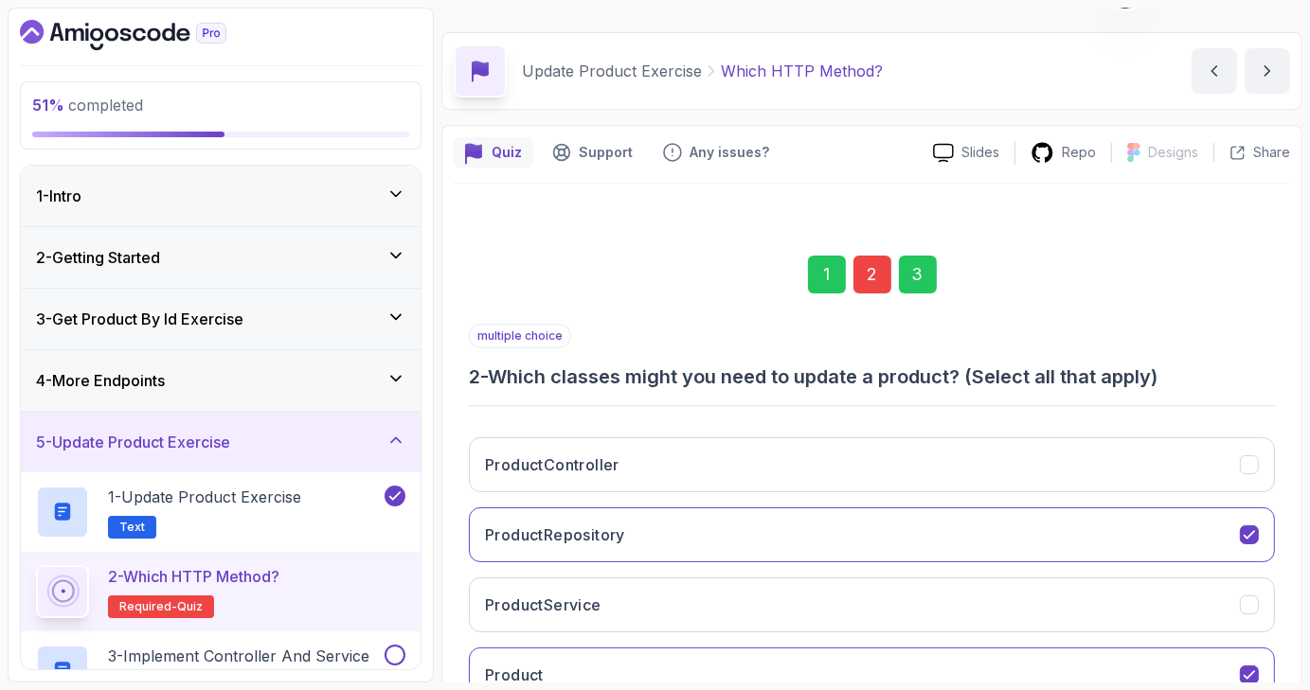
scroll to position [183, 0]
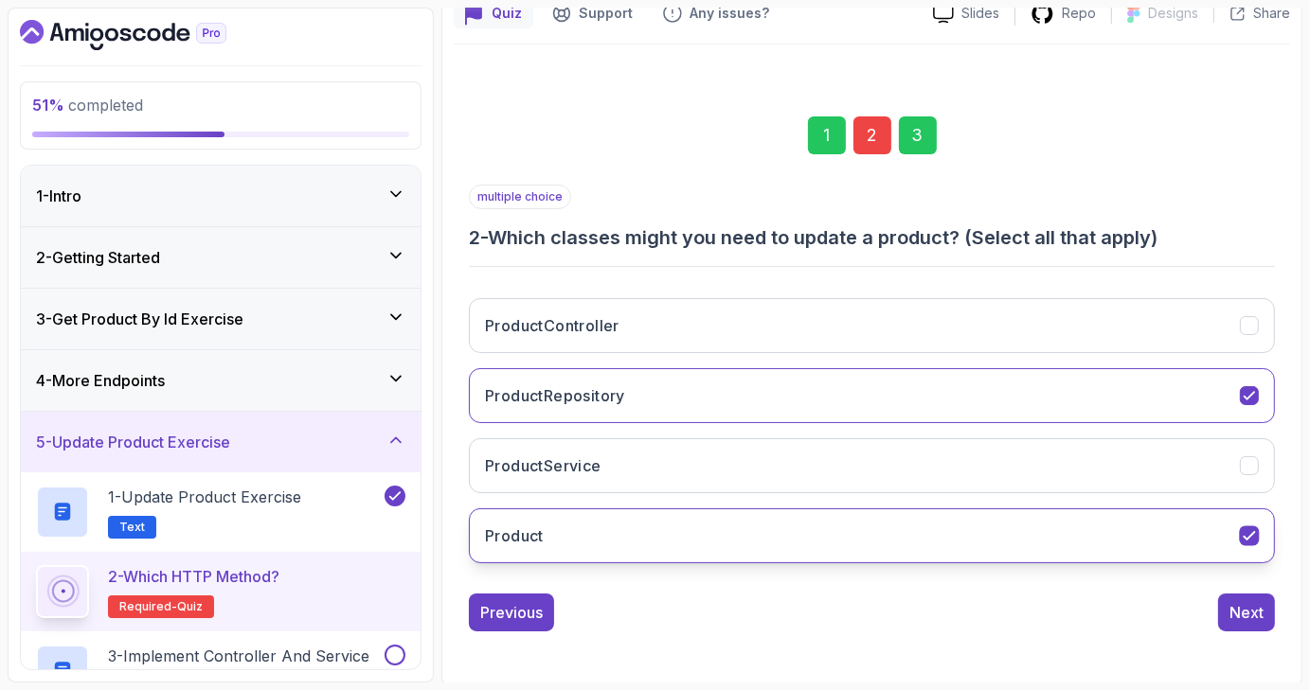
click at [801, 540] on button "Product" at bounding box center [872, 535] width 806 height 55
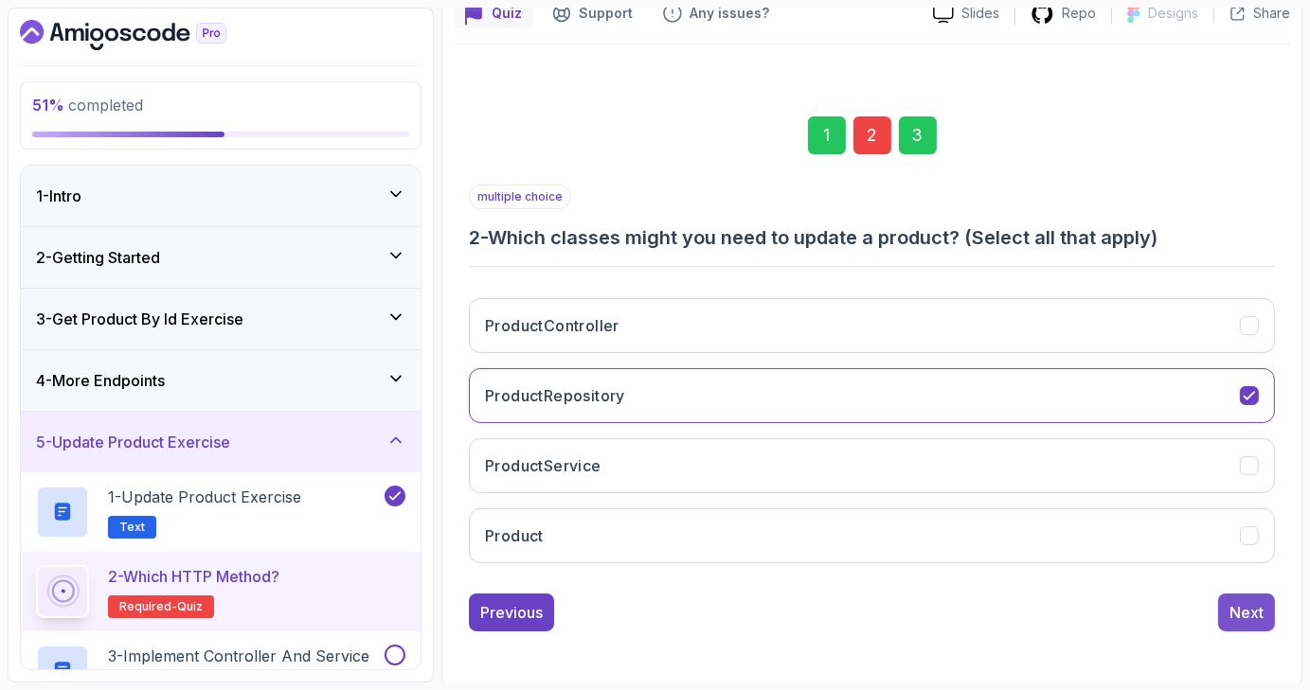
click at [1239, 607] on div "Next" at bounding box center [1246, 612] width 34 height 23
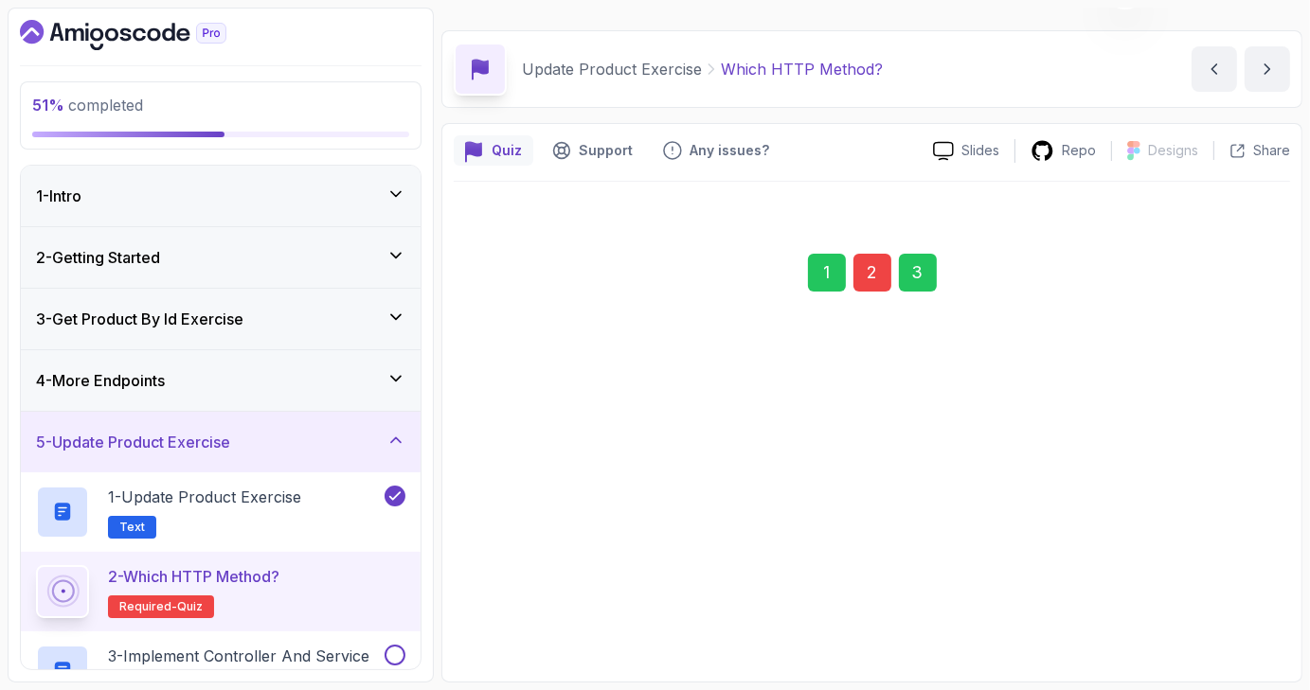
scroll to position [44, 0]
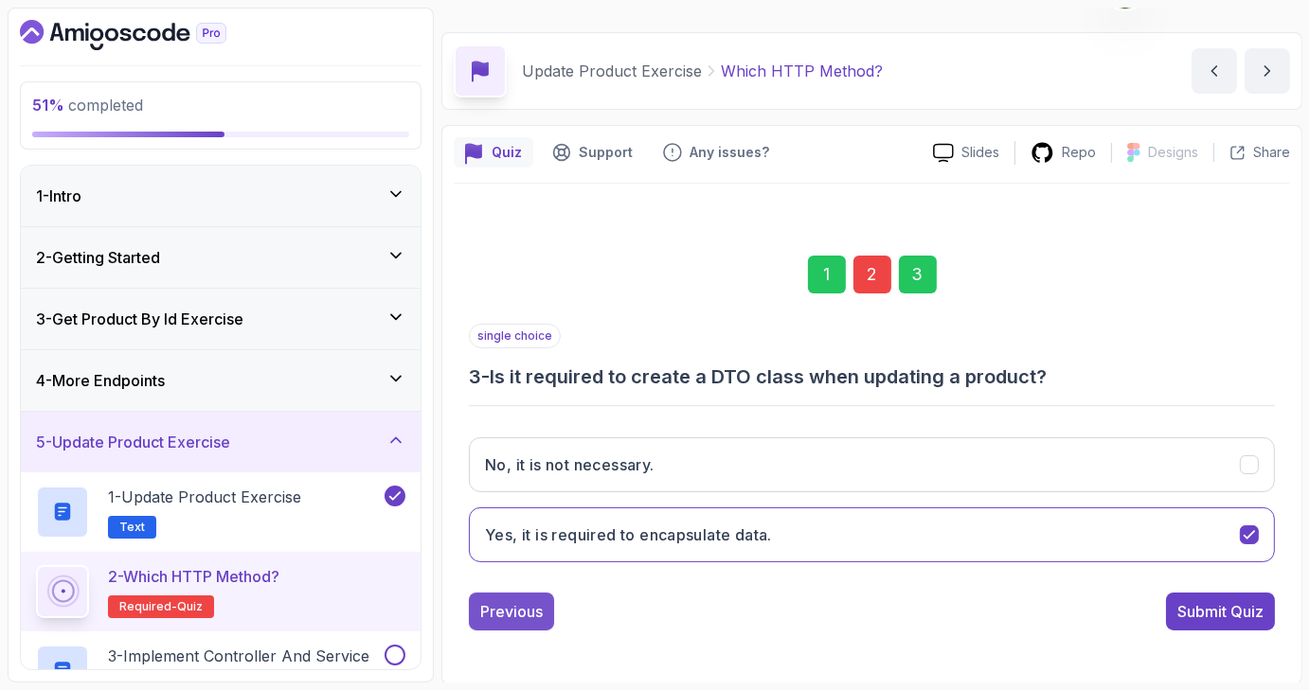
click at [516, 607] on div "Previous" at bounding box center [511, 611] width 62 height 23
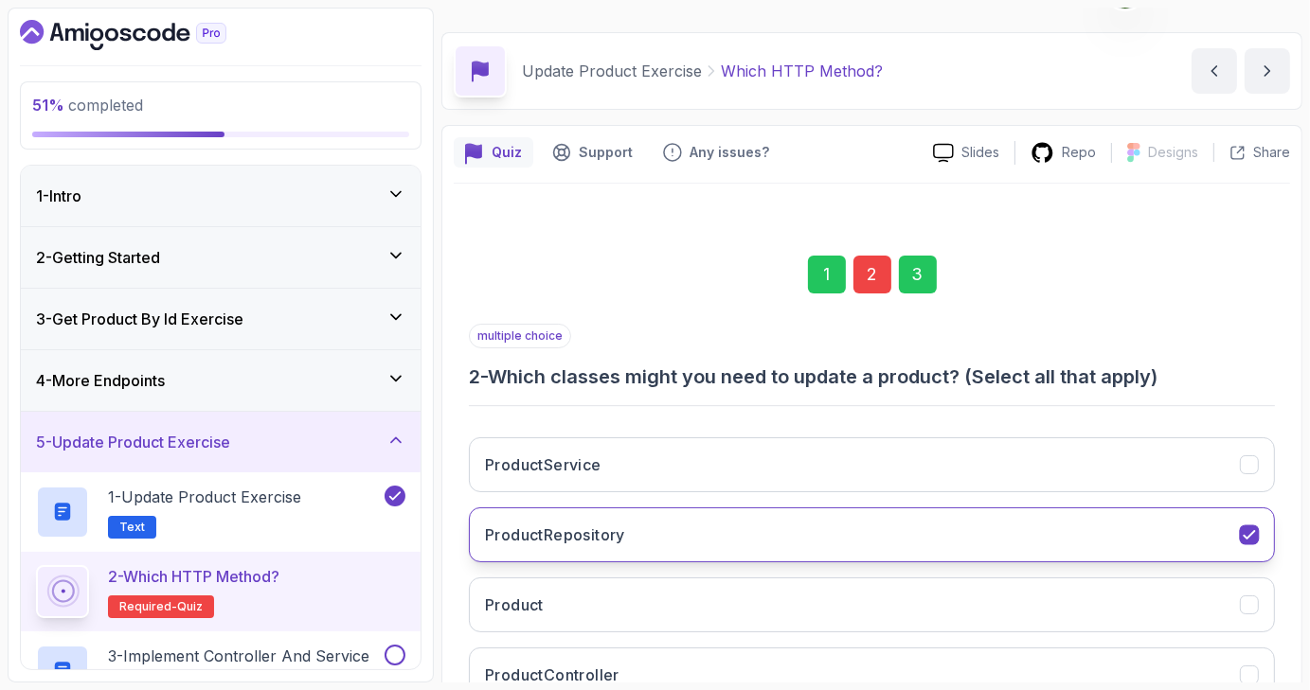
scroll to position [183, 0]
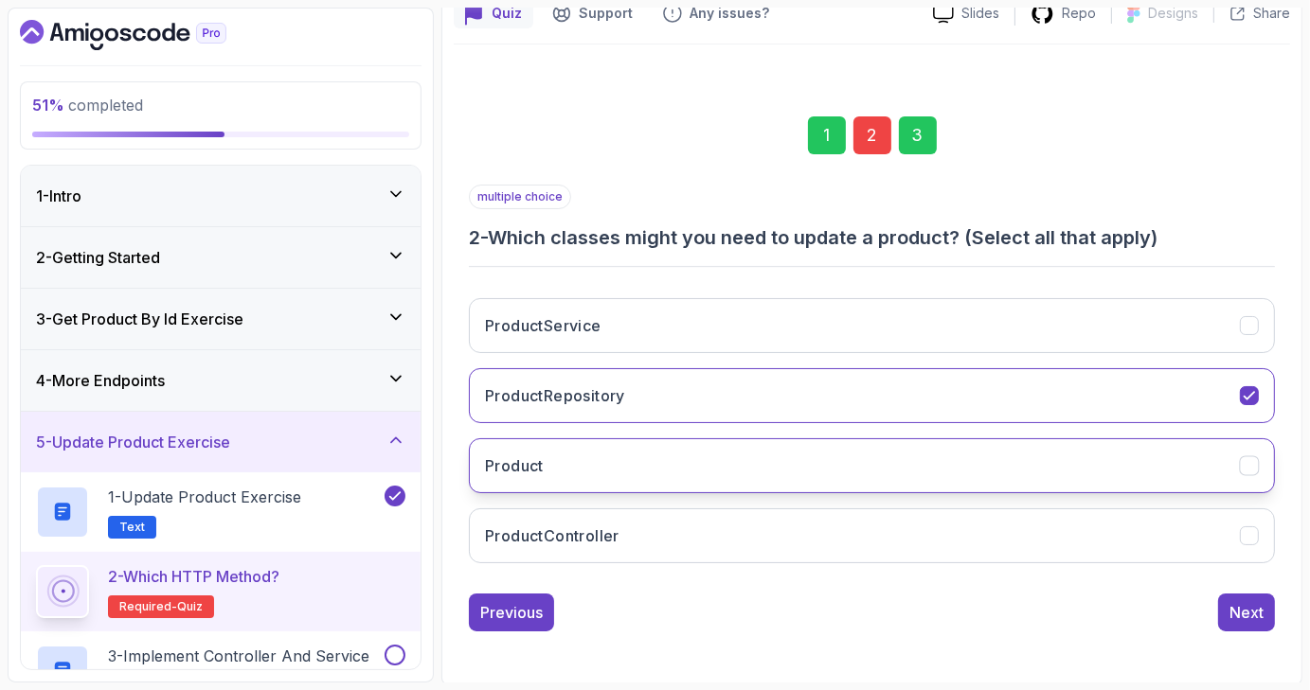
click at [1247, 459] on icon "Product" at bounding box center [1249, 466] width 18 height 18
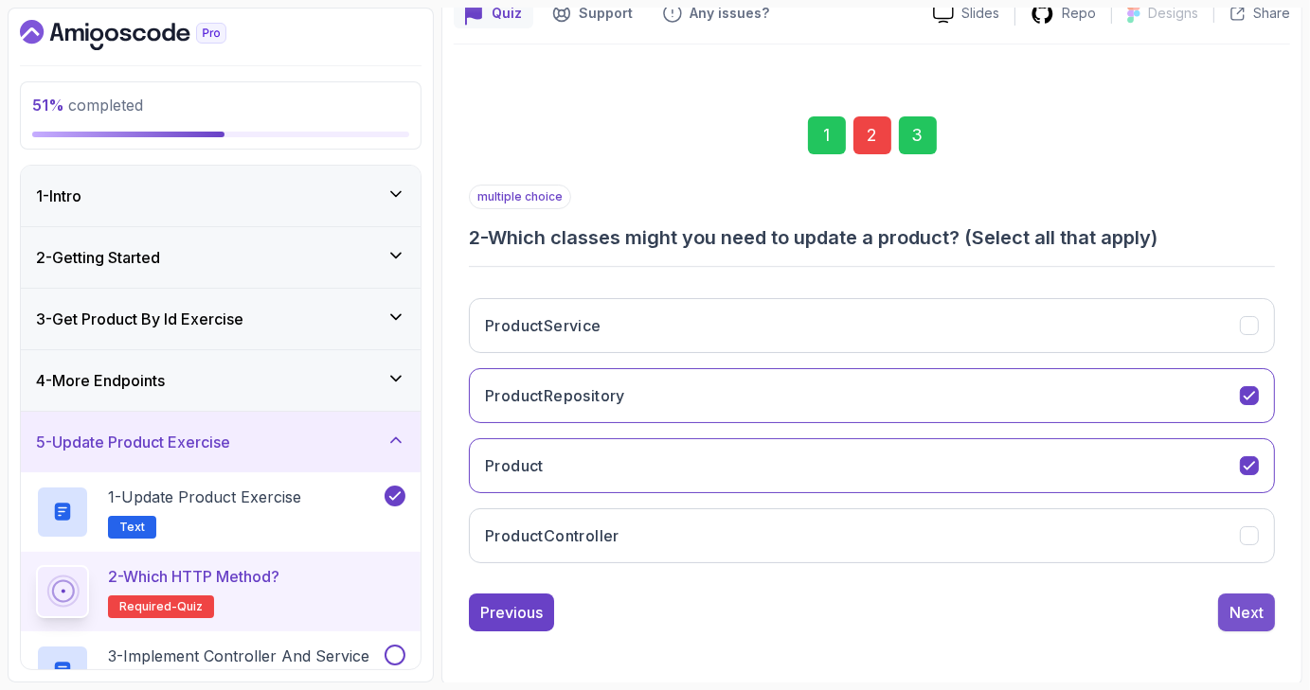
click at [1236, 597] on button "Next" at bounding box center [1246, 613] width 57 height 38
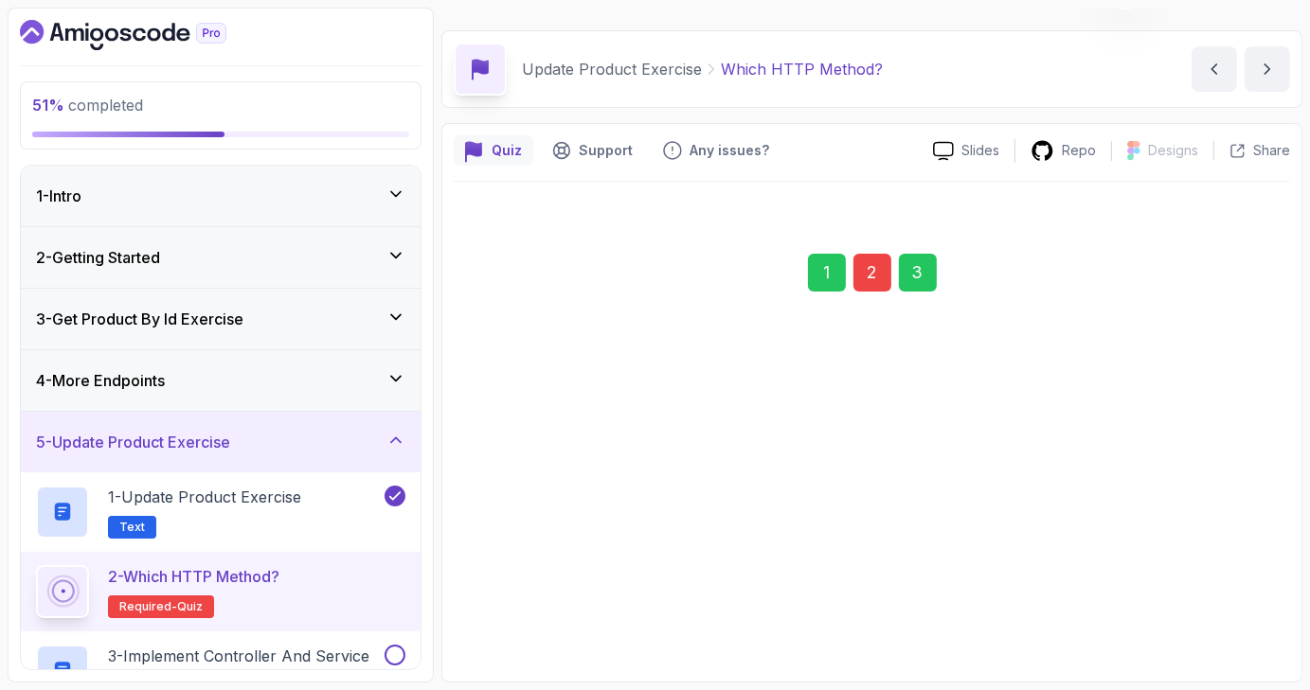
scroll to position [44, 0]
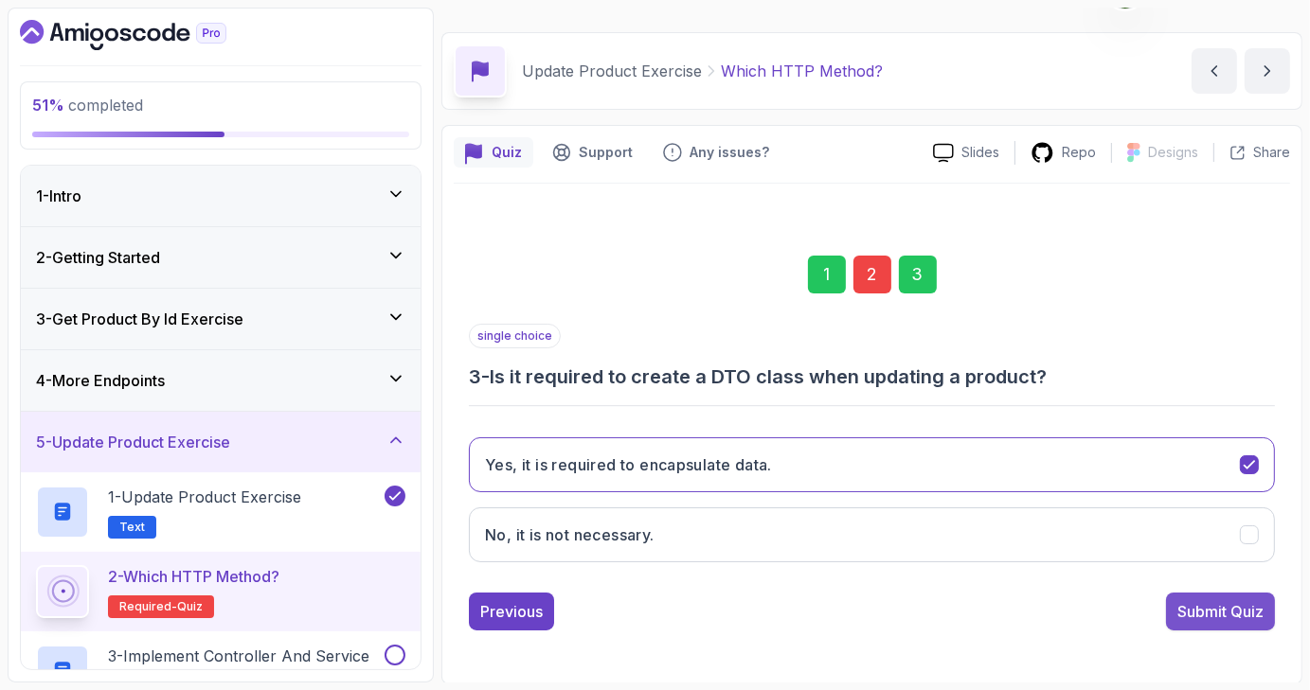
click at [1230, 611] on div "Submit Quiz" at bounding box center [1220, 611] width 86 height 23
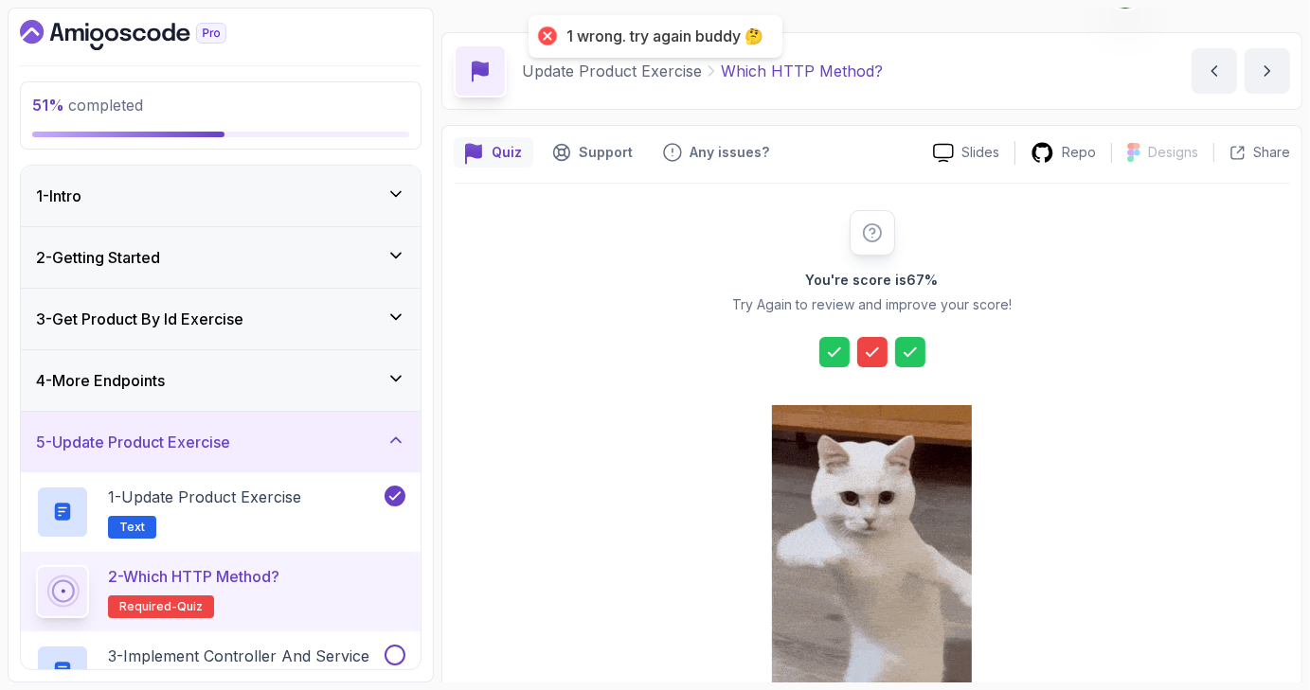
scroll to position [216, 0]
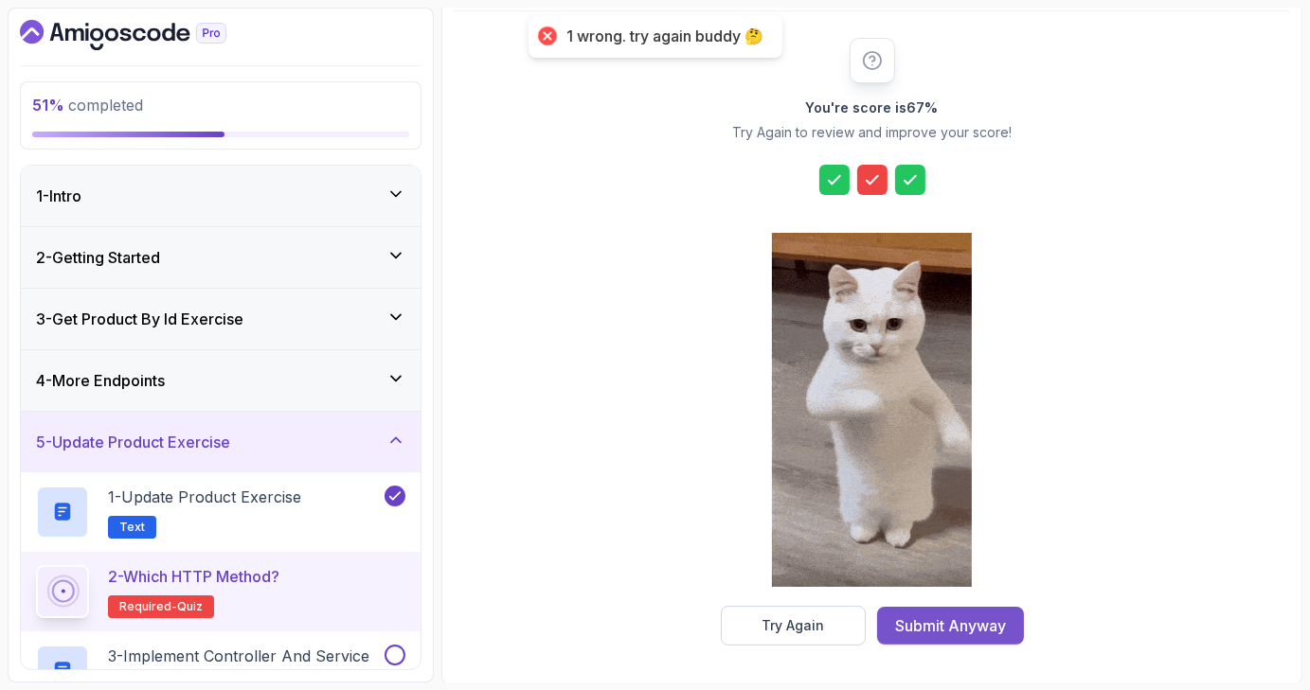
click at [954, 628] on div "Submit Anyway" at bounding box center [950, 626] width 111 height 23
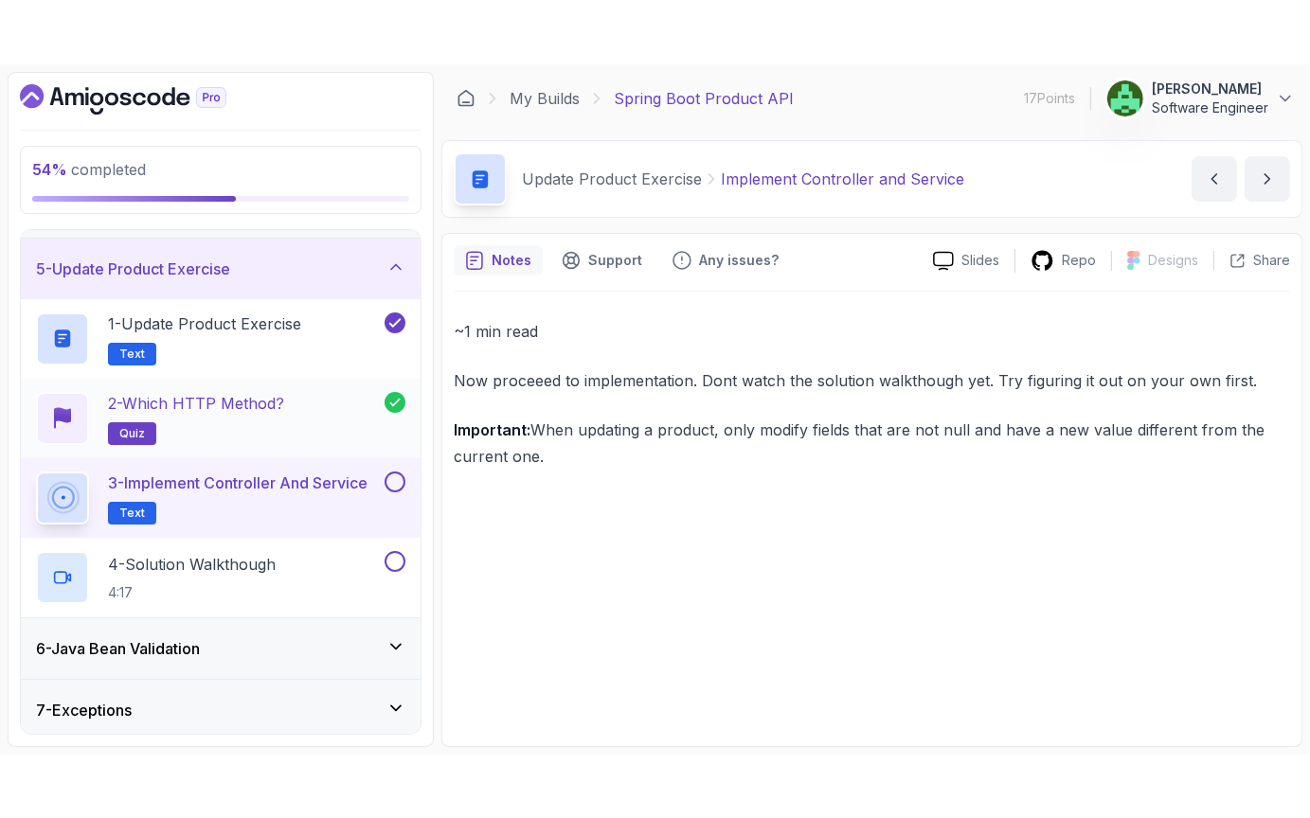
scroll to position [240, 0]
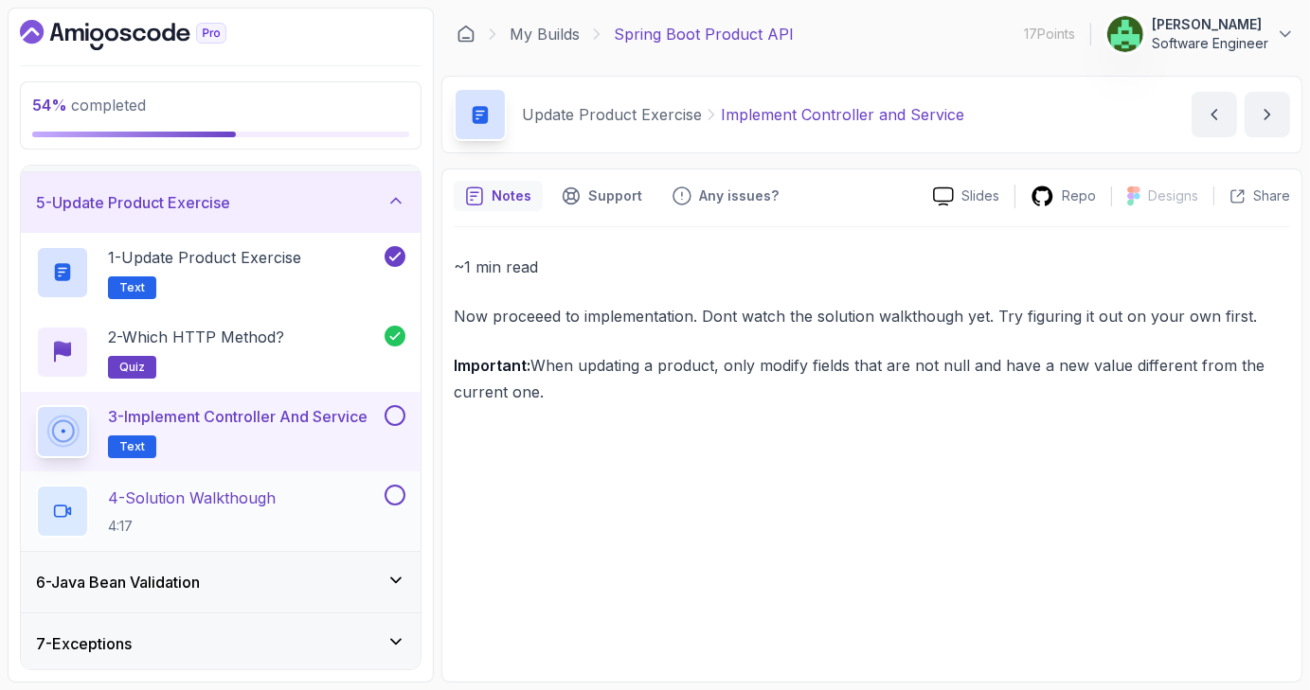
click at [272, 503] on p "4 - Solution Walkthough" at bounding box center [192, 498] width 168 height 23
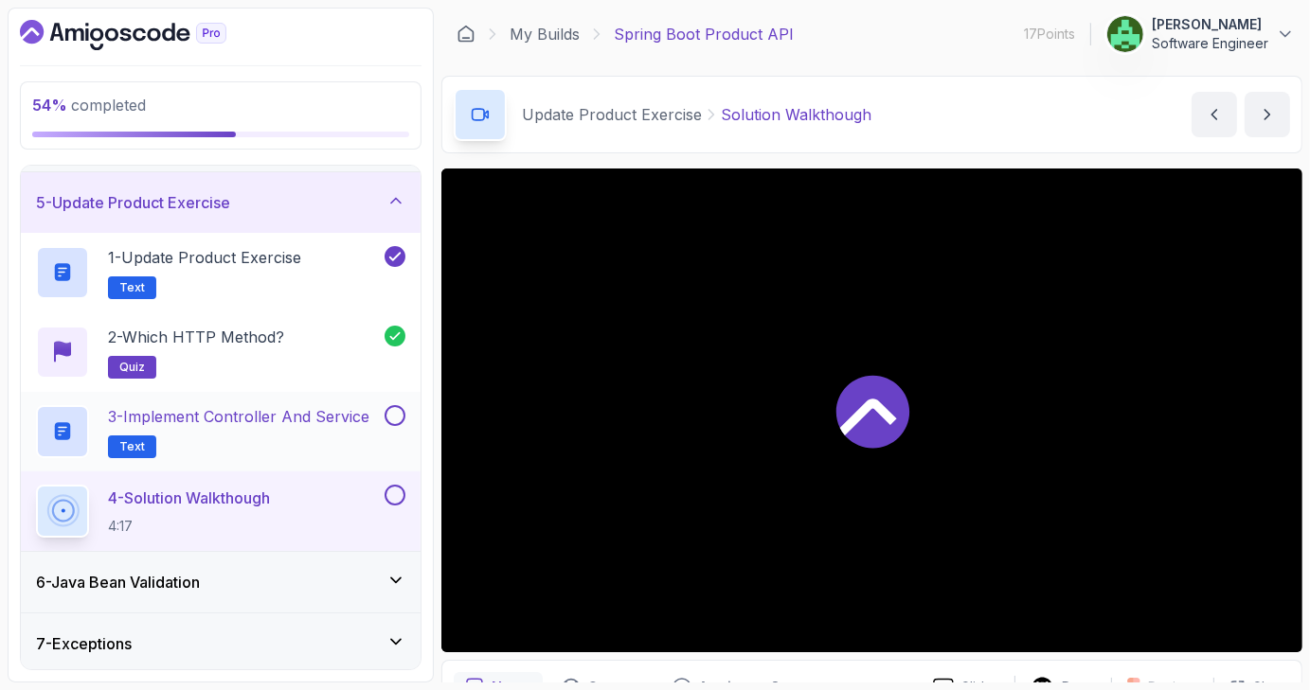
click at [351, 433] on h2 "3 - Implement Controller and Service Text" at bounding box center [238, 431] width 261 height 53
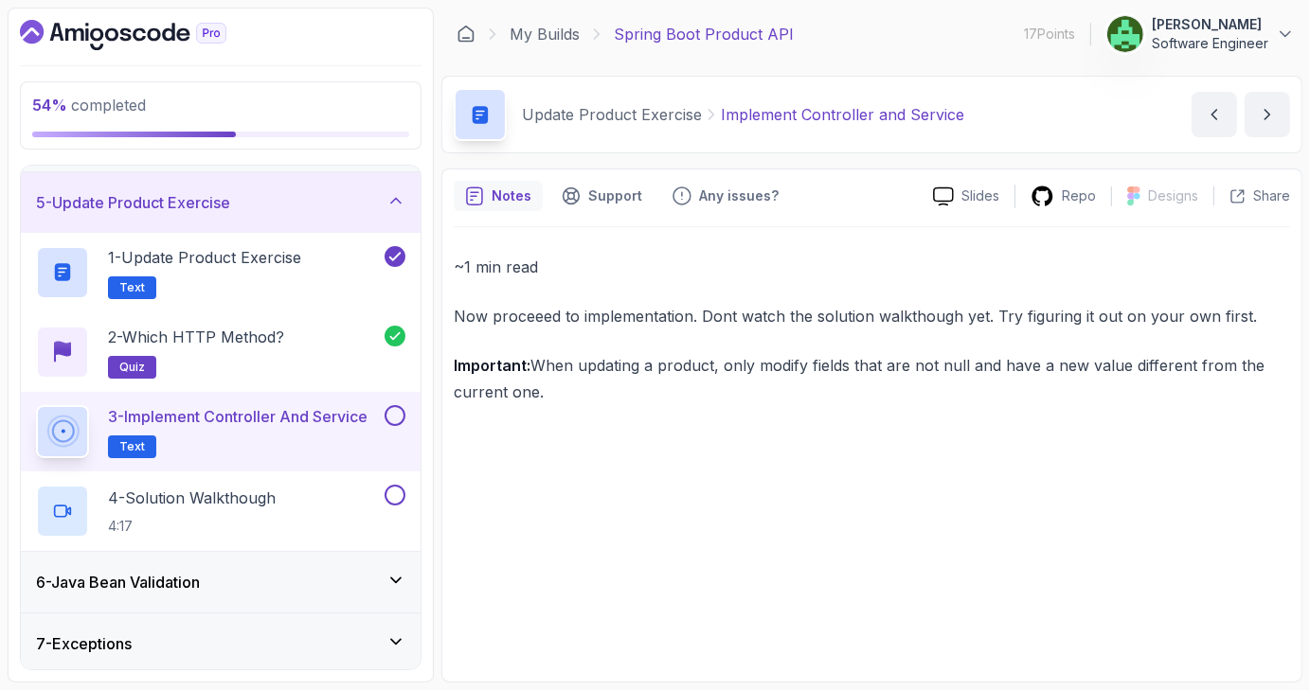
click at [398, 415] on button at bounding box center [394, 415] width 21 height 21
click at [386, 490] on button at bounding box center [394, 495] width 21 height 21
click at [294, 486] on div "4 - Solution Walkthough 4:17" at bounding box center [208, 511] width 345 height 53
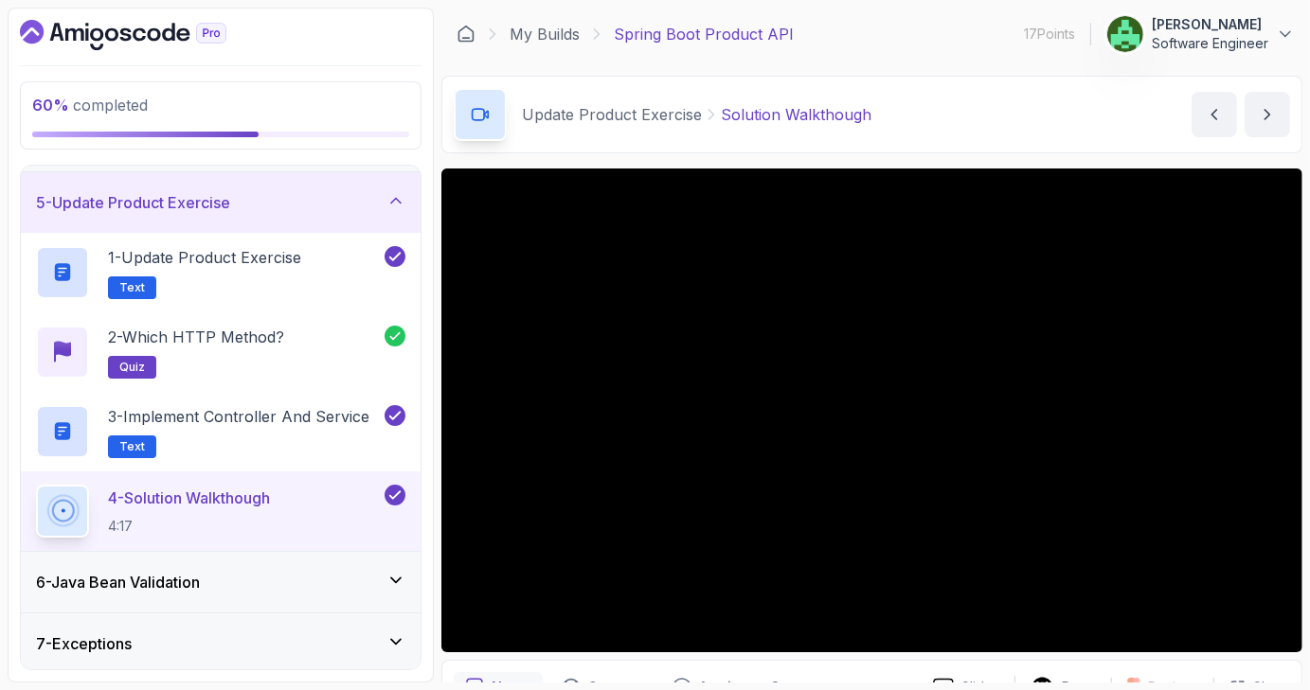
click at [386, 494] on icon at bounding box center [394, 495] width 17 height 19
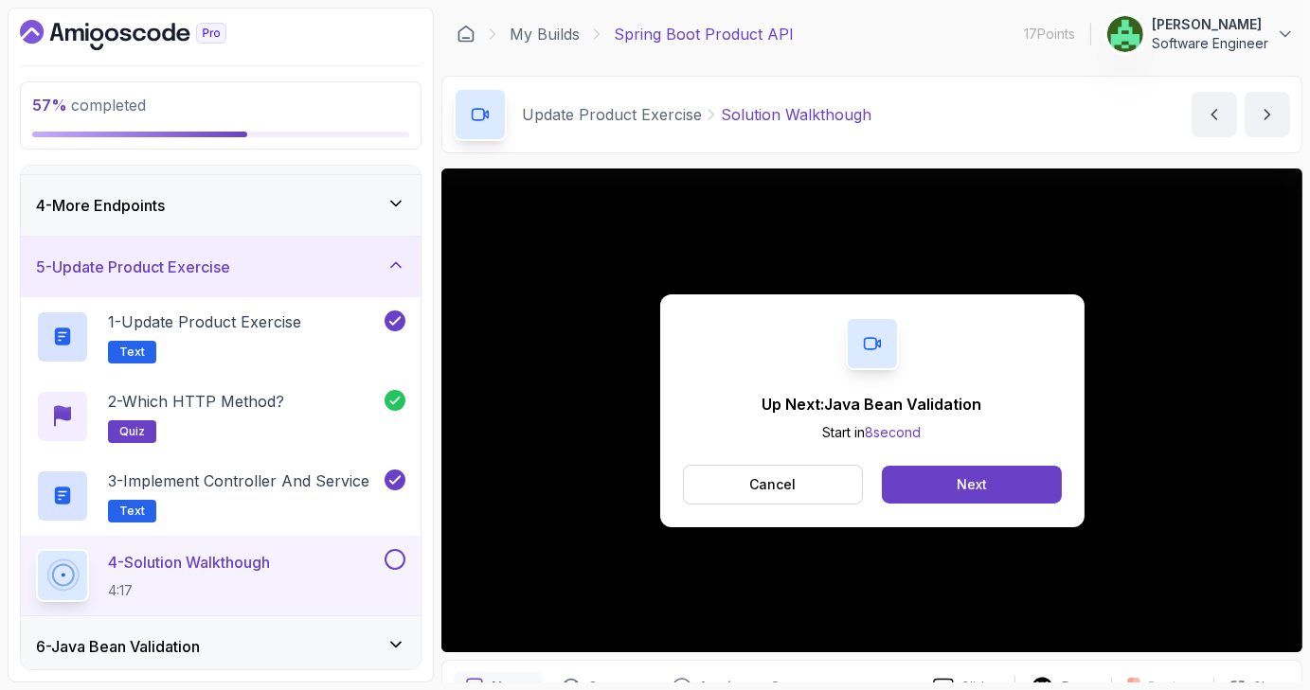
scroll to position [240, 0]
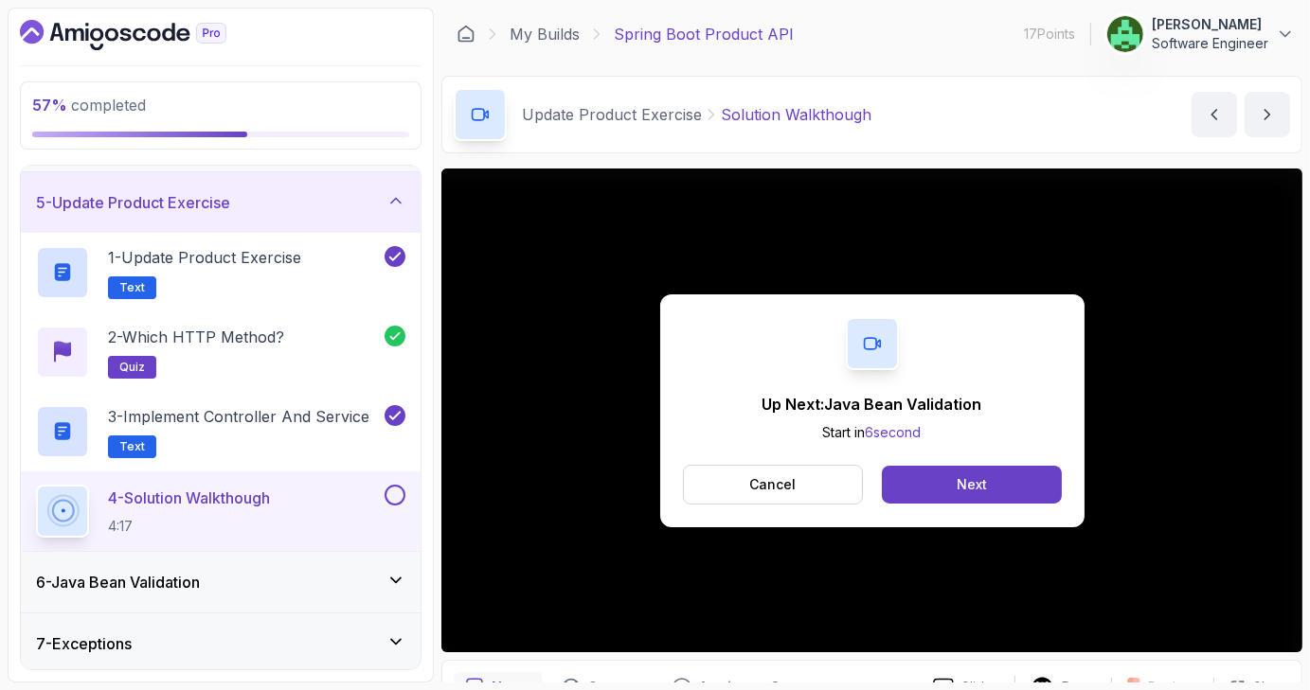
click at [964, 455] on div "Up Next: Java Bean Validation Start in 6 second Cancel Next" at bounding box center [872, 410] width 424 height 233
click at [972, 482] on div "Next" at bounding box center [971, 484] width 30 height 19
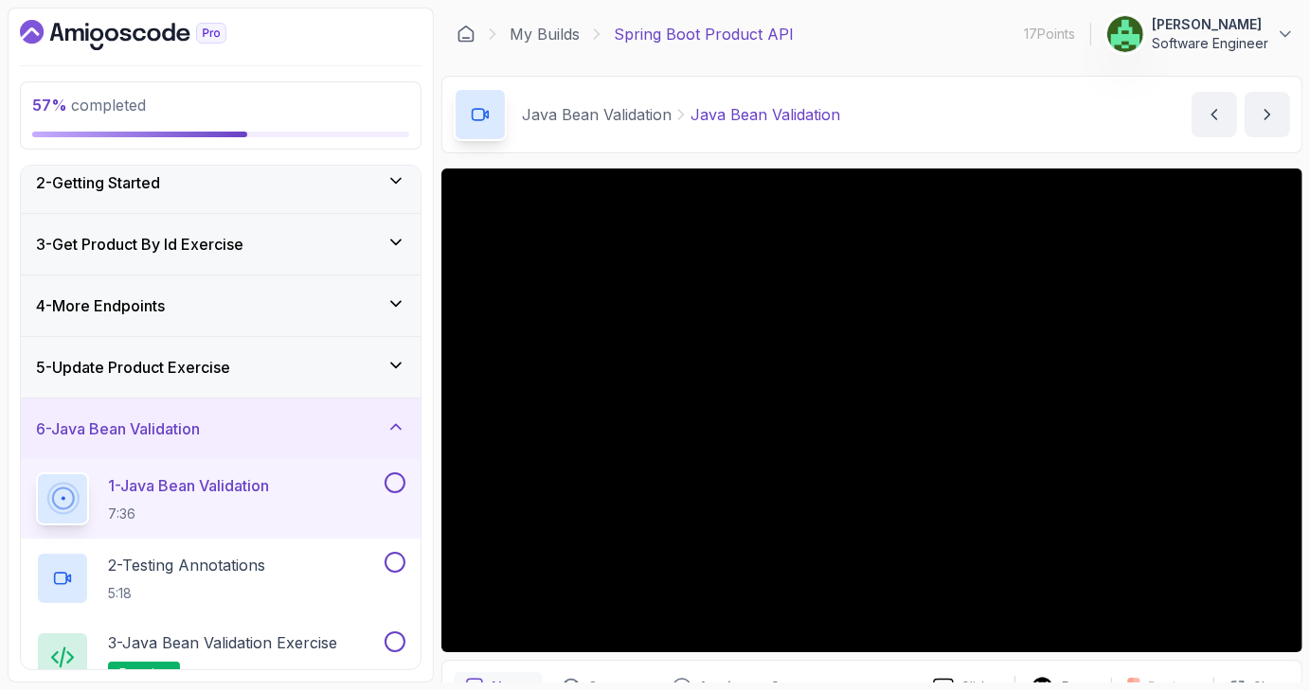
scroll to position [74, 0]
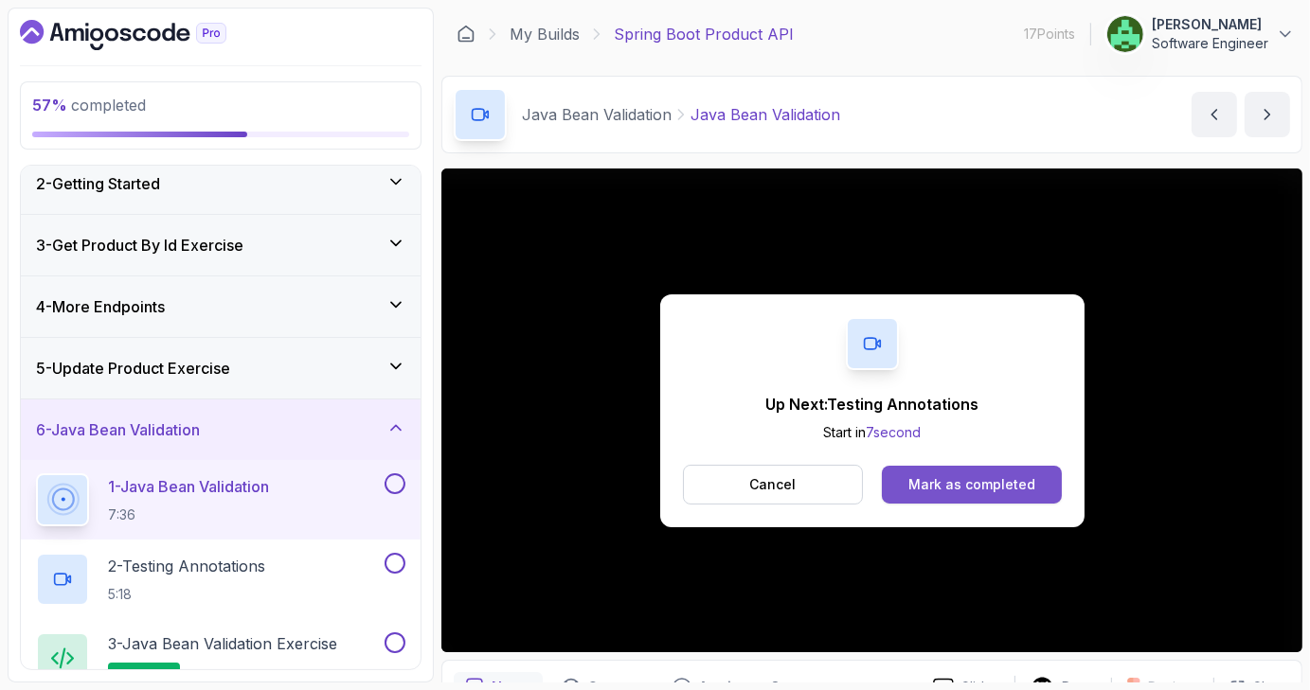
click at [991, 486] on div "Mark as completed" at bounding box center [971, 484] width 127 height 19
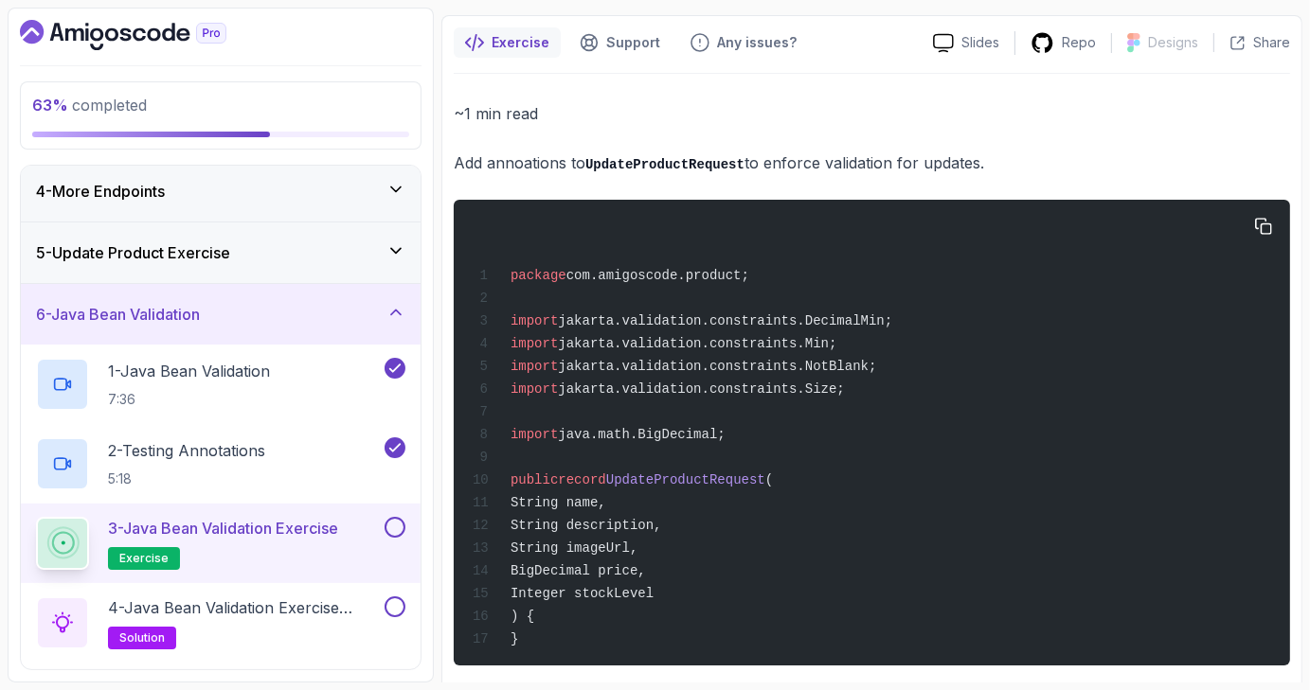
scroll to position [186, 0]
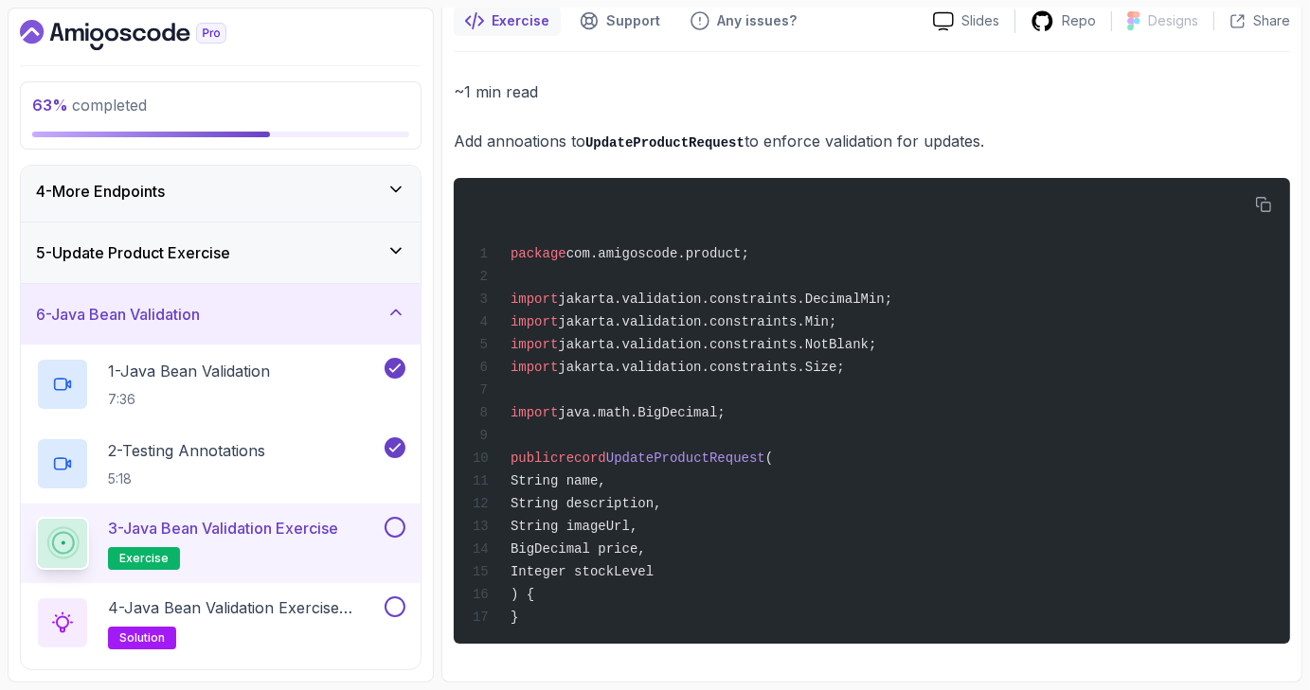
click at [390, 522] on button at bounding box center [394, 527] width 21 height 21
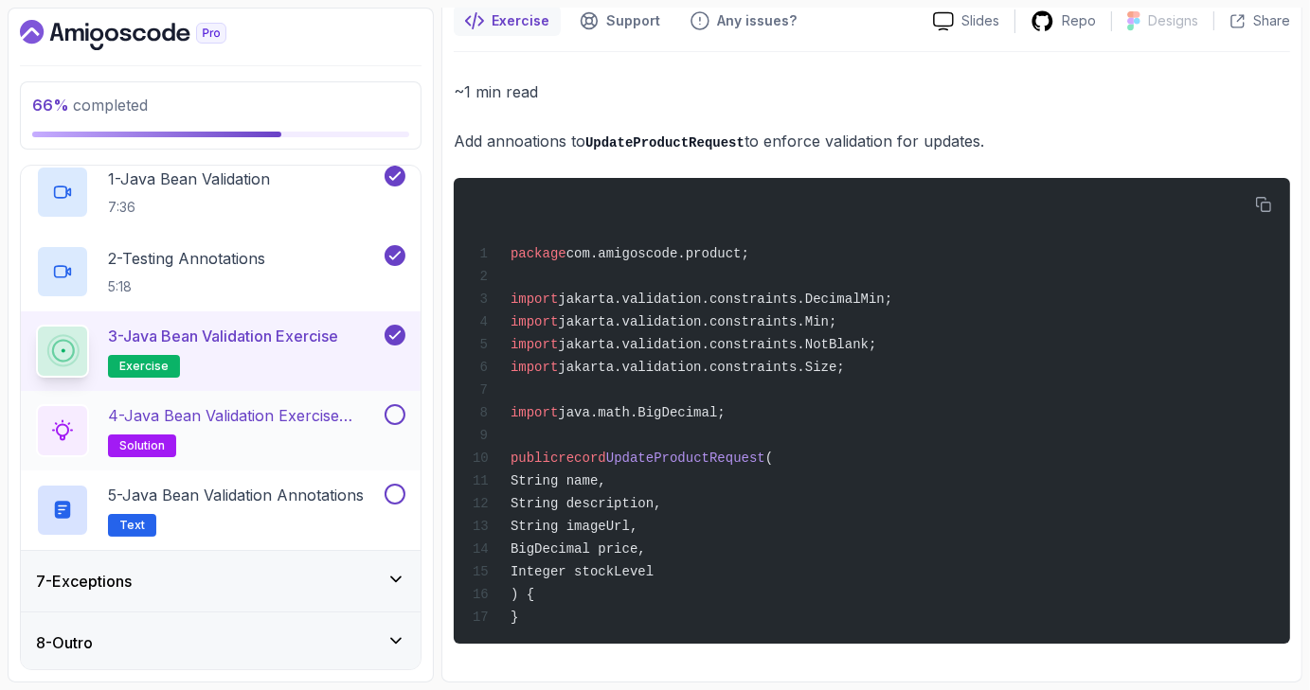
click at [320, 426] on h2 "4 - Java Bean Validation Exercise Solution solution" at bounding box center [244, 430] width 273 height 53
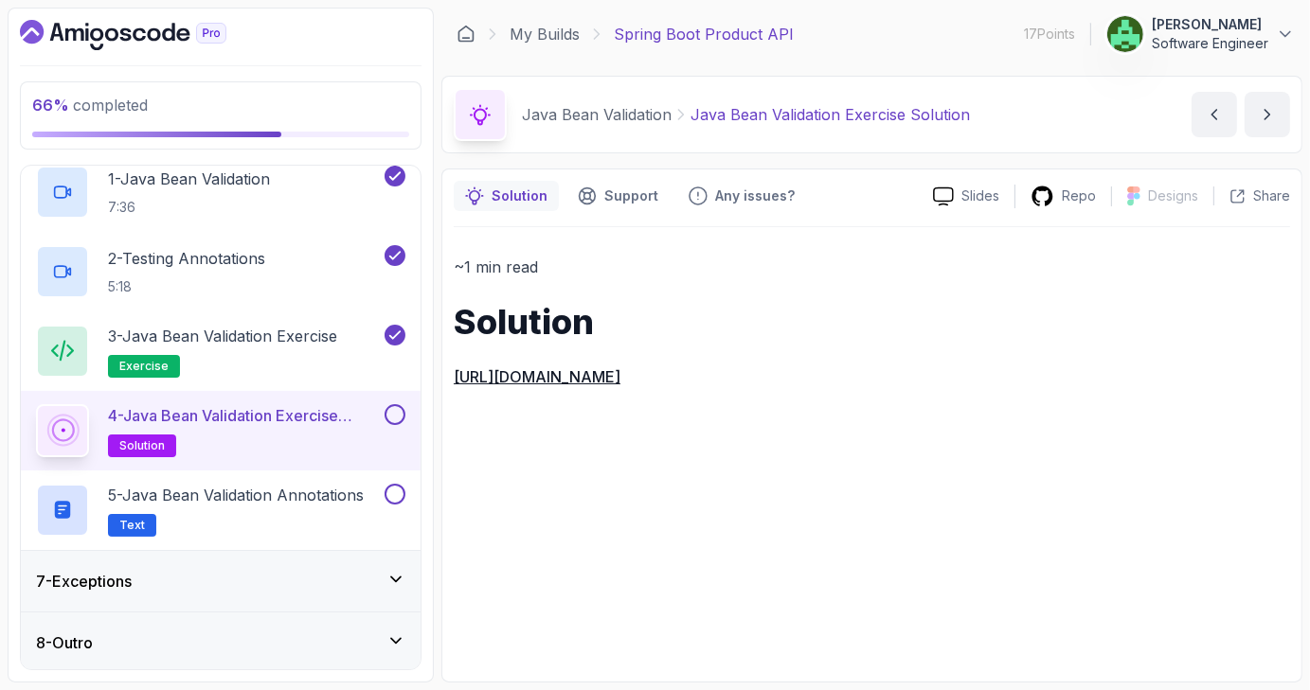
click at [391, 412] on button at bounding box center [394, 414] width 21 height 21
click at [279, 504] on h2 "5 - Java Bean Validation Annotations Text" at bounding box center [236, 510] width 256 height 53
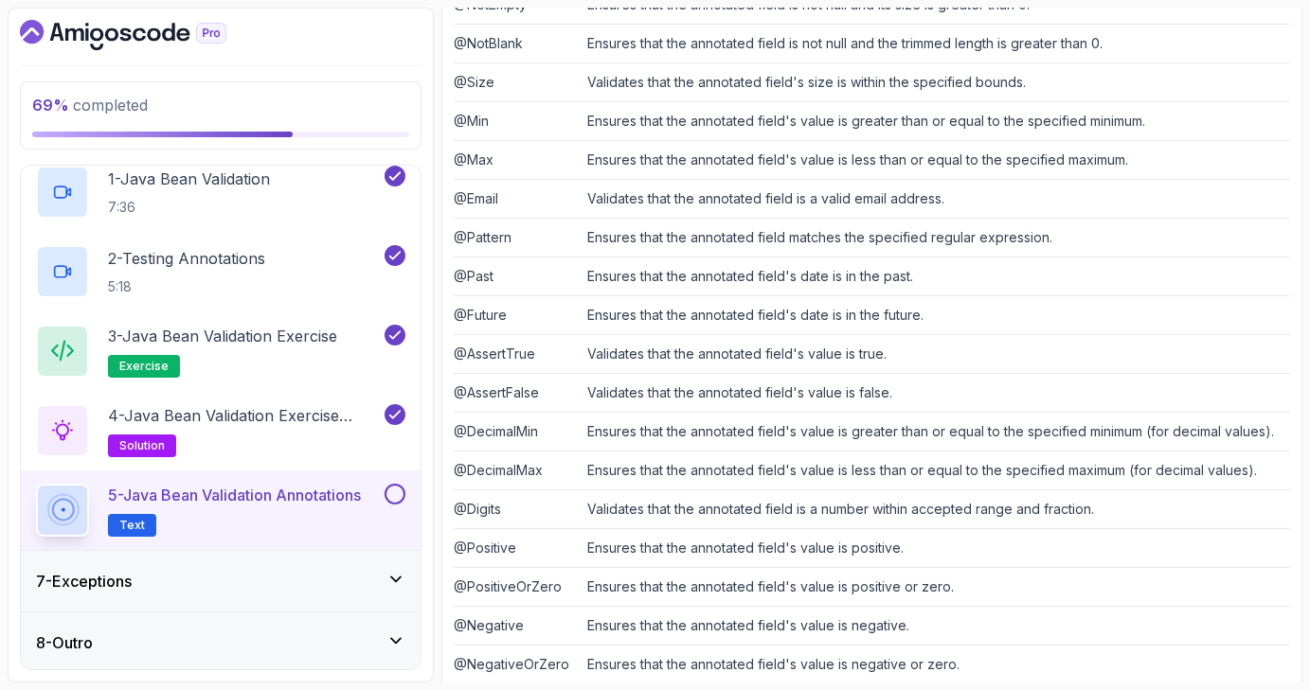
scroll to position [523, 0]
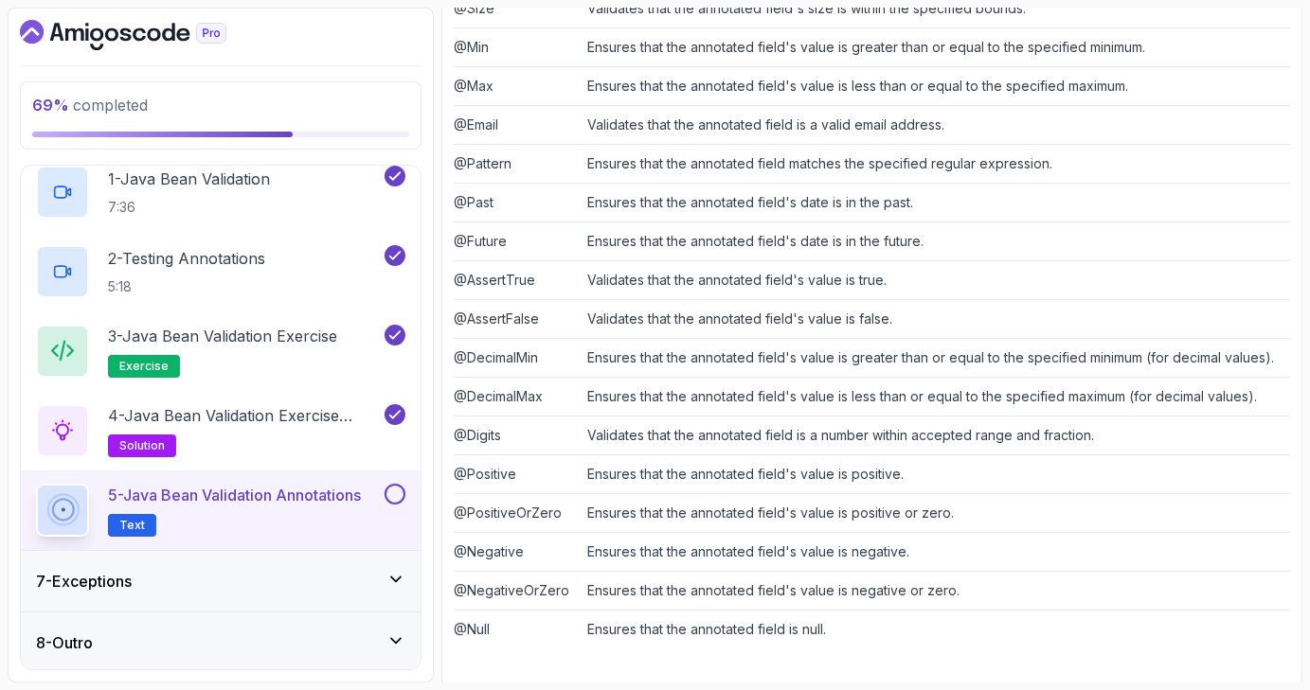
click at [361, 491] on p "5 - Java Bean Validation Annotations" at bounding box center [234, 495] width 253 height 23
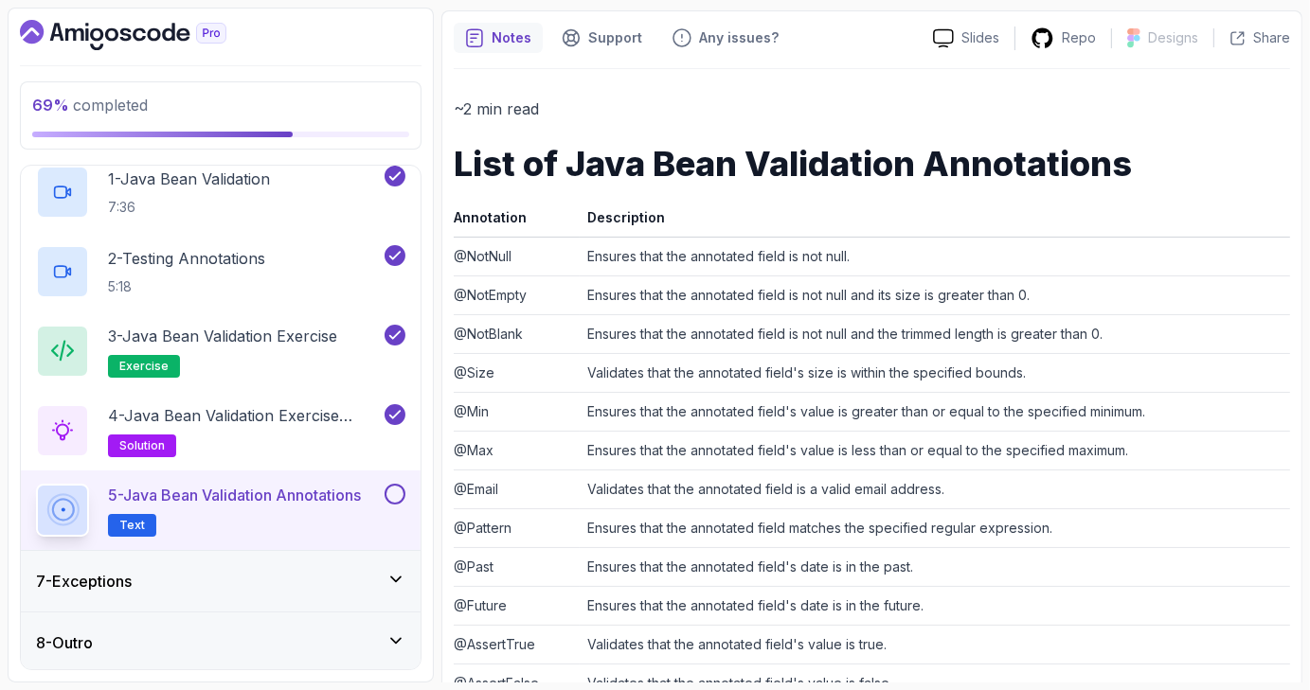
scroll to position [0, 0]
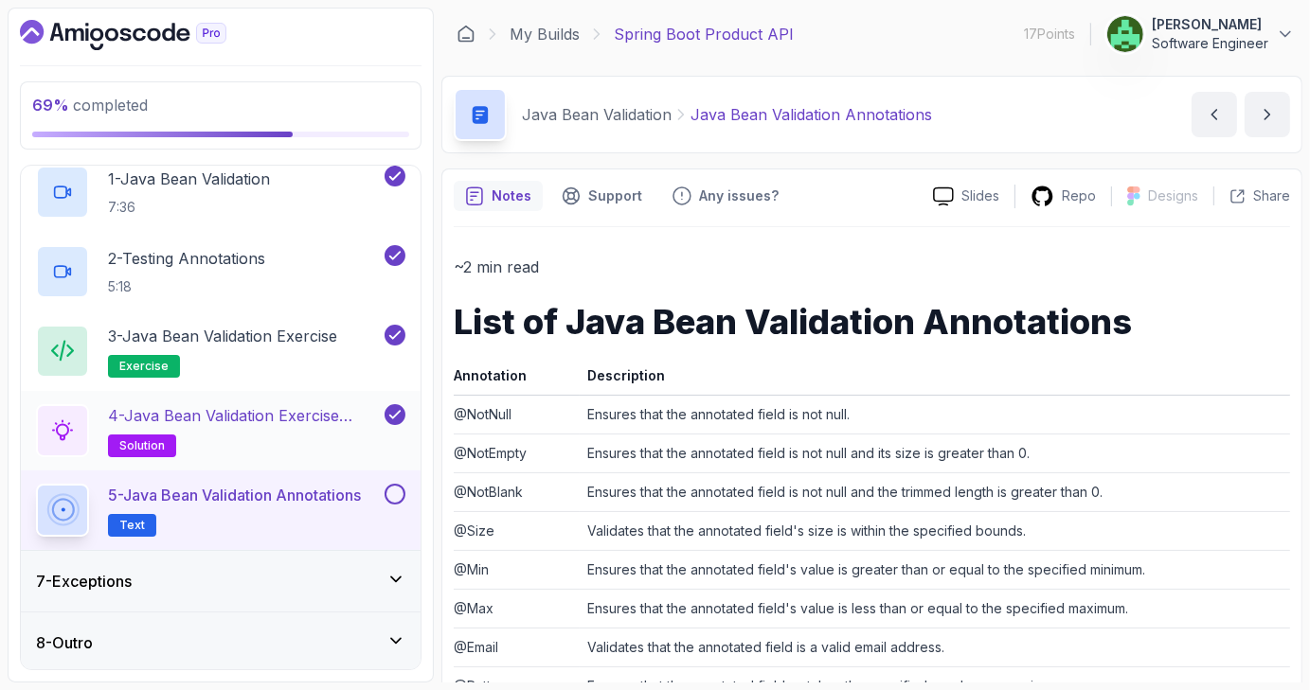
click at [203, 417] on p "4 - Java Bean Validation Exercise Solution" at bounding box center [244, 415] width 273 height 23
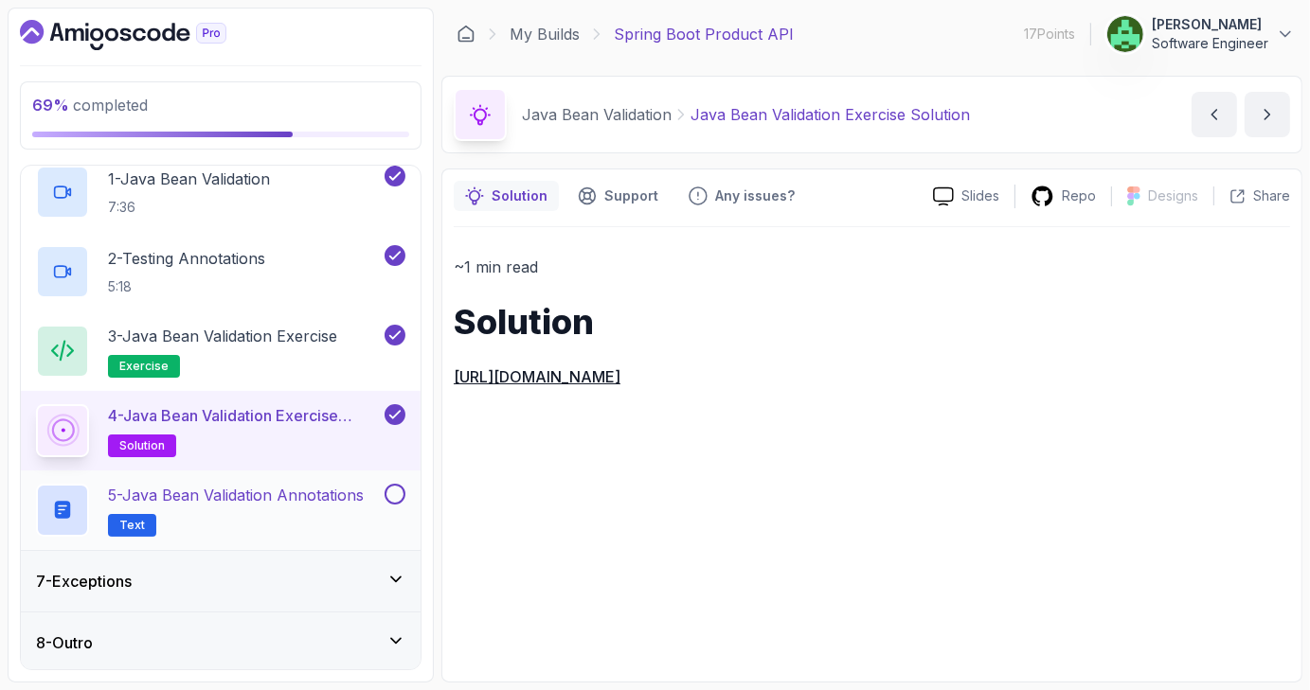
click at [301, 508] on h2 "5 - Java Bean Validation Annotations Text" at bounding box center [236, 510] width 256 height 53
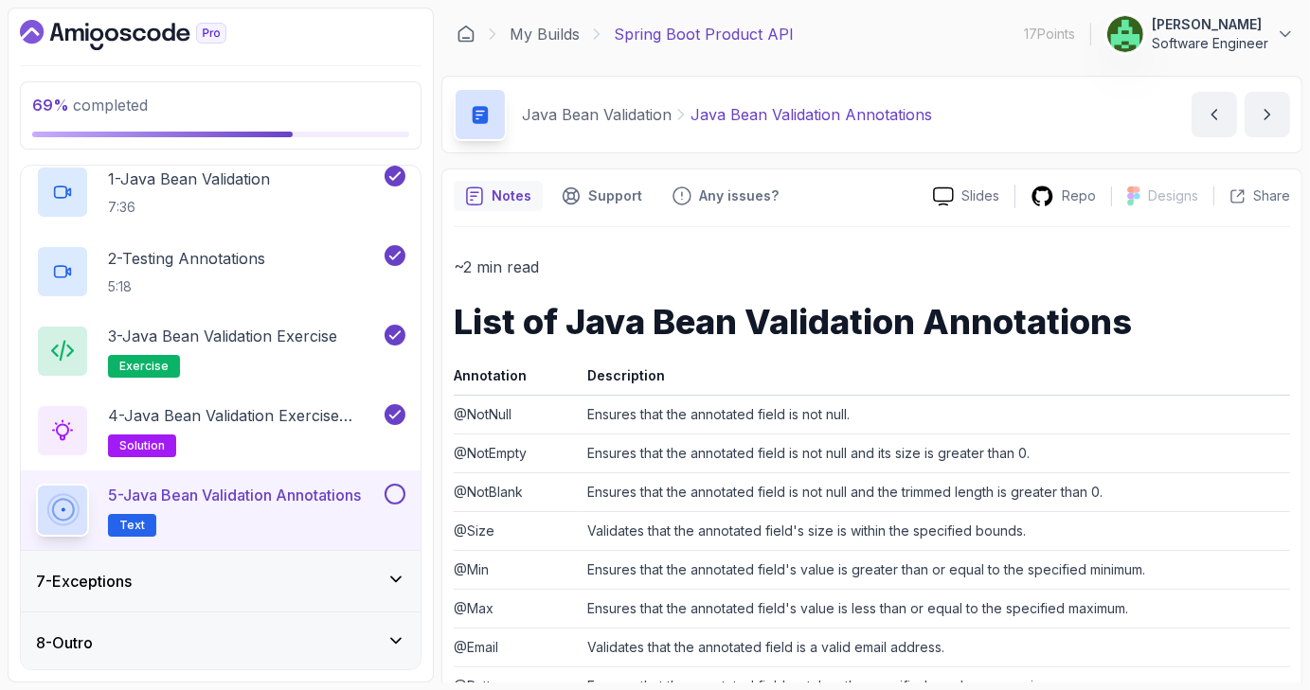
click at [388, 493] on button at bounding box center [394, 494] width 21 height 21
click at [262, 331] on p "3 - Java Bean Validation Exercise" at bounding box center [222, 336] width 229 height 23
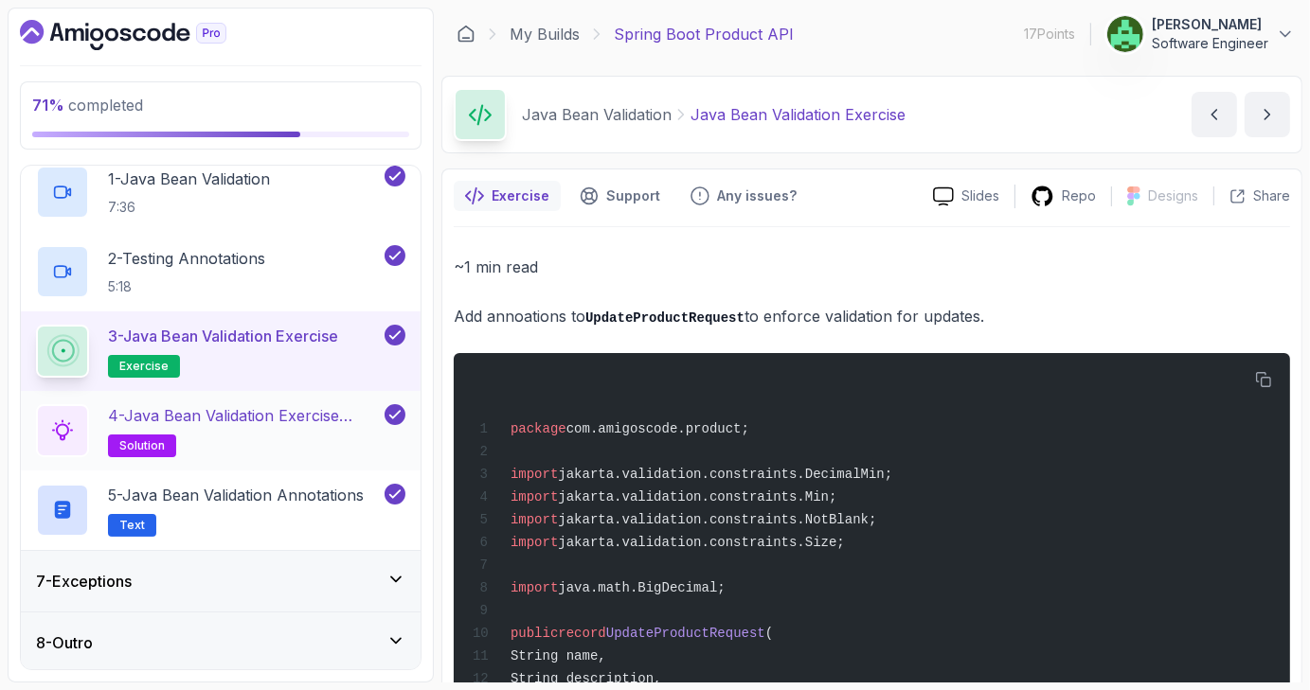
click at [273, 410] on p "4 - Java Bean Validation Exercise Solution" at bounding box center [244, 415] width 273 height 23
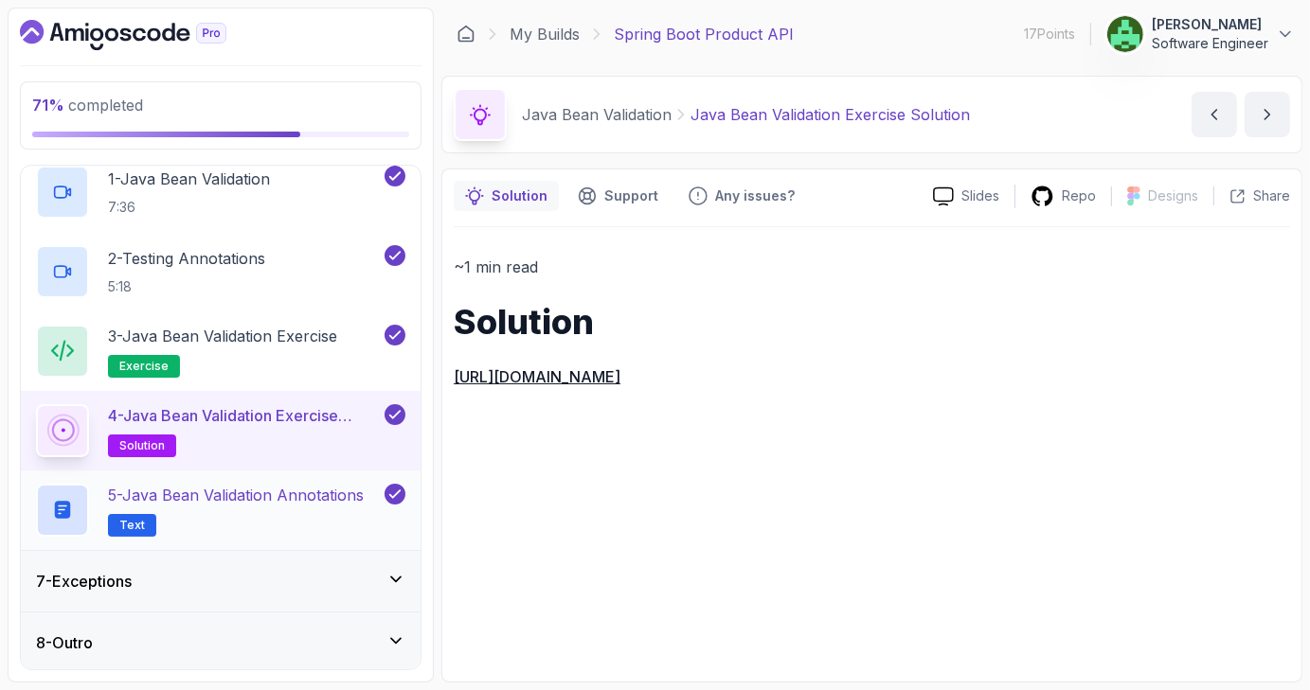
click at [286, 513] on h2 "5 - Java Bean Validation Annotations Text" at bounding box center [236, 510] width 256 height 53
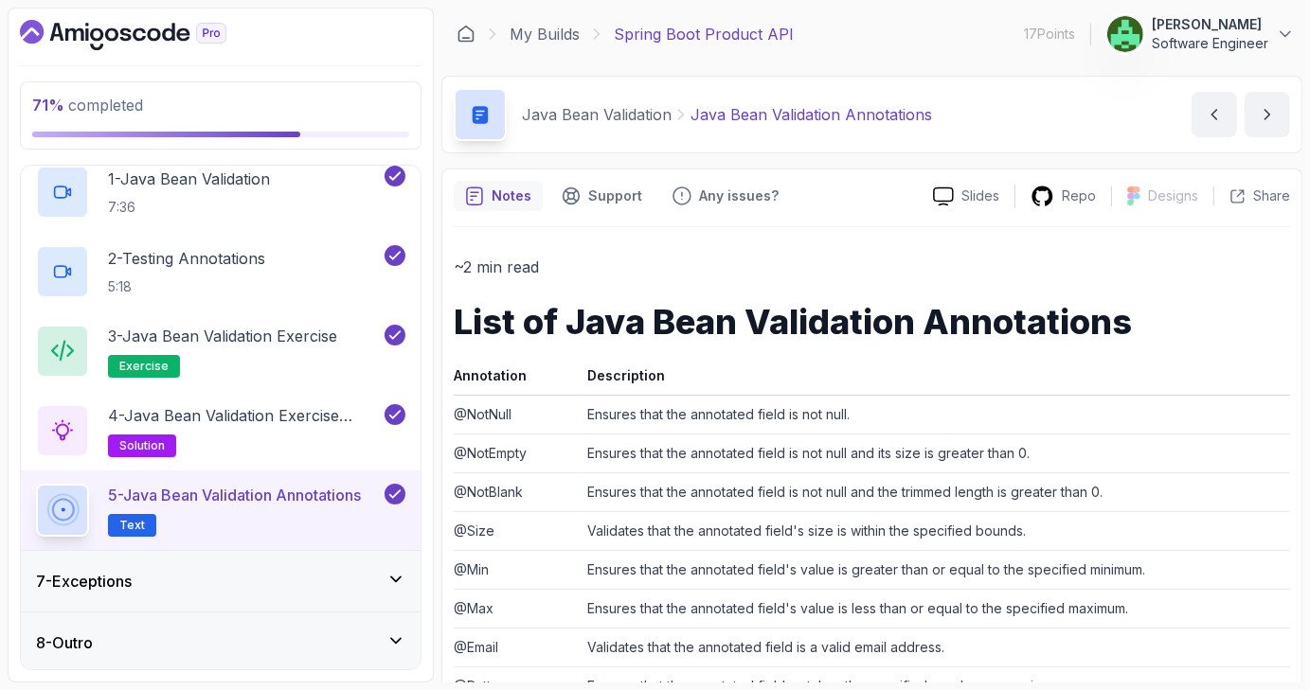
click at [407, 585] on div "7 - Exceptions" at bounding box center [221, 581] width 400 height 61
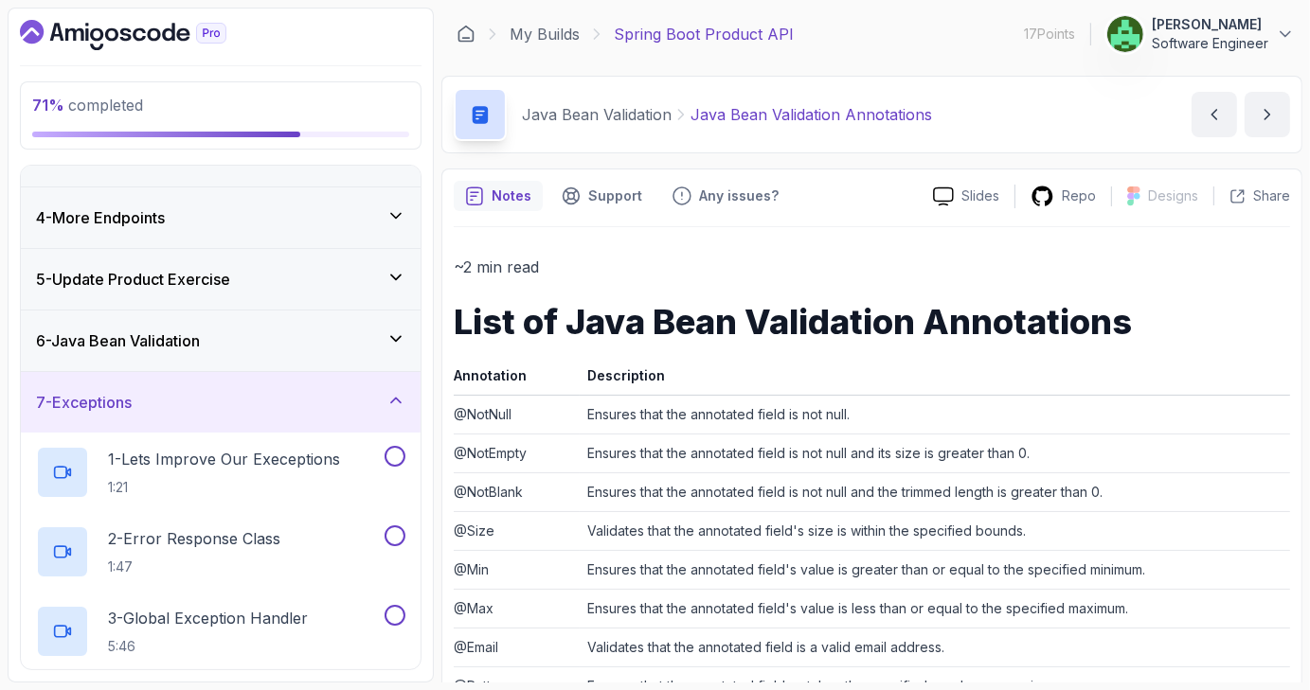
scroll to position [165, 0]
click at [282, 466] on p "1 - Lets Improve Our Execeptions" at bounding box center [224, 457] width 232 height 23
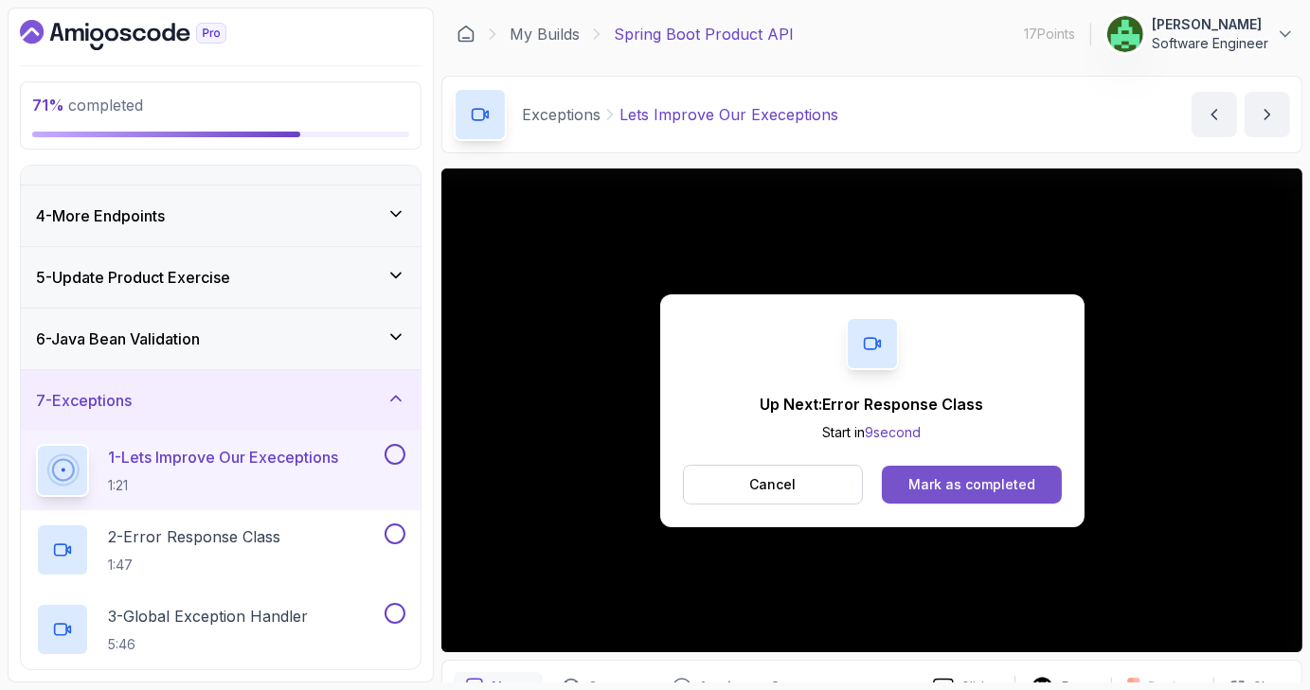
click at [987, 495] on button "Mark as completed" at bounding box center [971, 485] width 179 height 38
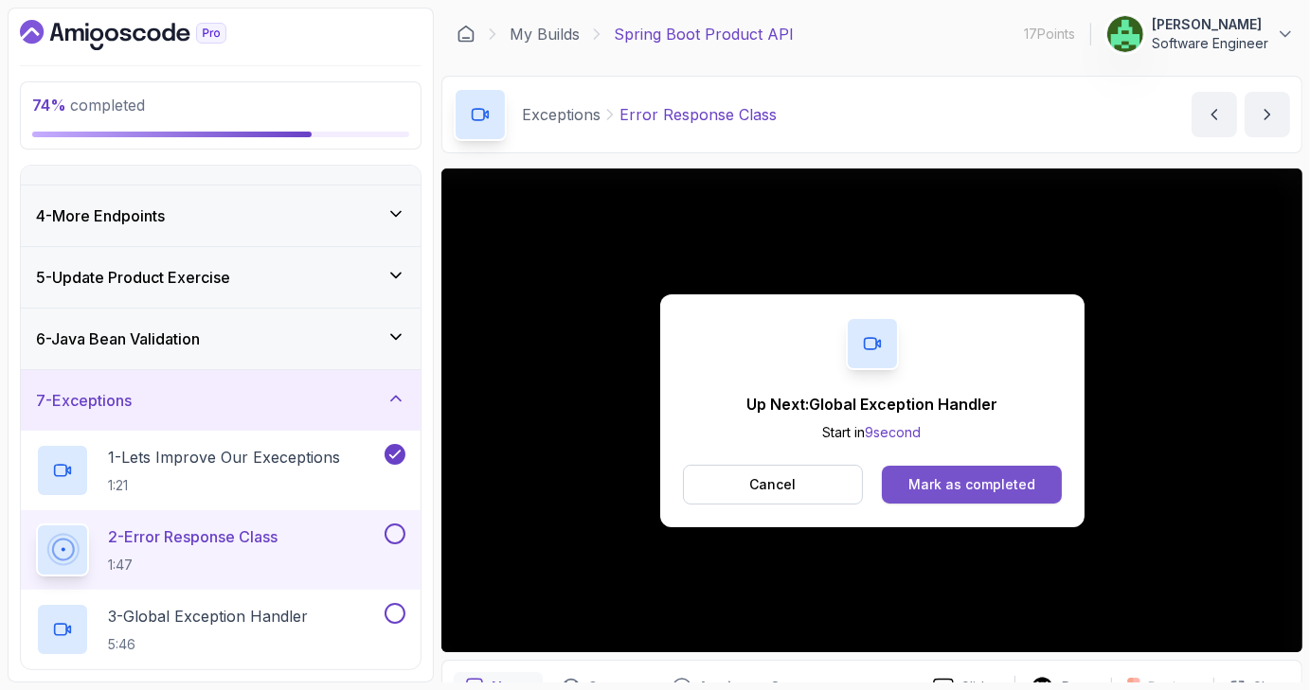
click at [1016, 479] on div "Mark as completed" at bounding box center [971, 484] width 127 height 19
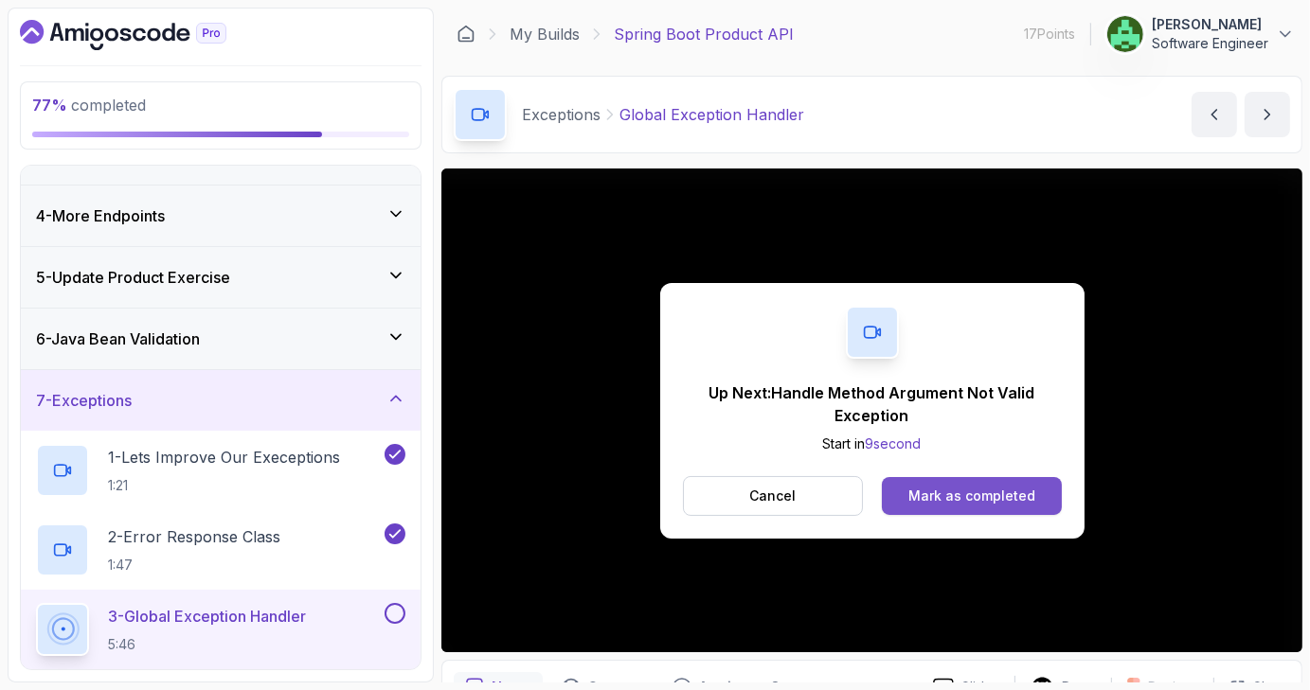
click at [965, 491] on div "Mark as completed" at bounding box center [971, 496] width 127 height 19
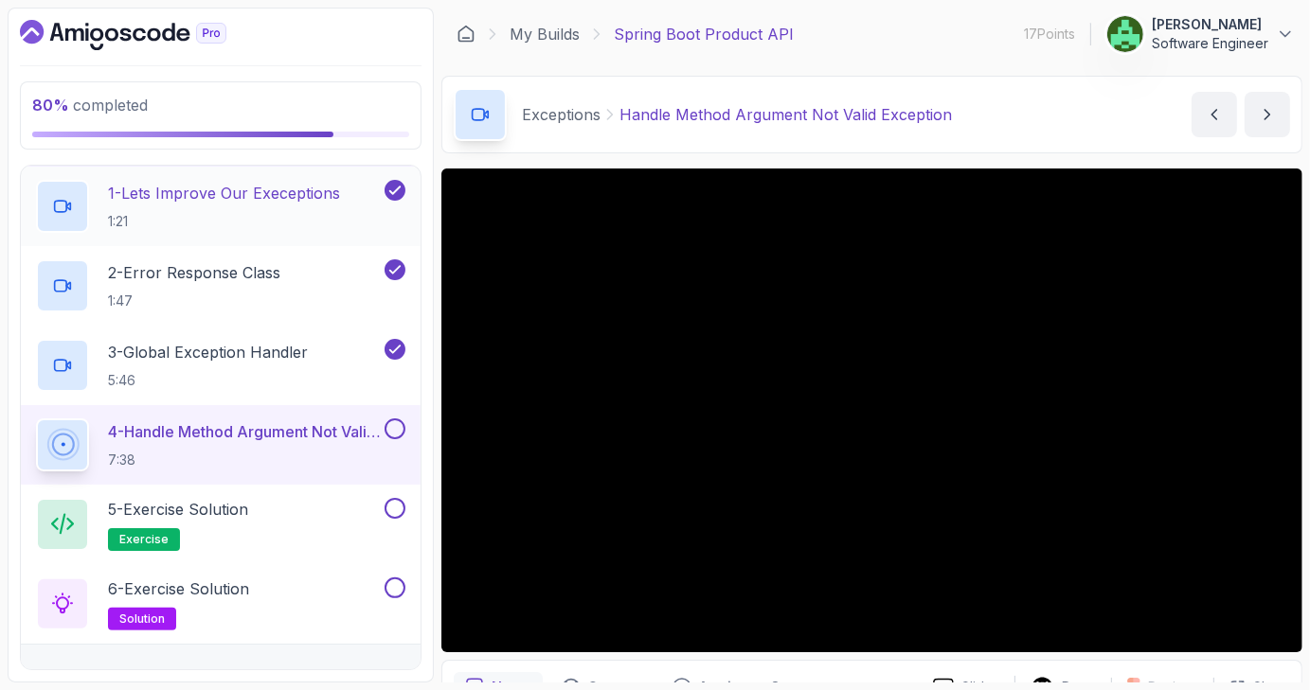
scroll to position [430, 0]
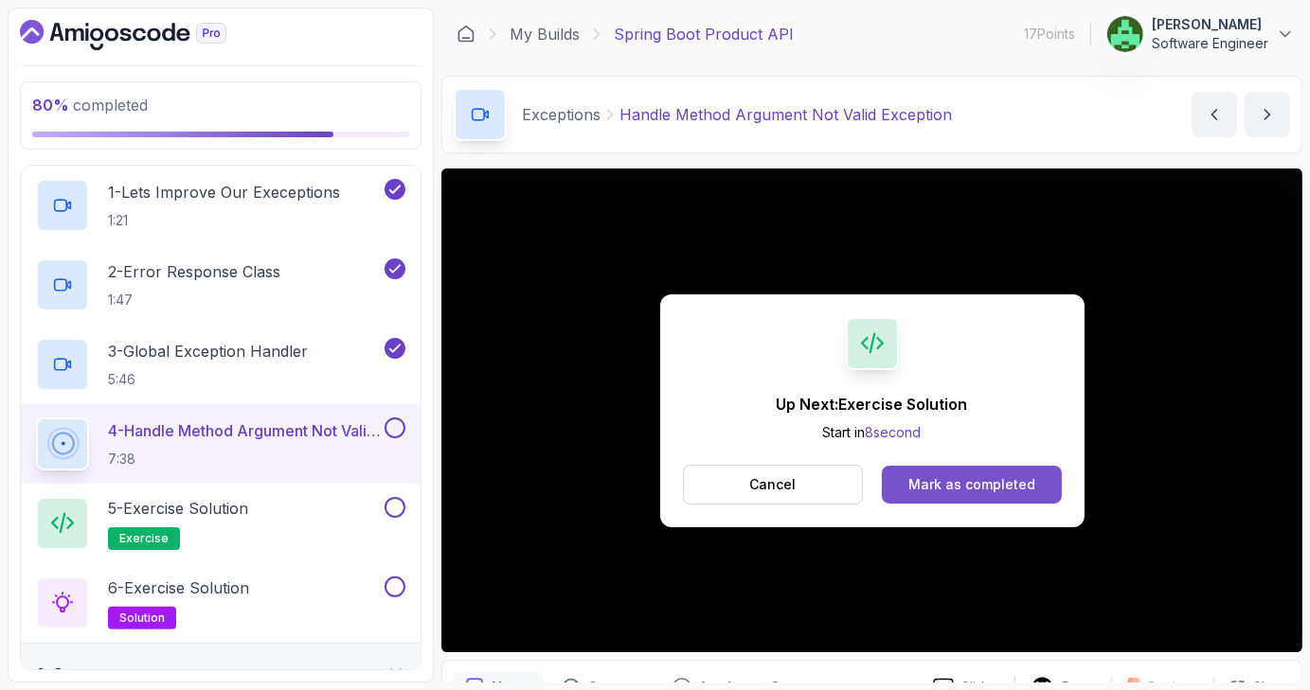
click at [982, 479] on div "Mark as completed" at bounding box center [971, 484] width 127 height 19
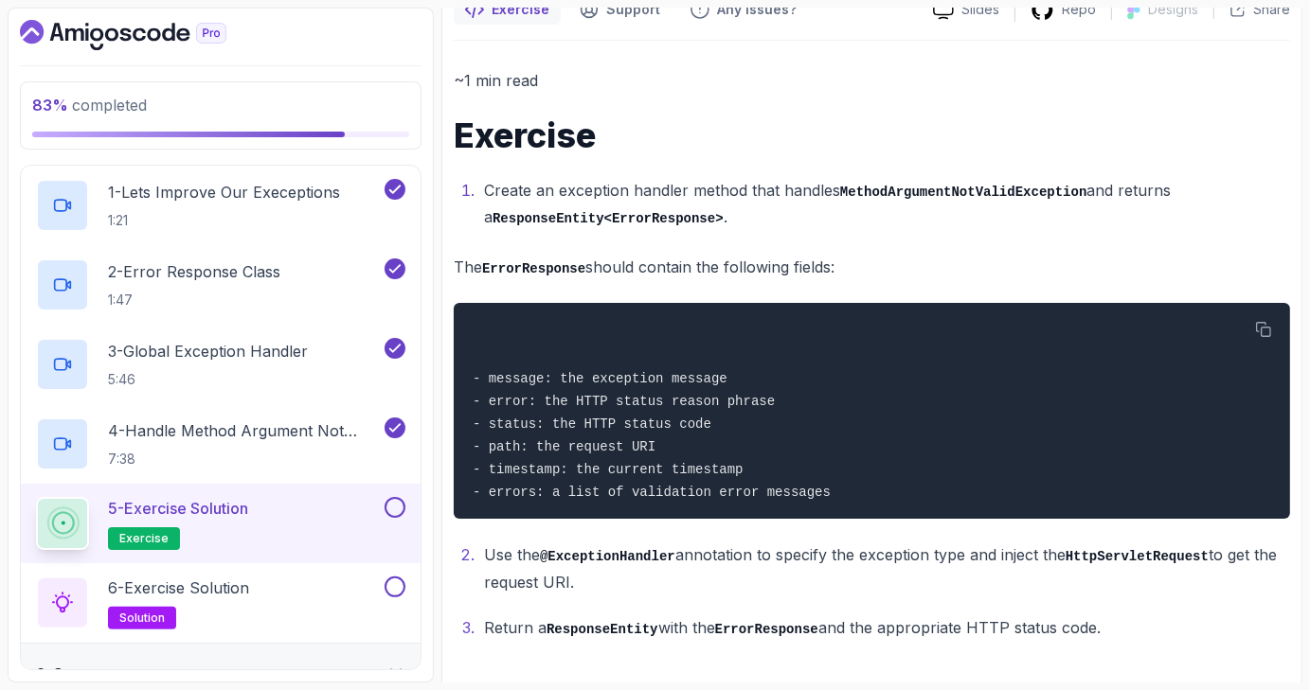
scroll to position [205, 0]
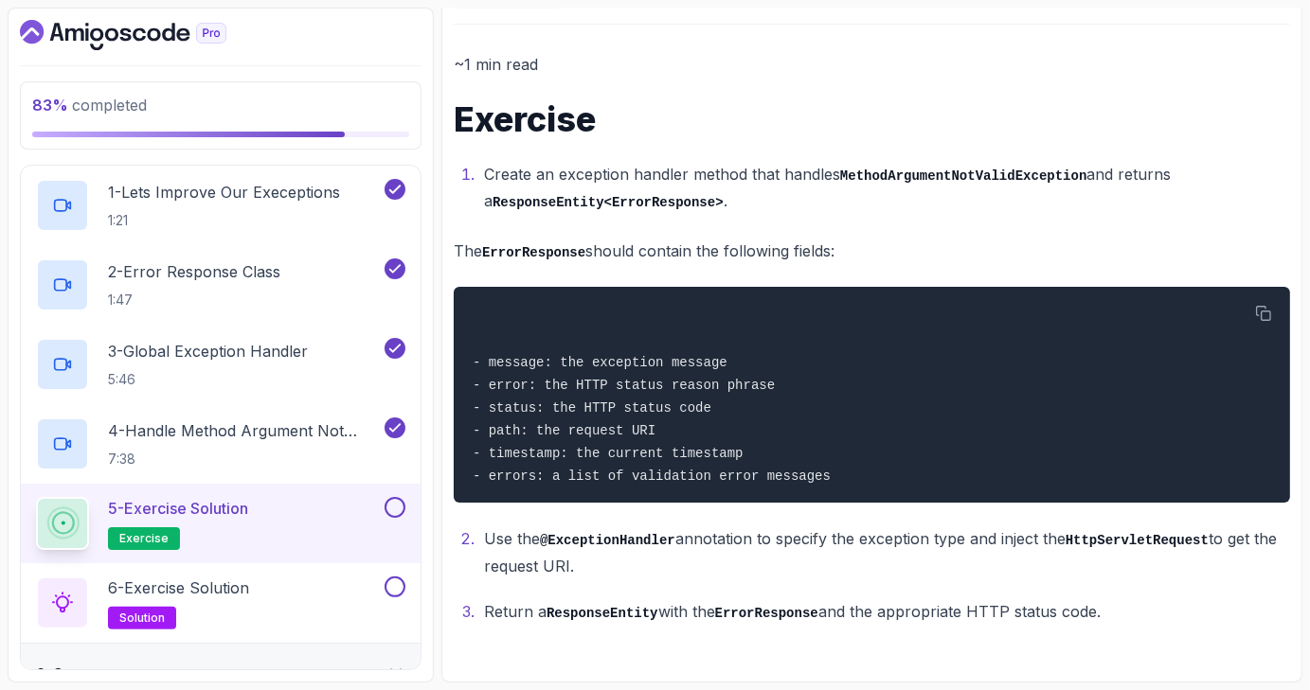
click at [396, 504] on button at bounding box center [394, 507] width 21 height 21
click at [329, 600] on div "6 - Exercise Solution solution" at bounding box center [208, 603] width 345 height 53
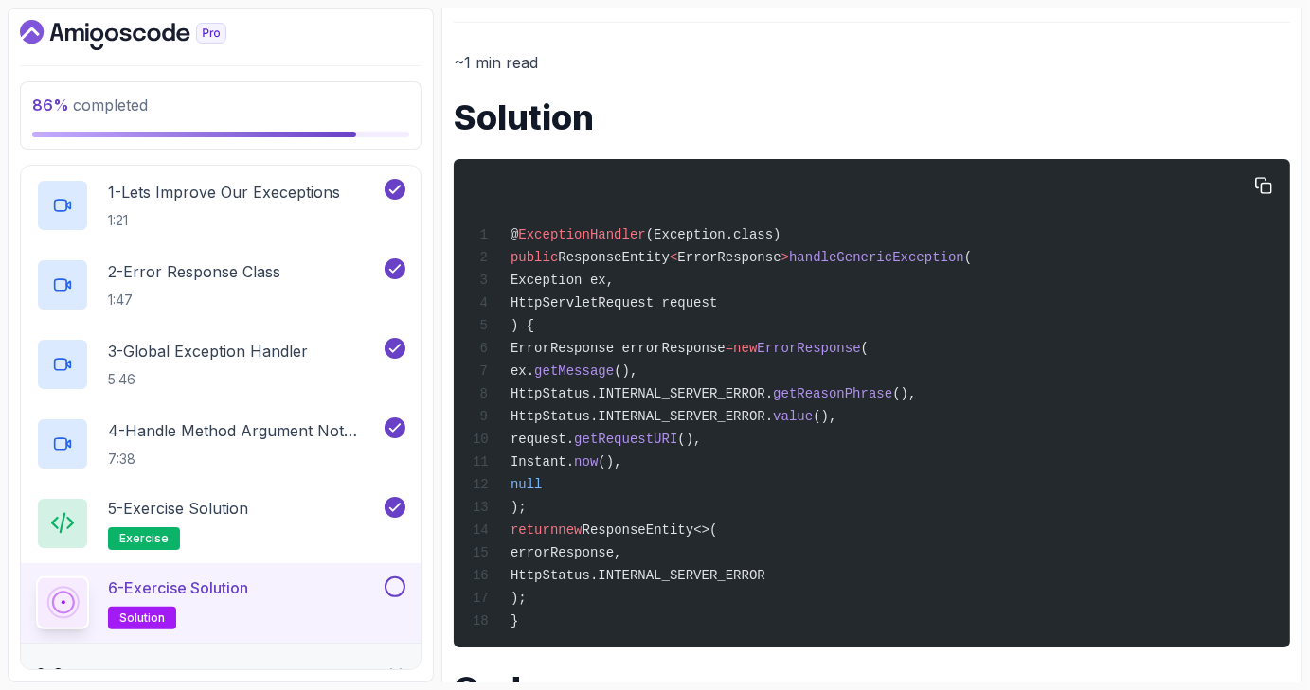
scroll to position [357, 0]
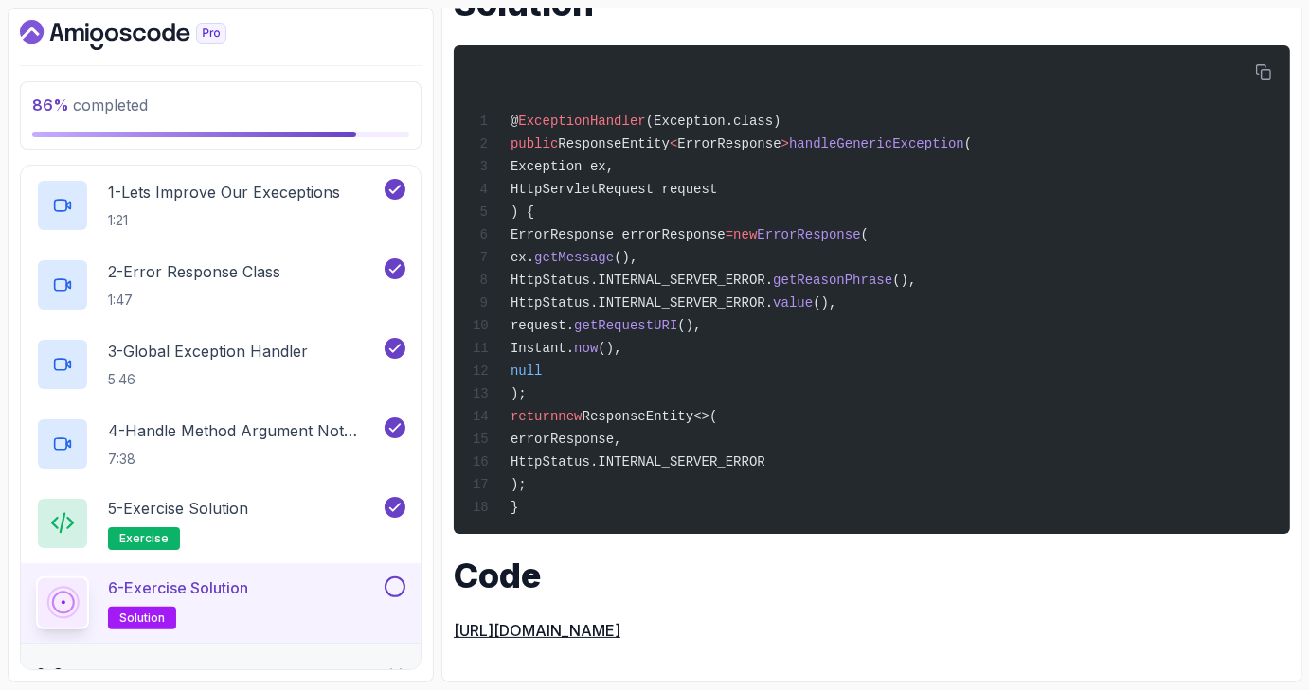
click at [409, 584] on div "6 - Exercise Solution solution" at bounding box center [221, 603] width 400 height 80
click at [401, 586] on button at bounding box center [394, 587] width 21 height 21
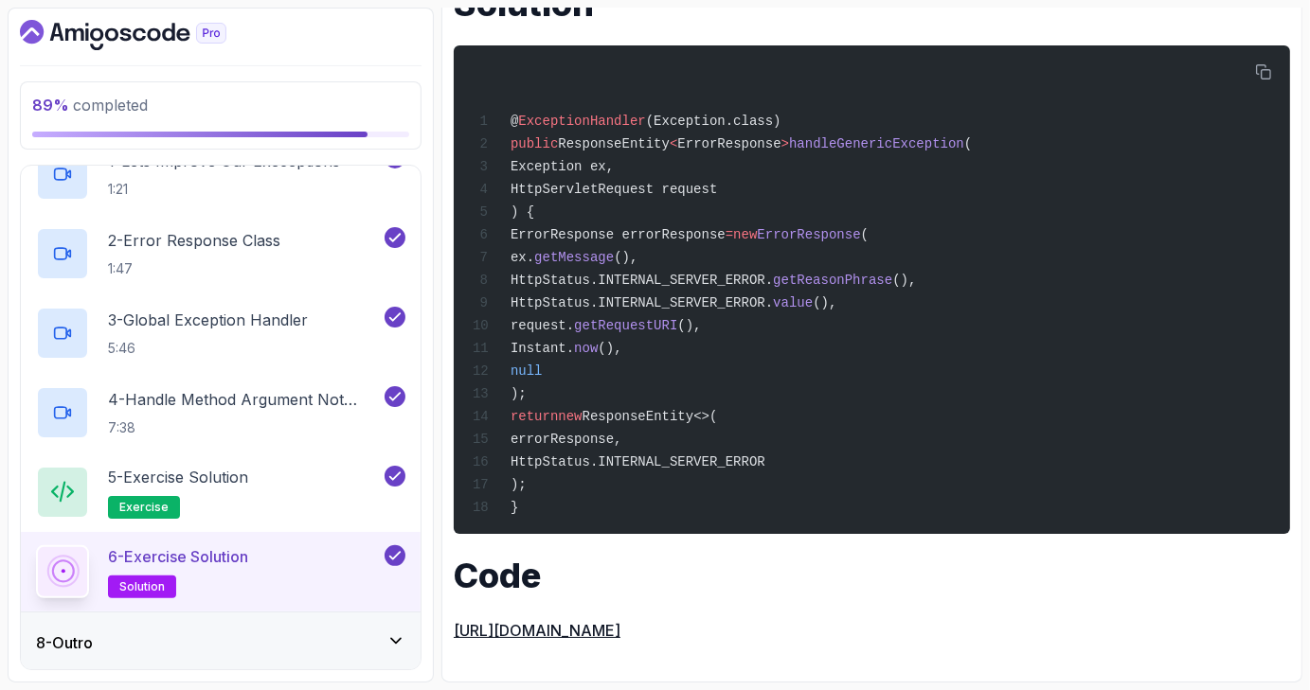
click at [389, 635] on icon at bounding box center [395, 641] width 19 height 19
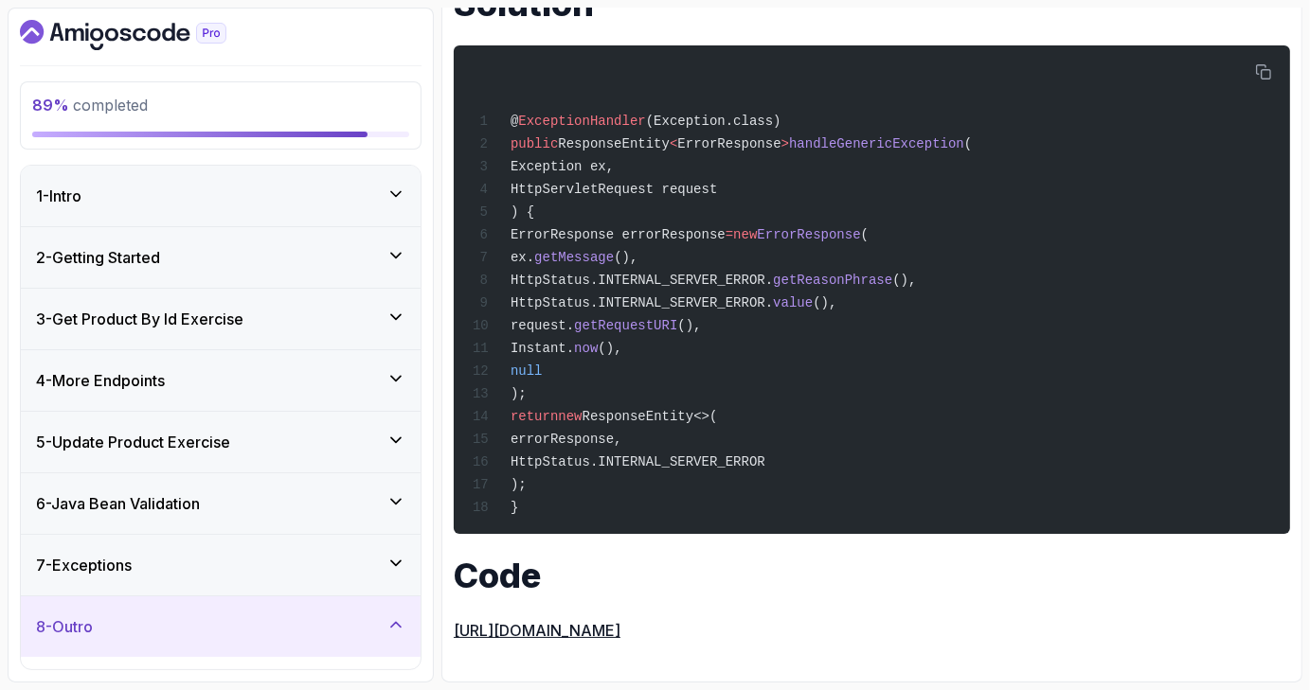
scroll to position [223, 0]
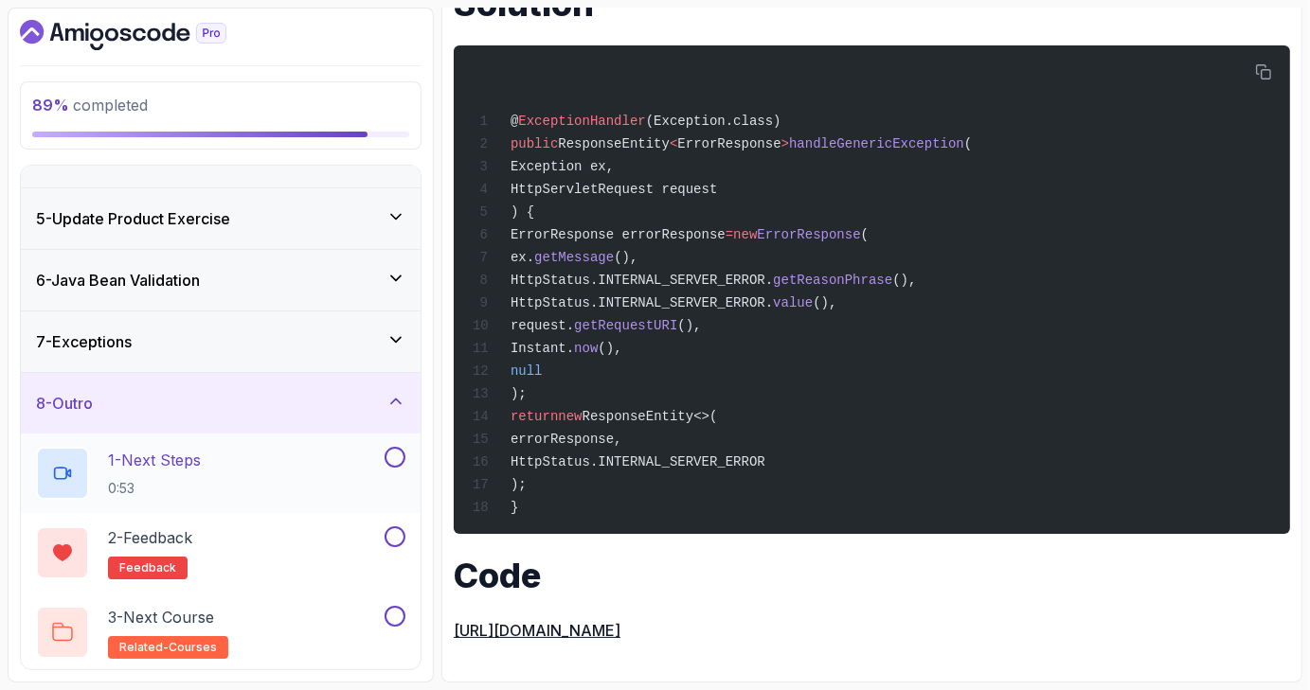
click at [367, 454] on div "1 - Next Steps 0:53" at bounding box center [208, 473] width 345 height 53
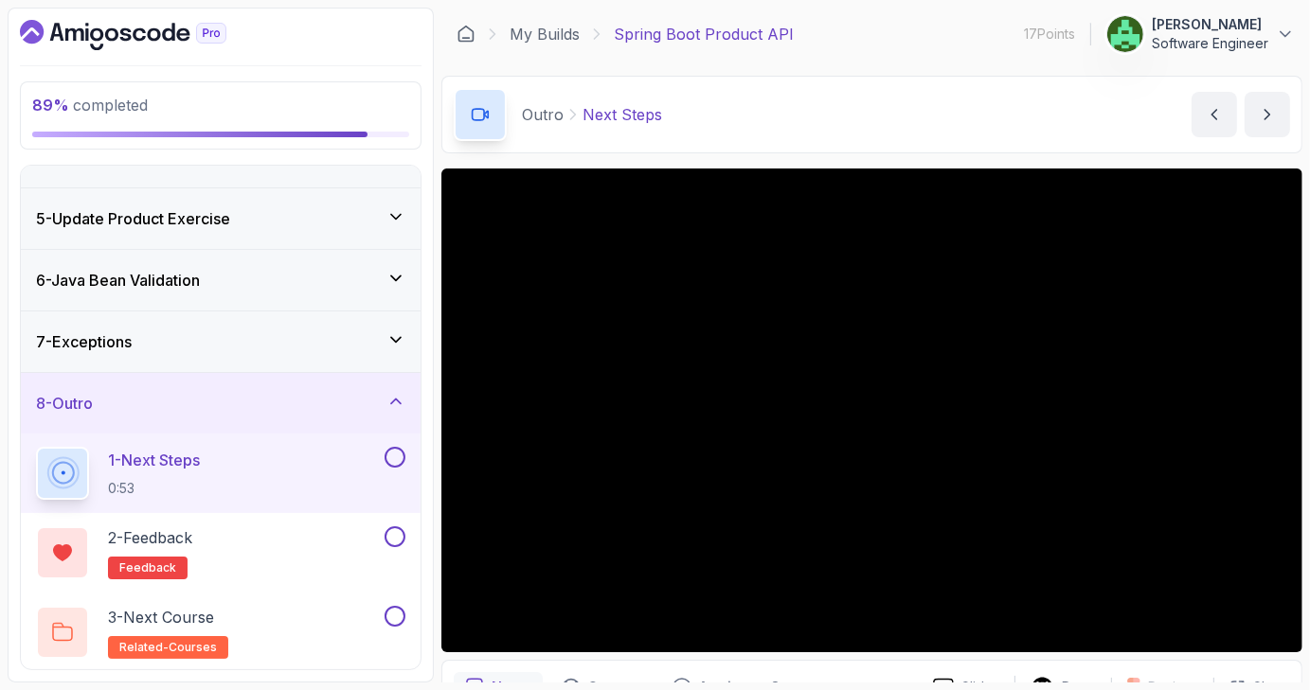
scroll to position [100, 0]
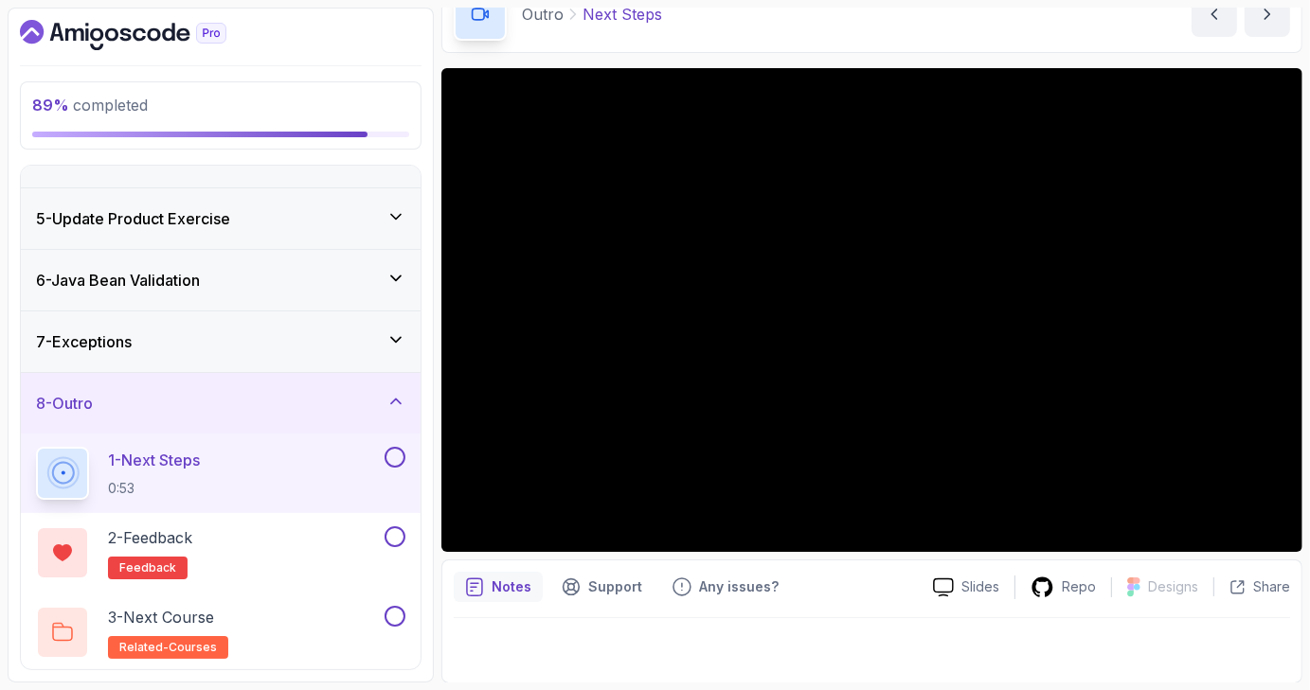
click at [398, 452] on button at bounding box center [394, 457] width 21 height 21
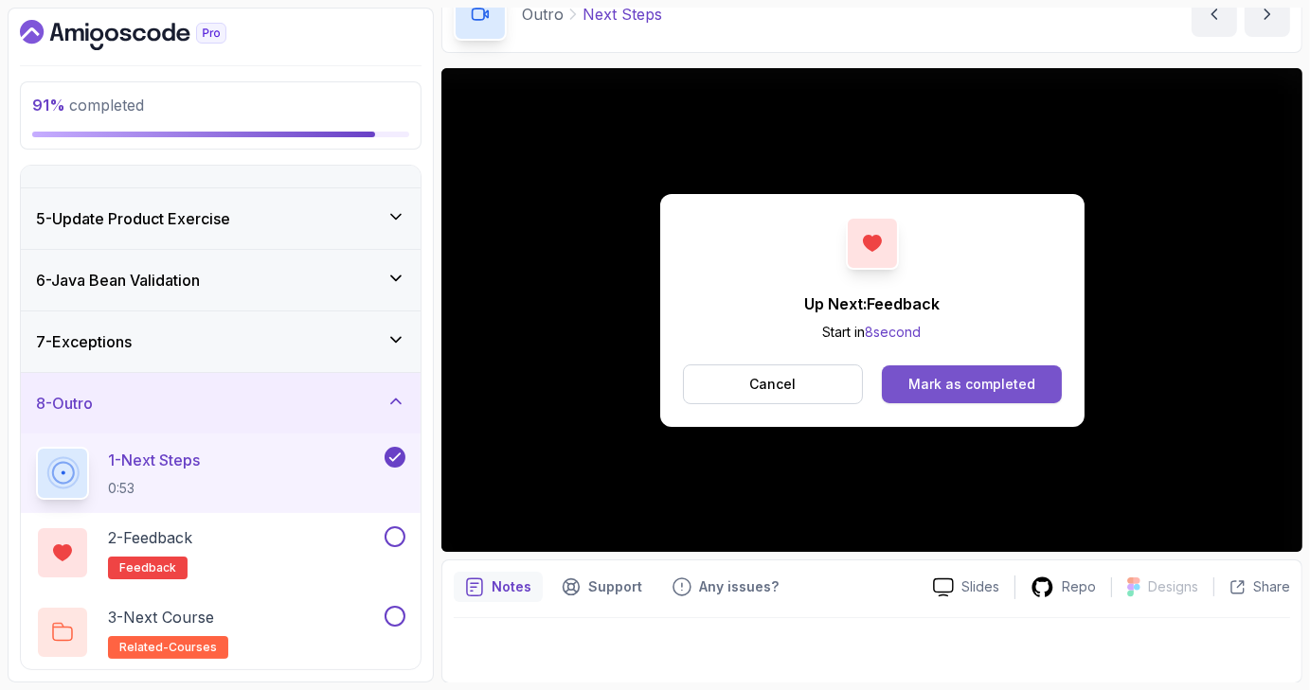
click at [970, 384] on div "Mark as completed" at bounding box center [971, 384] width 127 height 19
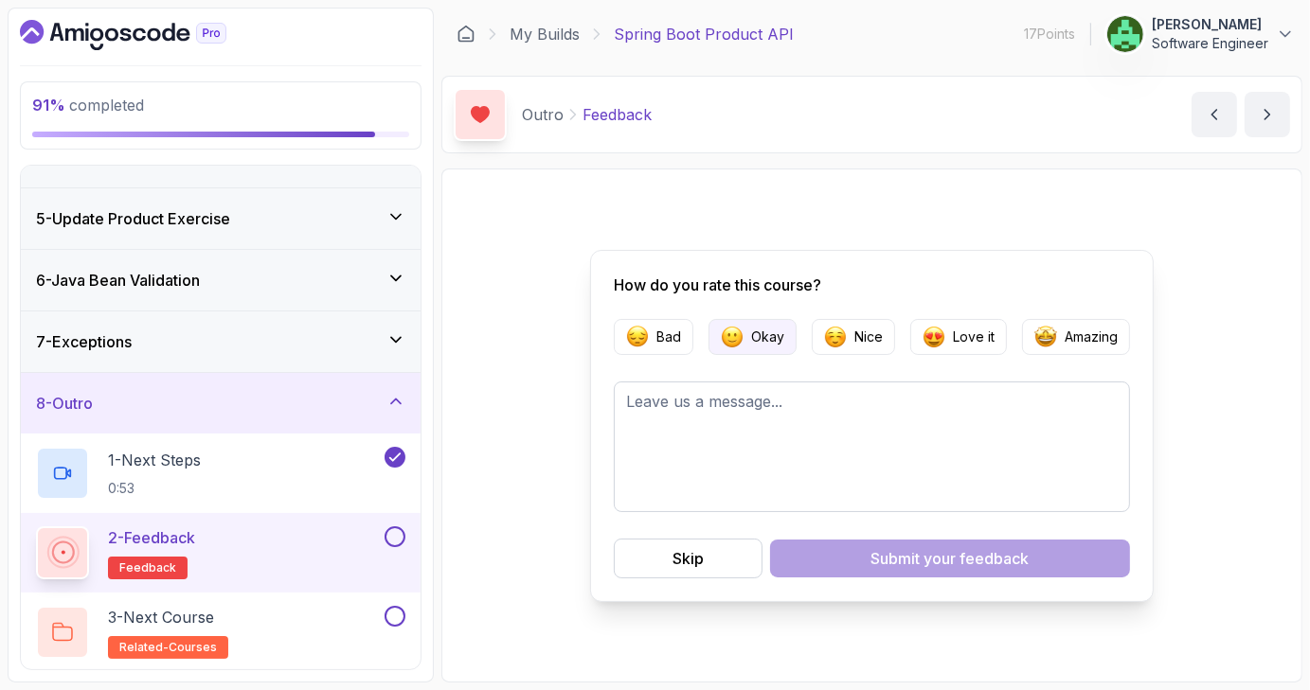
click at [769, 341] on p "Okay" at bounding box center [767, 337] width 33 height 19
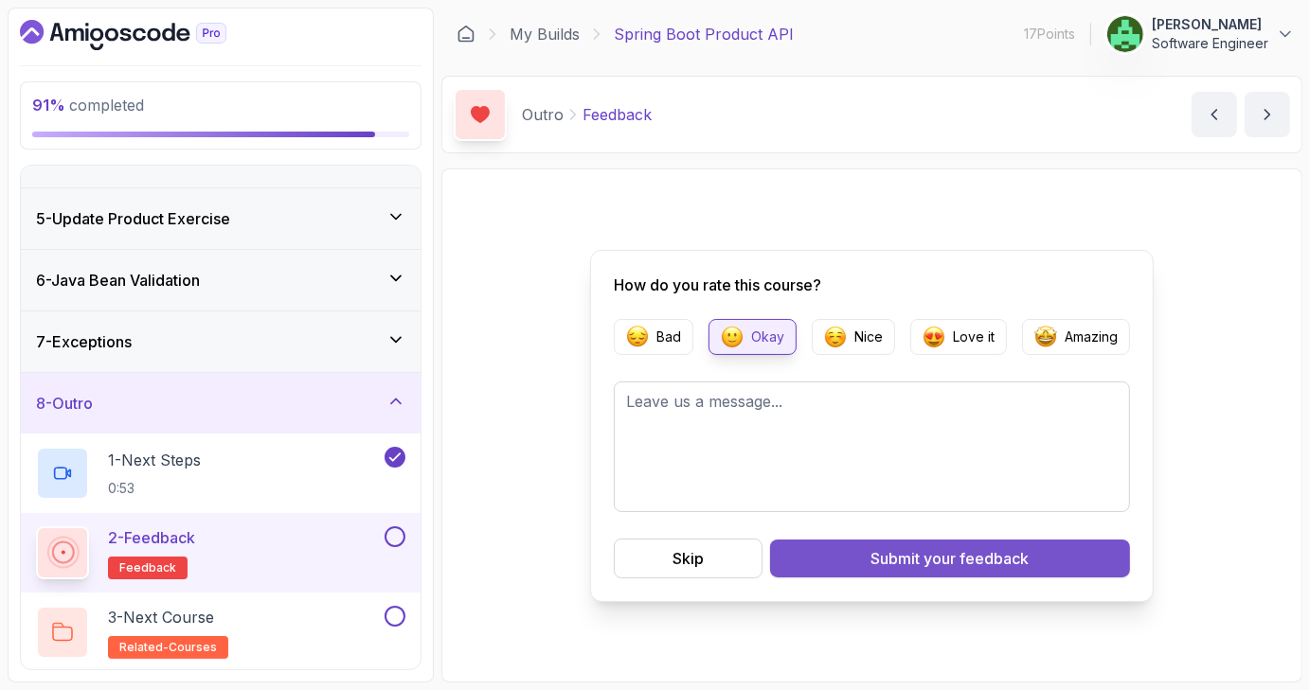
click at [901, 547] on div "Submit your feedback" at bounding box center [950, 558] width 158 height 23
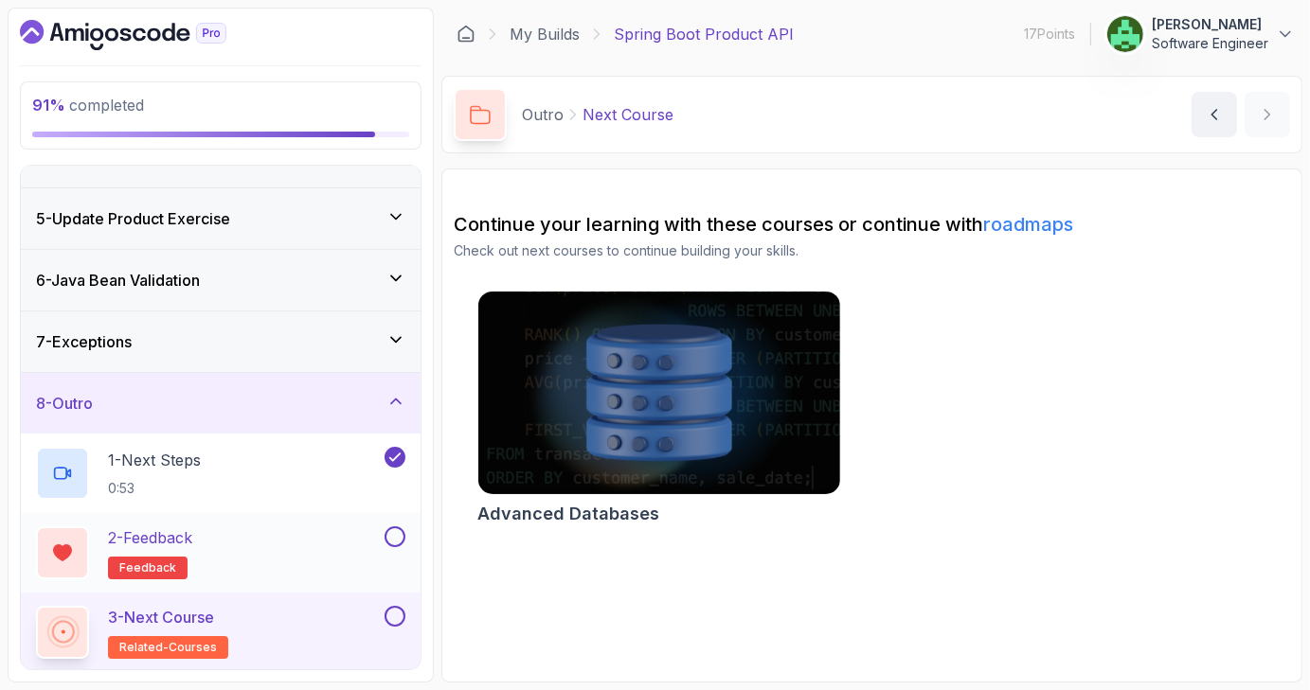
click at [394, 527] on button at bounding box center [394, 536] width 21 height 21
click at [401, 619] on button at bounding box center [394, 616] width 21 height 21
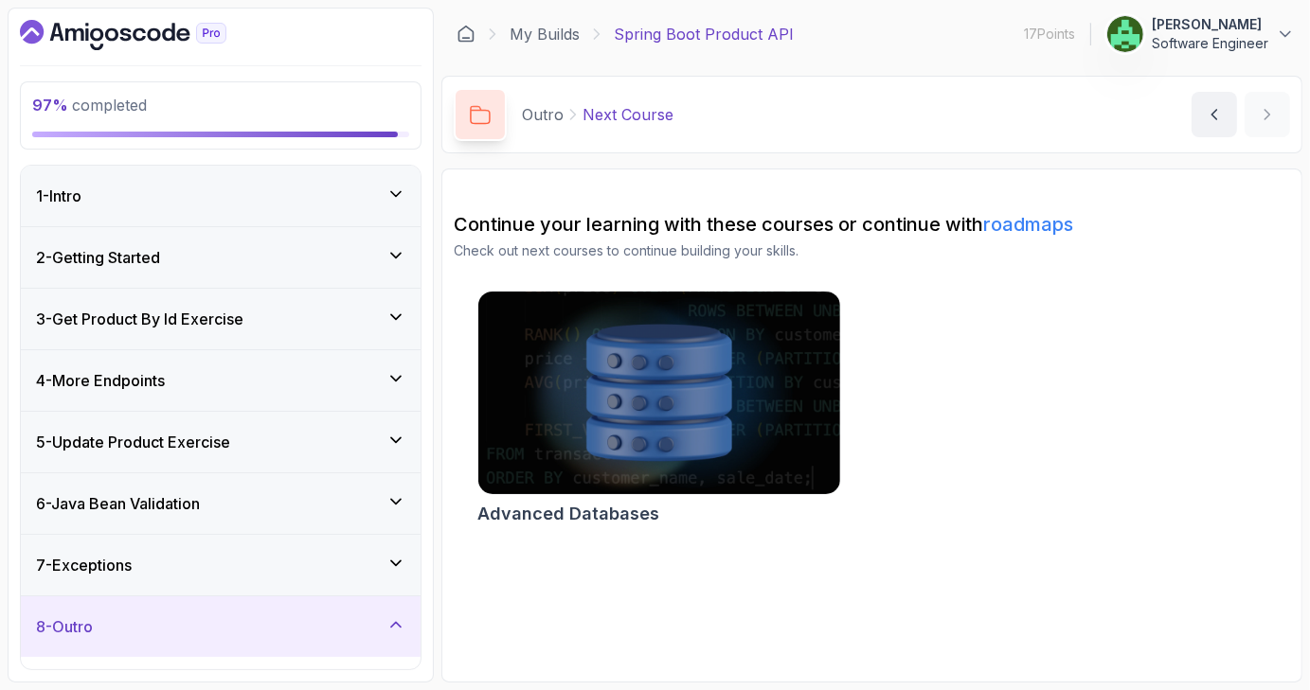
click at [399, 191] on icon at bounding box center [395, 193] width 9 height 5
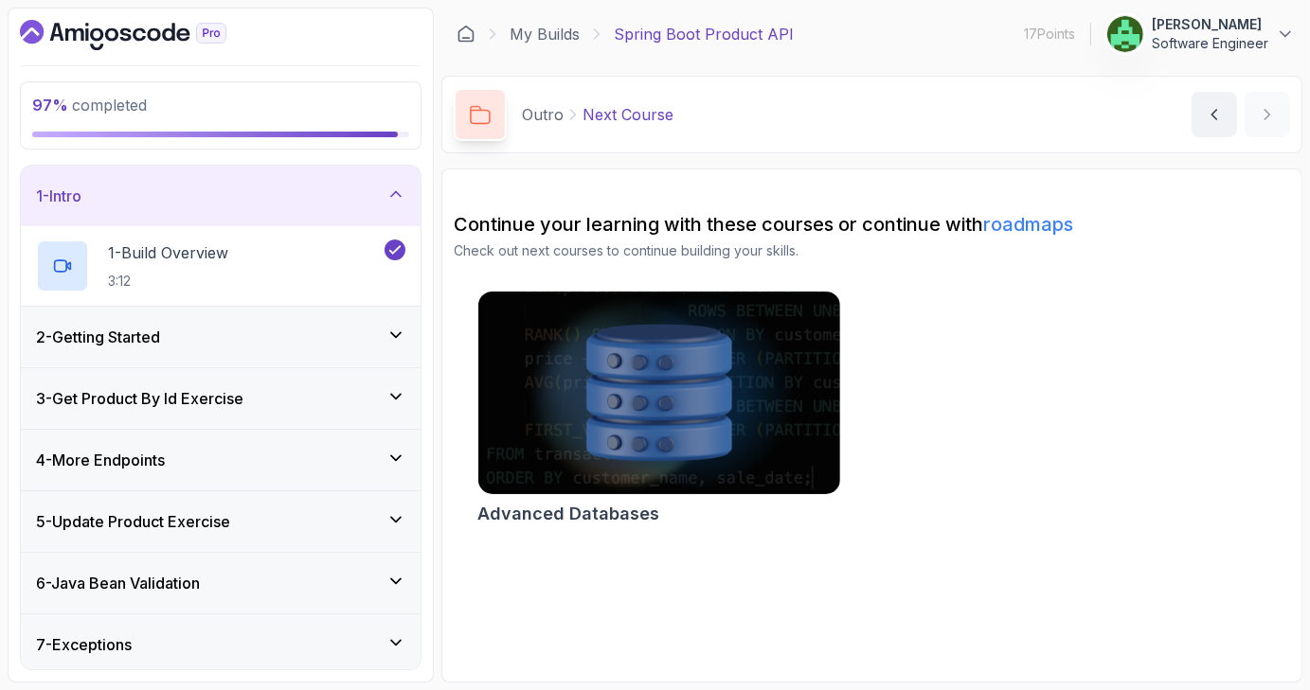
click at [399, 191] on icon at bounding box center [395, 194] width 19 height 19
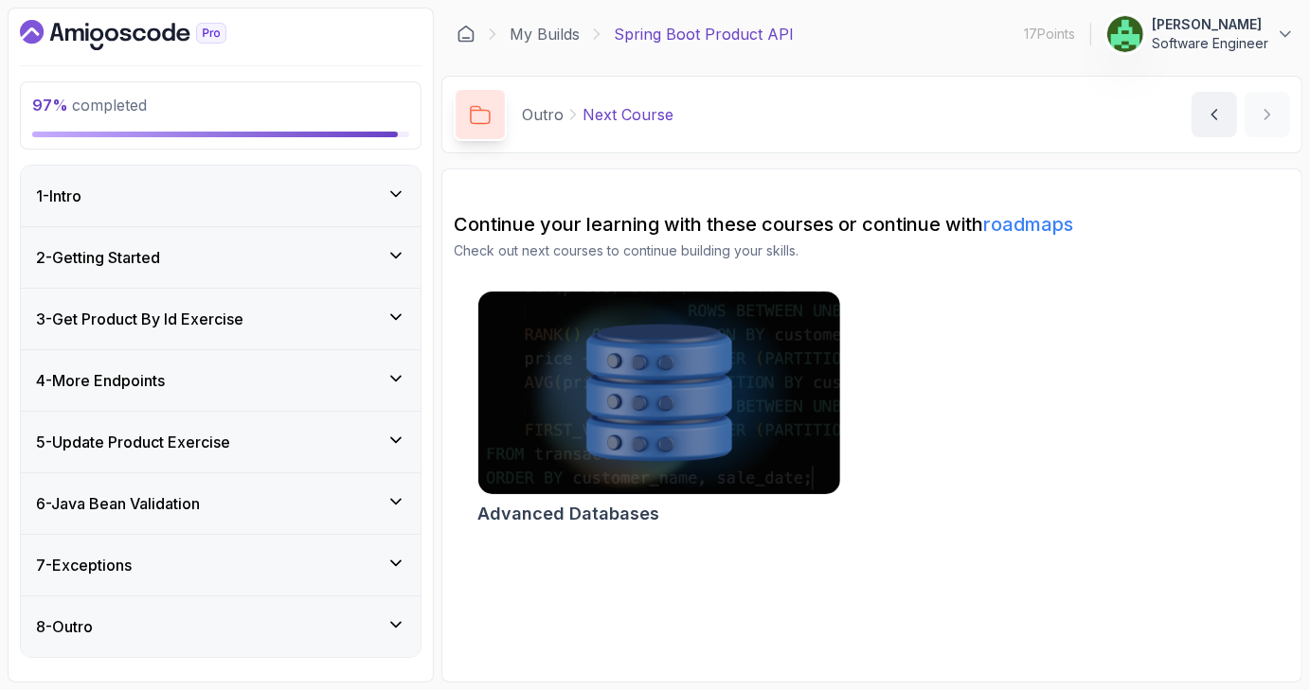
click at [392, 248] on icon at bounding box center [395, 255] width 19 height 19
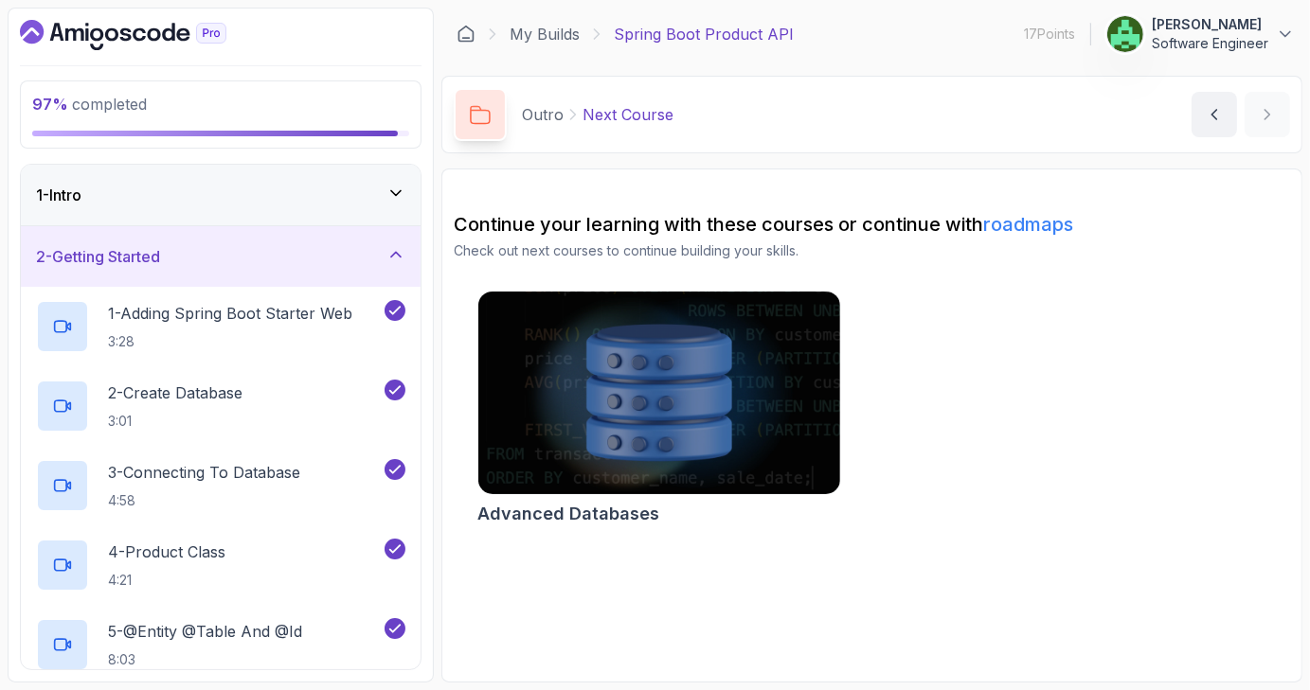
click at [391, 241] on div "2 - Getting Started" at bounding box center [221, 256] width 400 height 61
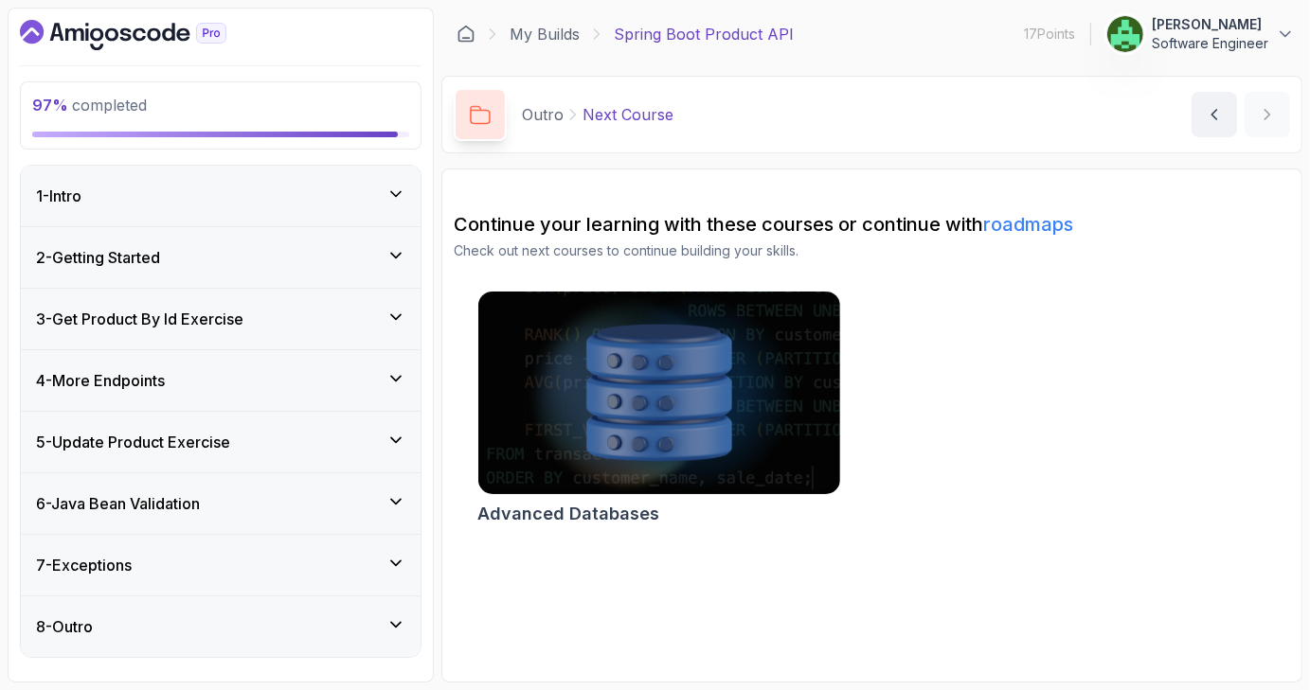
click at [388, 320] on icon at bounding box center [395, 317] width 19 height 19
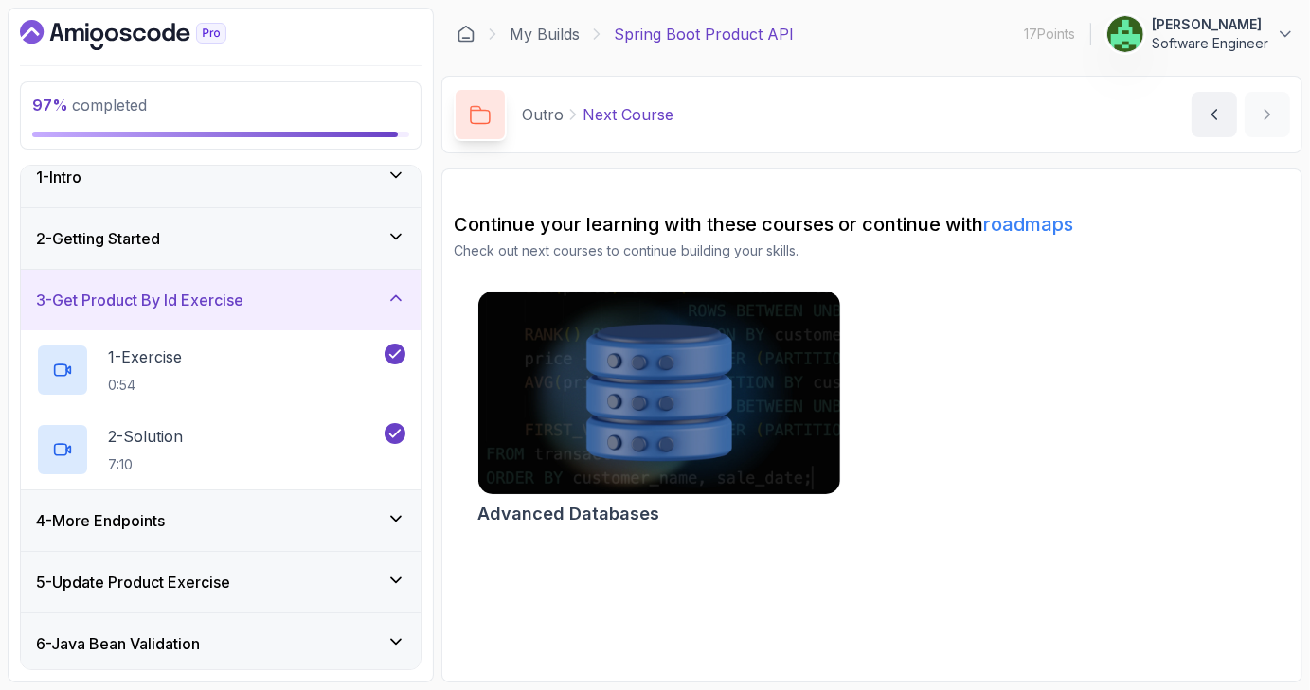
scroll to position [17, 0]
click at [392, 298] on icon at bounding box center [395, 300] width 19 height 19
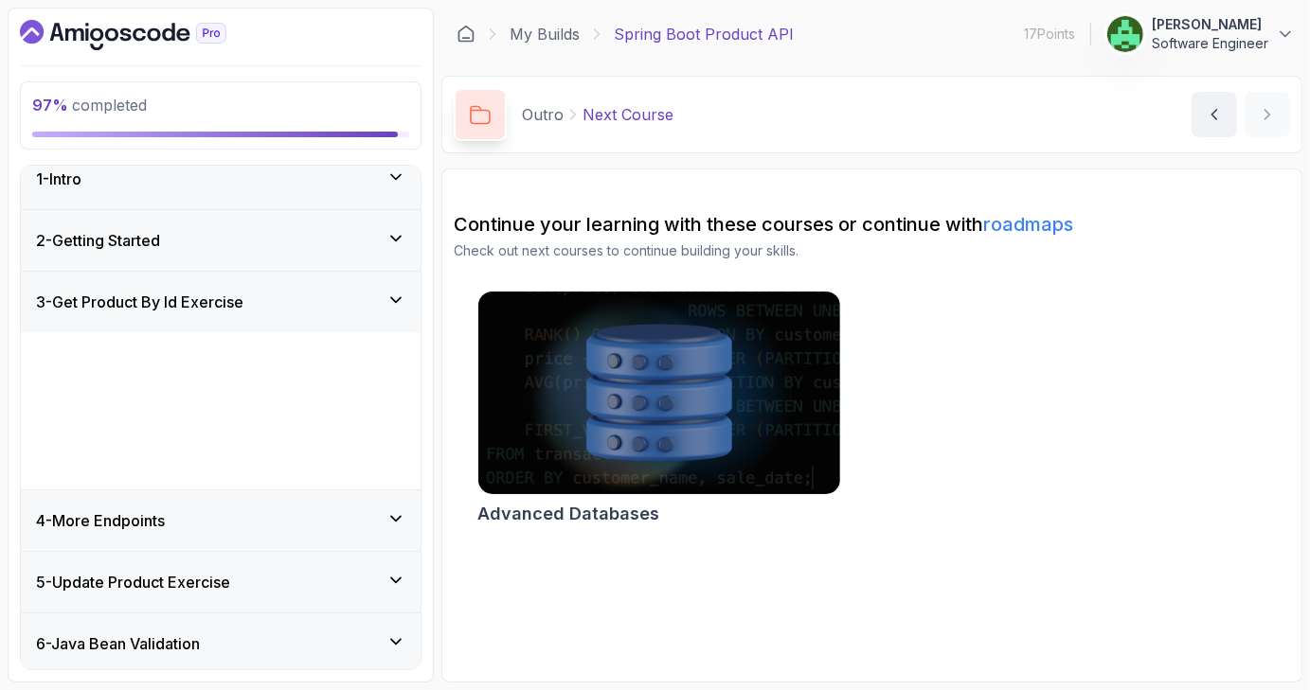
scroll to position [0, 0]
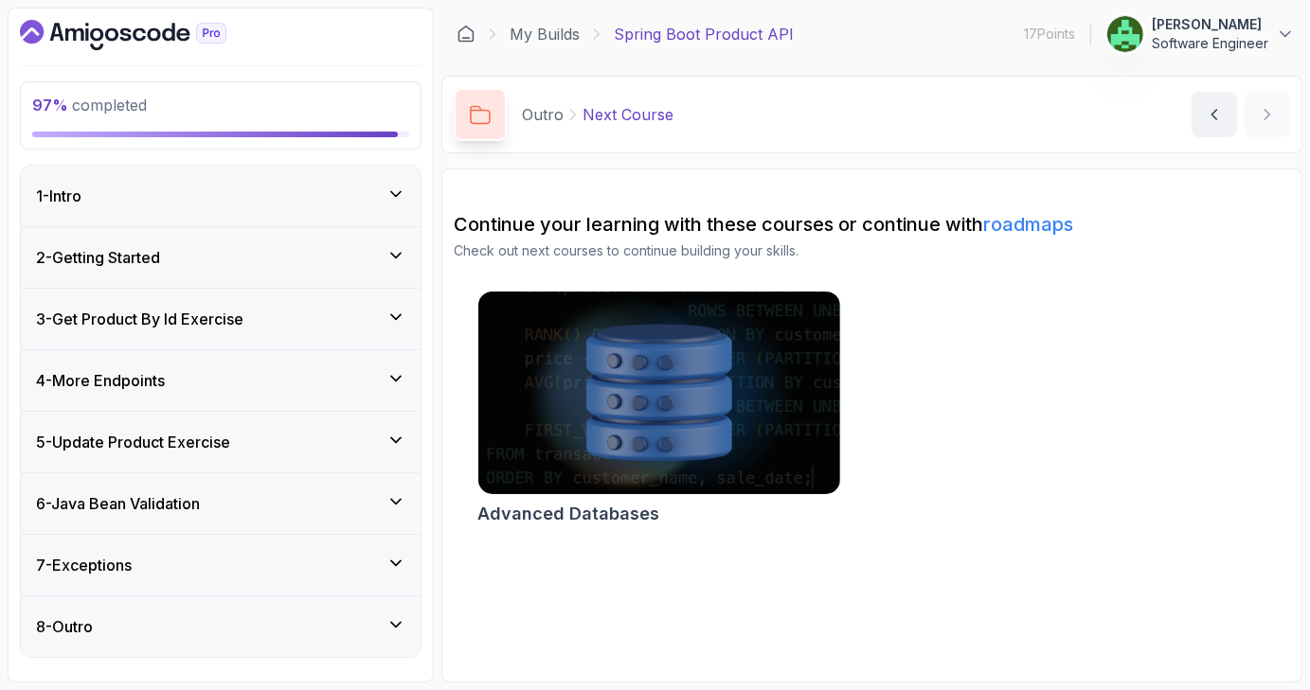
click at [382, 385] on div "4 - More Endpoints" at bounding box center [220, 380] width 369 height 23
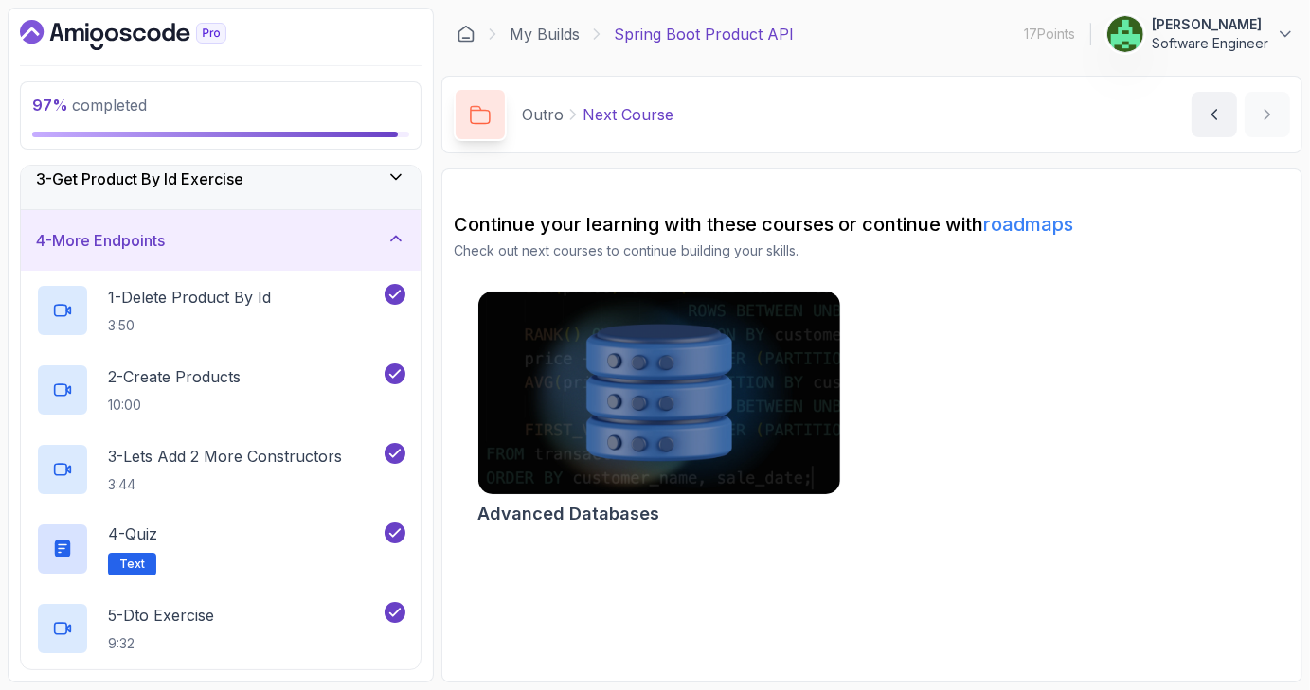
scroll to position [137, 0]
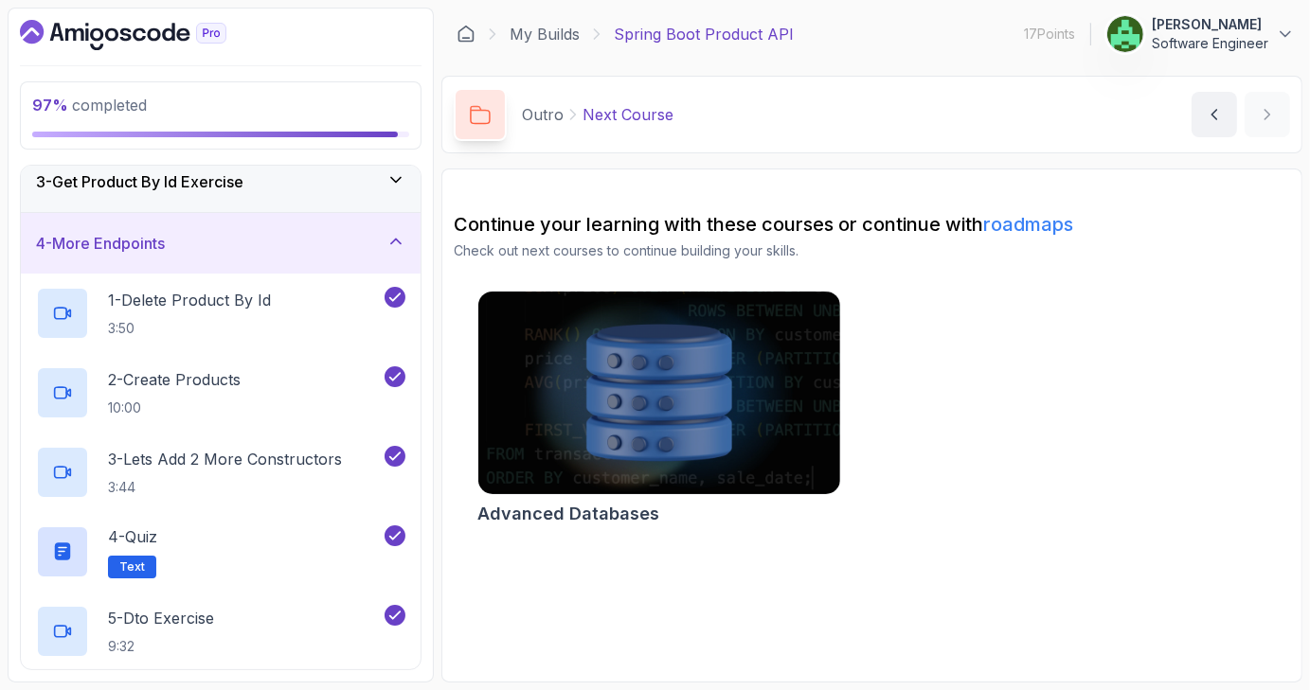
click at [391, 245] on icon at bounding box center [395, 241] width 19 height 19
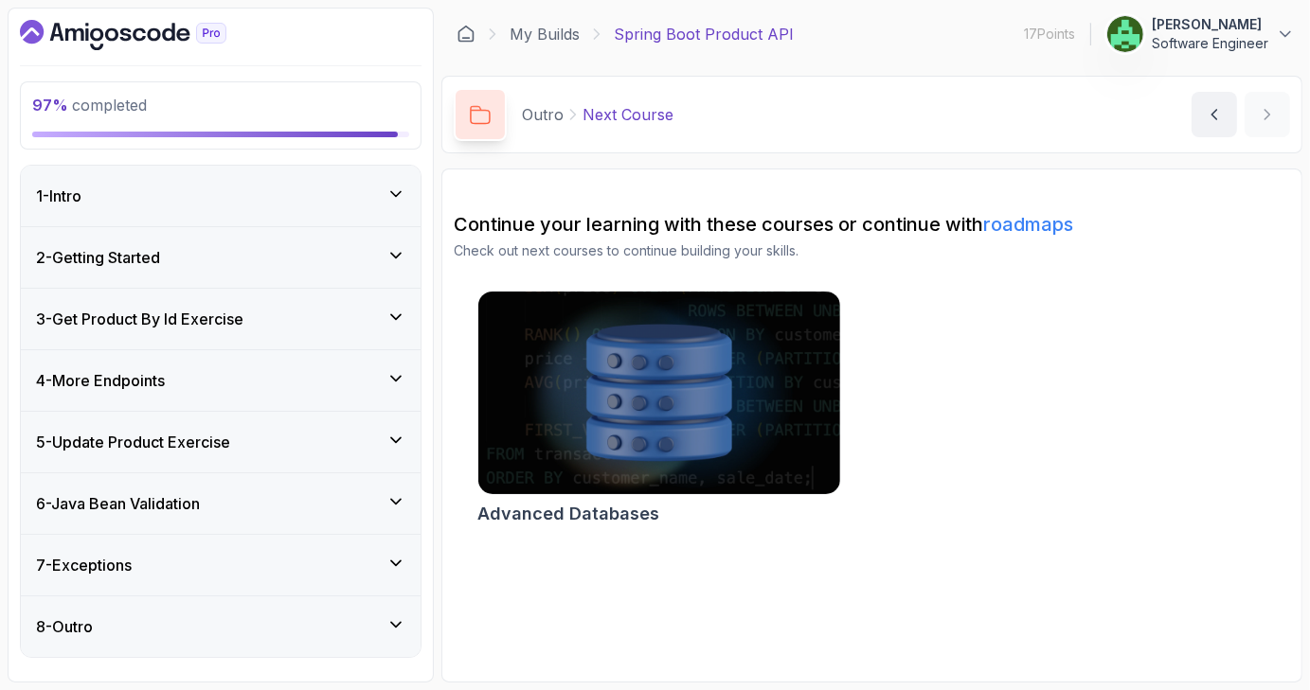
scroll to position [0, 0]
click at [376, 444] on div "5 - Update Product Exercise" at bounding box center [220, 442] width 369 height 23
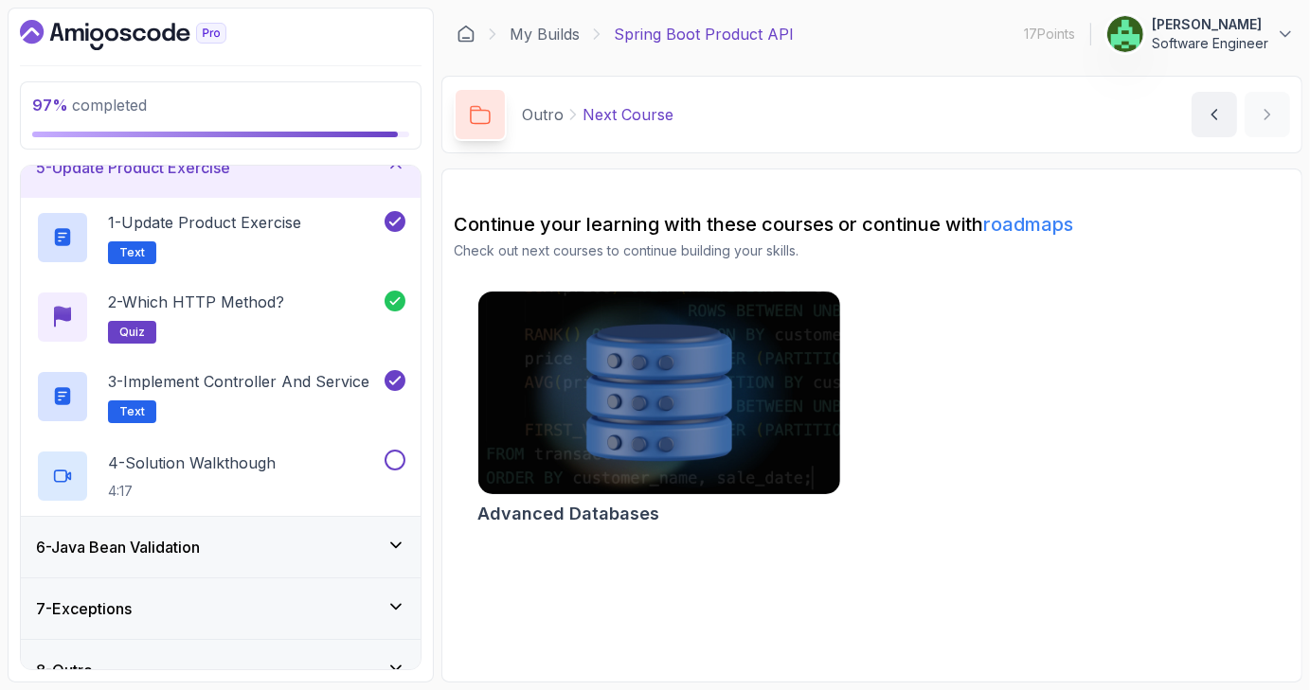
scroll to position [303, 0]
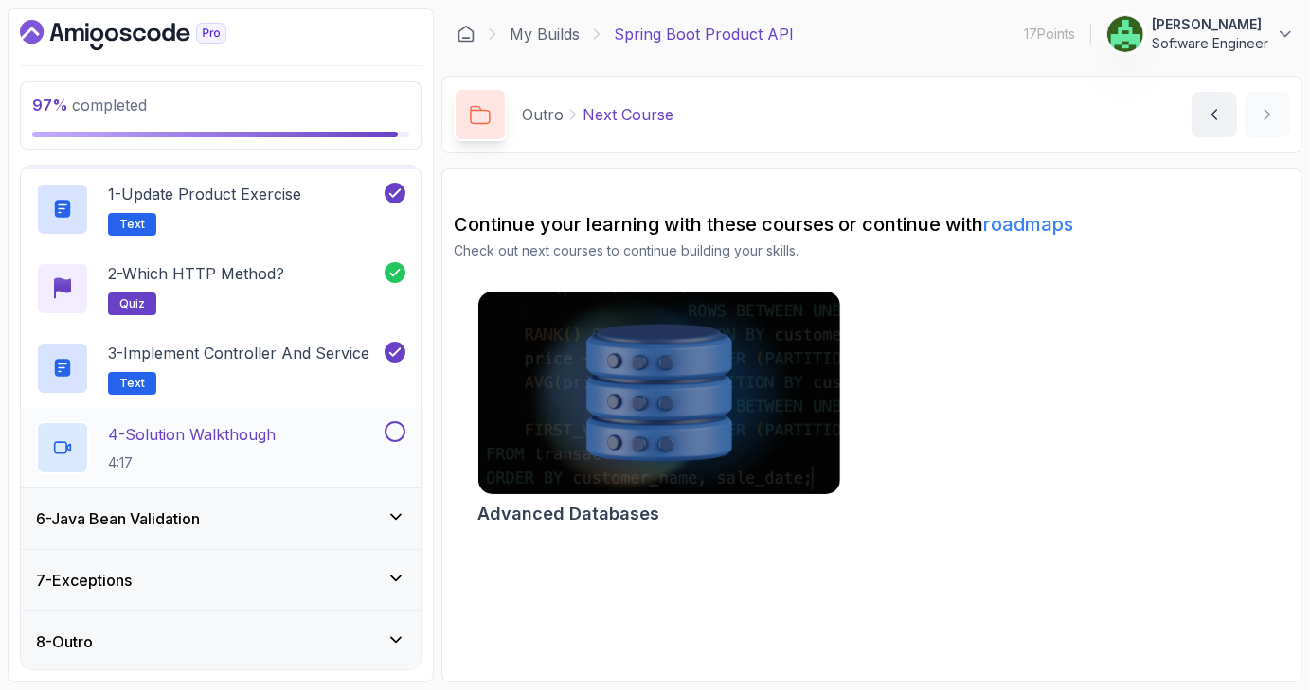
click at [394, 437] on button at bounding box center [394, 431] width 21 height 21
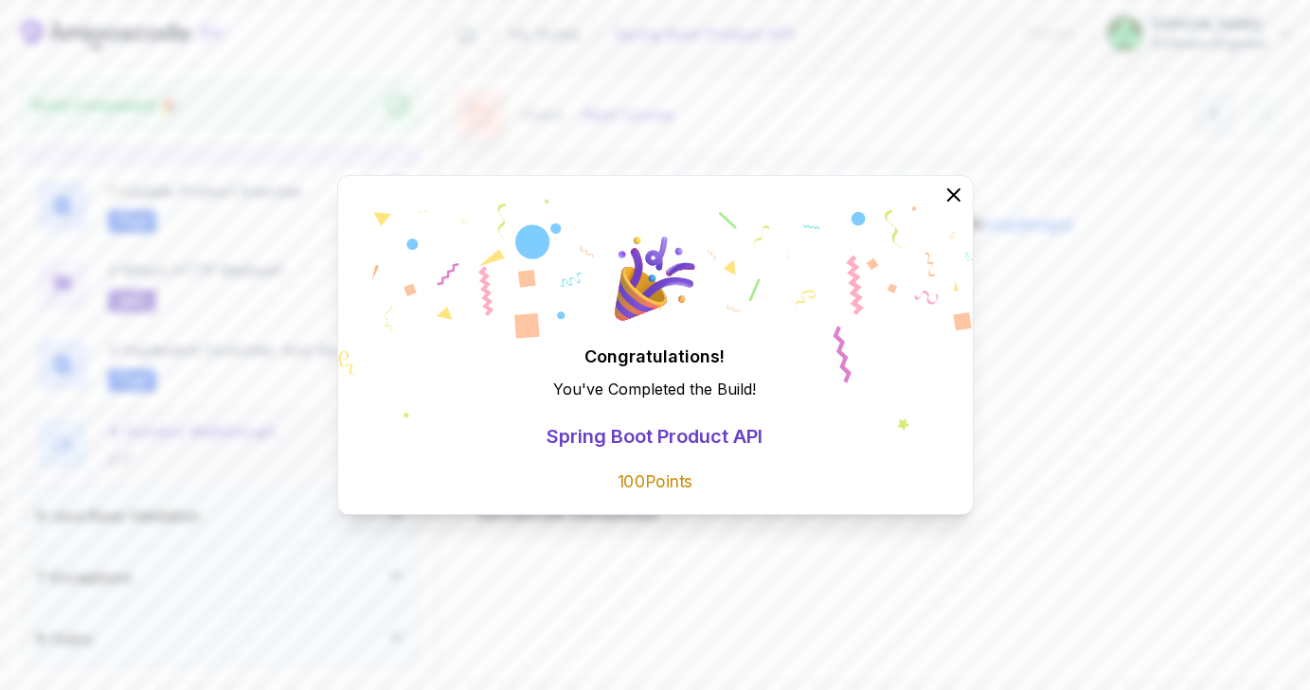
scroll to position [282, 0]
click at [949, 192] on icon at bounding box center [952, 195] width 25 height 25
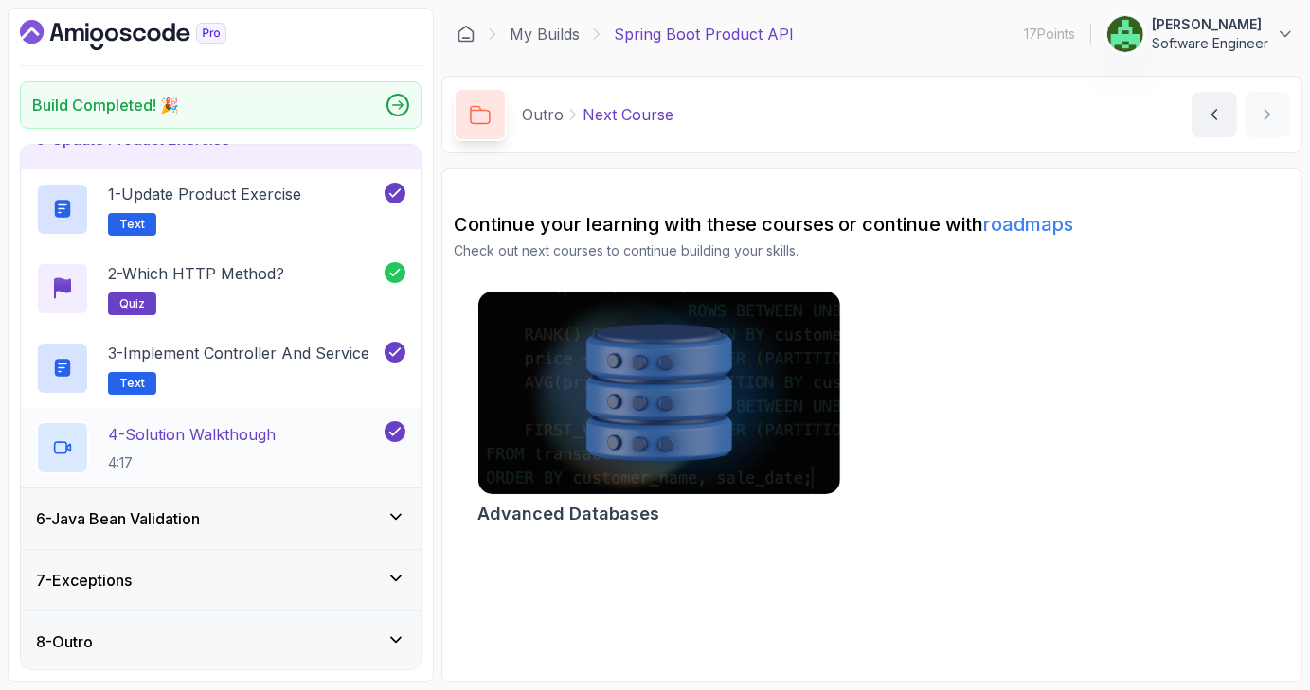
click at [273, 444] on p "4 - Solution Walkthough" at bounding box center [192, 434] width 168 height 23
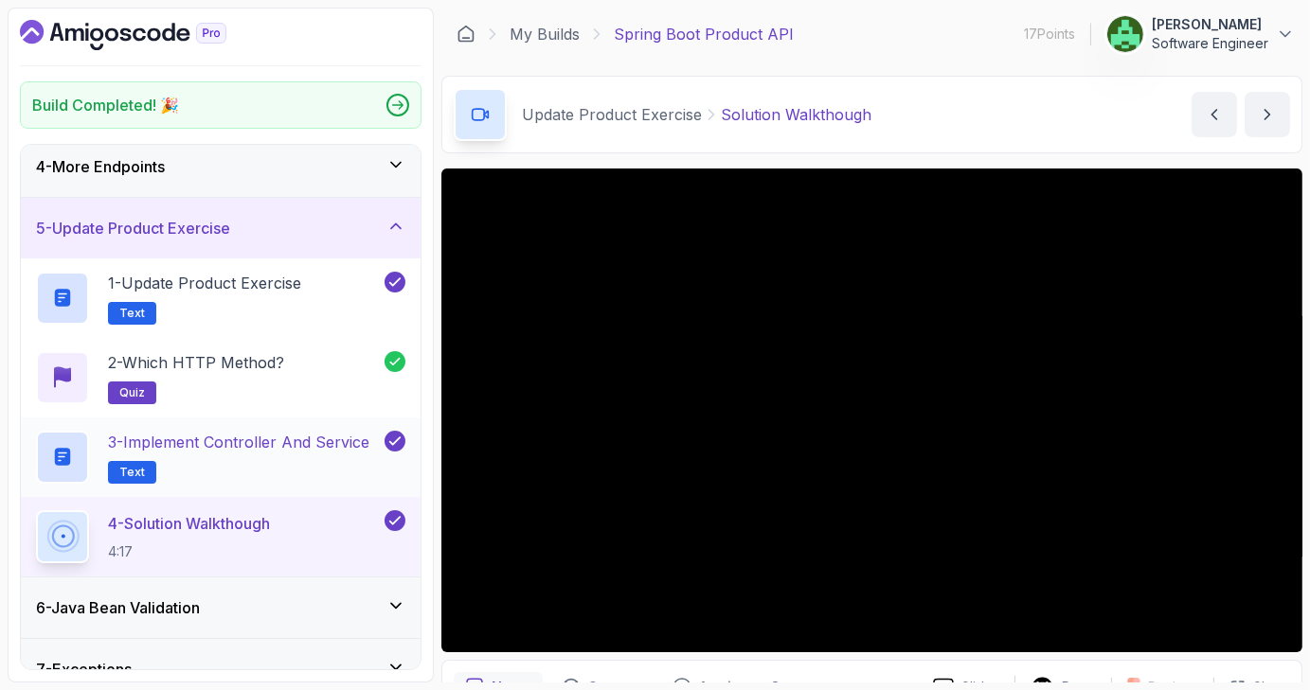
scroll to position [191, 0]
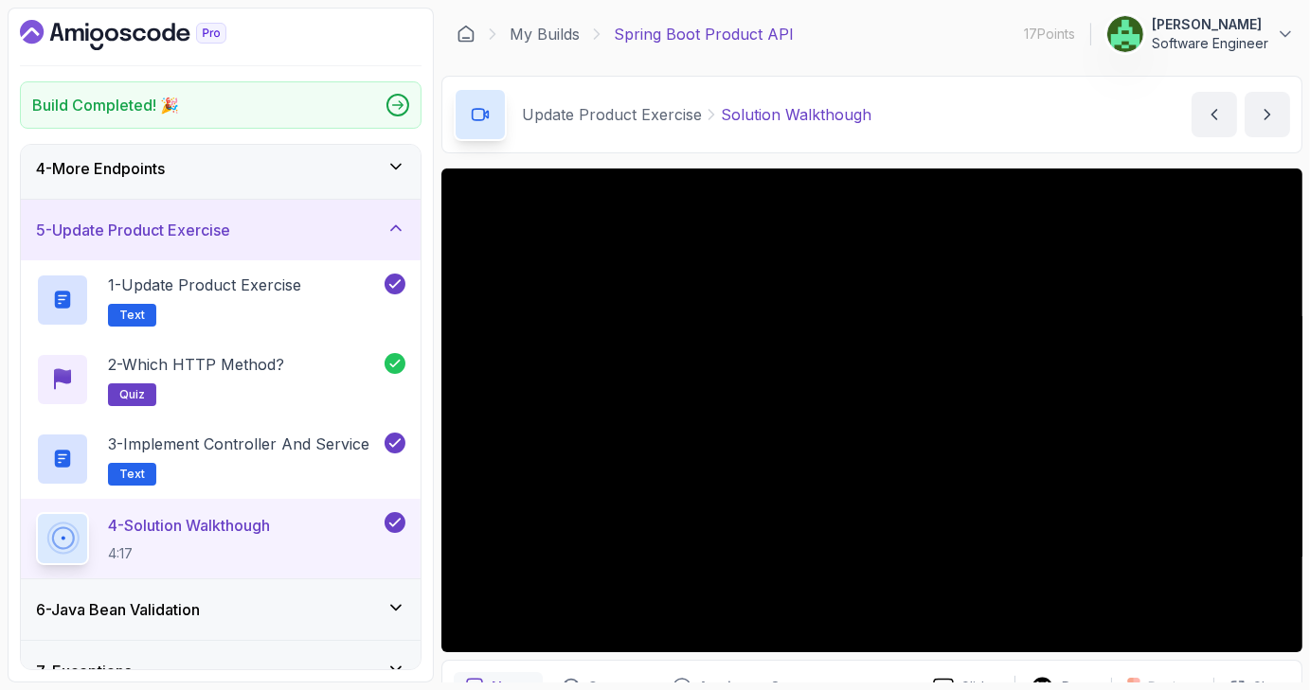
click at [393, 228] on icon at bounding box center [395, 227] width 9 height 5
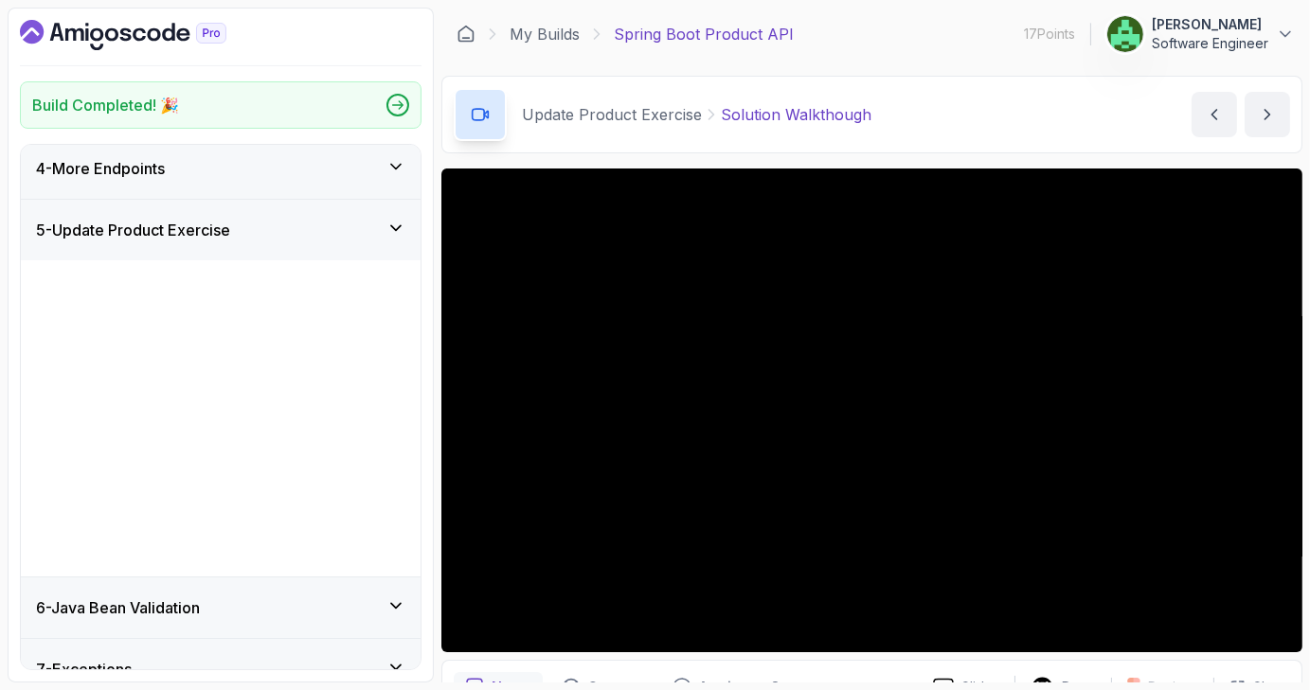
scroll to position [0, 0]
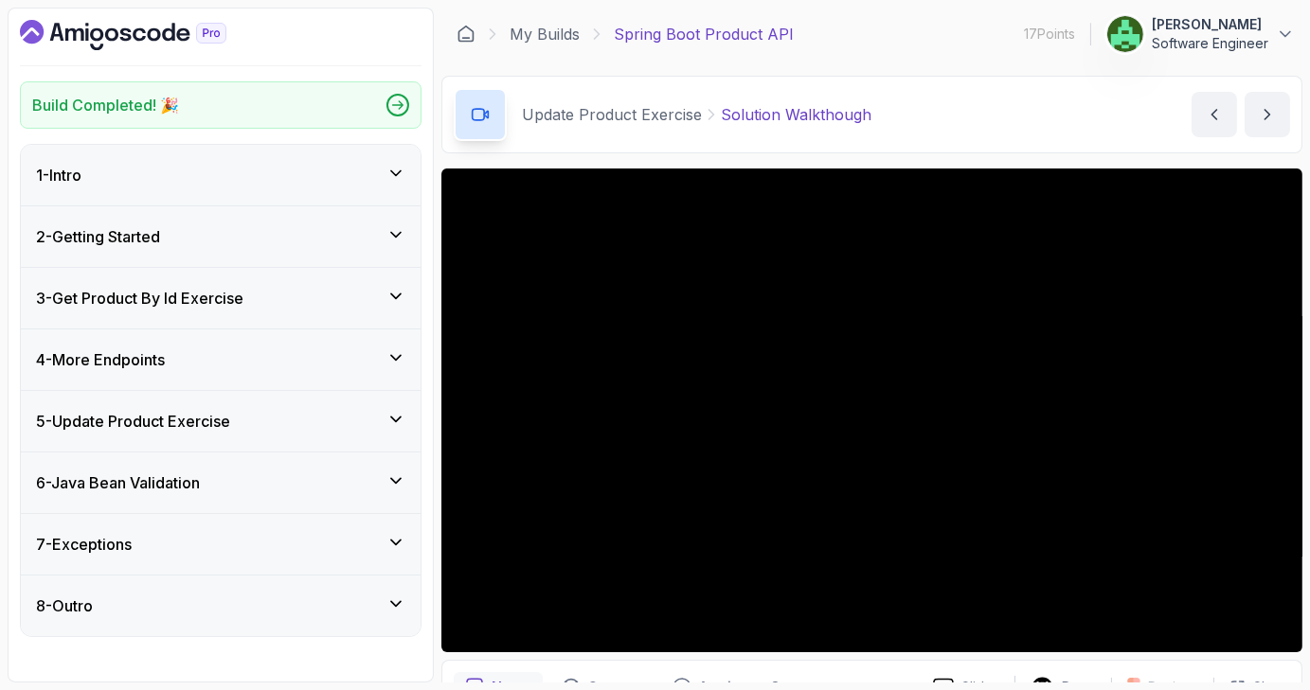
click at [386, 615] on div "8 - Outro" at bounding box center [220, 606] width 369 height 23
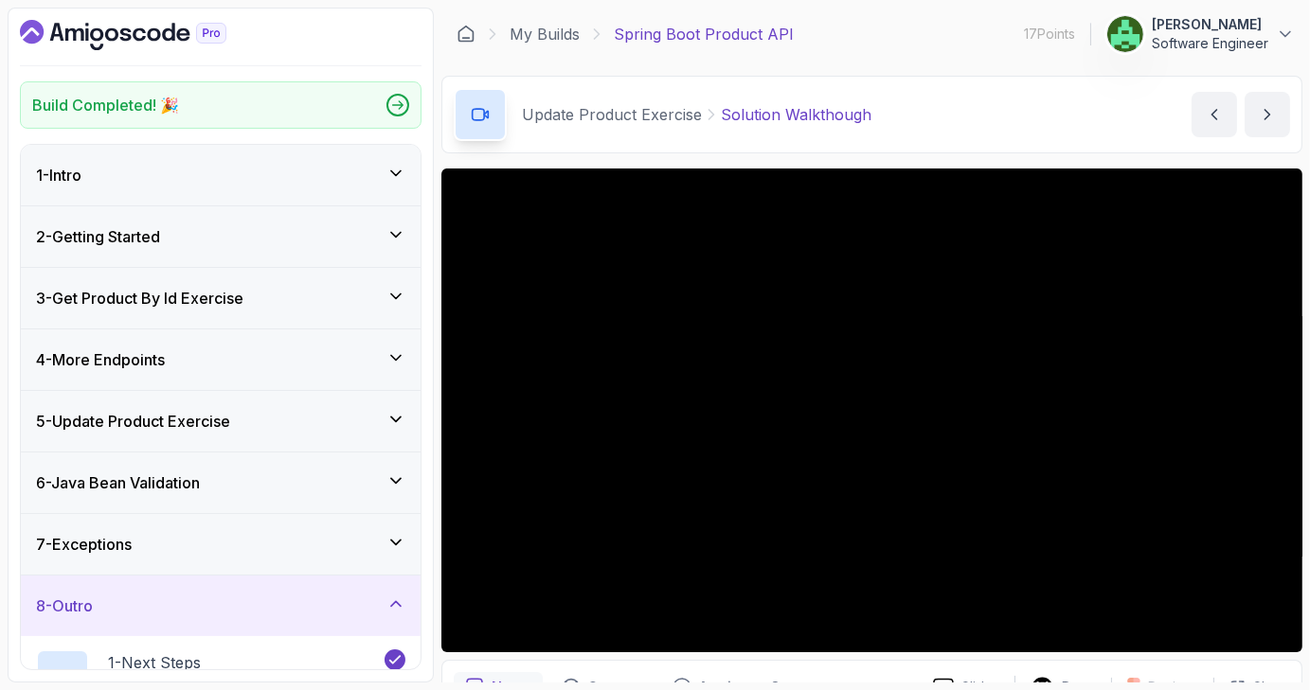
scroll to position [203, 0]
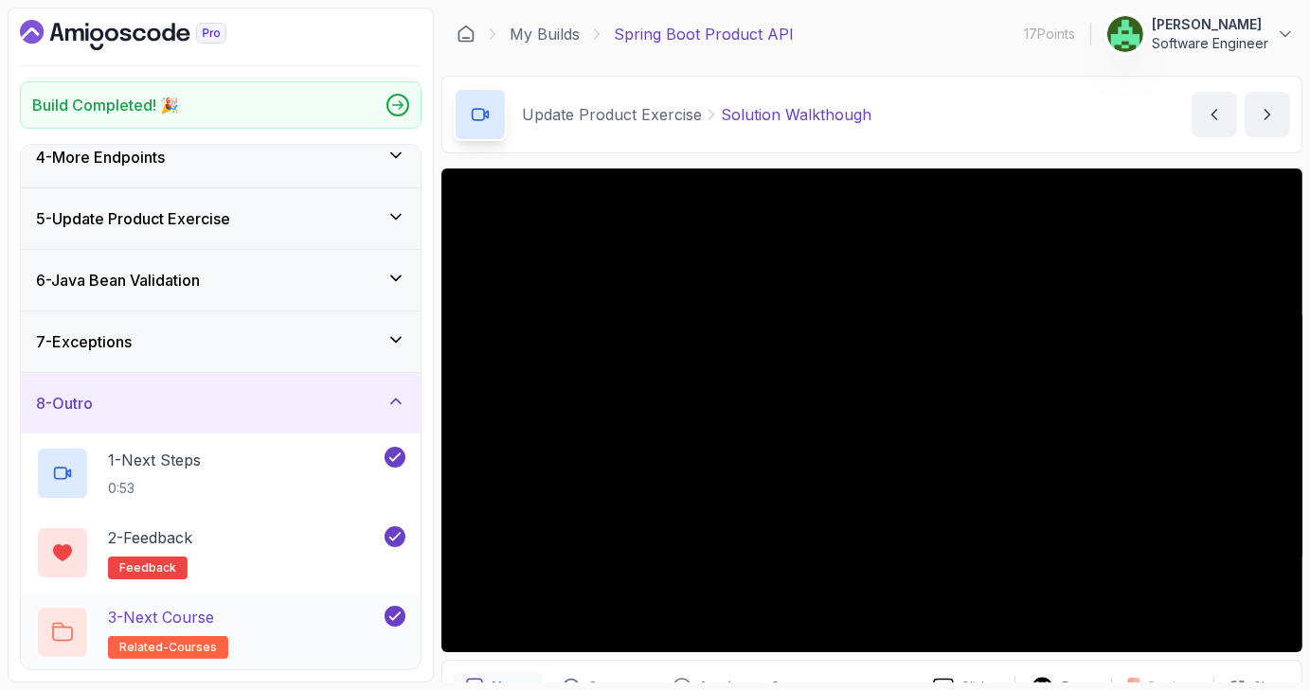
click at [324, 638] on div "3 - Next Course related-courses" at bounding box center [208, 632] width 345 height 53
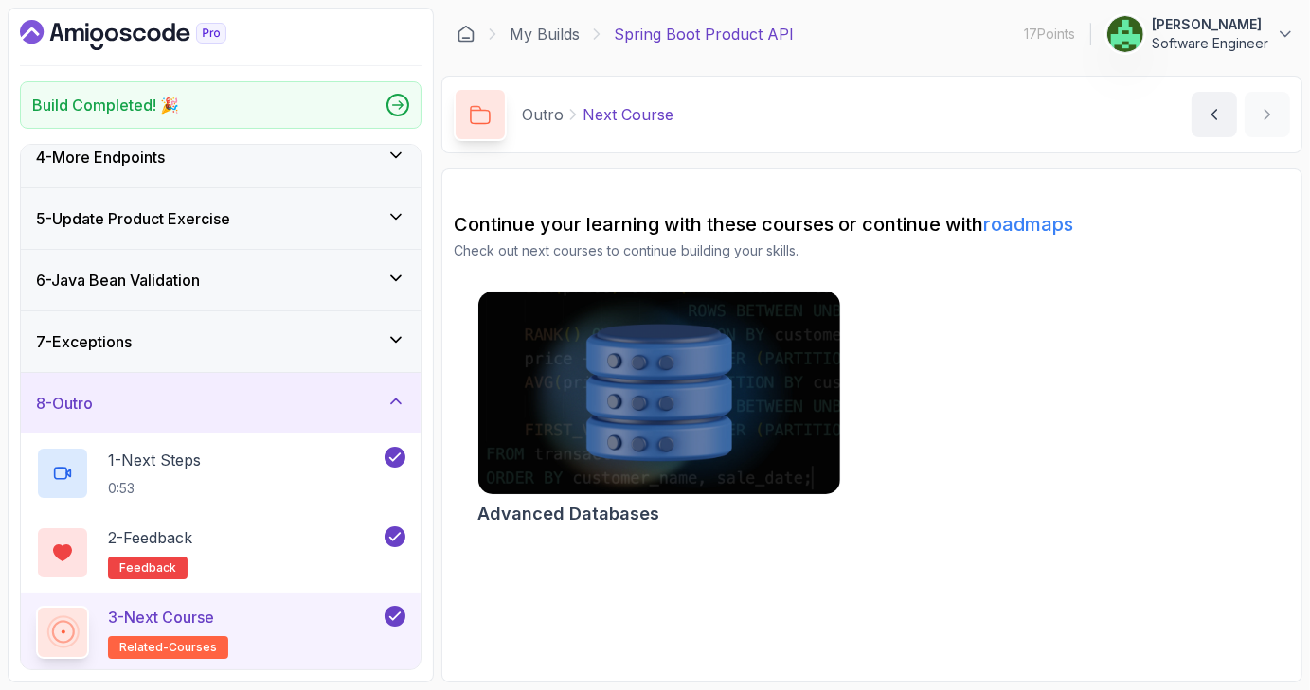
click at [1032, 227] on link "roadmaps" at bounding box center [1028, 224] width 90 height 23
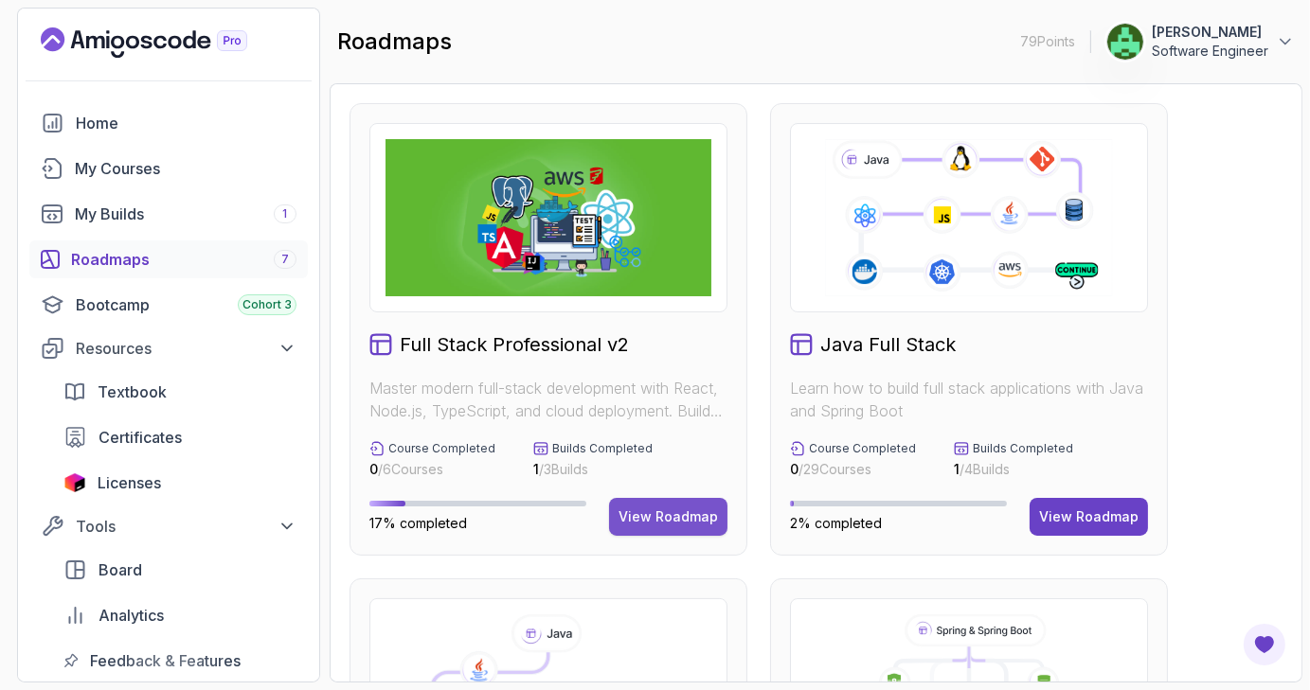
click at [667, 527] on button "View Roadmap" at bounding box center [668, 517] width 118 height 38
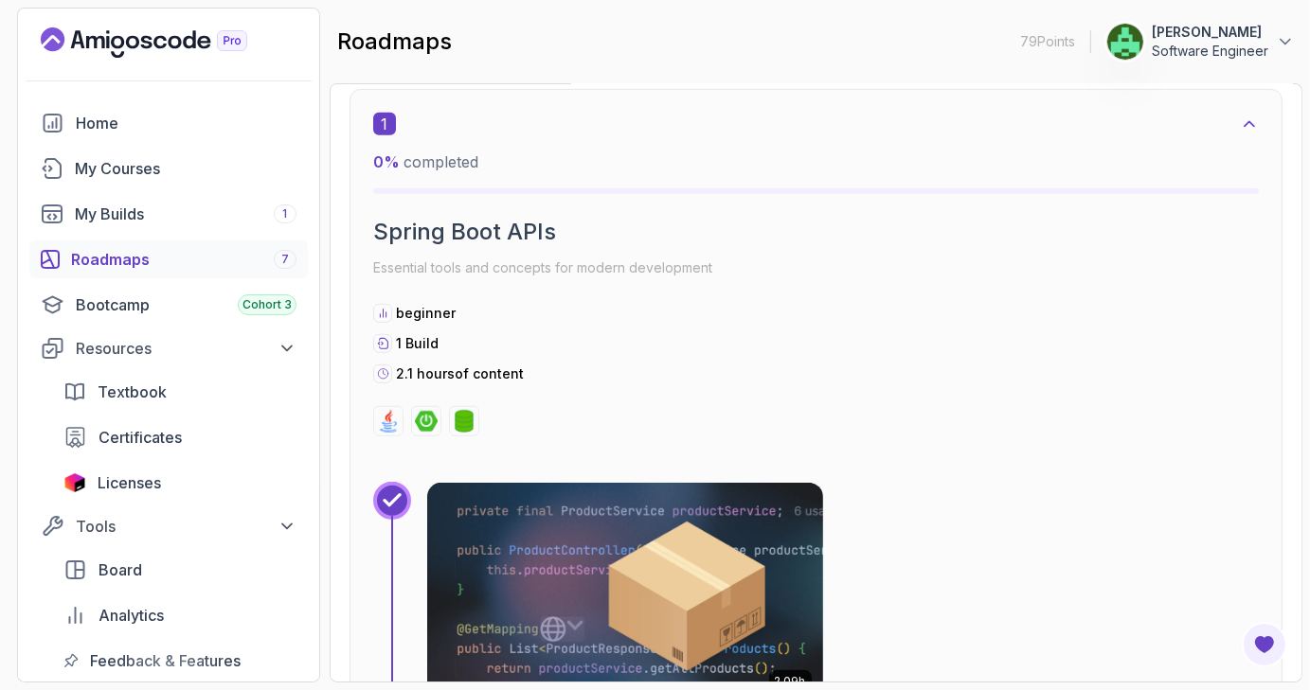
scroll to position [1158, 0]
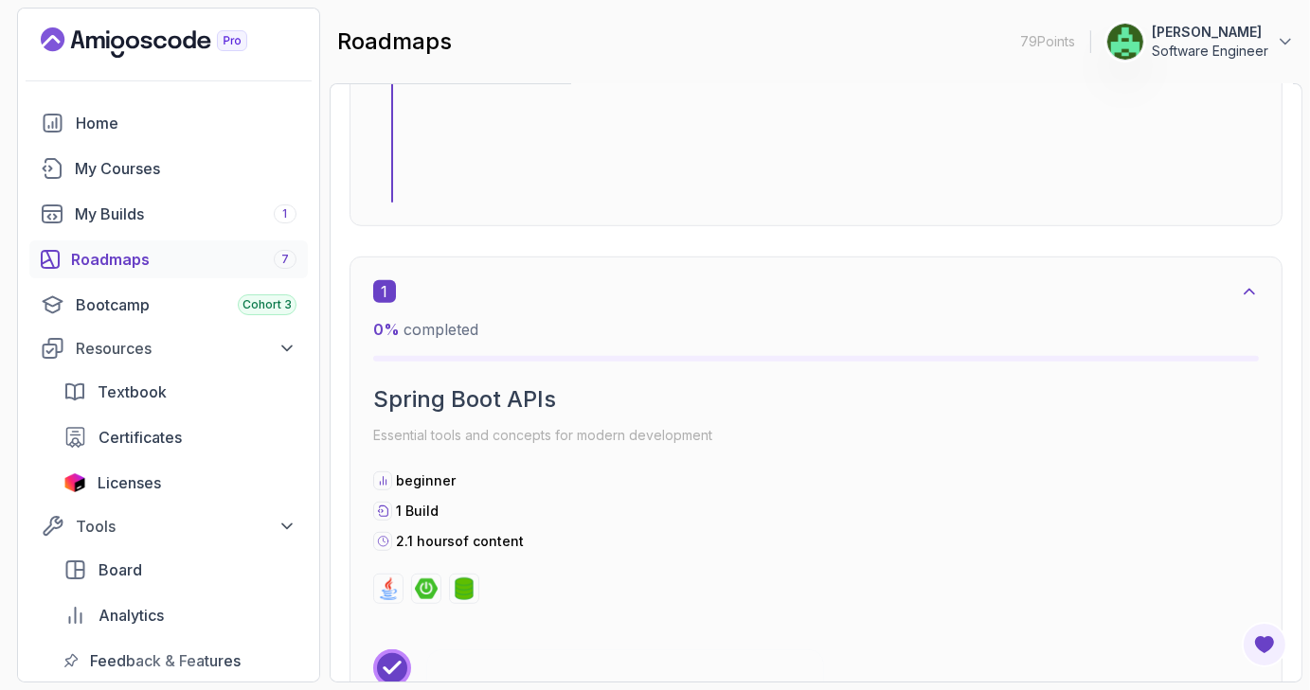
scroll to position [993, 0]
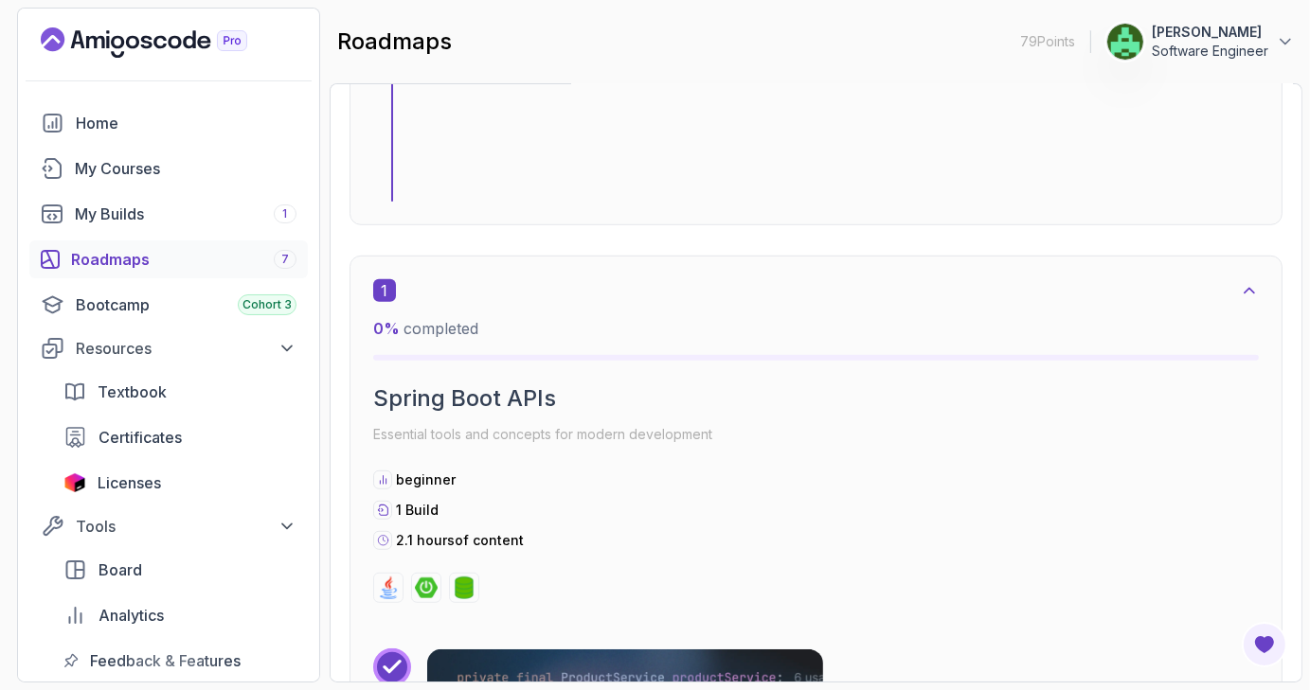
click at [1243, 288] on icon at bounding box center [1249, 290] width 19 height 19
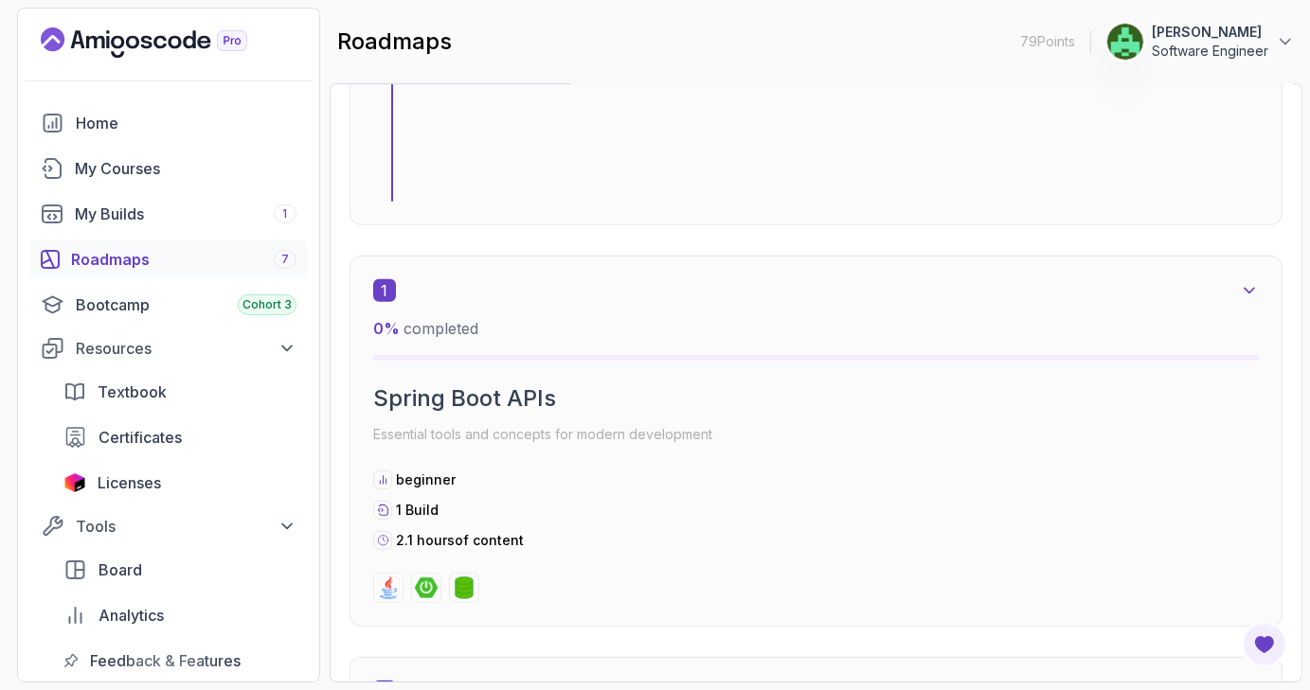
click at [1243, 288] on icon at bounding box center [1249, 290] width 19 height 19
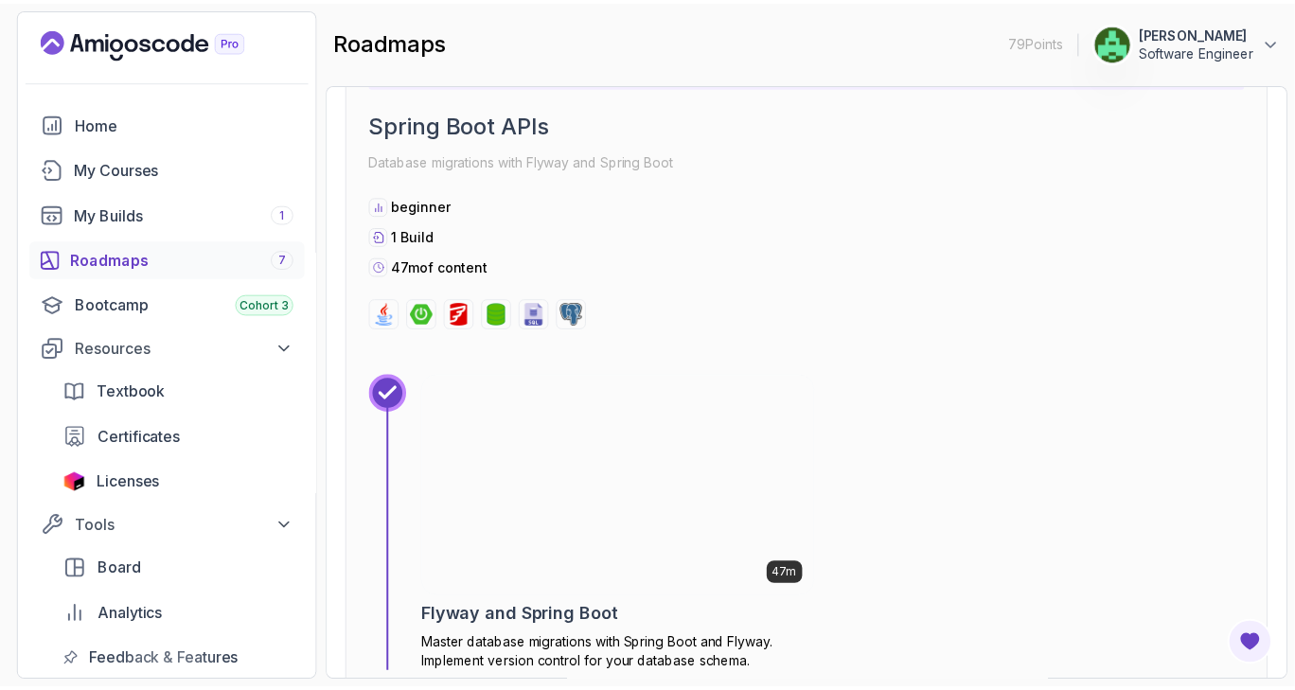
scroll to position [2007, 0]
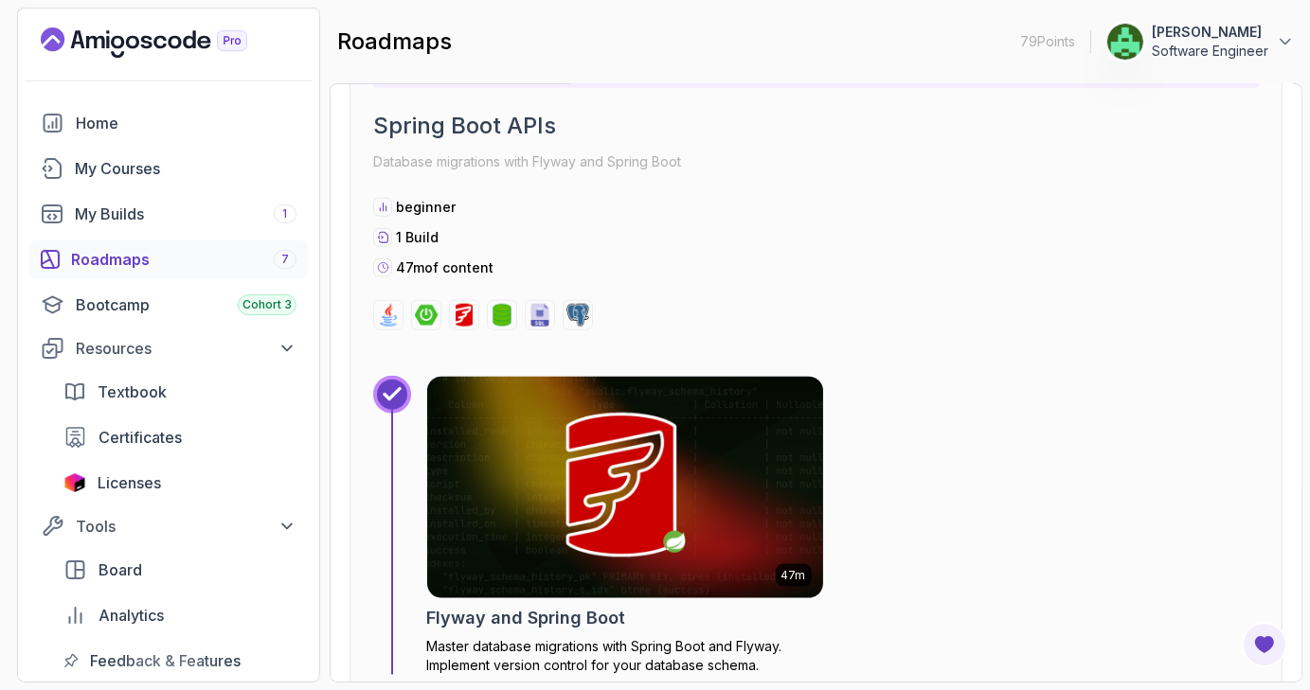
click at [712, 456] on img at bounding box center [625, 487] width 415 height 233
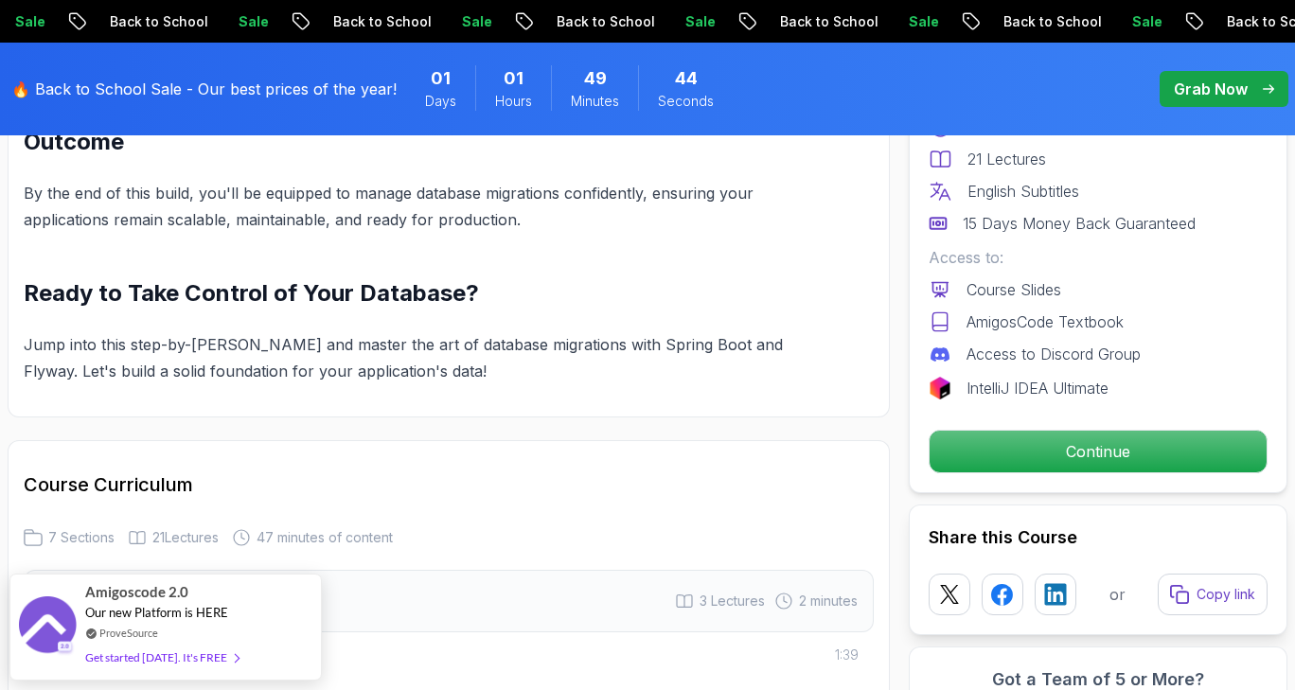
scroll to position [1959, 0]
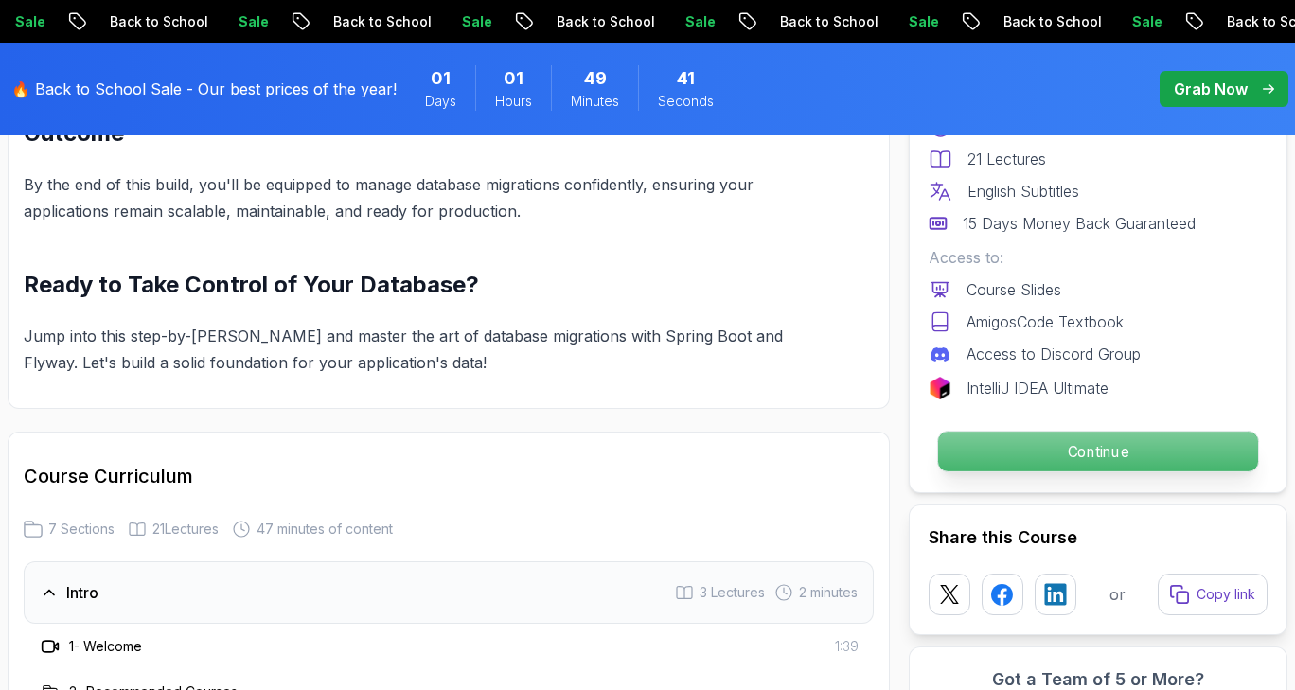
click at [1081, 448] on p "Continue" at bounding box center [1098, 452] width 320 height 40
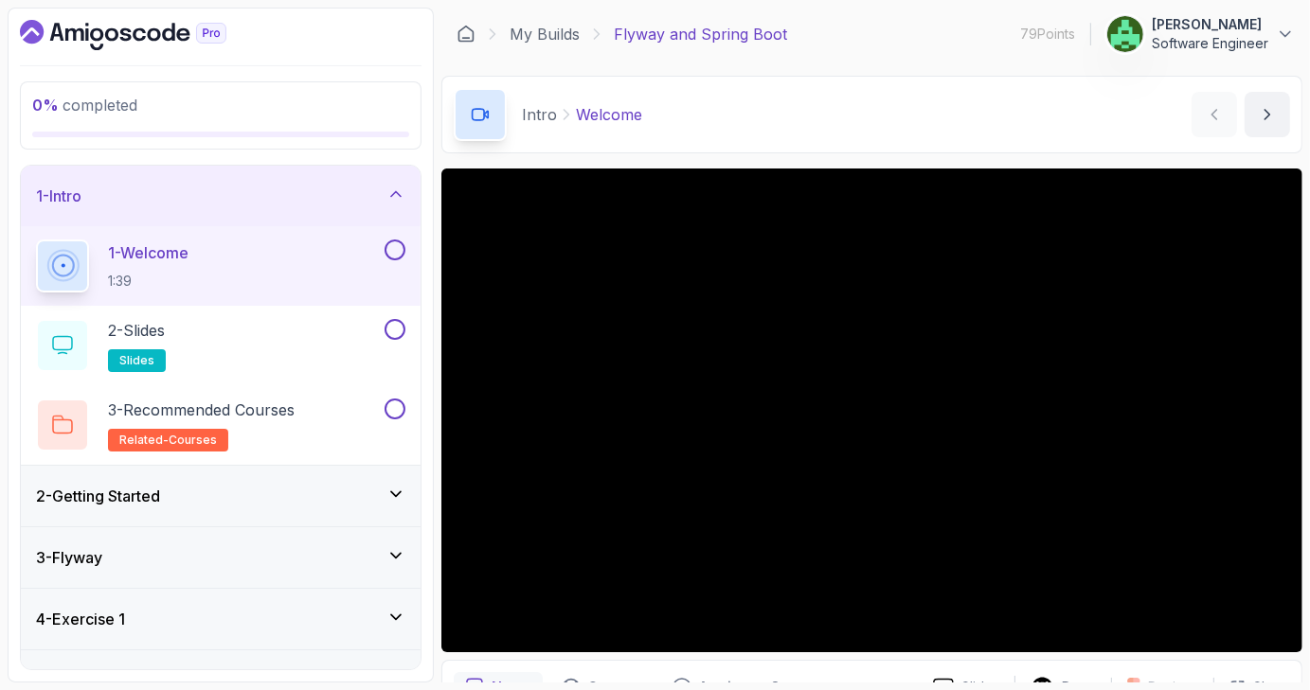
click at [390, 194] on icon at bounding box center [395, 194] width 19 height 19
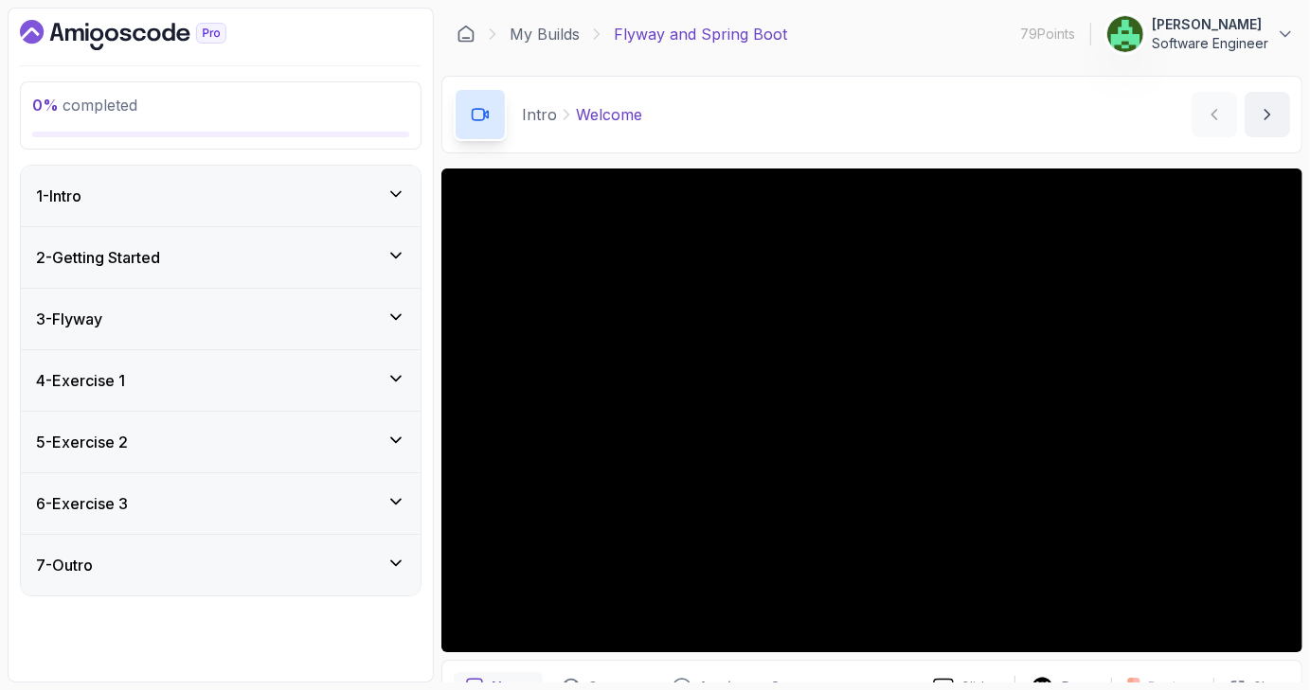
click at [396, 197] on icon at bounding box center [395, 194] width 19 height 19
